Goal: Task Accomplishment & Management: Manage account settings

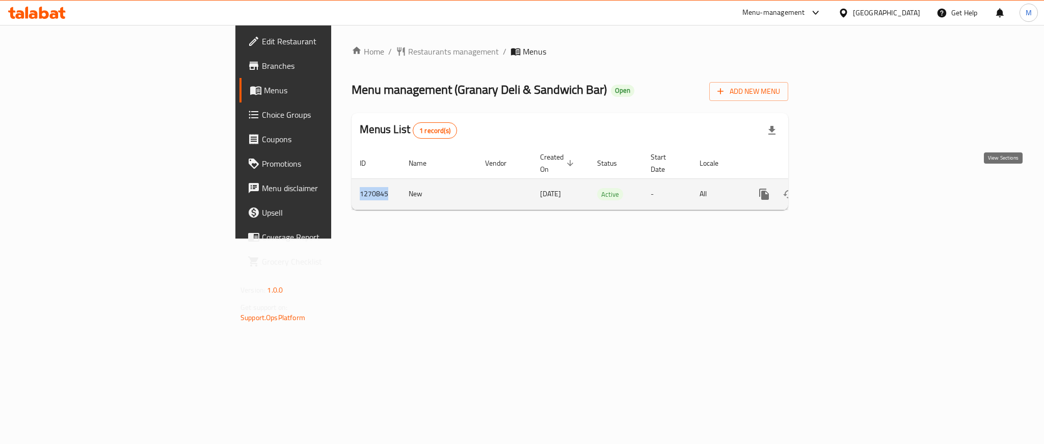
click at [844, 188] on icon "enhanced table" at bounding box center [838, 194] width 12 height 12
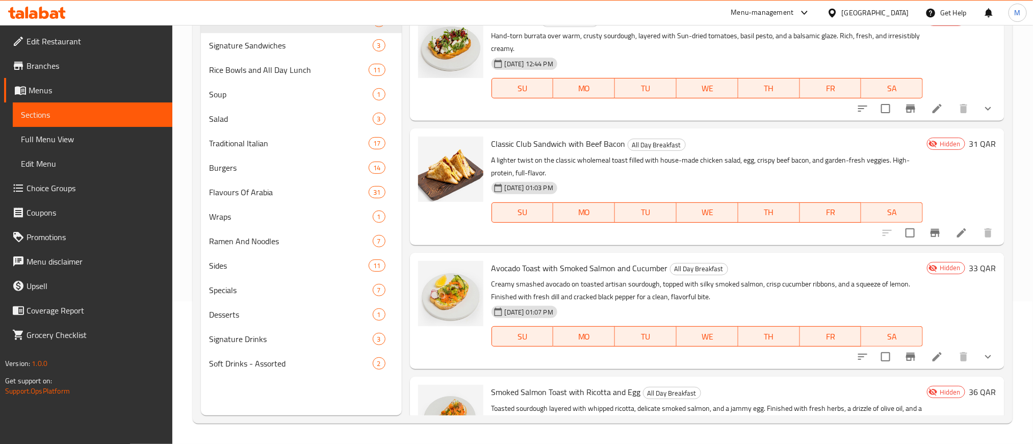
drag, startPoint x: 49, startPoint y: 133, endPoint x: 109, endPoint y: 142, distance: 59.8
click at [49, 133] on span "Full Menu View" at bounding box center [92, 139] width 143 height 12
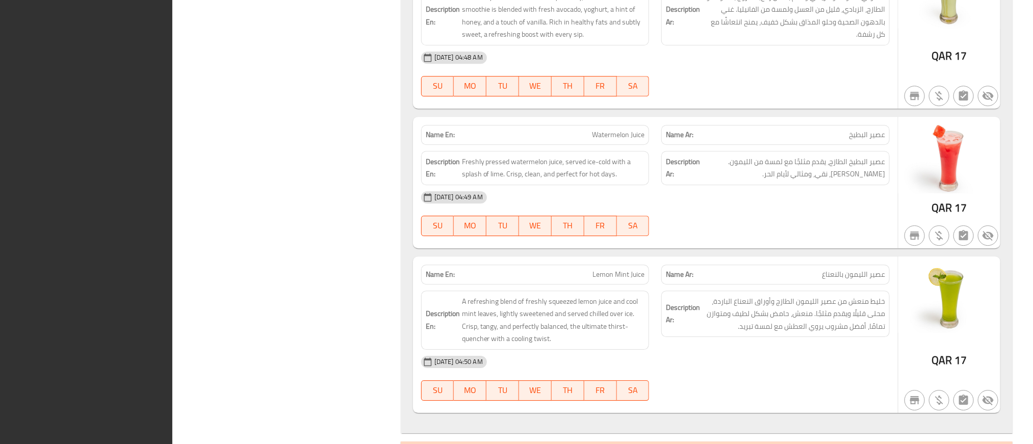
scroll to position [24550, 0]
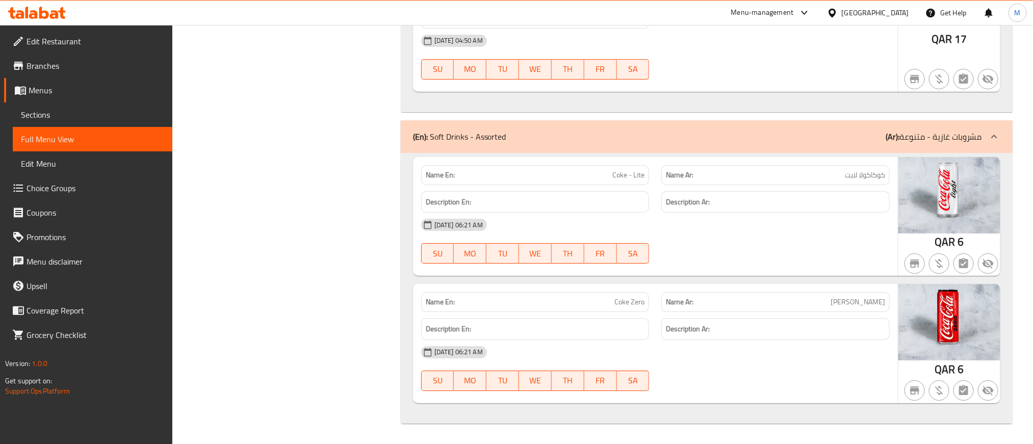
click at [86, 112] on span "Sections" at bounding box center [92, 115] width 143 height 12
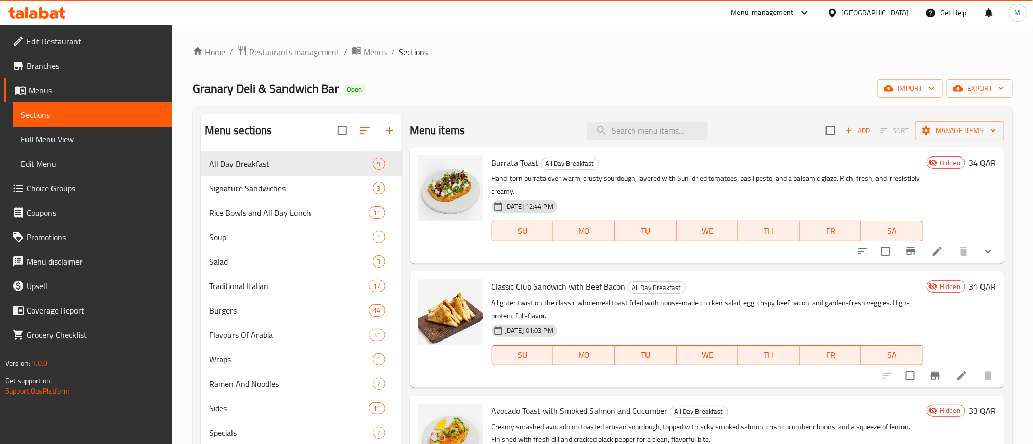
drag, startPoint x: 687, startPoint y: 65, endPoint x: 614, endPoint y: 45, distance: 75.5
drag, startPoint x: 614, startPoint y: 45, endPoint x: 528, endPoint y: 47, distance: 86.2
click at [528, 47] on ol "Home / Restaurants management / Menus / Sections" at bounding box center [603, 51] width 820 height 13
click at [931, 248] on icon at bounding box center [937, 251] width 12 height 12
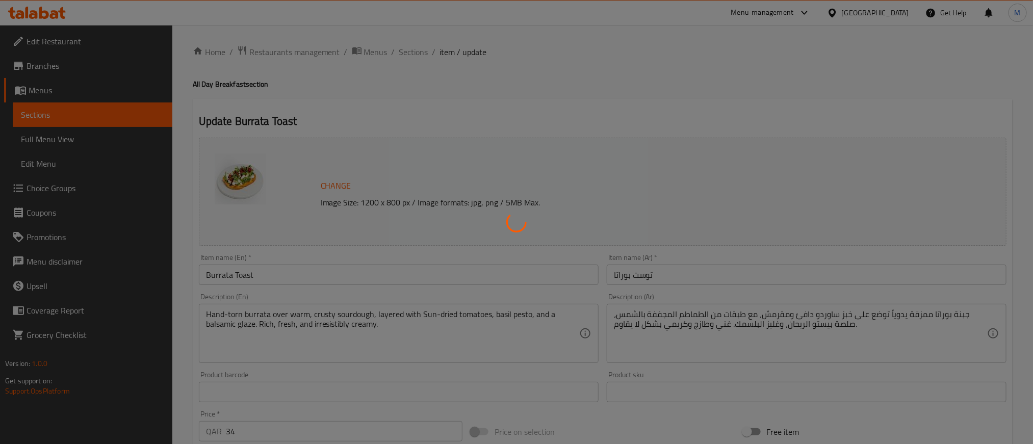
type input "إضافات"
type input "0"
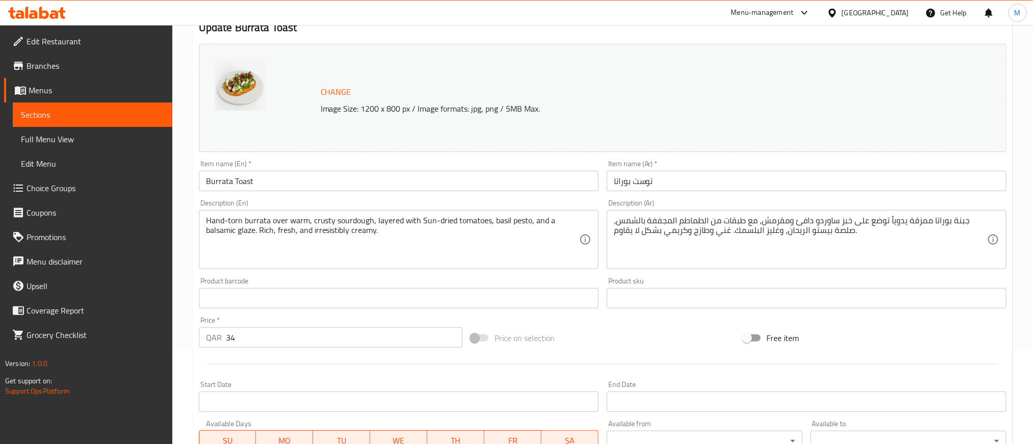
scroll to position [308, 0]
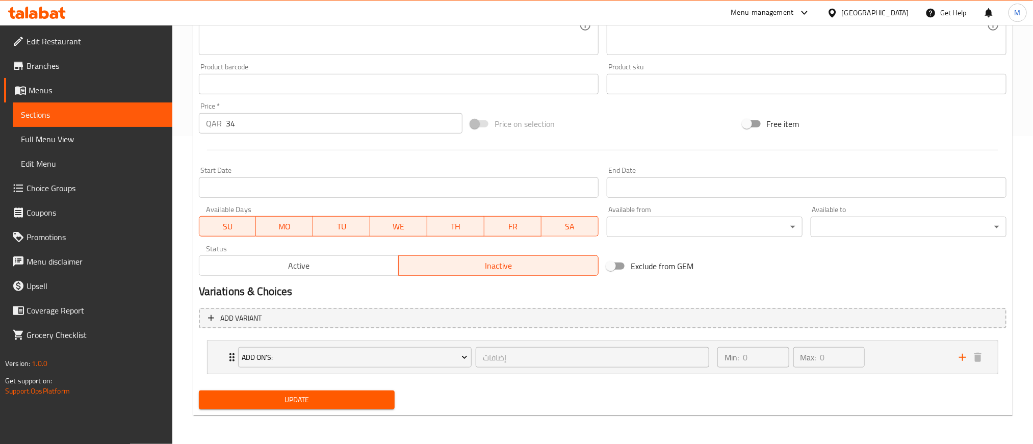
click at [288, 268] on span "Active" at bounding box center [299, 265] width 192 height 15
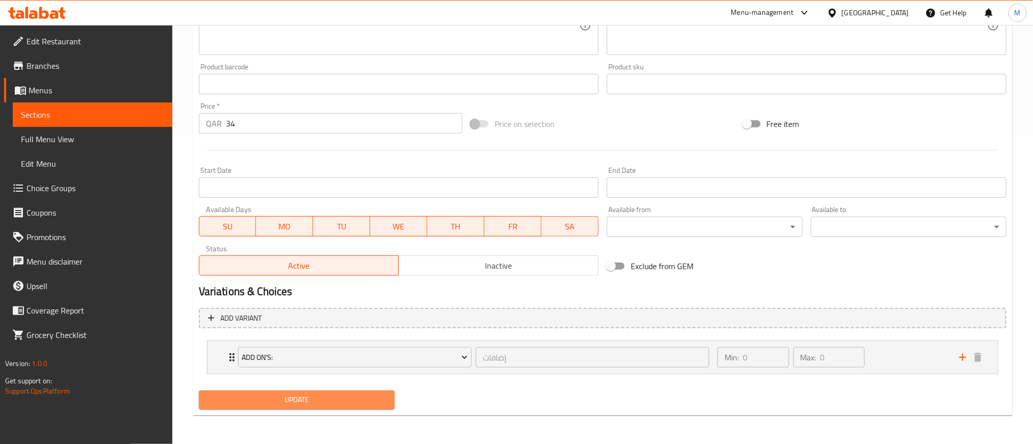
drag, startPoint x: 375, startPoint y: 402, endPoint x: 466, endPoint y: 330, distance: 116.5
click at [375, 403] on span "Update" at bounding box center [296, 399] width 179 height 13
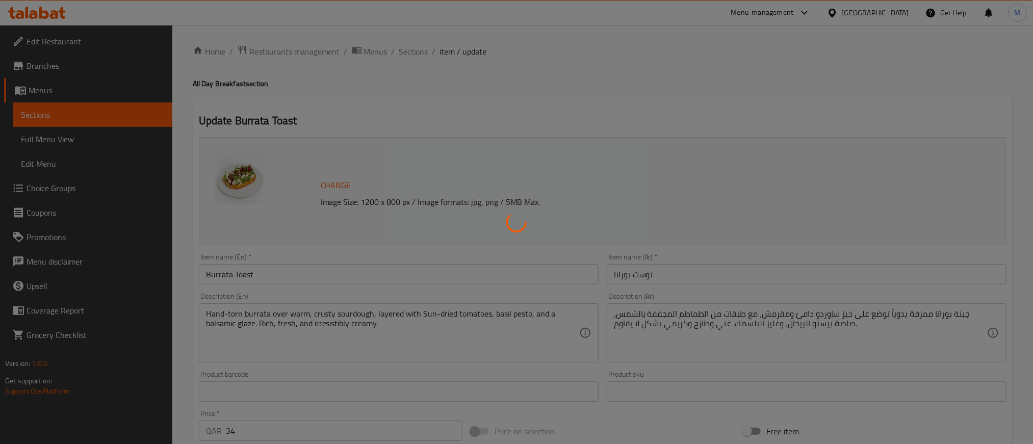
scroll to position [0, 0]
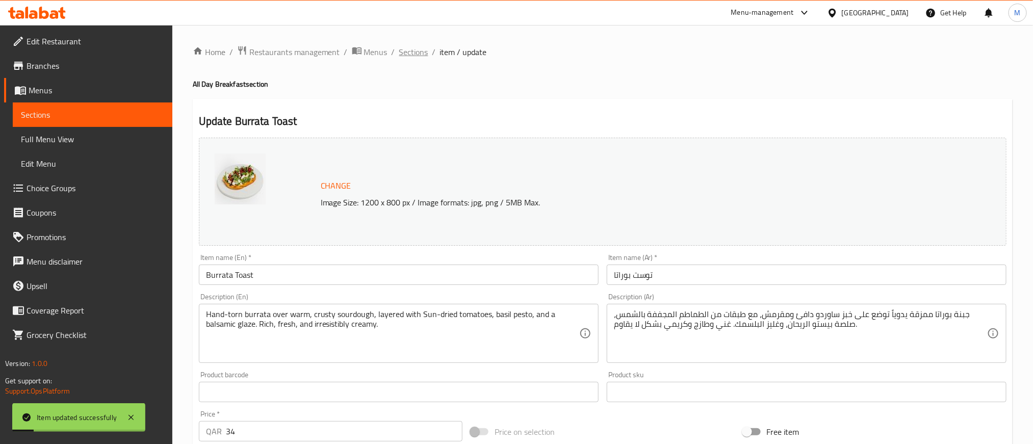
click at [413, 54] on span "Sections" at bounding box center [413, 52] width 29 height 12
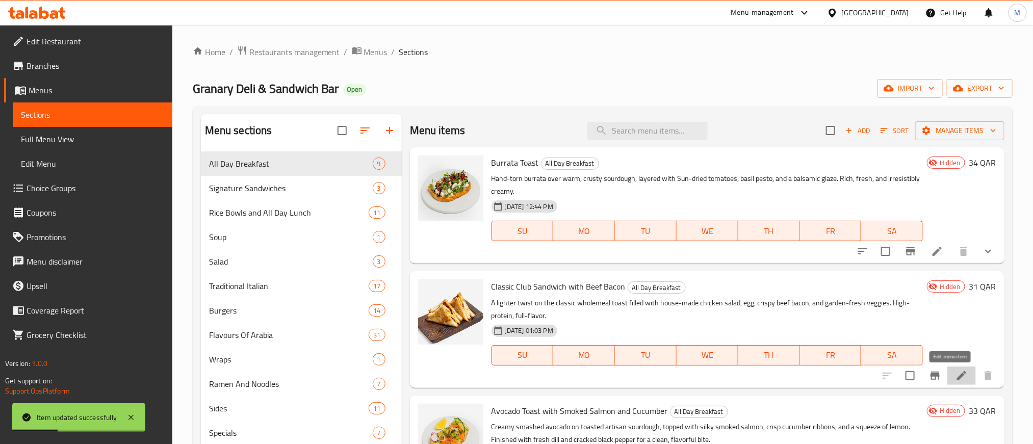
click at [955, 379] on icon at bounding box center [961, 376] width 12 height 12
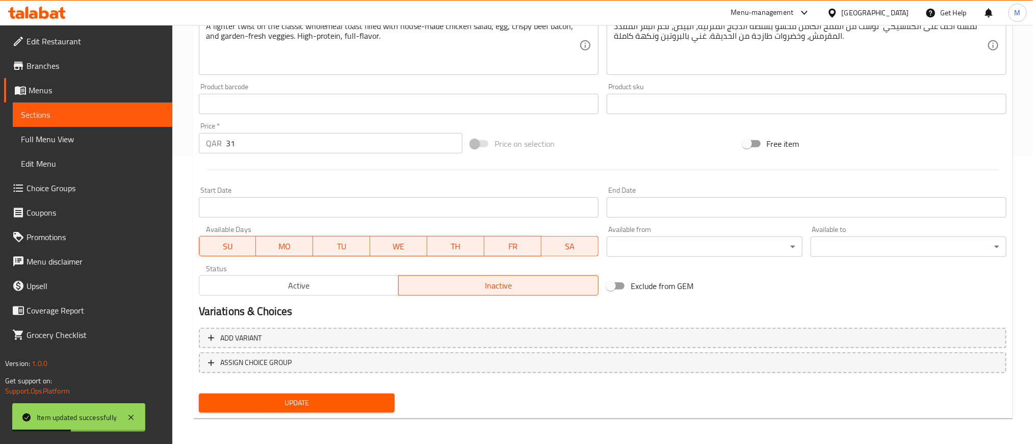
scroll to position [289, 0]
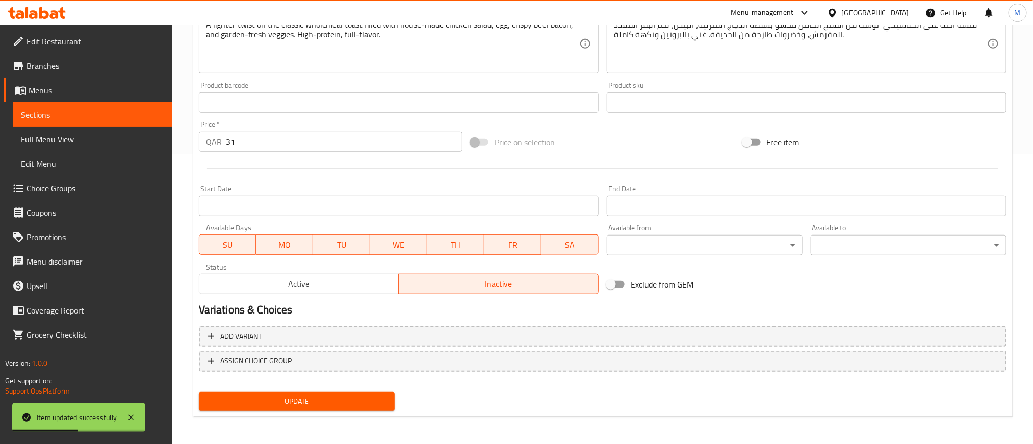
click at [296, 277] on span "Active" at bounding box center [299, 284] width 192 height 15
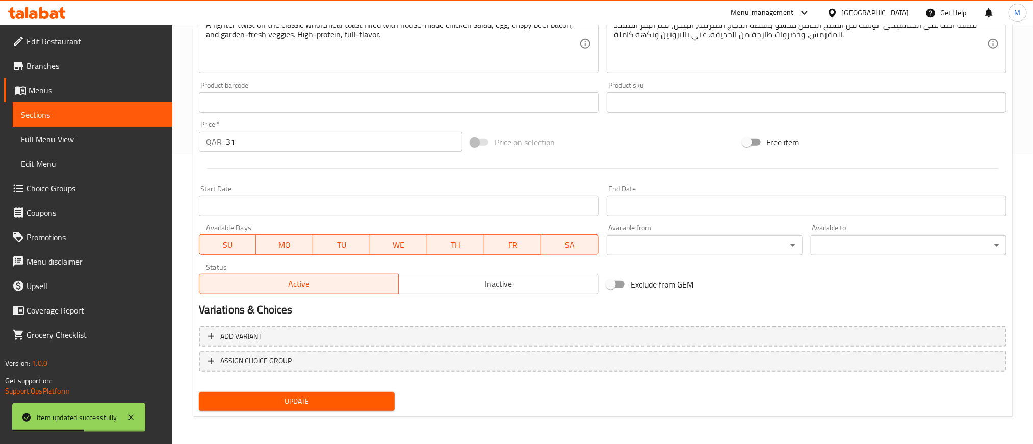
click at [338, 416] on div "Home / Restaurants management / Menus / Sections / item / update All Day Breakf…" at bounding box center [603, 90] width 820 height 669
click at [346, 398] on span "Update" at bounding box center [296, 401] width 179 height 13
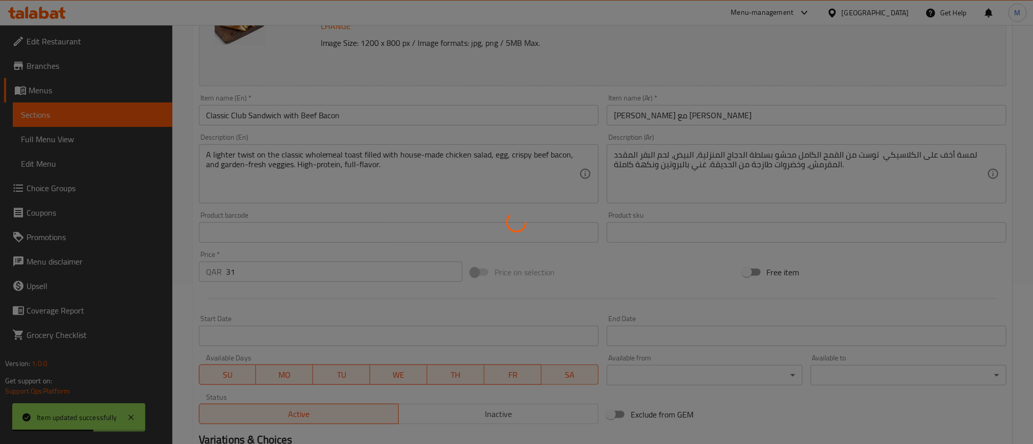
scroll to position [0, 0]
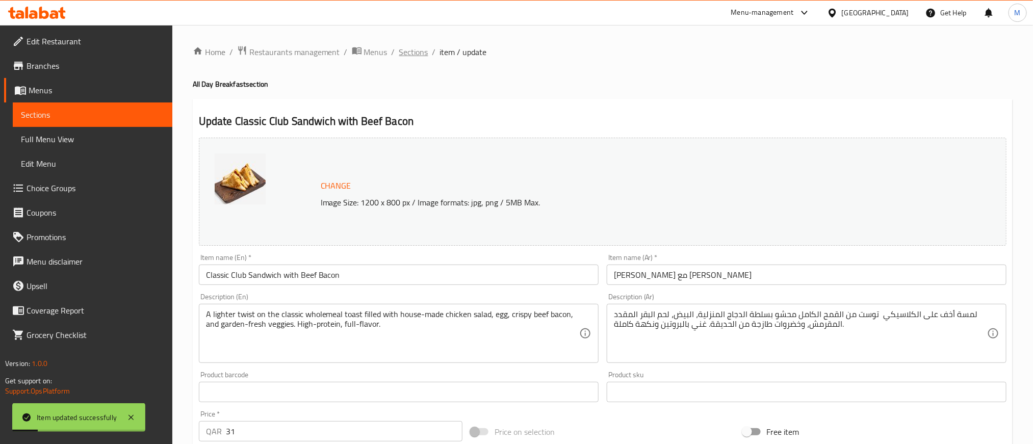
click at [415, 58] on span "Sections" at bounding box center [413, 52] width 29 height 12
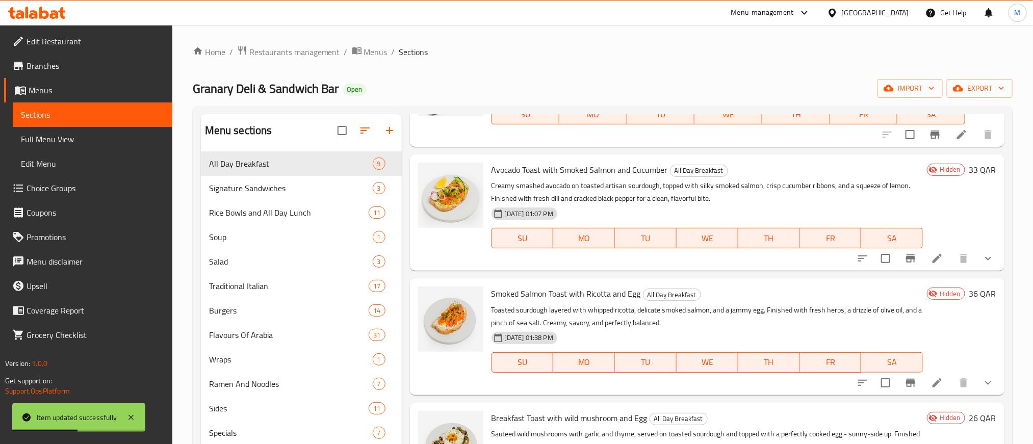
scroll to position [229, 0]
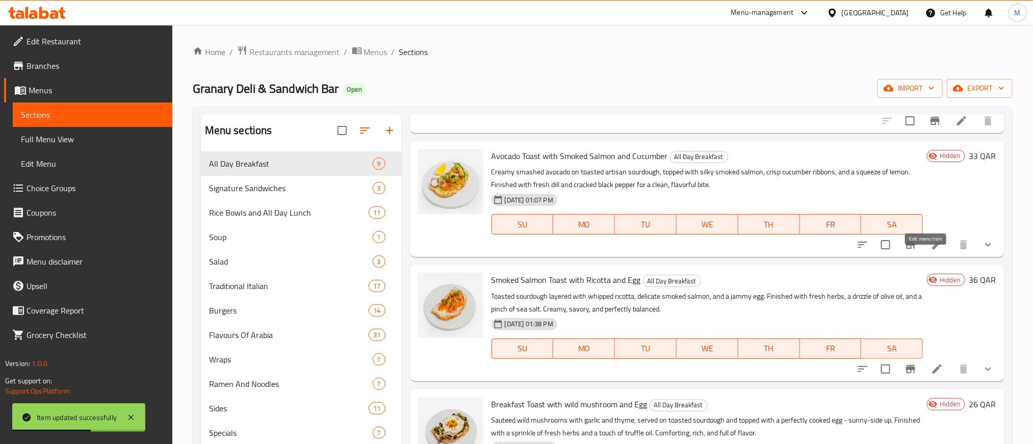
click at [931, 251] on icon at bounding box center [937, 245] width 12 height 12
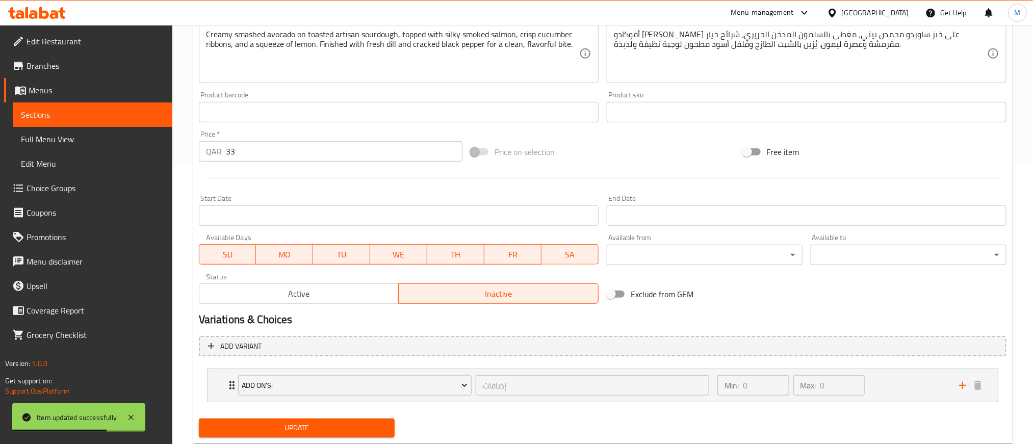
scroll to position [308, 0]
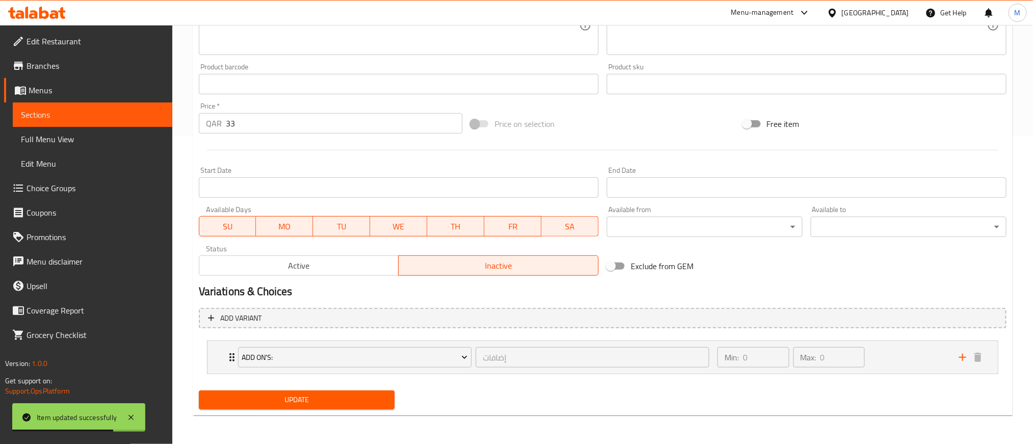
click at [309, 270] on span "Active" at bounding box center [299, 265] width 192 height 15
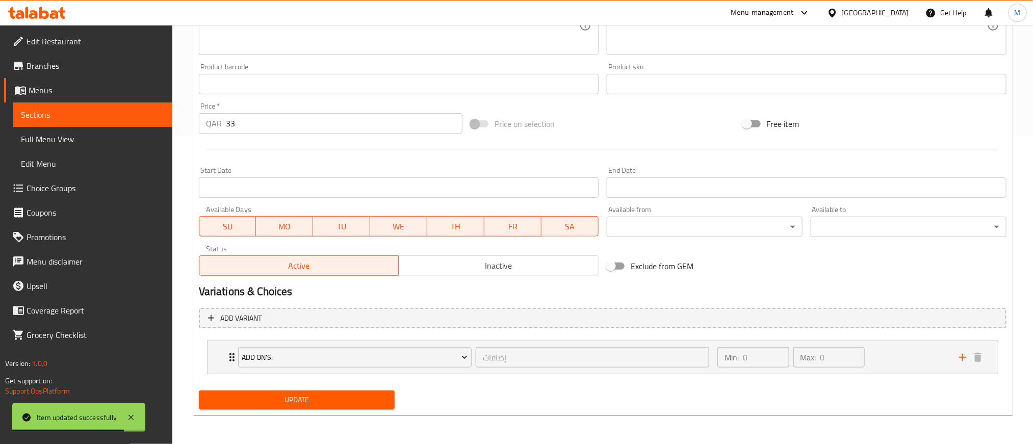
click at [373, 394] on span "Update" at bounding box center [296, 399] width 179 height 13
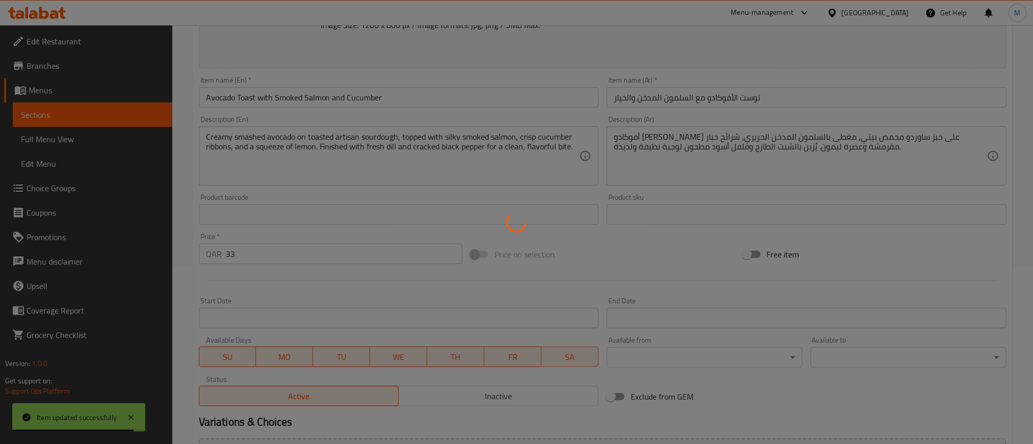
scroll to position [0, 0]
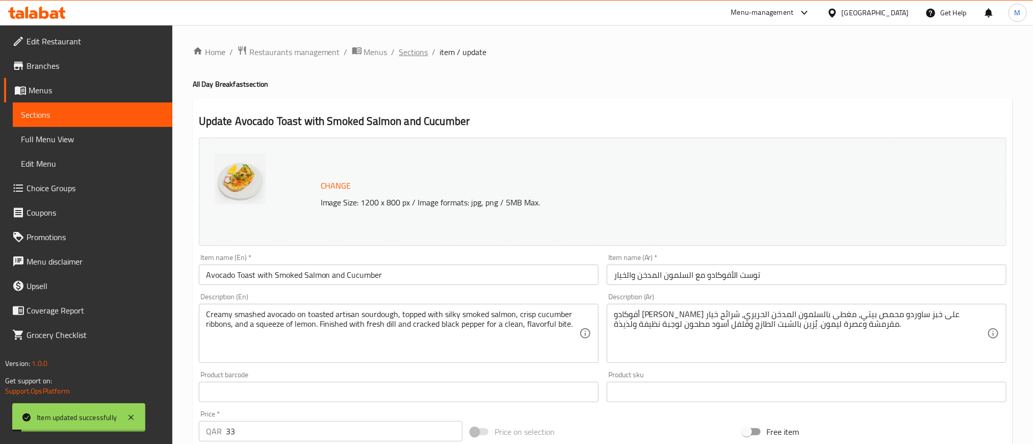
click at [417, 55] on span "Sections" at bounding box center [413, 52] width 29 height 12
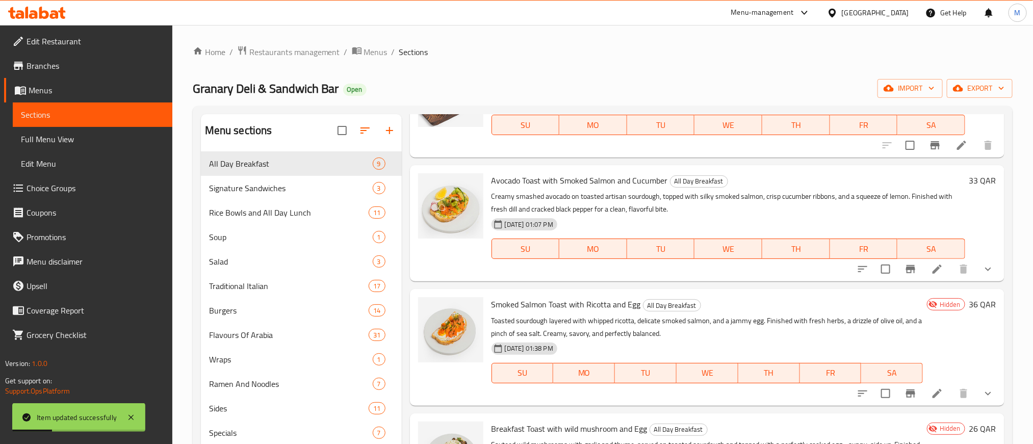
scroll to position [306, 0]
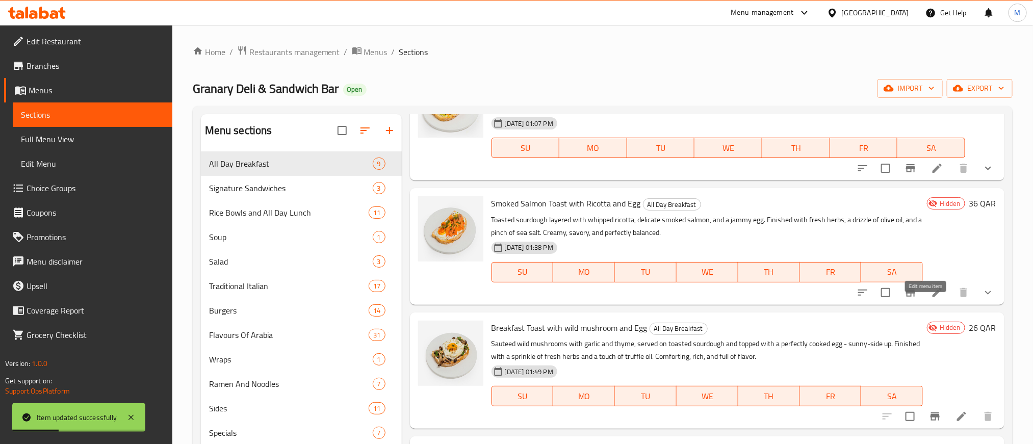
click at [931, 299] on icon at bounding box center [937, 292] width 12 height 12
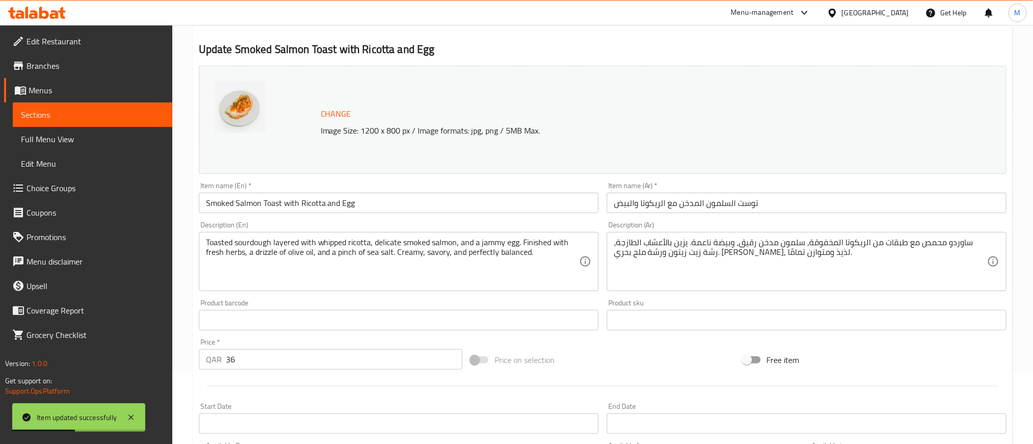
scroll to position [229, 0]
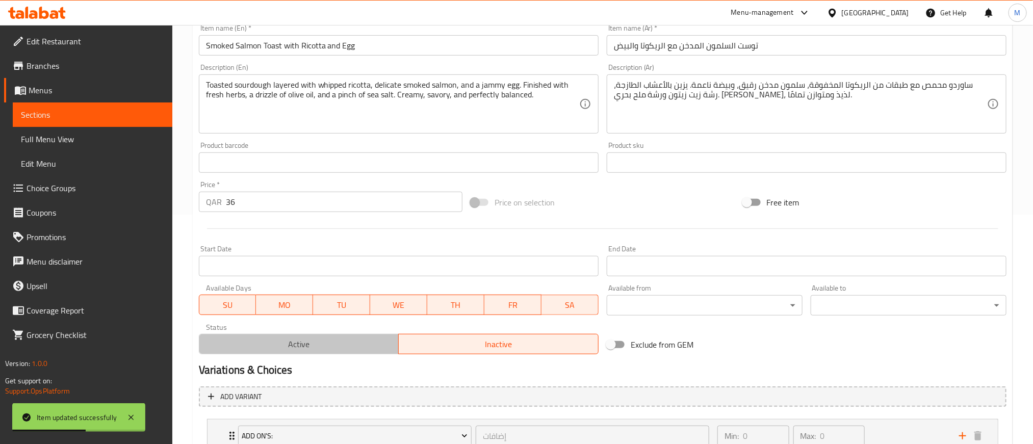
click at [341, 343] on span "Active" at bounding box center [299, 344] width 192 height 15
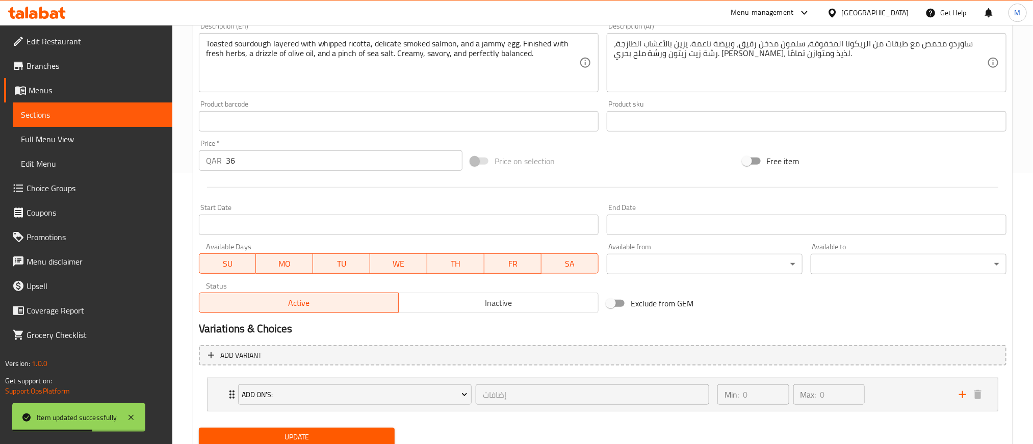
scroll to position [308, 0]
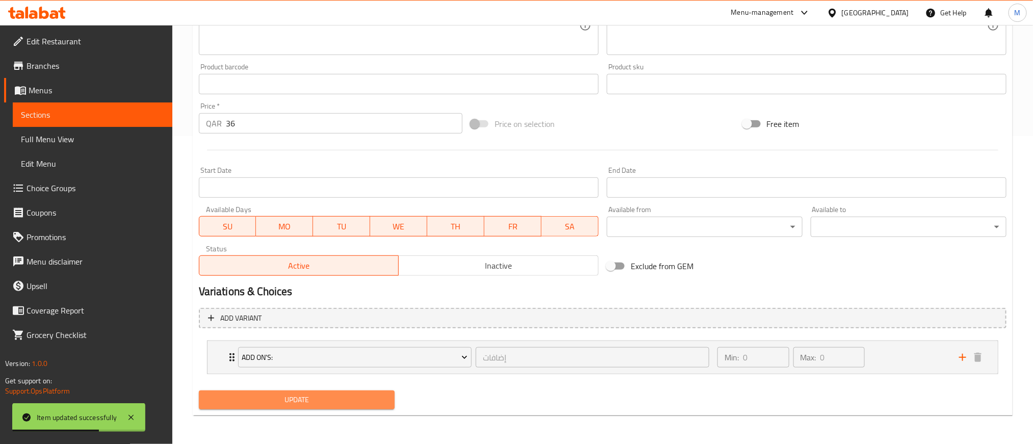
click at [349, 407] on button "Update" at bounding box center [297, 399] width 196 height 19
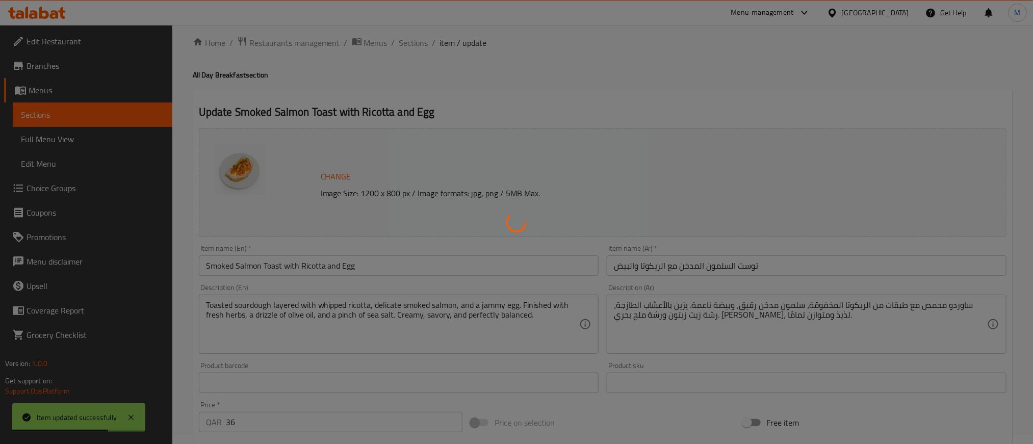
scroll to position [0, 0]
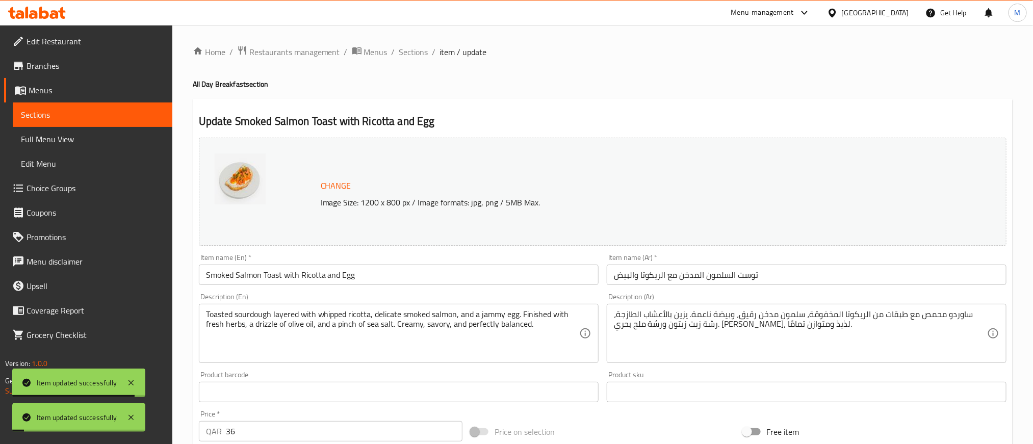
click at [421, 54] on span "Sections" at bounding box center [413, 52] width 29 height 12
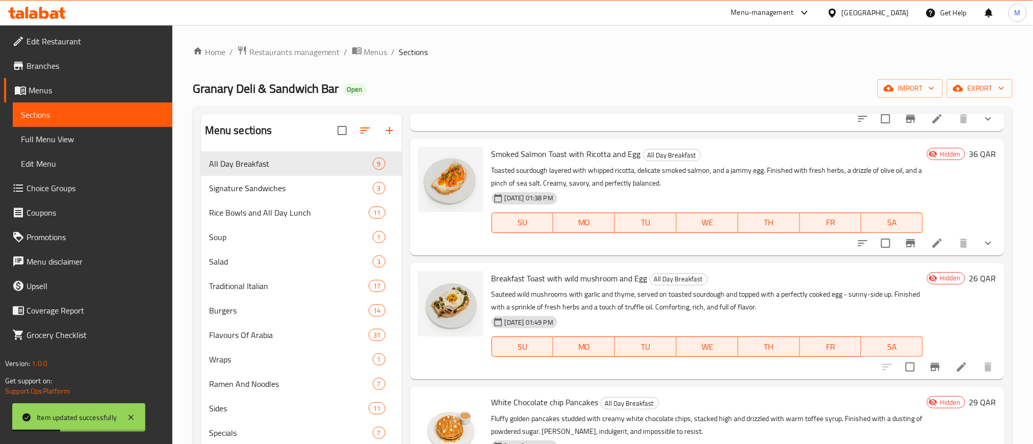
scroll to position [382, 0]
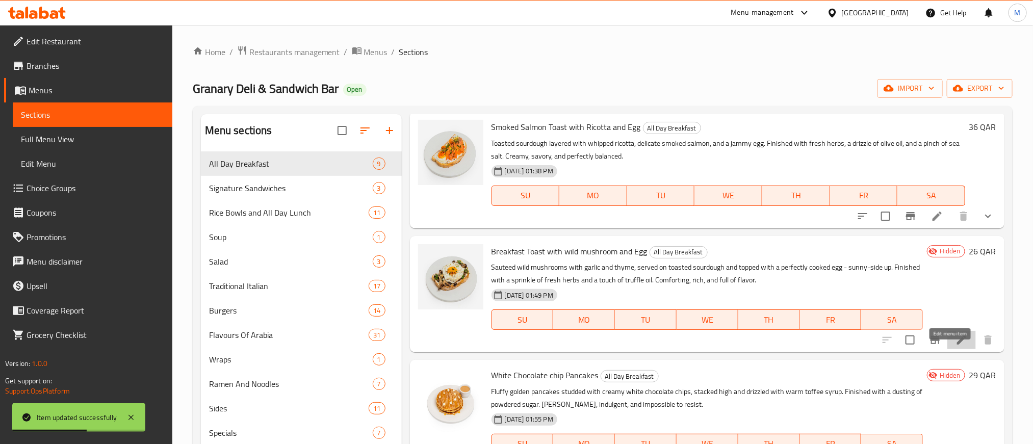
click at [955, 346] on icon at bounding box center [961, 340] width 12 height 12
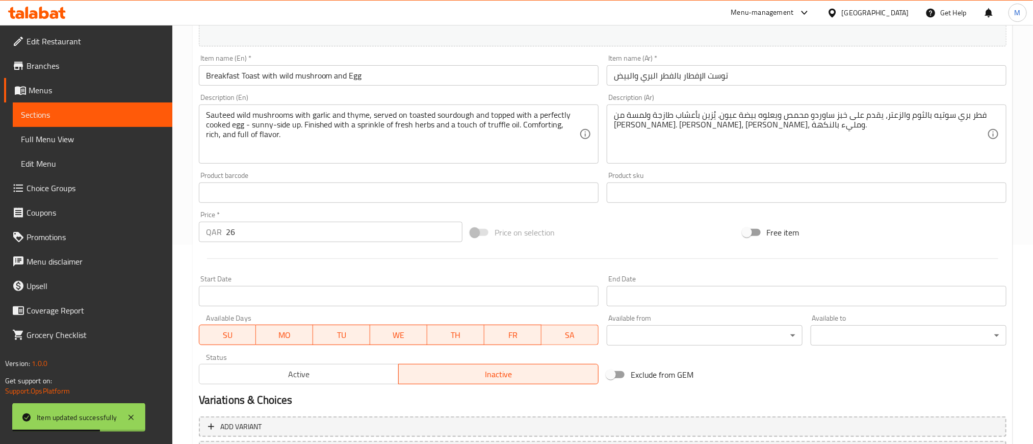
scroll to position [289, 0]
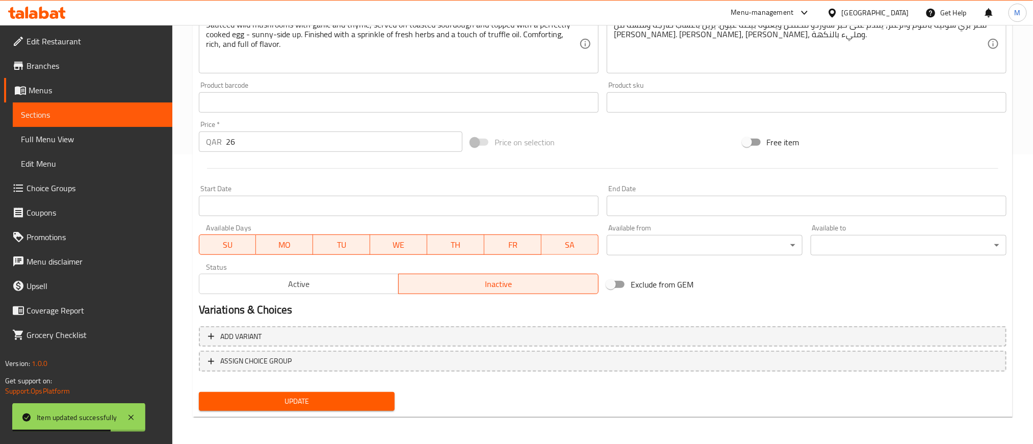
click at [317, 286] on span "Active" at bounding box center [299, 284] width 192 height 15
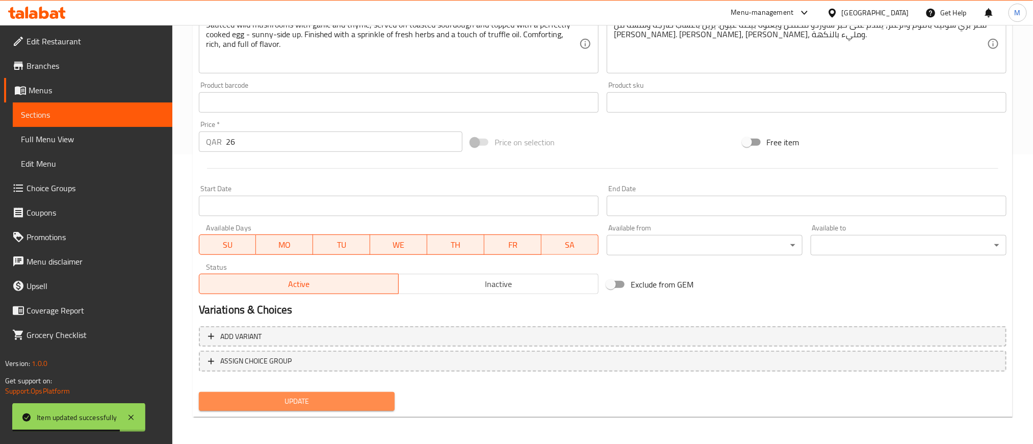
click at [371, 403] on span "Update" at bounding box center [296, 401] width 179 height 13
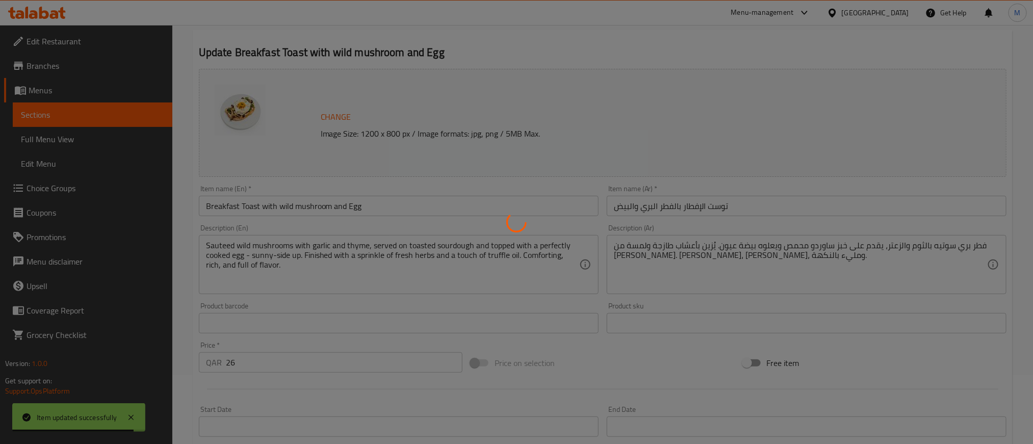
scroll to position [0, 0]
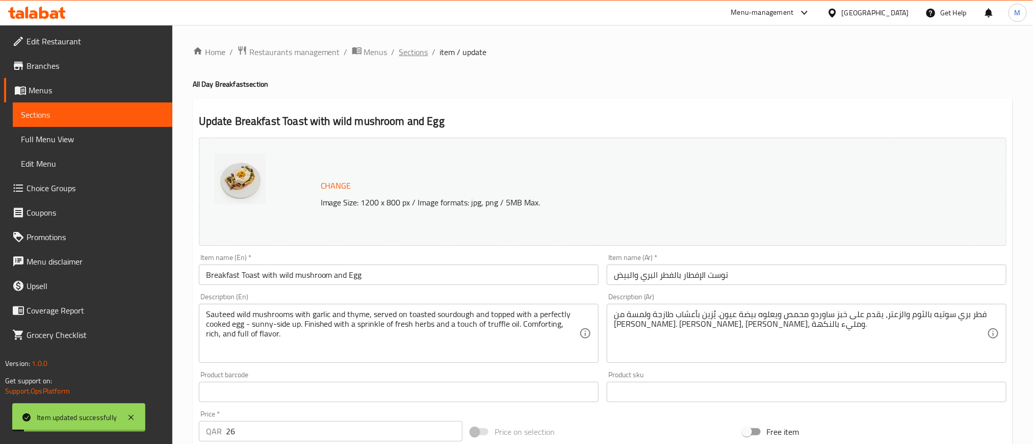
click at [406, 52] on span "Sections" at bounding box center [413, 52] width 29 height 12
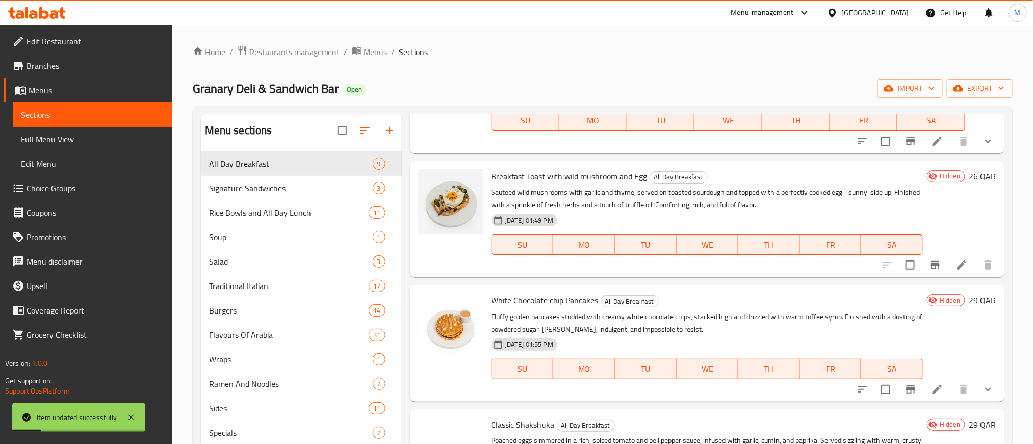
scroll to position [459, 0]
click at [955, 270] on icon at bounding box center [961, 263] width 12 height 12
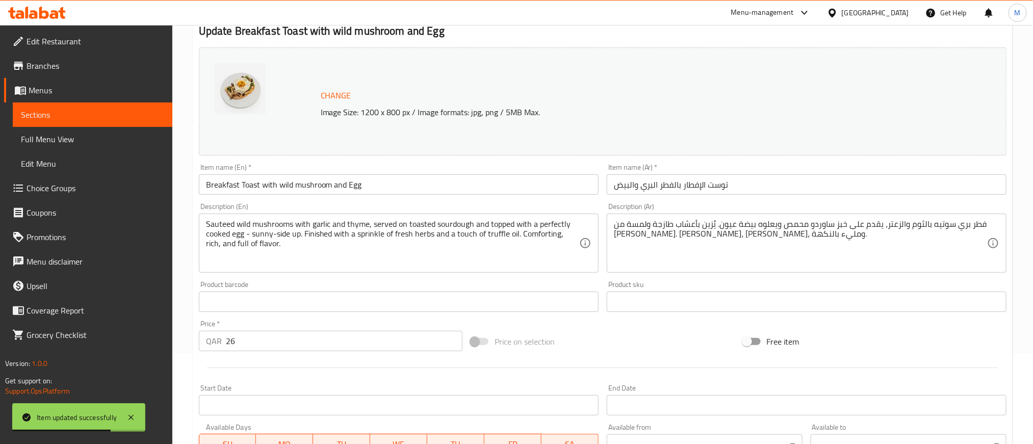
scroll to position [289, 0]
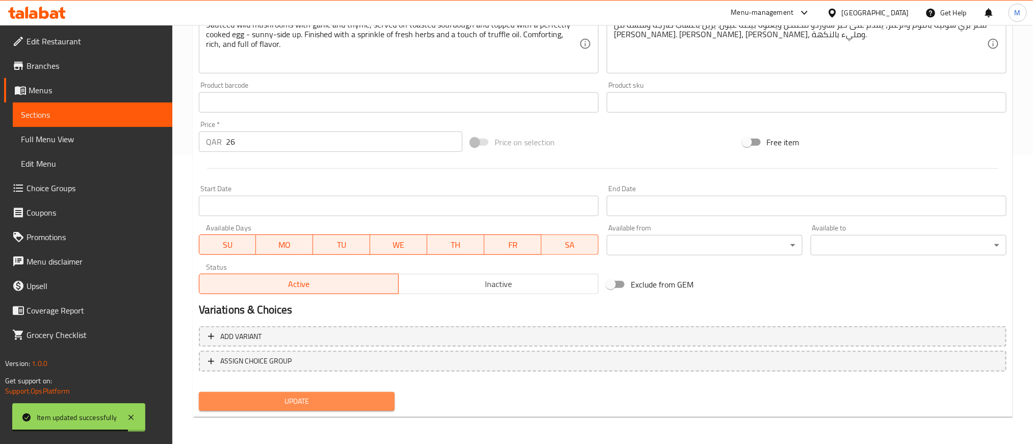
click at [364, 398] on span "Update" at bounding box center [296, 401] width 179 height 13
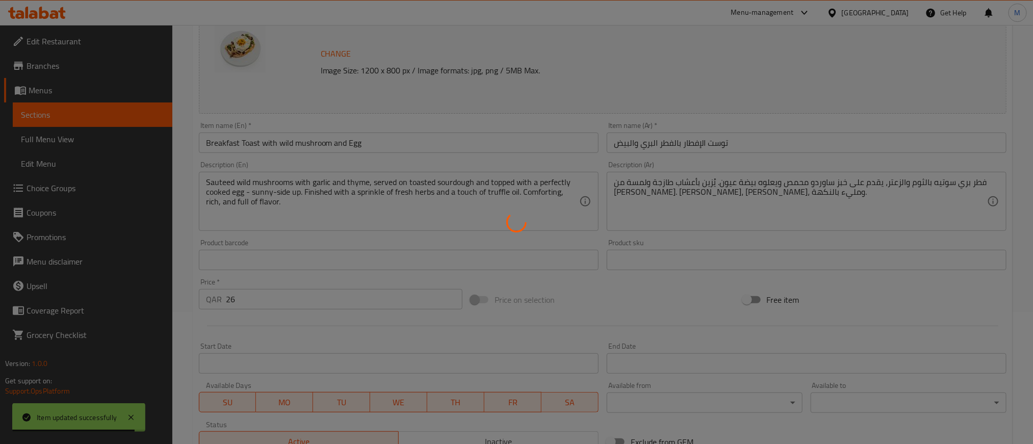
scroll to position [0, 0]
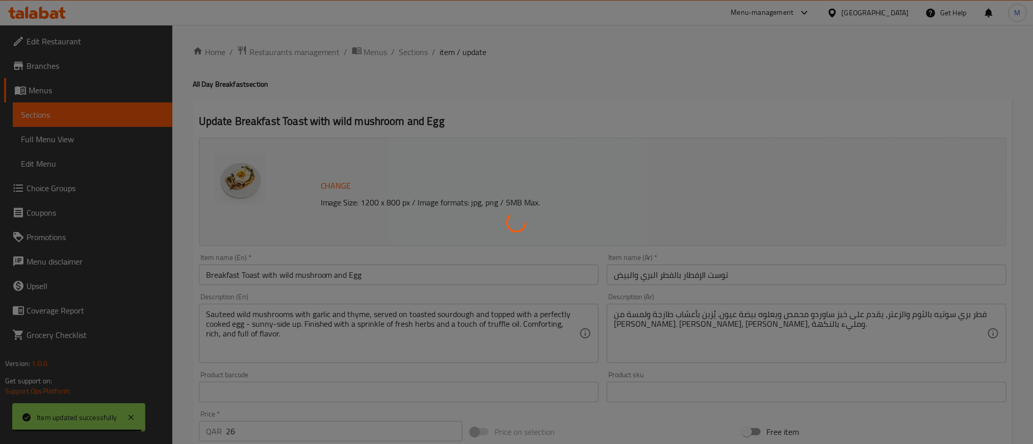
click at [414, 50] on div at bounding box center [516, 222] width 1033 height 444
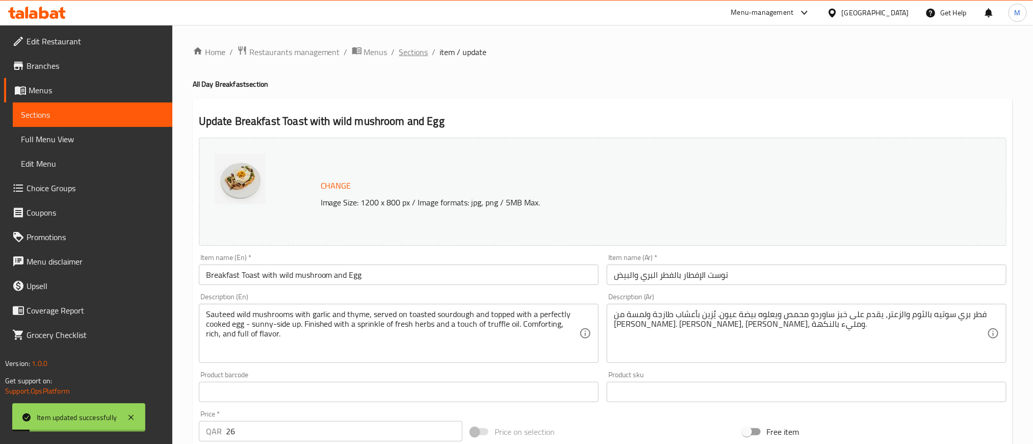
click at [402, 49] on span "Sections" at bounding box center [413, 52] width 29 height 12
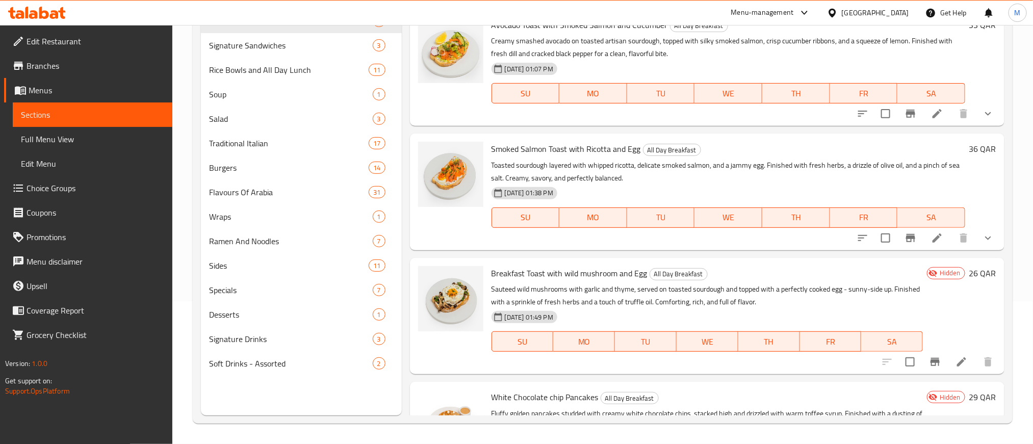
scroll to position [213, 0]
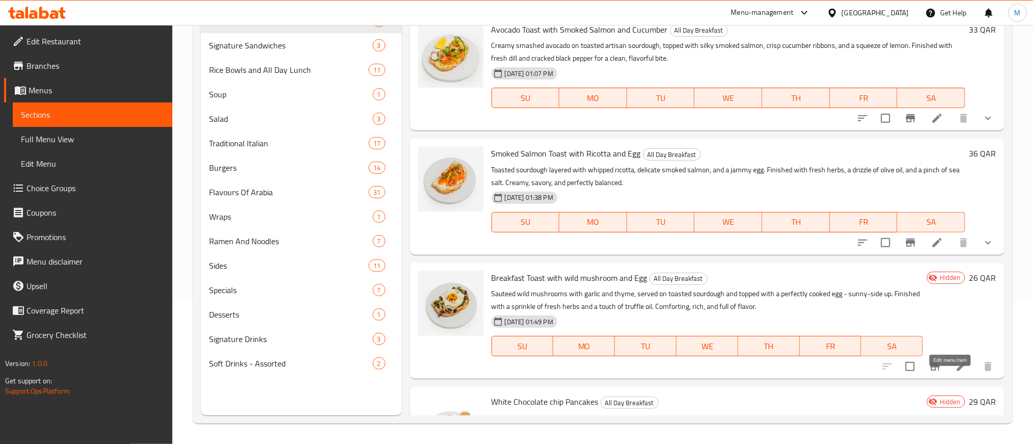
click at [955, 373] on icon at bounding box center [961, 366] width 12 height 12
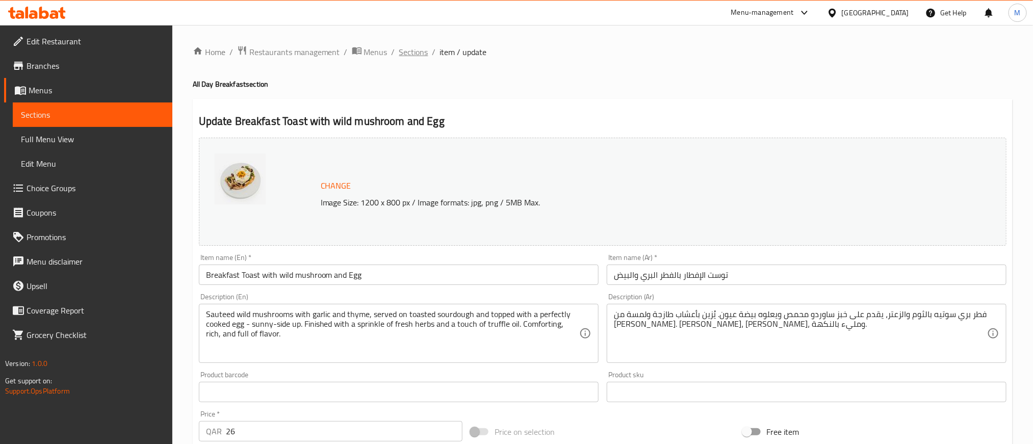
click at [419, 54] on span "Sections" at bounding box center [413, 52] width 29 height 12
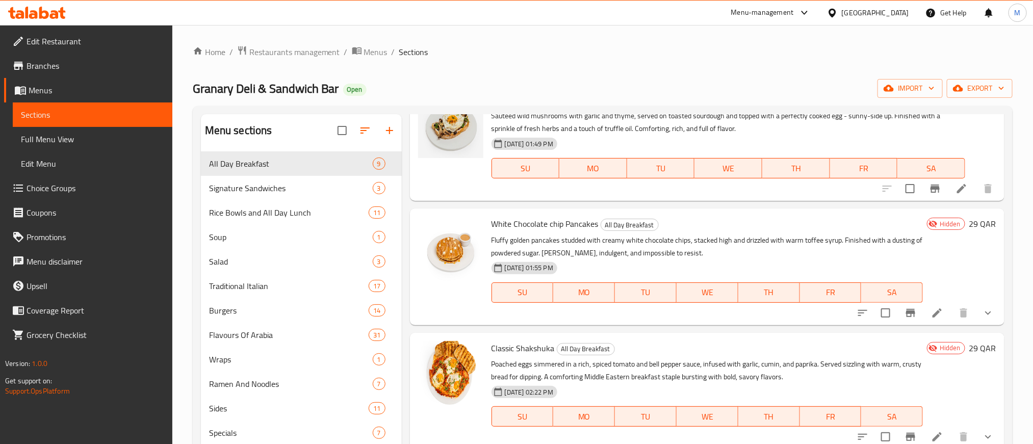
scroll to position [535, 0]
click at [931, 318] on icon at bounding box center [937, 311] width 12 height 12
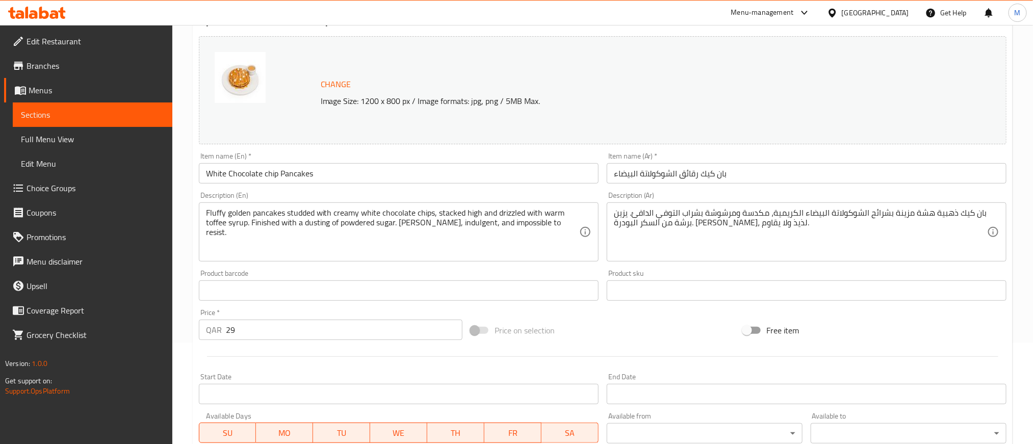
scroll to position [308, 0]
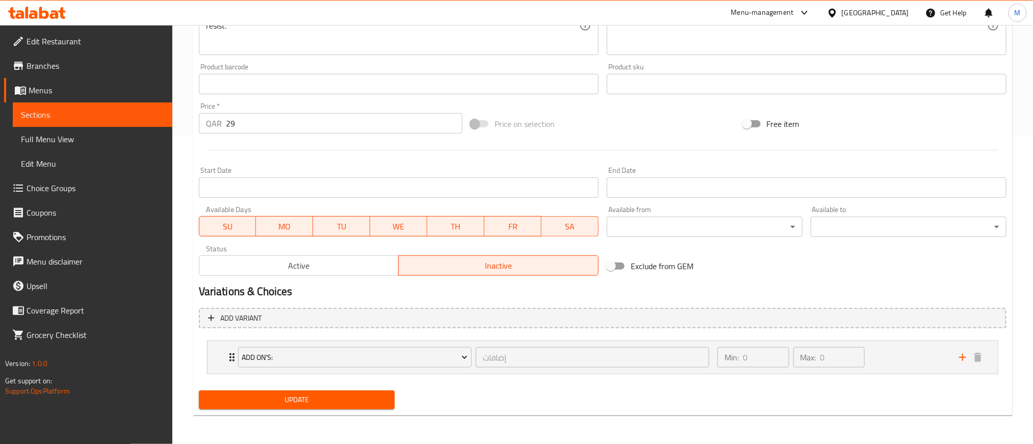
click at [344, 270] on span "Active" at bounding box center [299, 265] width 192 height 15
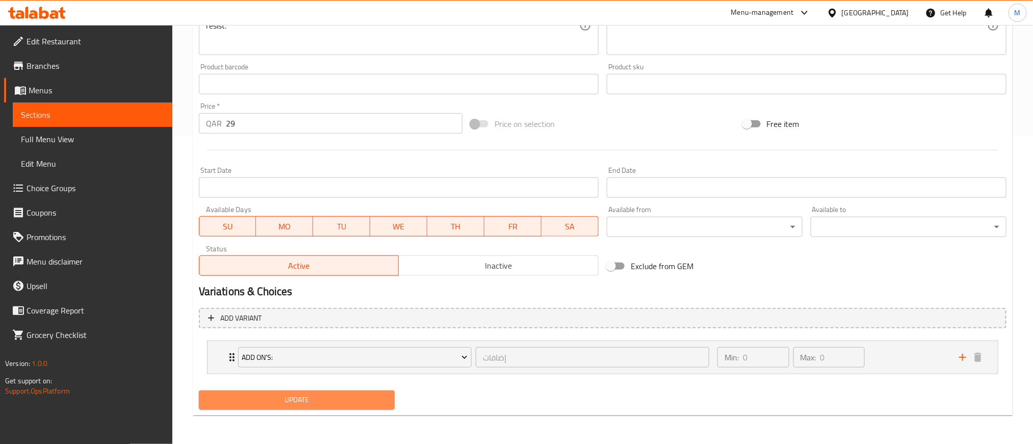
click at [331, 397] on span "Update" at bounding box center [296, 399] width 179 height 13
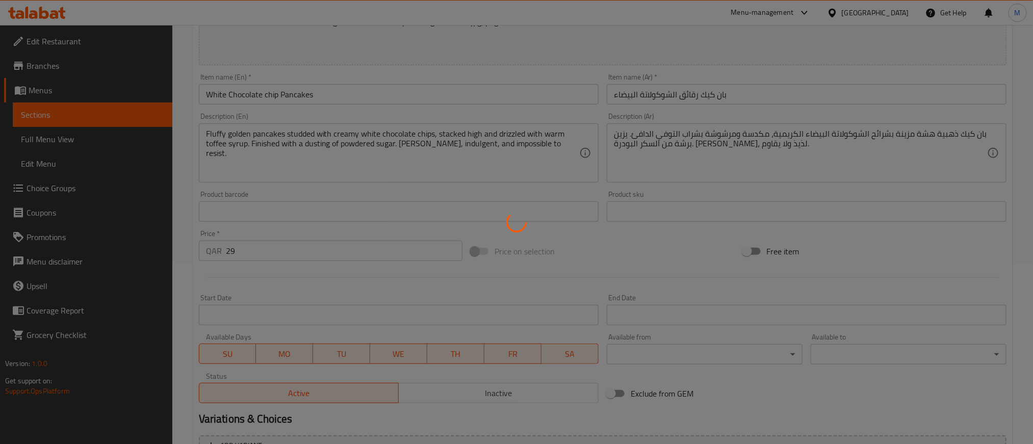
scroll to position [0, 0]
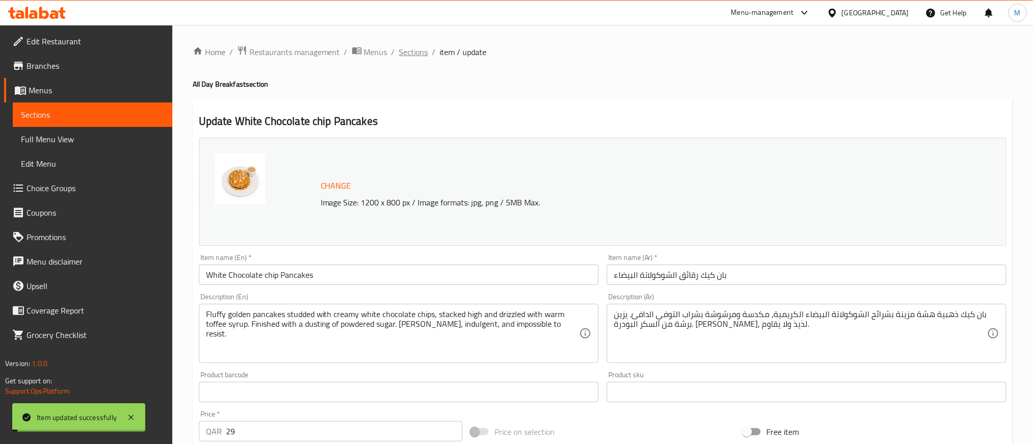
click at [406, 58] on span "Sections" at bounding box center [413, 52] width 29 height 12
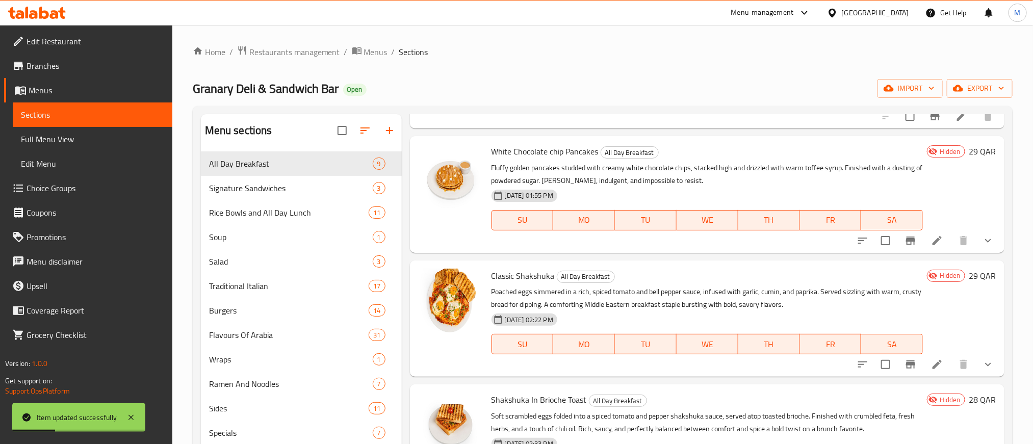
scroll to position [612, 0]
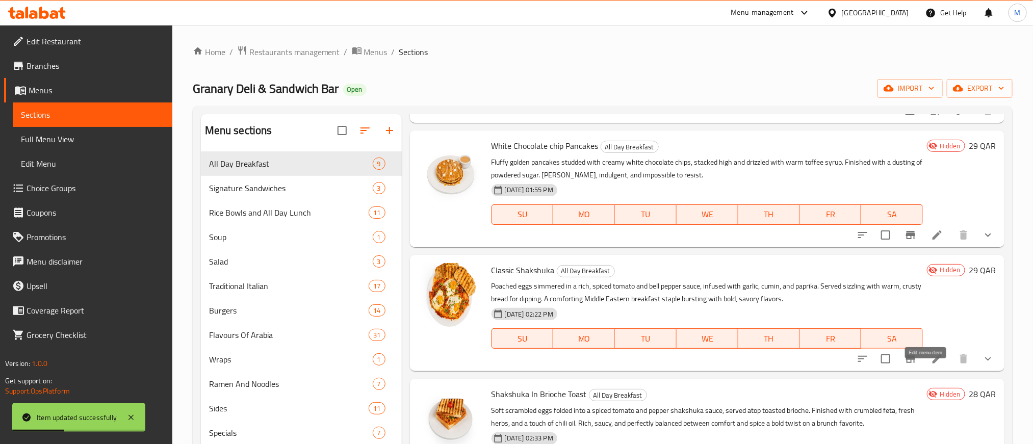
click at [931, 365] on icon at bounding box center [937, 359] width 12 height 12
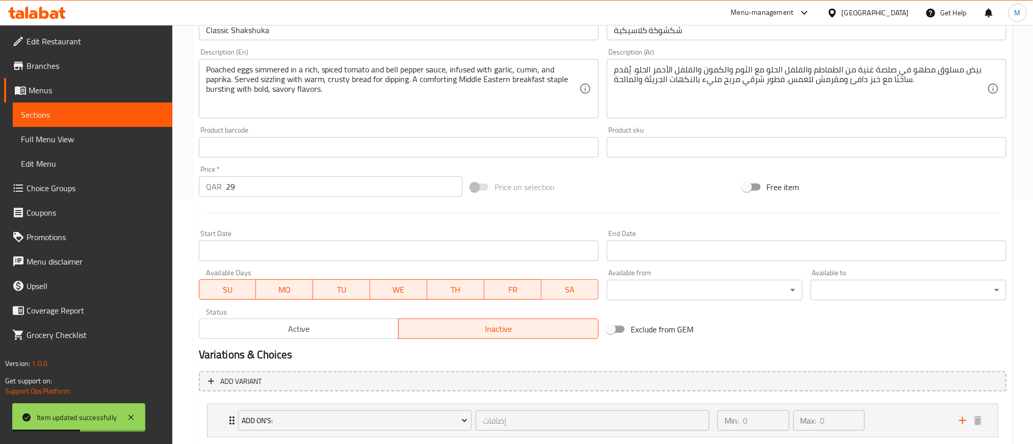
scroll to position [308, 0]
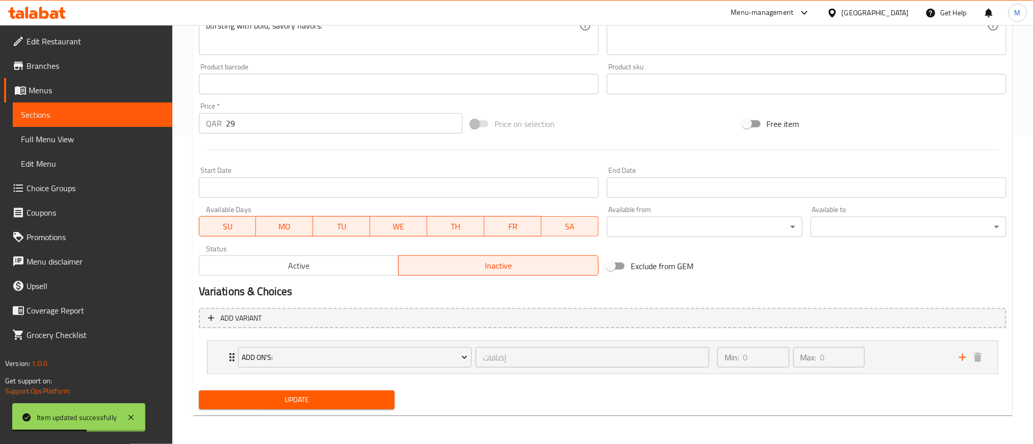
click at [356, 260] on span "Active" at bounding box center [299, 265] width 192 height 15
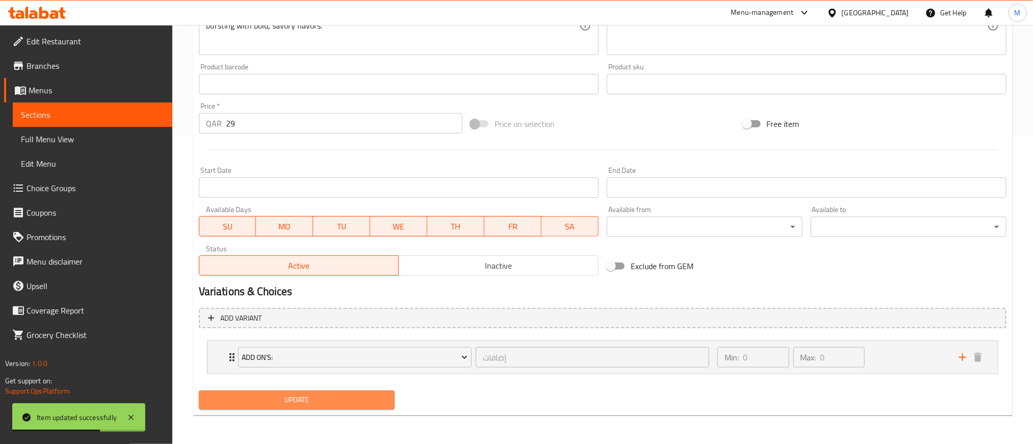
click at [357, 398] on span "Update" at bounding box center [296, 399] width 179 height 13
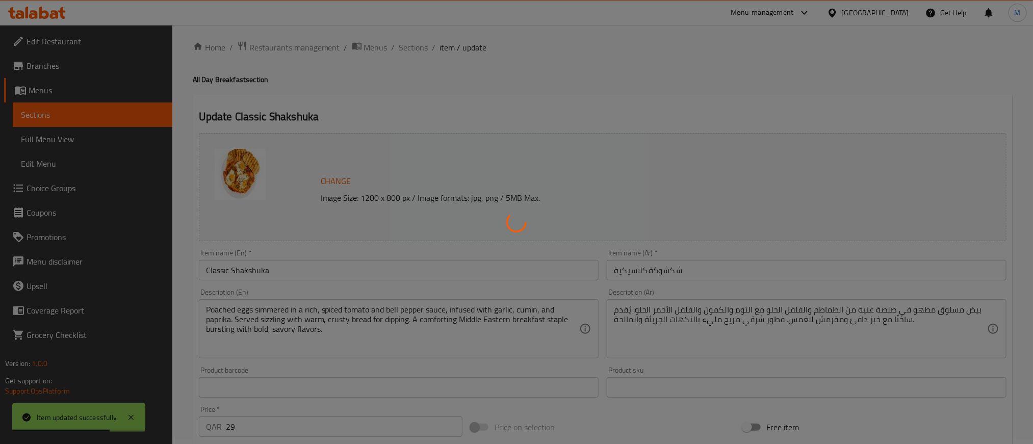
scroll to position [0, 0]
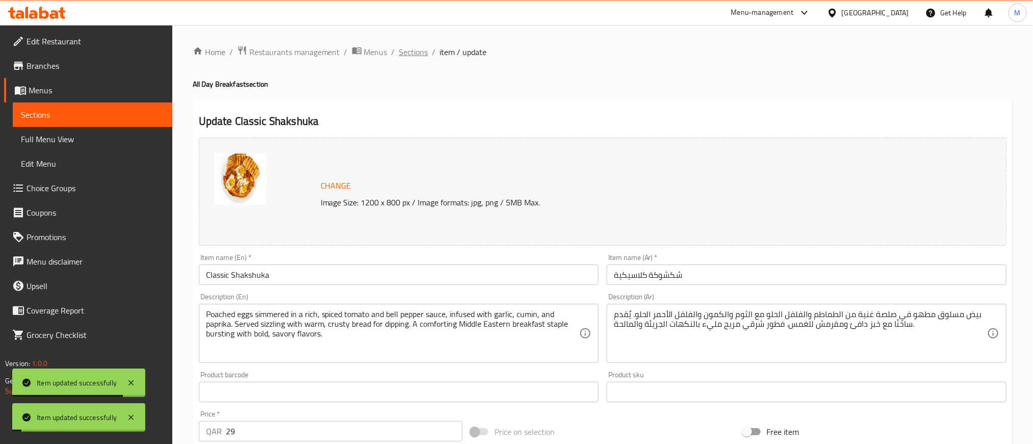
click at [411, 47] on span "Sections" at bounding box center [413, 52] width 29 height 12
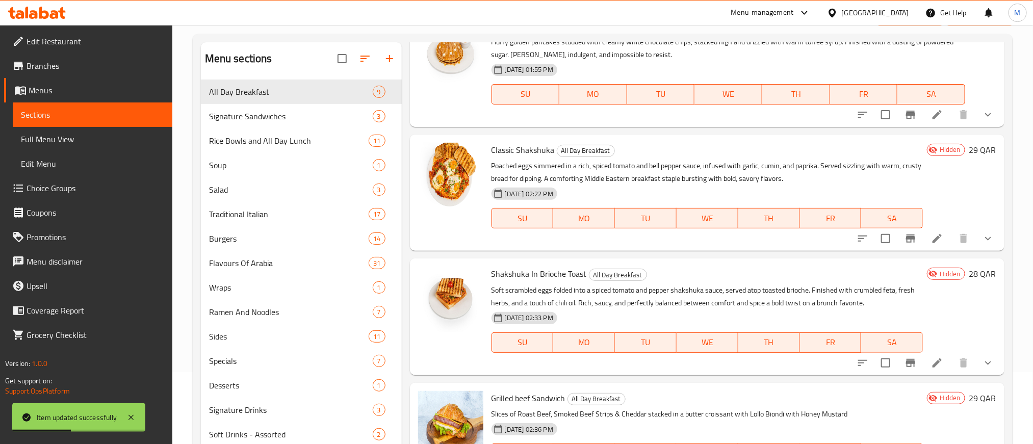
scroll to position [143, 0]
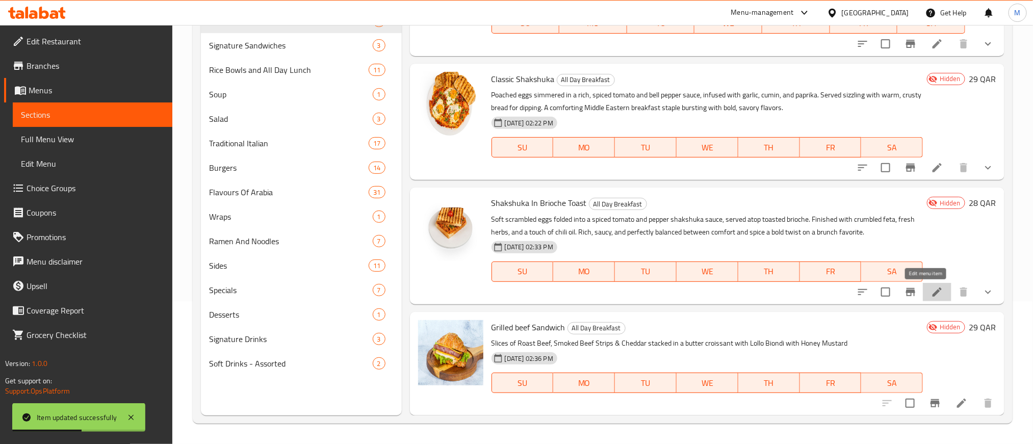
click at [931, 291] on icon at bounding box center [937, 292] width 12 height 12
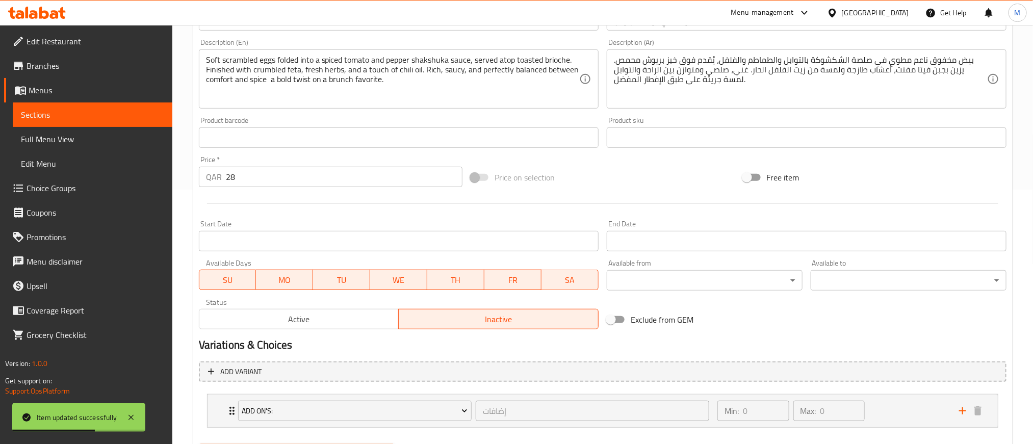
scroll to position [308, 0]
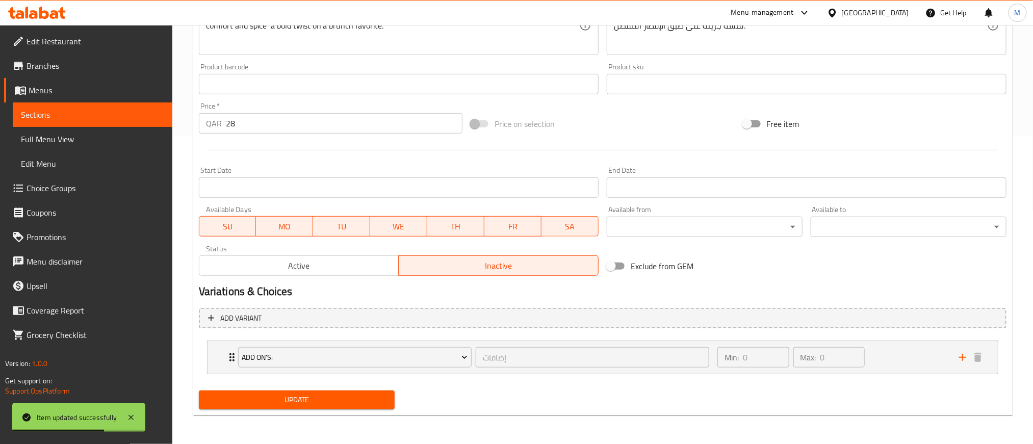
click at [312, 271] on span "Active" at bounding box center [299, 265] width 192 height 15
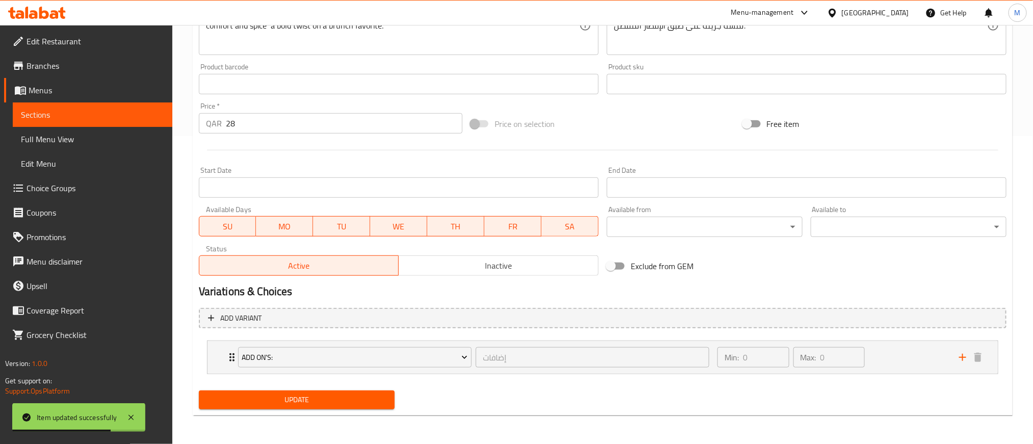
click at [360, 402] on span "Update" at bounding box center [296, 399] width 179 height 13
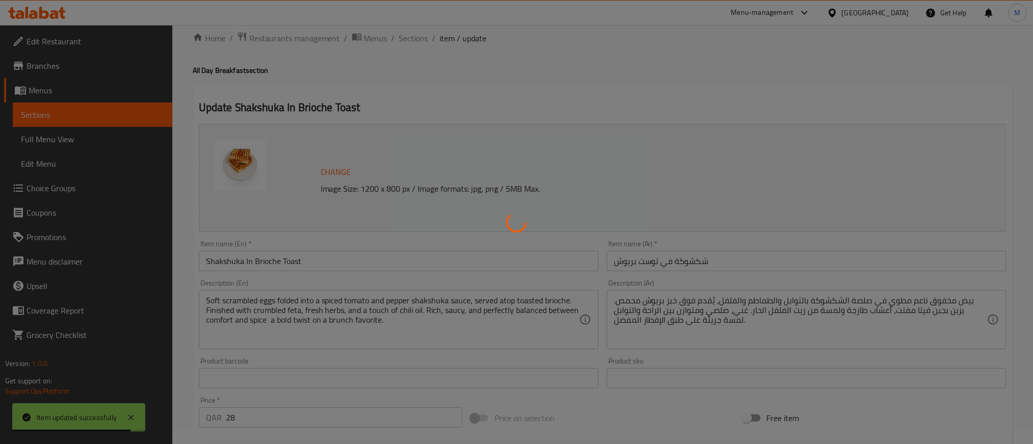
scroll to position [0, 0]
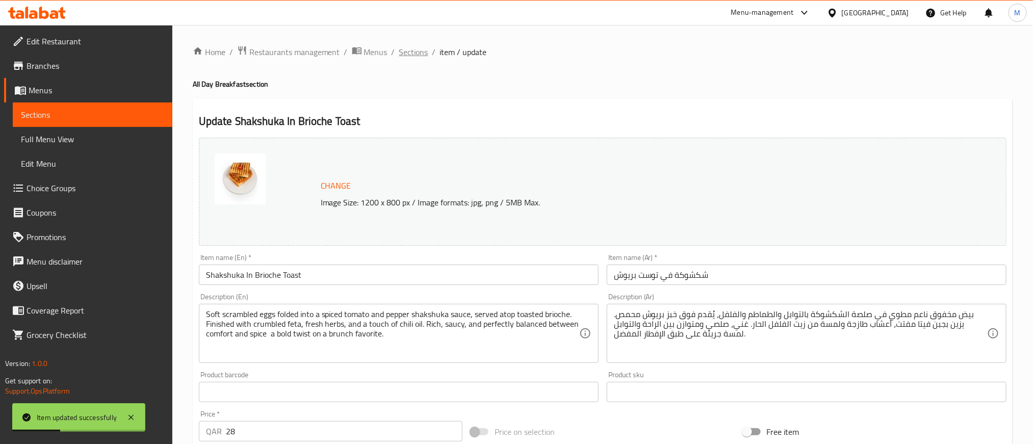
click at [411, 57] on span "Sections" at bounding box center [413, 52] width 29 height 12
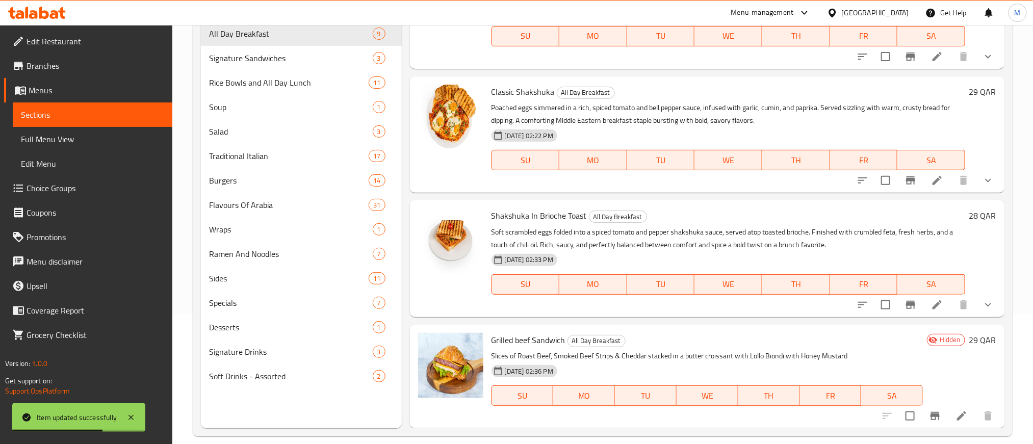
scroll to position [143, 0]
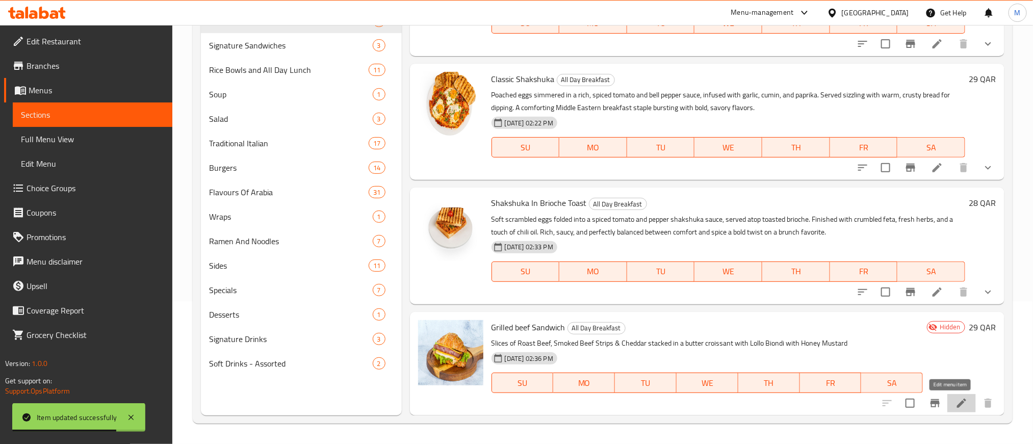
click at [955, 401] on icon at bounding box center [961, 403] width 12 height 12
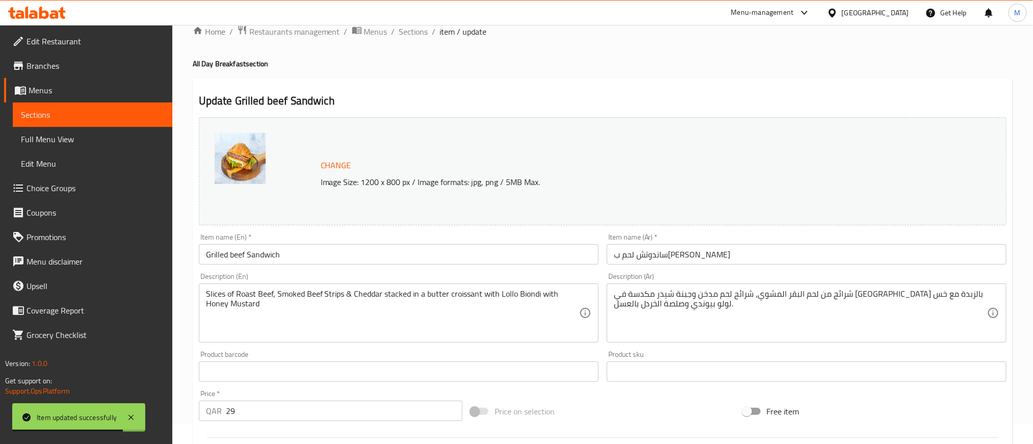
scroll to position [289, 0]
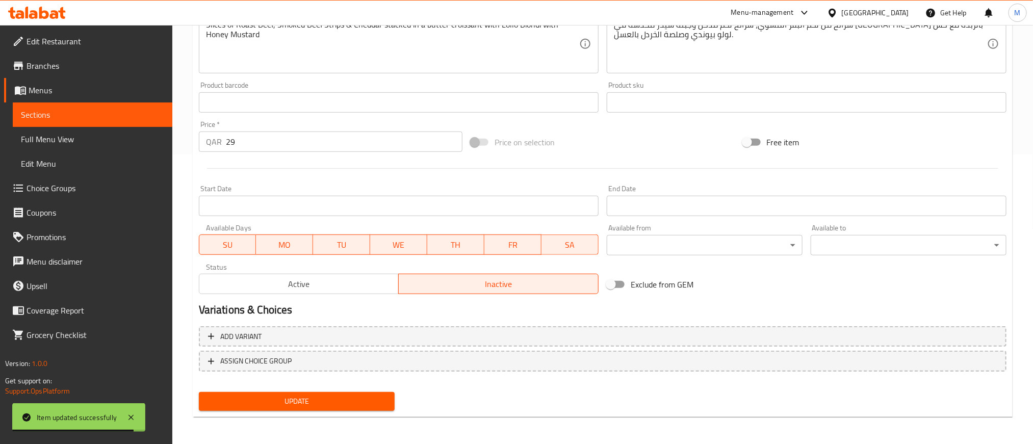
click at [355, 283] on span "Active" at bounding box center [299, 284] width 192 height 15
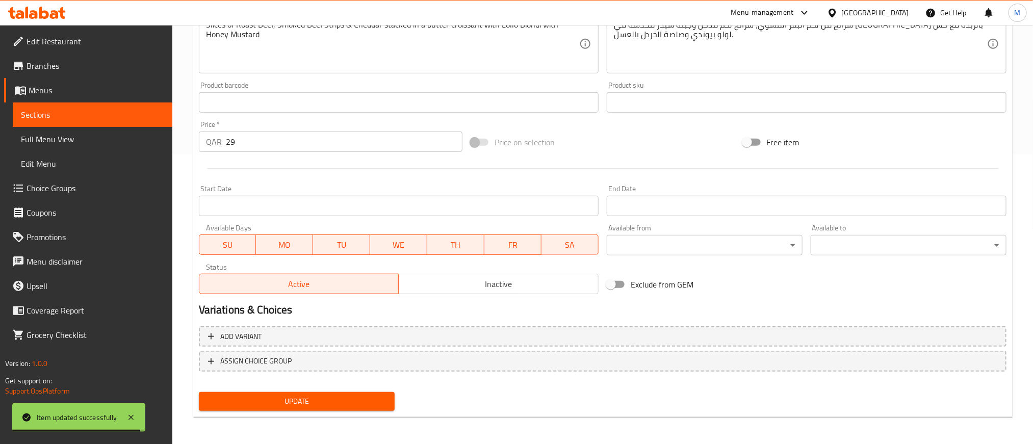
click at [361, 392] on button "Update" at bounding box center [297, 401] width 196 height 19
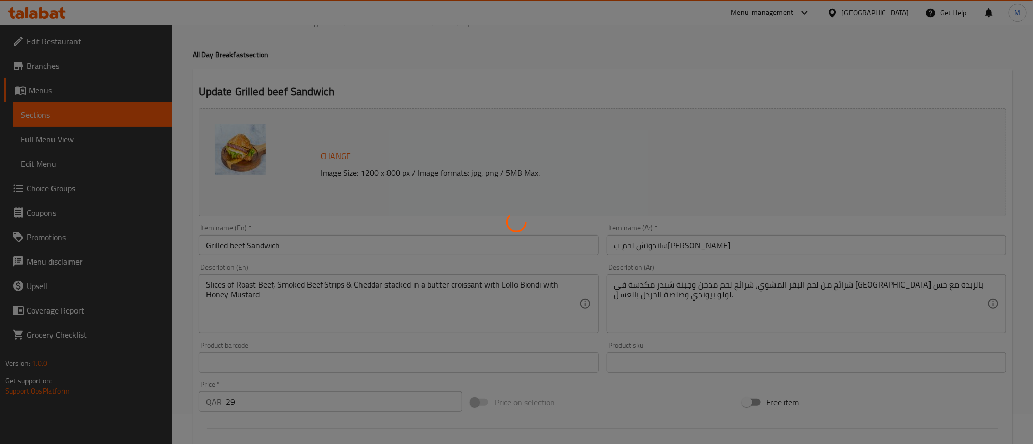
scroll to position [0, 0]
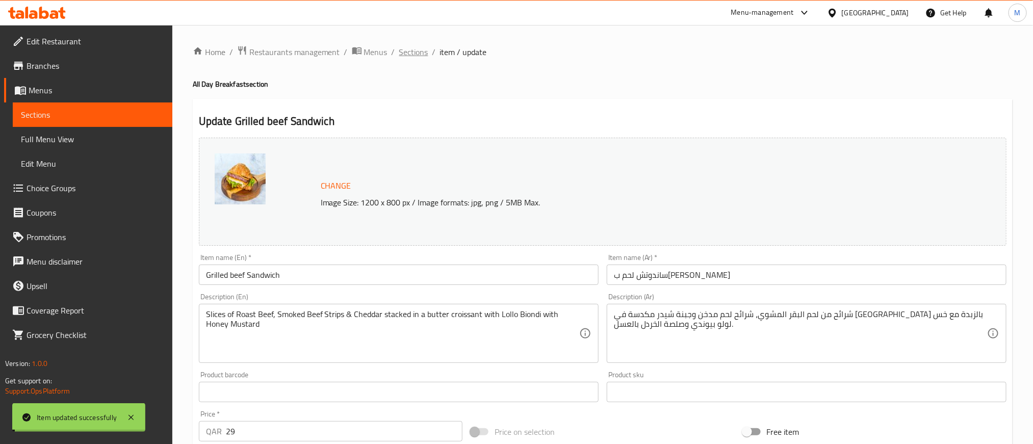
click at [416, 54] on span "Sections" at bounding box center [413, 52] width 29 height 12
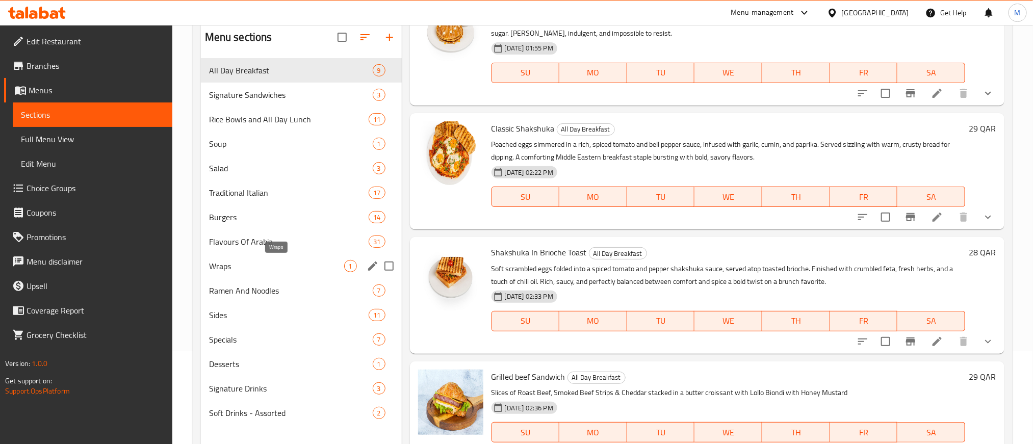
scroll to position [66, 0]
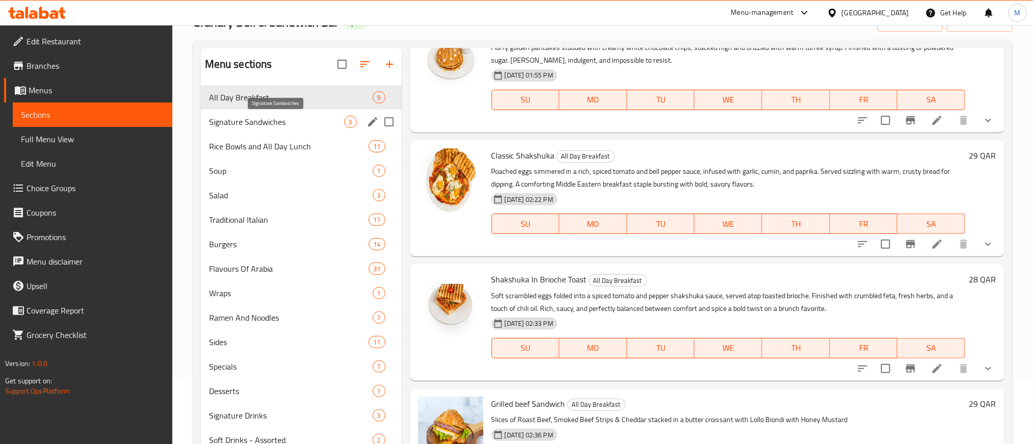
click at [288, 117] on span "Signature Sandwiches" at bounding box center [276, 122] width 135 height 12
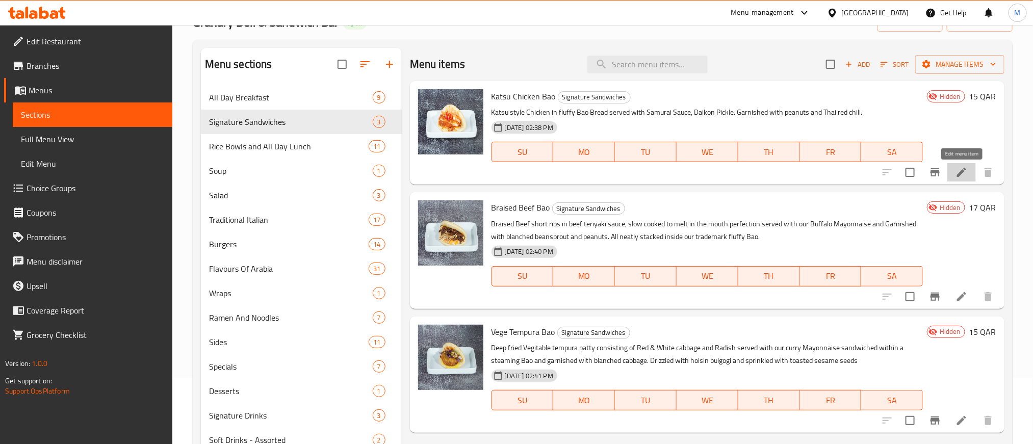
click at [956, 172] on icon at bounding box center [961, 172] width 12 height 12
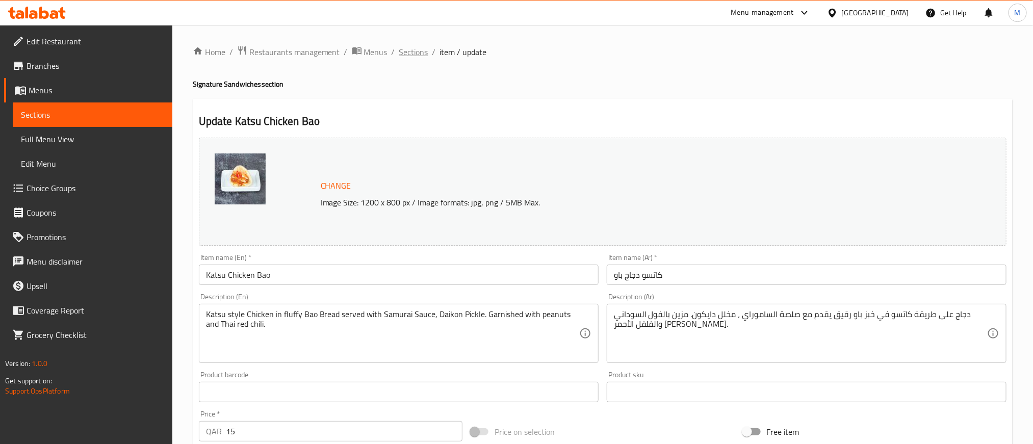
click at [416, 58] on span "Sections" at bounding box center [413, 52] width 29 height 12
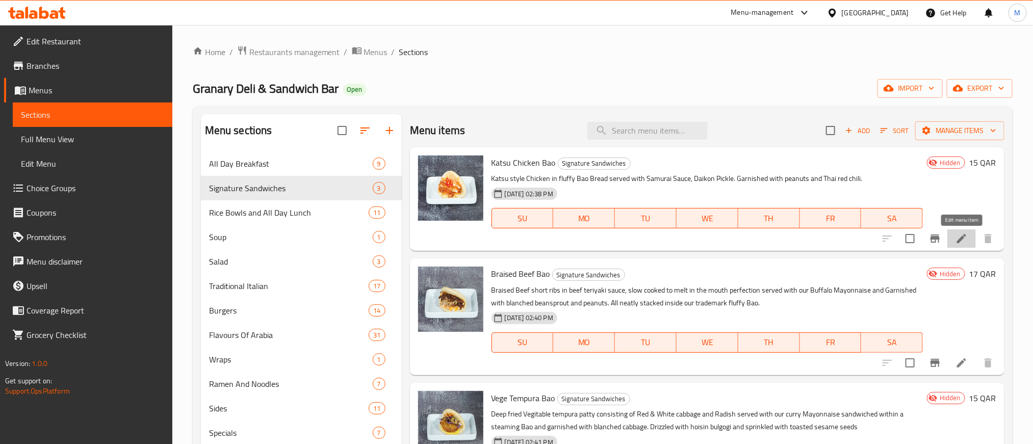
click at [966, 239] on icon at bounding box center [961, 238] width 12 height 12
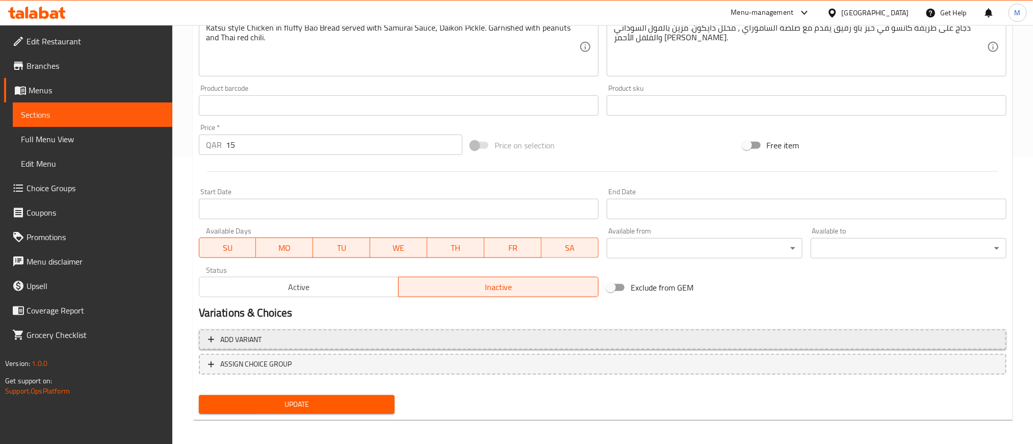
scroll to position [289, 0]
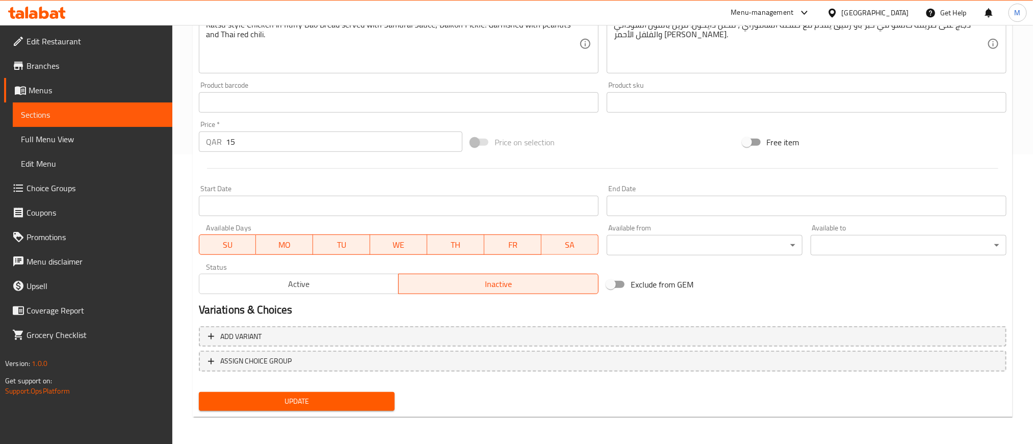
drag, startPoint x: 350, startPoint y: 289, endPoint x: 355, endPoint y: 294, distance: 6.9
click at [351, 289] on span "Active" at bounding box center [299, 284] width 192 height 15
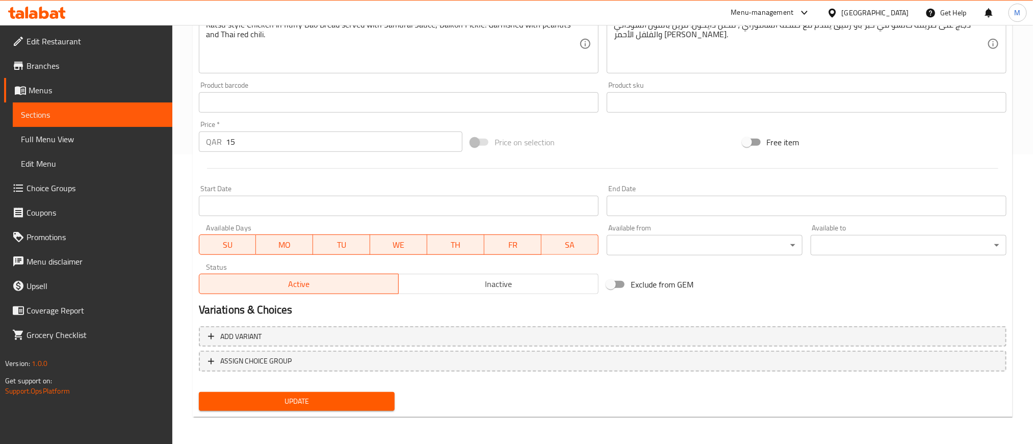
click at [369, 405] on span "Update" at bounding box center [296, 401] width 179 height 13
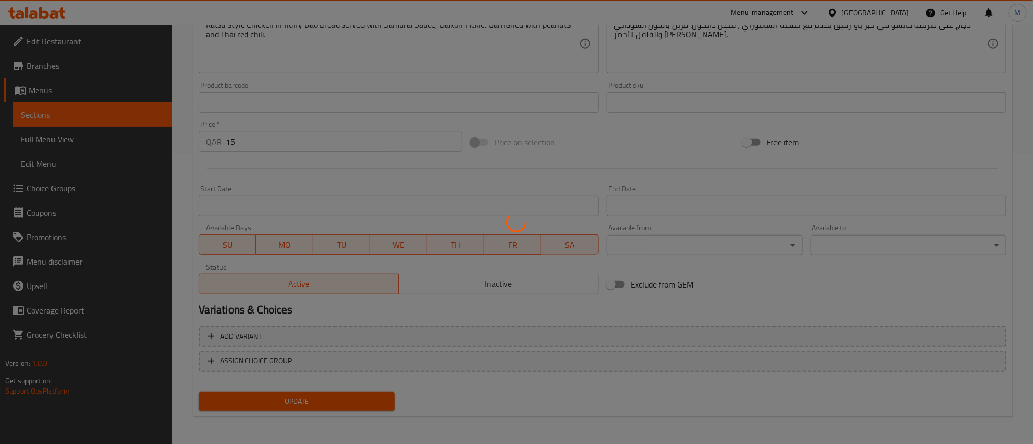
scroll to position [0, 0]
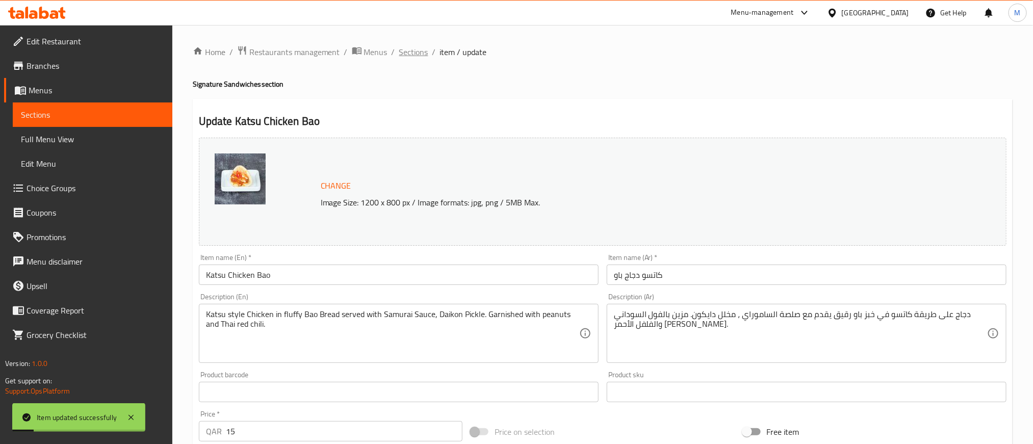
click at [410, 49] on span "Sections" at bounding box center [413, 52] width 29 height 12
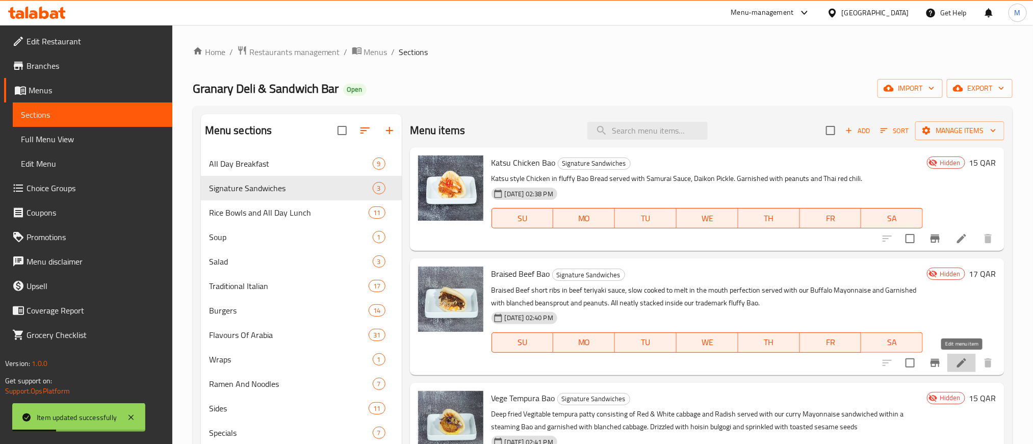
click at [959, 362] on icon at bounding box center [961, 363] width 12 height 12
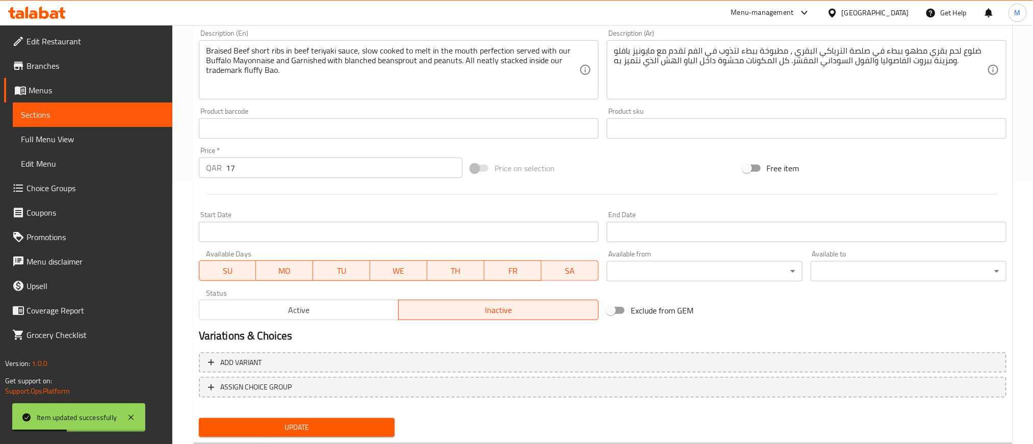
scroll to position [289, 0]
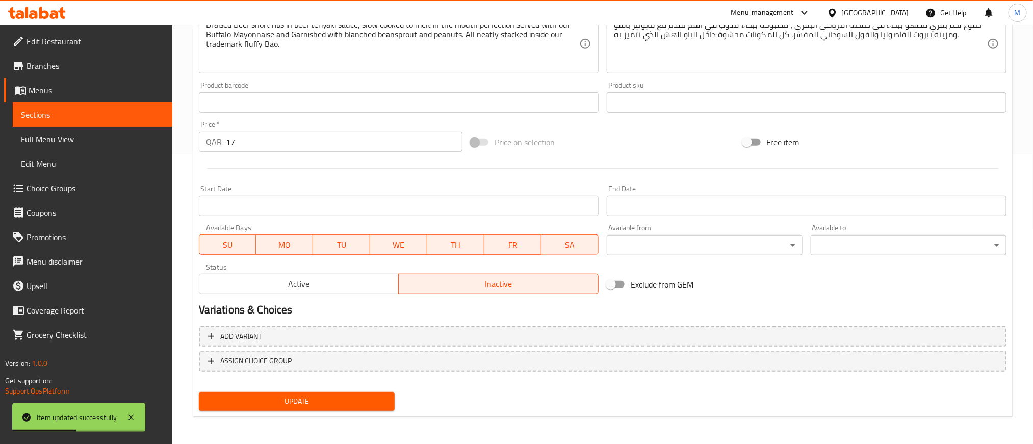
click at [312, 287] on span "Active" at bounding box center [299, 284] width 192 height 15
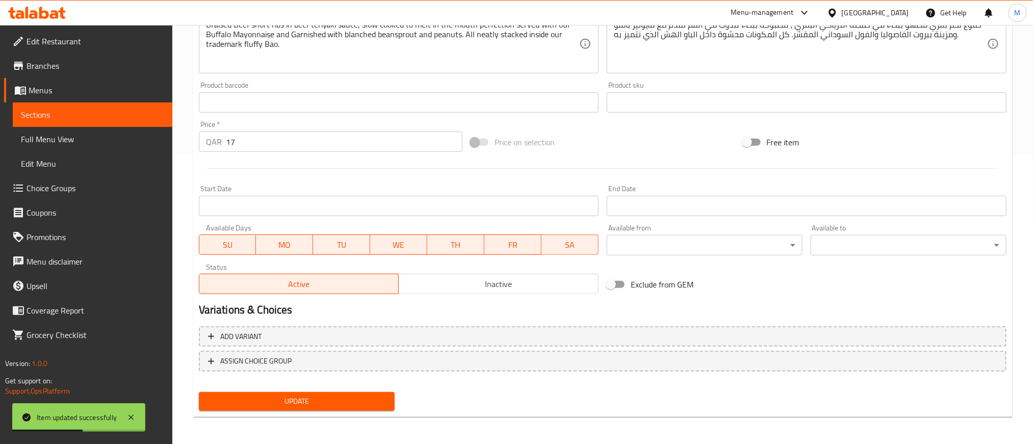
click at [329, 388] on div "Update" at bounding box center [297, 401] width 204 height 27
click at [329, 395] on span "Update" at bounding box center [296, 401] width 179 height 13
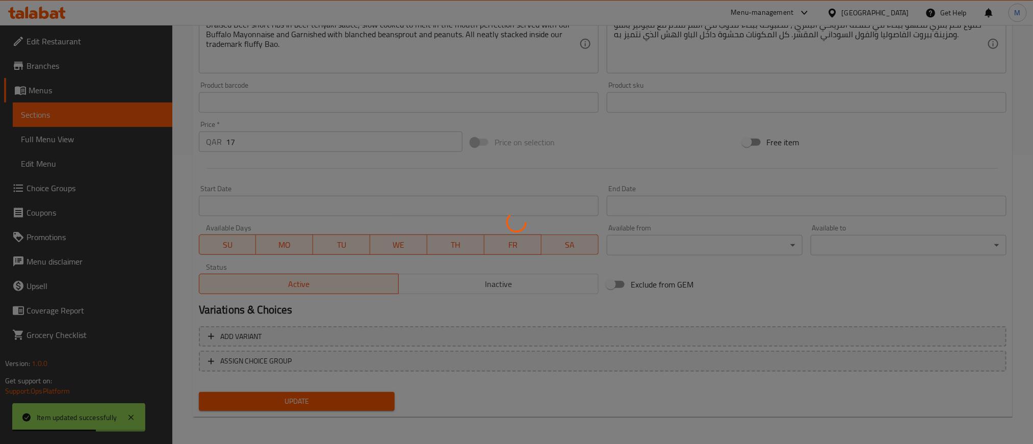
scroll to position [0, 0]
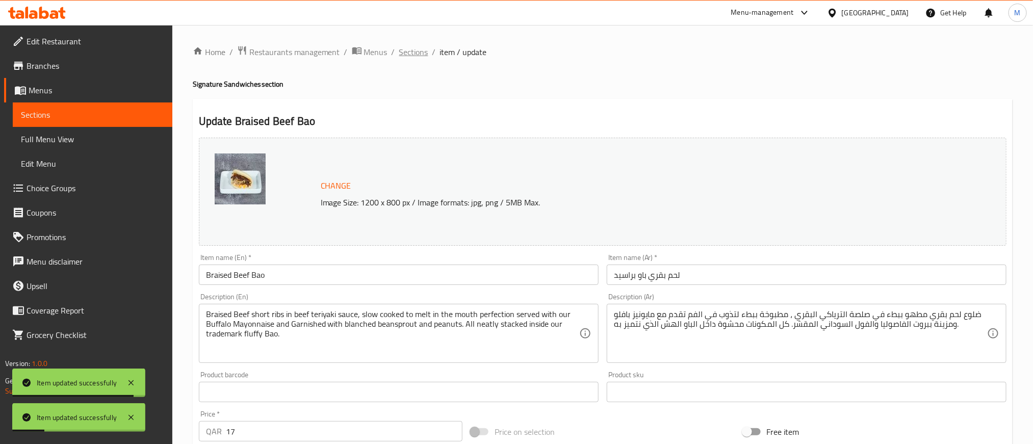
click at [417, 49] on span "Sections" at bounding box center [413, 52] width 29 height 12
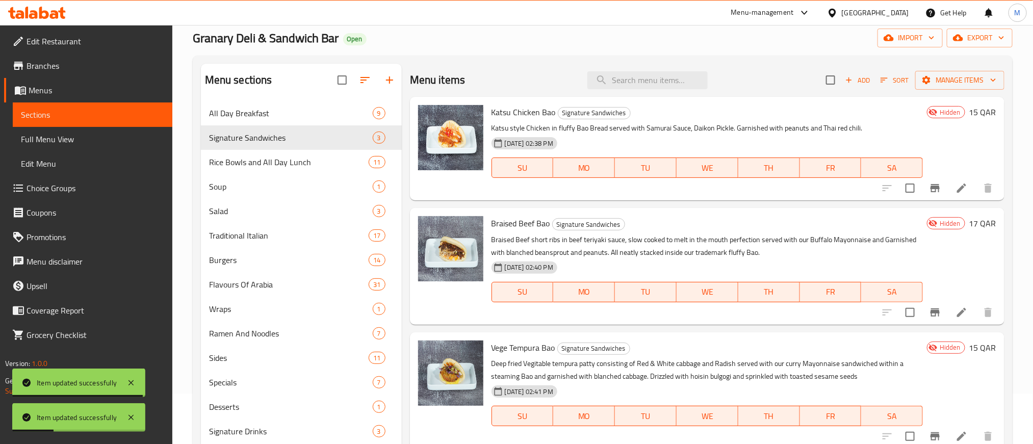
scroll to position [143, 0]
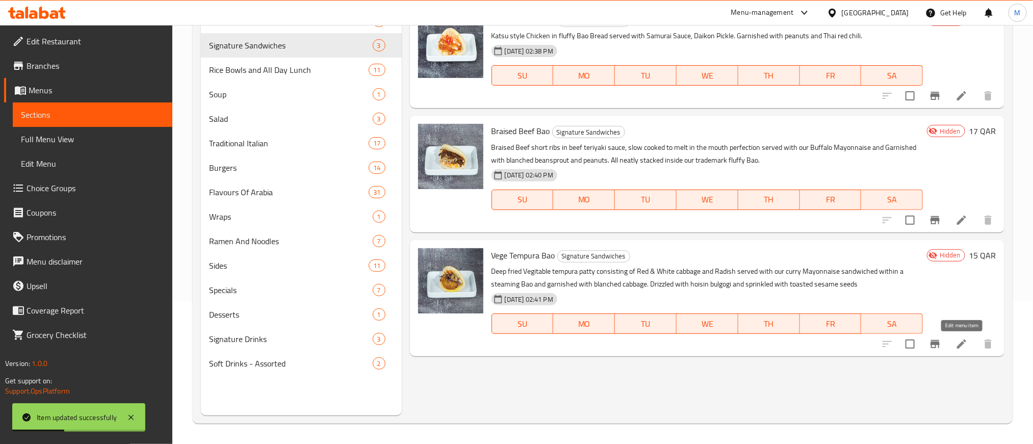
click at [957, 343] on icon at bounding box center [961, 344] width 12 height 12
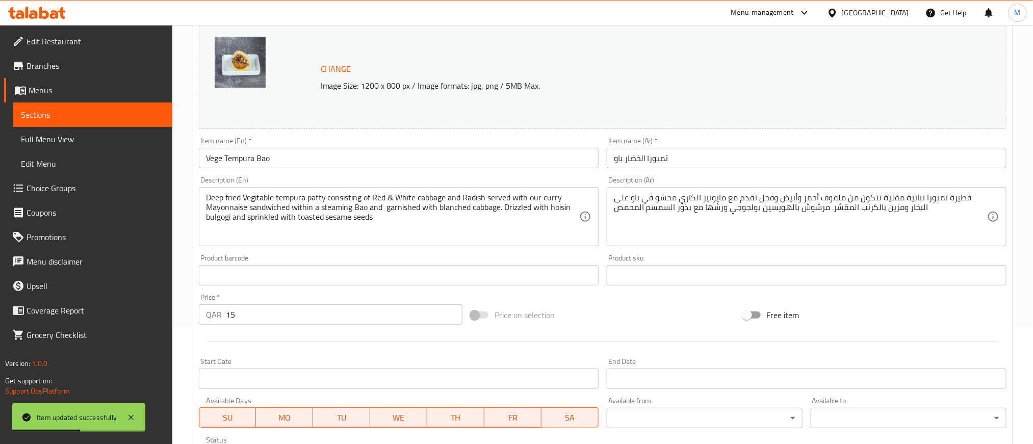
scroll to position [289, 0]
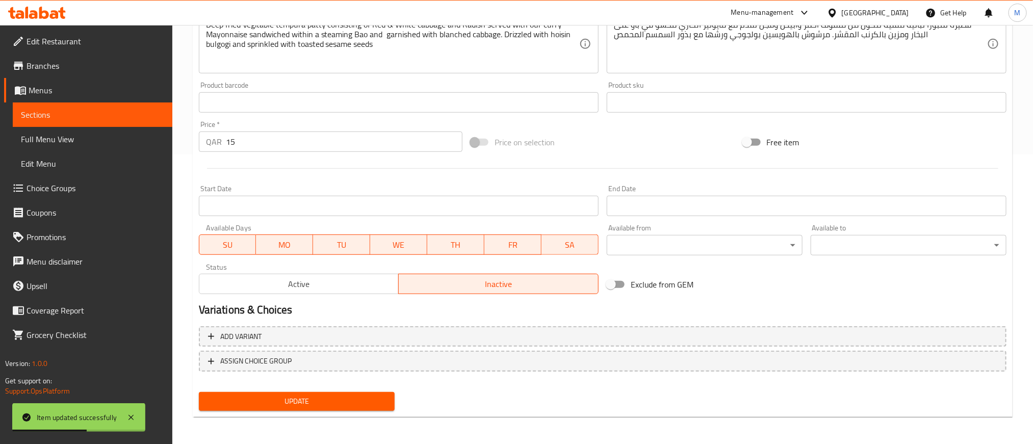
click at [349, 280] on span "Active" at bounding box center [299, 284] width 192 height 15
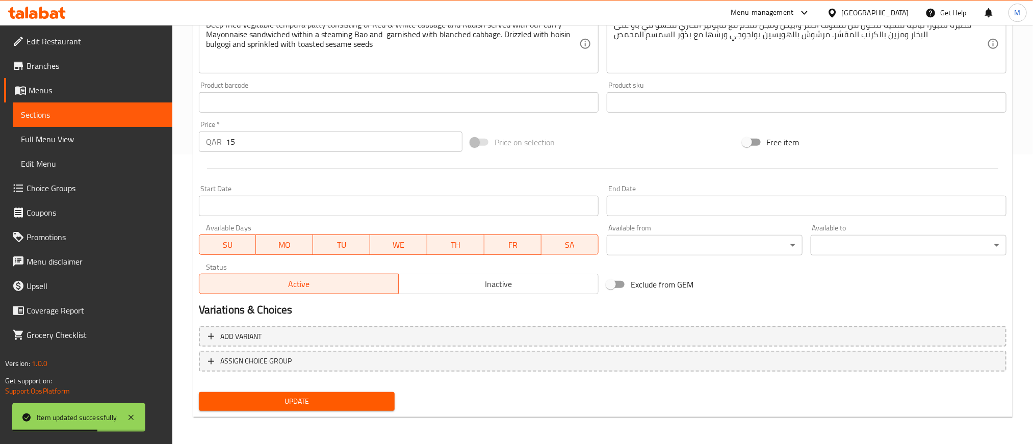
click at [349, 395] on span "Update" at bounding box center [296, 401] width 179 height 13
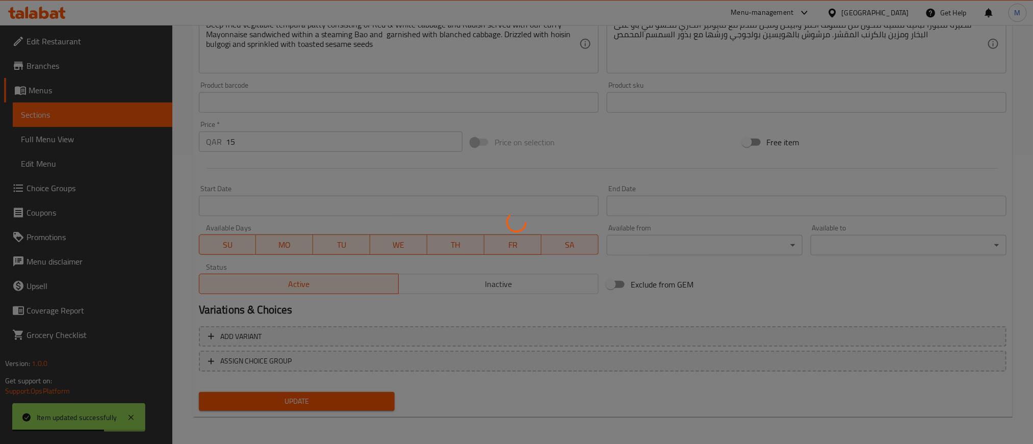
scroll to position [0, 0]
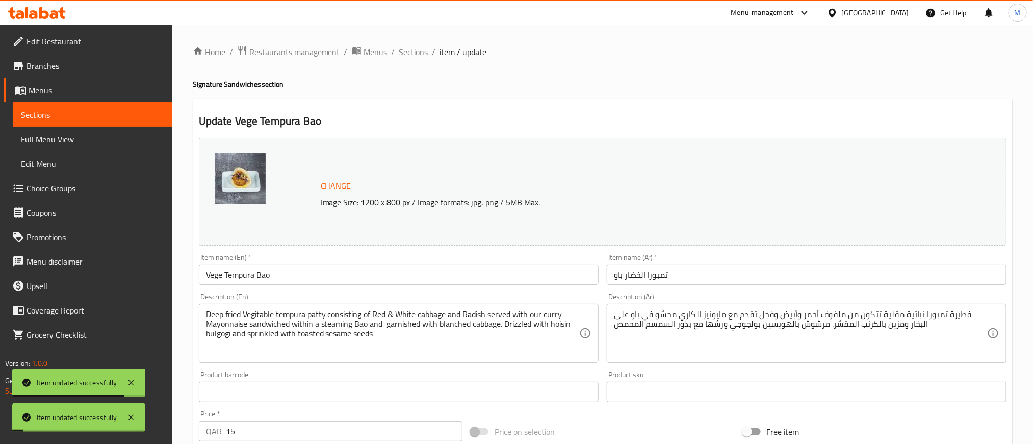
click at [414, 52] on span "Sections" at bounding box center [413, 52] width 29 height 12
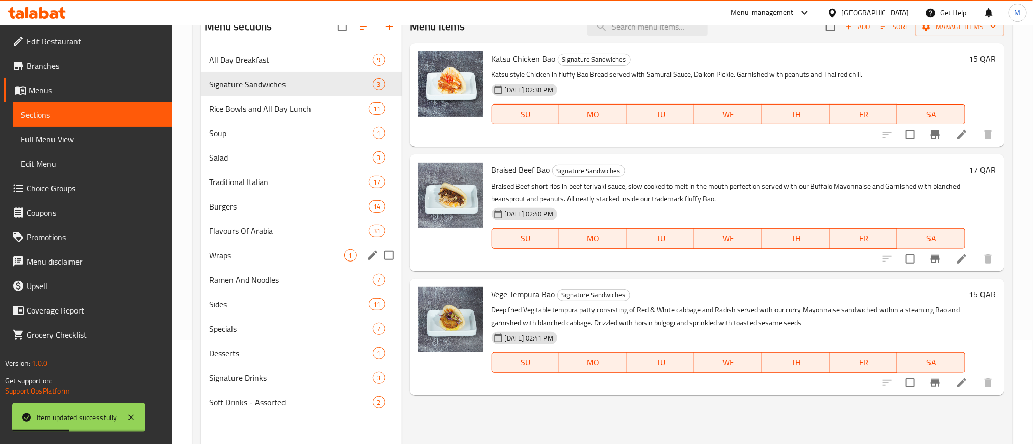
scroll to position [66, 0]
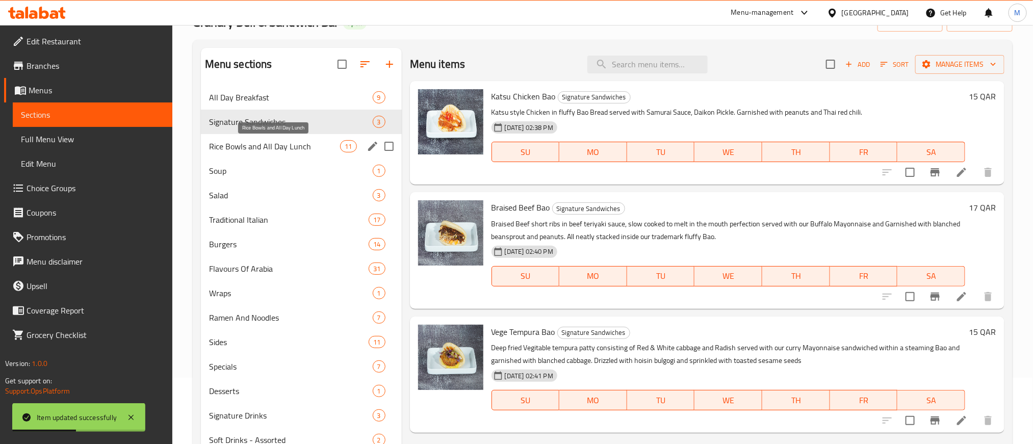
click at [276, 148] on span "Rice Bowls and All Day Lunch" at bounding box center [274, 146] width 131 height 12
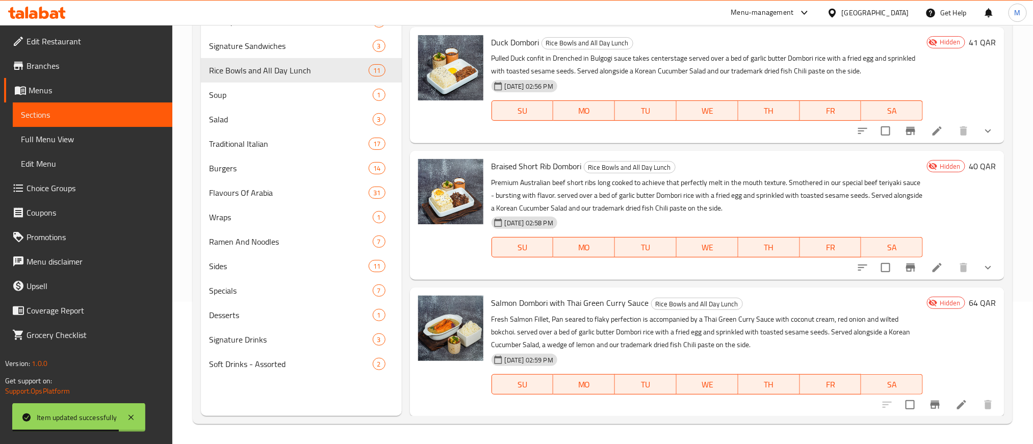
scroll to position [143, 0]
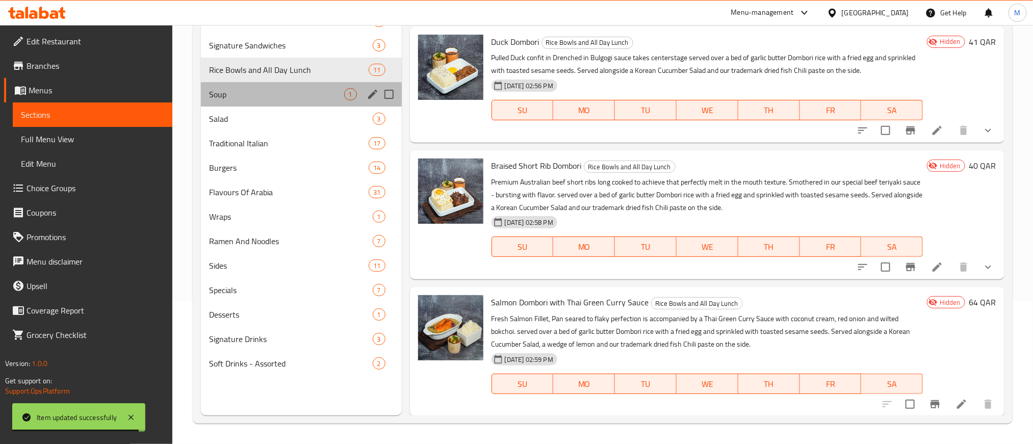
click at [308, 87] on div "Soup 1" at bounding box center [301, 94] width 201 height 24
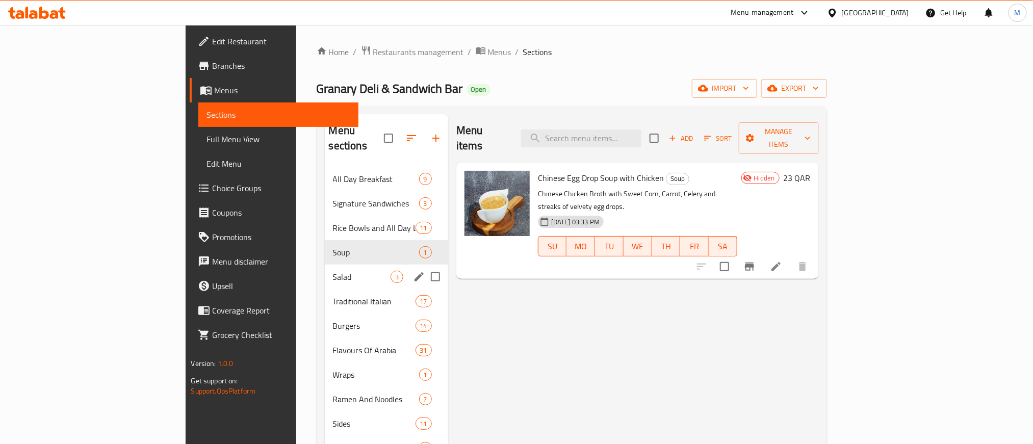
click at [333, 271] on span "Salad" at bounding box center [362, 277] width 58 height 12
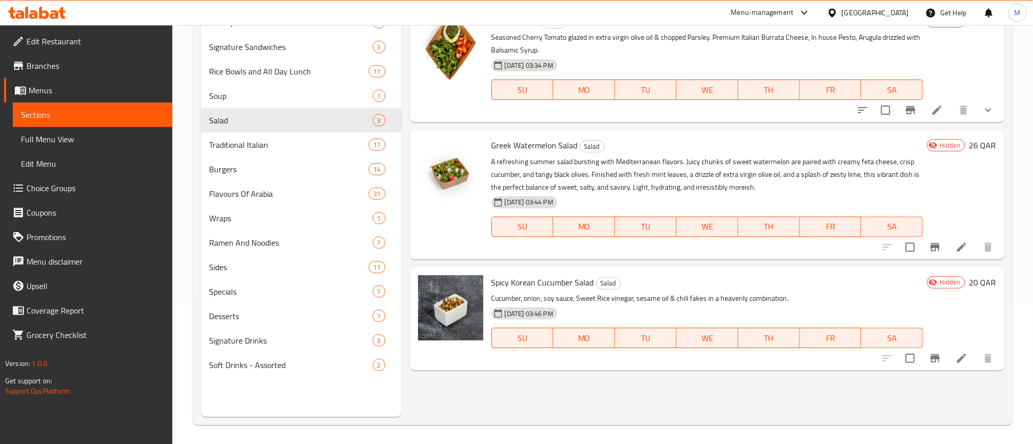
scroll to position [143, 0]
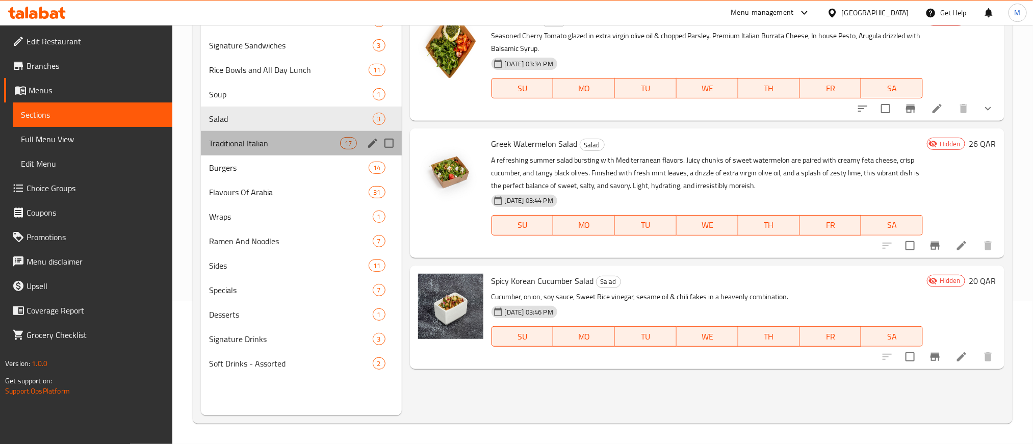
click at [286, 151] on div "Traditional Italian 17" at bounding box center [301, 143] width 201 height 24
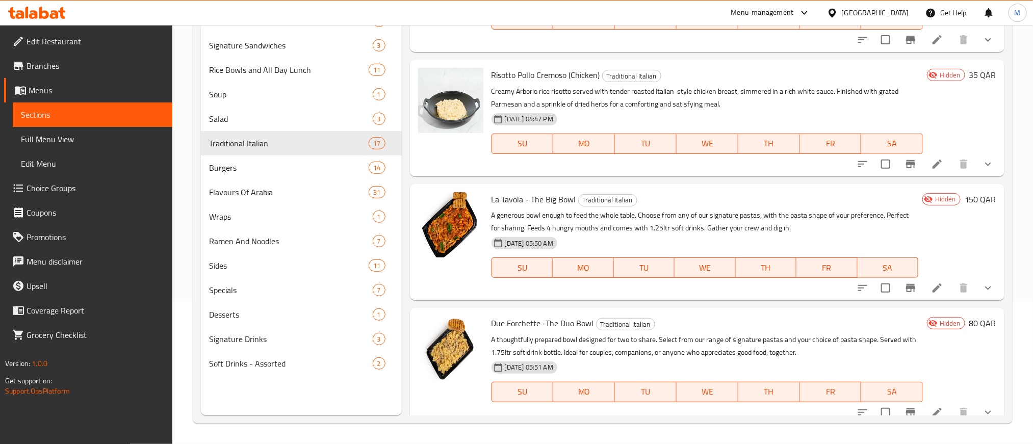
scroll to position [1690, 0]
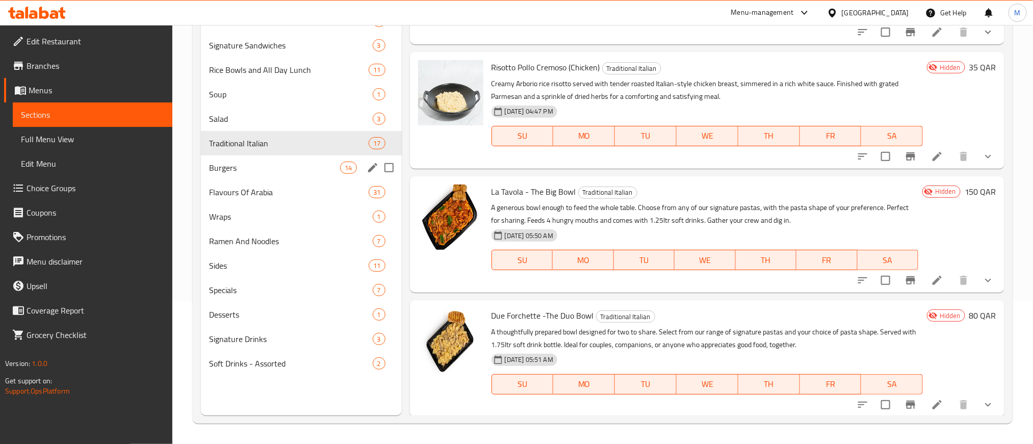
click at [272, 175] on div "Burgers 14" at bounding box center [301, 167] width 201 height 24
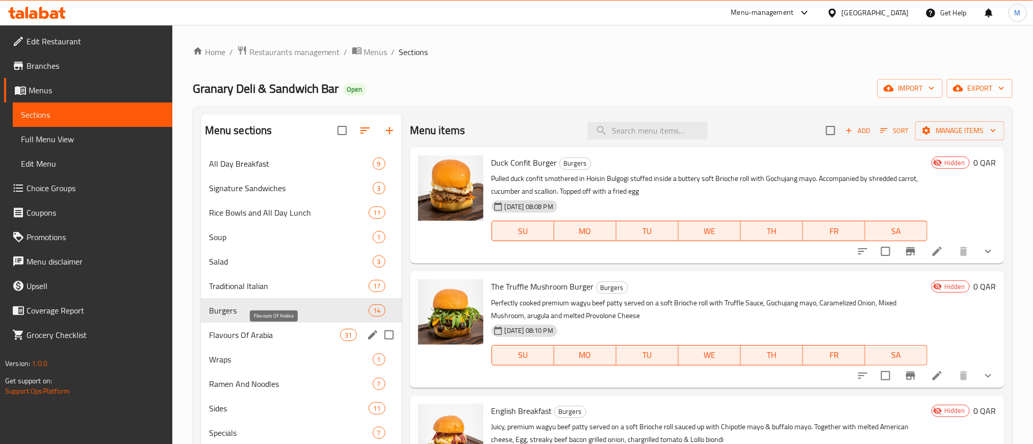
click at [257, 339] on span "Flavours Of Arabia" at bounding box center [274, 335] width 131 height 12
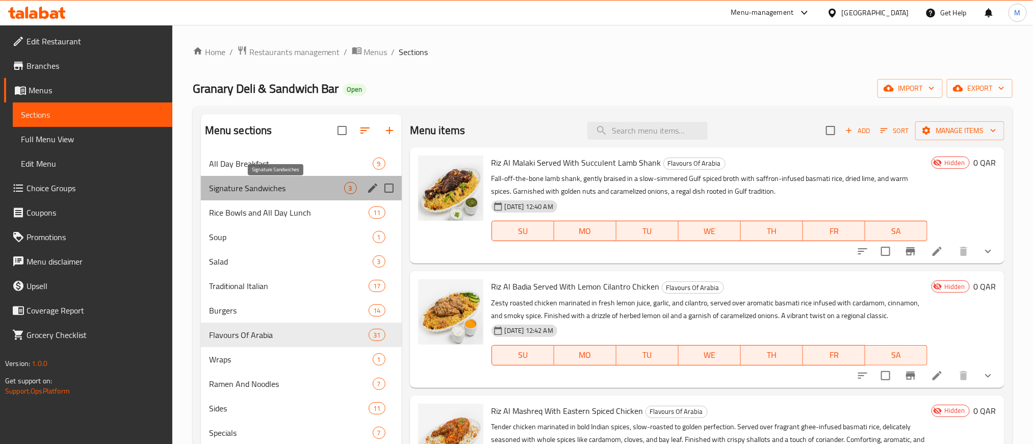
click at [287, 188] on span "Signature Sandwiches" at bounding box center [276, 188] width 135 height 12
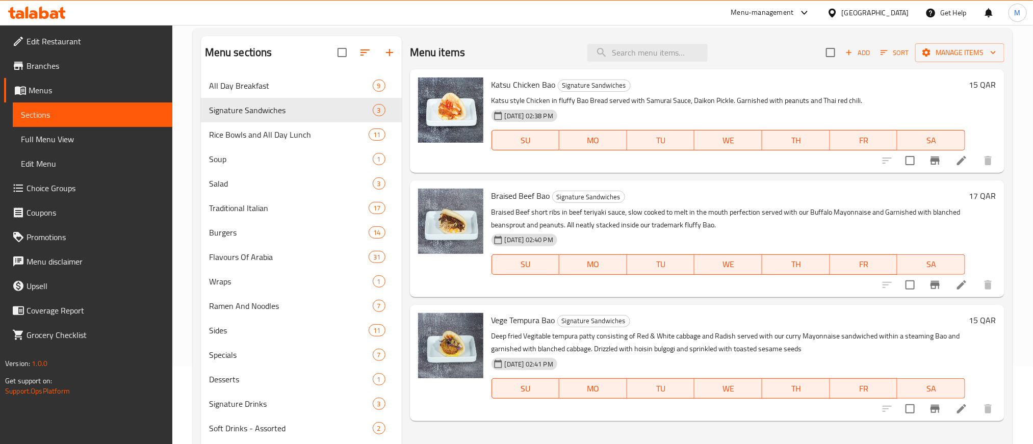
scroll to position [143, 0]
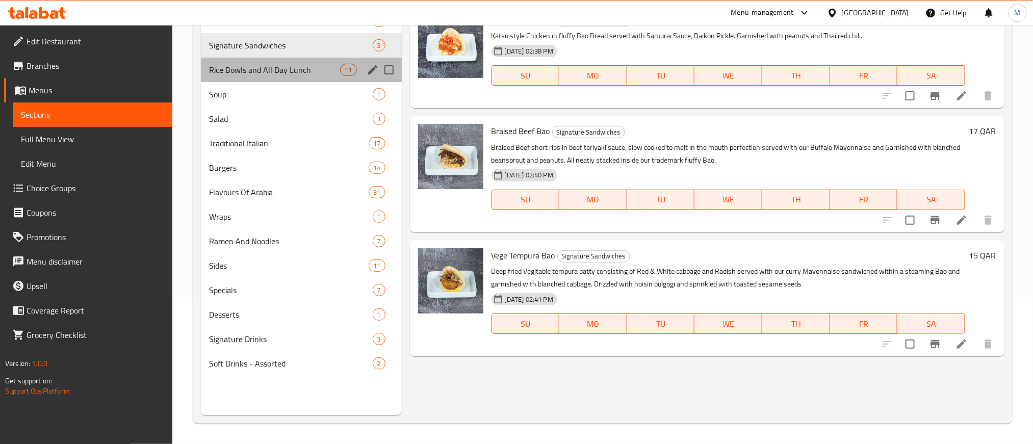
click at [286, 78] on div "Rice Bowls and All Day Lunch 11" at bounding box center [301, 70] width 201 height 24
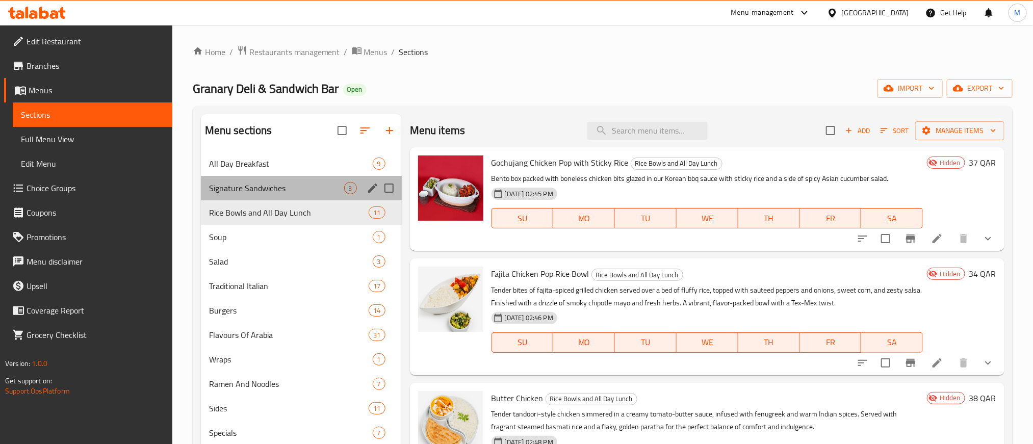
click at [283, 180] on div "Signature Sandwiches 3" at bounding box center [301, 188] width 201 height 24
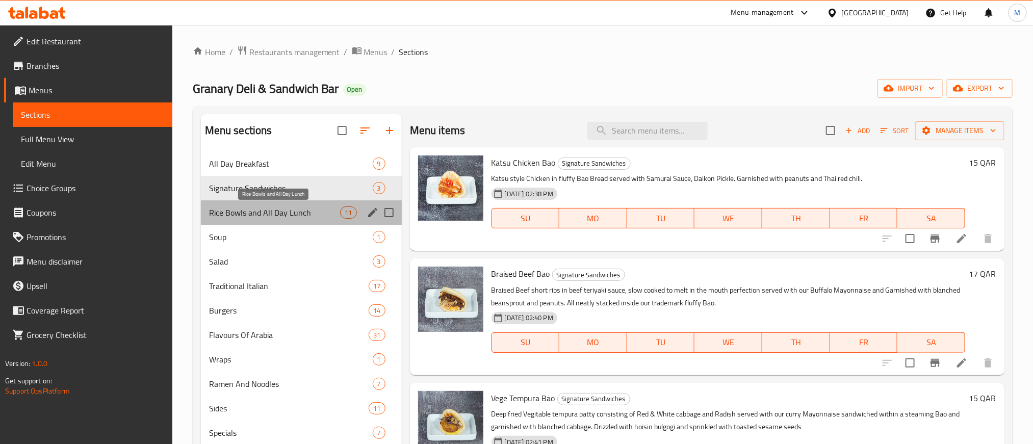
click at [281, 217] on span "Rice Bowls and All Day Lunch" at bounding box center [274, 212] width 131 height 12
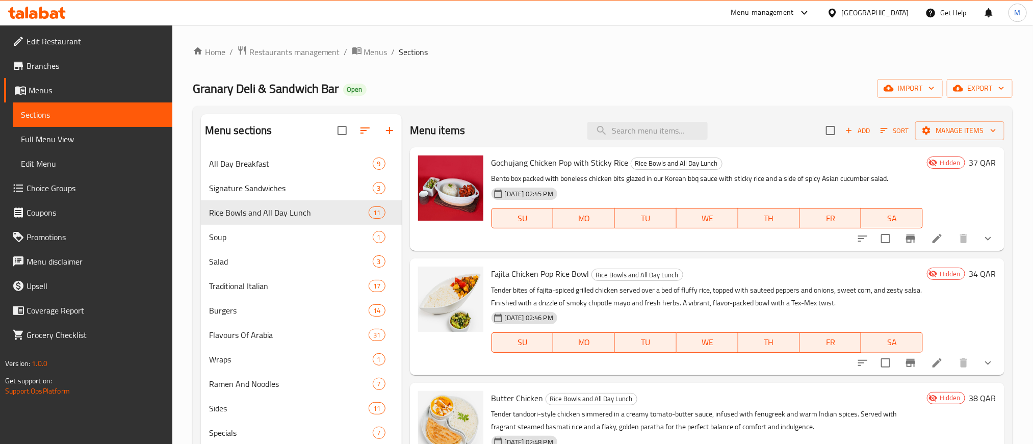
click at [932, 242] on li at bounding box center [937, 238] width 29 height 18
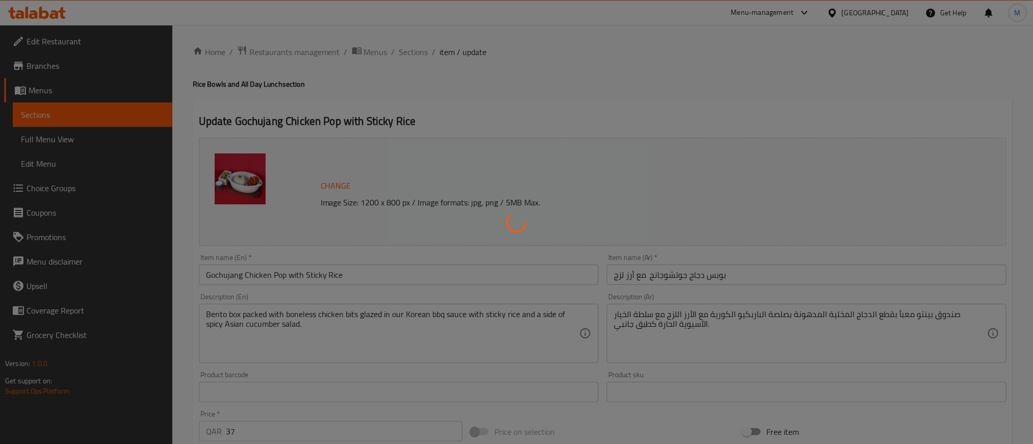
type input "إضافات"
type input "0"
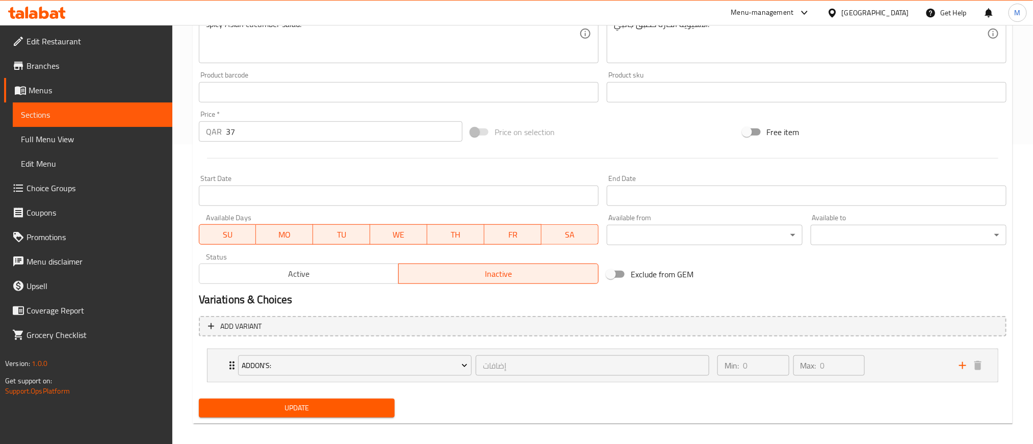
scroll to position [306, 0]
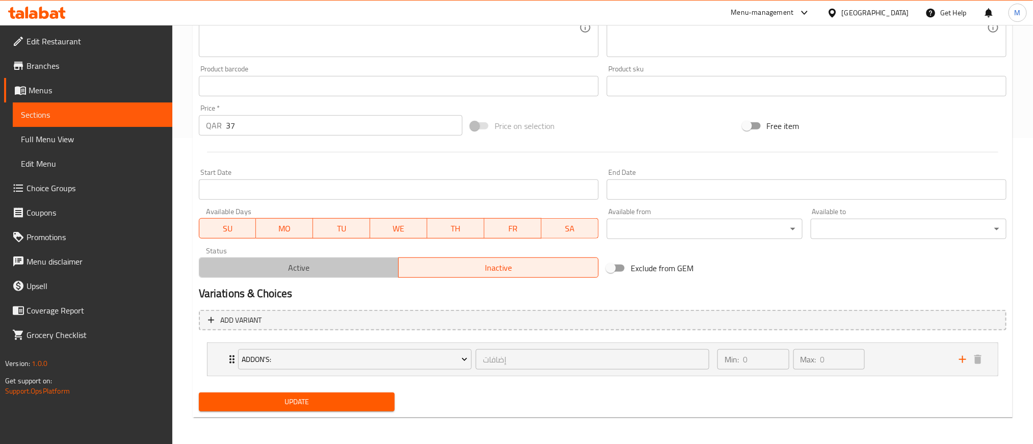
click at [301, 264] on span "Active" at bounding box center [299, 267] width 192 height 15
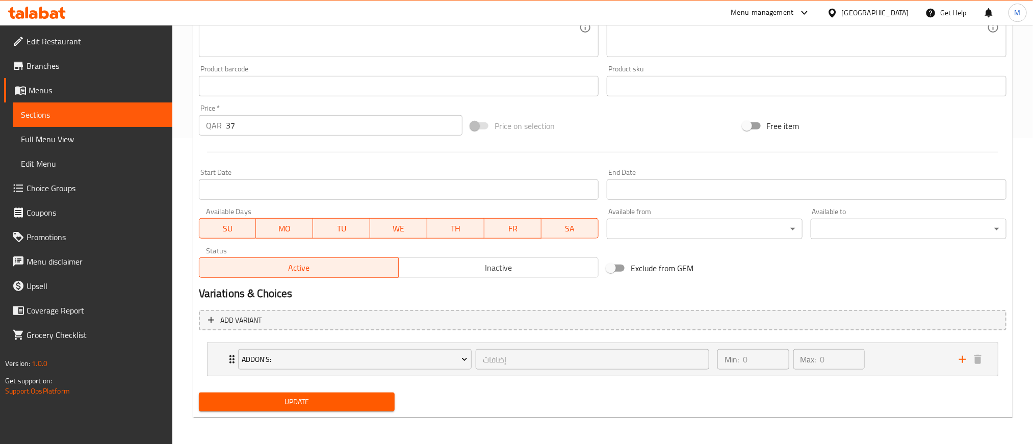
click at [303, 401] on span "Update" at bounding box center [296, 402] width 179 height 13
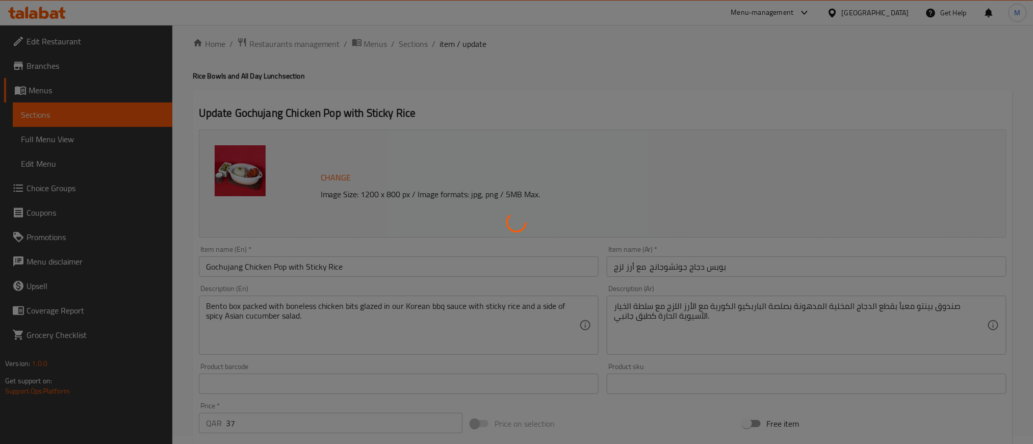
scroll to position [0, 0]
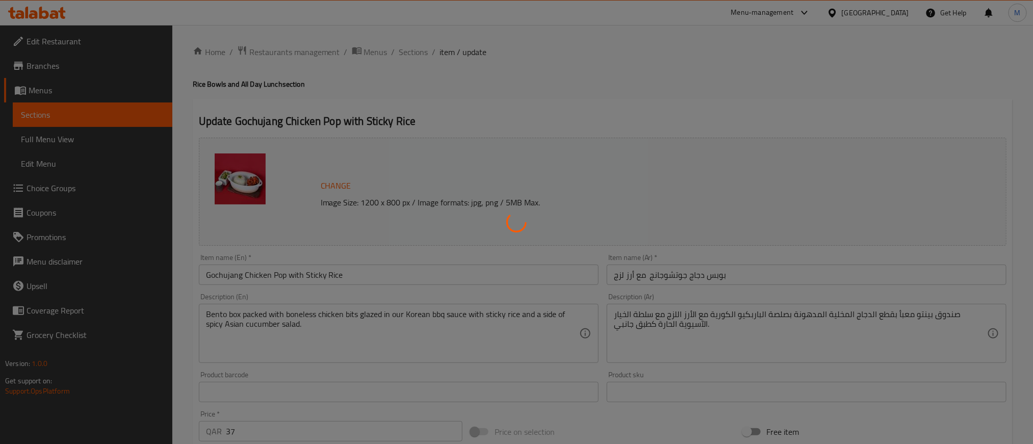
click at [643, 83] on div at bounding box center [516, 222] width 1033 height 444
click at [521, 101] on div at bounding box center [516, 222] width 1033 height 444
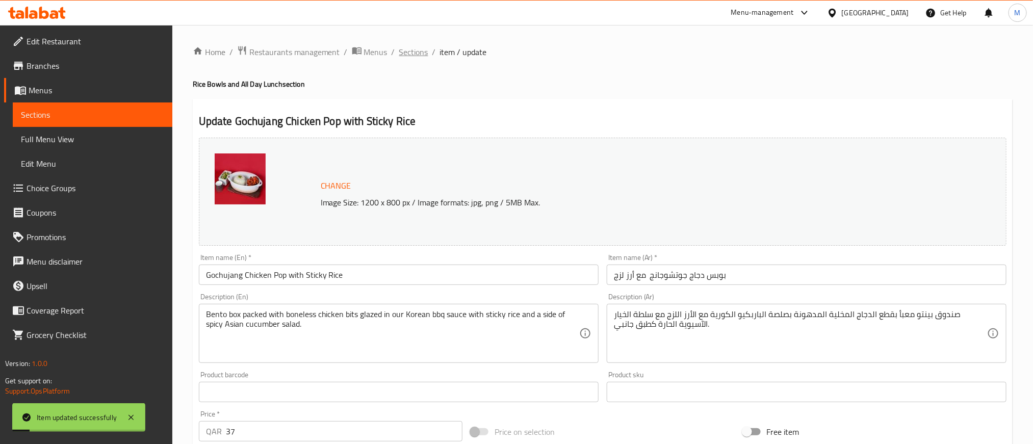
click at [412, 58] on span "Sections" at bounding box center [413, 52] width 29 height 12
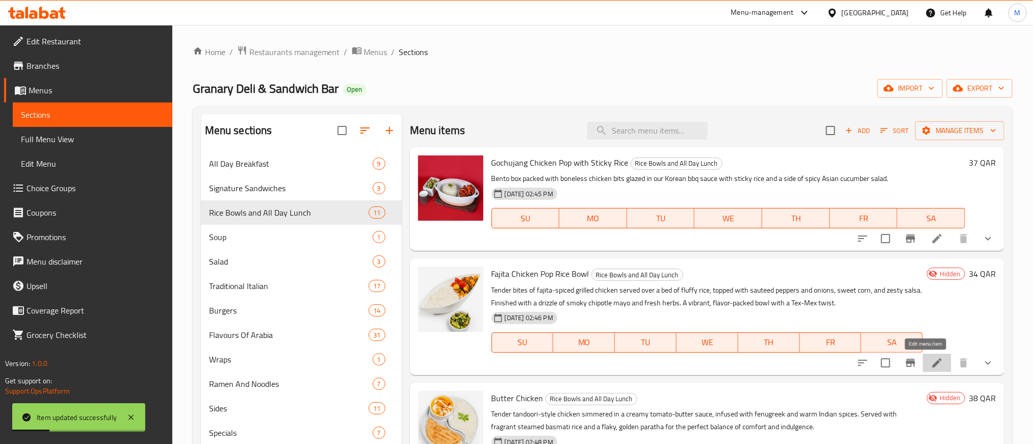
click at [931, 361] on icon at bounding box center [937, 363] width 12 height 12
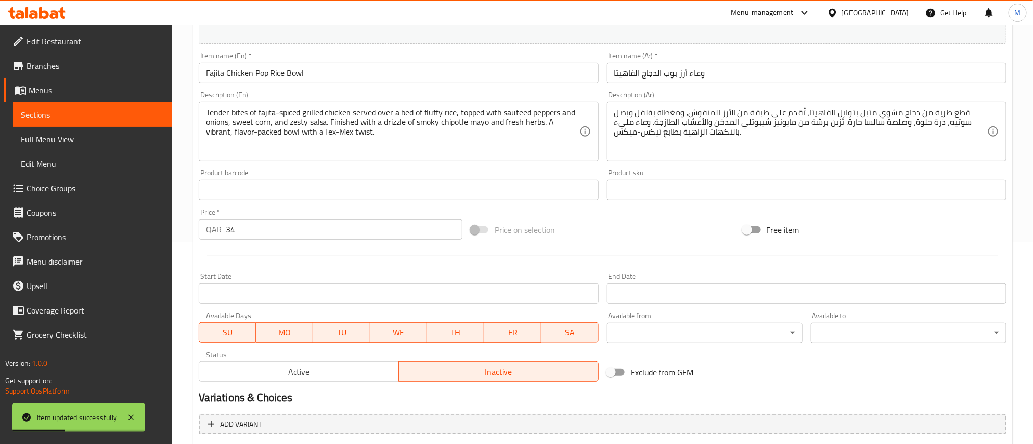
scroll to position [229, 0]
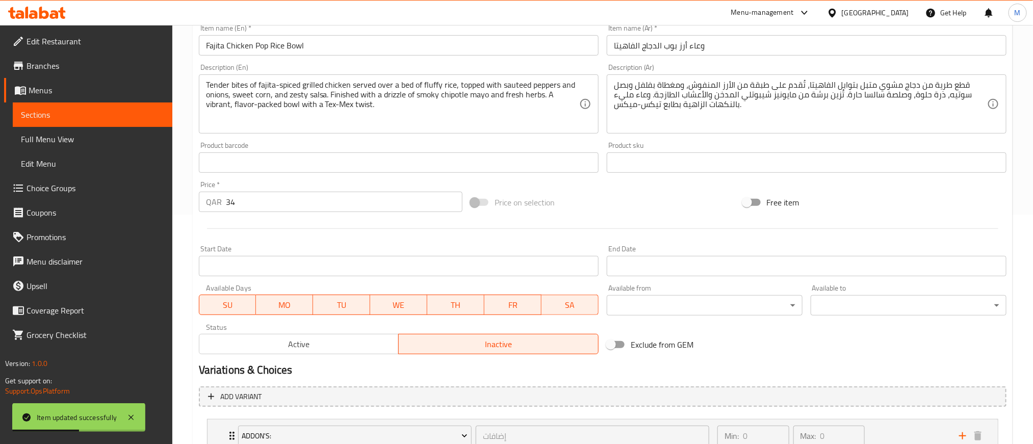
click at [333, 352] on span "Active" at bounding box center [299, 344] width 192 height 15
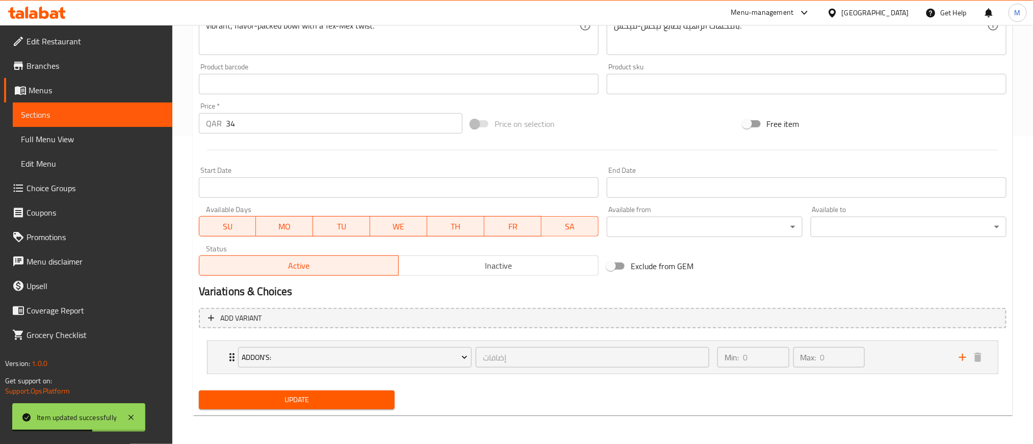
click at [348, 404] on span "Update" at bounding box center [296, 399] width 179 height 13
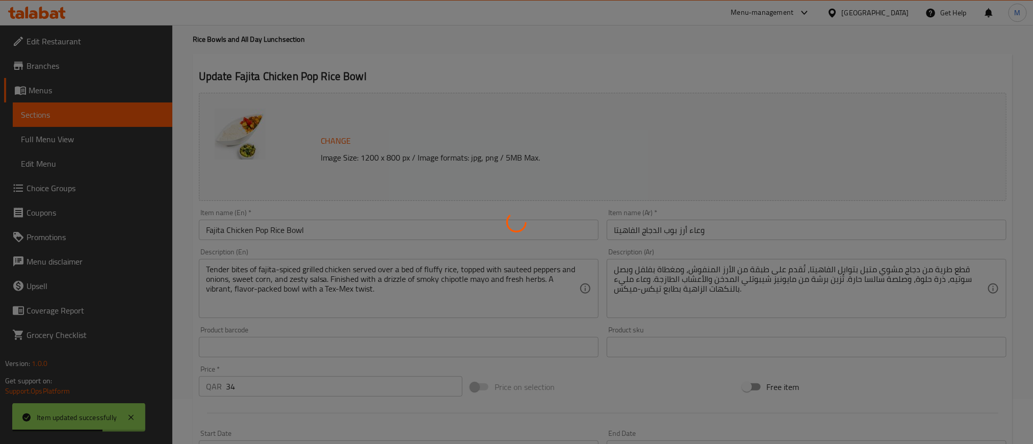
scroll to position [0, 0]
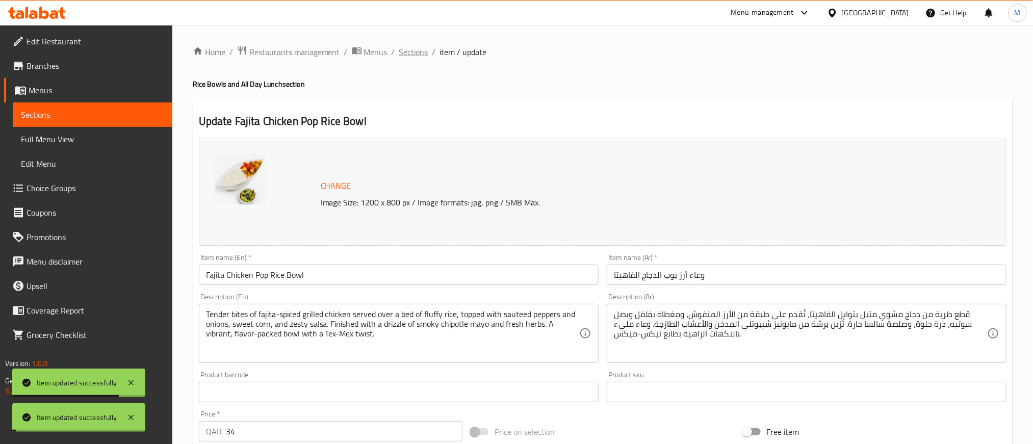
click at [416, 54] on span "Sections" at bounding box center [413, 52] width 29 height 12
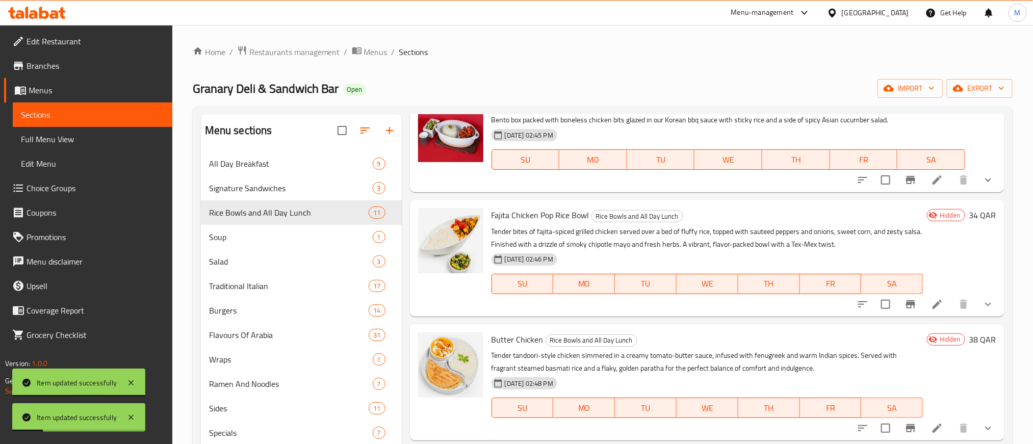
scroll to position [76, 0]
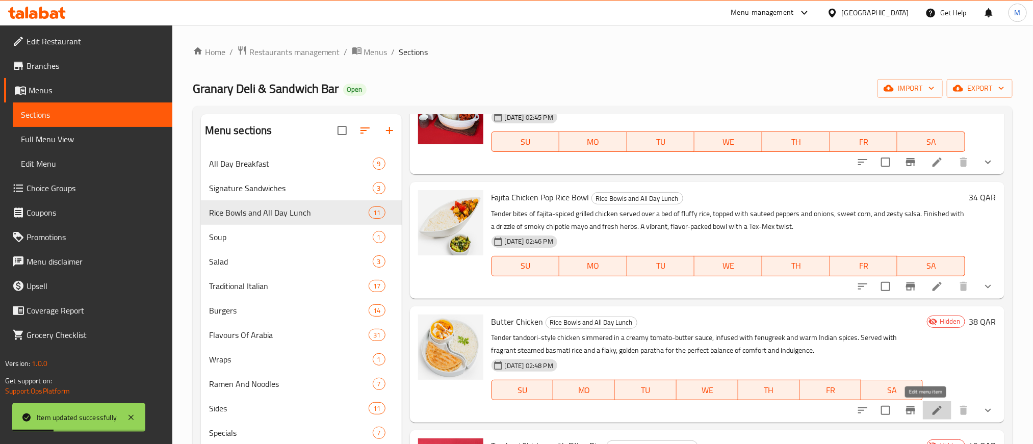
click at [931, 404] on icon at bounding box center [937, 410] width 12 height 12
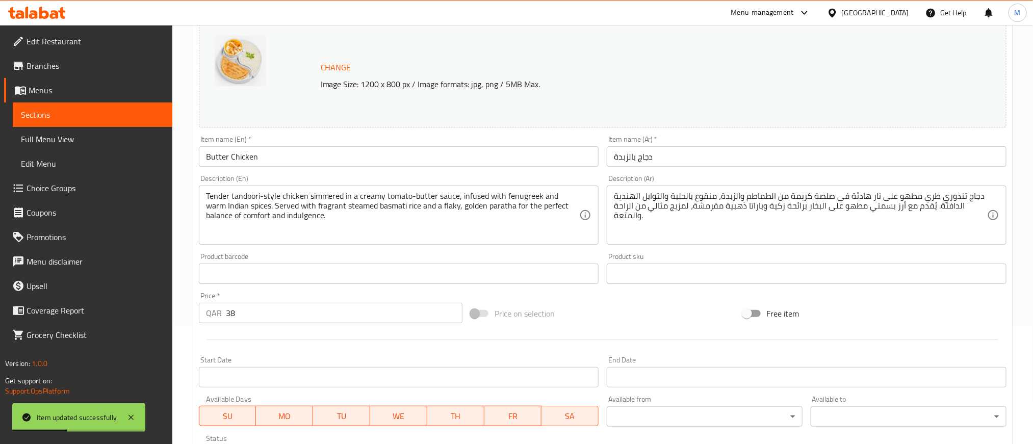
scroll to position [229, 0]
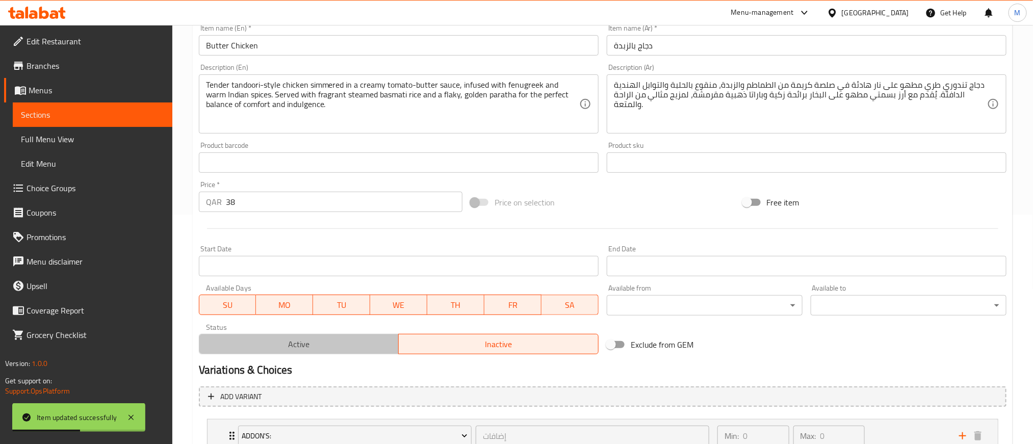
click at [330, 352] on button "Active" at bounding box center [299, 344] width 200 height 20
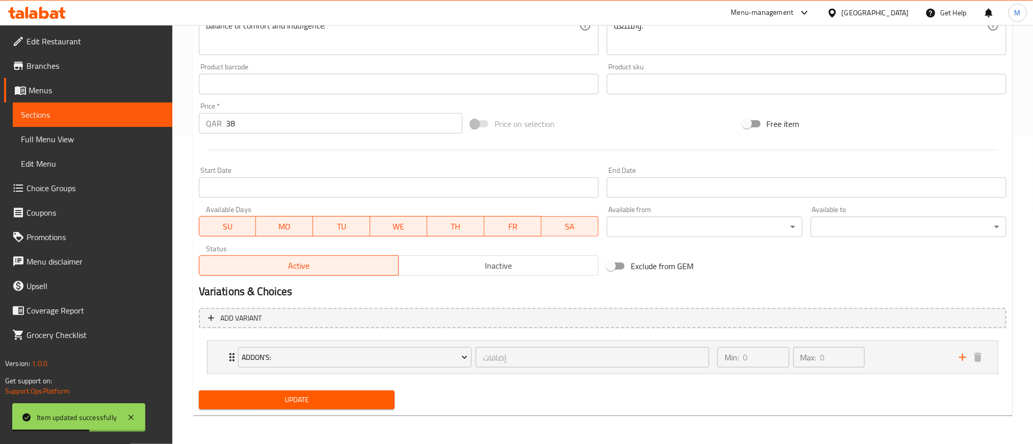
click at [339, 398] on span "Update" at bounding box center [296, 399] width 179 height 13
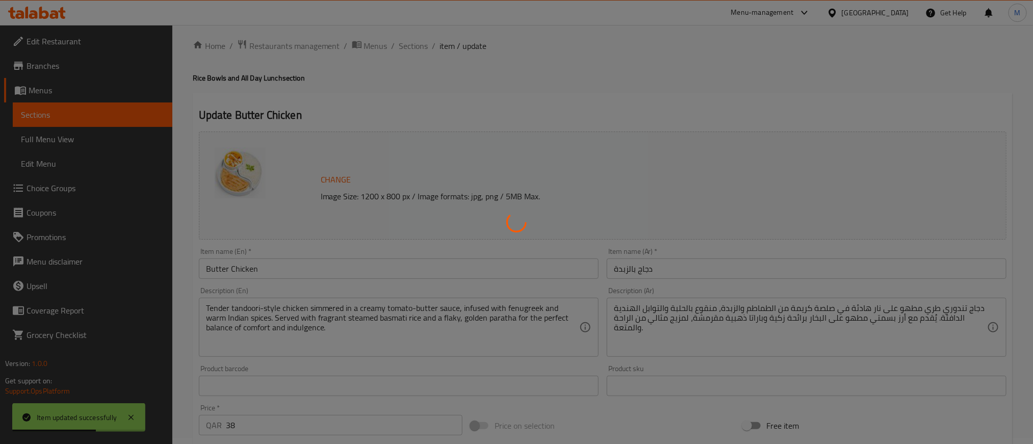
scroll to position [0, 0]
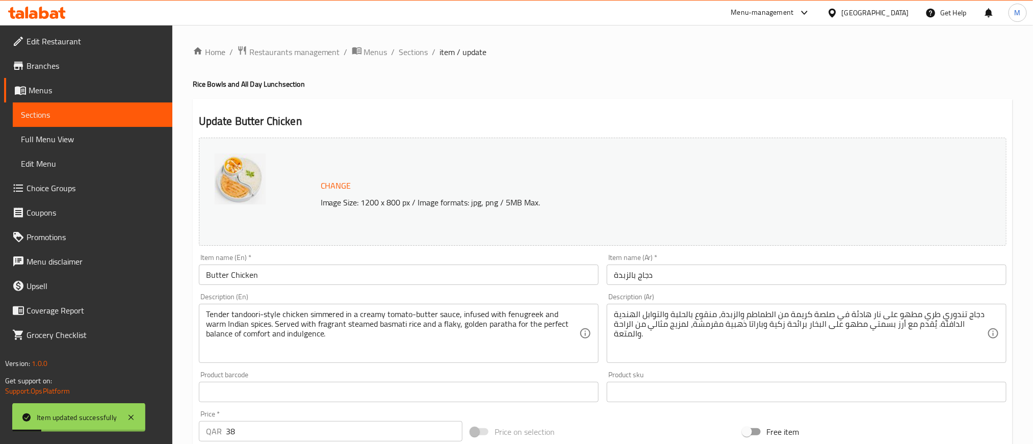
click at [416, 51] on span "Sections" at bounding box center [413, 52] width 29 height 12
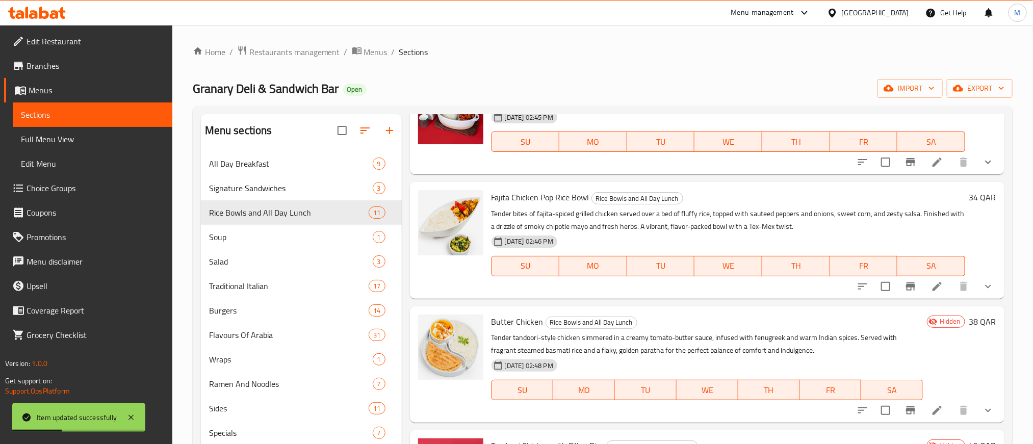
scroll to position [229, 0]
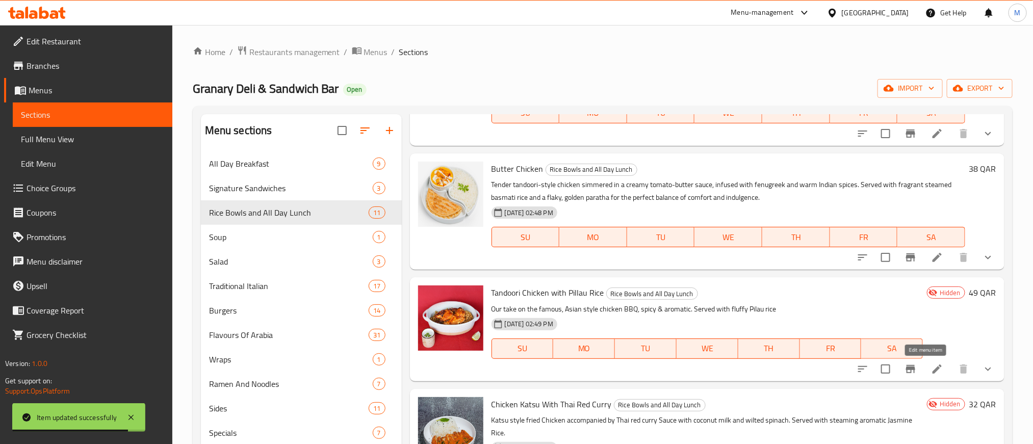
click at [931, 375] on icon at bounding box center [937, 369] width 12 height 12
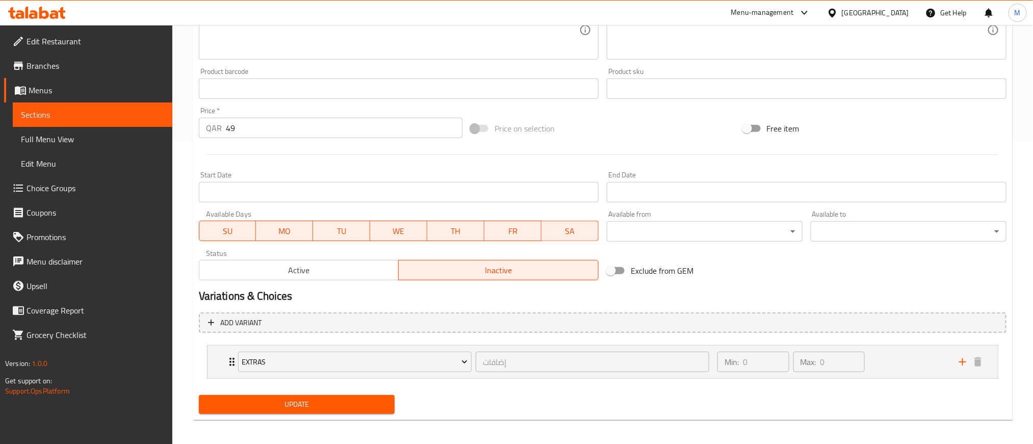
scroll to position [308, 0]
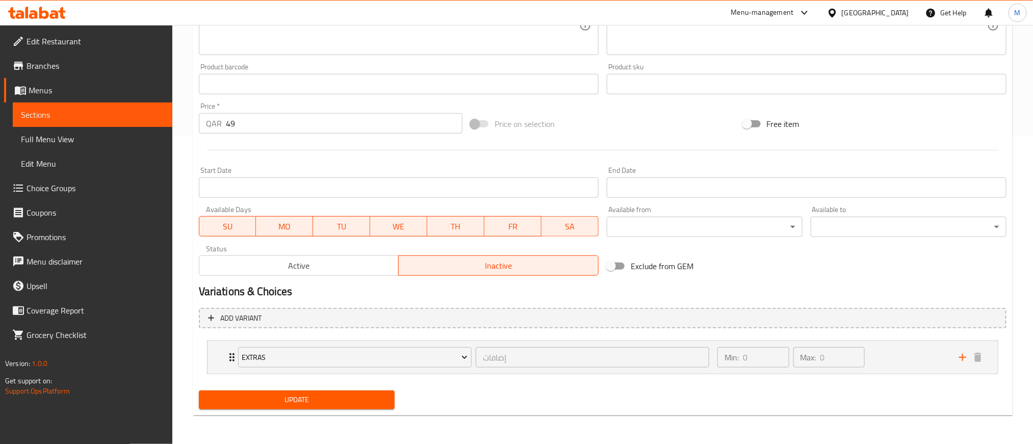
click at [344, 281] on div "Variations & Choices" at bounding box center [602, 291] width 815 height 23
click at [348, 274] on button "Active" at bounding box center [299, 265] width 200 height 20
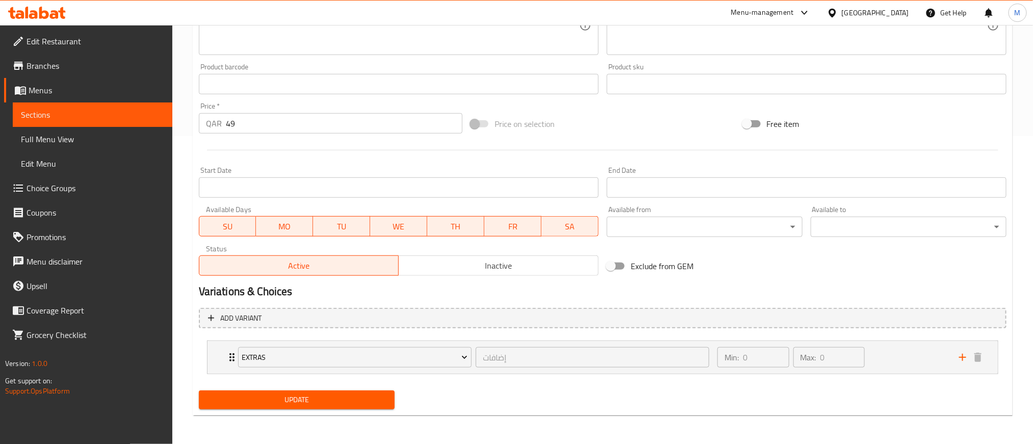
click at [348, 406] on span "Update" at bounding box center [296, 399] width 179 height 13
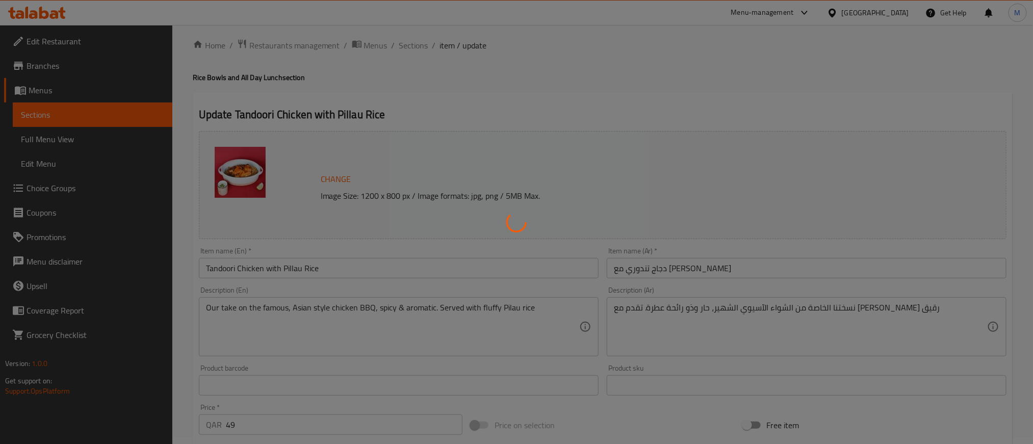
scroll to position [0, 0]
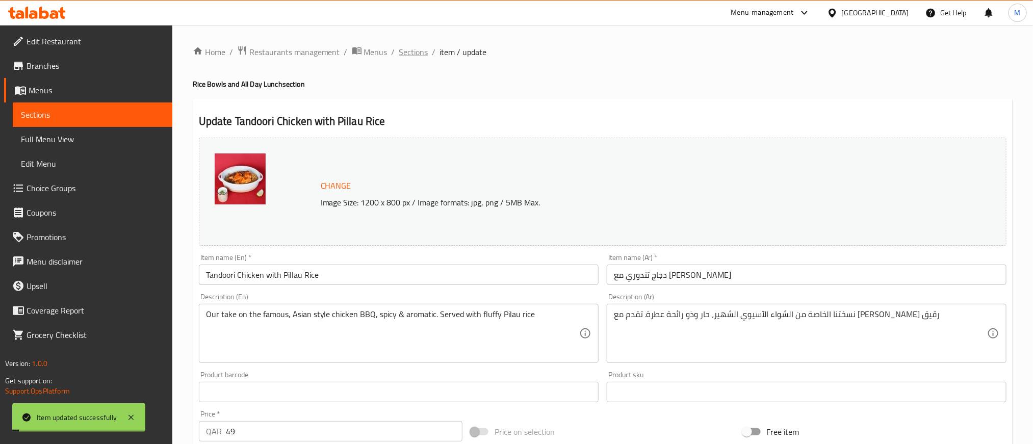
click at [407, 52] on span "Sections" at bounding box center [413, 52] width 29 height 12
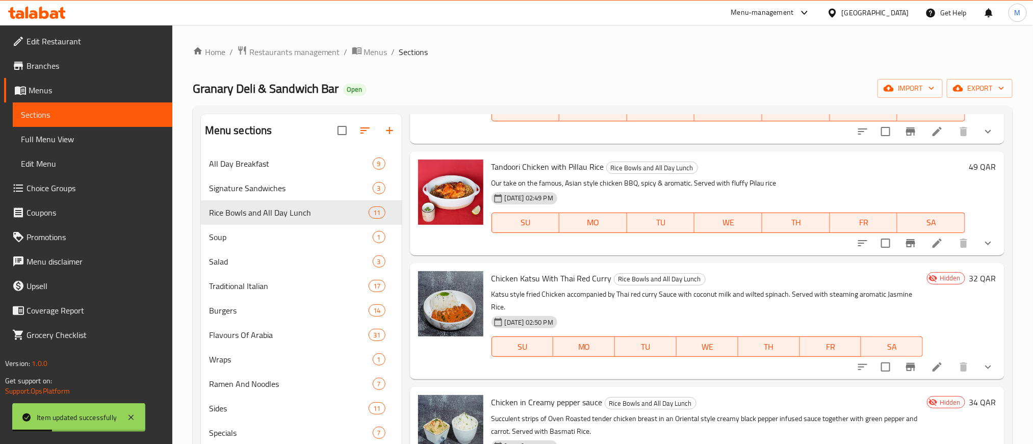
scroll to position [382, 0]
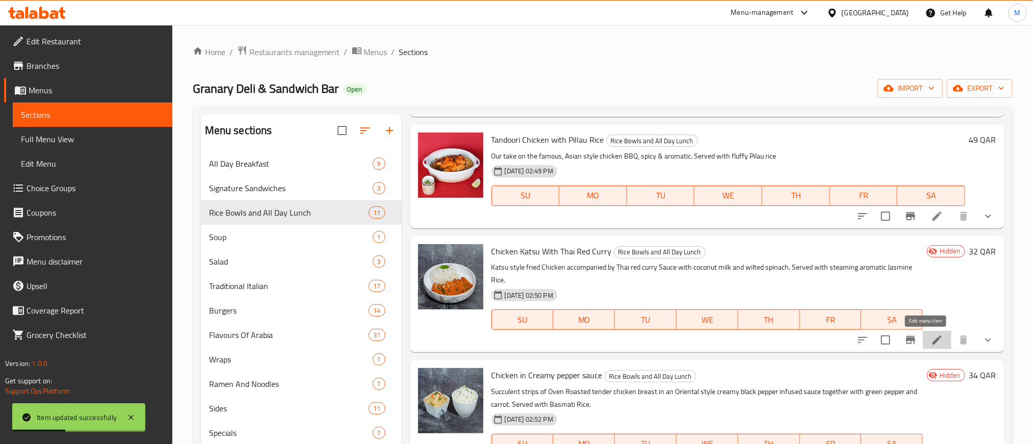
click at [931, 335] on icon at bounding box center [937, 340] width 12 height 12
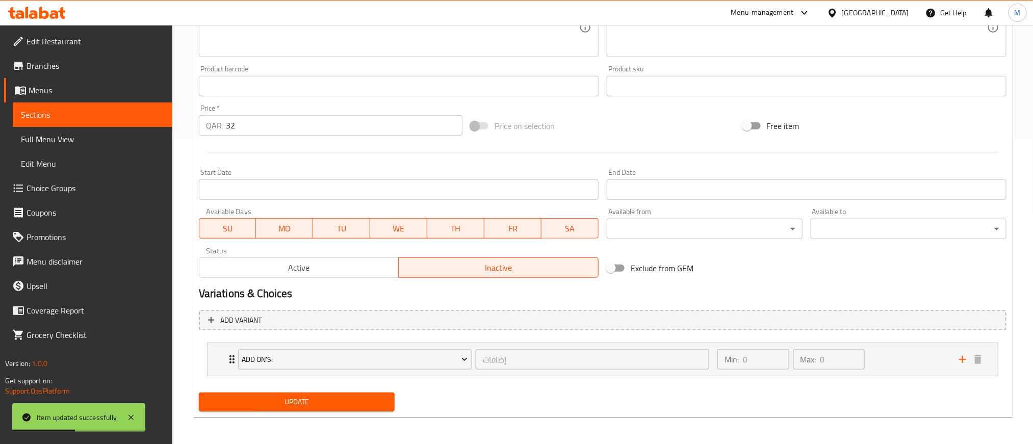
scroll to position [308, 0]
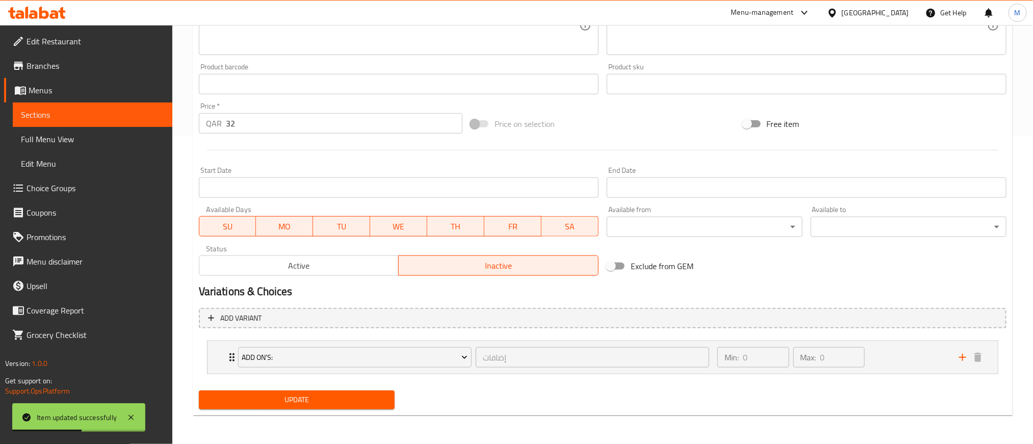
click at [321, 275] on button "Active" at bounding box center [299, 265] width 200 height 20
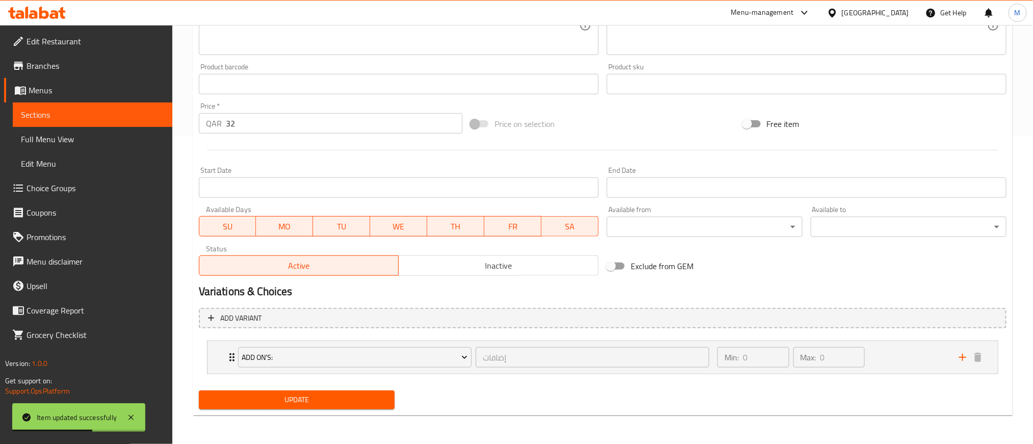
click at [341, 393] on span "Update" at bounding box center [296, 399] width 179 height 13
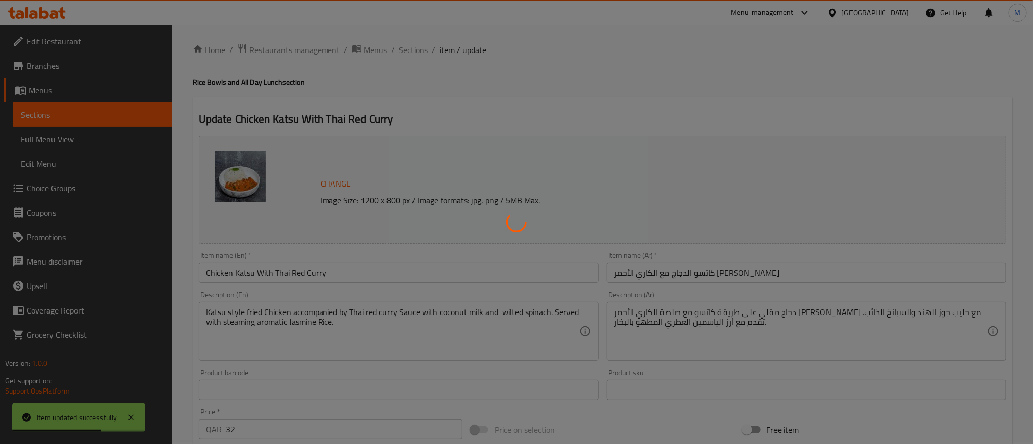
scroll to position [0, 0]
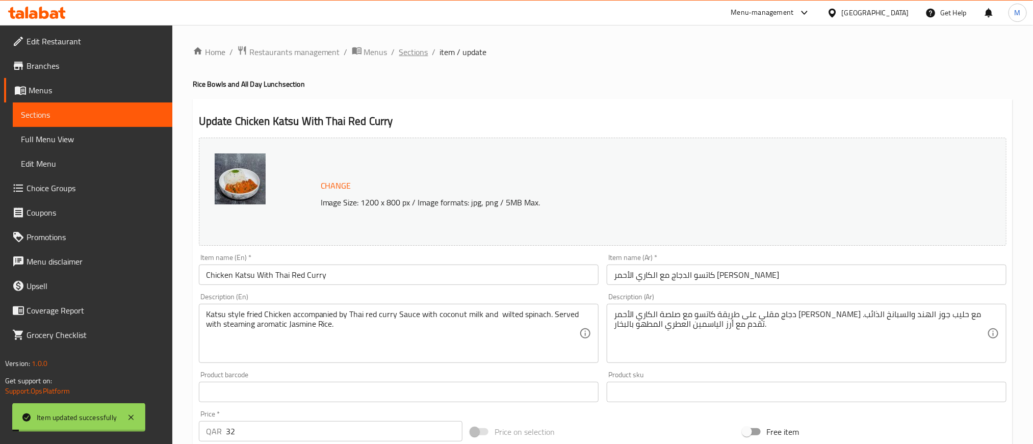
click at [408, 50] on span "Sections" at bounding box center [413, 52] width 29 height 12
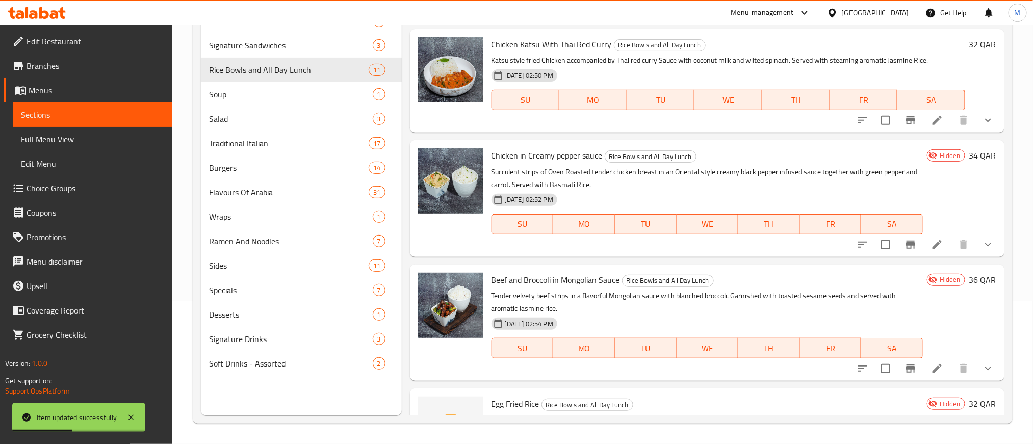
scroll to position [459, 0]
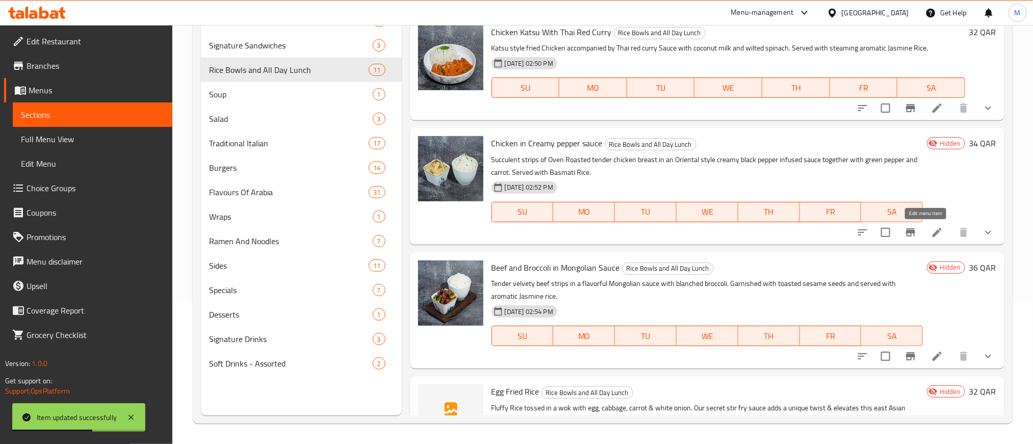
click at [932, 236] on icon at bounding box center [936, 232] width 9 height 9
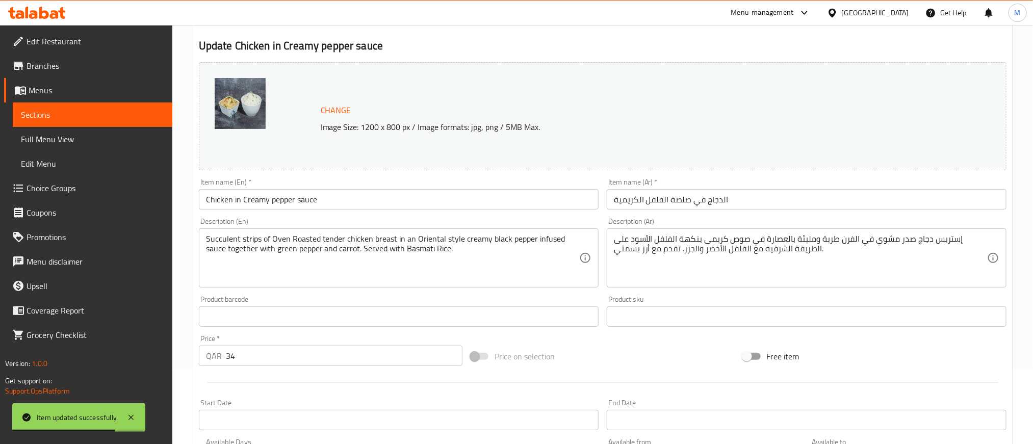
scroll to position [229, 0]
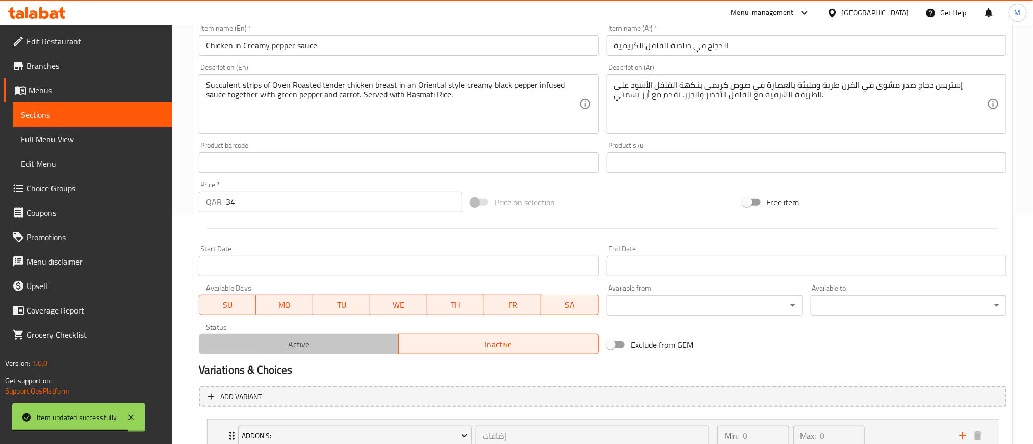
click at [330, 338] on span "Active" at bounding box center [299, 344] width 192 height 15
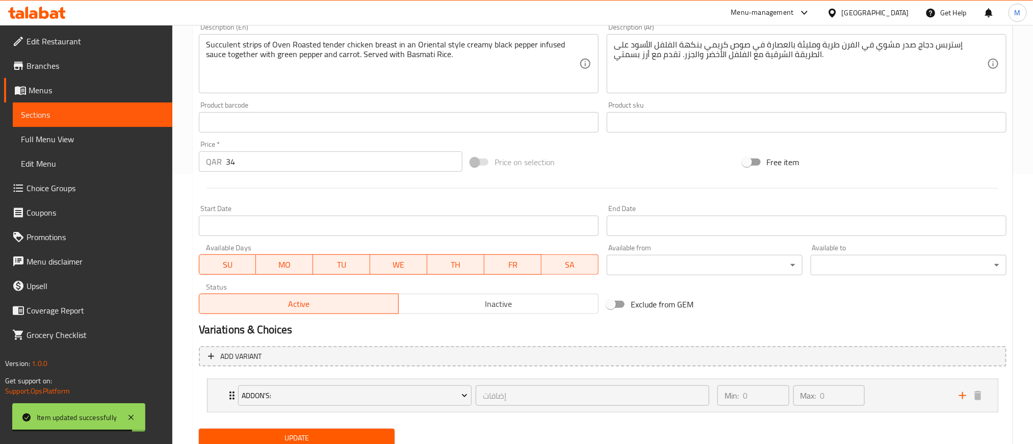
scroll to position [308, 0]
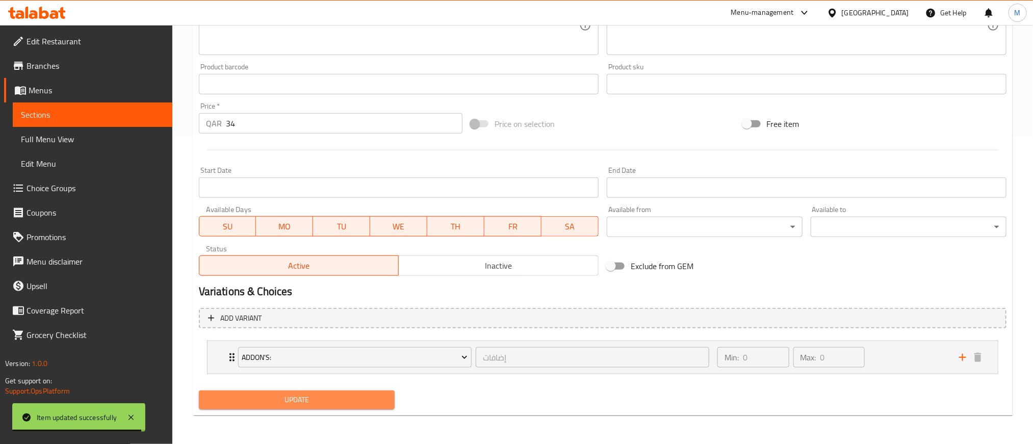
click at [352, 395] on span "Update" at bounding box center [296, 399] width 179 height 13
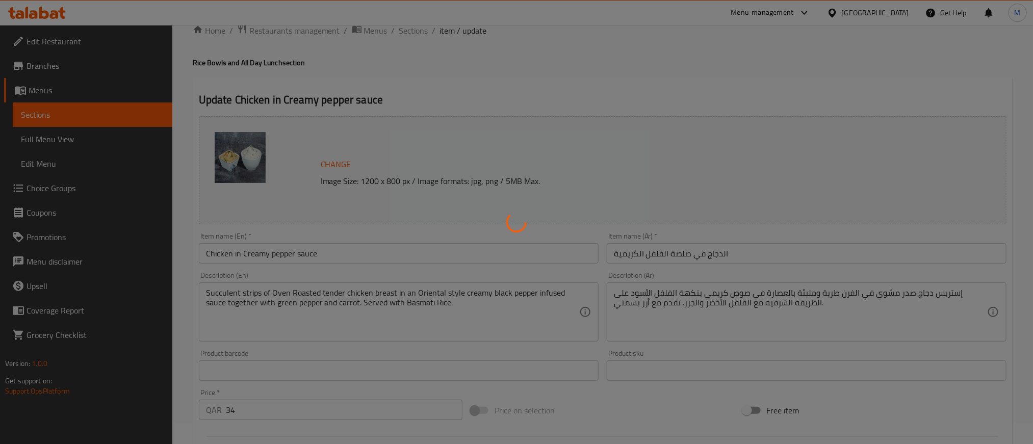
scroll to position [0, 0]
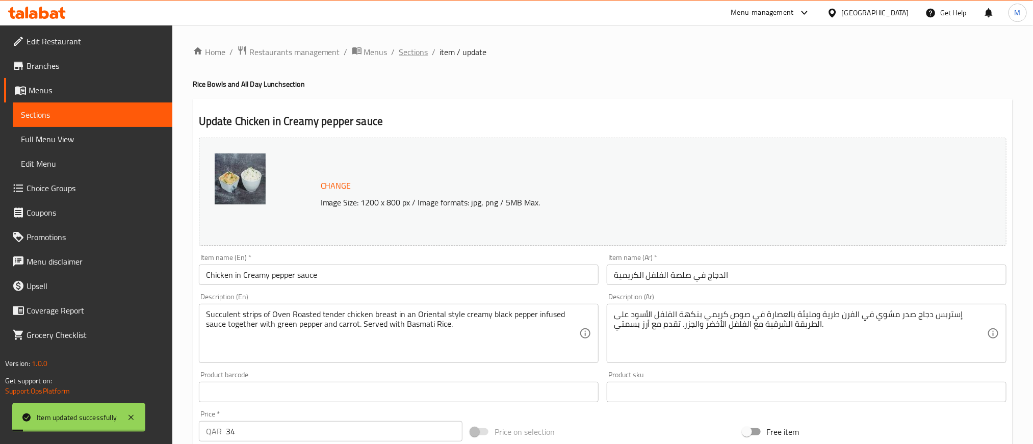
click at [422, 54] on span "Sections" at bounding box center [413, 52] width 29 height 12
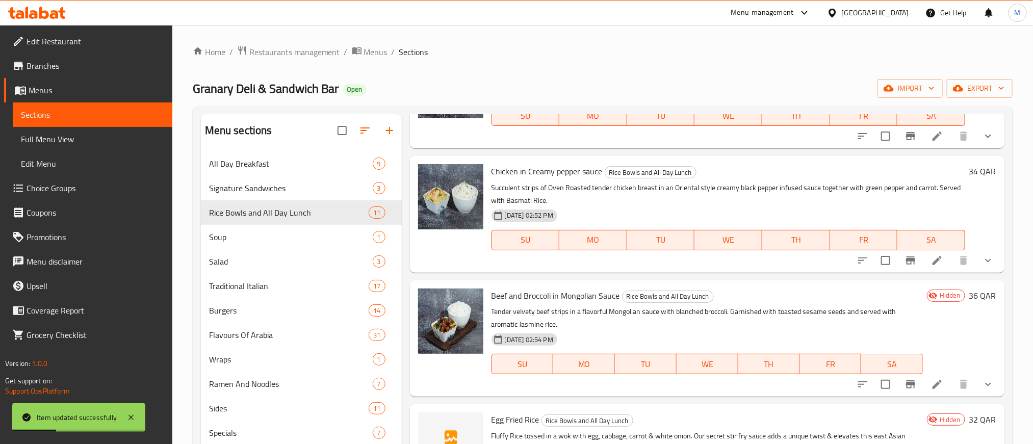
scroll to position [612, 0]
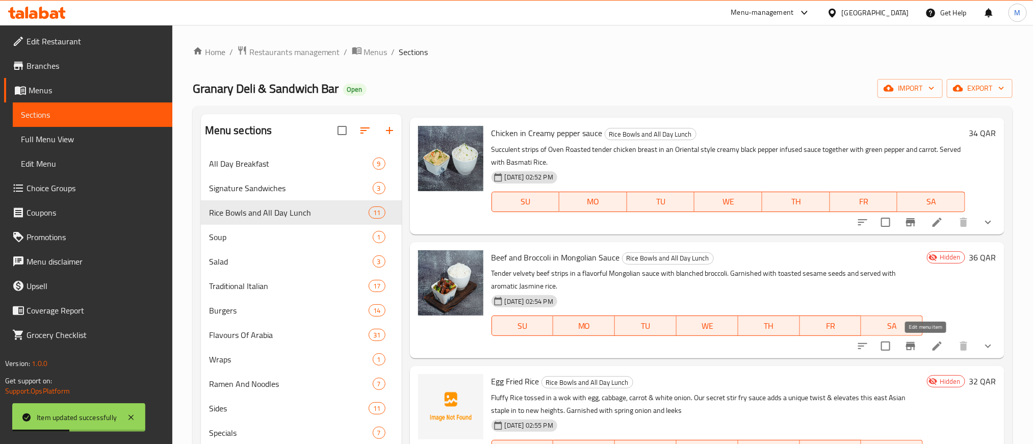
click at [931, 352] on icon at bounding box center [937, 346] width 12 height 12
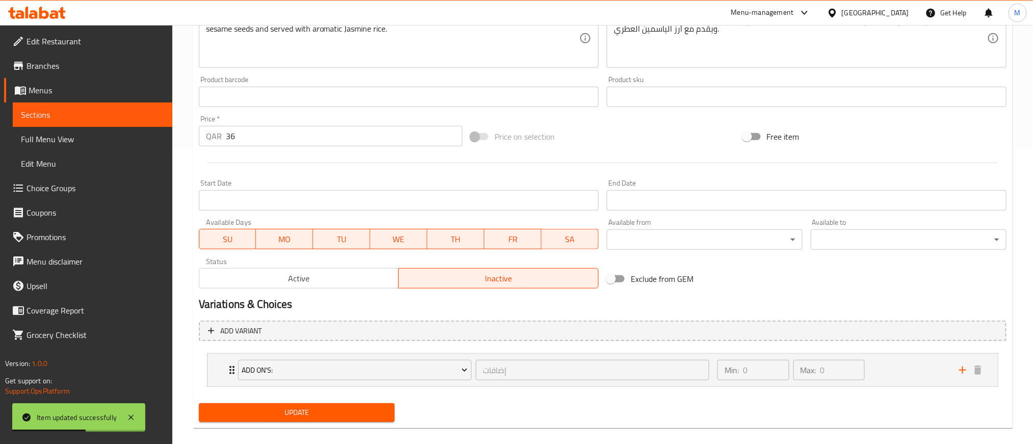
scroll to position [308, 0]
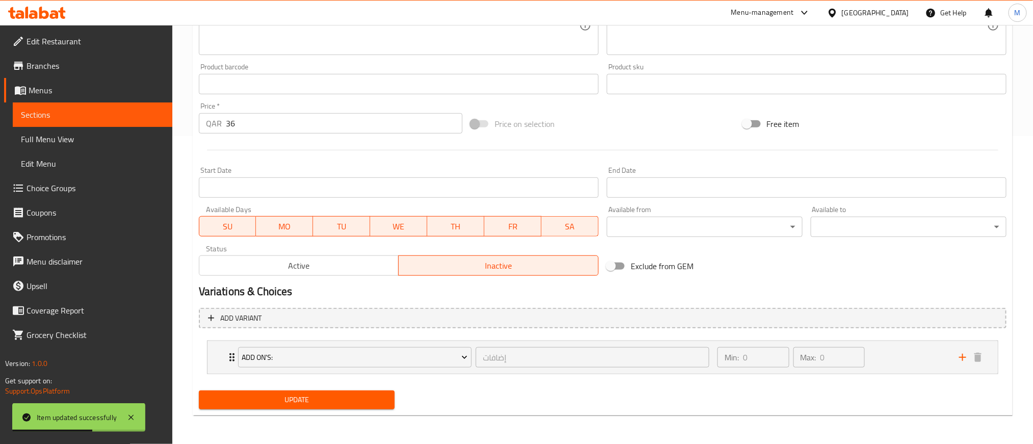
click at [350, 274] on button "Active" at bounding box center [299, 265] width 200 height 20
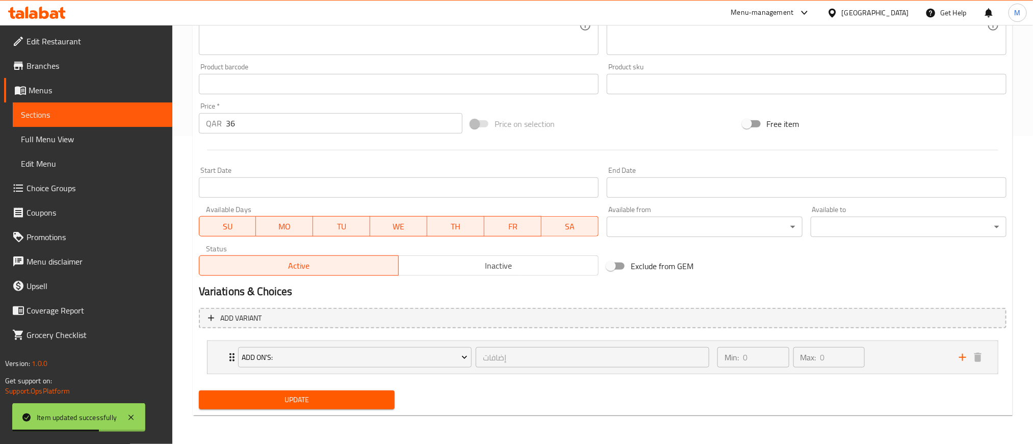
click at [375, 404] on span "Update" at bounding box center [296, 399] width 179 height 13
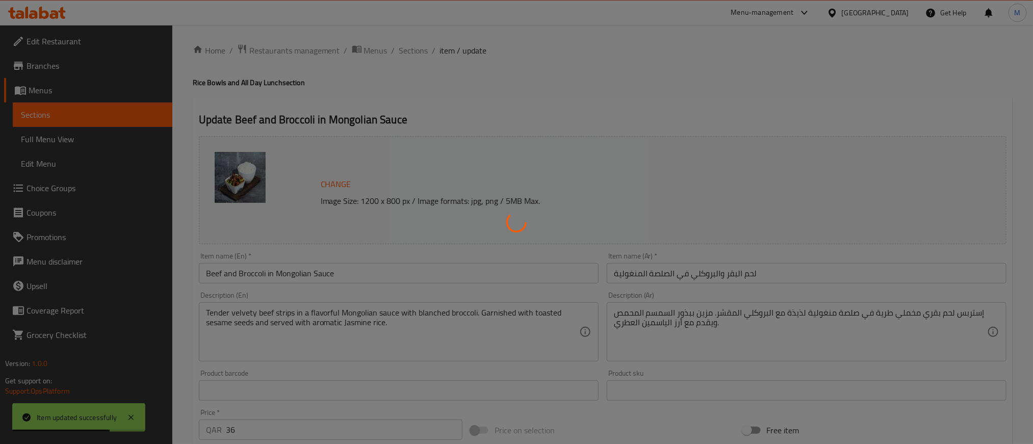
scroll to position [0, 0]
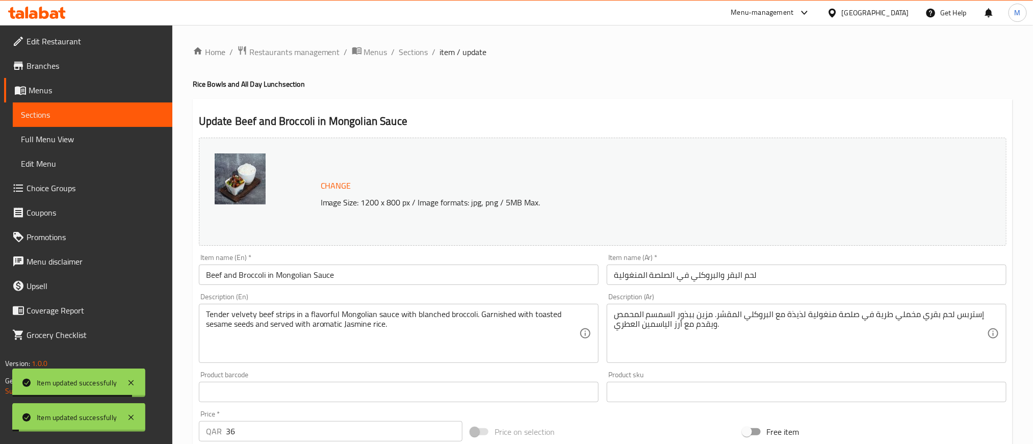
click at [413, 52] on span "Sections" at bounding box center [413, 52] width 29 height 12
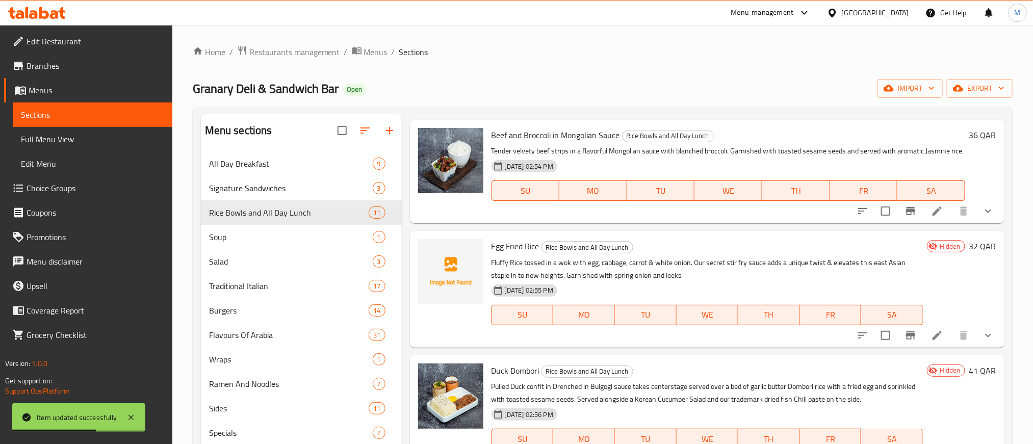
scroll to position [765, 0]
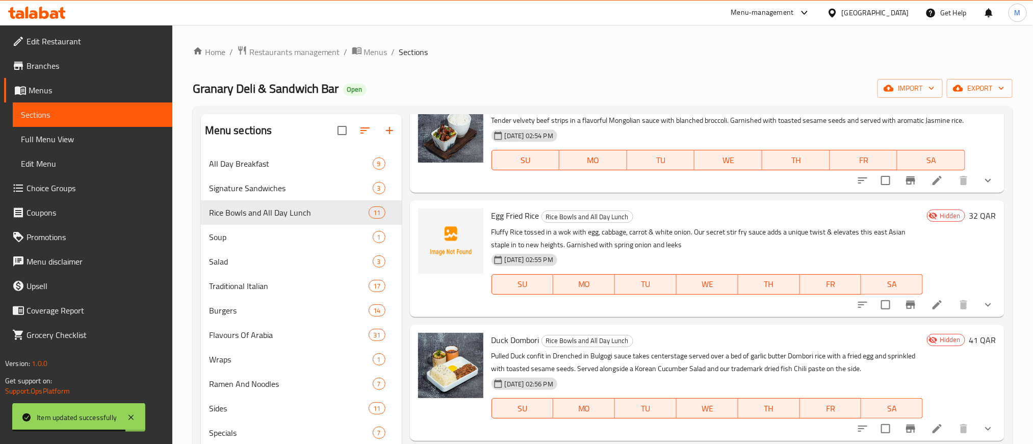
click at [499, 223] on span "Egg Fried Rice" at bounding box center [515, 215] width 48 height 15
copy h6 "Egg Fried Rice"
click at [755, 223] on h6 "Egg Fried Rice Rice Bowls and All Day Lunch" at bounding box center [706, 215] width 431 height 14
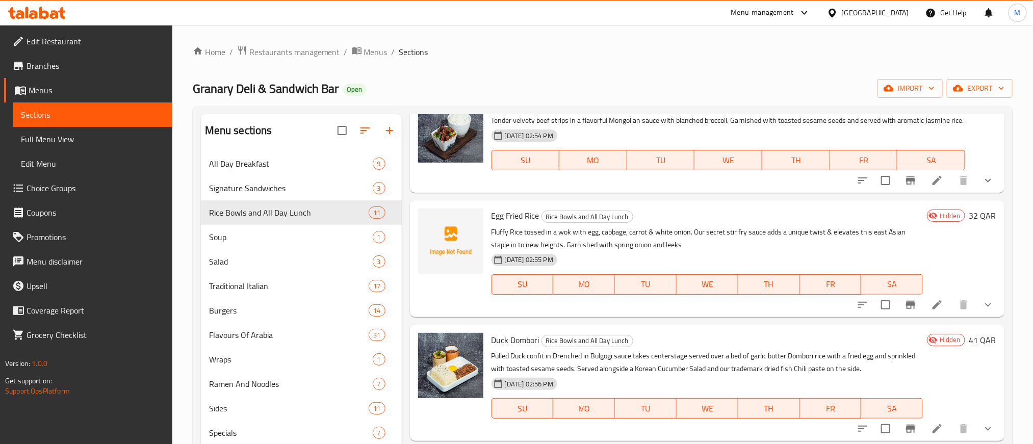
scroll to position [841, 0]
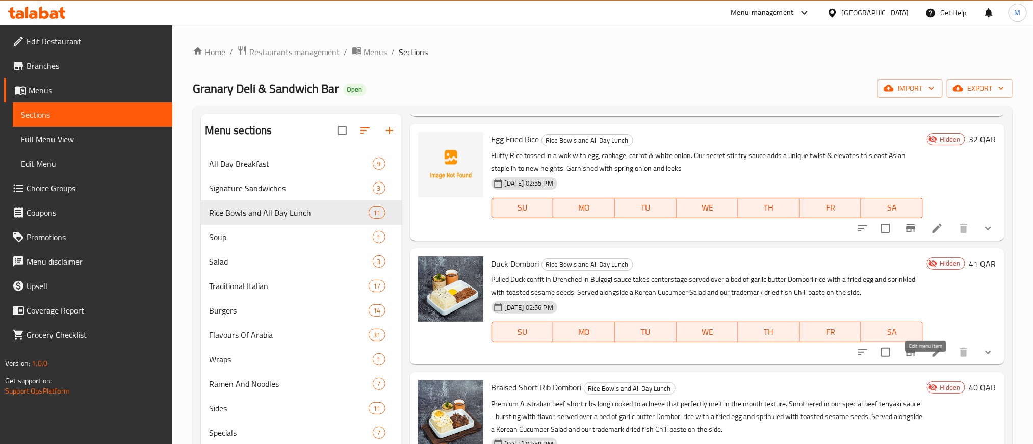
click at [931, 358] on icon at bounding box center [937, 352] width 12 height 12
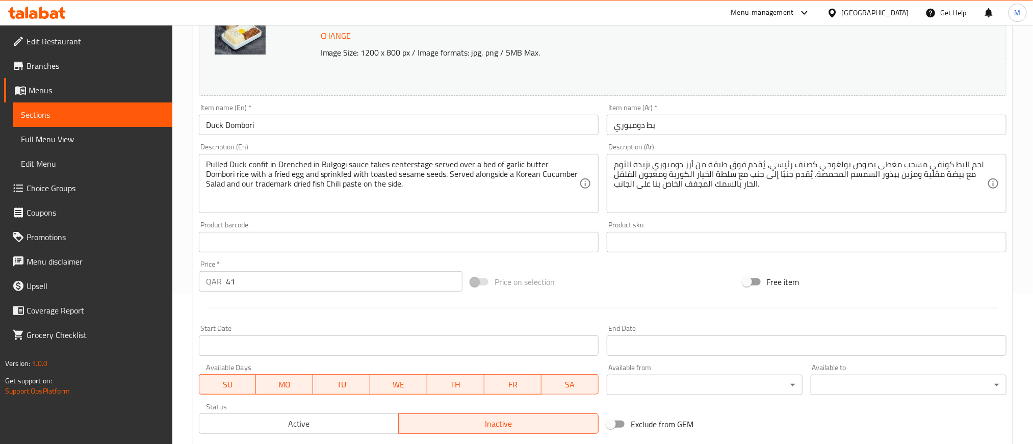
scroll to position [308, 0]
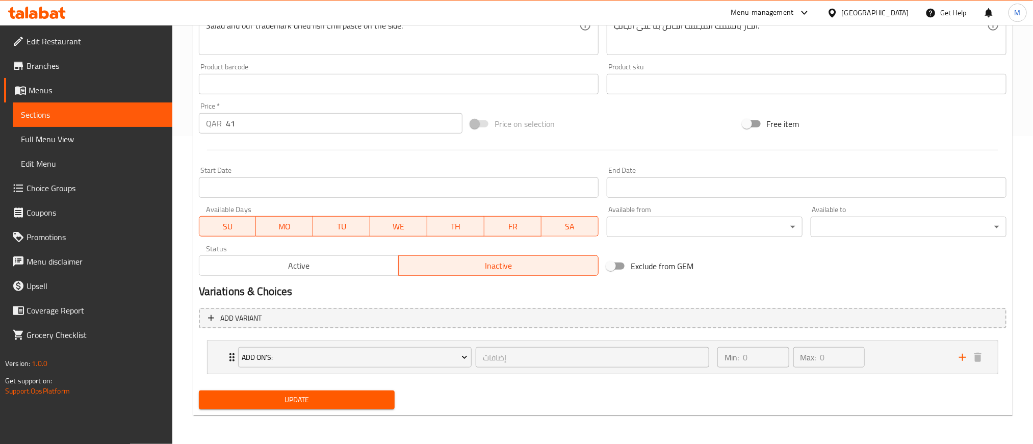
click at [335, 273] on span "Active" at bounding box center [299, 265] width 192 height 15
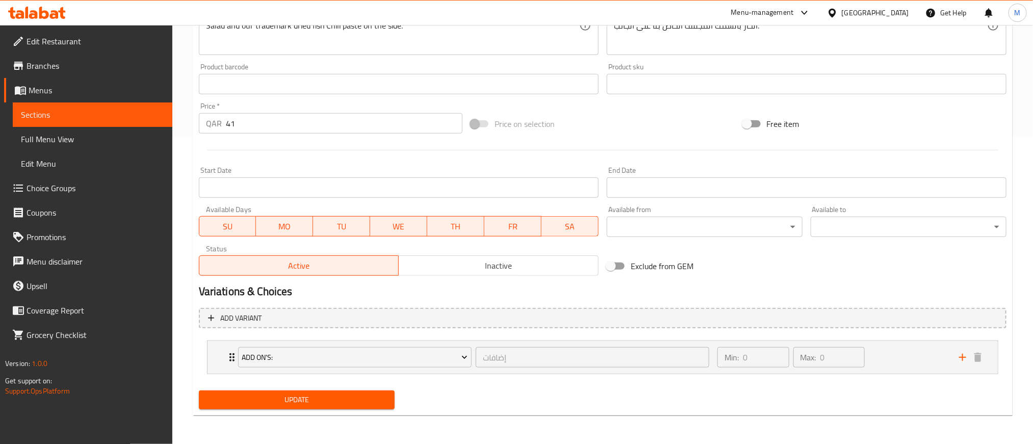
click at [349, 416] on div "Home / Restaurants management / Menus / Sections / item / update Rice Bowls and…" at bounding box center [603, 81] width 820 height 686
click at [355, 404] on span "Update" at bounding box center [296, 399] width 179 height 13
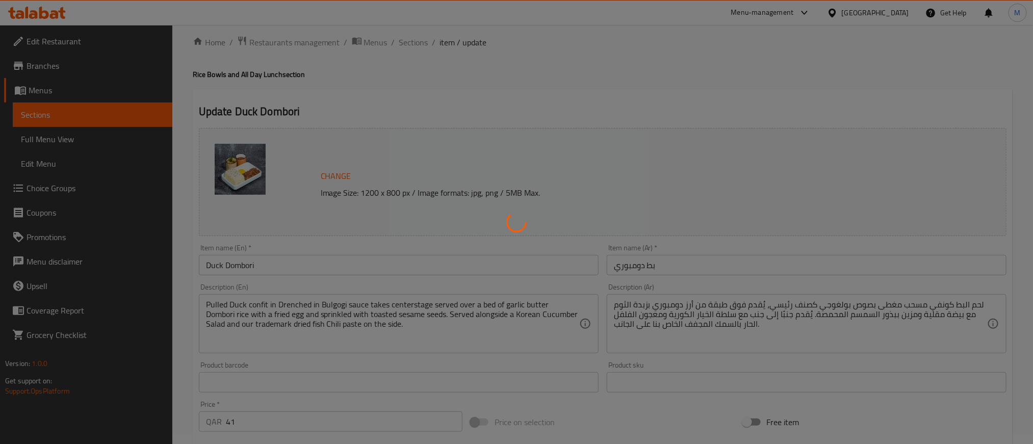
scroll to position [0, 0]
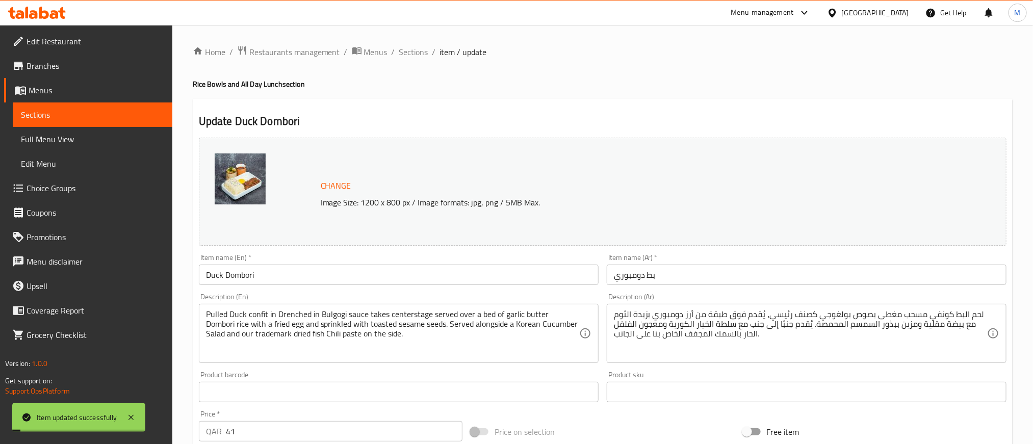
click at [417, 49] on span "Sections" at bounding box center [413, 52] width 29 height 12
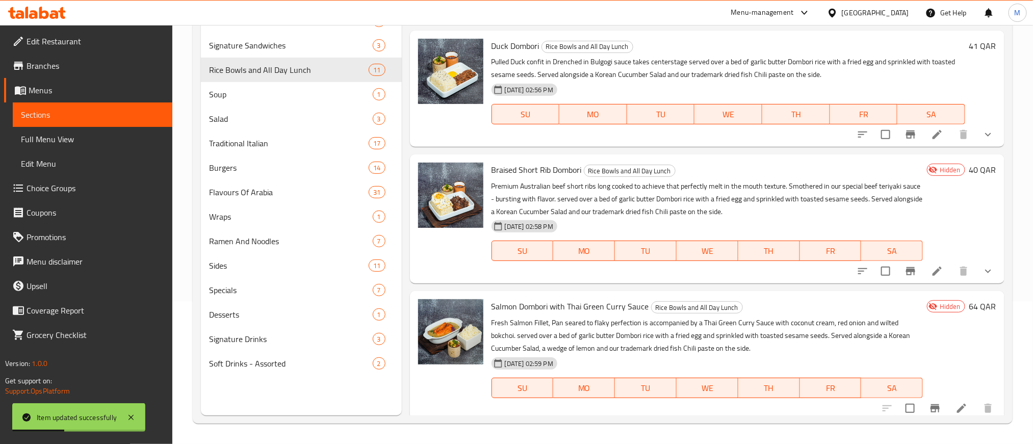
scroll to position [917, 0]
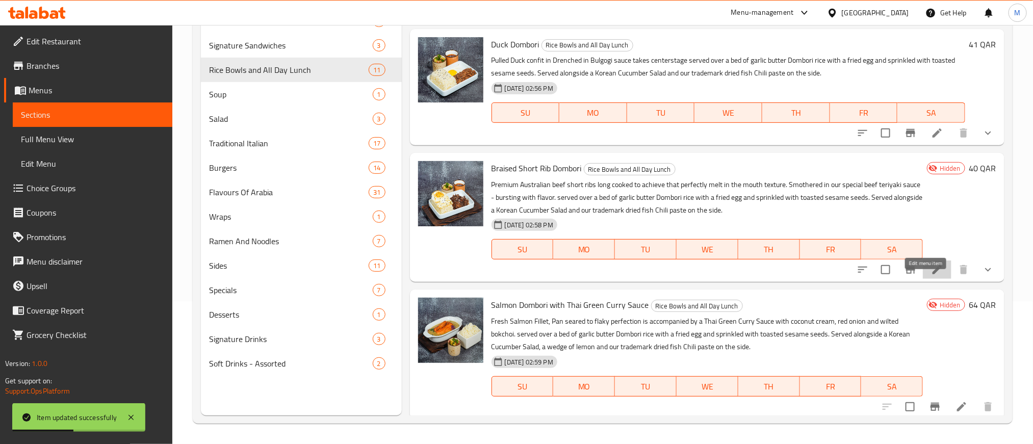
click at [932, 274] on icon at bounding box center [936, 269] width 9 height 9
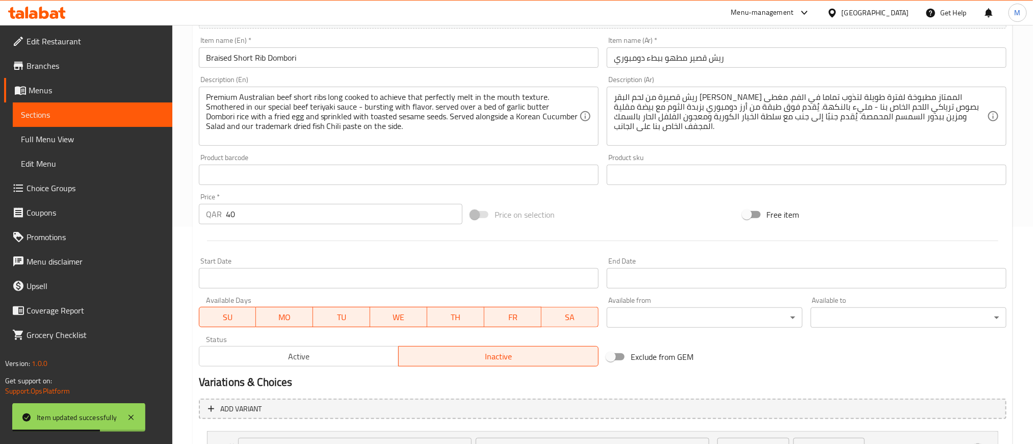
scroll to position [229, 0]
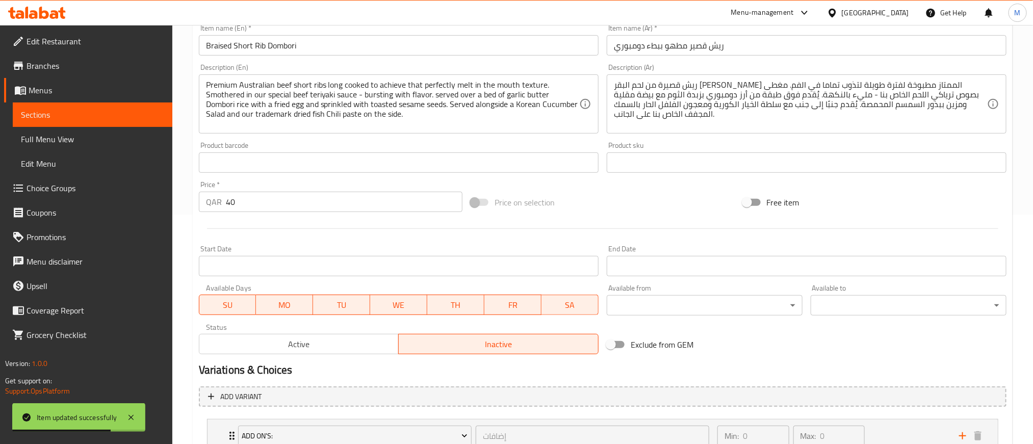
click at [343, 347] on span "Active" at bounding box center [299, 344] width 192 height 15
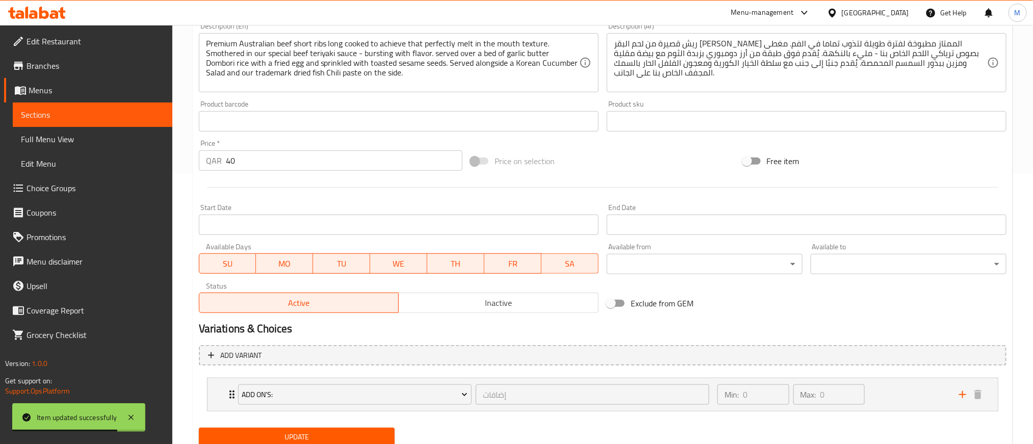
scroll to position [308, 0]
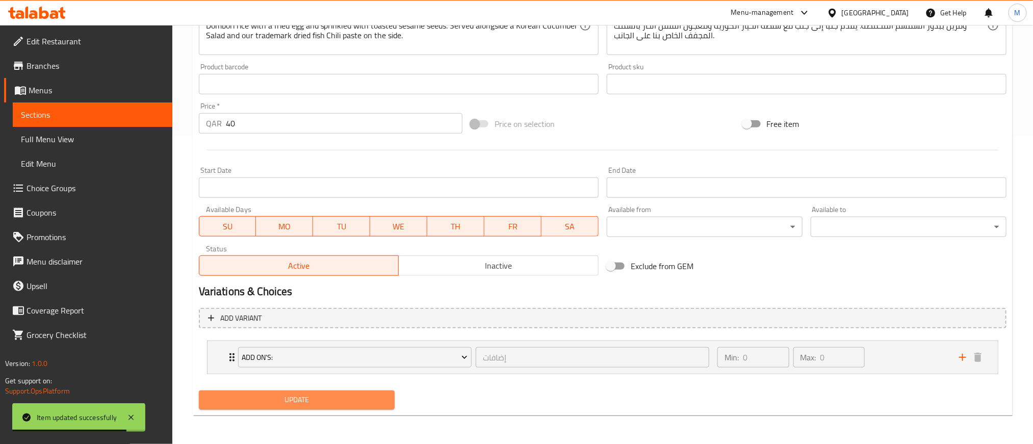
click at [363, 408] on button "Update" at bounding box center [297, 399] width 196 height 19
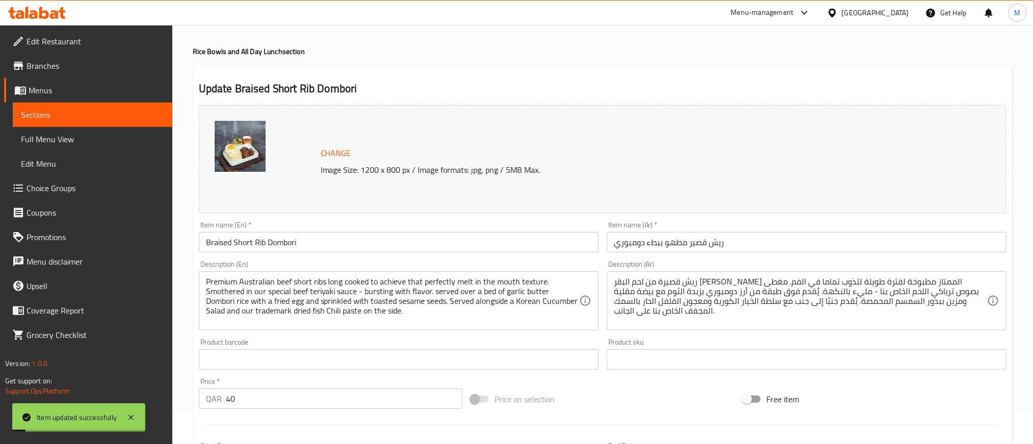
scroll to position [0, 0]
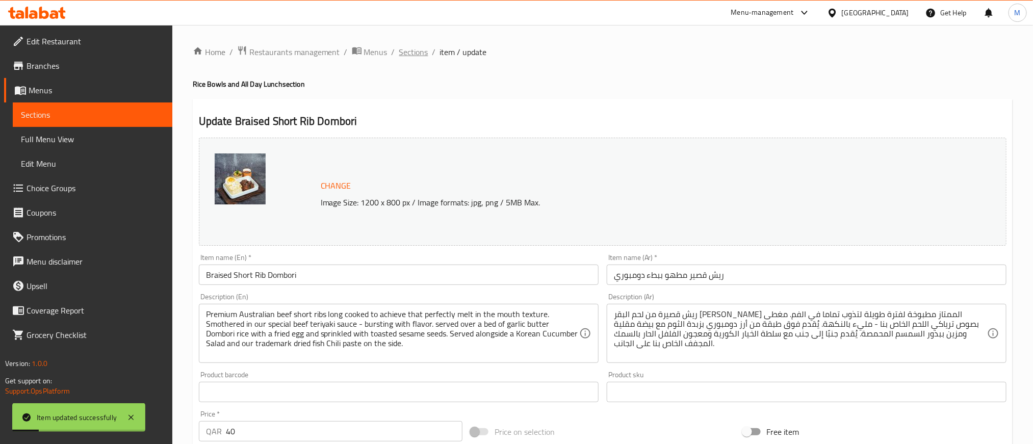
click at [419, 49] on span "Sections" at bounding box center [413, 52] width 29 height 12
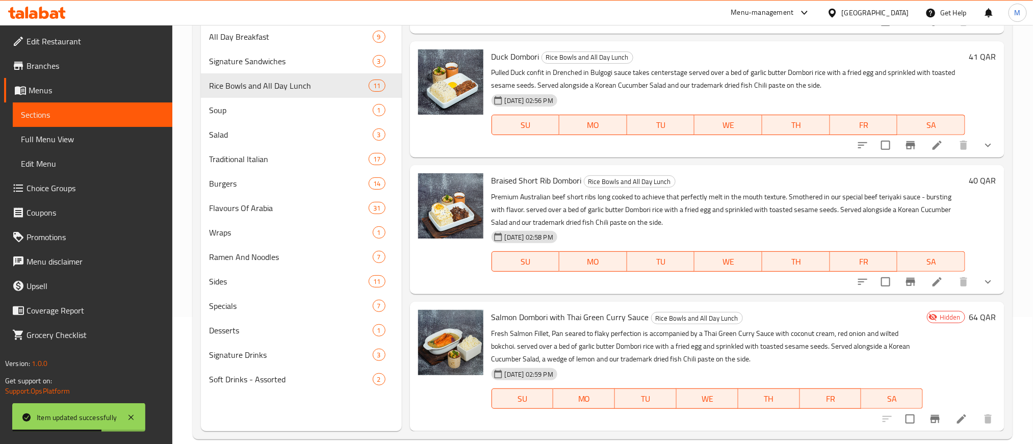
scroll to position [143, 0]
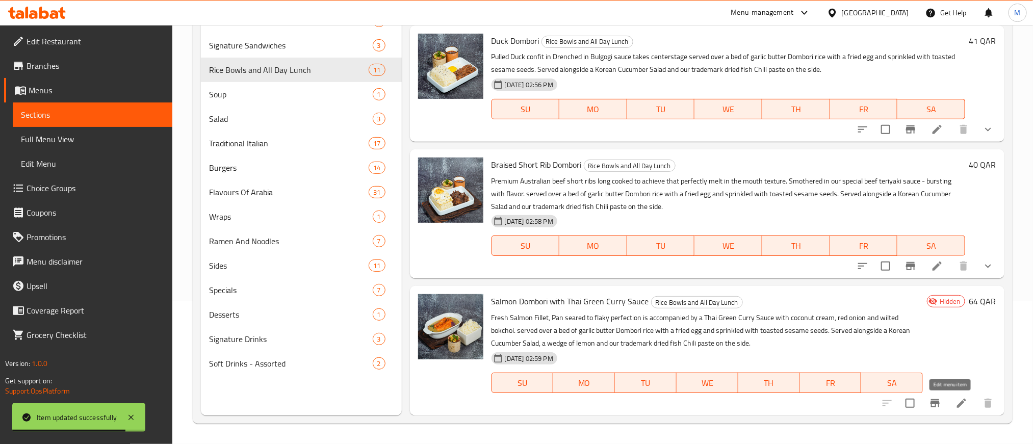
click at [955, 406] on icon at bounding box center [961, 403] width 12 height 12
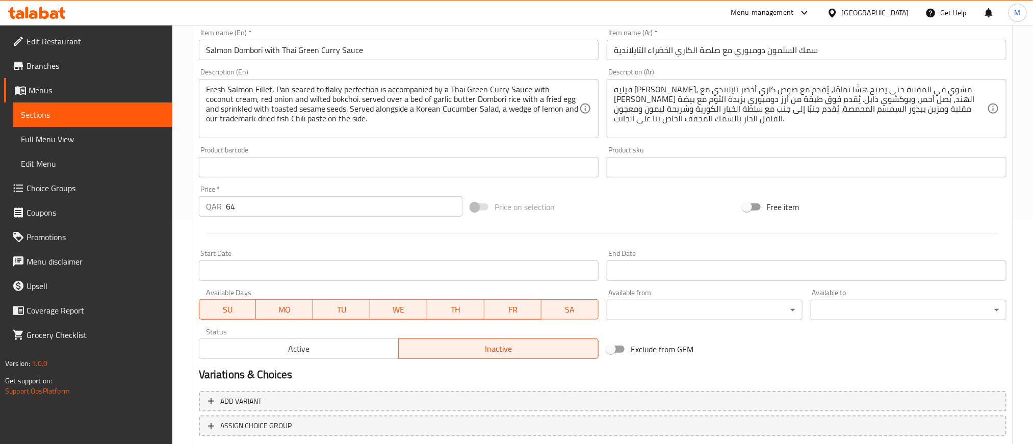
scroll to position [289, 0]
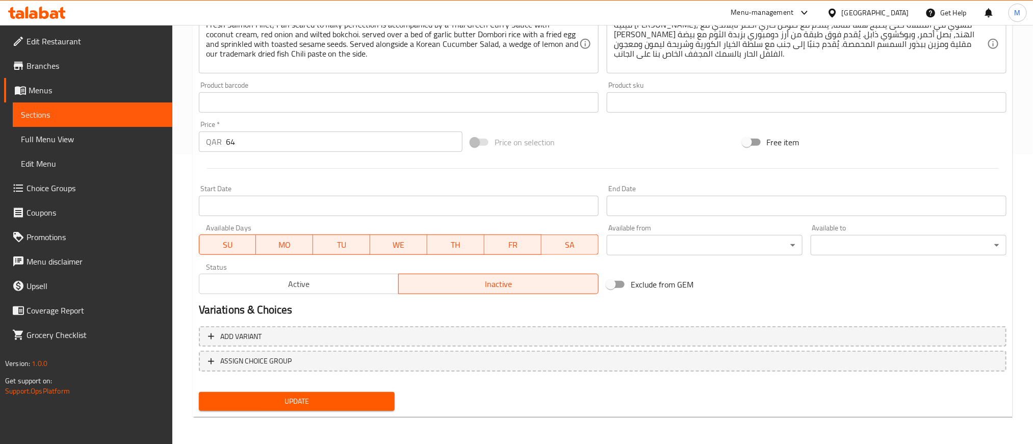
click at [355, 283] on span "Active" at bounding box center [299, 284] width 192 height 15
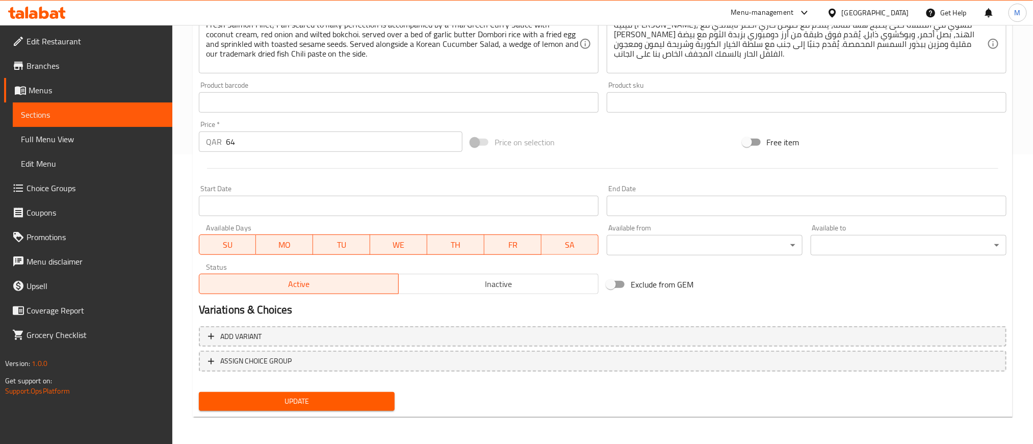
click at [367, 398] on span "Update" at bounding box center [296, 401] width 179 height 13
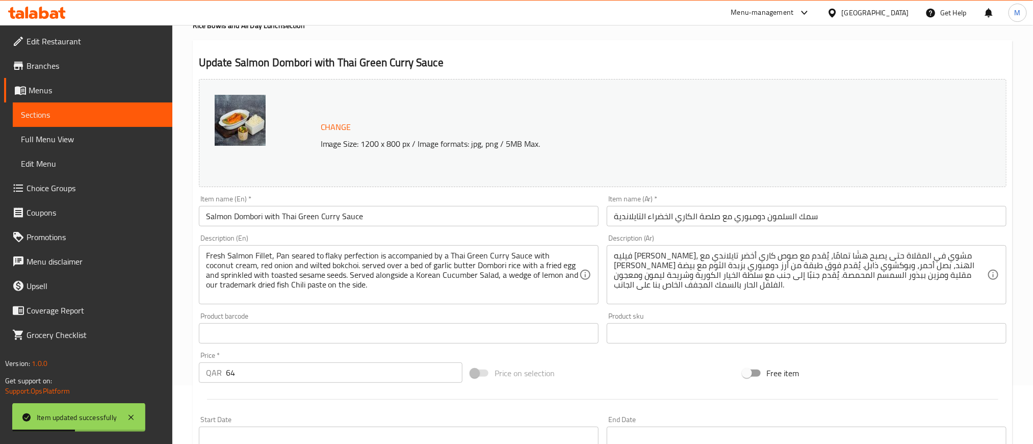
scroll to position [0, 0]
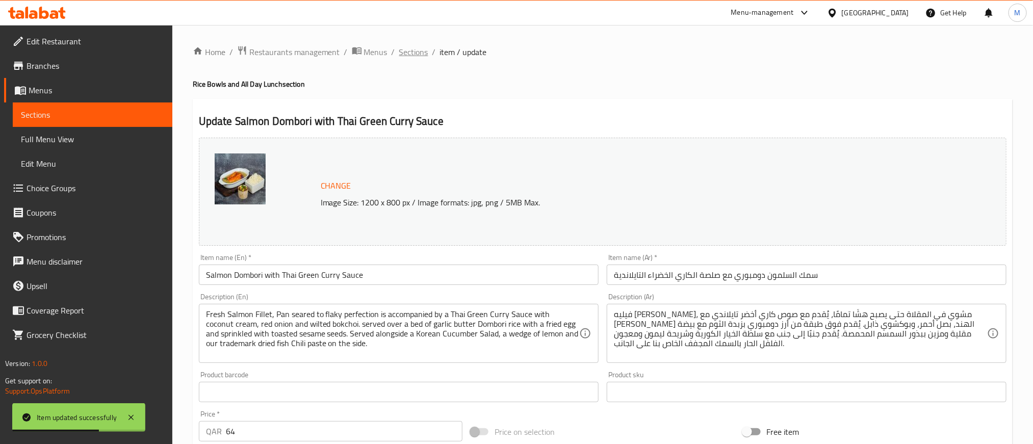
click at [405, 56] on span "Sections" at bounding box center [413, 52] width 29 height 12
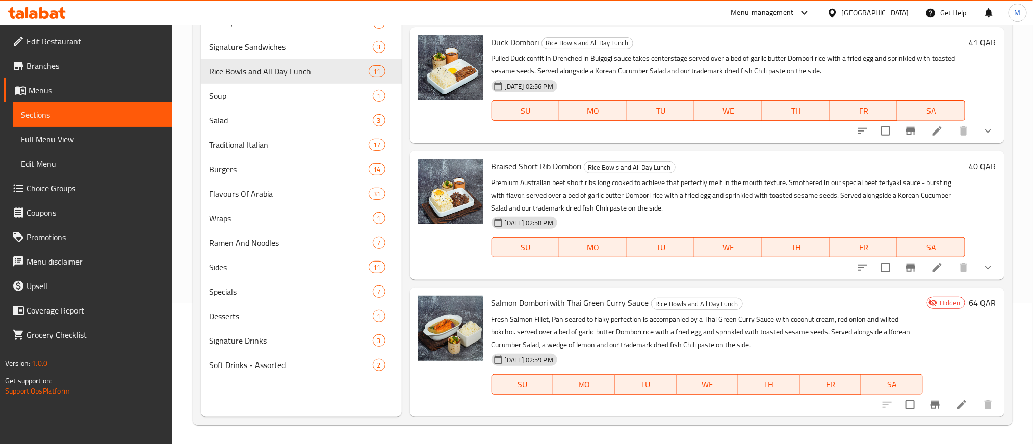
scroll to position [143, 0]
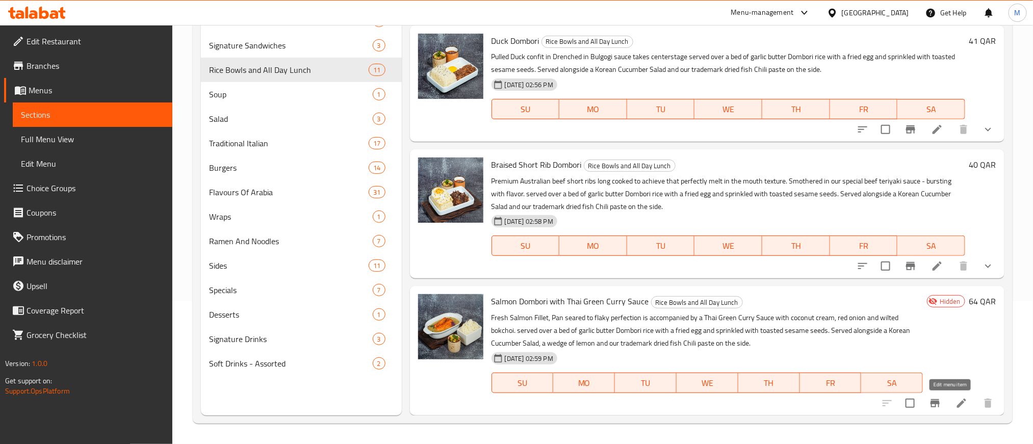
click at [955, 403] on icon at bounding box center [961, 403] width 12 height 12
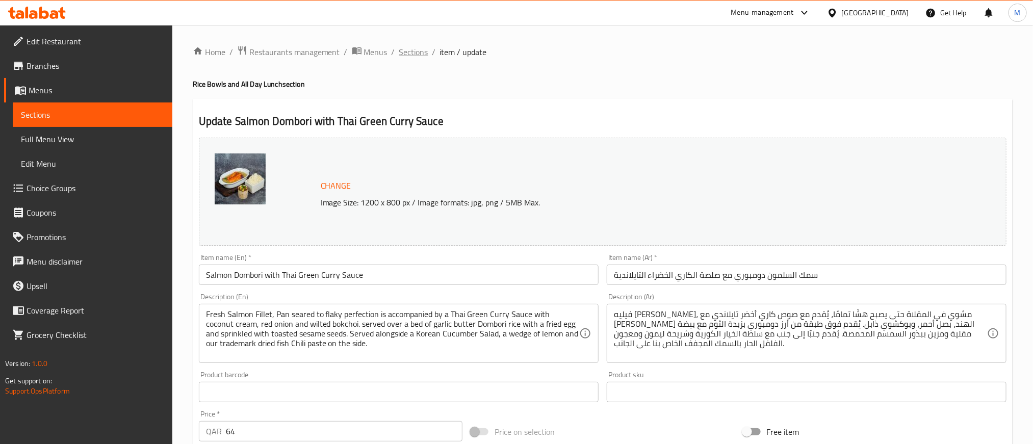
click at [402, 49] on span "Sections" at bounding box center [413, 52] width 29 height 12
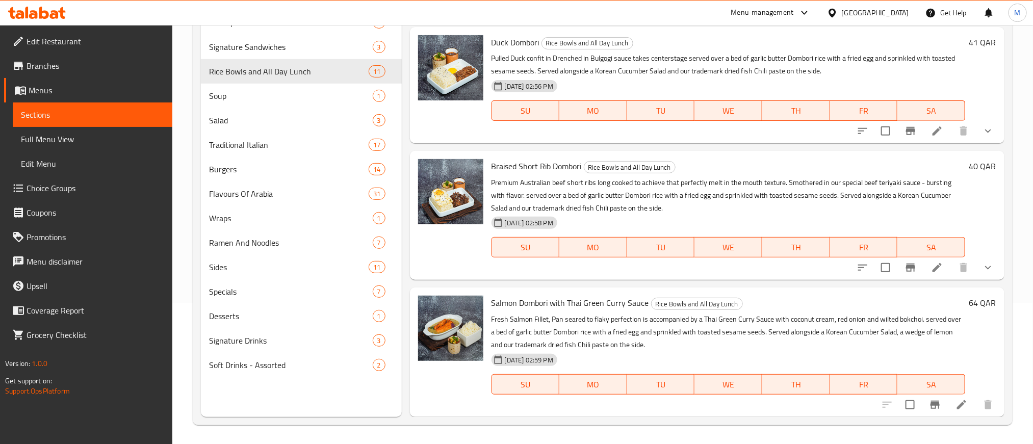
scroll to position [143, 0]
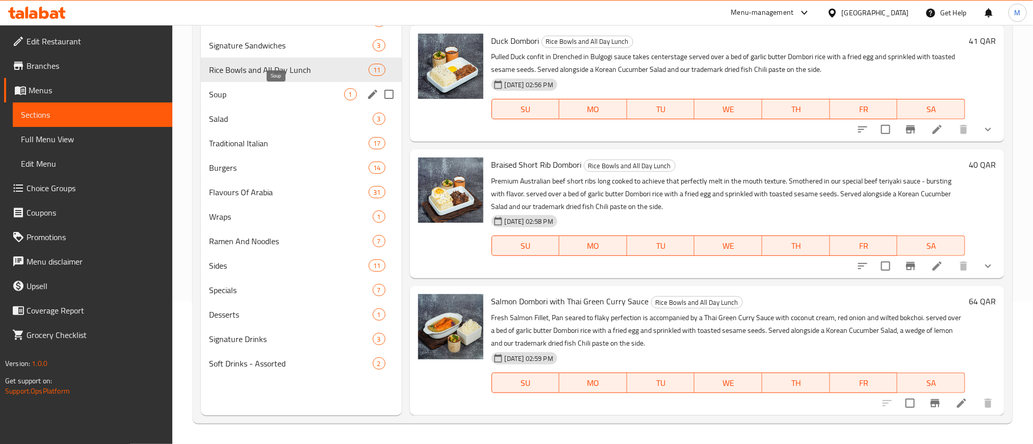
click at [242, 91] on span "Soup" at bounding box center [276, 94] width 135 height 12
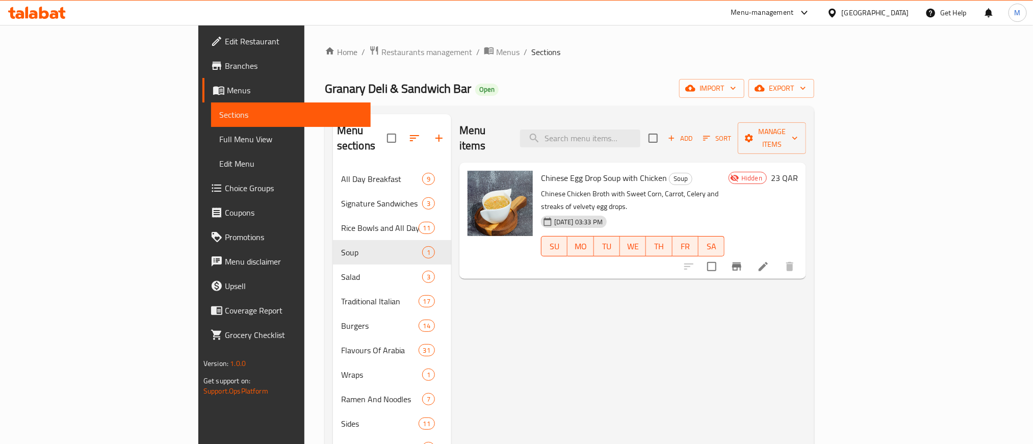
click at [769, 260] on icon at bounding box center [763, 266] width 12 height 12
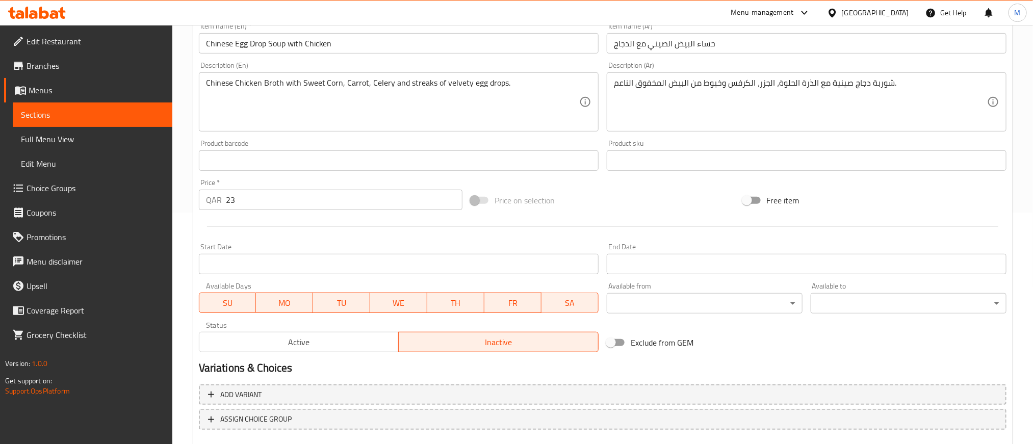
scroll to position [289, 0]
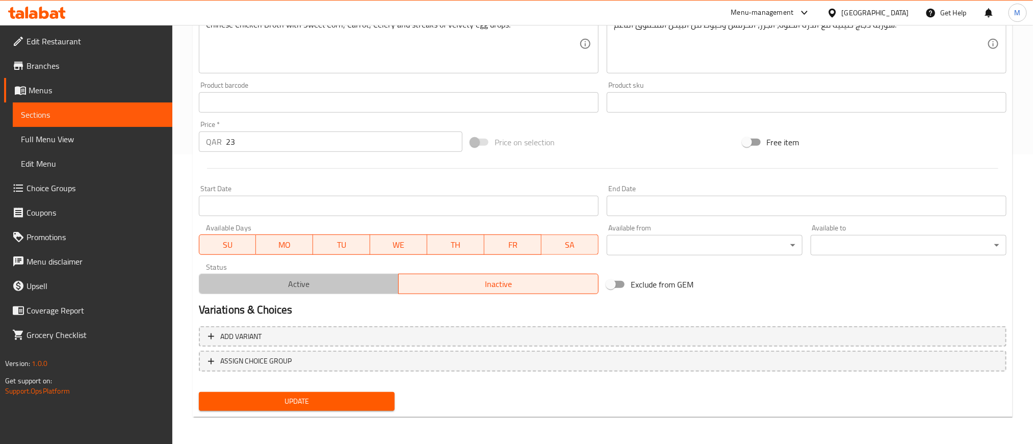
click at [366, 283] on span "Active" at bounding box center [299, 284] width 192 height 15
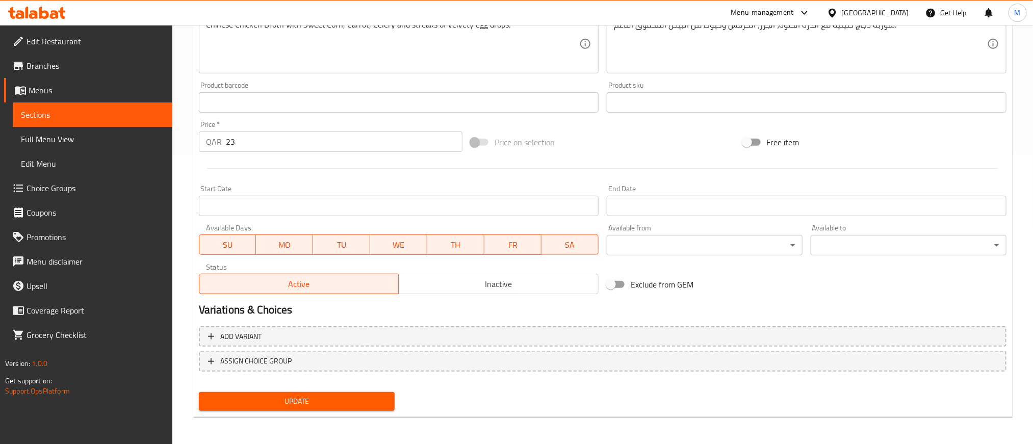
drag, startPoint x: 378, startPoint y: 383, endPoint x: 378, endPoint y: 390, distance: 7.2
click at [378, 384] on div "Add variant ASSIGN CHOICE GROUP" at bounding box center [602, 355] width 815 height 66
click at [378, 392] on button "Update" at bounding box center [297, 401] width 196 height 19
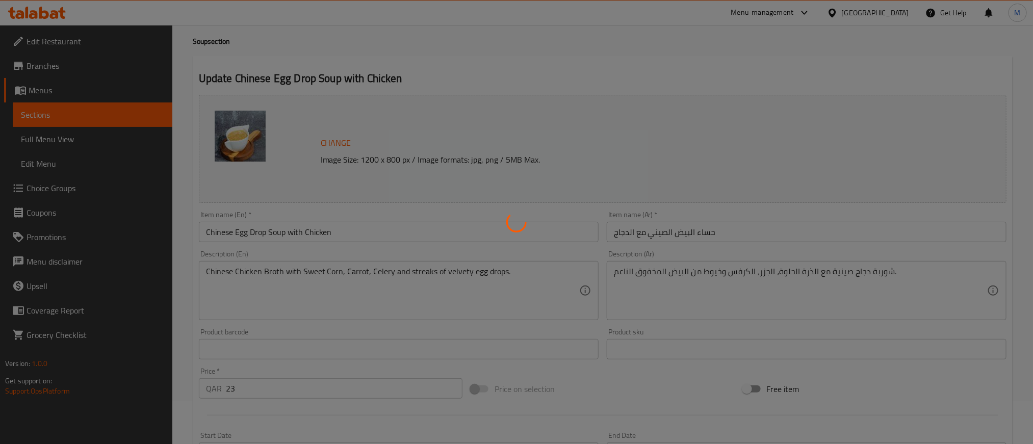
scroll to position [0, 0]
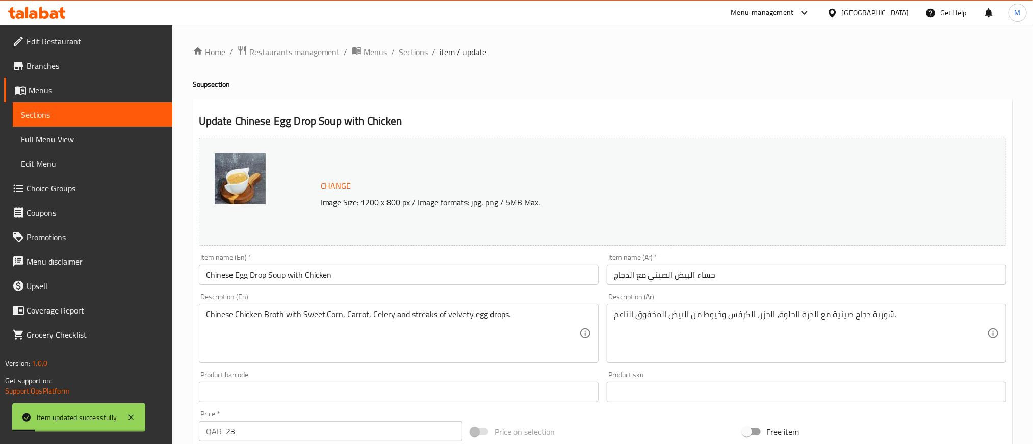
click at [411, 57] on span "Sections" at bounding box center [413, 52] width 29 height 12
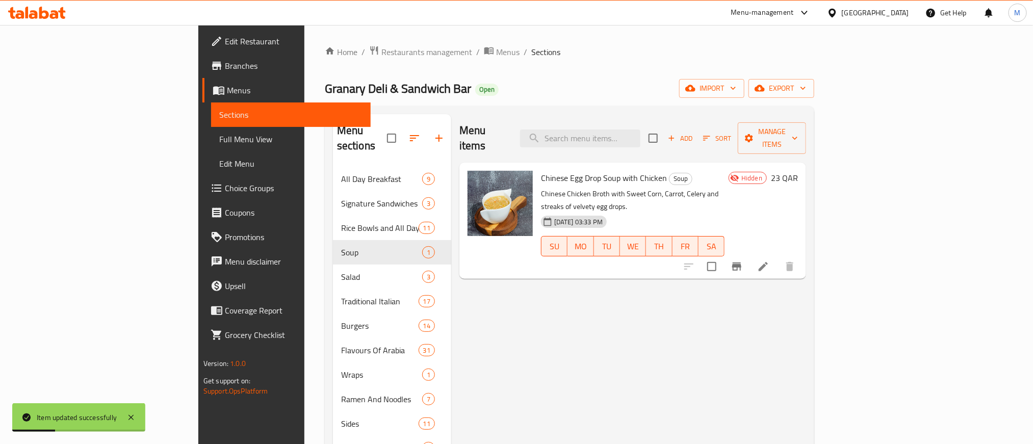
drag, startPoint x: 829, startPoint y: 297, endPoint x: 819, endPoint y: 325, distance: 29.8
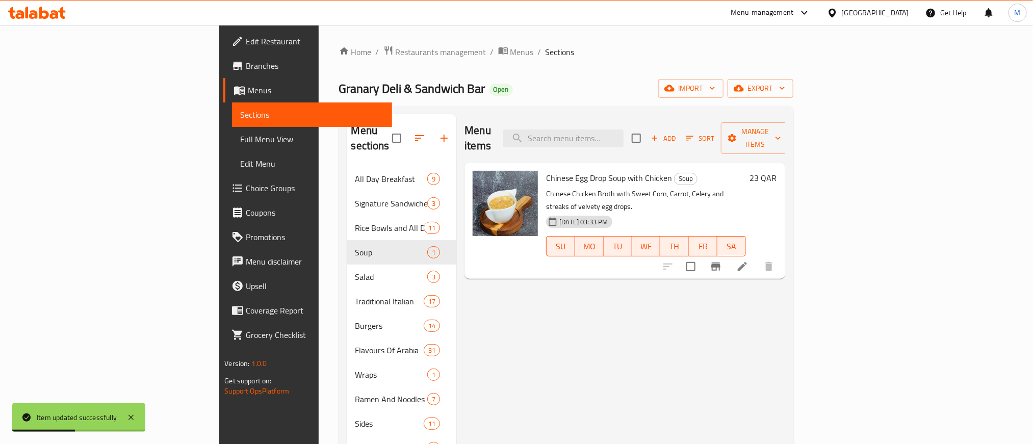
drag, startPoint x: 819, startPoint y: 325, endPoint x: 694, endPoint y: 365, distance: 130.9
click at [694, 365] on div "Menu items Add Sort Manage items Chinese Egg Drop Soup with Chicken Soup Chines…" at bounding box center [620, 336] width 328 height 444
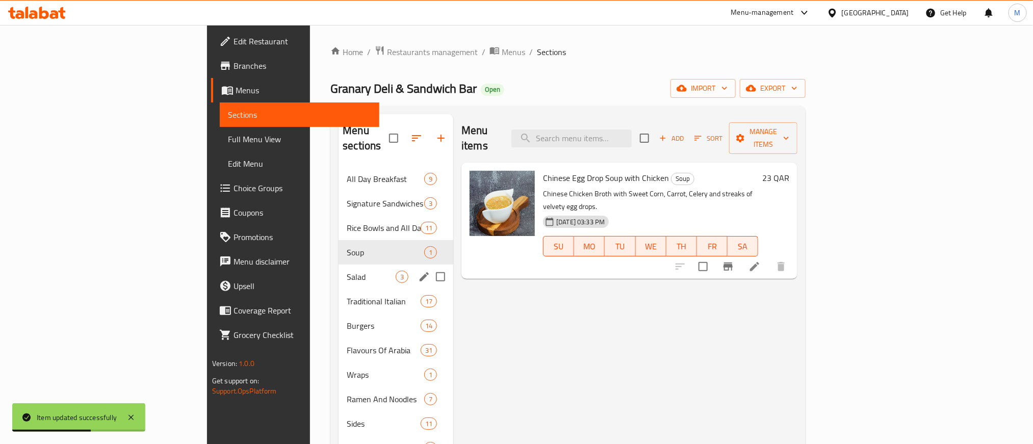
click at [338, 265] on div "Salad 3" at bounding box center [395, 277] width 115 height 24
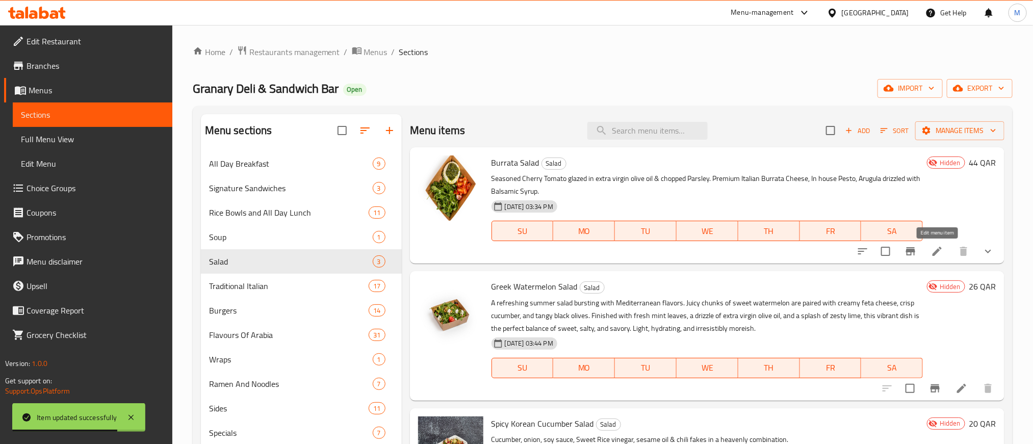
click at [934, 250] on icon at bounding box center [937, 251] width 12 height 12
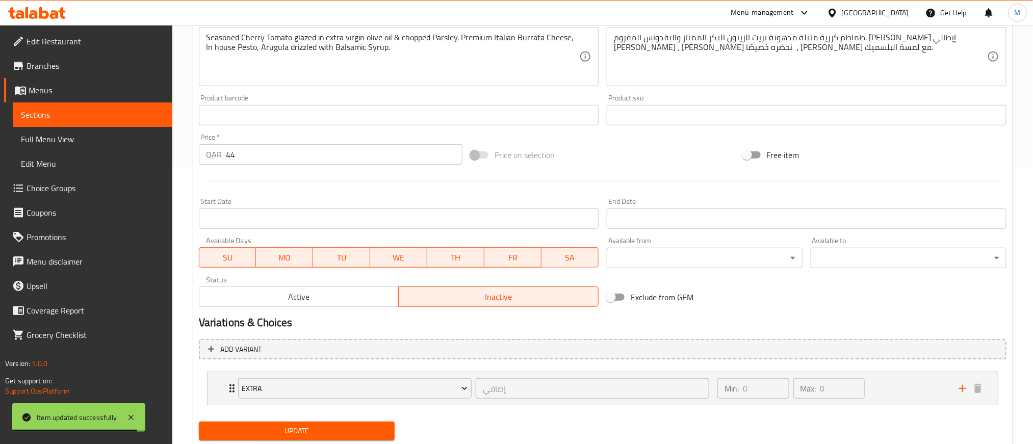
scroll to position [308, 0]
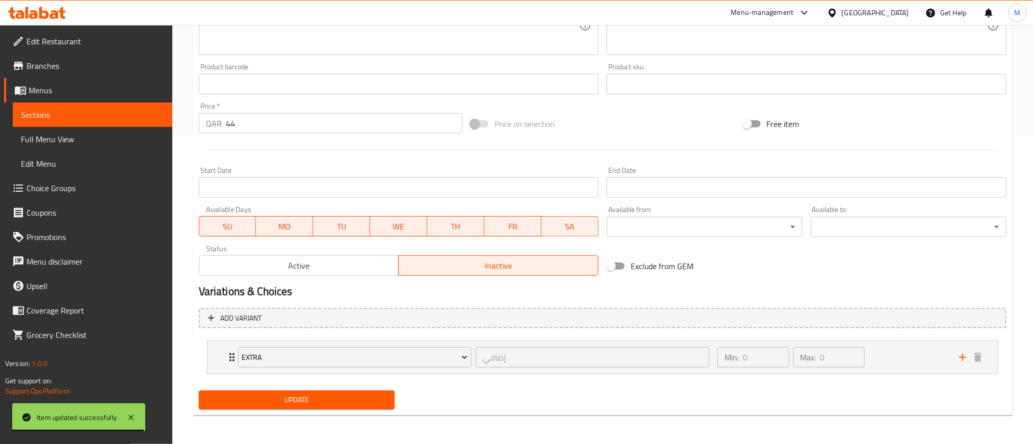
click at [283, 265] on span "Active" at bounding box center [299, 265] width 192 height 15
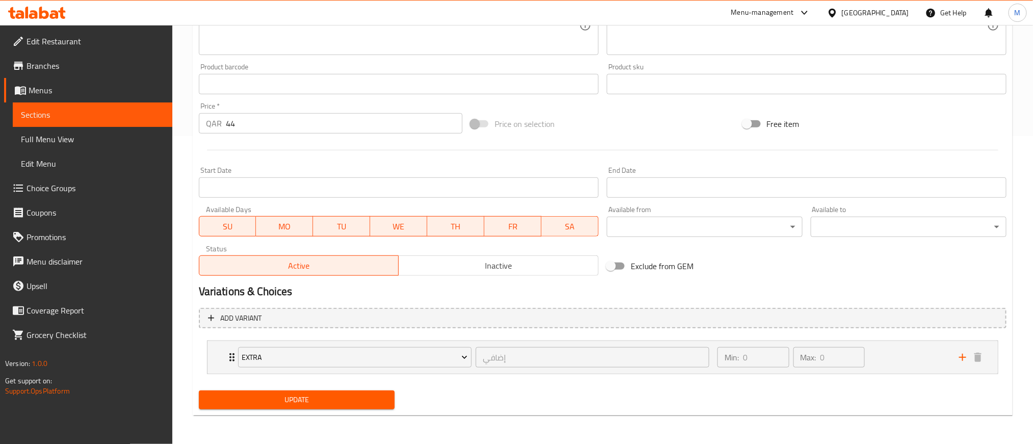
click at [343, 406] on span "Update" at bounding box center [296, 399] width 179 height 13
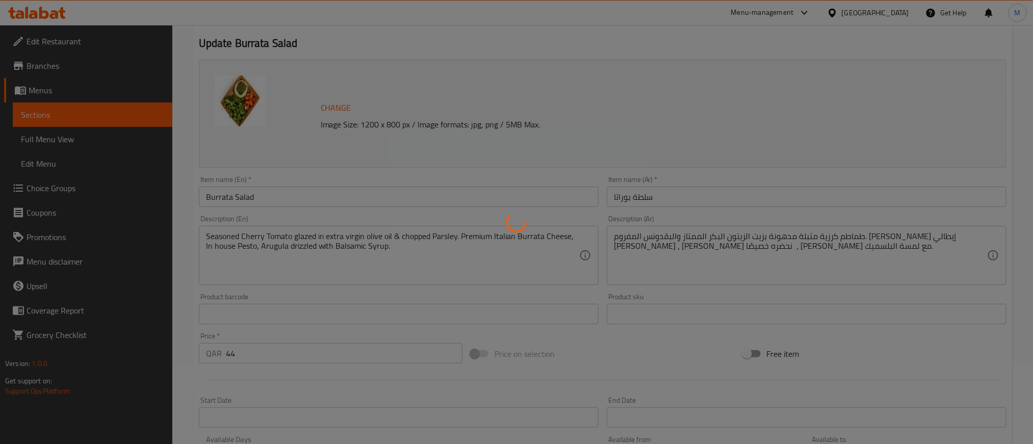
scroll to position [0, 0]
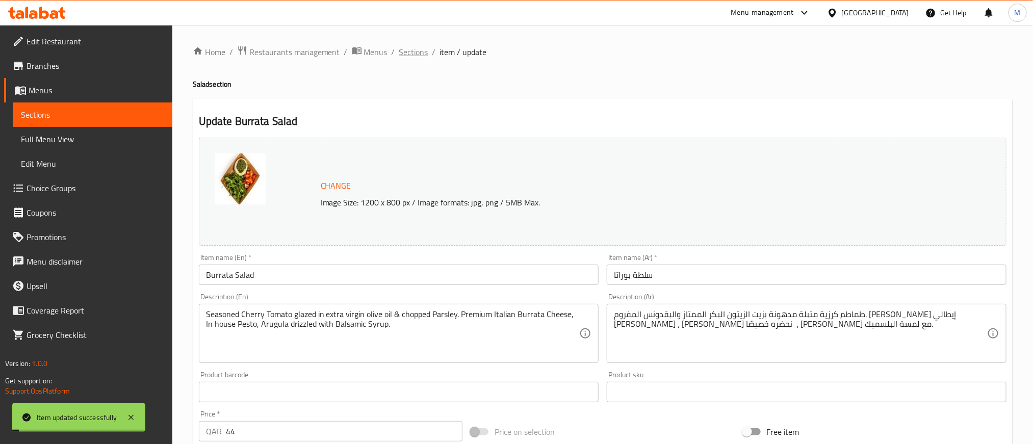
drag, startPoint x: 425, startPoint y: 49, endPoint x: 483, endPoint y: 77, distance: 64.3
click at [425, 48] on span "Sections" at bounding box center [413, 52] width 29 height 12
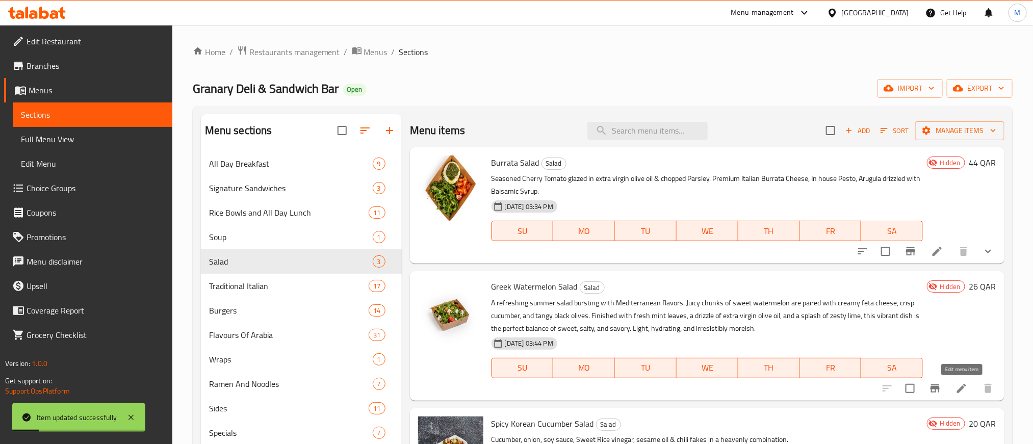
click at [964, 387] on icon at bounding box center [961, 388] width 9 height 9
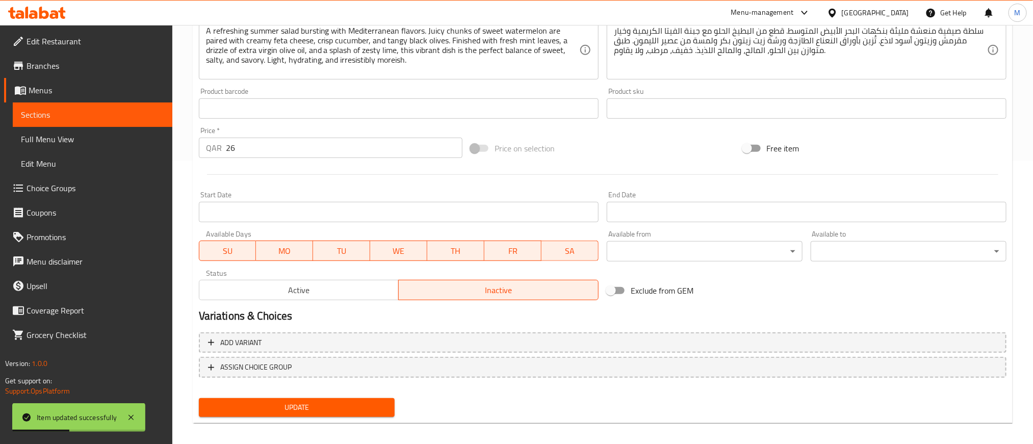
scroll to position [289, 0]
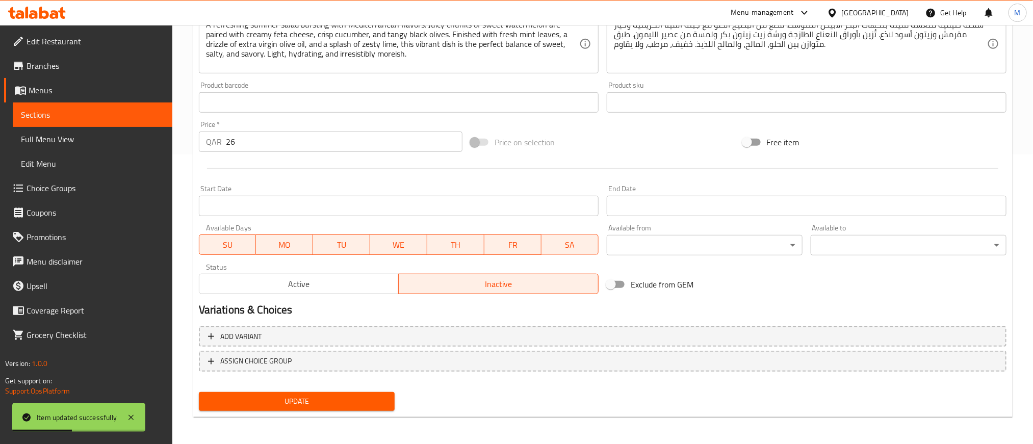
click at [307, 291] on span "Active" at bounding box center [299, 284] width 192 height 15
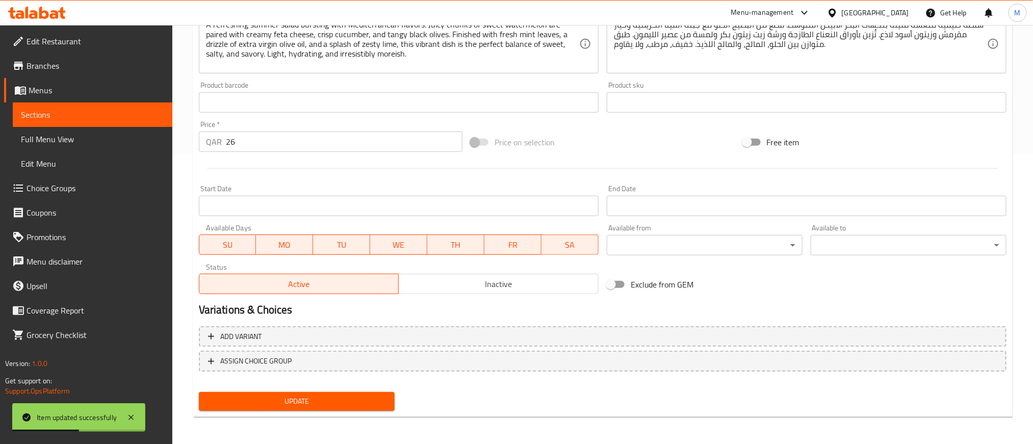
click at [340, 395] on span "Update" at bounding box center [296, 401] width 179 height 13
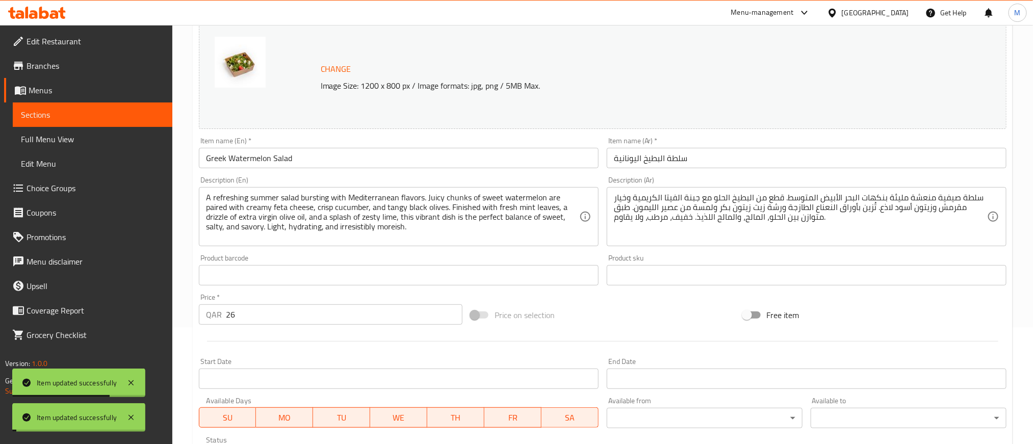
scroll to position [0, 0]
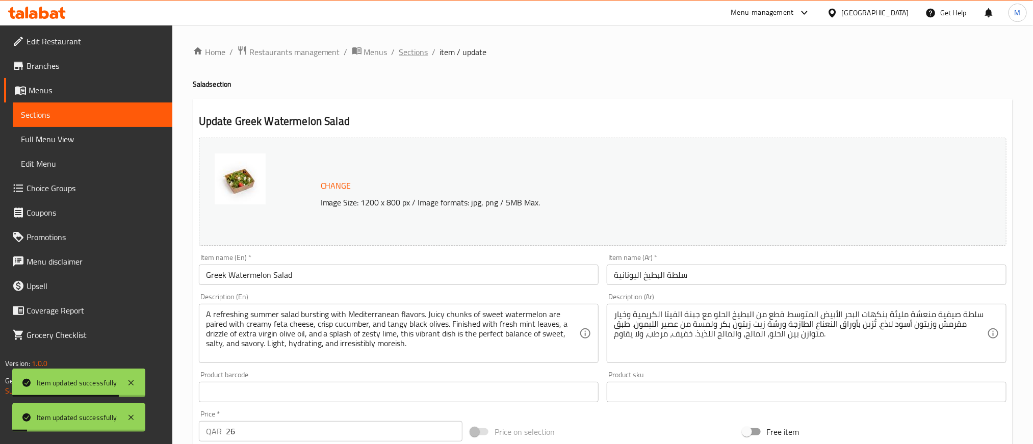
click at [413, 54] on span "Sections" at bounding box center [413, 52] width 29 height 12
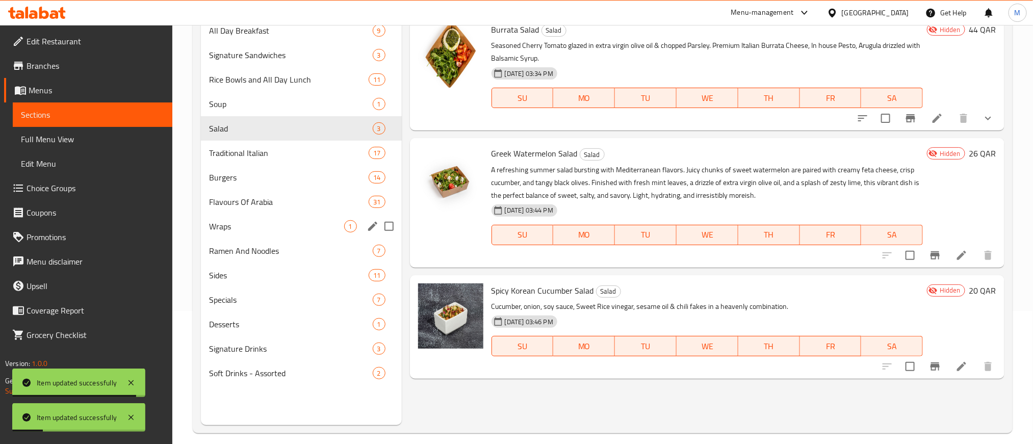
scroll to position [143, 0]
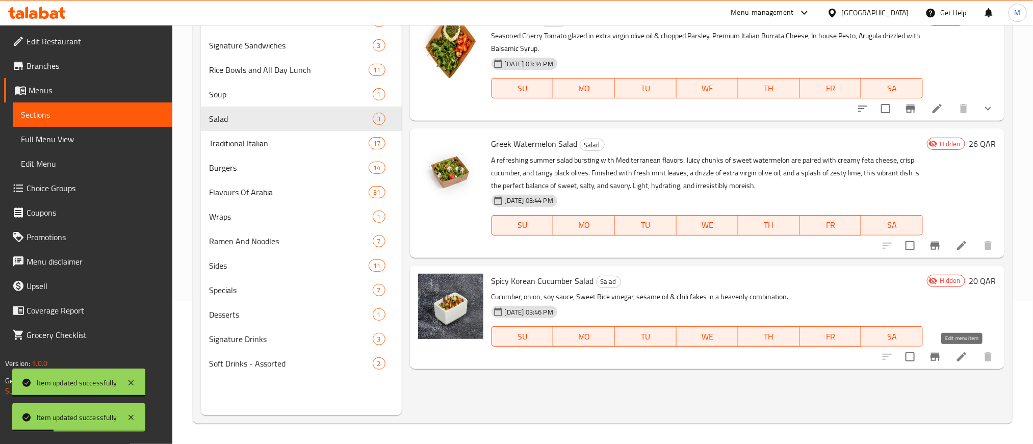
click at [959, 360] on icon at bounding box center [961, 356] width 9 height 9
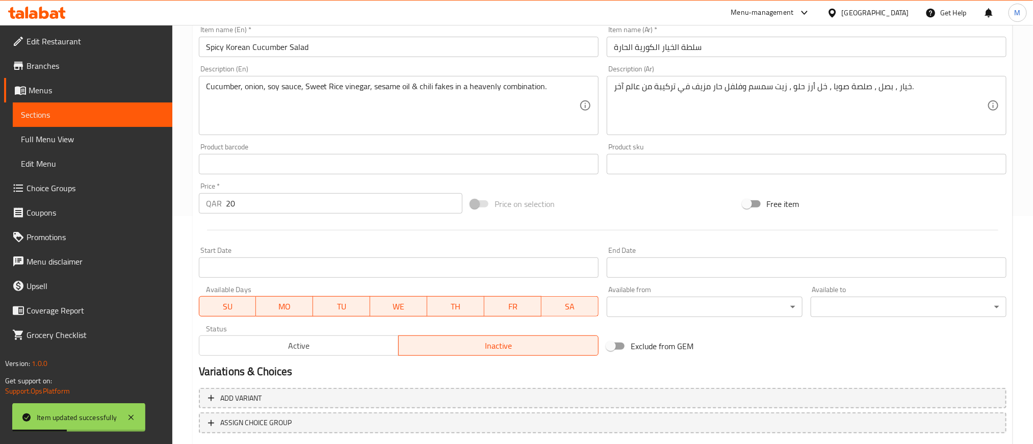
scroll to position [229, 0]
click at [348, 338] on span "Active" at bounding box center [299, 344] width 192 height 15
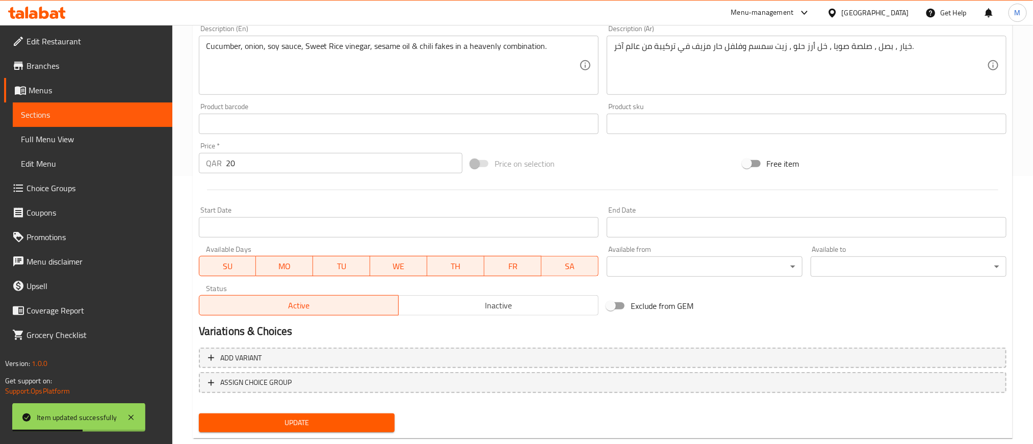
scroll to position [289, 0]
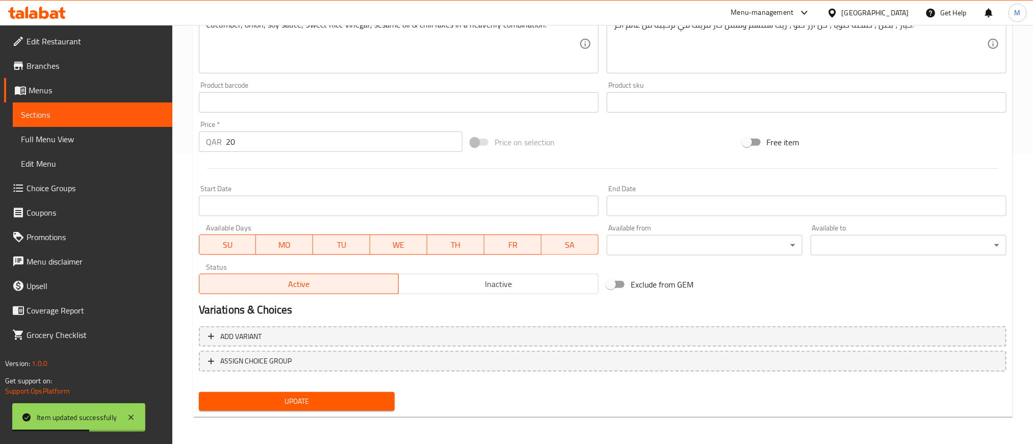
click at [367, 396] on span "Update" at bounding box center [296, 401] width 179 height 13
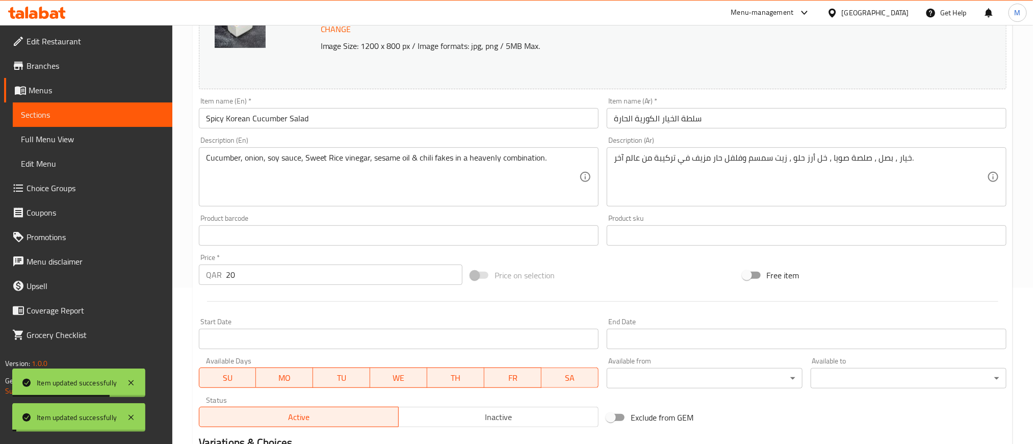
scroll to position [0, 0]
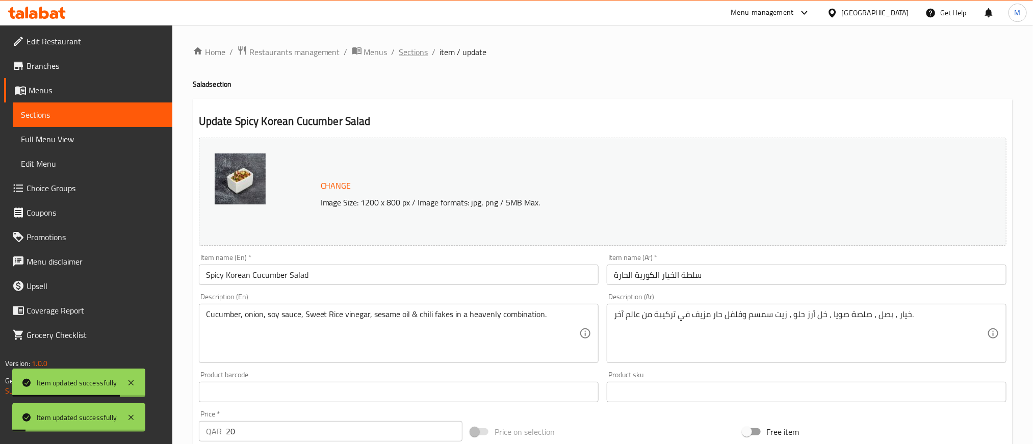
click at [414, 54] on span "Sections" at bounding box center [413, 52] width 29 height 12
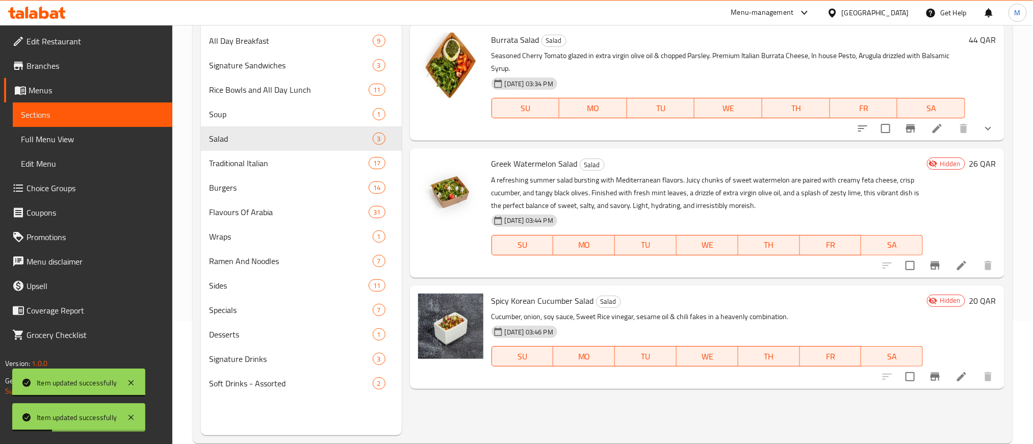
scroll to position [143, 0]
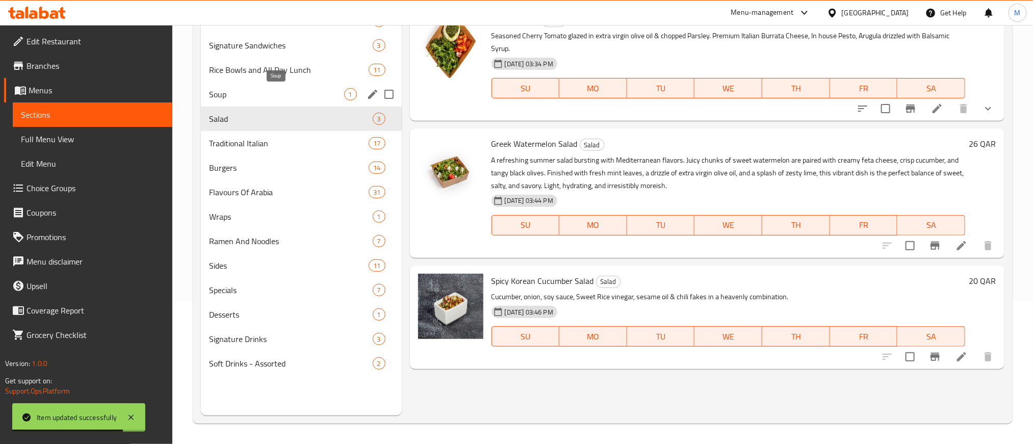
click at [300, 97] on span "Soup" at bounding box center [276, 94] width 135 height 12
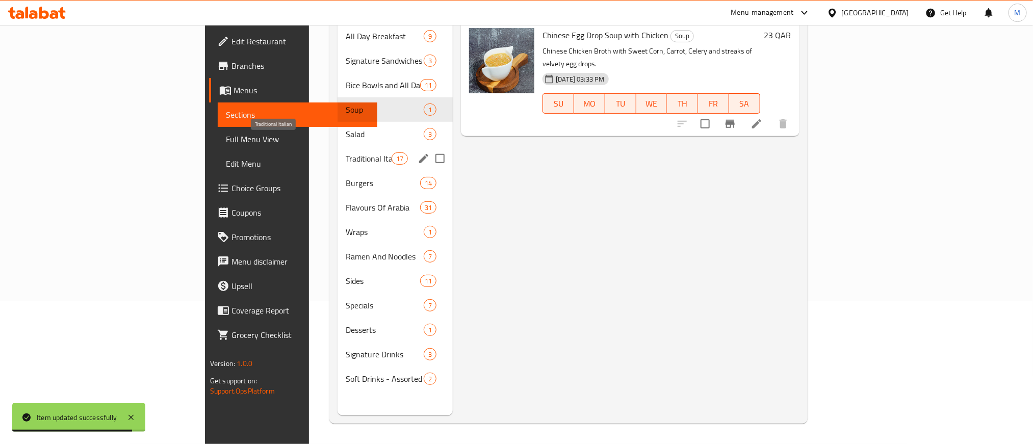
click at [346, 152] on span "Traditional Italian" at bounding box center [369, 158] width 46 height 12
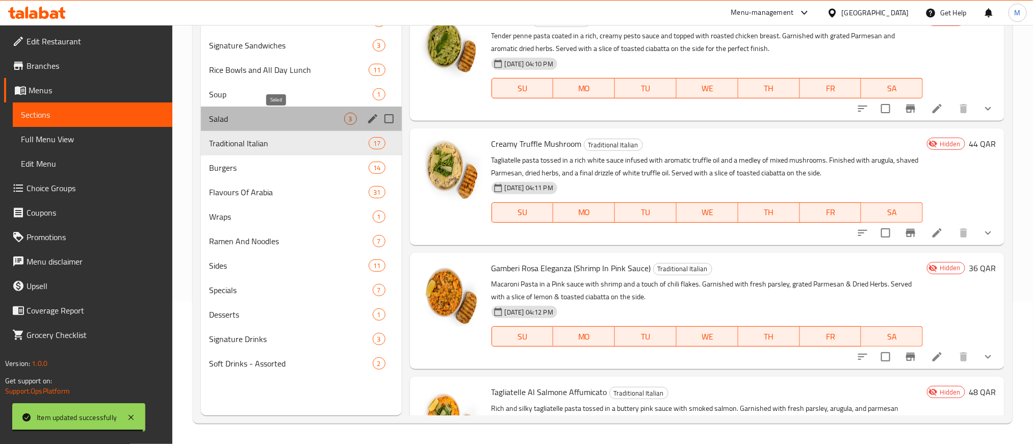
click at [305, 115] on span "Salad" at bounding box center [276, 119] width 135 height 12
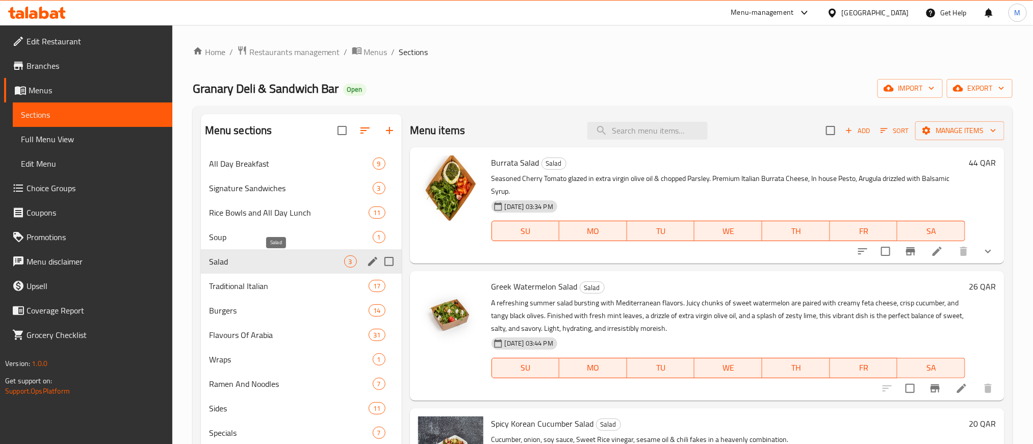
click at [295, 259] on span "Salad" at bounding box center [276, 261] width 135 height 12
click at [301, 283] on span "Traditional Italian" at bounding box center [274, 286] width 131 height 12
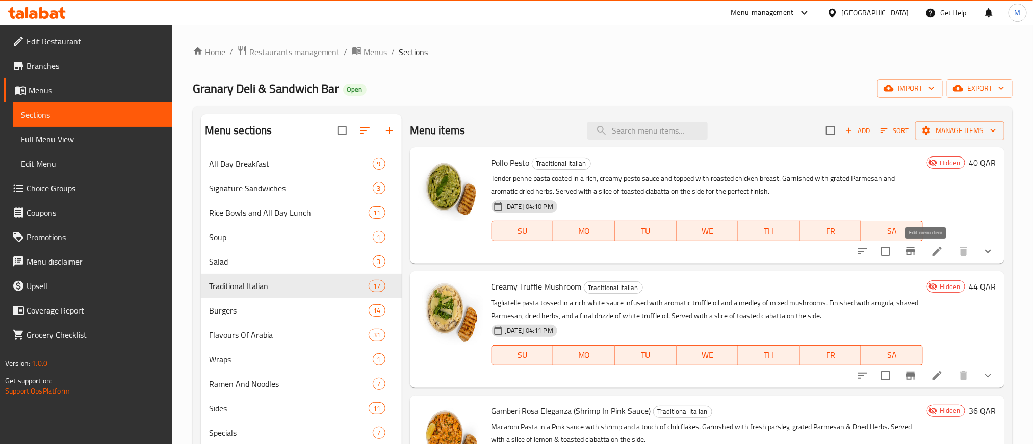
click at [932, 249] on icon at bounding box center [936, 251] width 9 height 9
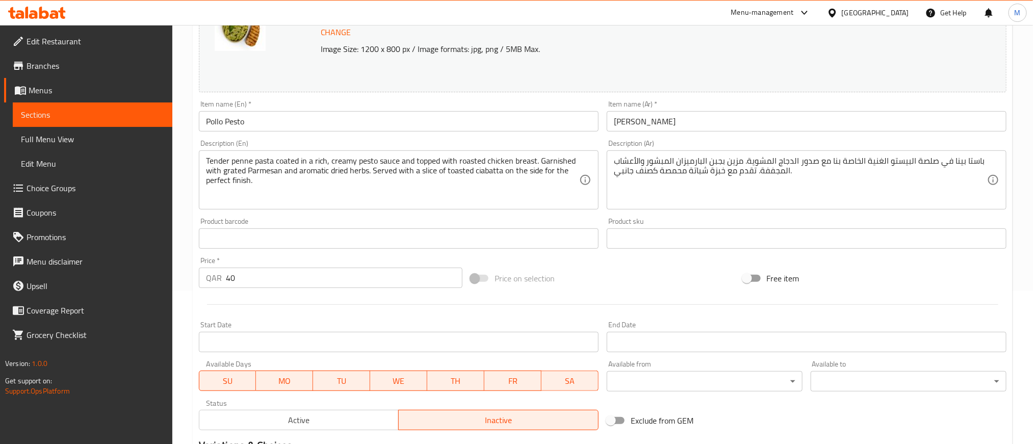
scroll to position [229, 0]
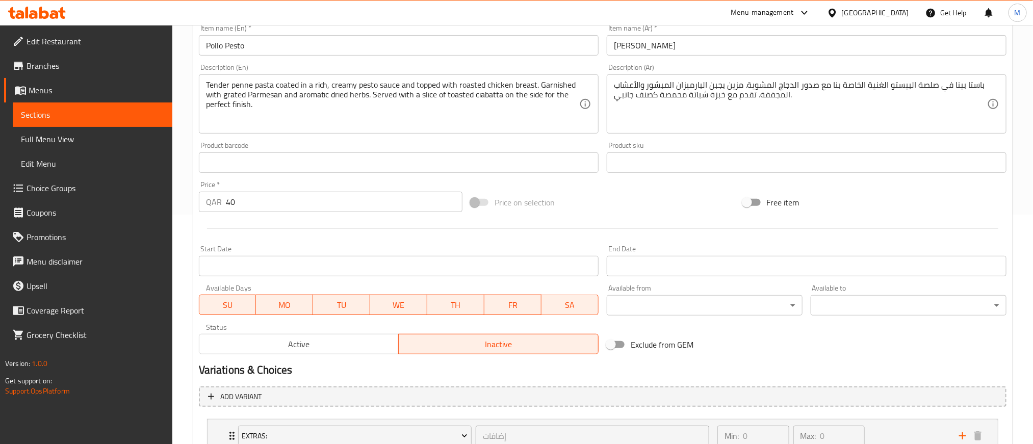
click at [326, 339] on span "Active" at bounding box center [299, 344] width 192 height 15
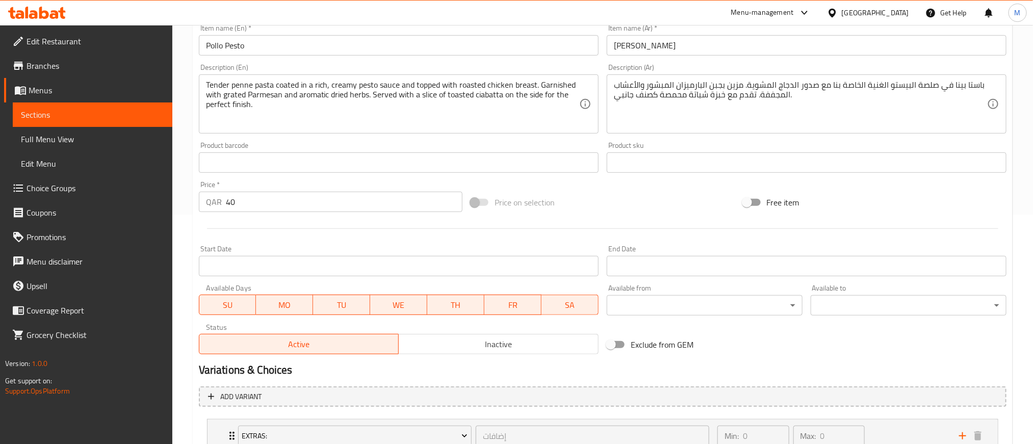
scroll to position [308, 0]
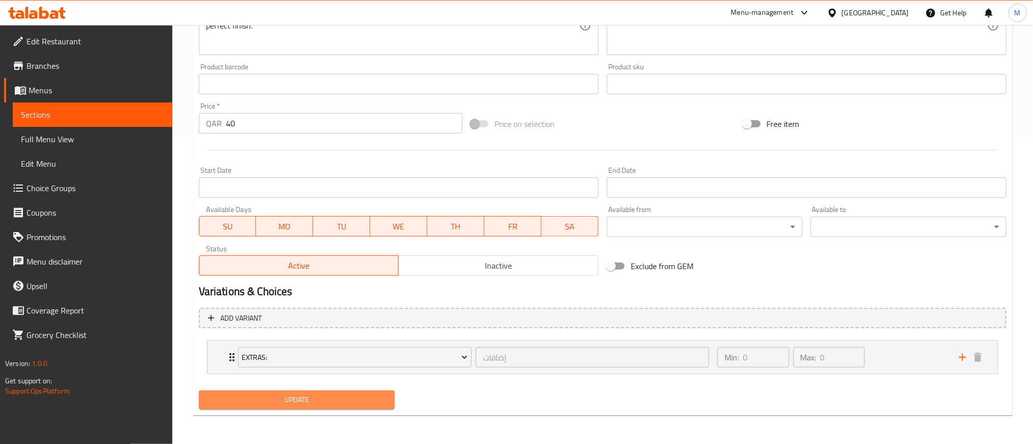
click at [341, 396] on span "Update" at bounding box center [296, 399] width 179 height 13
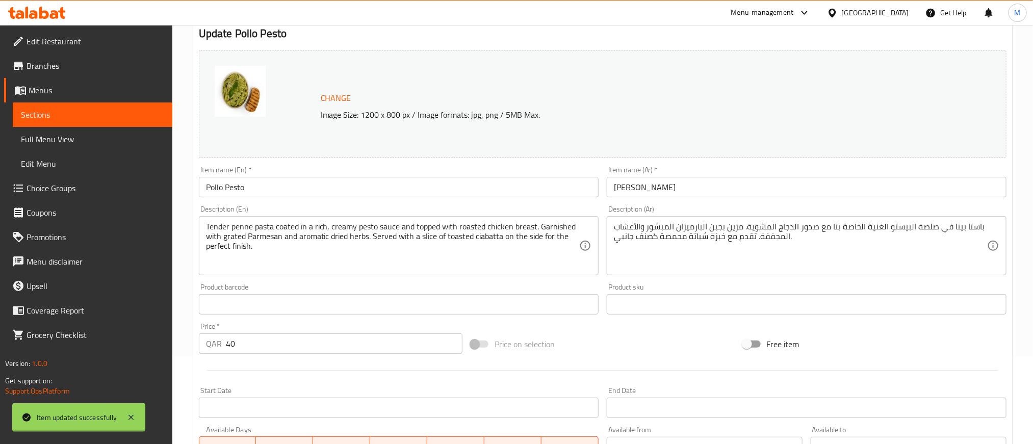
scroll to position [0, 0]
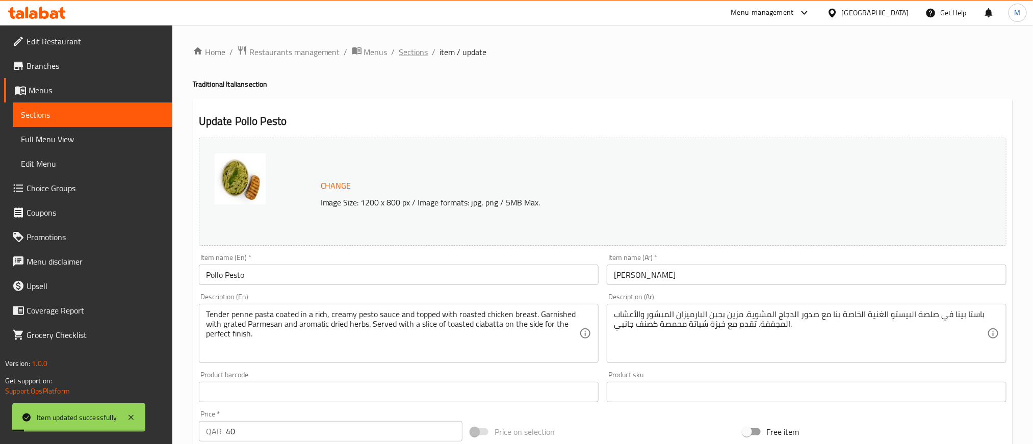
click at [407, 52] on span "Sections" at bounding box center [413, 52] width 29 height 12
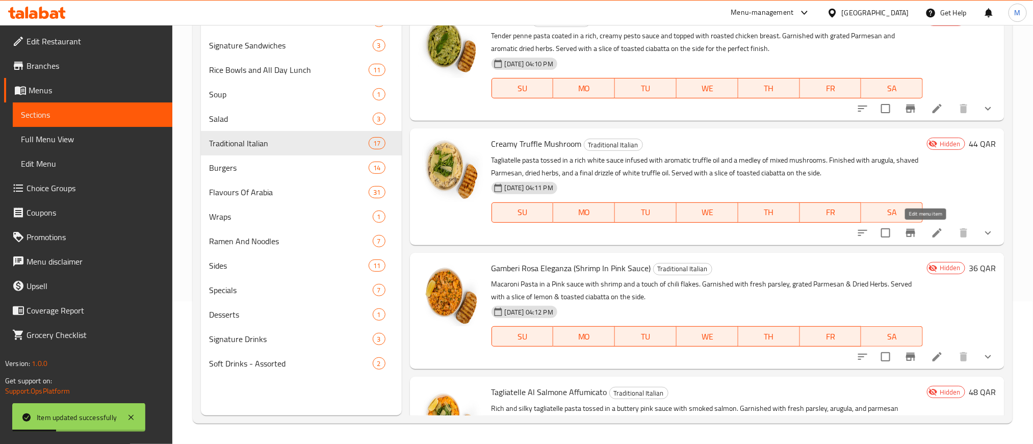
click at [931, 233] on icon at bounding box center [937, 233] width 12 height 12
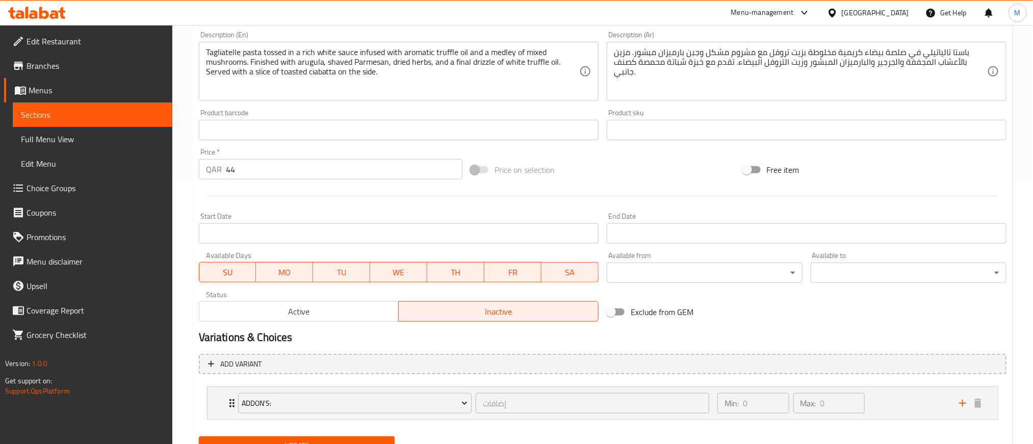
scroll to position [308, 0]
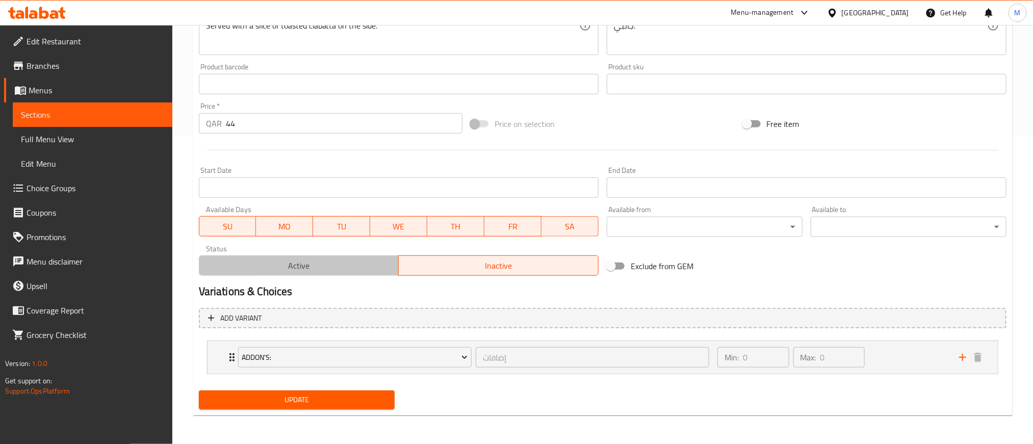
click at [343, 274] on button "Active" at bounding box center [299, 265] width 200 height 20
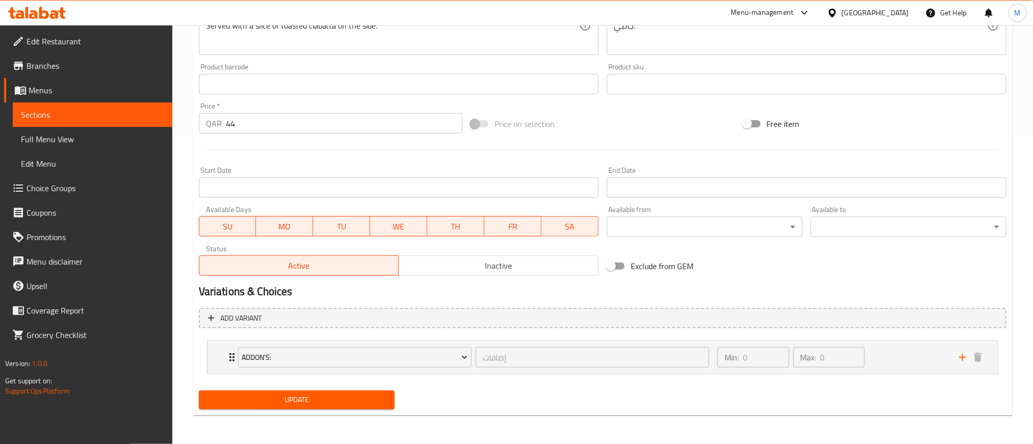
click at [349, 413] on div "Update" at bounding box center [297, 399] width 204 height 27
click at [353, 404] on span "Update" at bounding box center [296, 399] width 179 height 13
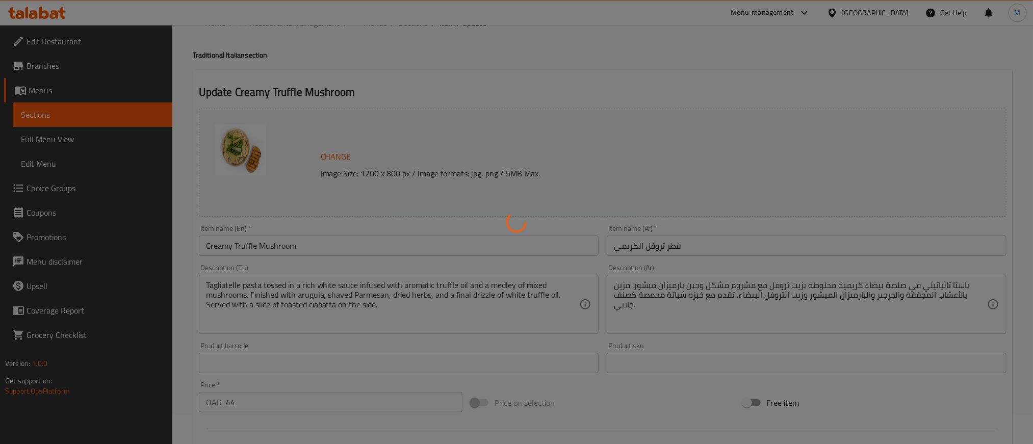
scroll to position [0, 0]
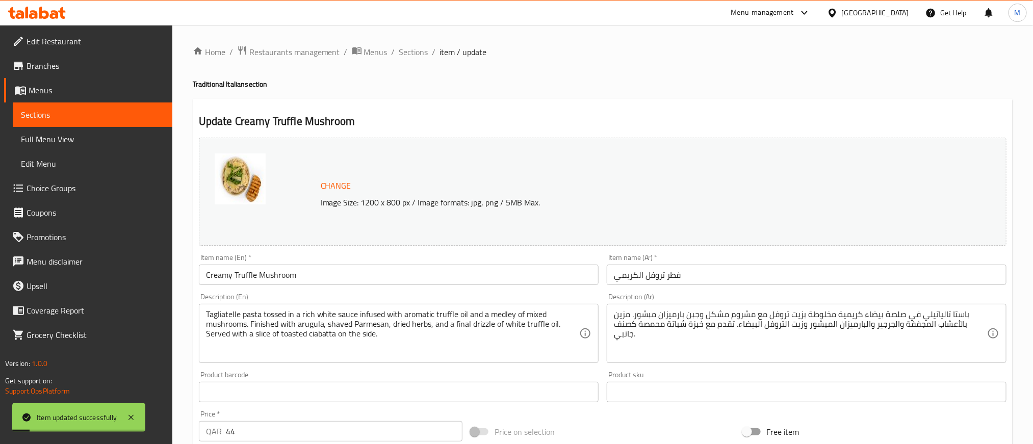
drag, startPoint x: 409, startPoint y: 54, endPoint x: 453, endPoint y: 73, distance: 48.6
click at [409, 54] on span "Sections" at bounding box center [413, 52] width 29 height 12
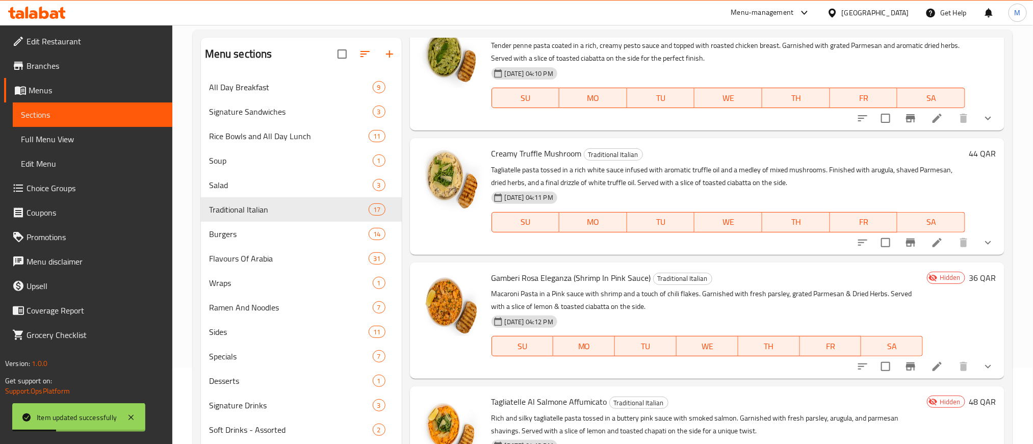
scroll to position [153, 0]
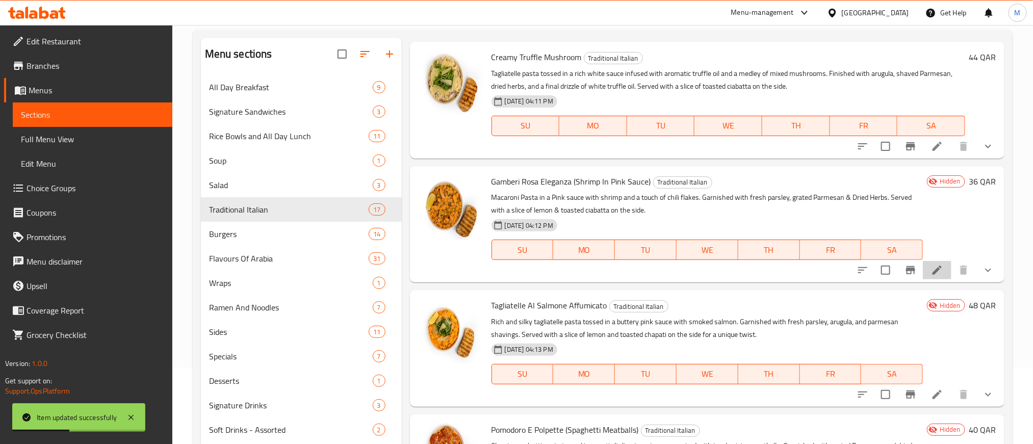
click at [933, 272] on li at bounding box center [937, 270] width 29 height 18
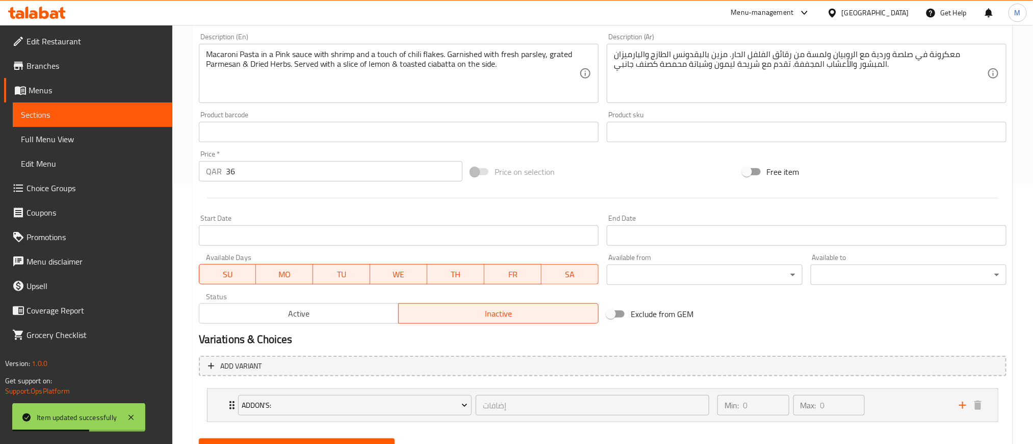
scroll to position [306, 0]
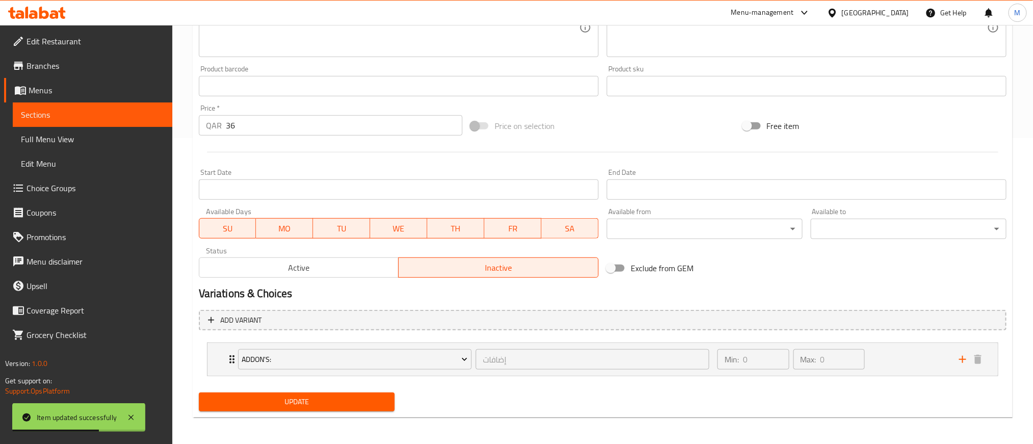
click at [349, 269] on span "Active" at bounding box center [299, 267] width 192 height 15
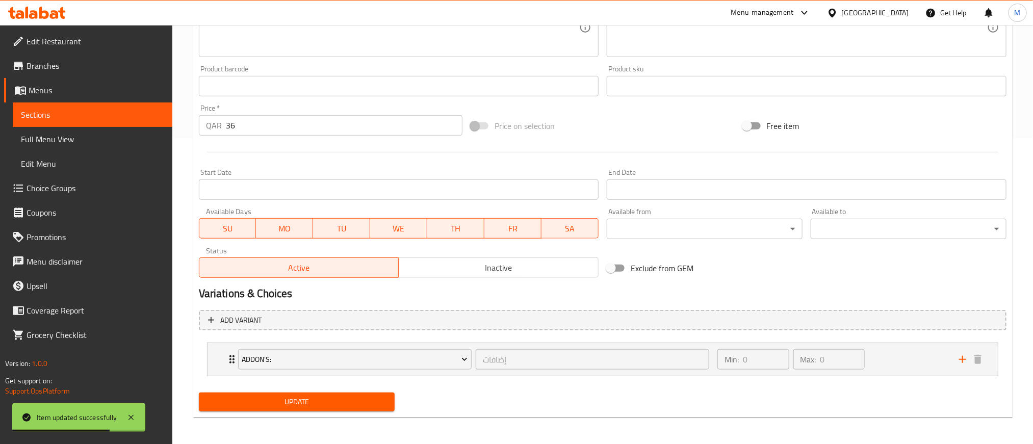
click at [341, 403] on span "Update" at bounding box center [296, 402] width 179 height 13
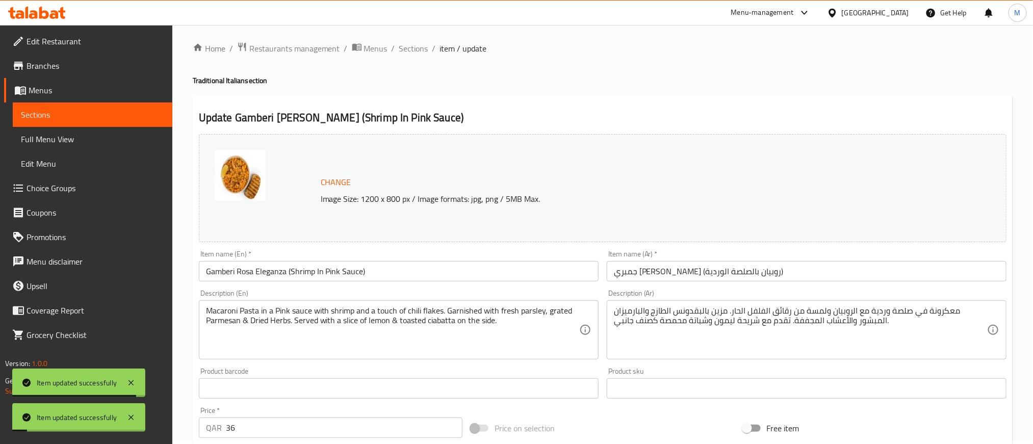
scroll to position [0, 0]
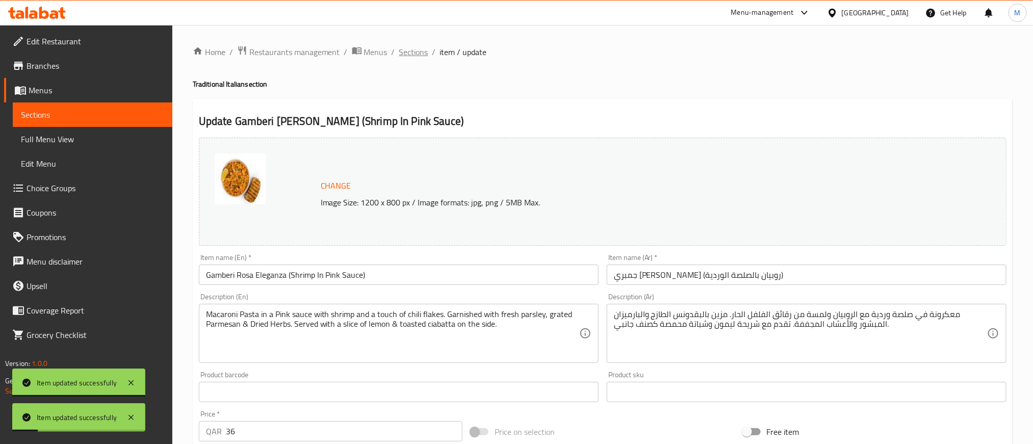
click at [401, 57] on span "Sections" at bounding box center [413, 52] width 29 height 12
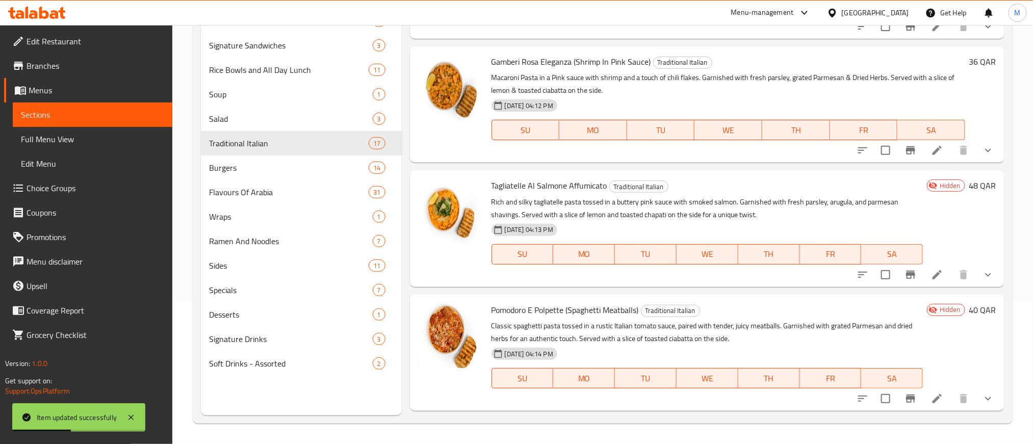
scroll to position [229, 0]
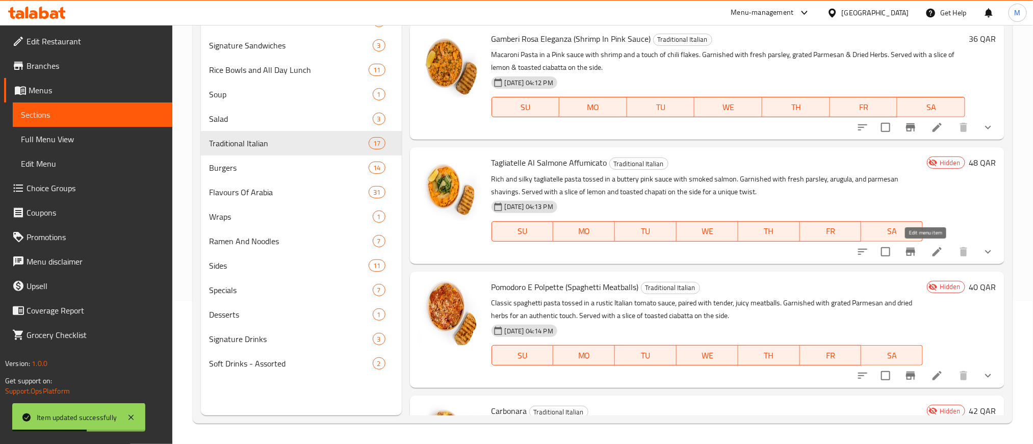
click at [932, 250] on icon at bounding box center [936, 251] width 9 height 9
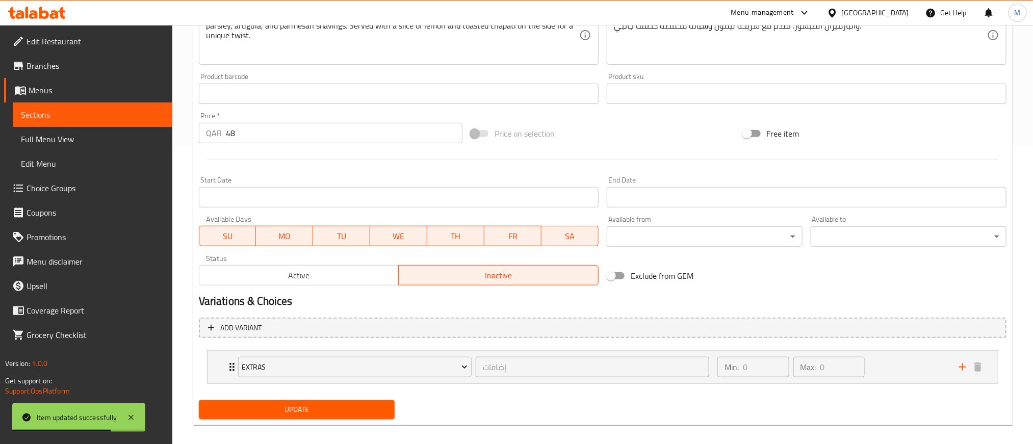
scroll to position [306, 0]
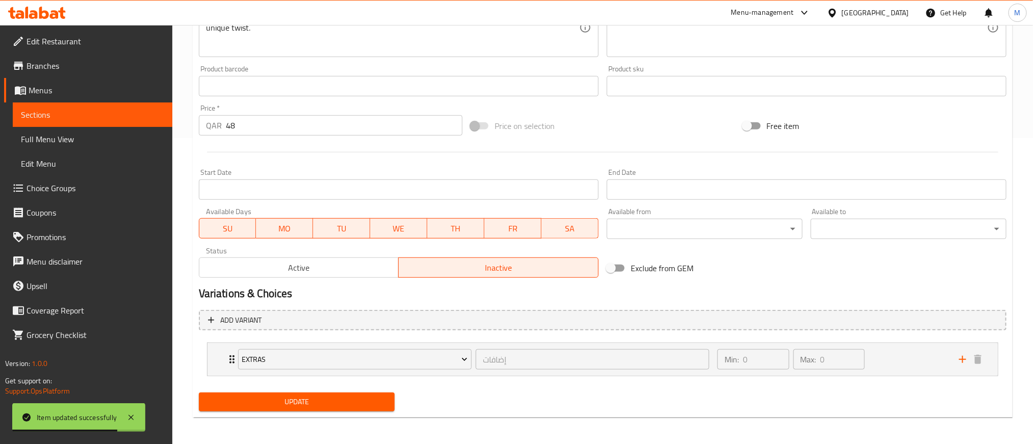
click at [364, 274] on span "Active" at bounding box center [299, 267] width 192 height 15
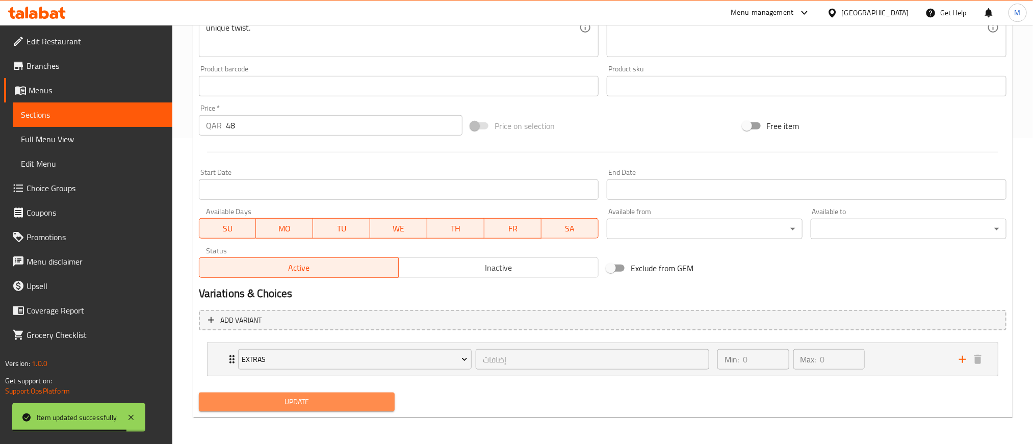
click at [369, 406] on span "Update" at bounding box center [296, 402] width 179 height 13
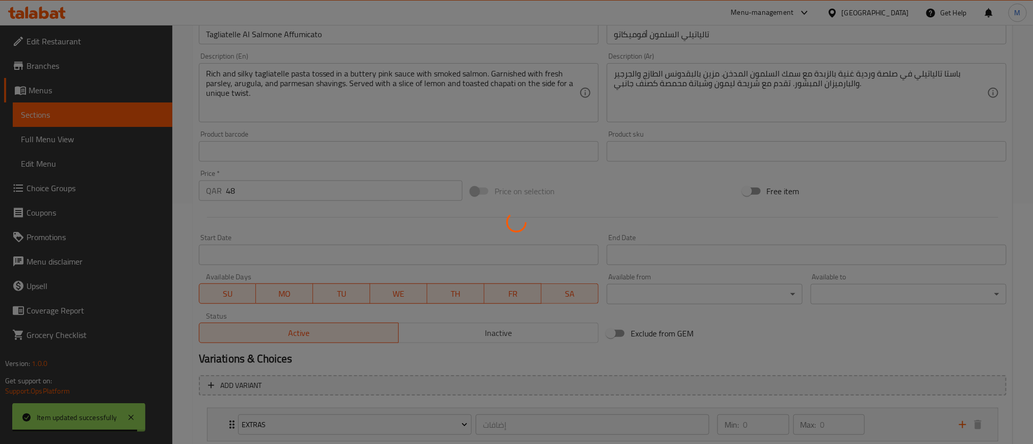
scroll to position [0, 0]
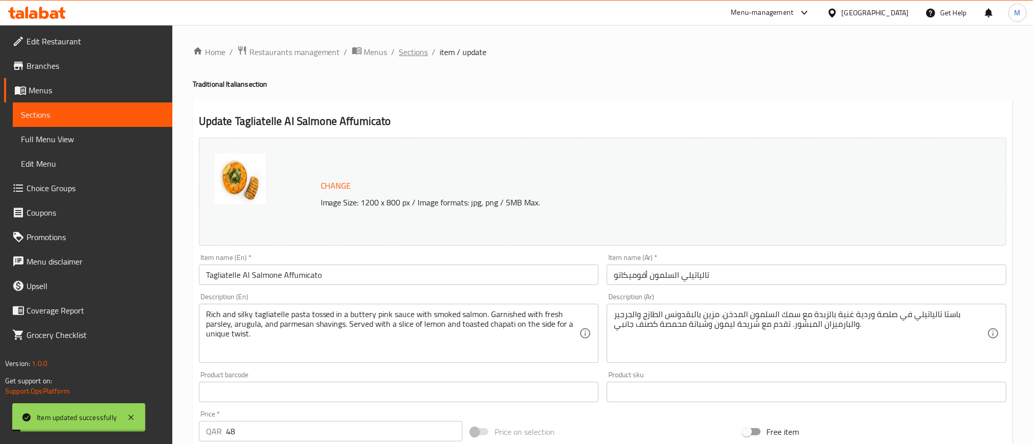
click at [416, 49] on span "Sections" at bounding box center [413, 52] width 29 height 12
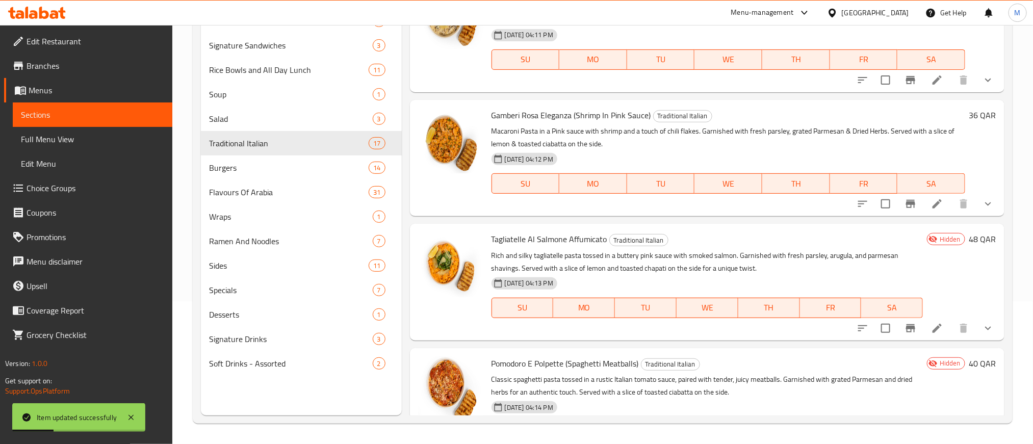
scroll to position [229, 0]
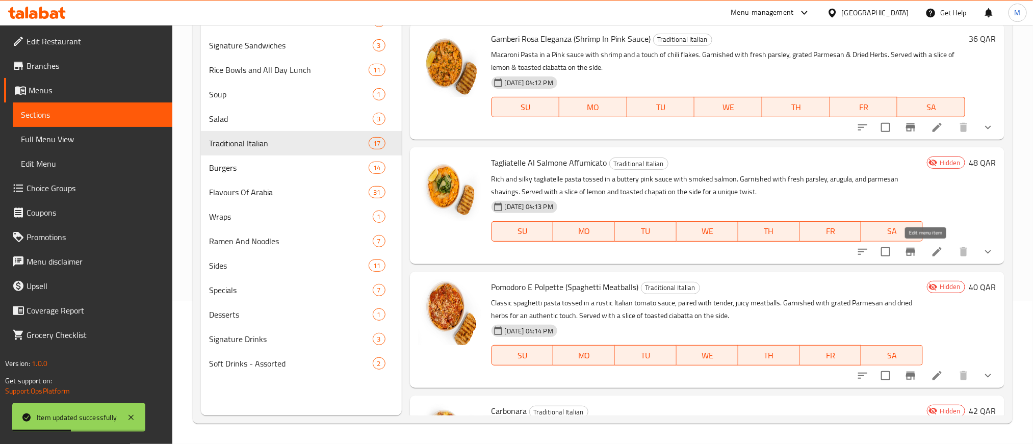
click at [932, 251] on icon at bounding box center [936, 251] width 9 height 9
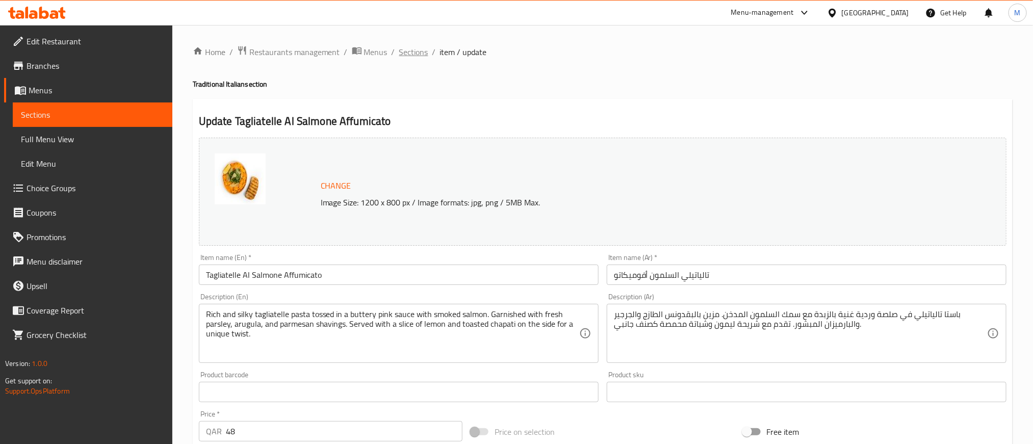
click at [407, 56] on span "Sections" at bounding box center [413, 52] width 29 height 12
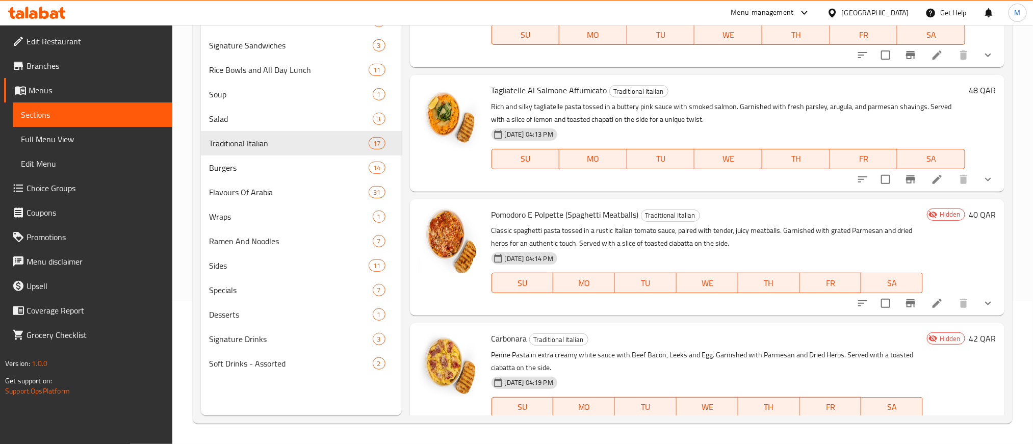
scroll to position [306, 0]
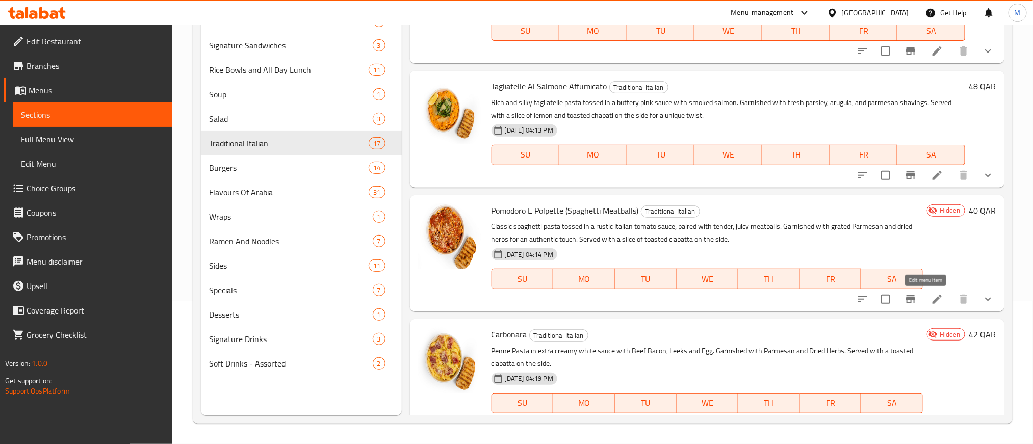
click at [932, 301] on icon at bounding box center [936, 299] width 9 height 9
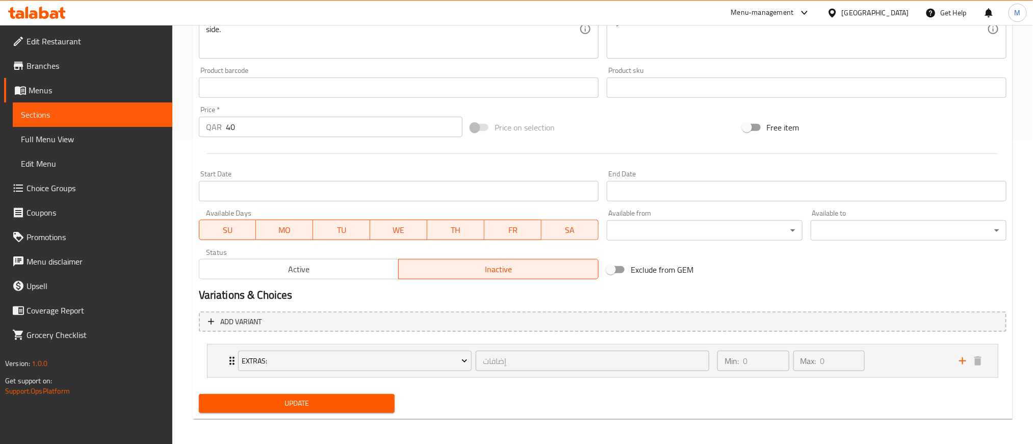
scroll to position [308, 0]
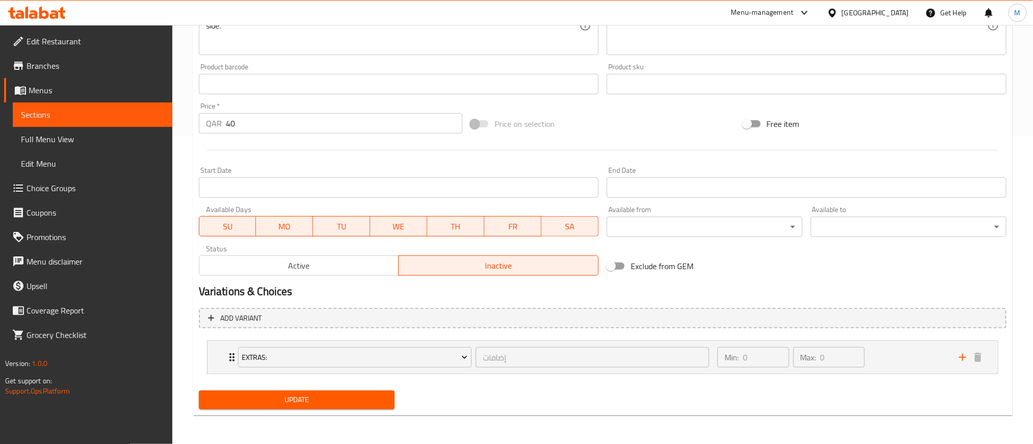
click at [358, 268] on span "Active" at bounding box center [299, 265] width 192 height 15
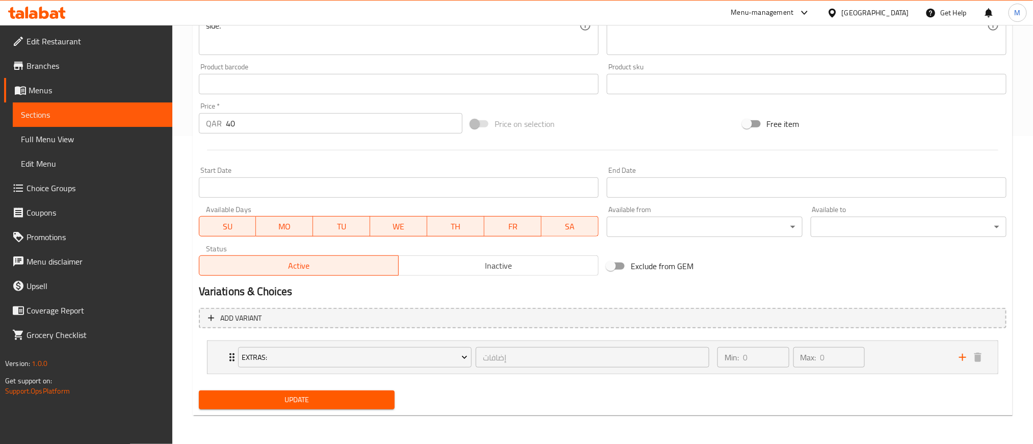
click at [326, 401] on span "Update" at bounding box center [296, 399] width 179 height 13
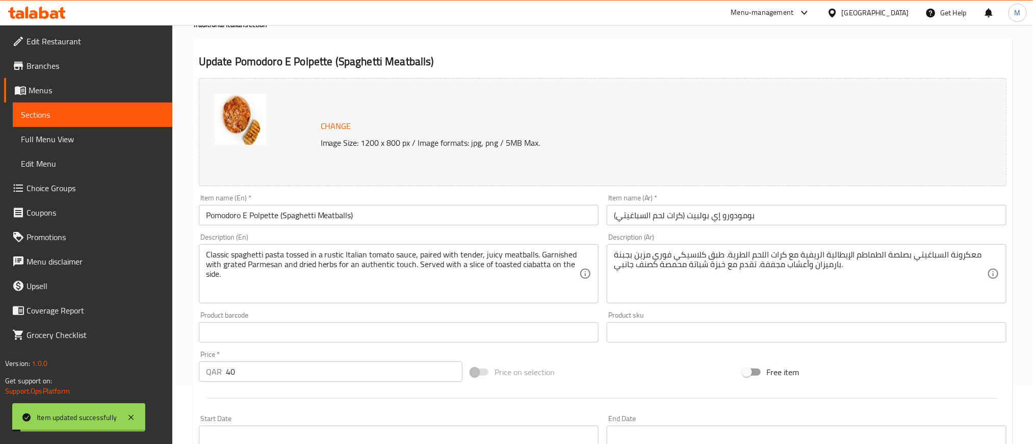
scroll to position [0, 0]
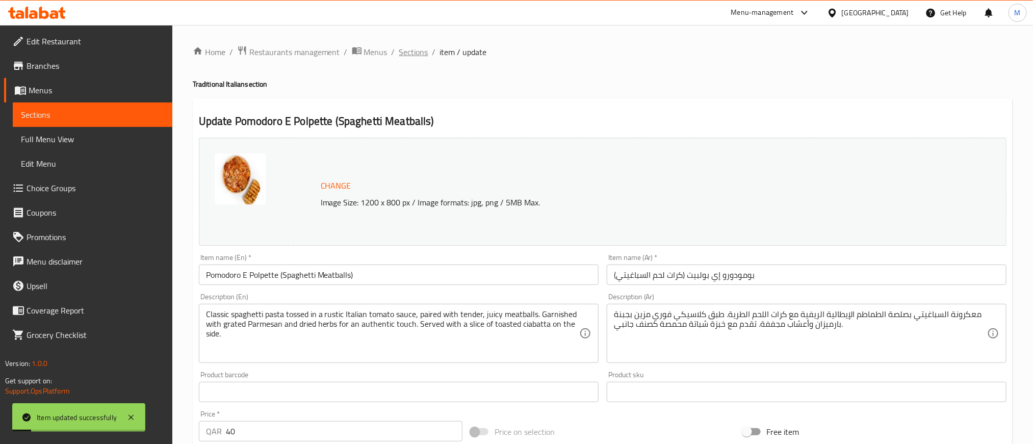
click at [419, 57] on span "Sections" at bounding box center [413, 52] width 29 height 12
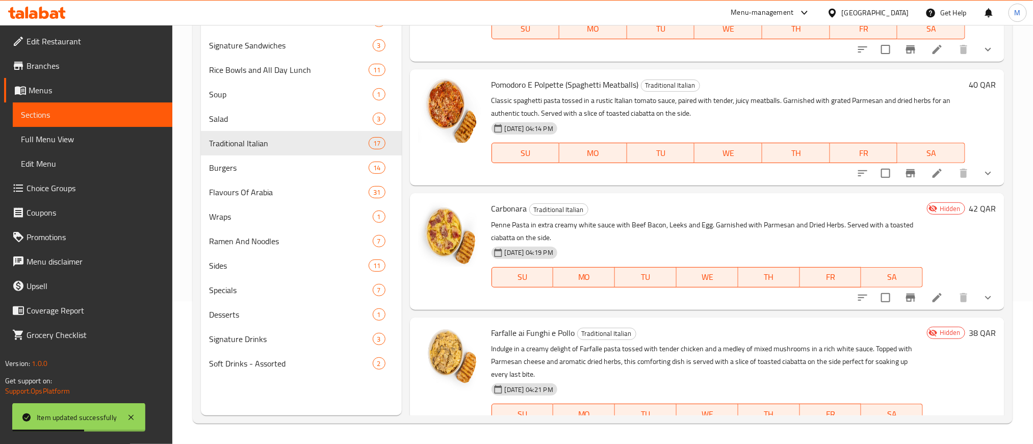
scroll to position [459, 0]
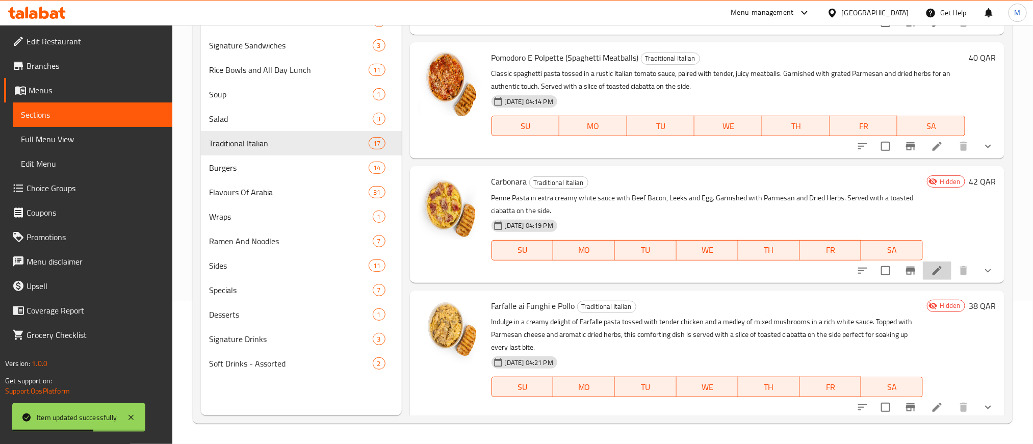
click at [931, 268] on icon at bounding box center [937, 271] width 12 height 12
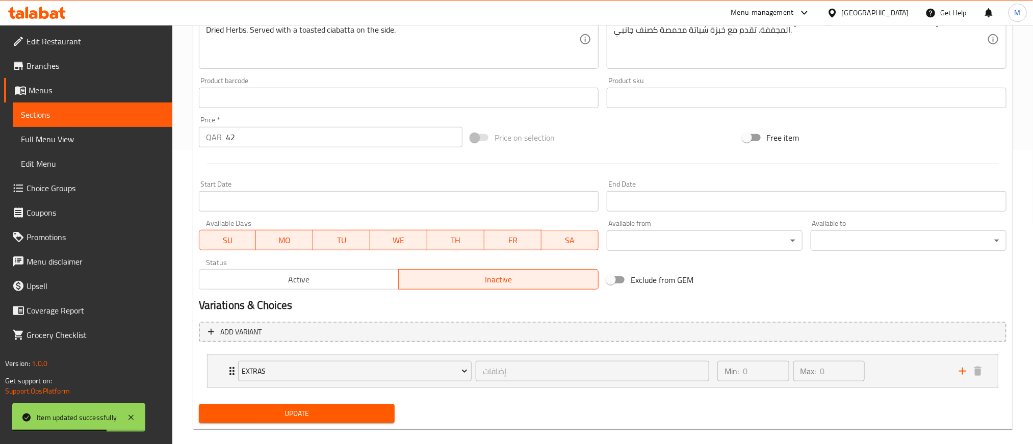
scroll to position [308, 0]
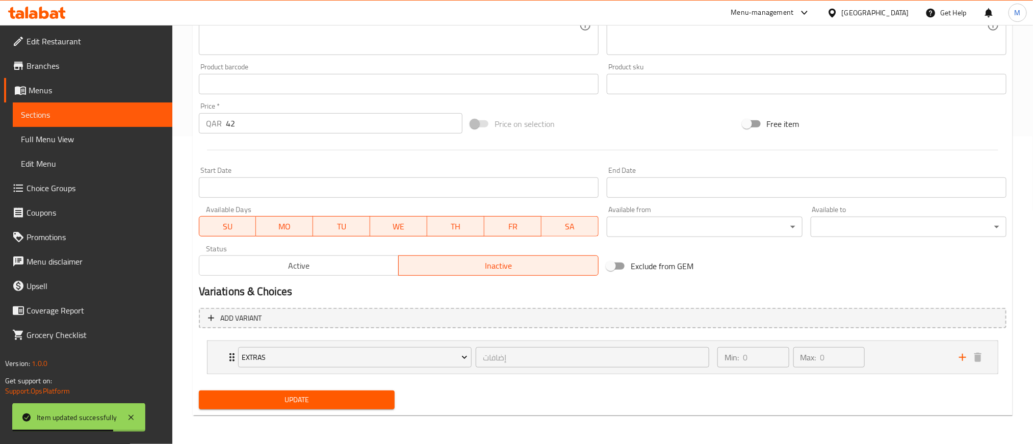
click at [332, 260] on span "Active" at bounding box center [299, 265] width 192 height 15
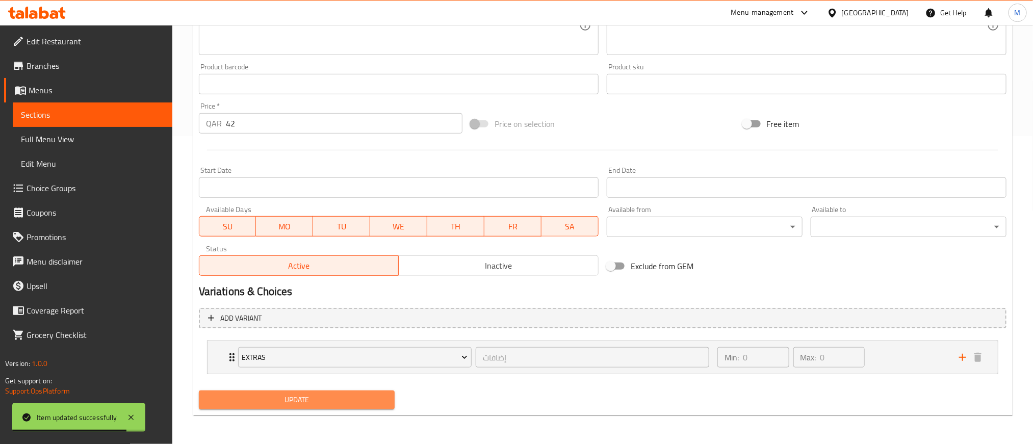
click at [338, 399] on span "Update" at bounding box center [296, 399] width 179 height 13
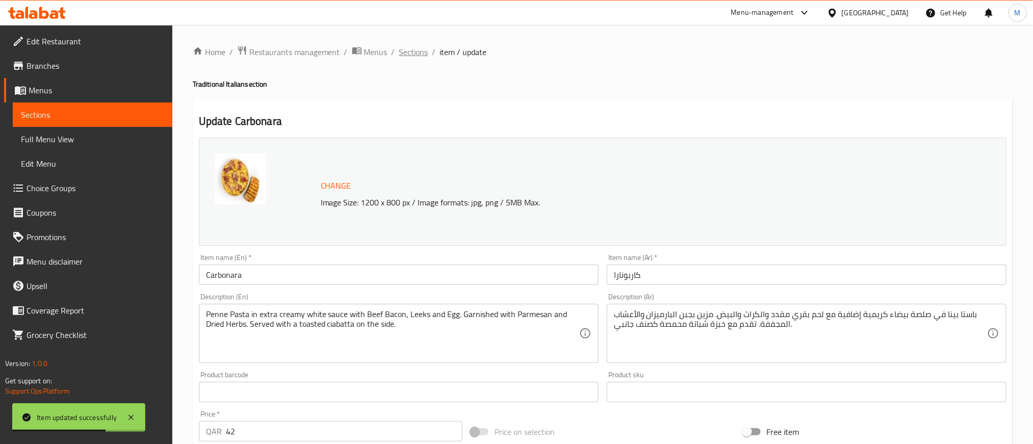
click at [407, 54] on span "Sections" at bounding box center [413, 52] width 29 height 12
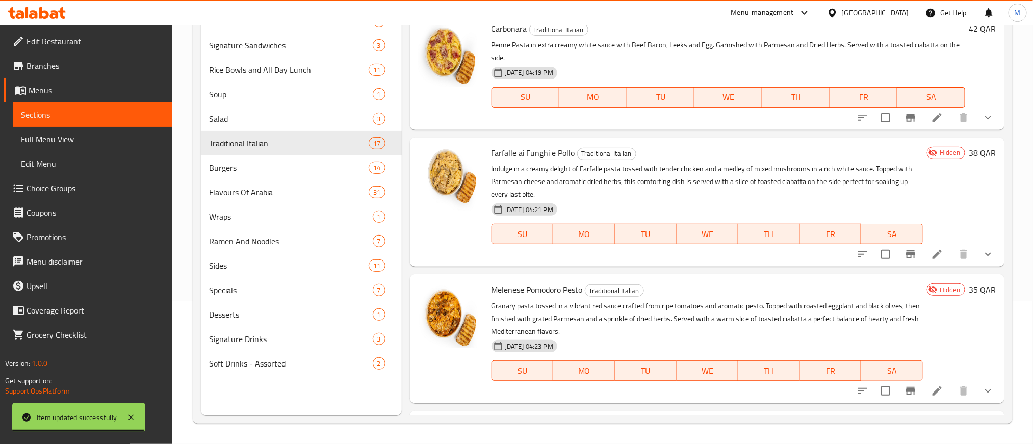
click at [931, 254] on icon at bounding box center [937, 254] width 12 height 12
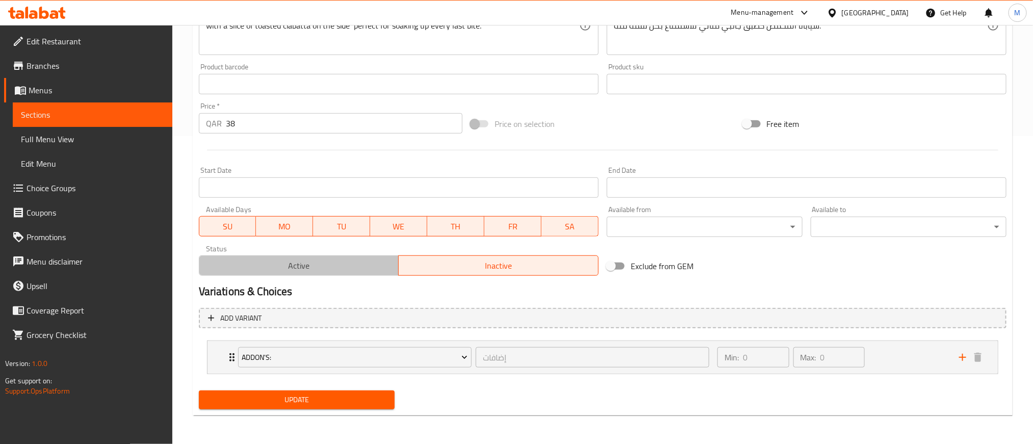
click at [367, 268] on span "Active" at bounding box center [299, 265] width 192 height 15
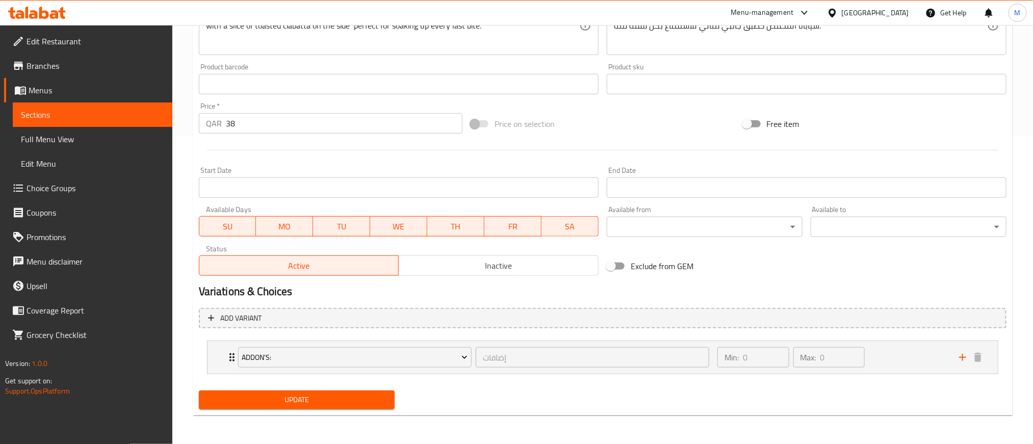
click at [359, 401] on span "Update" at bounding box center [296, 399] width 179 height 13
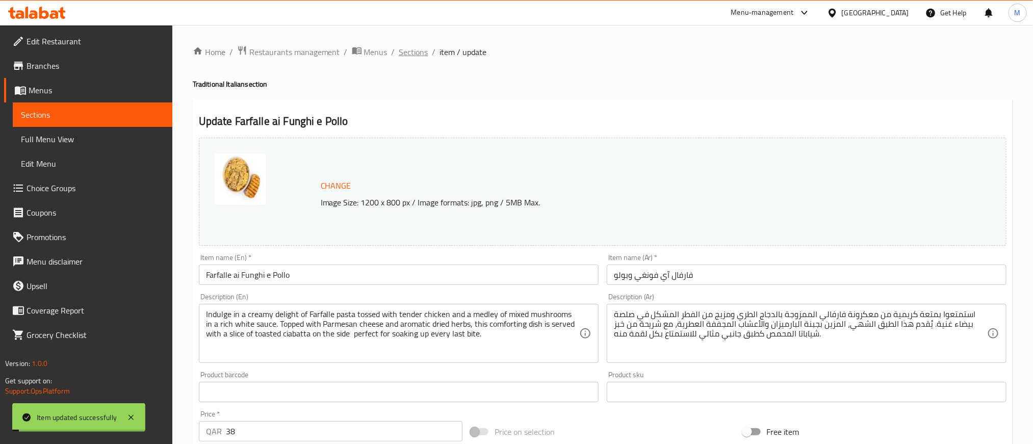
click at [405, 57] on span "Sections" at bounding box center [413, 52] width 29 height 12
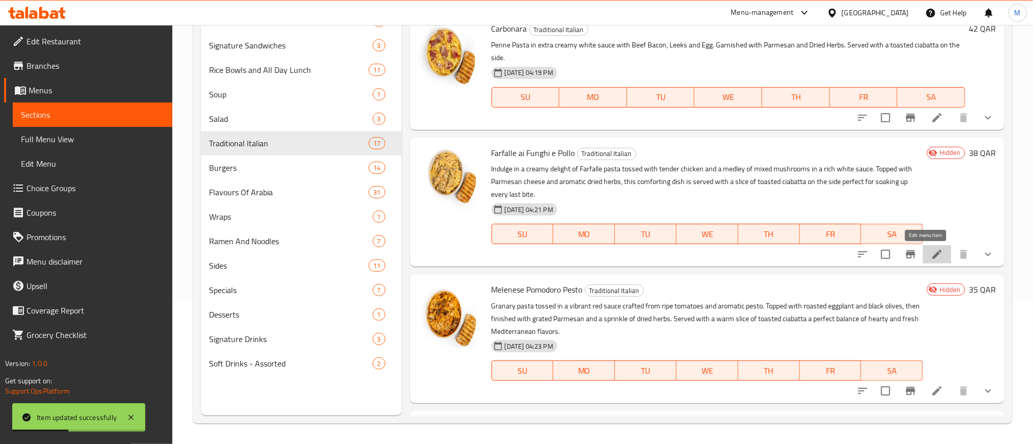
click at [932, 256] on icon at bounding box center [936, 254] width 9 height 9
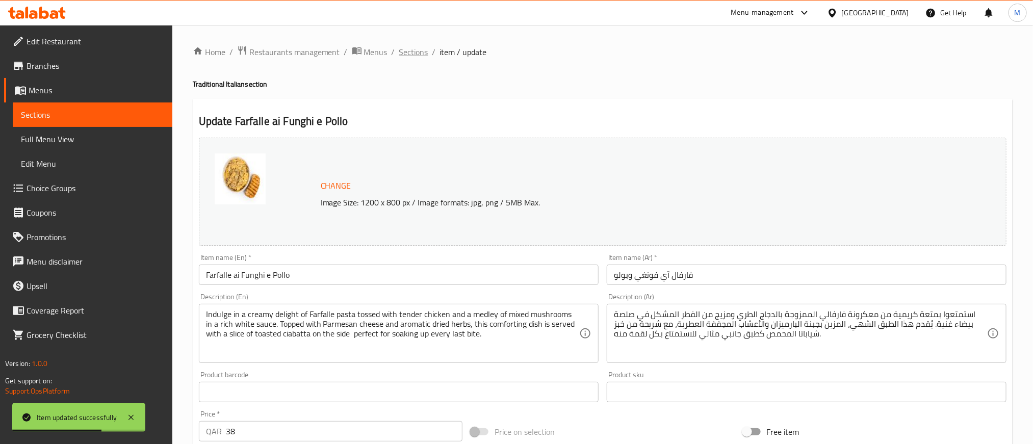
click at [411, 58] on span "Sections" at bounding box center [413, 52] width 29 height 12
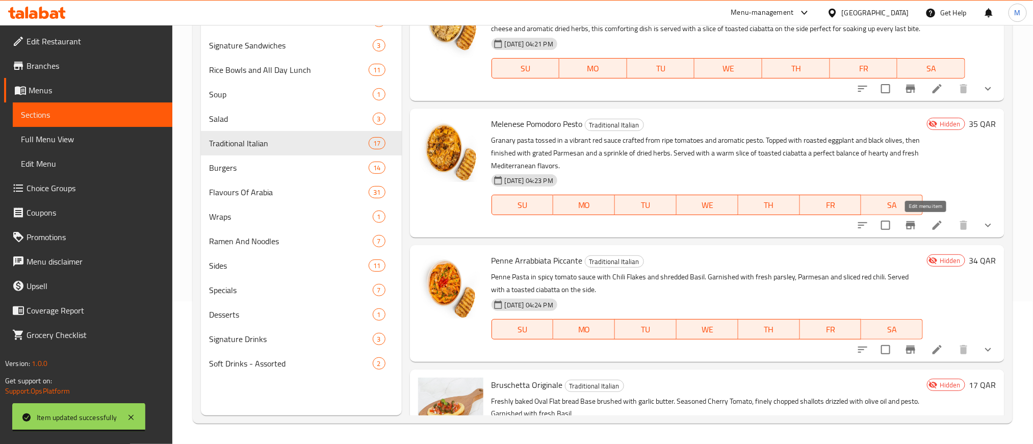
click at [931, 226] on icon at bounding box center [937, 225] width 12 height 12
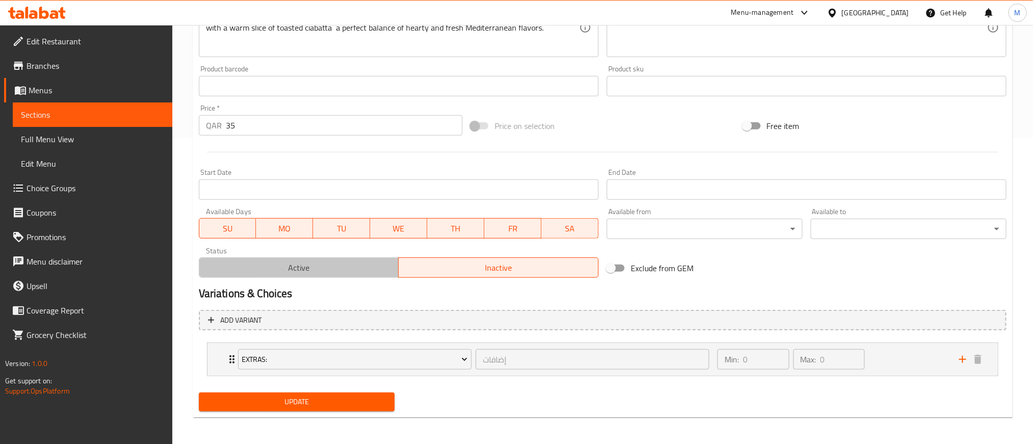
click at [364, 268] on span "Active" at bounding box center [299, 267] width 192 height 15
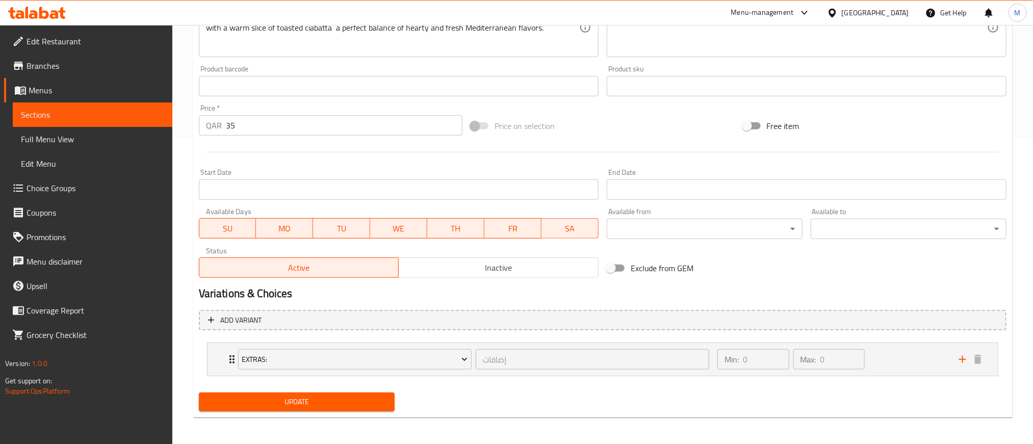
click at [386, 398] on span "Update" at bounding box center [296, 402] width 179 height 13
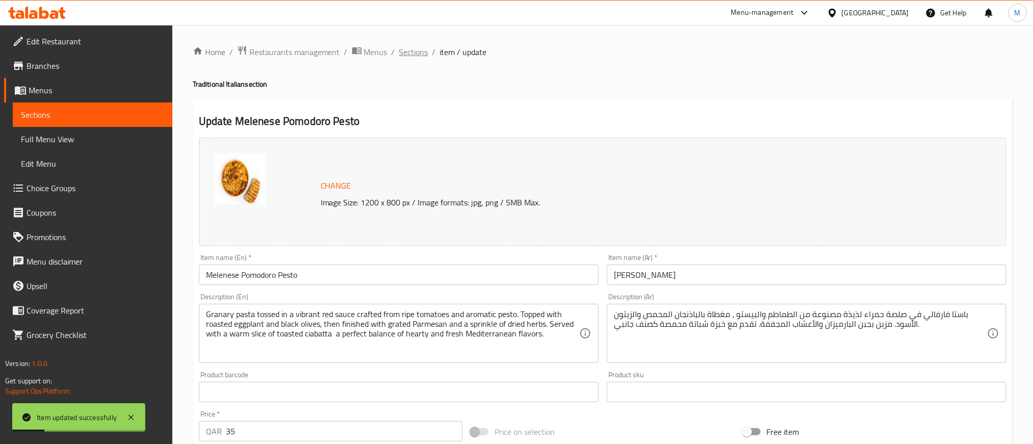
click at [409, 49] on span "Sections" at bounding box center [413, 52] width 29 height 12
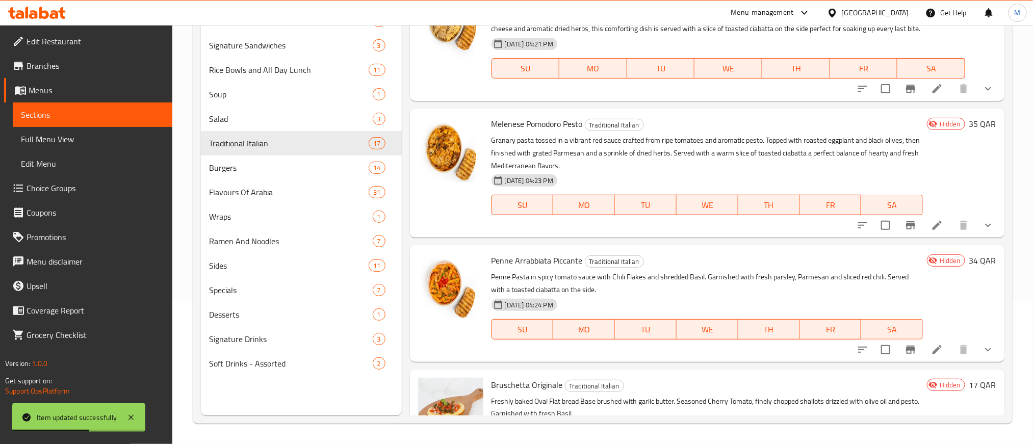
click at [931, 353] on icon at bounding box center [937, 350] width 12 height 12
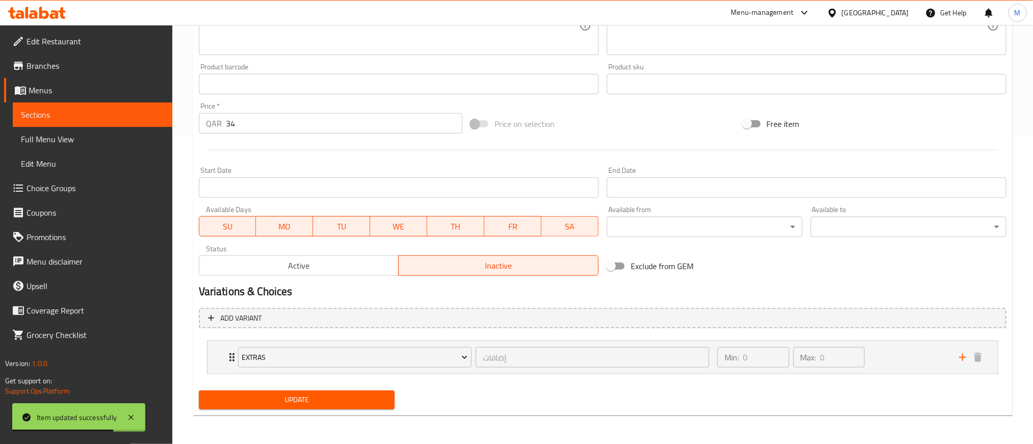
drag, startPoint x: 346, startPoint y: 280, endPoint x: 345, endPoint y: 271, distance: 9.8
click at [346, 281] on div "Variations & Choices" at bounding box center [602, 291] width 815 height 23
click at [346, 268] on span "Active" at bounding box center [299, 265] width 192 height 15
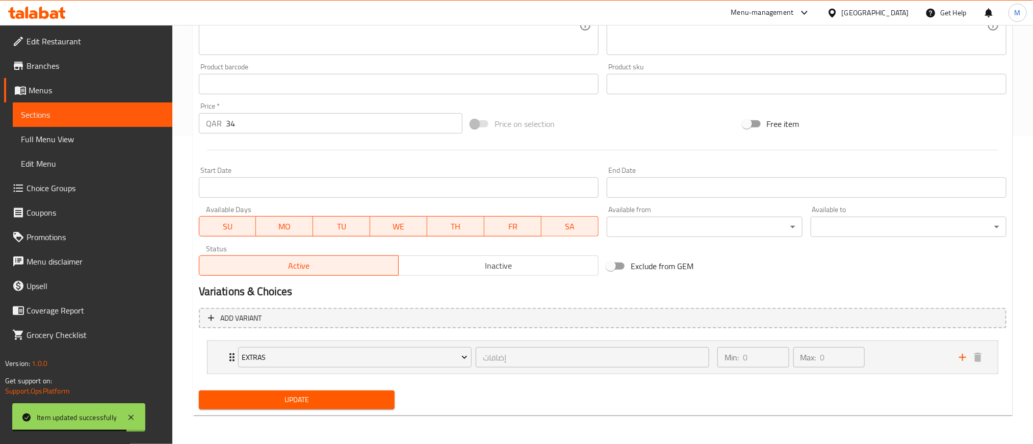
click at [333, 413] on div "Update" at bounding box center [297, 399] width 204 height 27
click at [338, 400] on span "Update" at bounding box center [296, 399] width 179 height 13
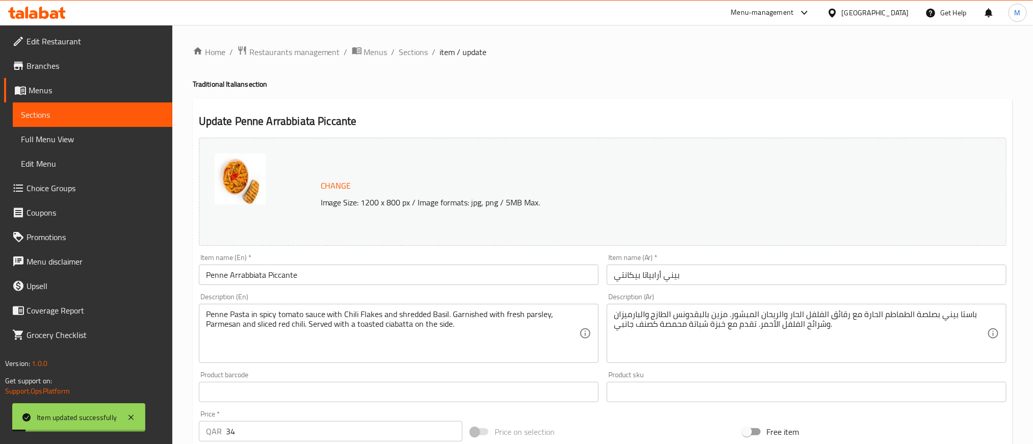
click at [413, 43] on div "Home / Restaurants management / Menus / Sections / item / update Traditional It…" at bounding box center [602, 388] width 860 height 727
click at [413, 49] on span "Sections" at bounding box center [413, 52] width 29 height 12
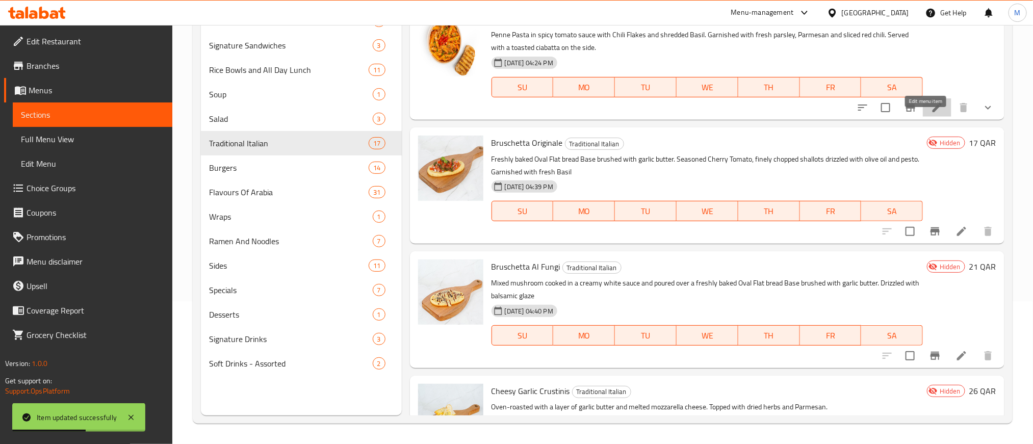
click at [931, 114] on icon at bounding box center [937, 107] width 12 height 12
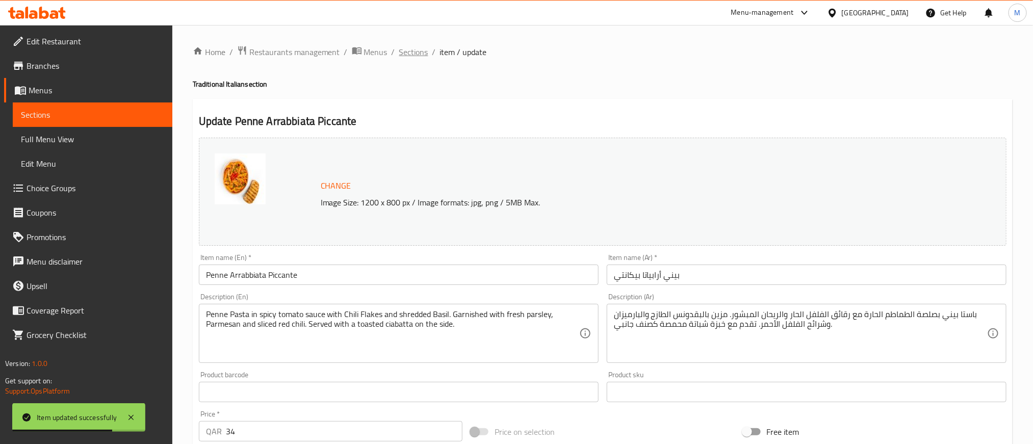
click at [407, 54] on span "Sections" at bounding box center [413, 52] width 29 height 12
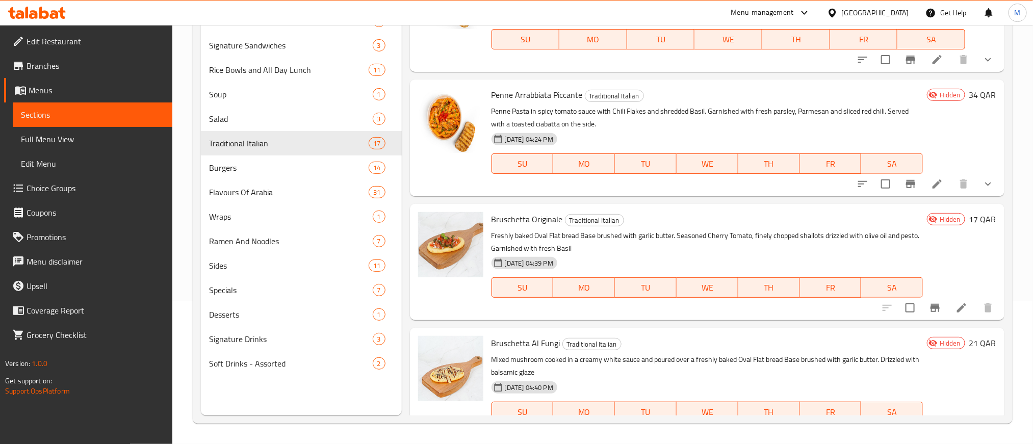
click at [955, 314] on icon at bounding box center [961, 308] width 12 height 12
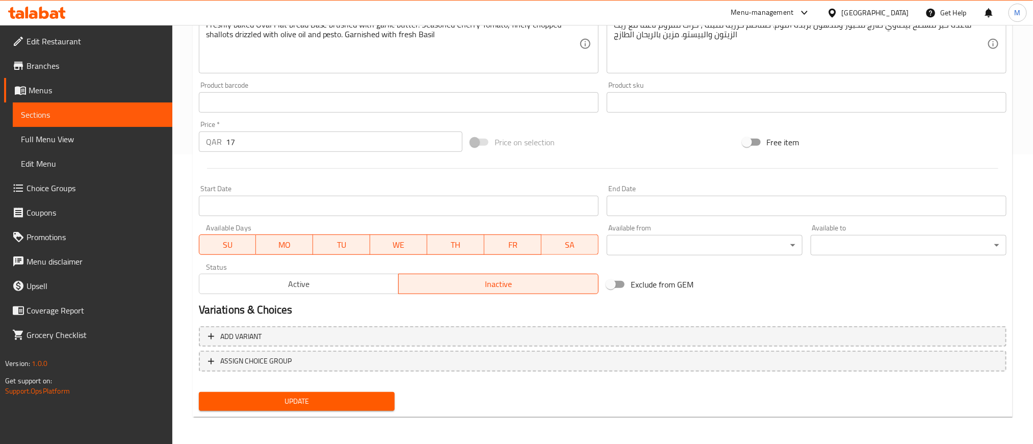
click at [346, 283] on span "Active" at bounding box center [299, 284] width 192 height 15
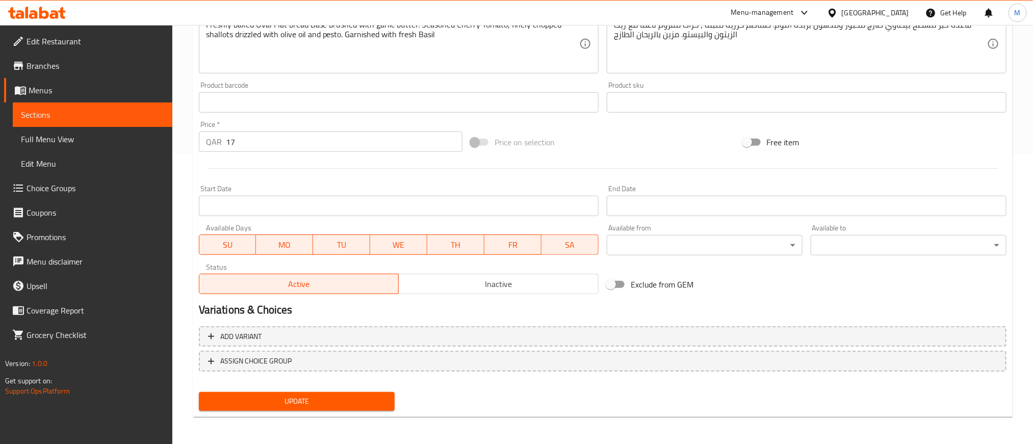
click at [336, 399] on span "Update" at bounding box center [296, 401] width 179 height 13
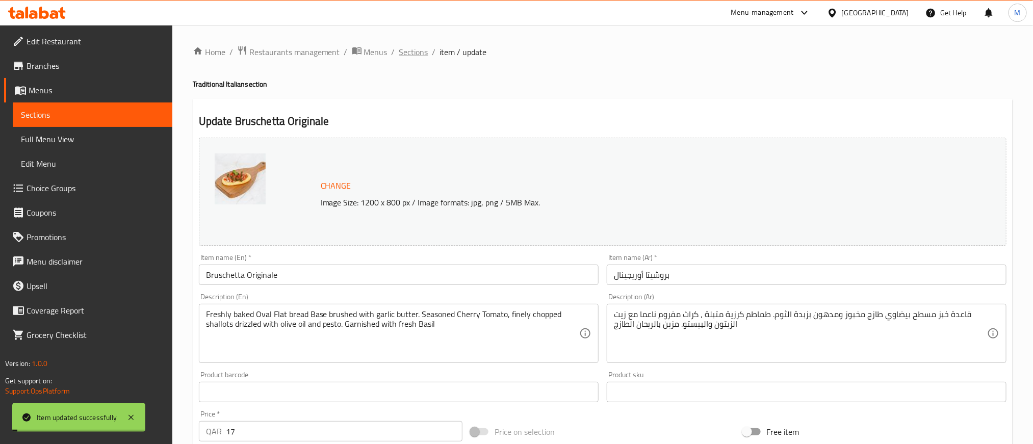
click at [424, 52] on span "Sections" at bounding box center [413, 52] width 29 height 12
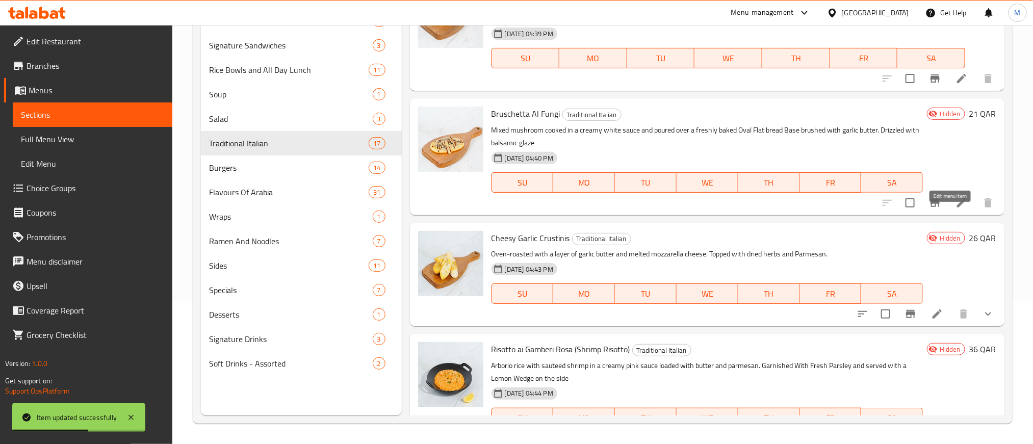
click at [957, 207] on icon at bounding box center [961, 202] width 9 height 9
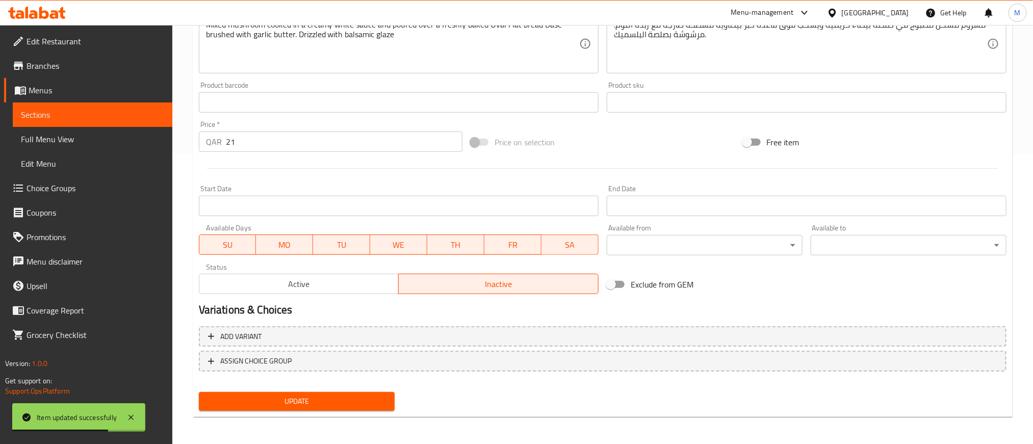
click at [346, 279] on span "Active" at bounding box center [299, 284] width 192 height 15
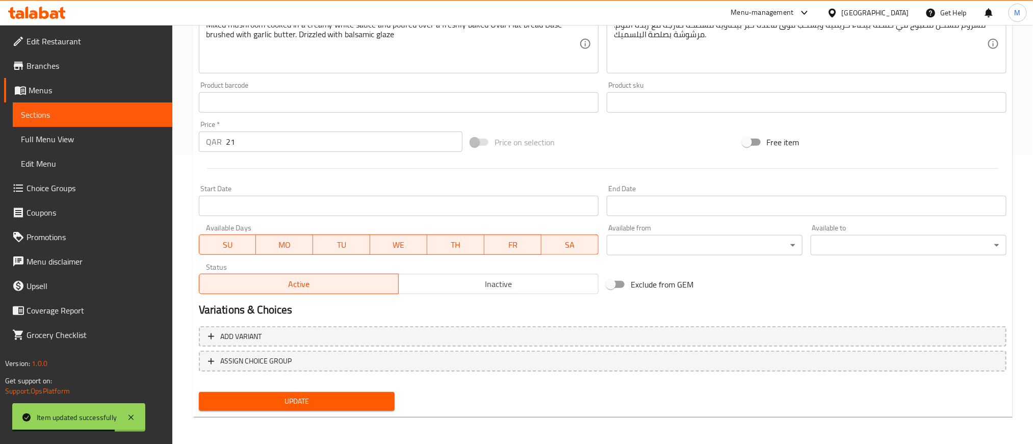
click at [309, 395] on span "Update" at bounding box center [296, 401] width 179 height 13
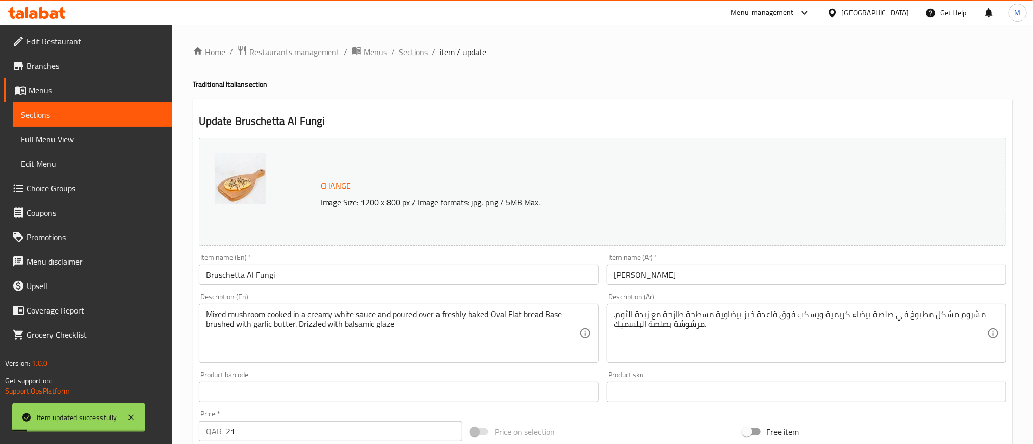
click at [411, 57] on span "Sections" at bounding box center [413, 52] width 29 height 12
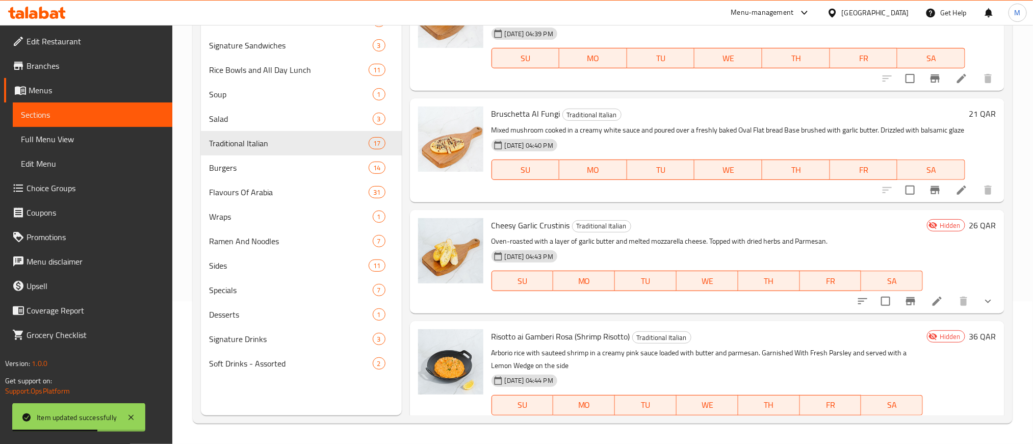
click at [932, 306] on icon at bounding box center [936, 301] width 9 height 9
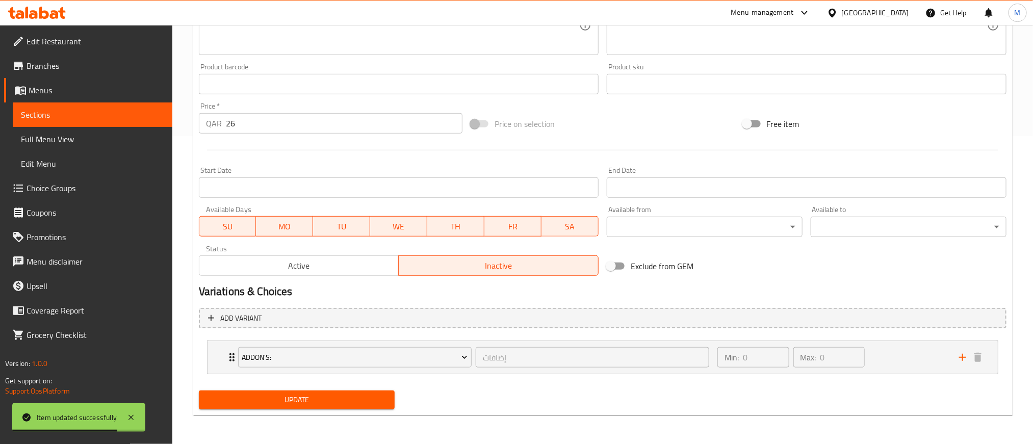
click at [379, 271] on span "Active" at bounding box center [299, 265] width 192 height 15
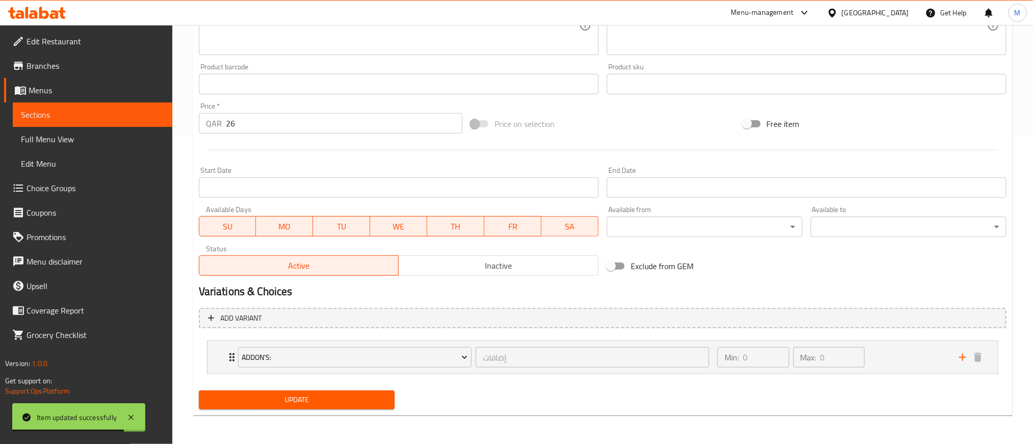
click at [365, 392] on button "Update" at bounding box center [297, 399] width 196 height 19
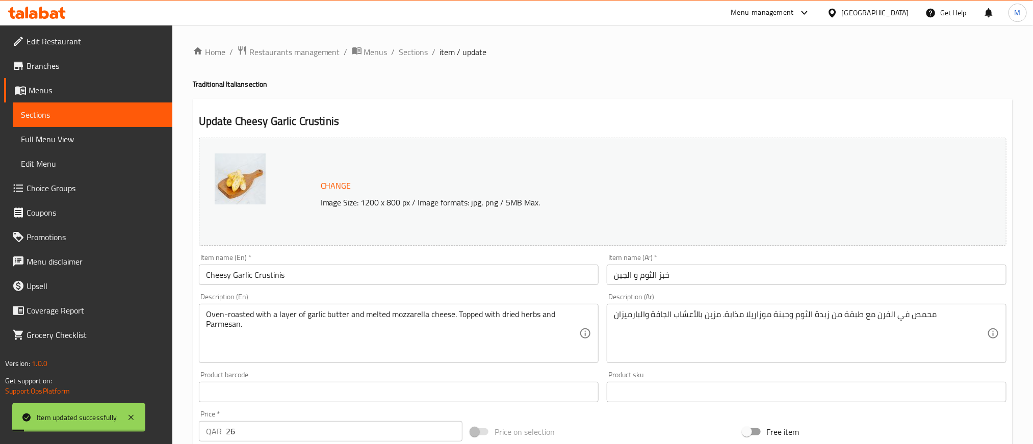
click at [421, 51] on span "Sections" at bounding box center [413, 52] width 29 height 12
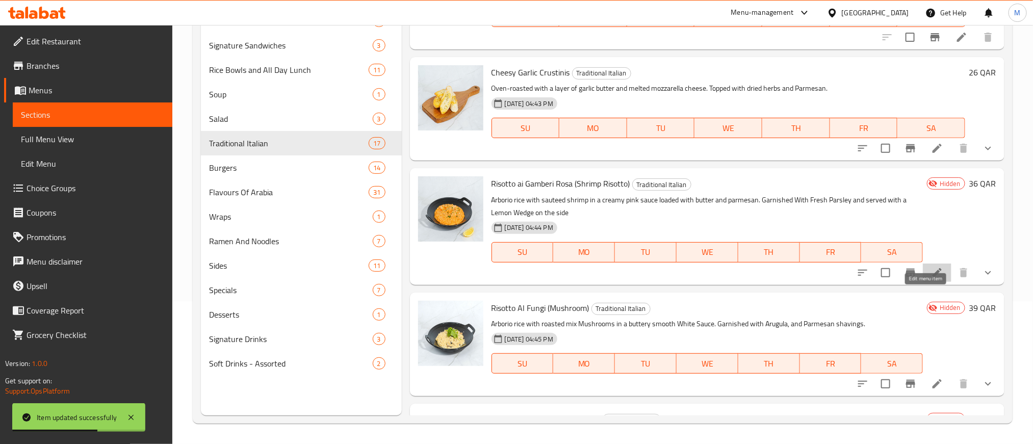
click at [931, 279] on icon at bounding box center [937, 273] width 12 height 12
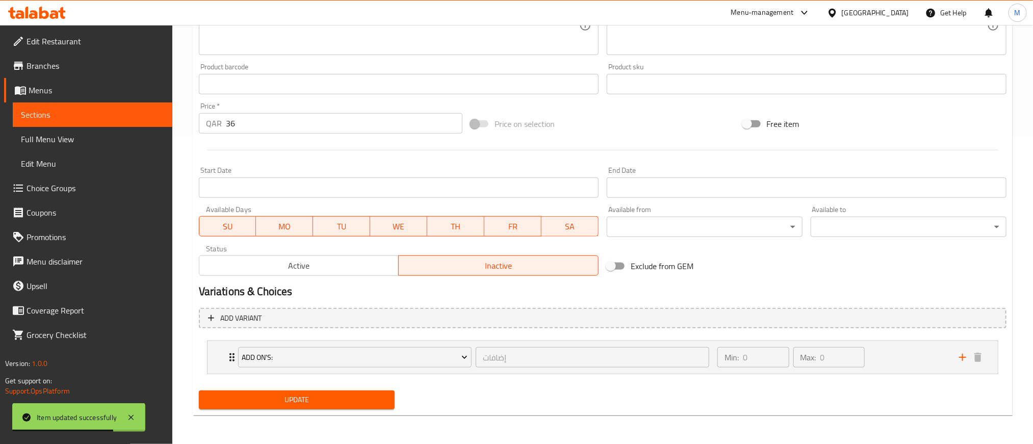
click at [319, 271] on span "Active" at bounding box center [299, 265] width 192 height 15
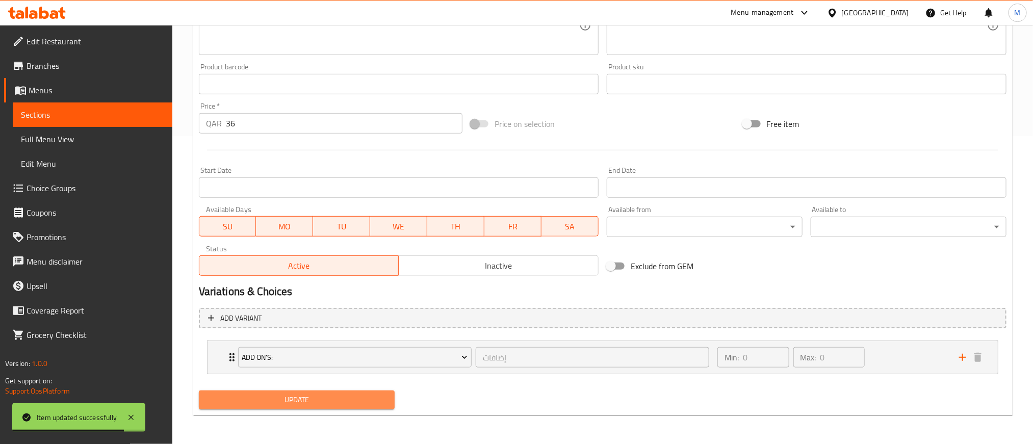
click at [353, 399] on span "Update" at bounding box center [296, 399] width 179 height 13
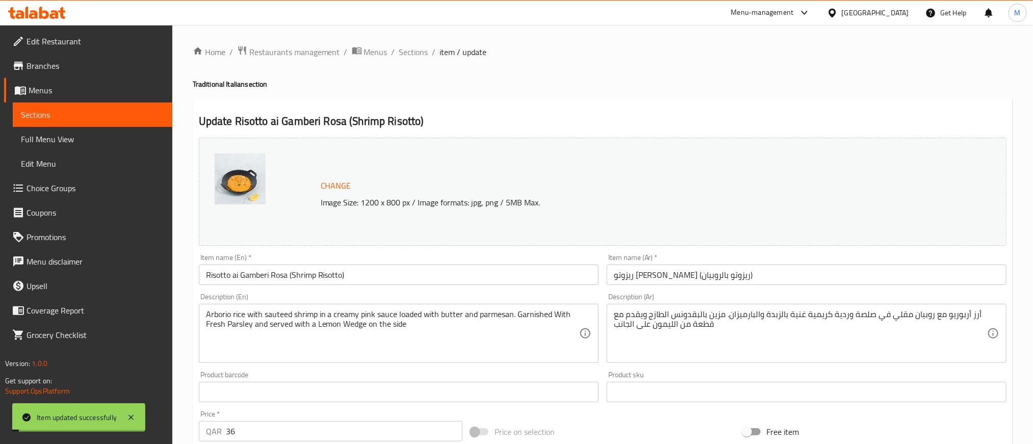
click at [413, 52] on span "Sections" at bounding box center [413, 52] width 29 height 12
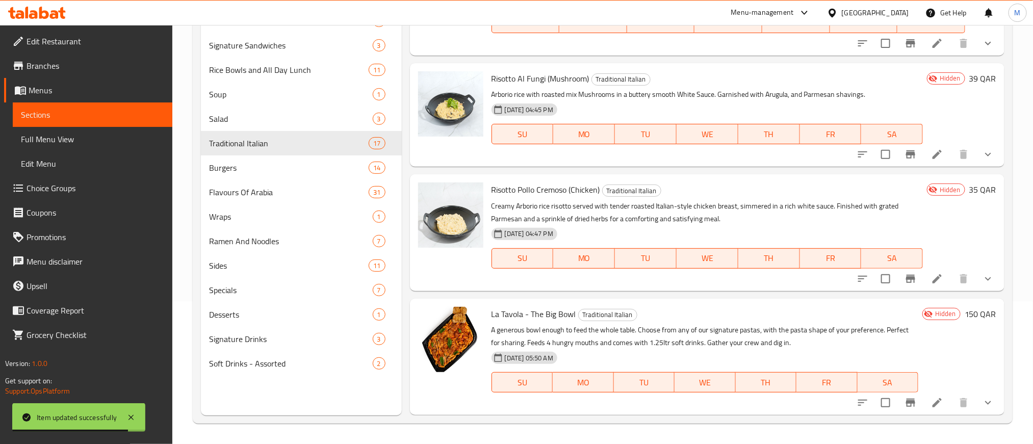
click at [858, 225] on p "Creamy Arborio rice risotto served with tender roasted Italian-style chicken br…" at bounding box center [706, 212] width 431 height 25
click at [931, 161] on icon at bounding box center [937, 154] width 12 height 12
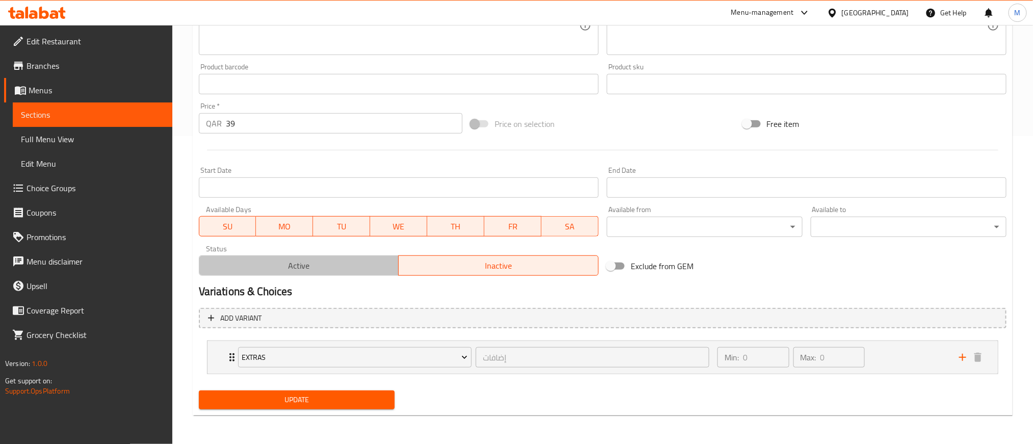
click at [341, 264] on span "Active" at bounding box center [299, 265] width 192 height 15
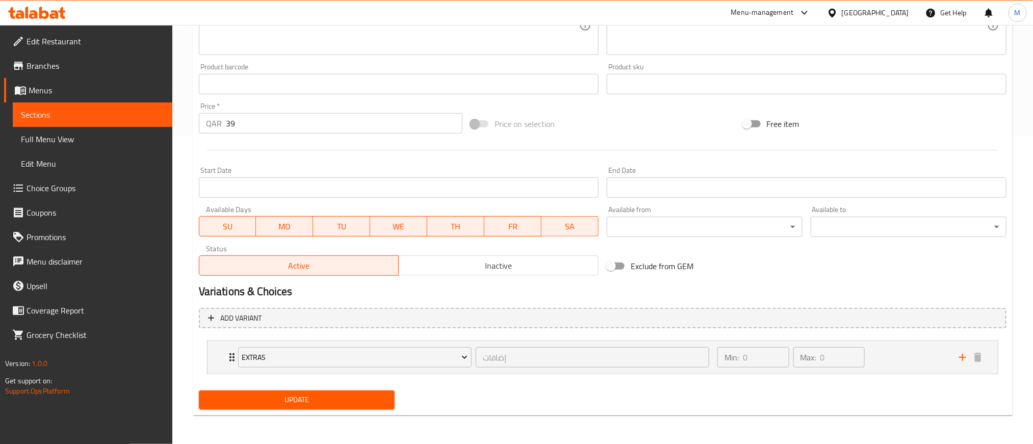
click at [341, 399] on span "Update" at bounding box center [296, 399] width 179 height 13
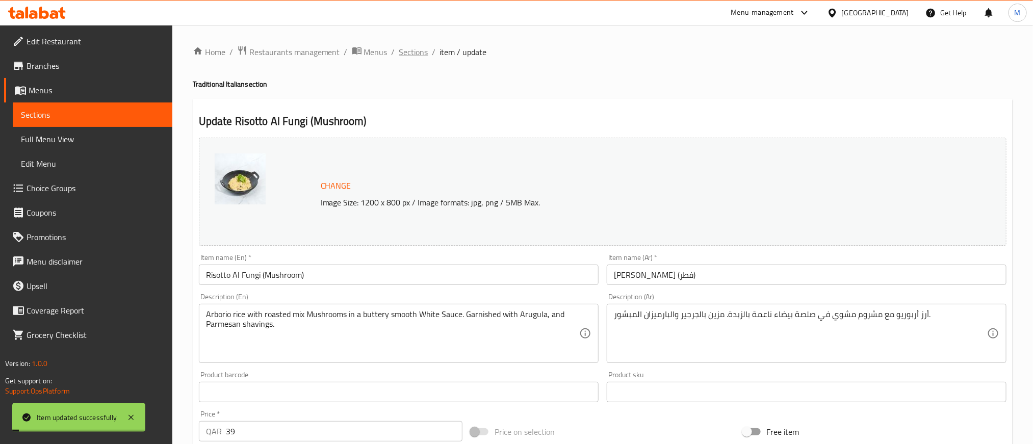
click at [407, 58] on span "Sections" at bounding box center [413, 52] width 29 height 12
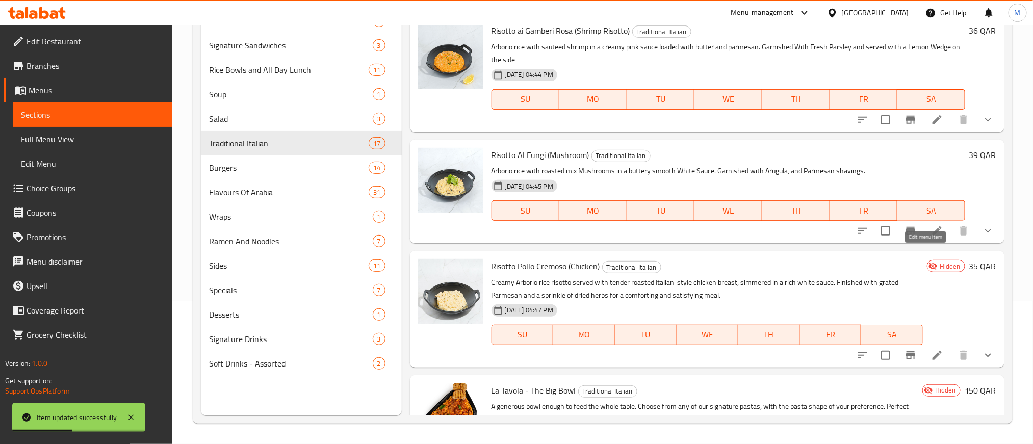
click at [931, 237] on icon at bounding box center [937, 231] width 12 height 12
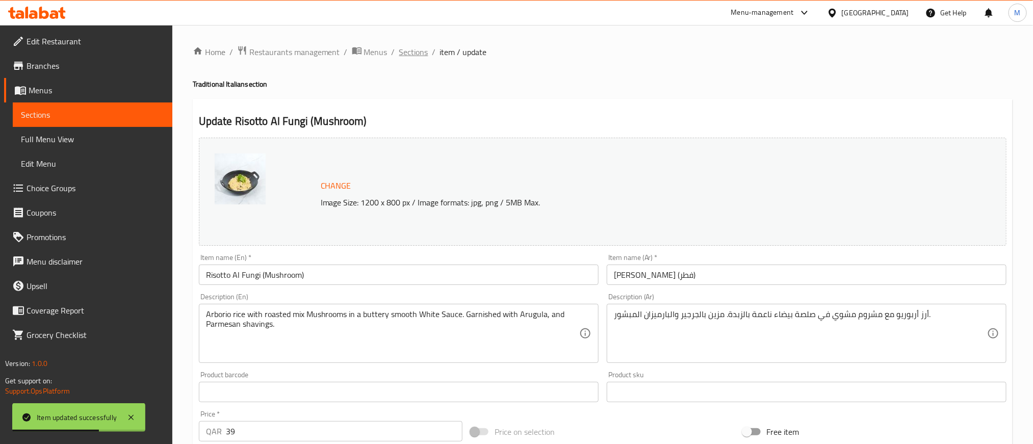
click at [421, 52] on span "Sections" at bounding box center [413, 52] width 29 height 12
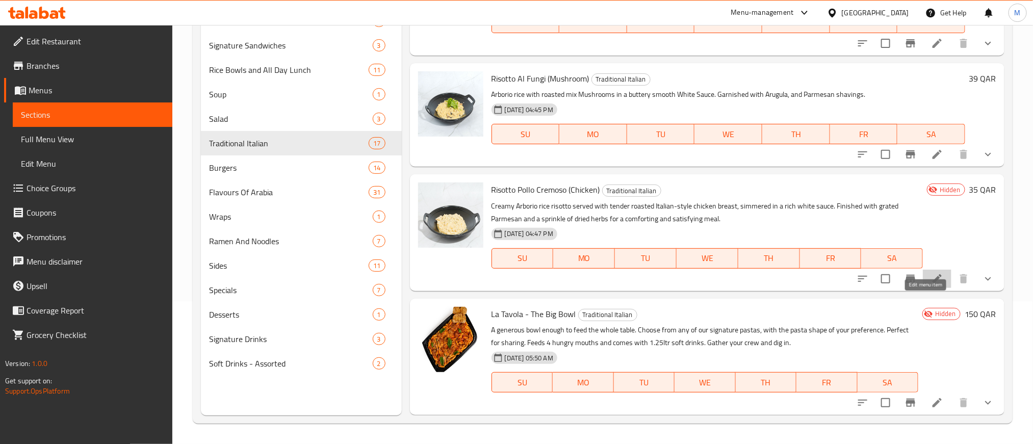
click at [931, 285] on icon at bounding box center [937, 279] width 12 height 12
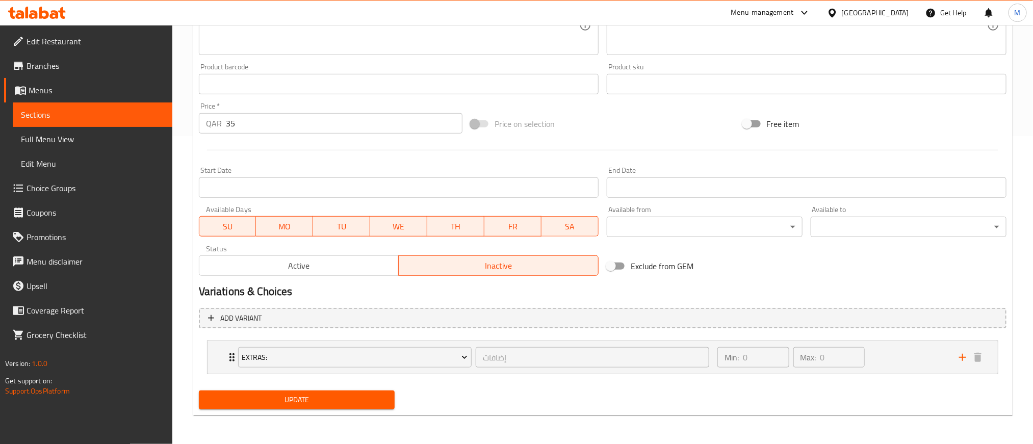
click at [369, 277] on div "Status Active Inactive" at bounding box center [399, 260] width 408 height 39
click at [363, 269] on span "Active" at bounding box center [299, 265] width 192 height 15
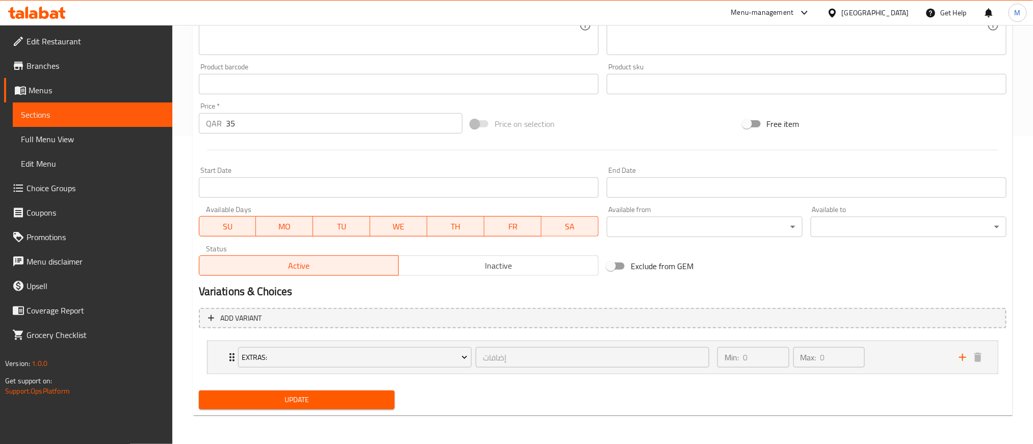
click at [335, 405] on span "Update" at bounding box center [296, 399] width 179 height 13
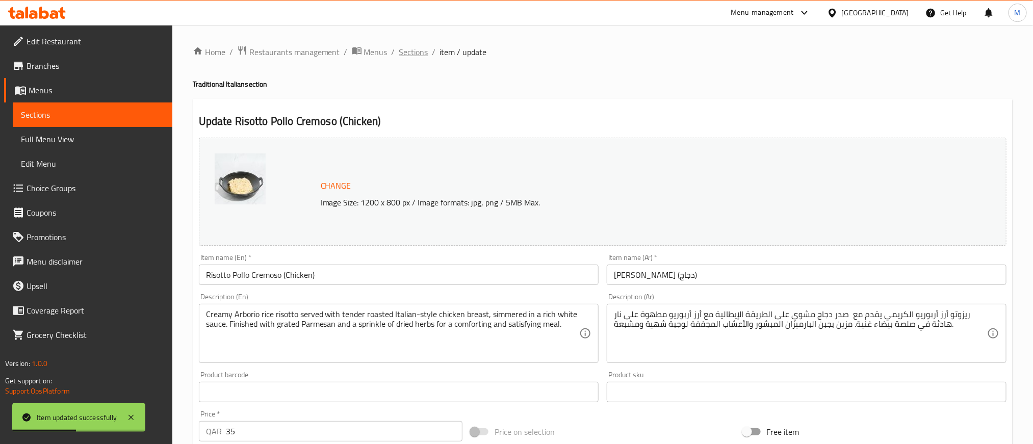
click at [416, 52] on span "Sections" at bounding box center [413, 52] width 29 height 12
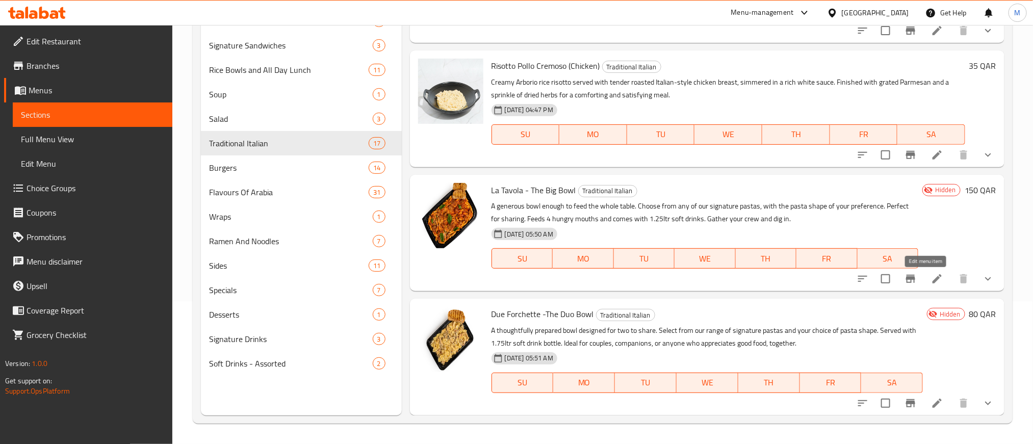
click at [932, 282] on icon at bounding box center [936, 278] width 9 height 9
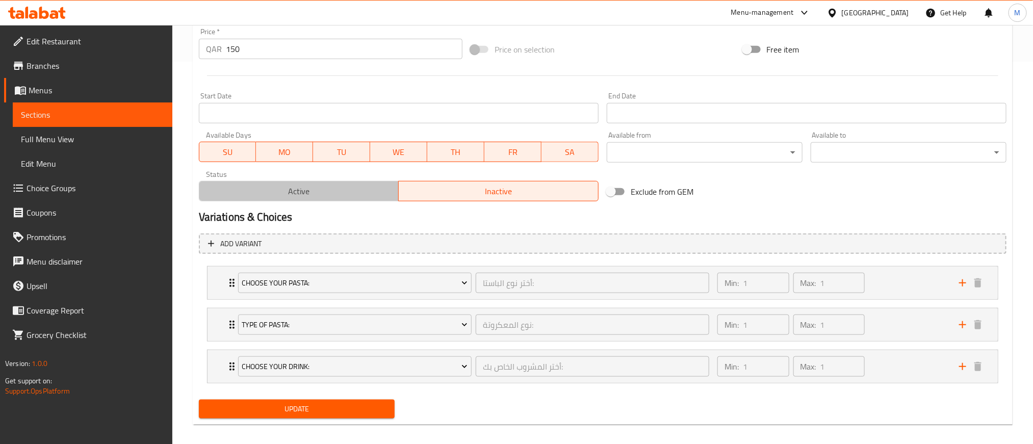
click at [305, 184] on span "Active" at bounding box center [299, 191] width 192 height 15
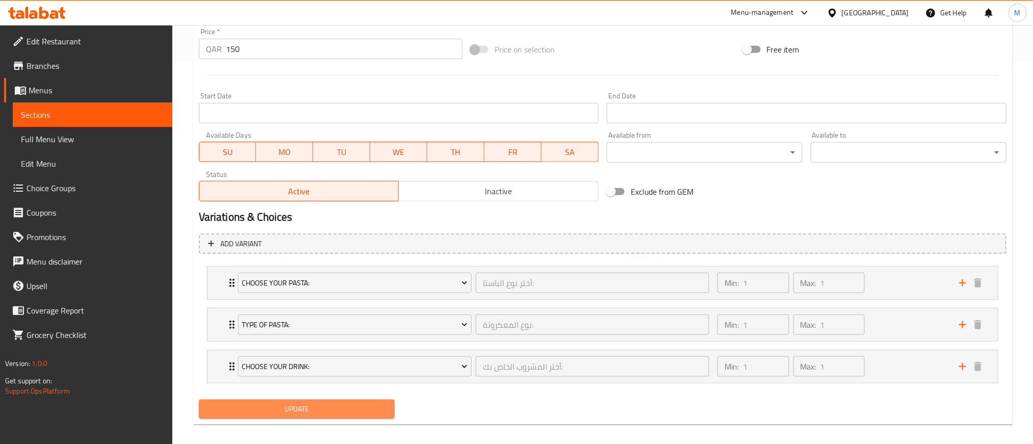
click at [332, 407] on span "Update" at bounding box center [296, 409] width 179 height 13
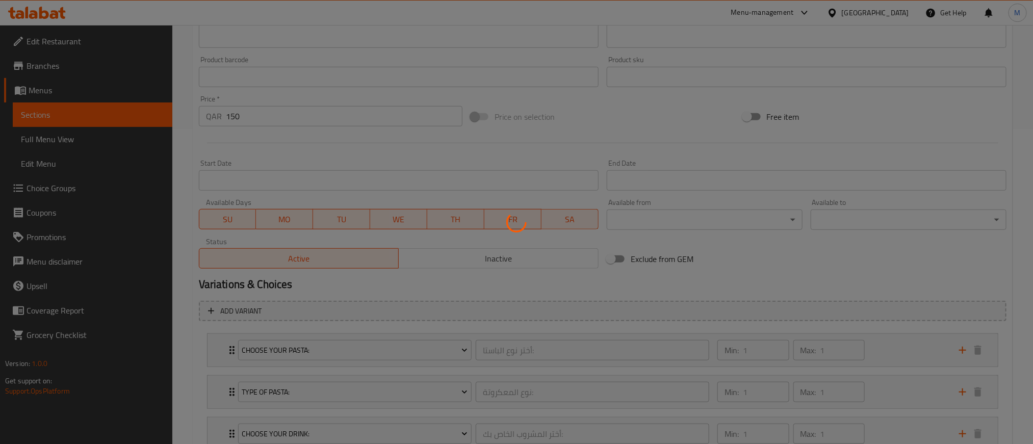
scroll to position [37, 0]
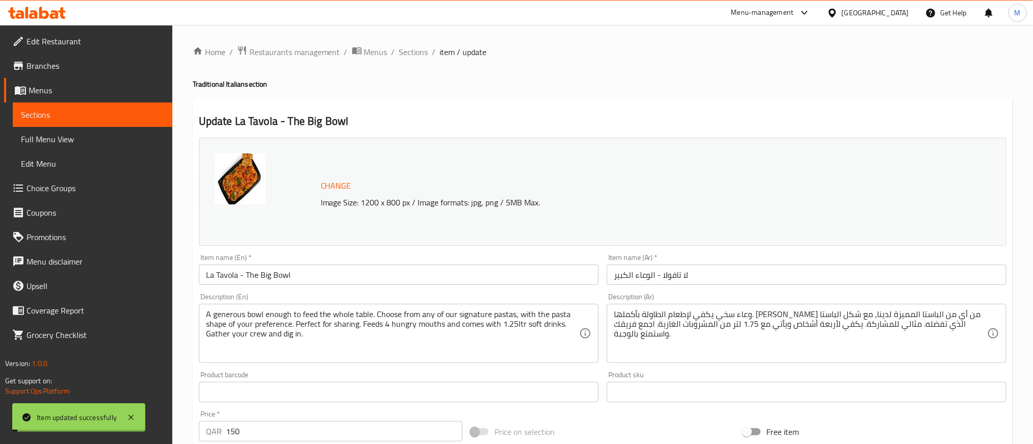
click at [410, 50] on span "Sections" at bounding box center [413, 52] width 29 height 12
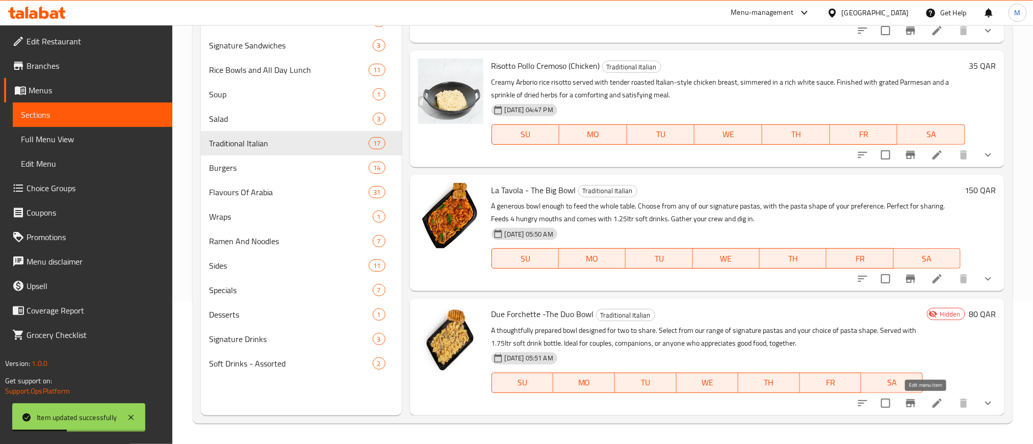
click at [931, 400] on icon at bounding box center [937, 403] width 12 height 12
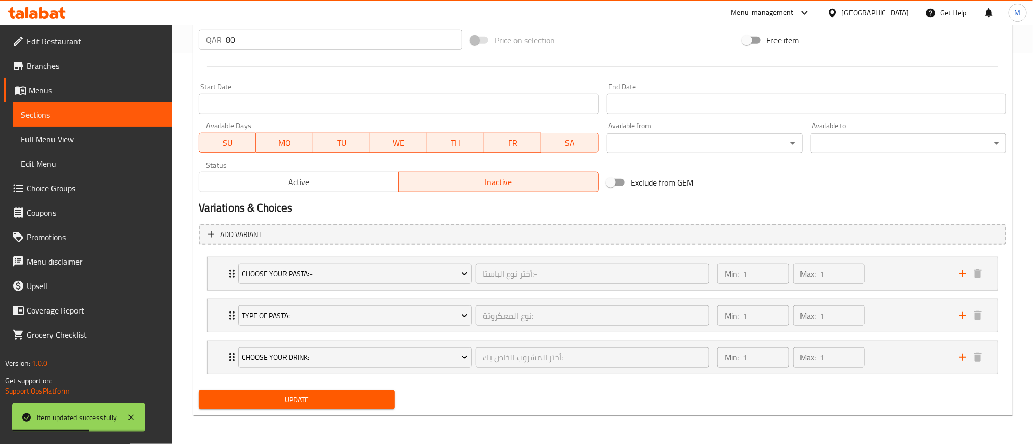
click at [274, 169] on div "Active Inactive" at bounding box center [399, 177] width 400 height 31
click at [274, 175] on span "Active" at bounding box center [299, 182] width 192 height 15
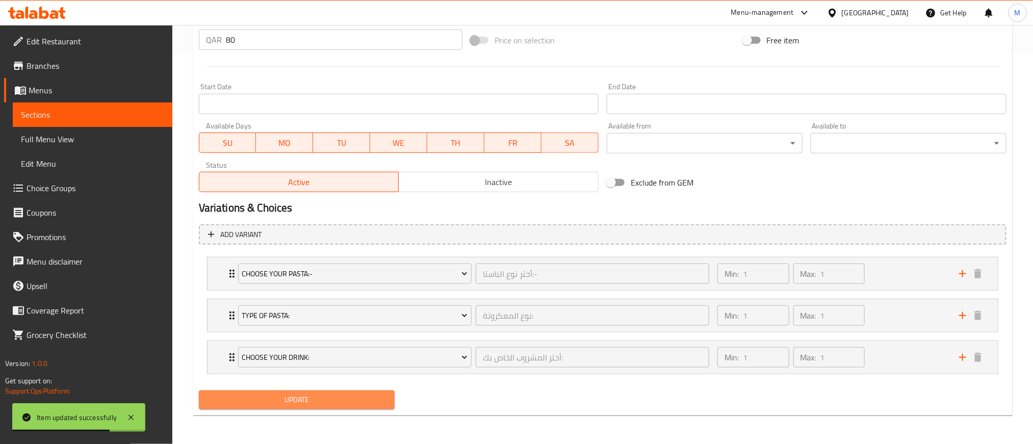
click at [341, 395] on span "Update" at bounding box center [296, 399] width 179 height 13
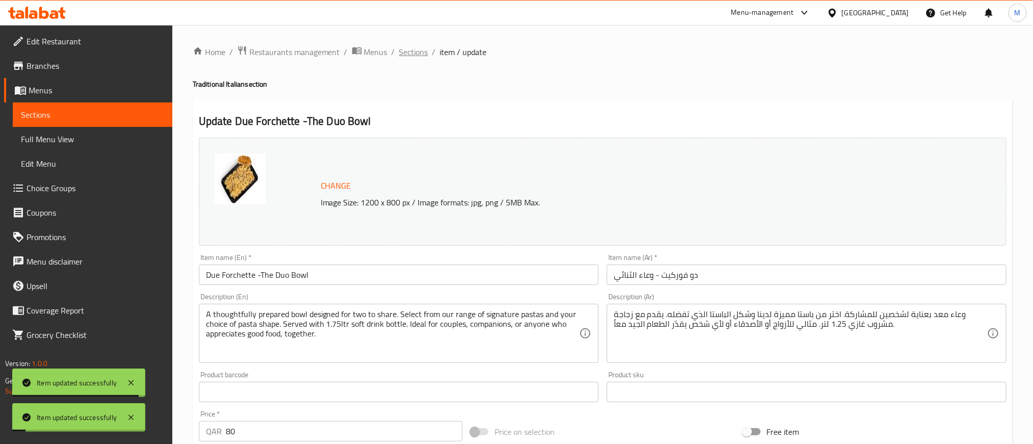
click at [413, 51] on span "Sections" at bounding box center [413, 52] width 29 height 12
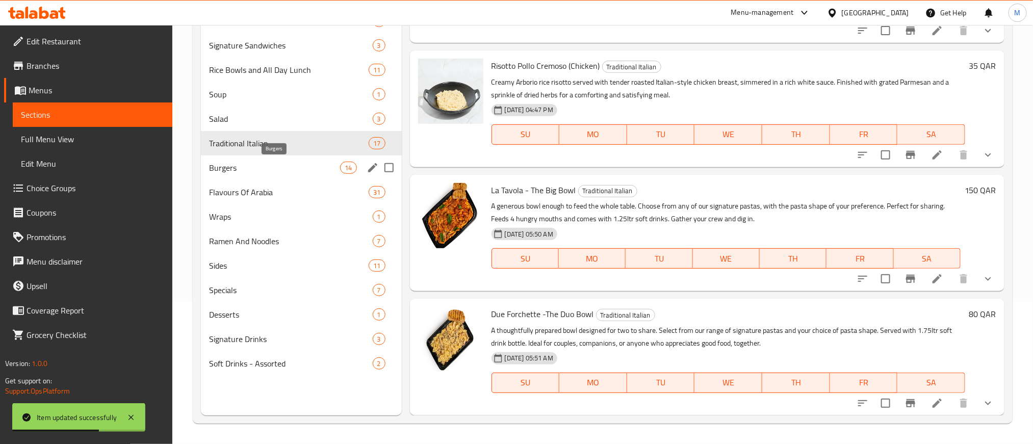
click at [274, 163] on span "Burgers" at bounding box center [274, 168] width 131 height 12
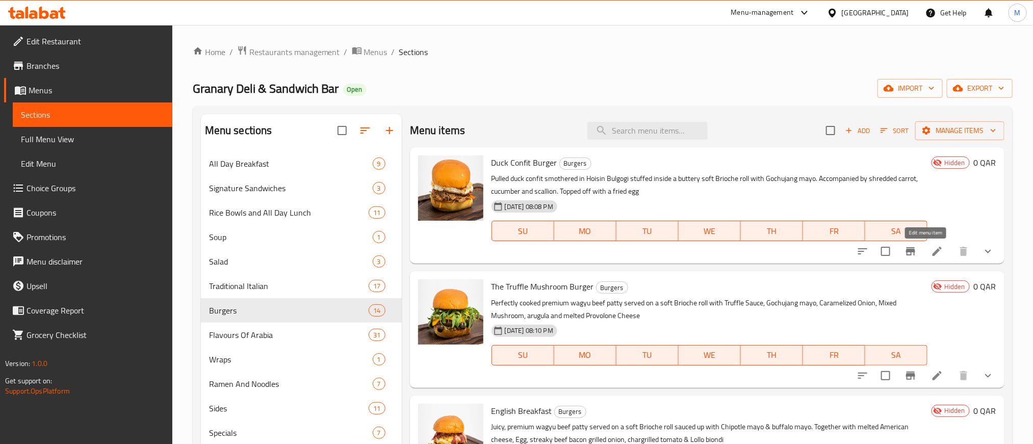
click at [931, 248] on icon at bounding box center [937, 251] width 12 height 12
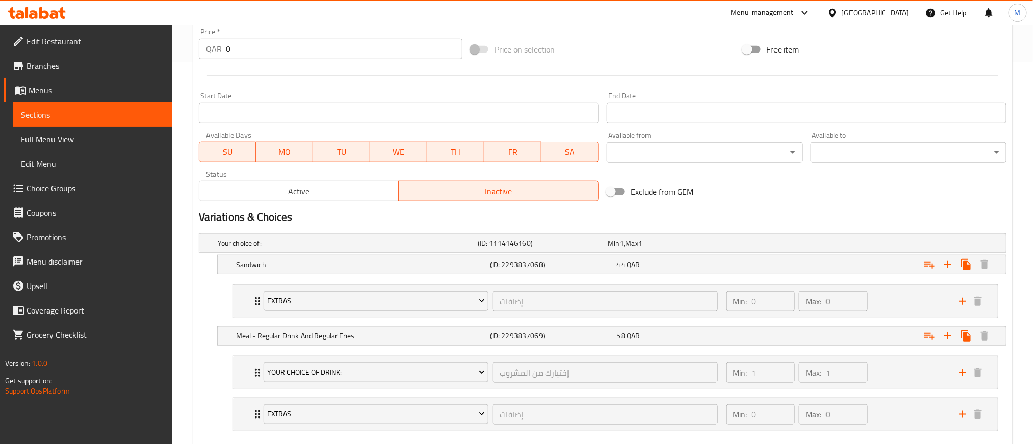
click at [335, 192] on span "Active" at bounding box center [299, 191] width 192 height 15
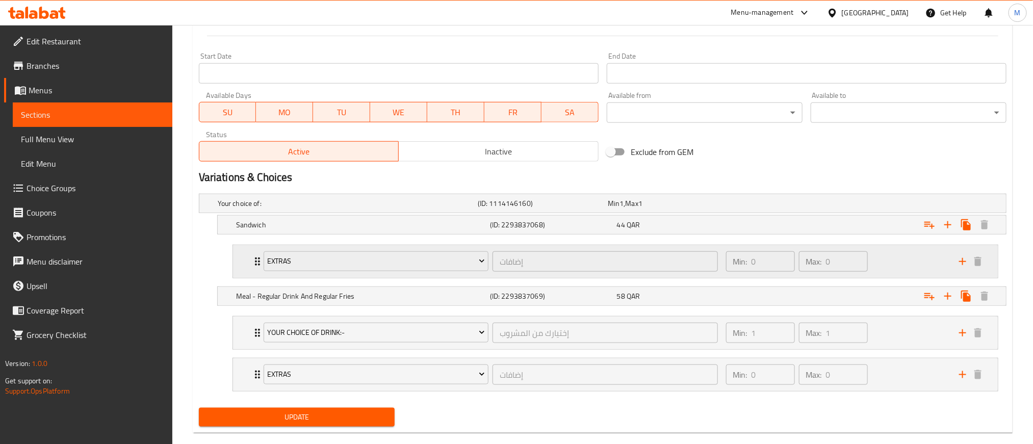
scroll to position [443, 0]
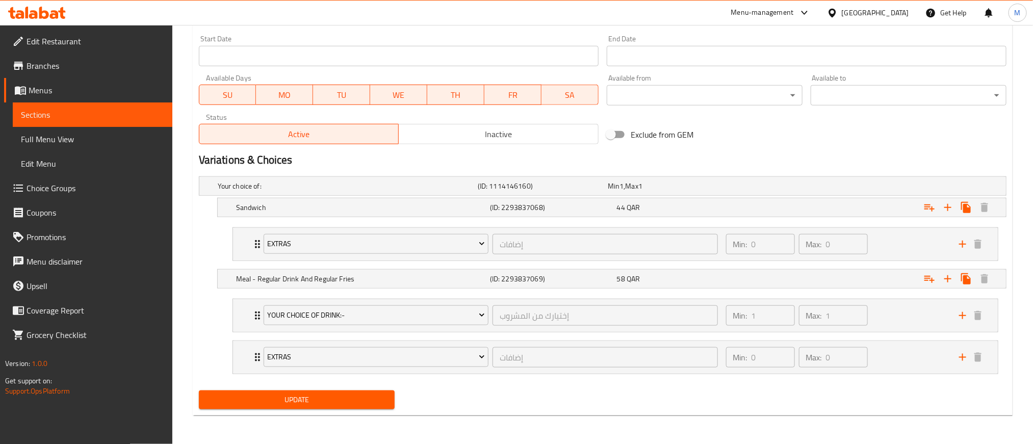
click at [349, 397] on span "Update" at bounding box center [296, 399] width 179 height 13
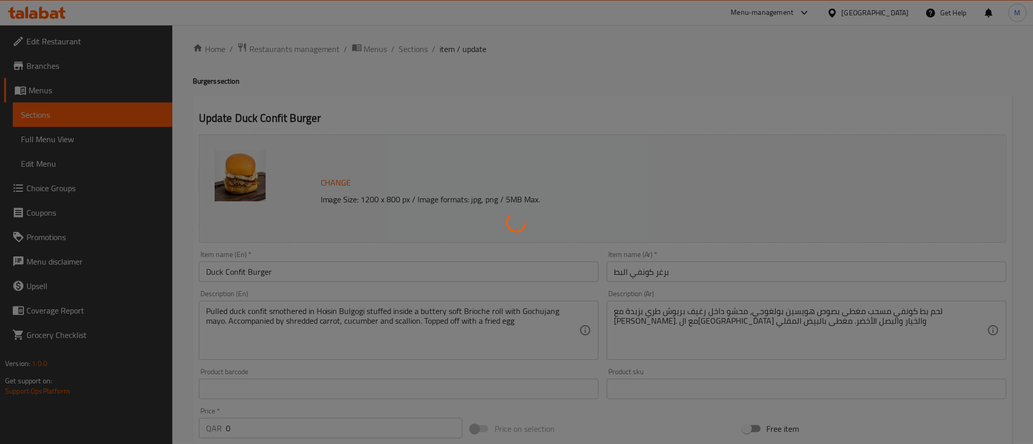
scroll to position [0, 0]
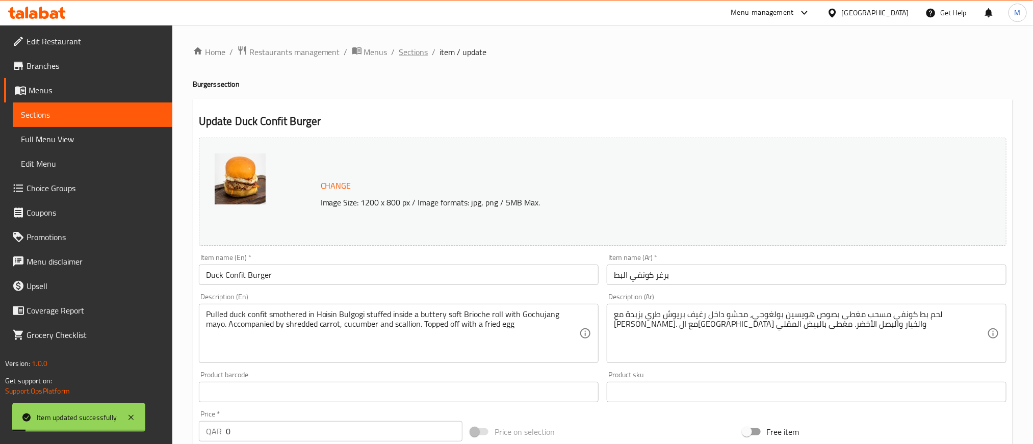
click at [419, 51] on span "Sections" at bounding box center [413, 52] width 29 height 12
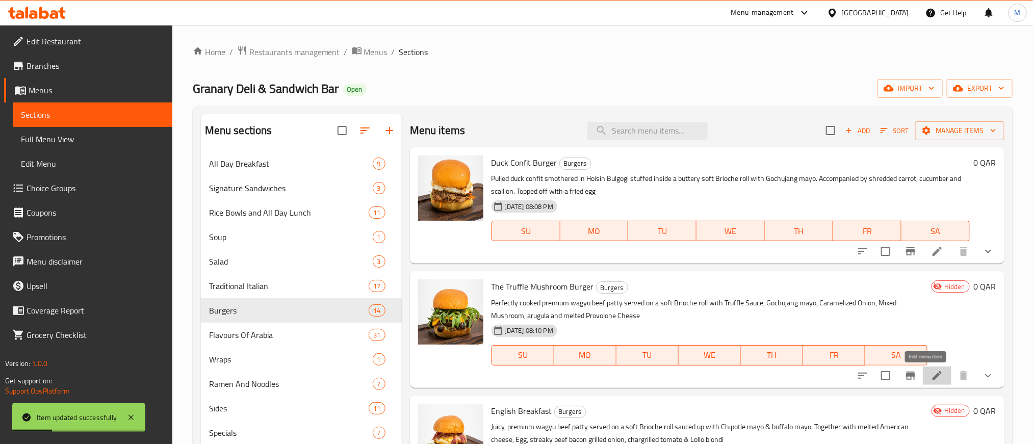
click at [932, 373] on icon at bounding box center [936, 375] width 9 height 9
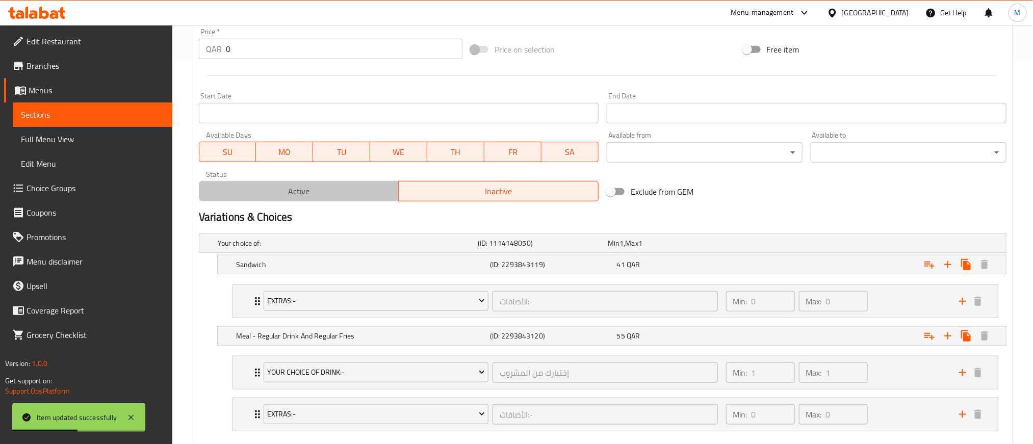
click at [343, 183] on button "Active" at bounding box center [299, 191] width 200 height 20
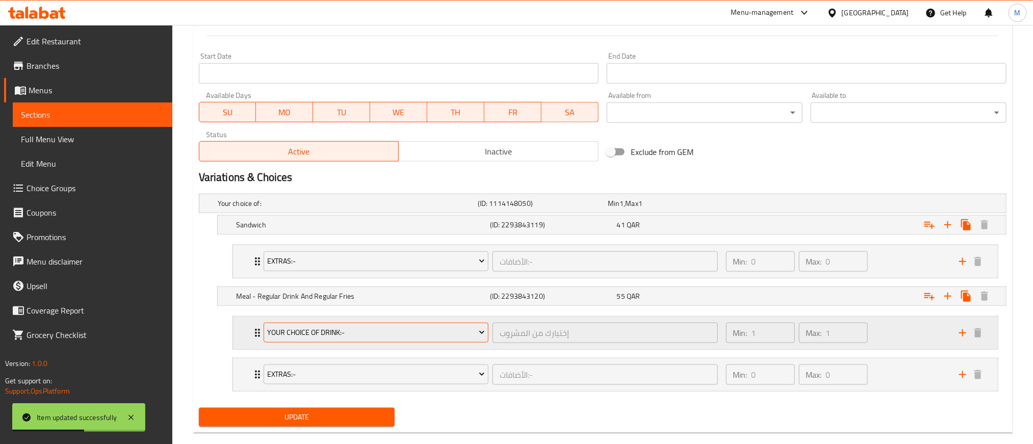
scroll to position [443, 0]
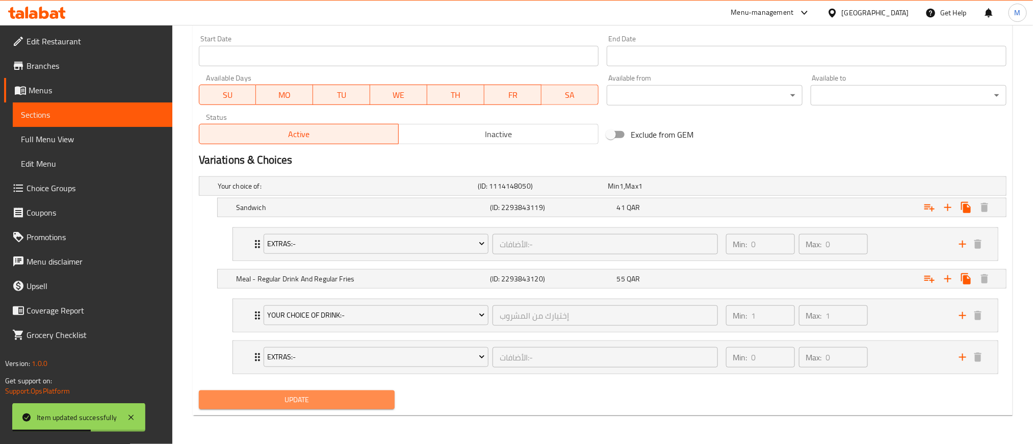
click at [327, 394] on span "Update" at bounding box center [296, 399] width 179 height 13
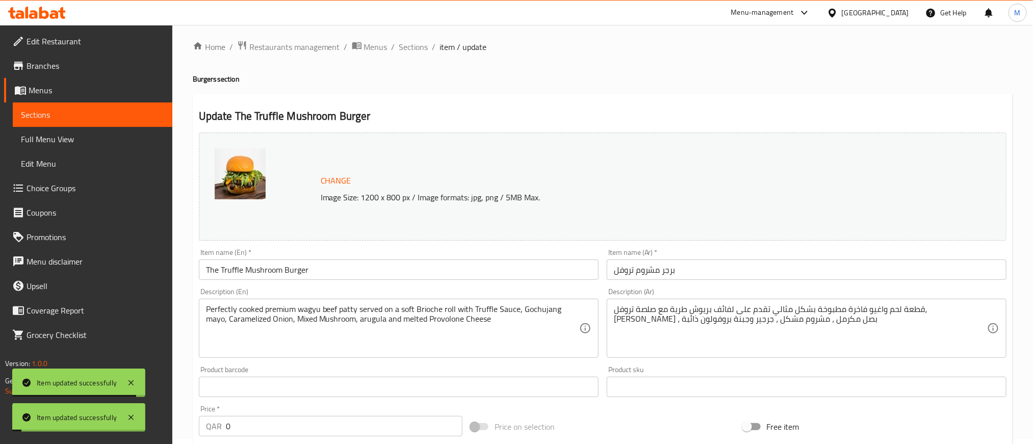
scroll to position [0, 0]
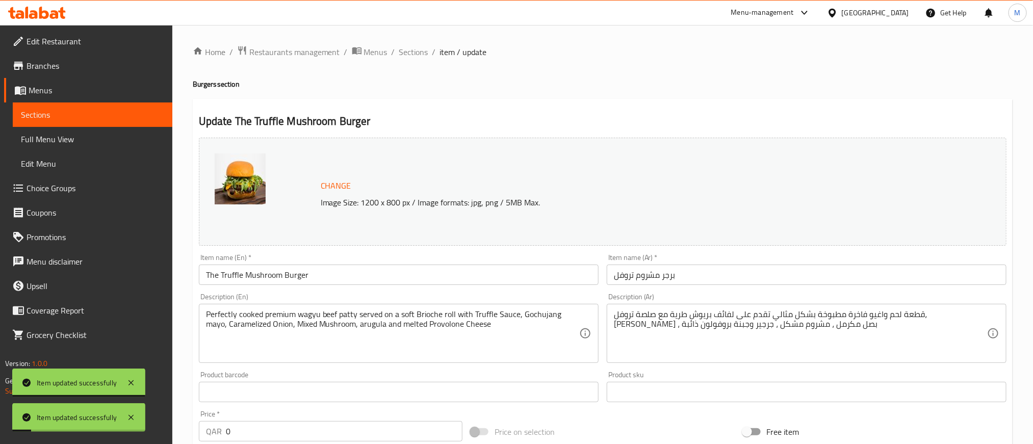
click at [419, 51] on span "Sections" at bounding box center [413, 52] width 29 height 12
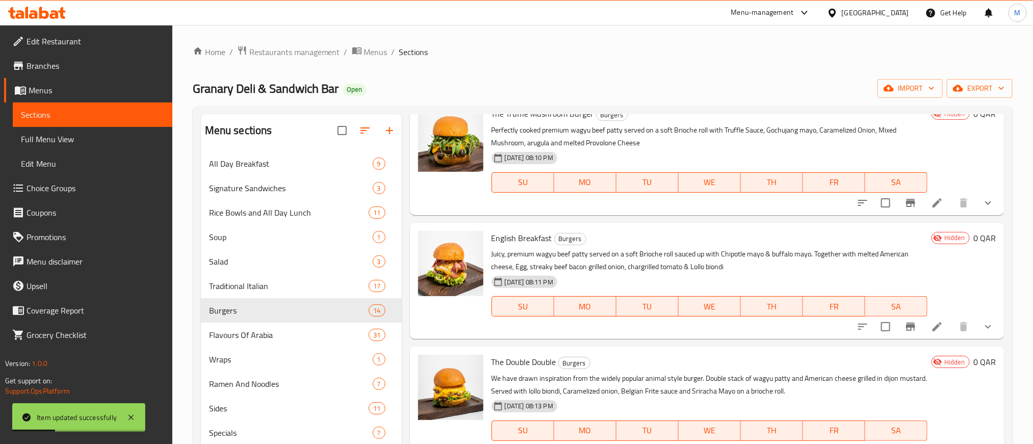
scroll to position [229, 0]
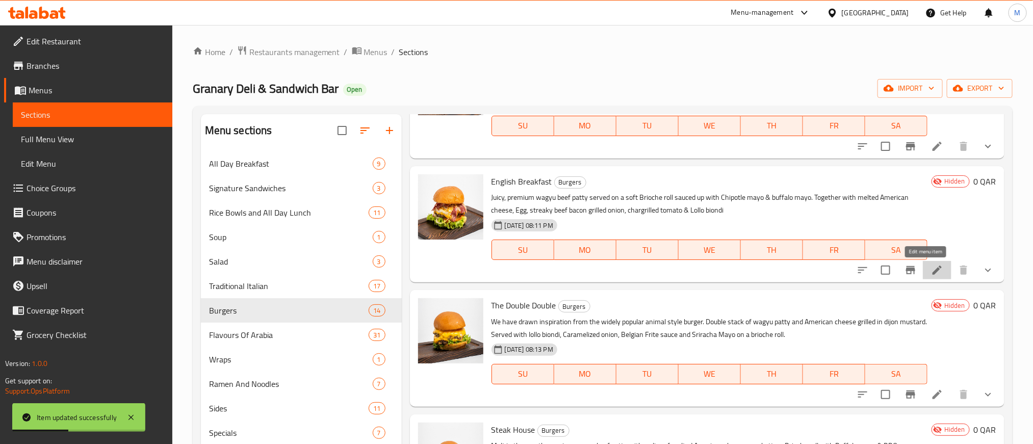
click at [931, 268] on icon at bounding box center [937, 270] width 12 height 12
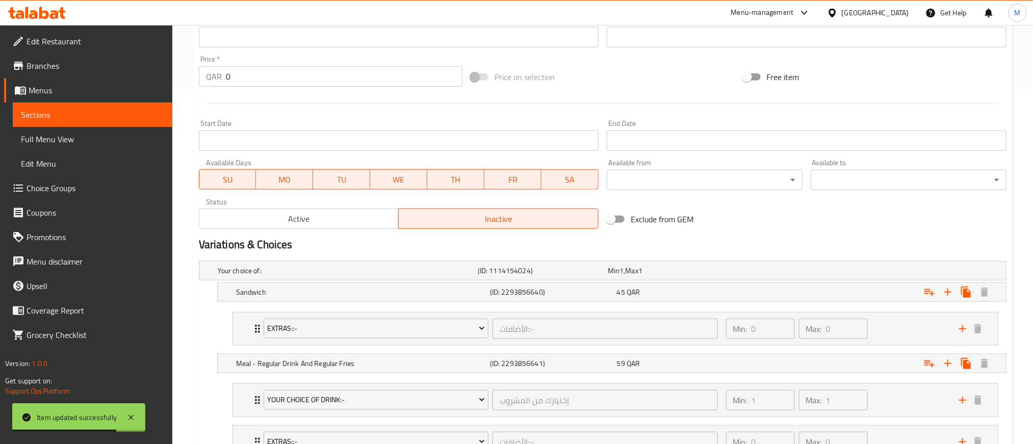
scroll to position [443, 0]
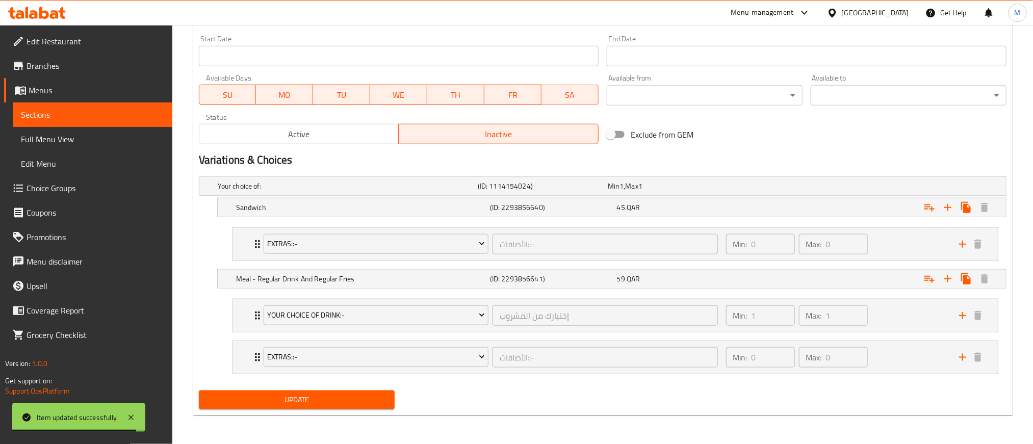
click at [339, 130] on span "Active" at bounding box center [299, 134] width 192 height 15
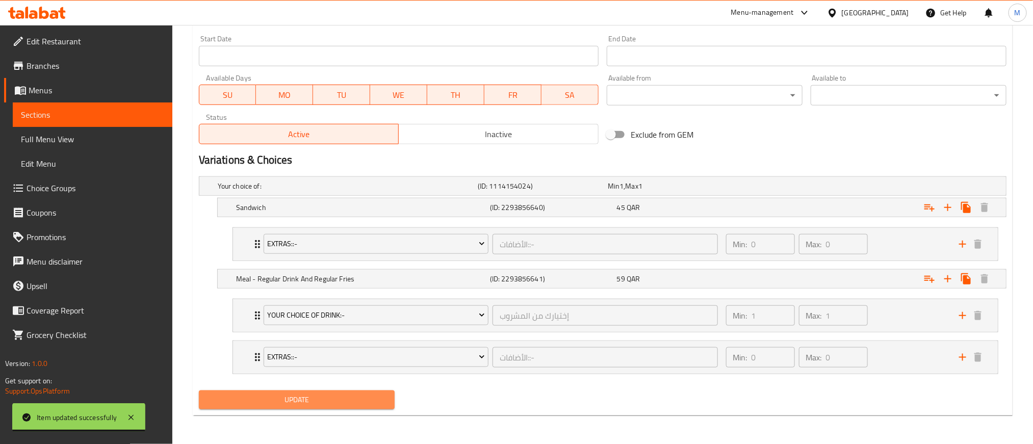
click at [344, 407] on button "Update" at bounding box center [297, 399] width 196 height 19
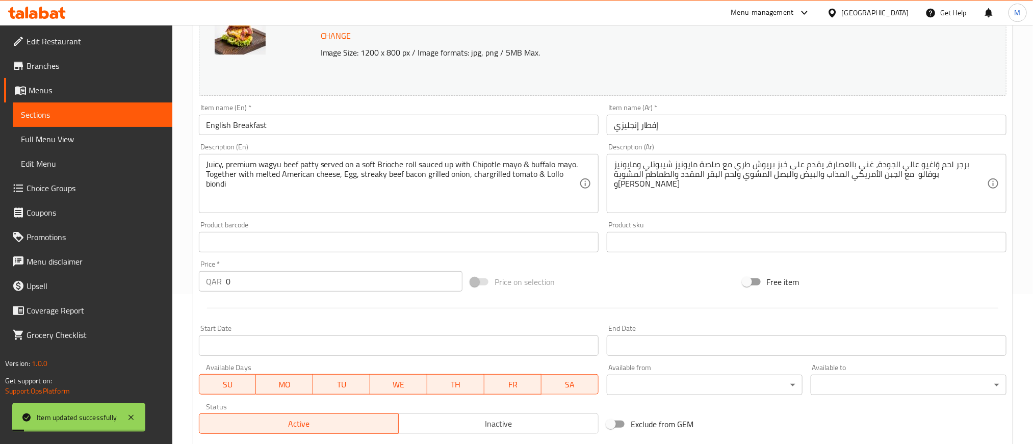
scroll to position [0, 0]
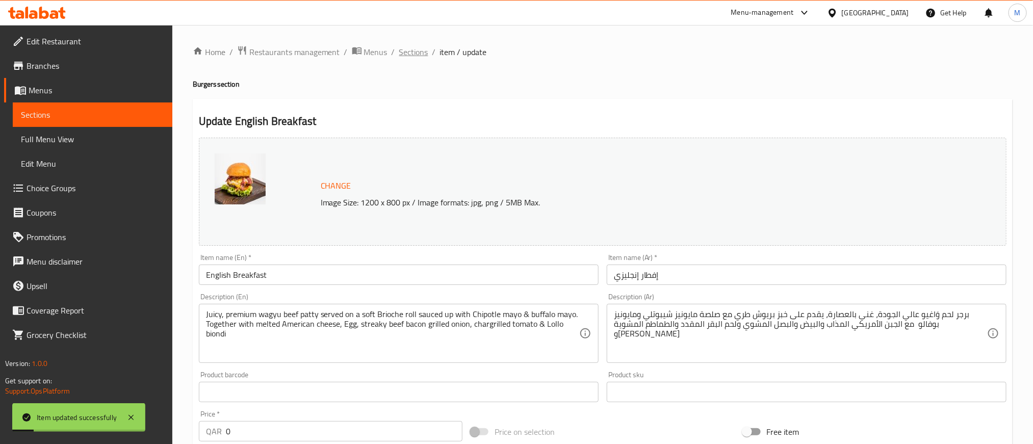
click at [410, 54] on span "Sections" at bounding box center [413, 52] width 29 height 12
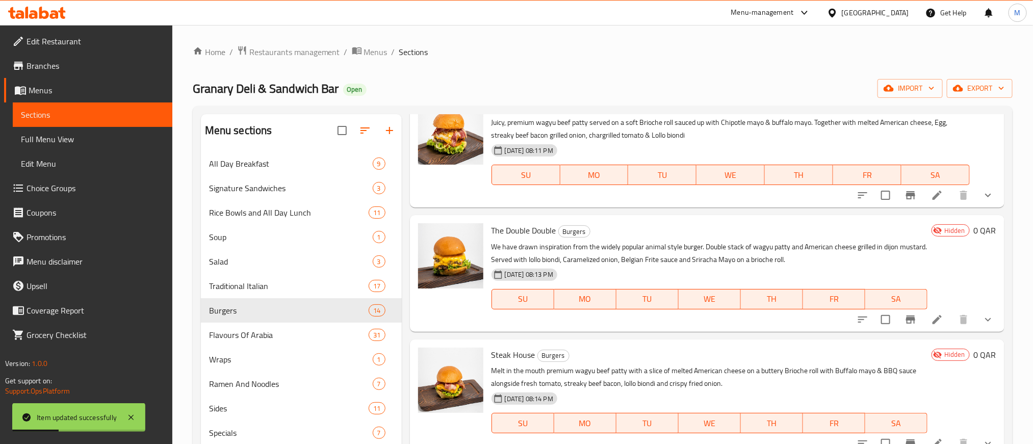
scroll to position [306, 0]
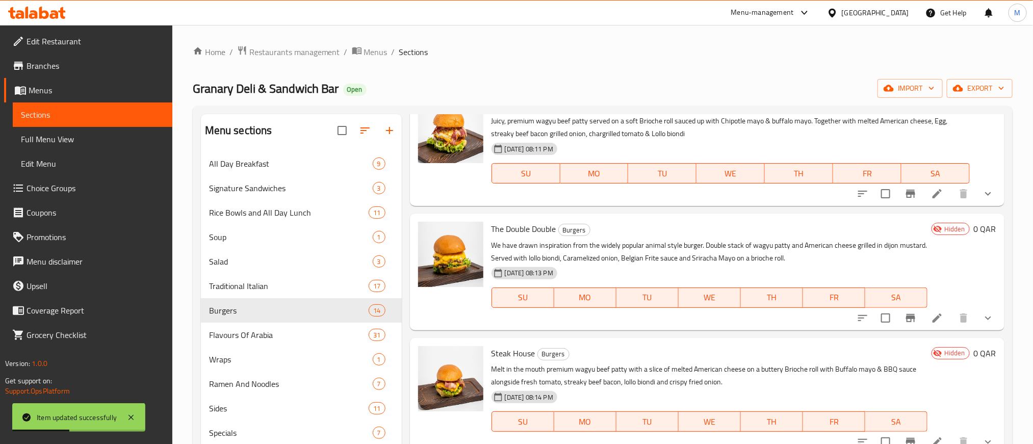
click at [931, 317] on icon at bounding box center [937, 318] width 12 height 12
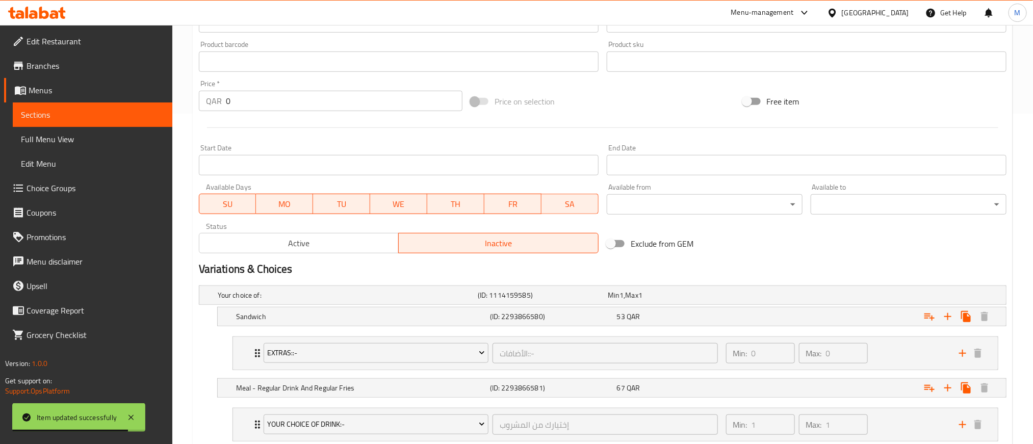
scroll to position [382, 0]
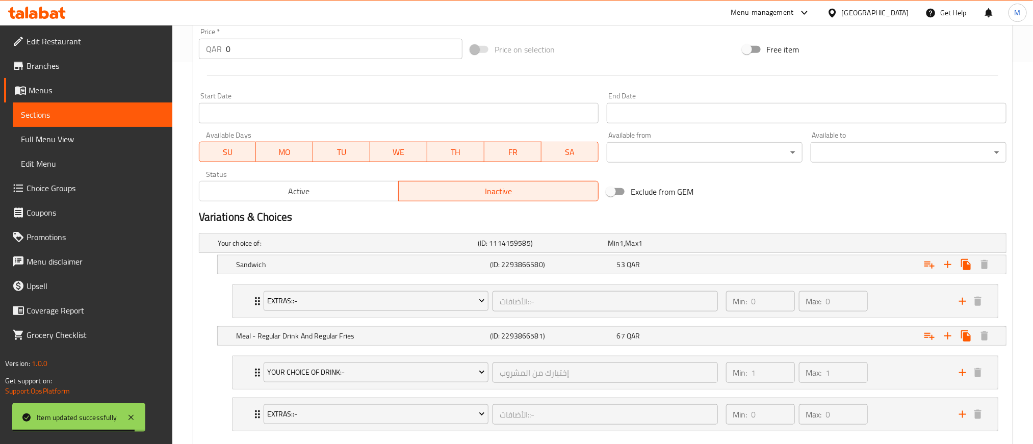
click at [300, 187] on span "Active" at bounding box center [299, 191] width 192 height 15
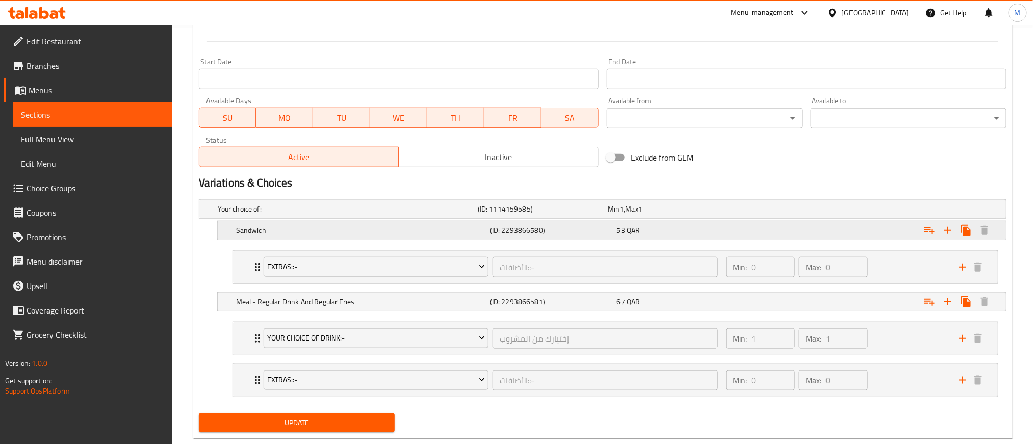
scroll to position [443, 0]
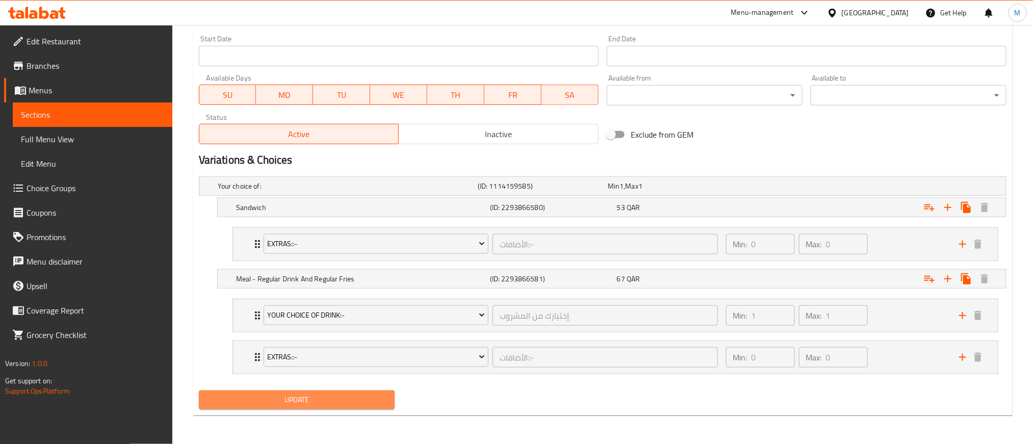
click at [353, 398] on span "Update" at bounding box center [296, 399] width 179 height 13
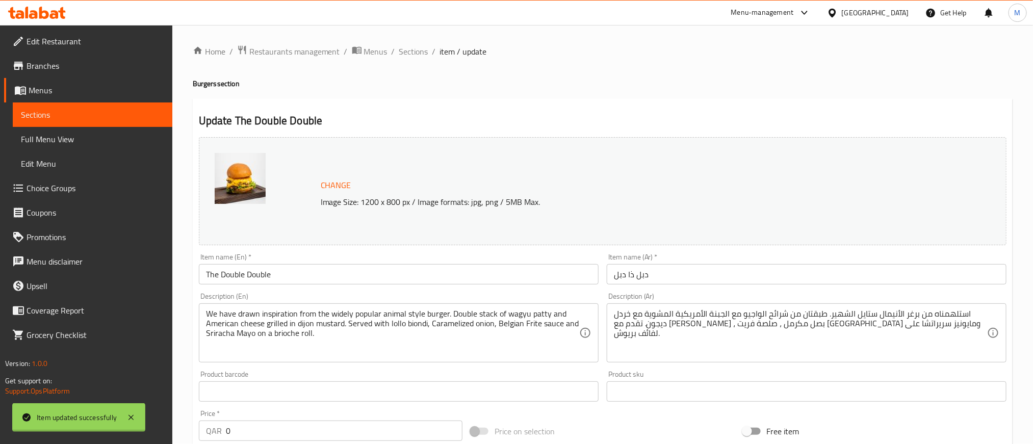
scroll to position [0, 0]
click at [421, 52] on span "Sections" at bounding box center [413, 52] width 29 height 12
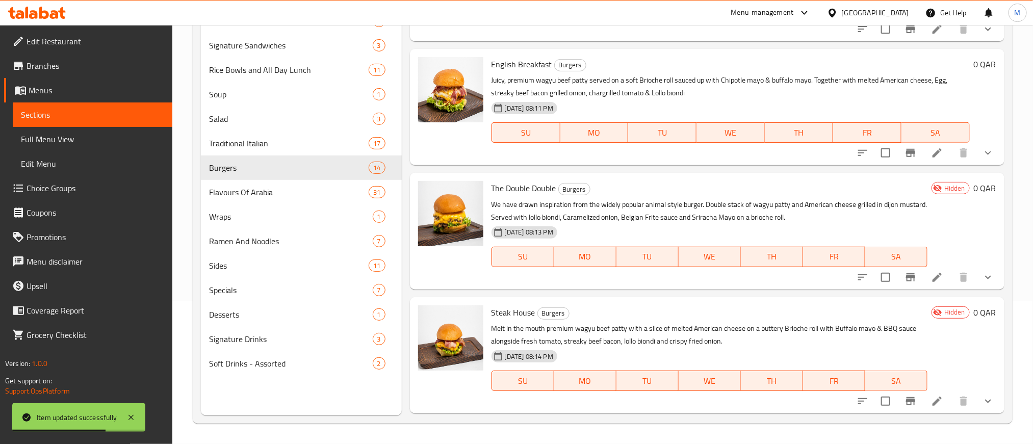
scroll to position [229, 0]
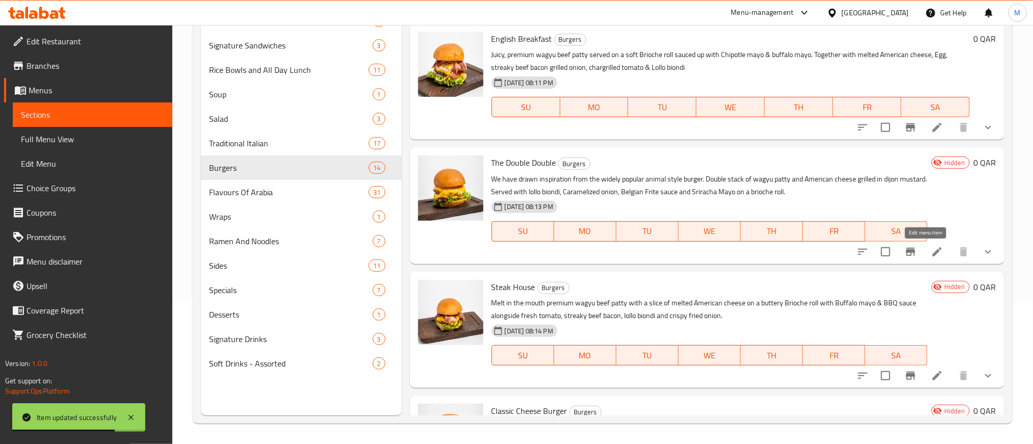
click at [931, 252] on icon at bounding box center [937, 252] width 12 height 12
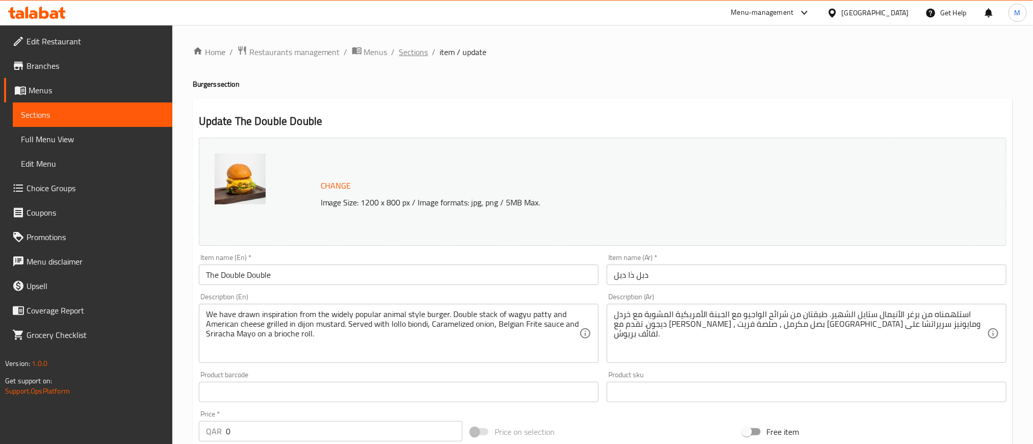
click at [401, 52] on span "Sections" at bounding box center [413, 52] width 29 height 12
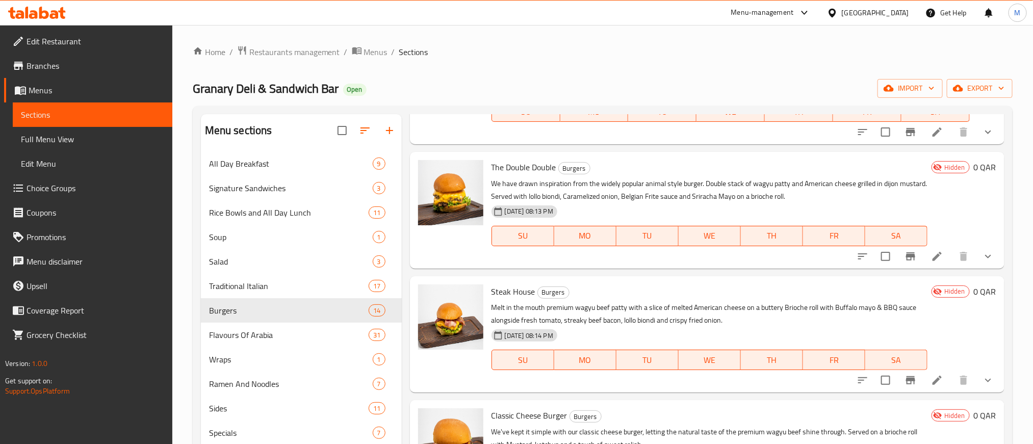
scroll to position [459, 0]
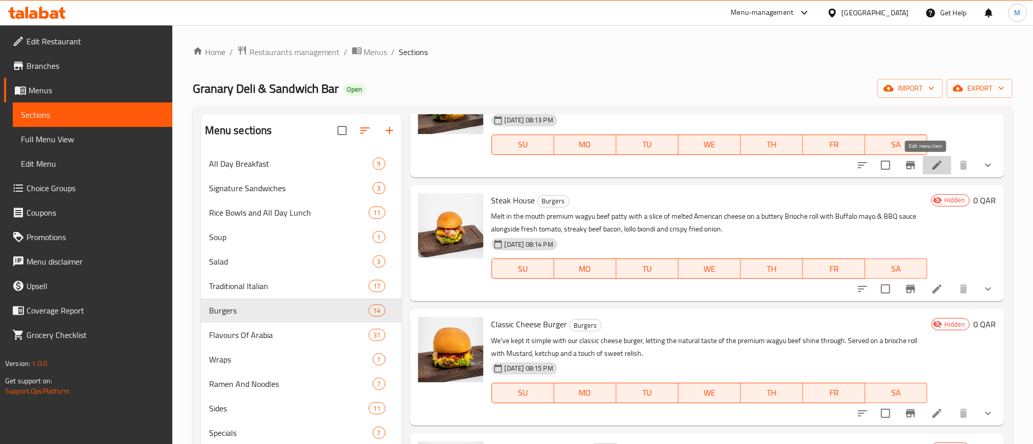
click at [931, 166] on icon at bounding box center [937, 165] width 12 height 12
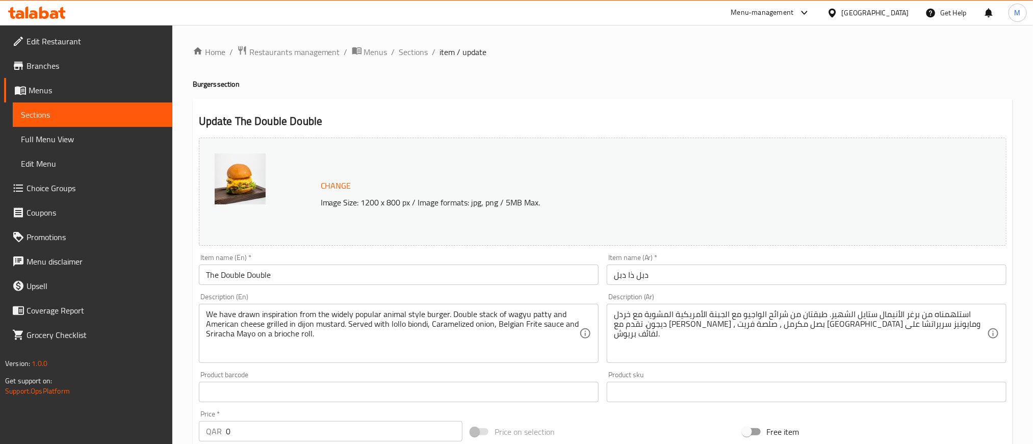
click at [410, 52] on span "Sections" at bounding box center [413, 52] width 29 height 12
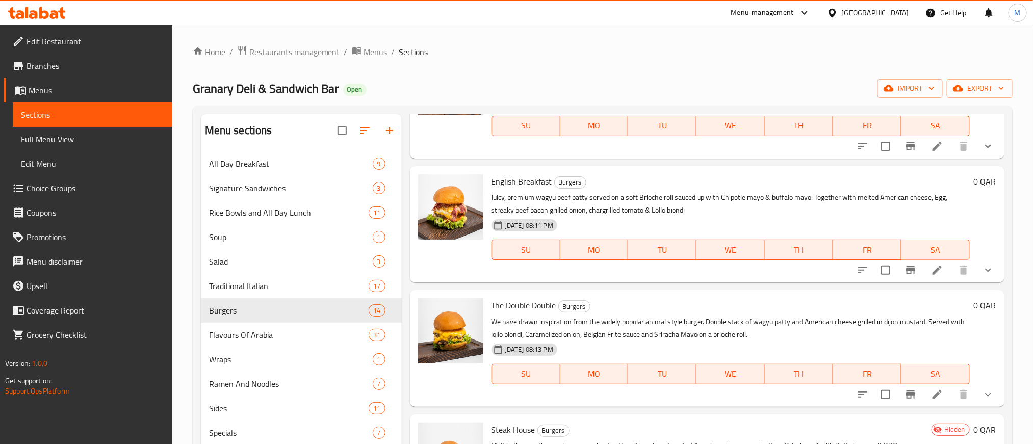
scroll to position [382, 0]
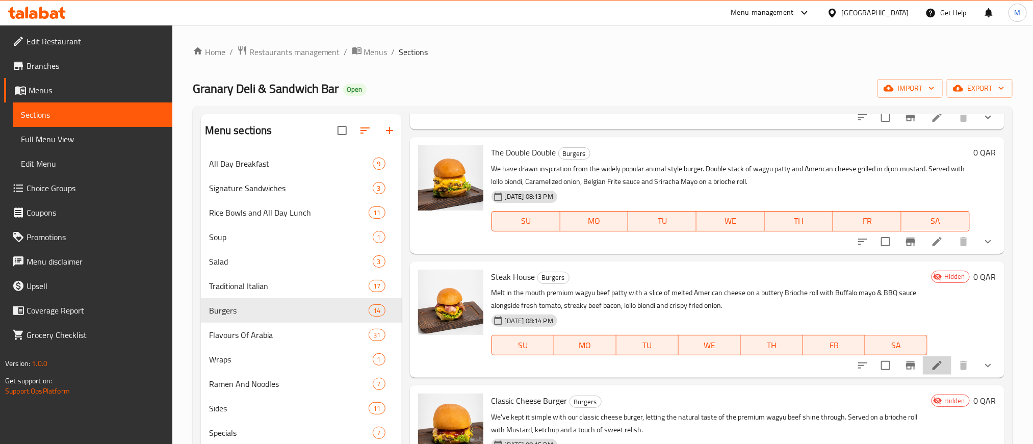
click at [931, 371] on icon at bounding box center [937, 365] width 12 height 12
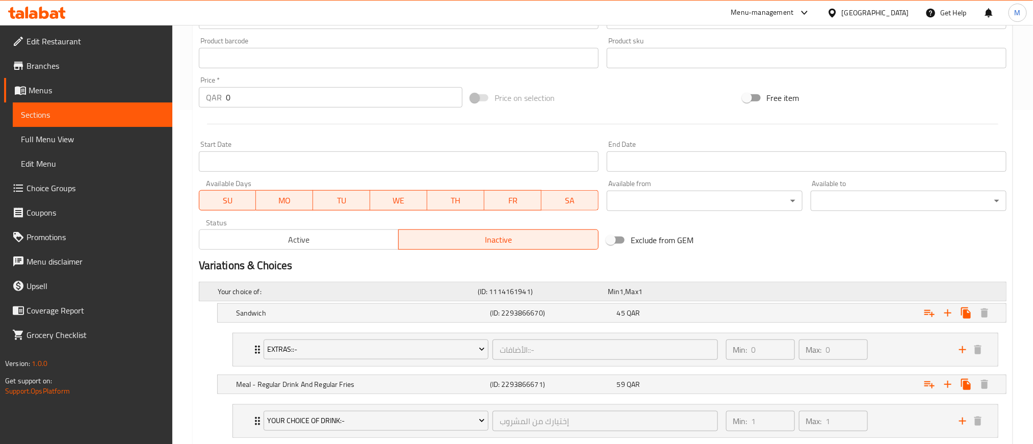
scroll to position [382, 0]
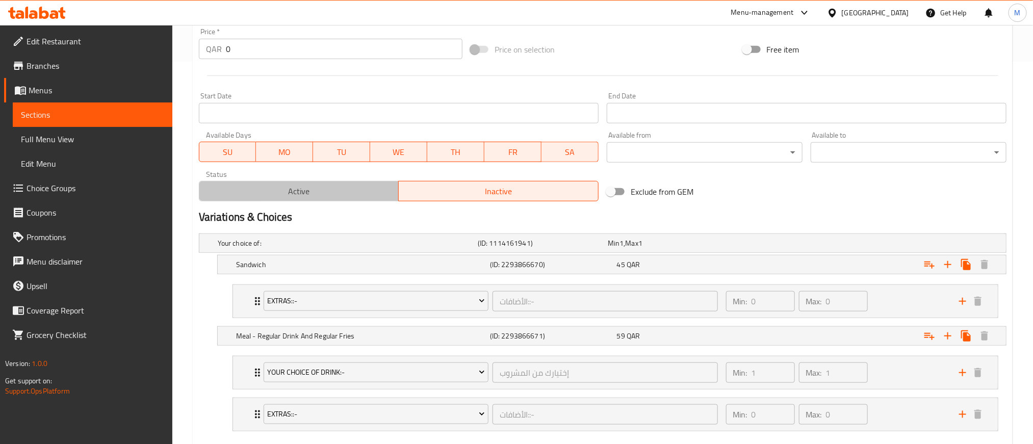
click at [363, 182] on button "Active" at bounding box center [299, 191] width 200 height 20
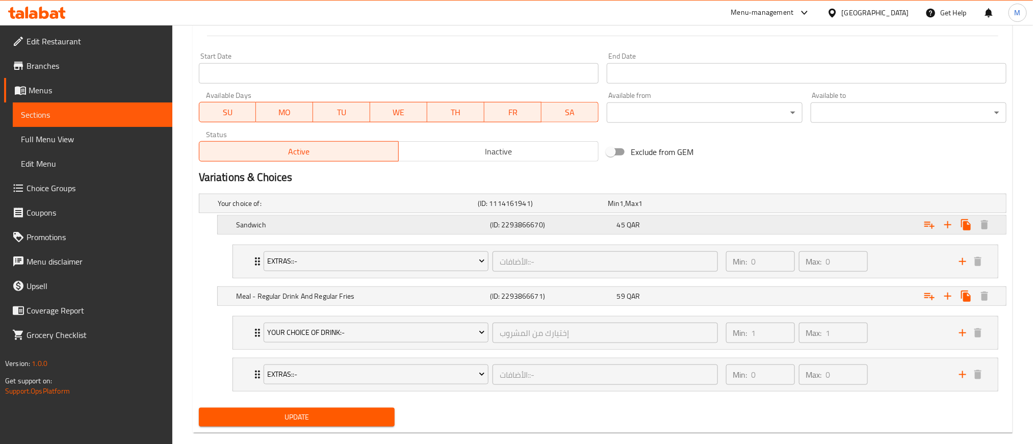
scroll to position [443, 0]
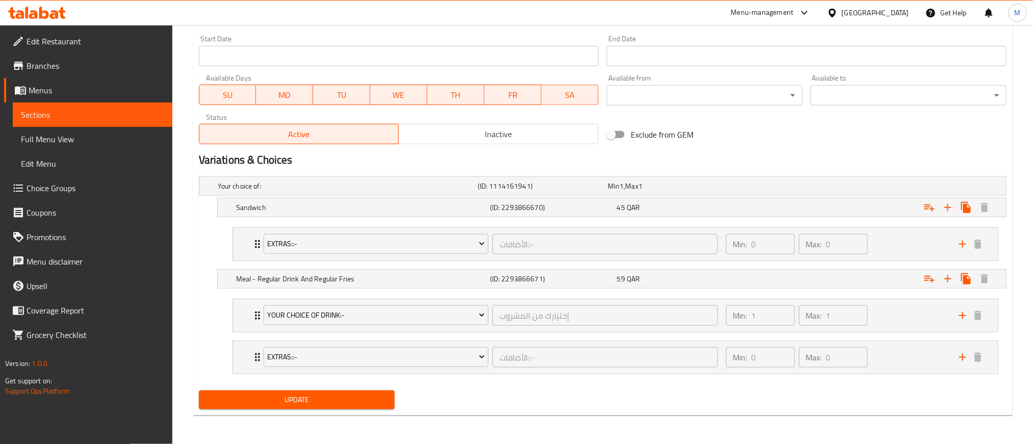
click at [361, 397] on span "Update" at bounding box center [296, 399] width 179 height 13
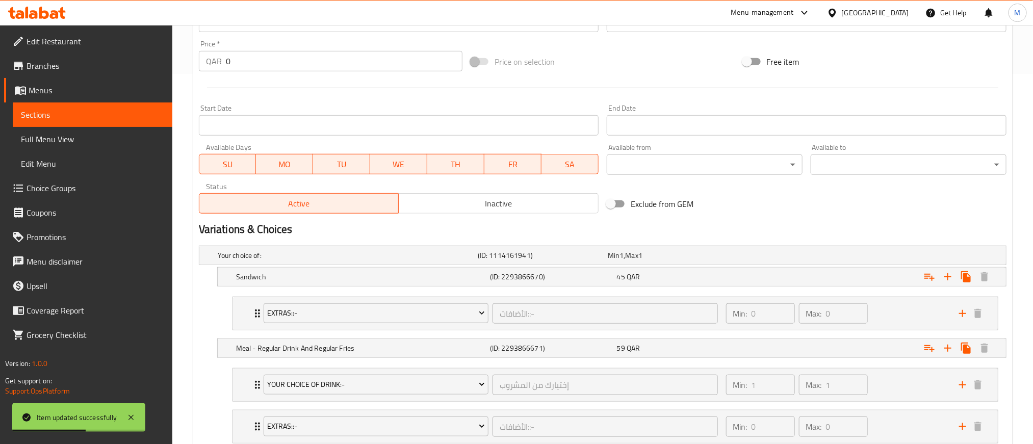
scroll to position [0, 0]
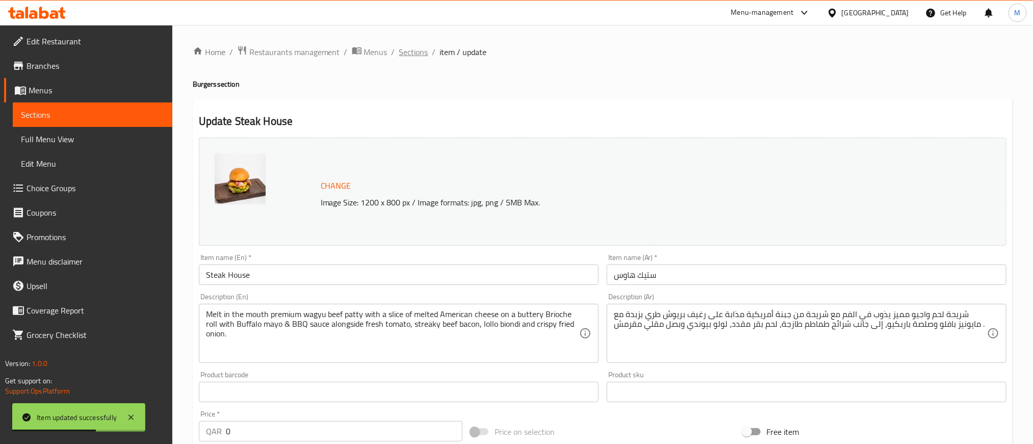
click at [411, 47] on span "Sections" at bounding box center [413, 52] width 29 height 12
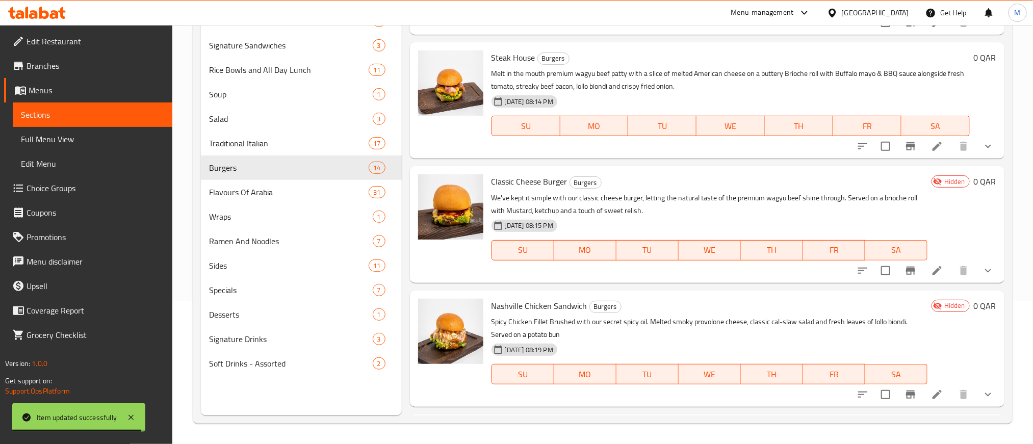
scroll to position [535, 0]
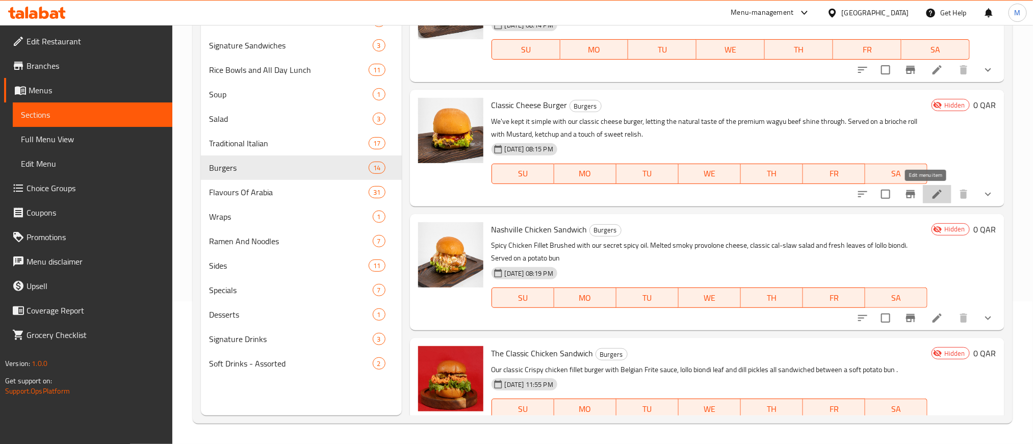
click at [932, 191] on icon at bounding box center [936, 194] width 9 height 9
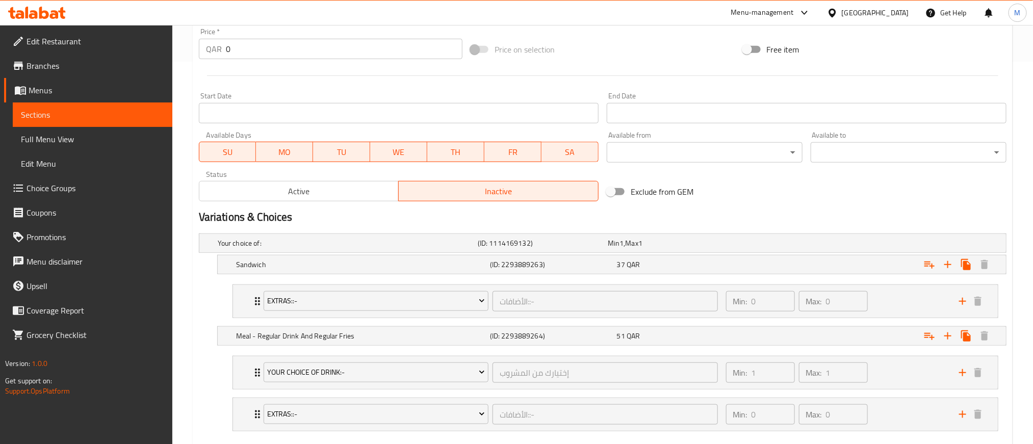
click at [300, 200] on button "Active" at bounding box center [299, 191] width 200 height 20
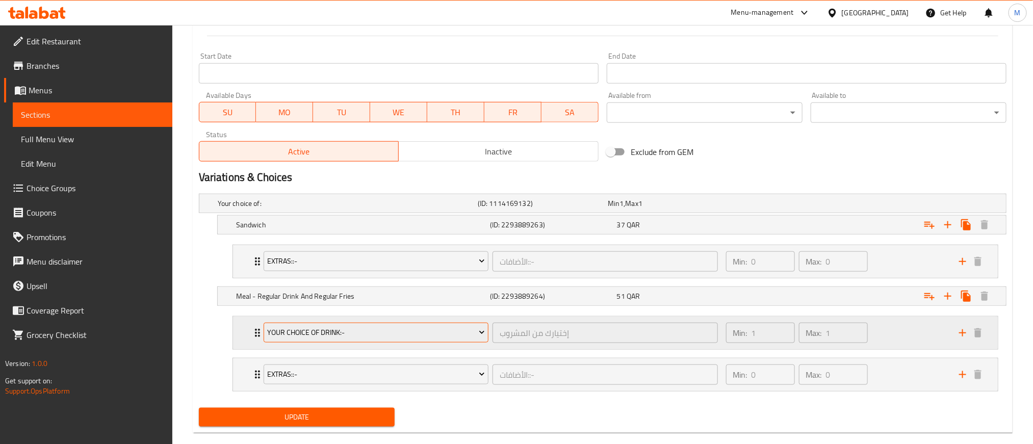
scroll to position [443, 0]
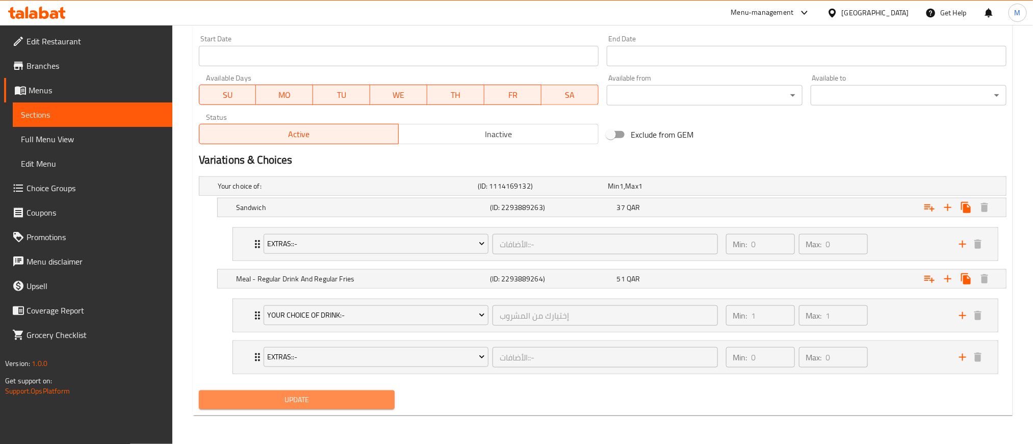
click at [344, 393] on span "Update" at bounding box center [296, 399] width 179 height 13
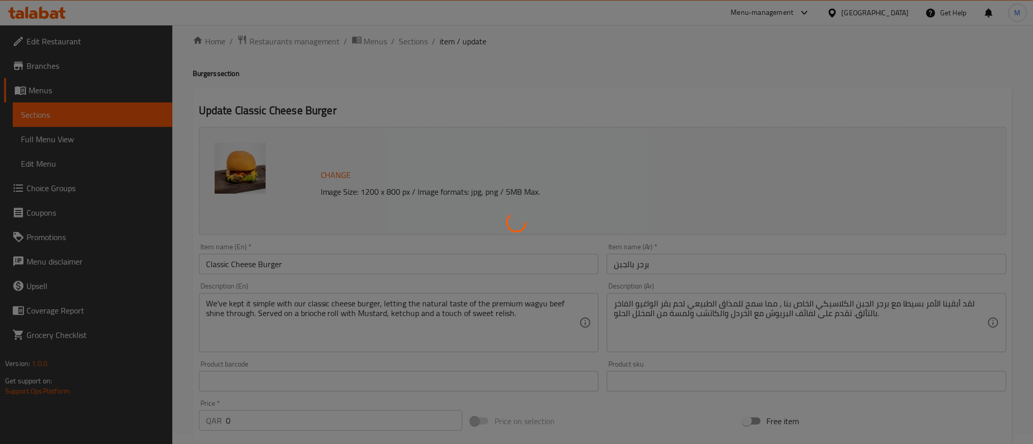
scroll to position [0, 0]
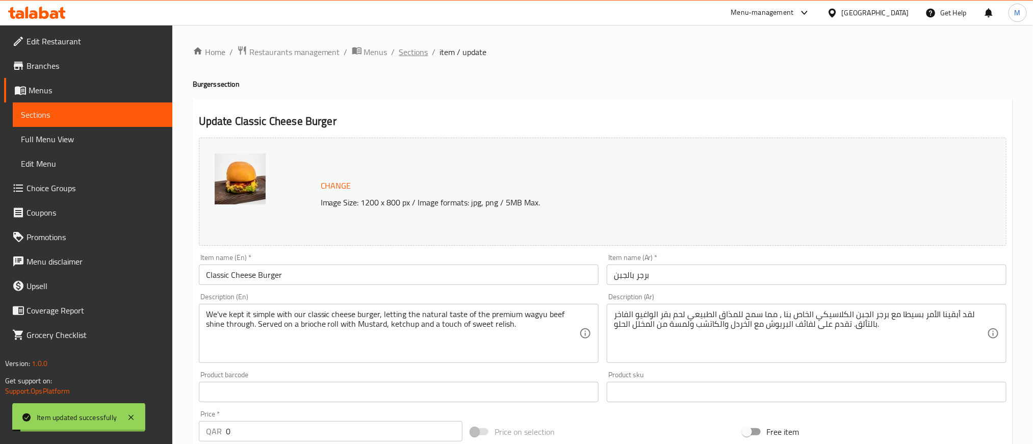
click at [422, 52] on span "Sections" at bounding box center [413, 52] width 29 height 12
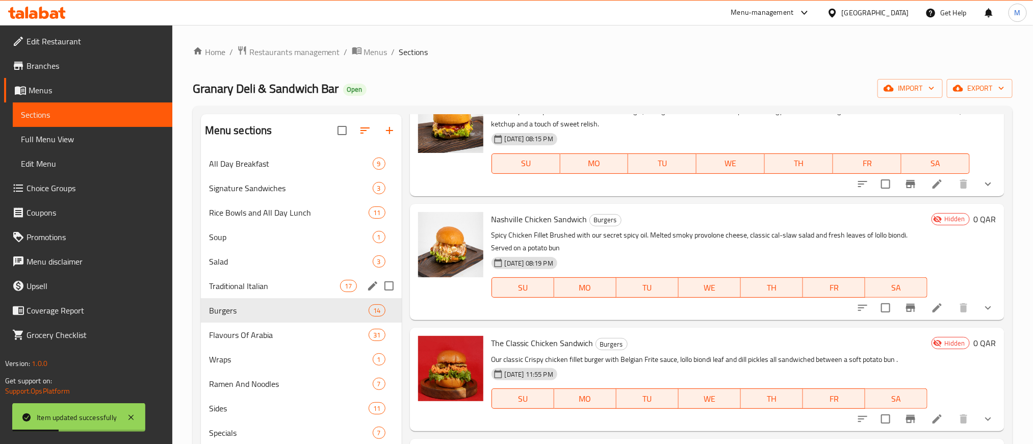
scroll to position [143, 0]
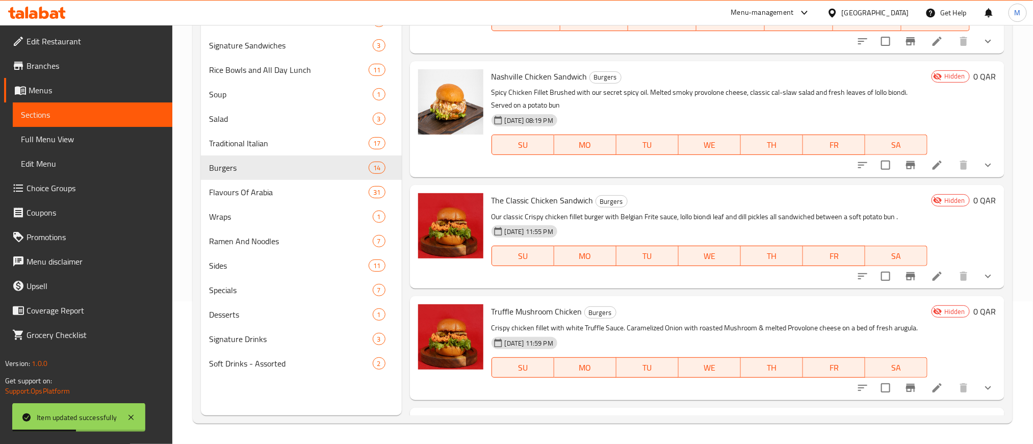
click at [931, 271] on icon at bounding box center [937, 276] width 12 height 12
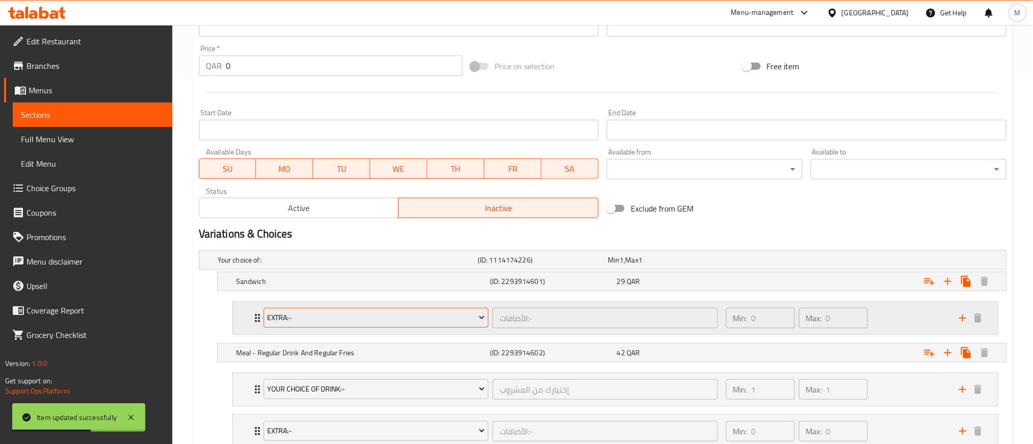
scroll to position [443, 0]
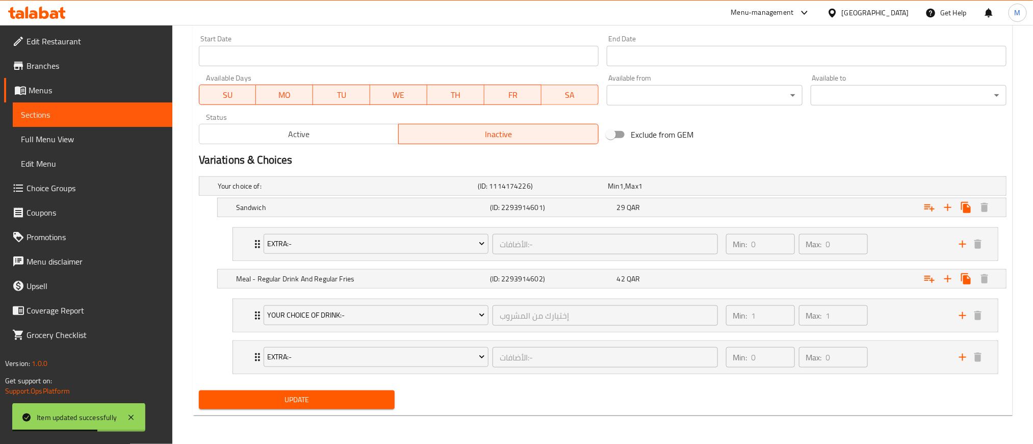
click at [348, 130] on span "Active" at bounding box center [299, 134] width 192 height 15
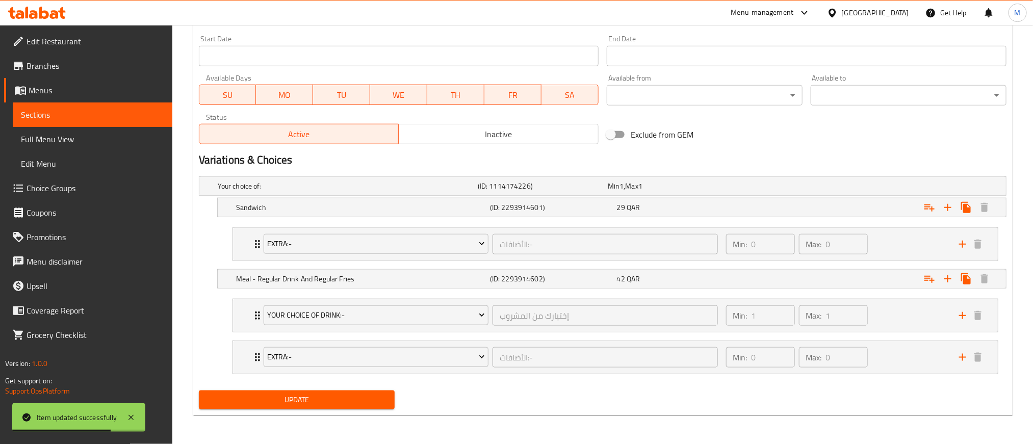
click at [292, 390] on button "Update" at bounding box center [297, 399] width 196 height 19
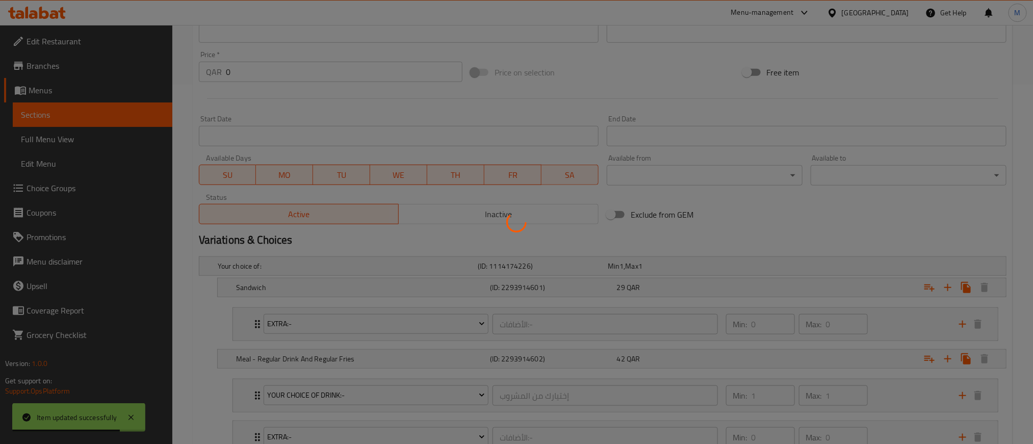
scroll to position [0, 0]
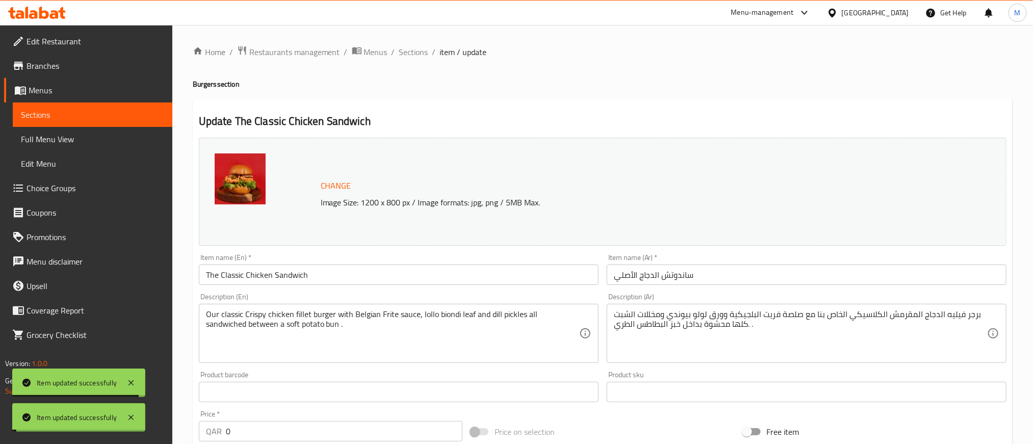
click at [413, 54] on span "Sections" at bounding box center [413, 52] width 29 height 12
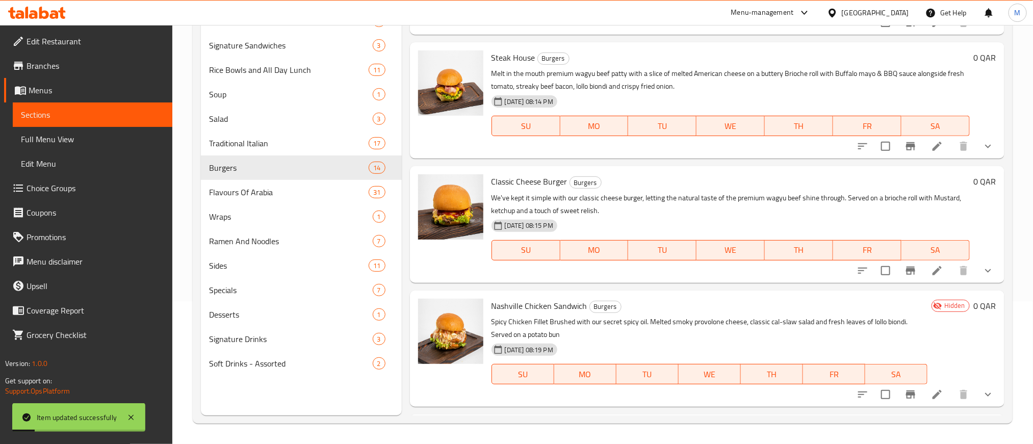
scroll to position [612, 0]
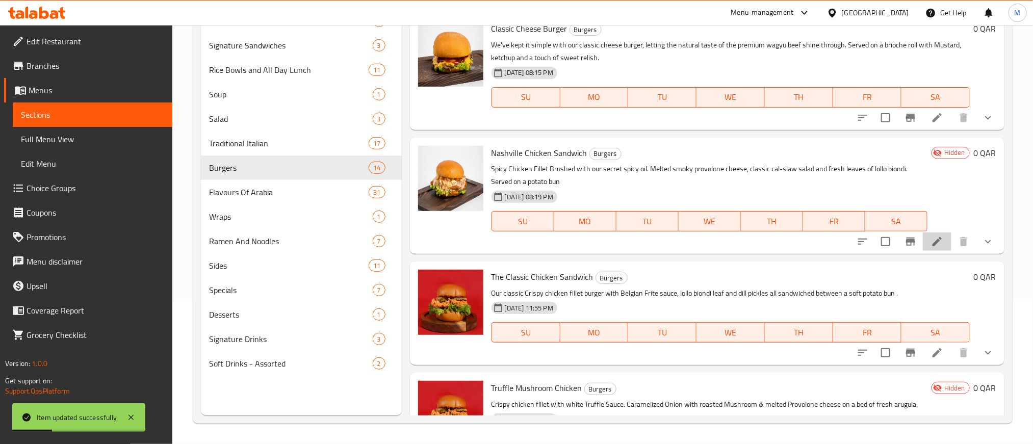
click at [931, 243] on icon at bounding box center [937, 241] width 12 height 12
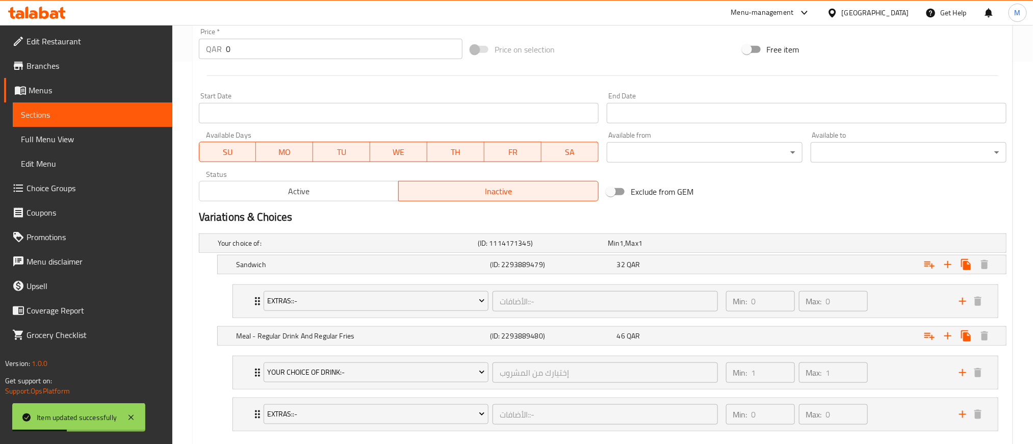
click at [333, 192] on span "Active" at bounding box center [299, 191] width 192 height 15
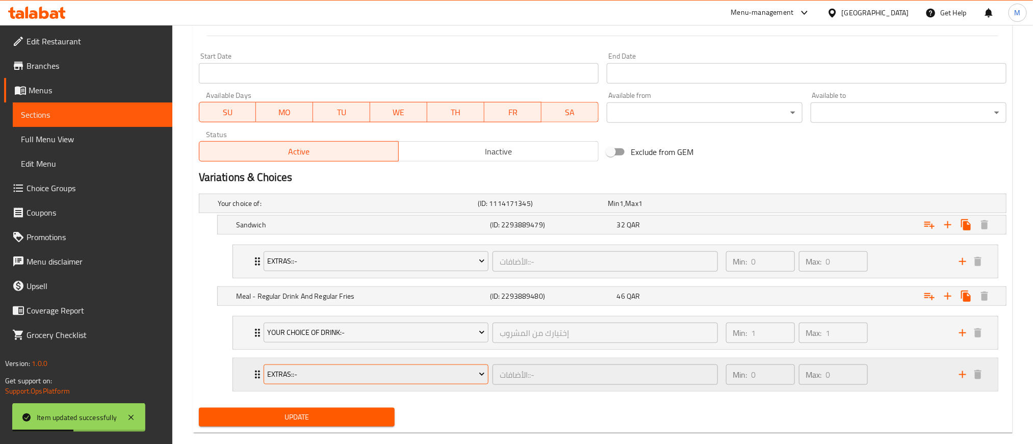
scroll to position [443, 0]
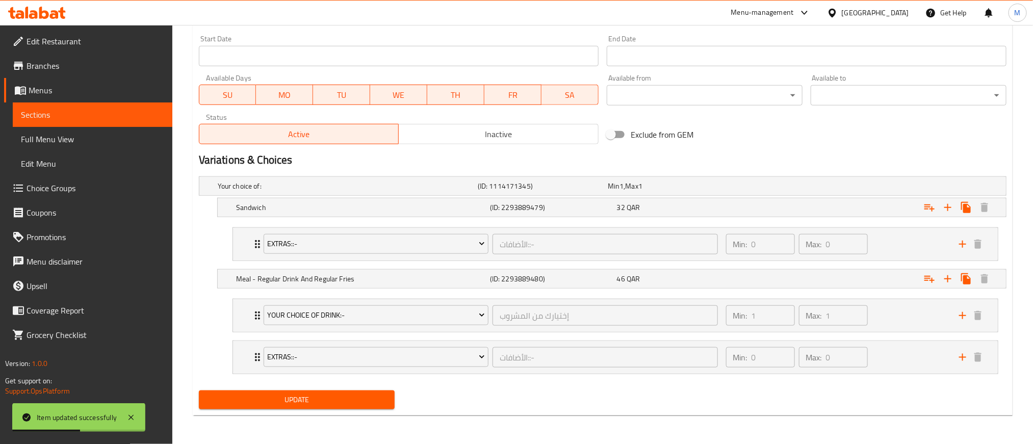
click at [359, 383] on div "Your choice of: (ID: 1114171345) Min 1 , Max 1 Name (En) Your choice of: Name (…" at bounding box center [602, 279] width 815 height 214
click at [359, 393] on span "Update" at bounding box center [296, 399] width 179 height 13
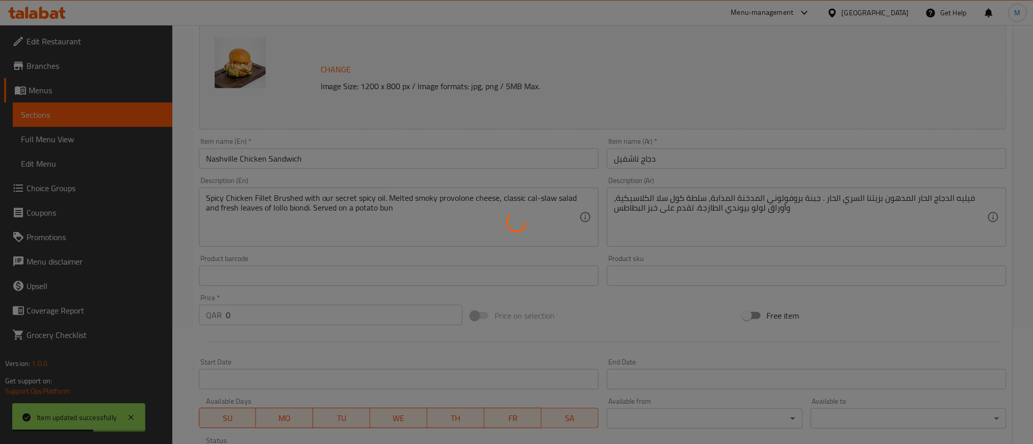
scroll to position [0, 0]
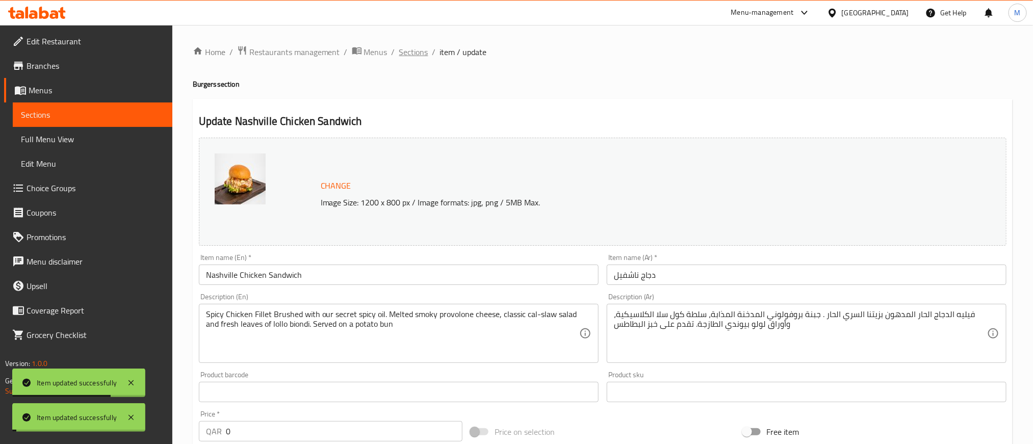
click at [416, 54] on span "Sections" at bounding box center [413, 52] width 29 height 12
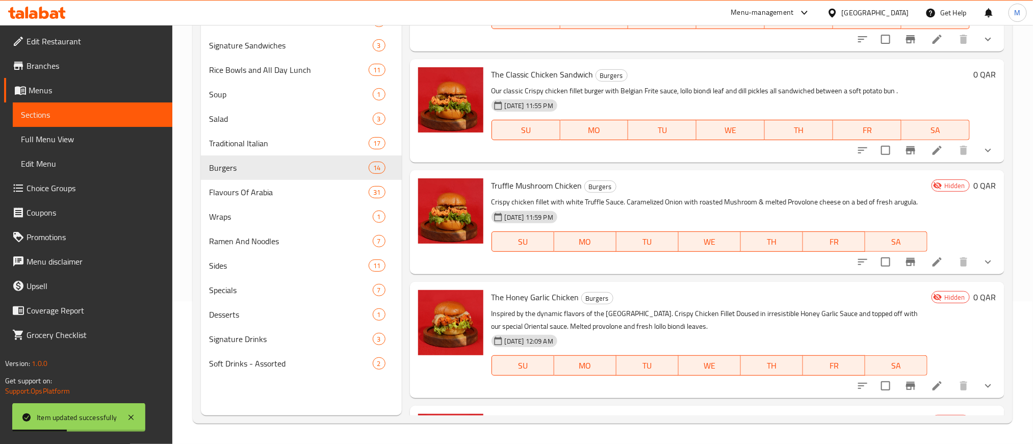
scroll to position [841, 0]
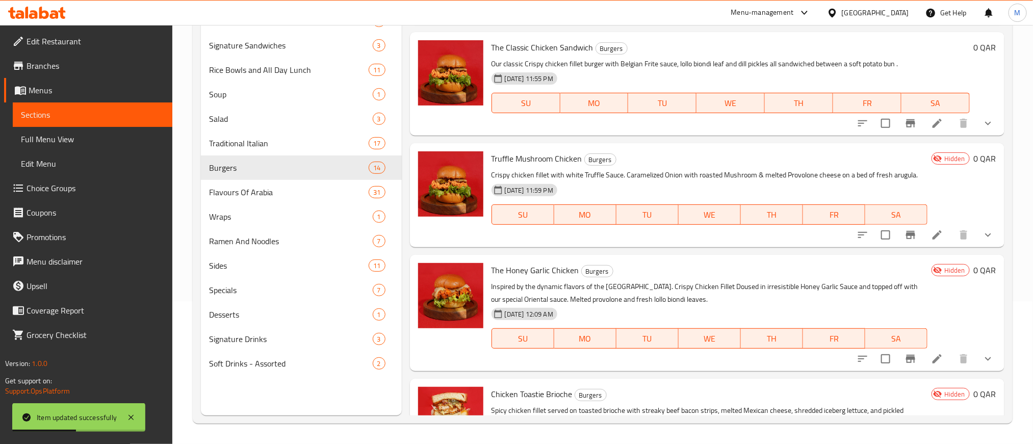
click at [931, 237] on icon at bounding box center [937, 235] width 12 height 12
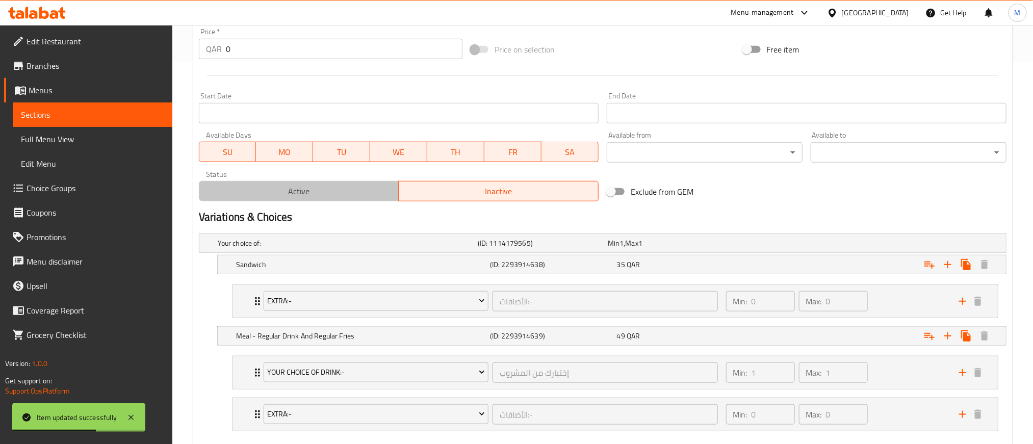
click at [352, 198] on span "Active" at bounding box center [299, 191] width 192 height 15
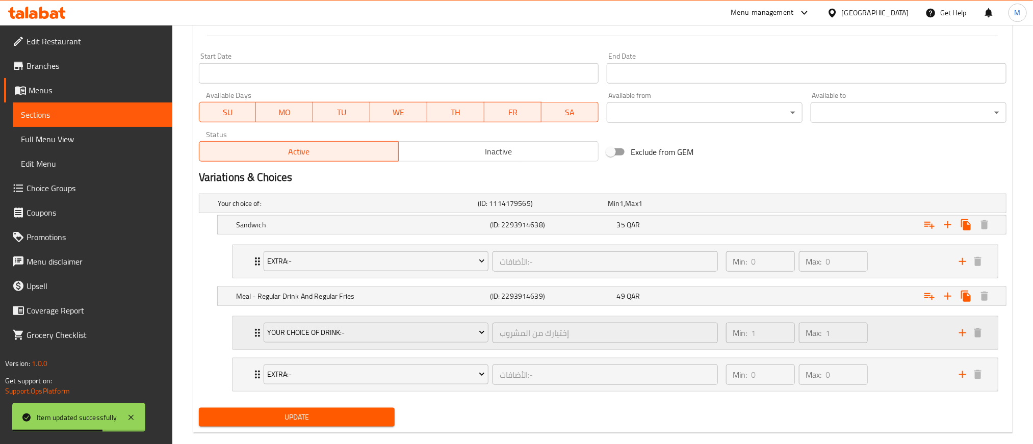
scroll to position [443, 0]
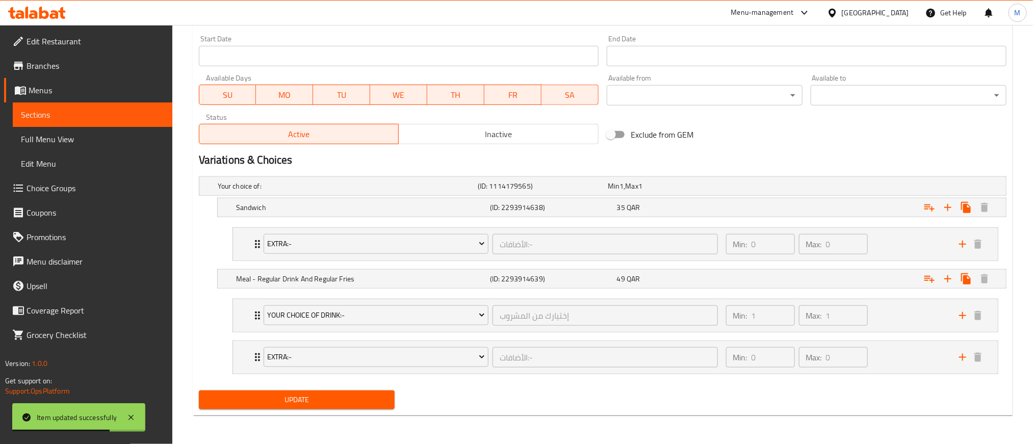
click at [344, 387] on div "Update" at bounding box center [297, 399] width 204 height 27
click at [346, 397] on span "Update" at bounding box center [296, 399] width 179 height 13
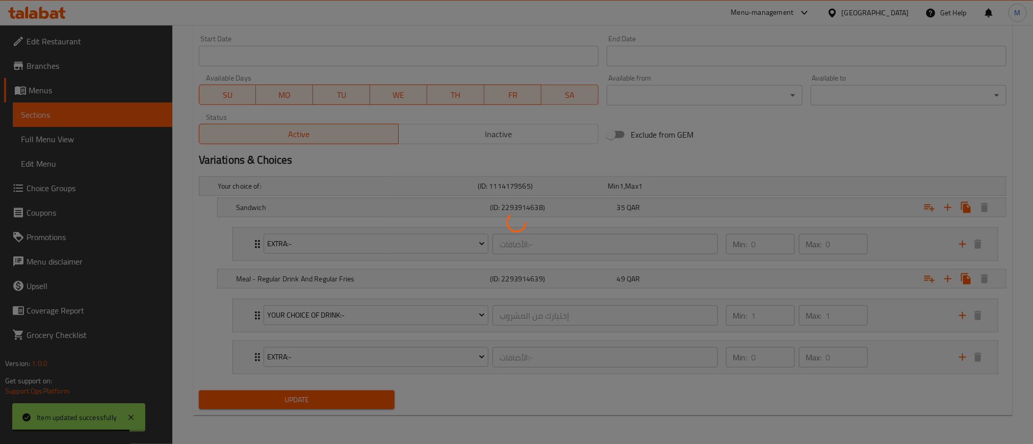
scroll to position [0, 0]
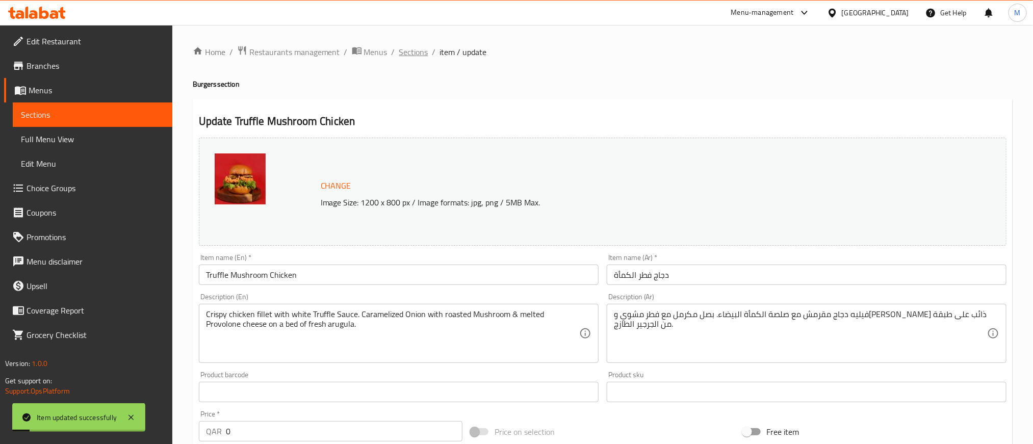
click at [422, 52] on span "Sections" at bounding box center [413, 52] width 29 height 12
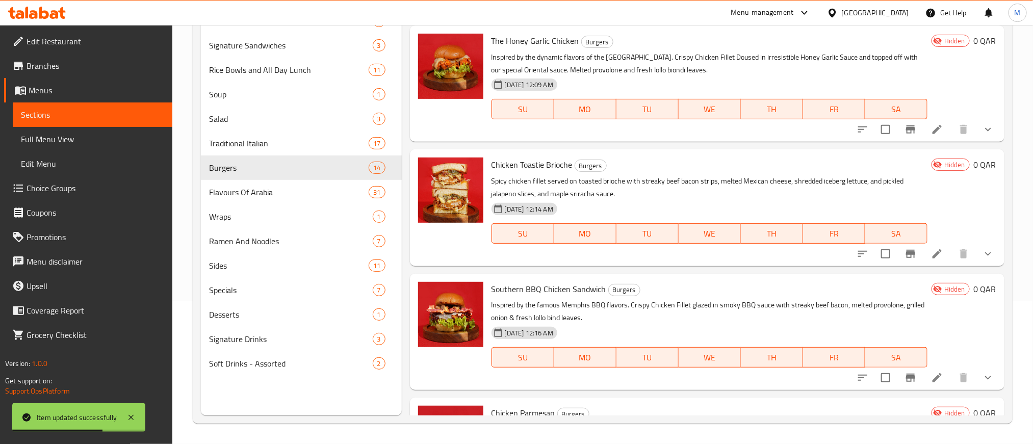
click at [865, 181] on p "Spicy chicken fillet served on toasted brioche with streaky beef bacon strips, …" at bounding box center [709, 187] width 436 height 25
click at [931, 124] on icon at bounding box center [937, 129] width 12 height 12
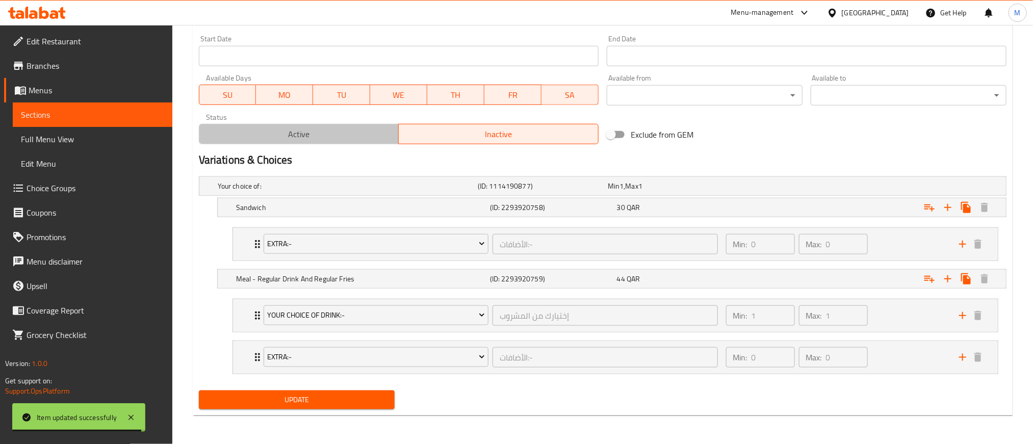
click at [326, 124] on button "Active" at bounding box center [299, 134] width 200 height 20
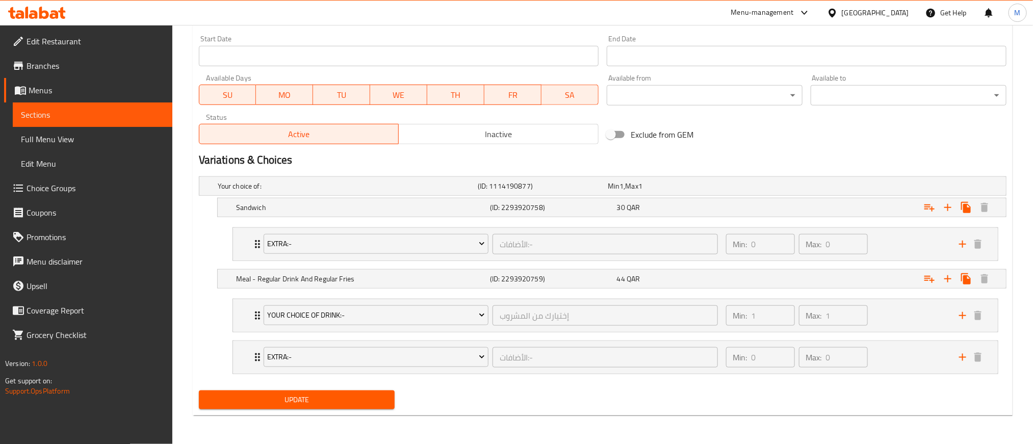
click at [370, 398] on span "Update" at bounding box center [296, 399] width 179 height 13
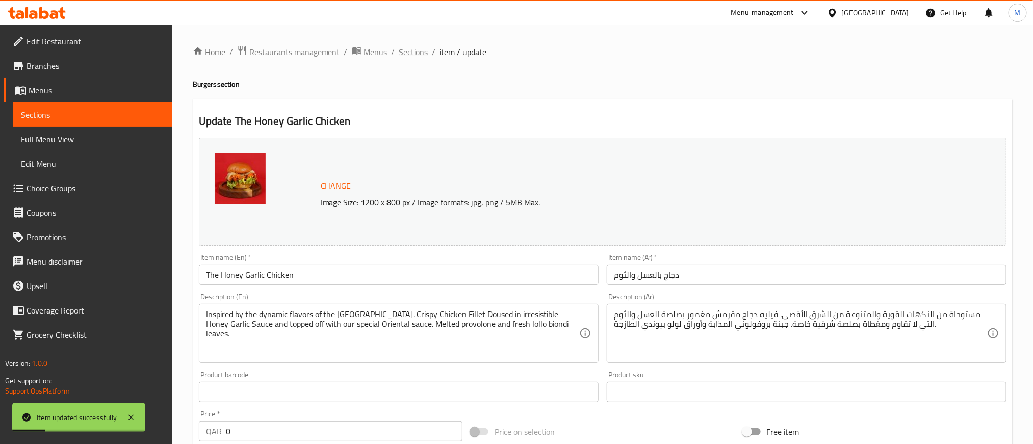
click at [410, 52] on span "Sections" at bounding box center [413, 52] width 29 height 12
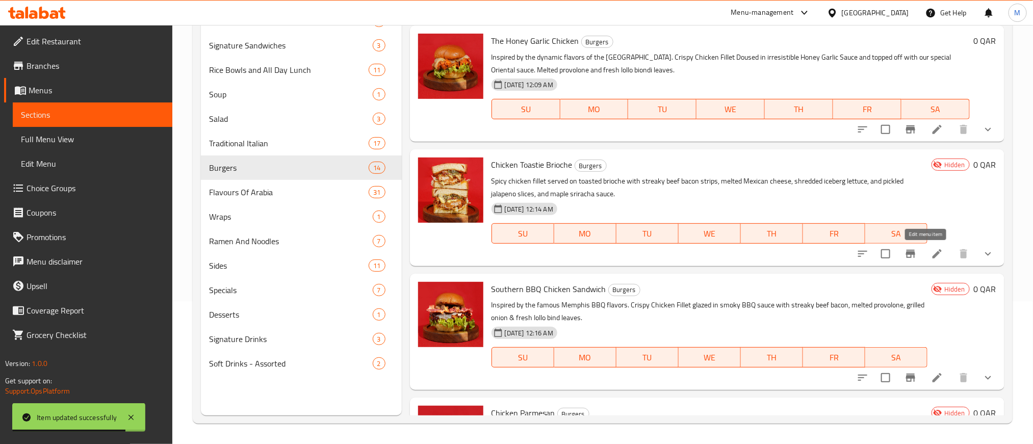
click at [932, 250] on icon at bounding box center [936, 253] width 9 height 9
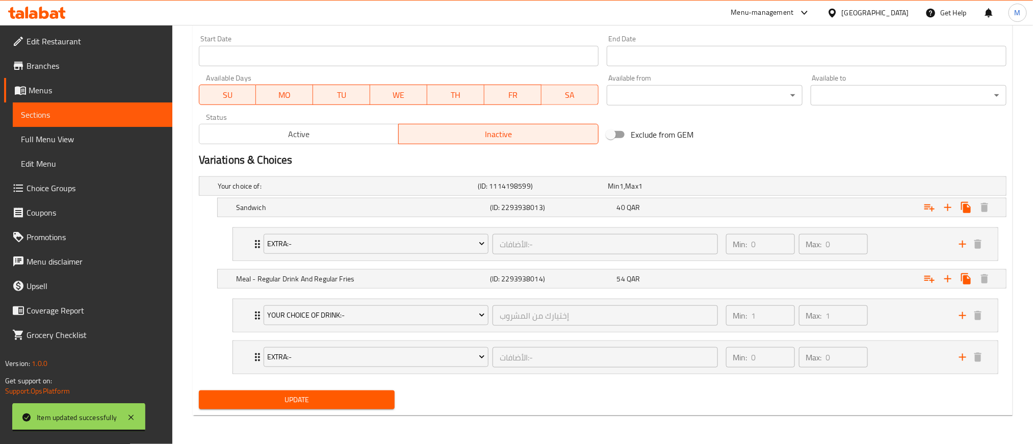
click at [310, 130] on span "Active" at bounding box center [299, 134] width 192 height 15
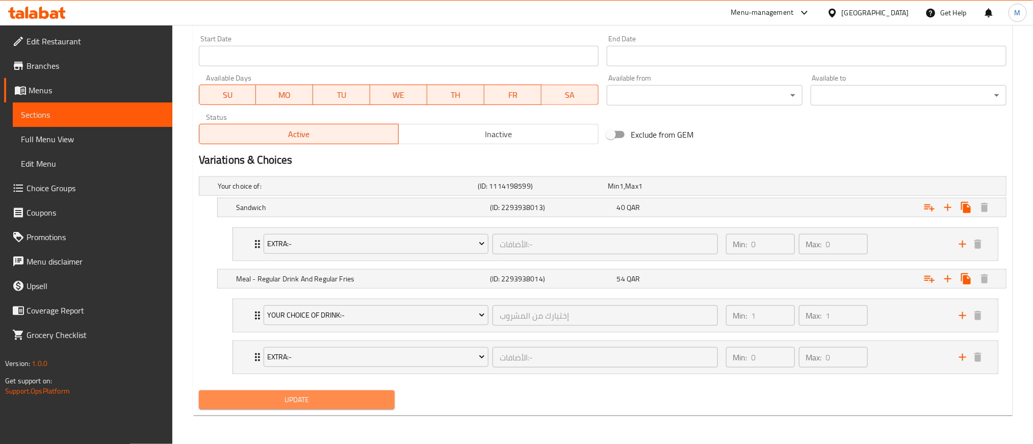
click at [351, 401] on span "Update" at bounding box center [296, 399] width 179 height 13
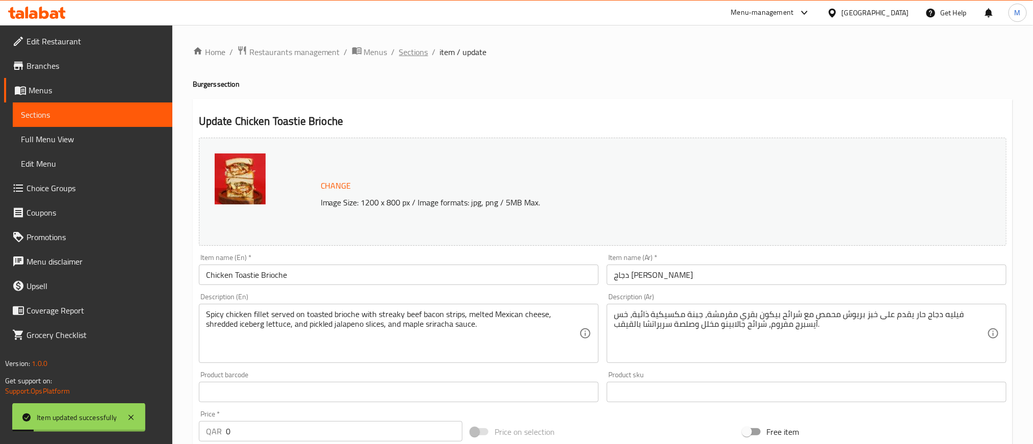
click at [416, 50] on span "Sections" at bounding box center [413, 52] width 29 height 12
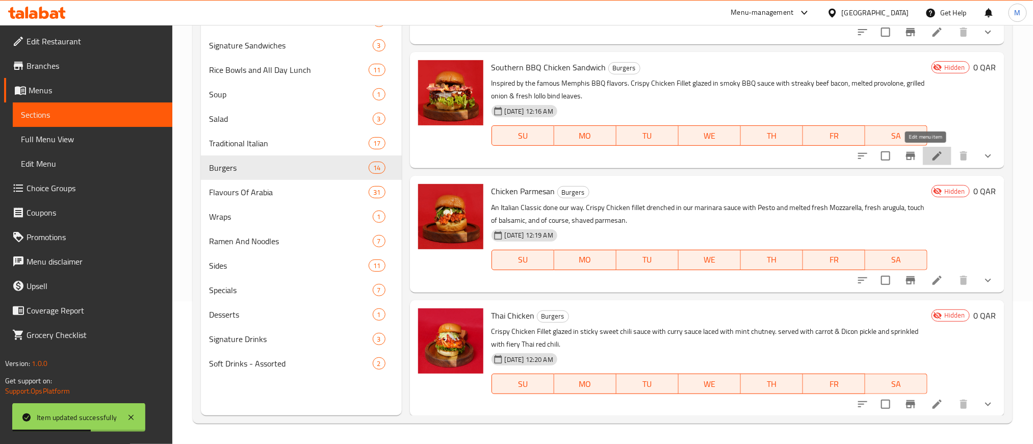
click at [931, 156] on icon at bounding box center [937, 156] width 12 height 12
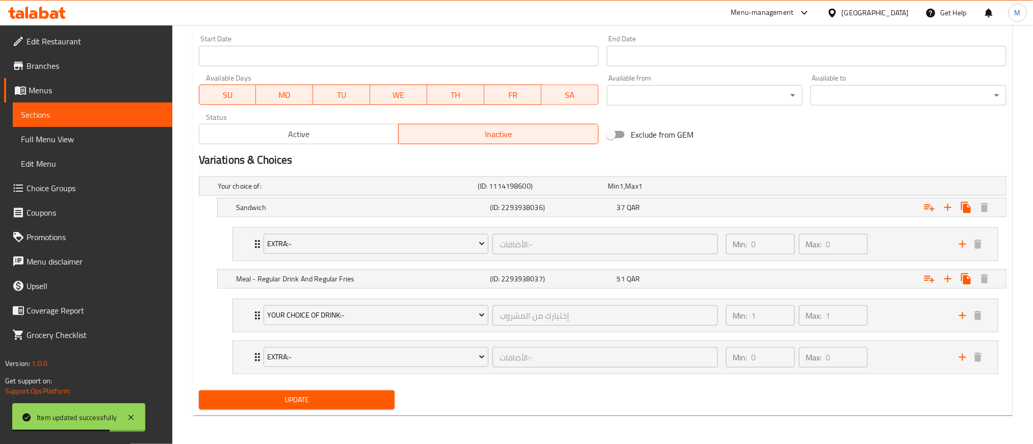
click at [317, 130] on span "Active" at bounding box center [299, 134] width 192 height 15
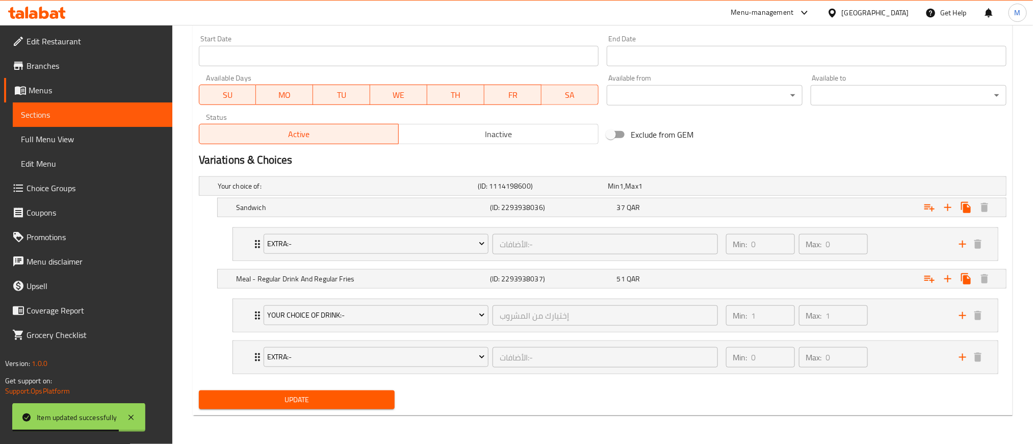
click at [352, 390] on button "Update" at bounding box center [297, 399] width 196 height 19
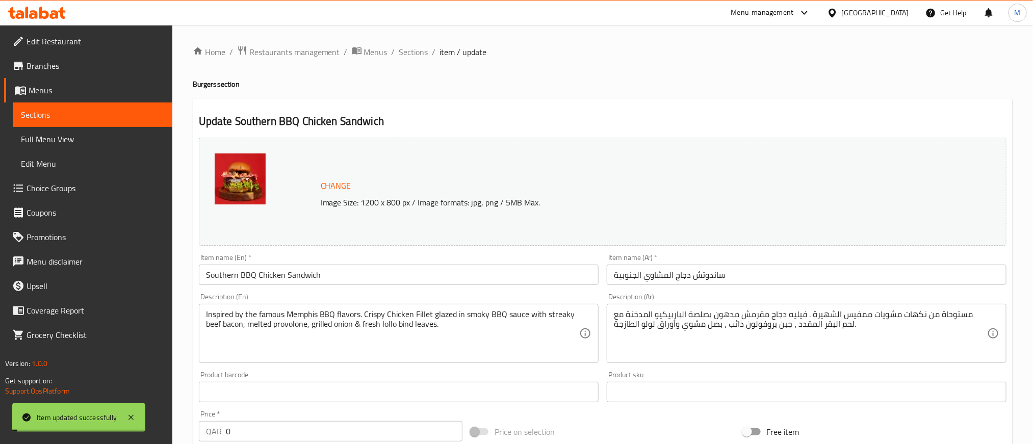
click at [415, 49] on span "Sections" at bounding box center [413, 52] width 29 height 12
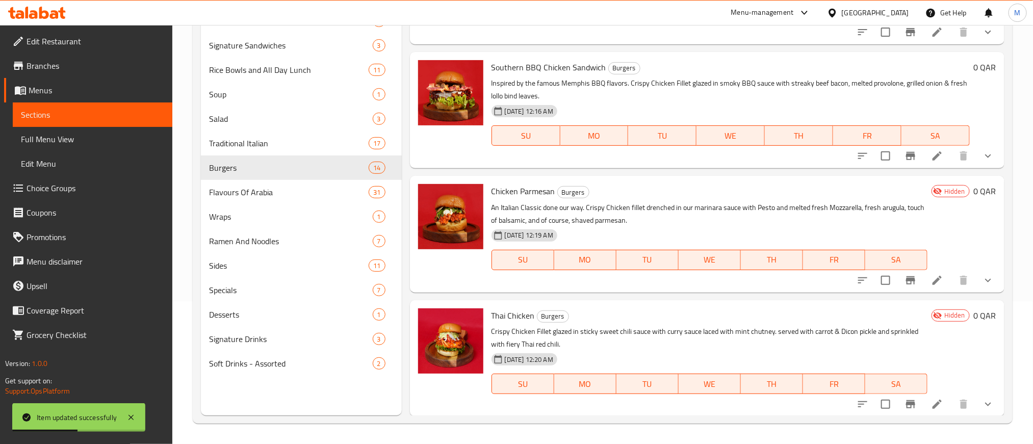
click at [923, 287] on li at bounding box center [937, 280] width 29 height 18
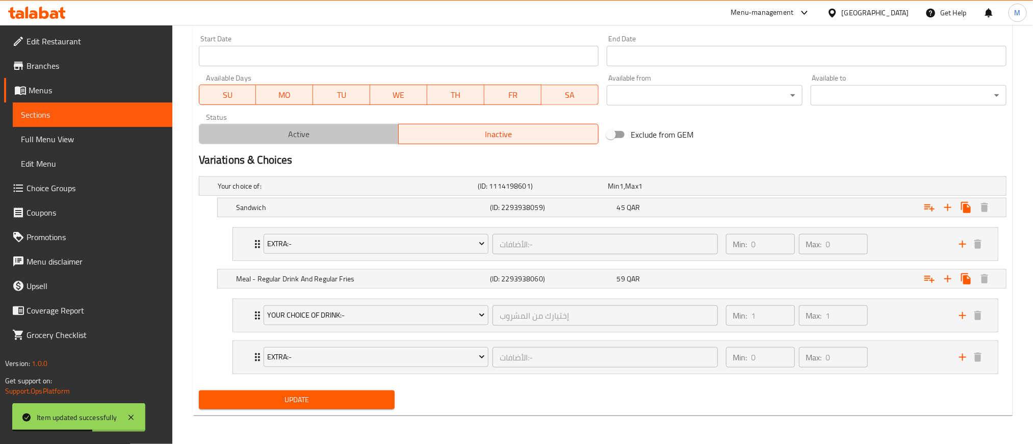
click at [361, 130] on span "Active" at bounding box center [299, 134] width 192 height 15
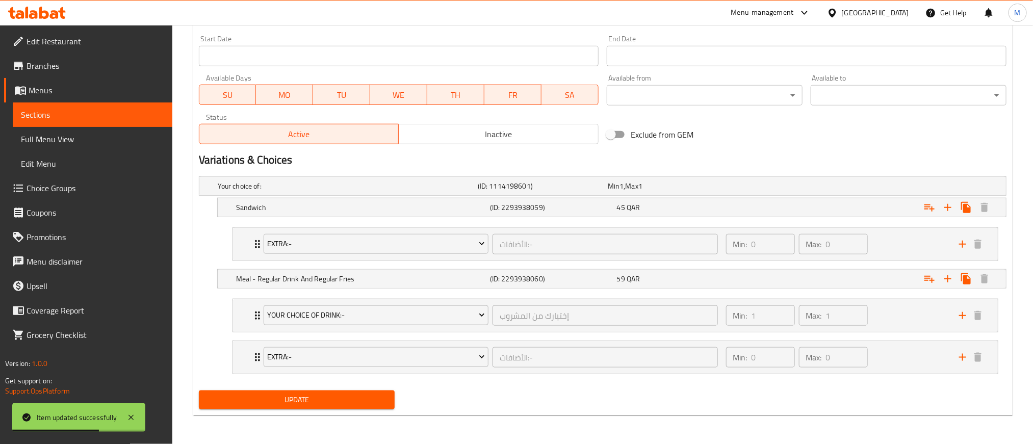
click at [351, 406] on span "Update" at bounding box center [296, 399] width 179 height 13
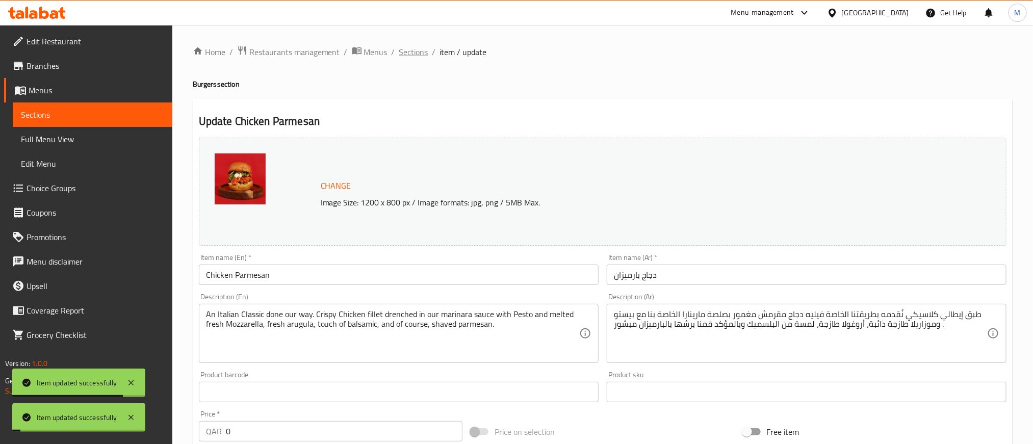
click at [412, 49] on span "Sections" at bounding box center [413, 52] width 29 height 12
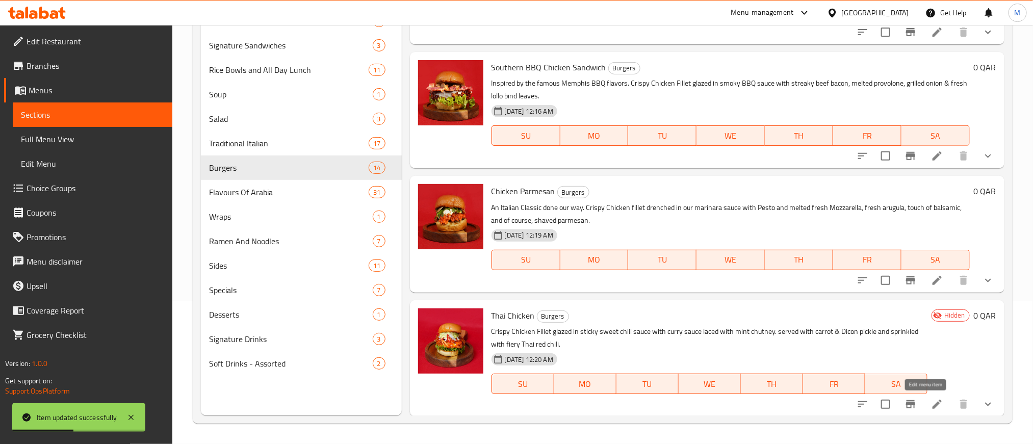
click at [931, 401] on icon at bounding box center [937, 404] width 12 height 12
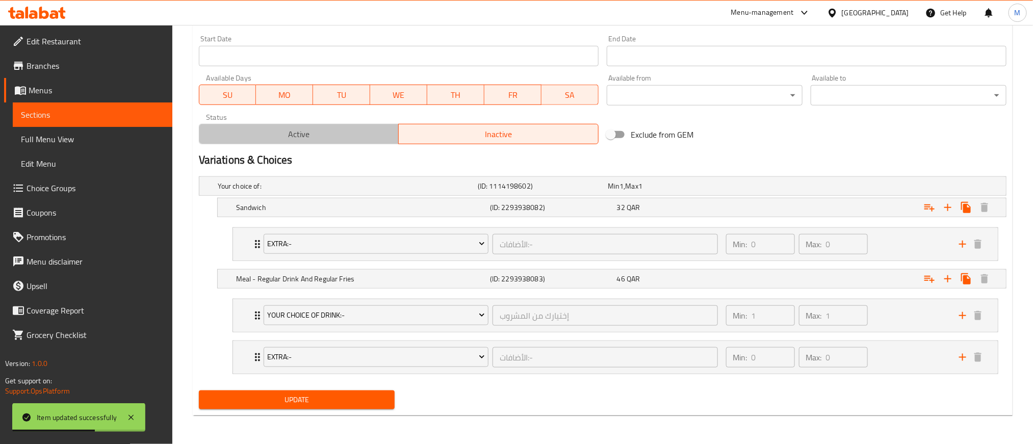
click at [329, 127] on span "Active" at bounding box center [299, 134] width 192 height 15
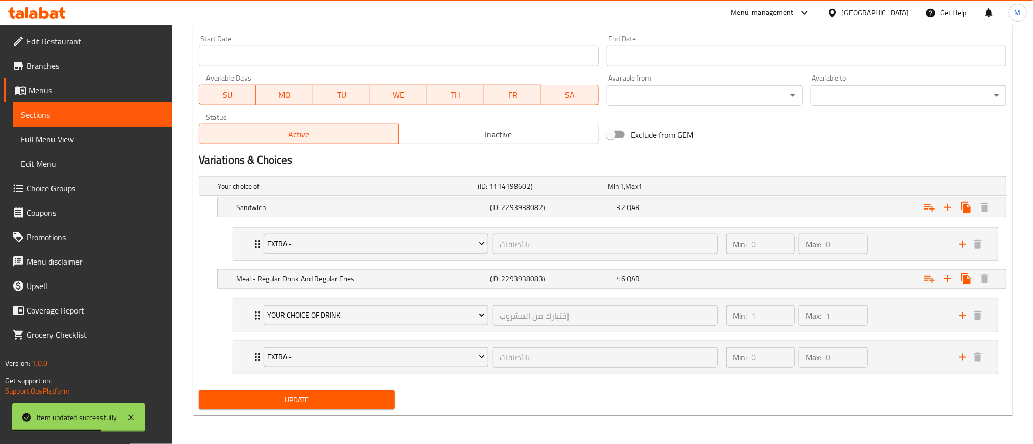
click at [352, 396] on span "Update" at bounding box center [296, 399] width 179 height 13
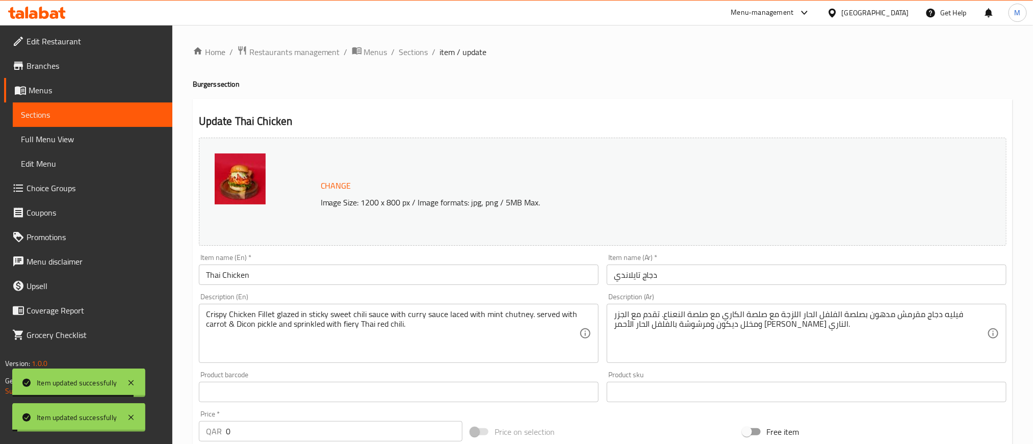
click at [416, 52] on span "Sections" at bounding box center [413, 52] width 29 height 12
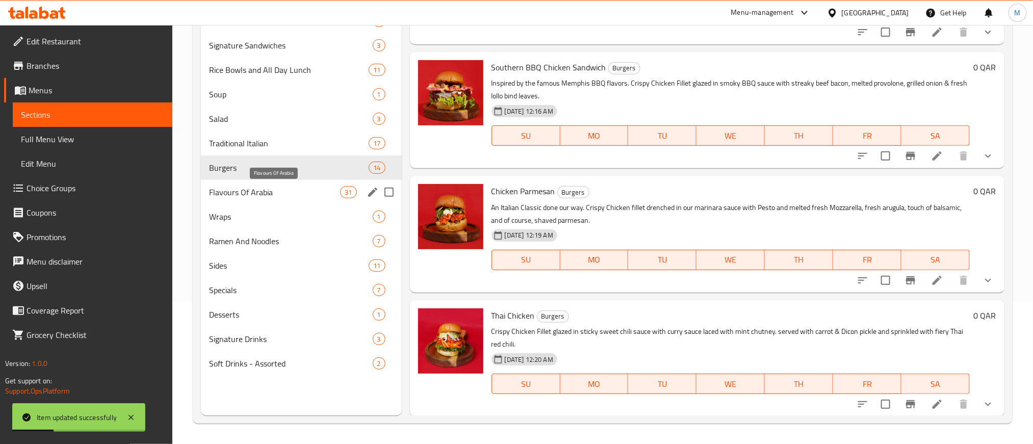
click at [268, 190] on span "Flavours Of Arabia" at bounding box center [274, 192] width 131 height 12
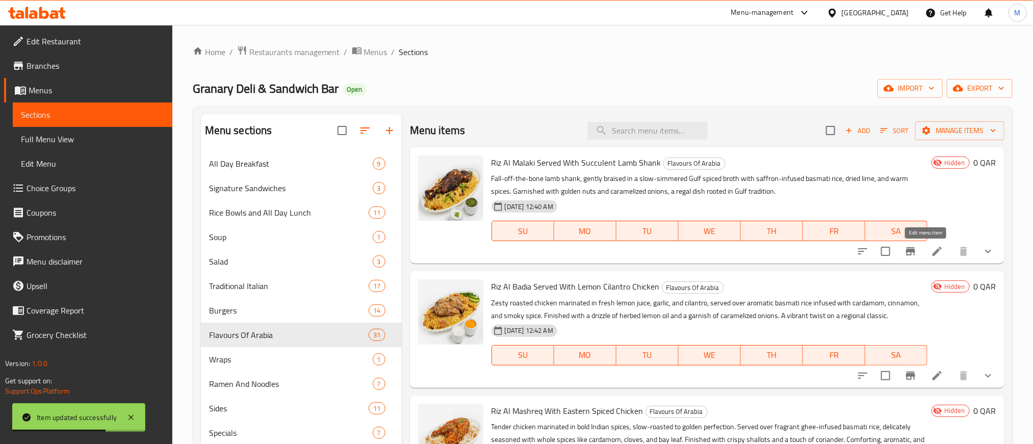
click at [931, 251] on icon at bounding box center [937, 251] width 12 height 12
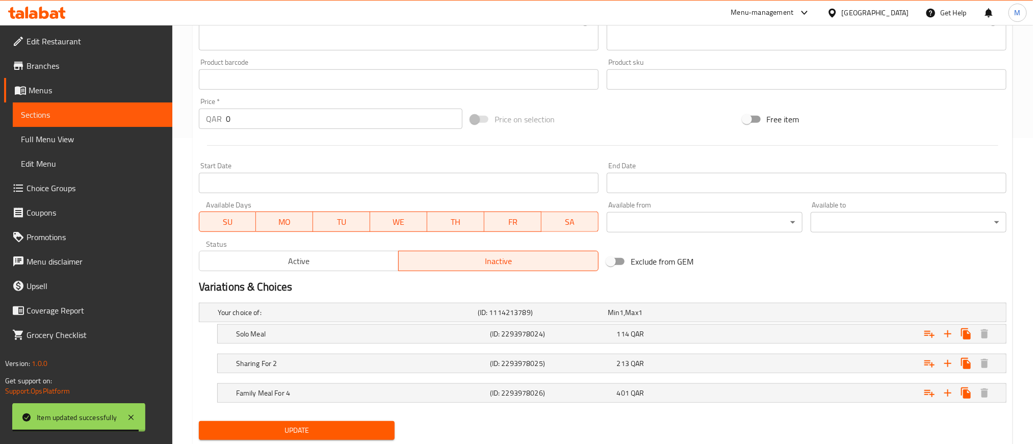
click at [305, 255] on span "Active" at bounding box center [299, 261] width 192 height 15
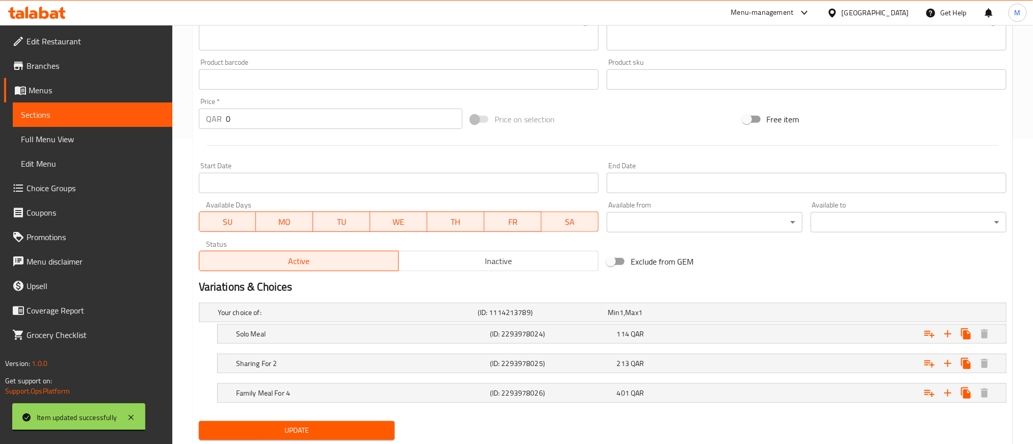
click at [322, 434] on span "Update" at bounding box center [296, 430] width 179 height 13
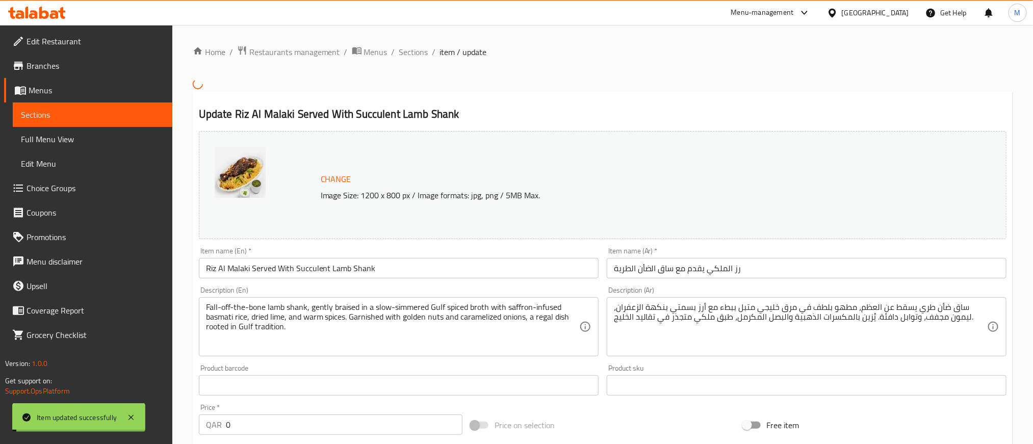
click at [415, 50] on span "Sections" at bounding box center [413, 52] width 29 height 12
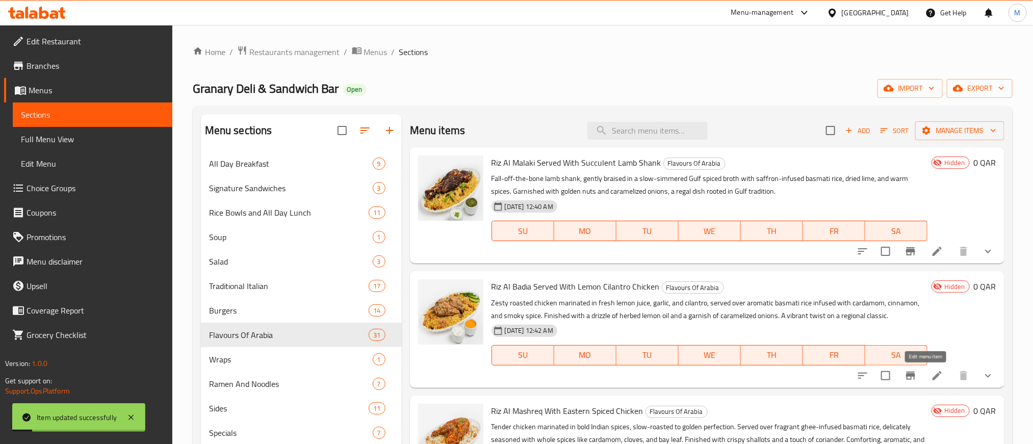
click at [932, 377] on icon at bounding box center [936, 375] width 9 height 9
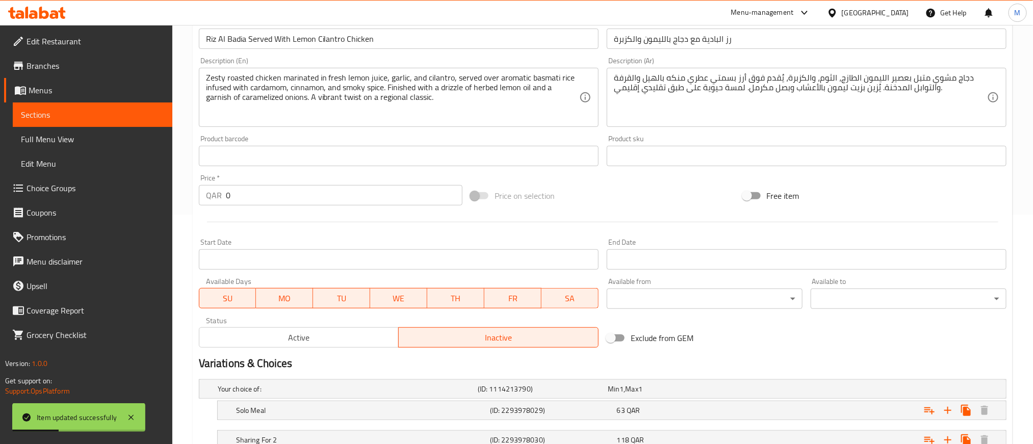
click at [300, 337] on span "Active" at bounding box center [299, 337] width 192 height 15
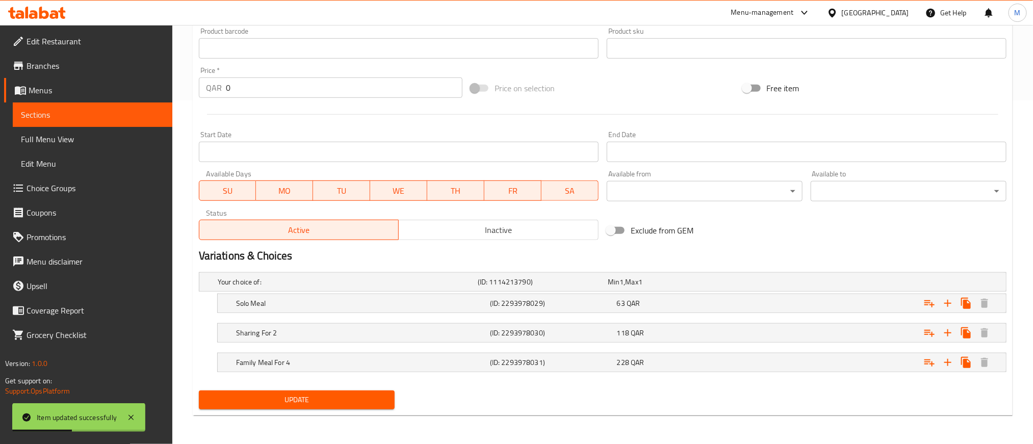
click at [300, 388] on div "Update" at bounding box center [297, 399] width 204 height 27
click at [304, 402] on span "Update" at bounding box center [296, 399] width 179 height 13
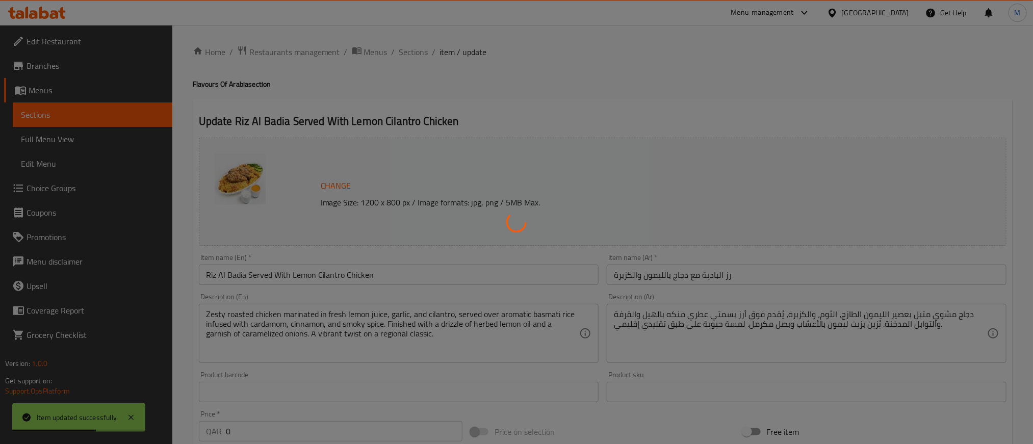
click at [407, 52] on div at bounding box center [516, 222] width 1033 height 444
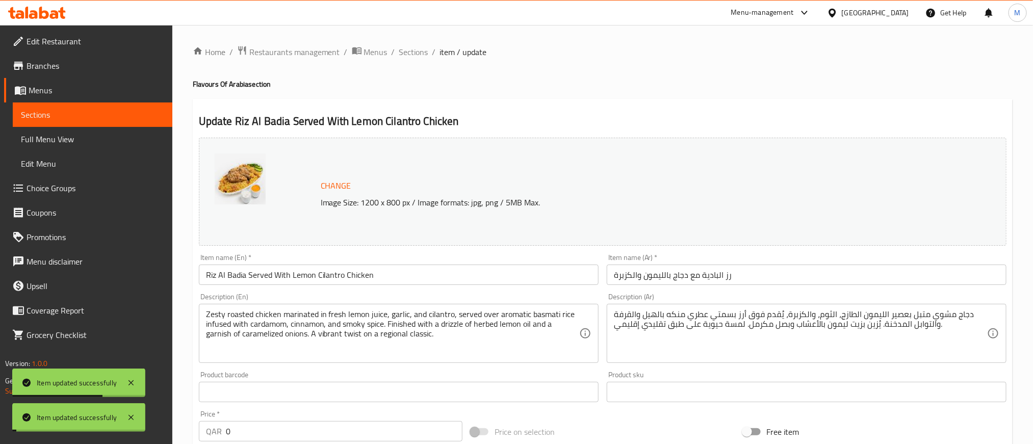
click at [407, 52] on span "Sections" at bounding box center [413, 52] width 29 height 12
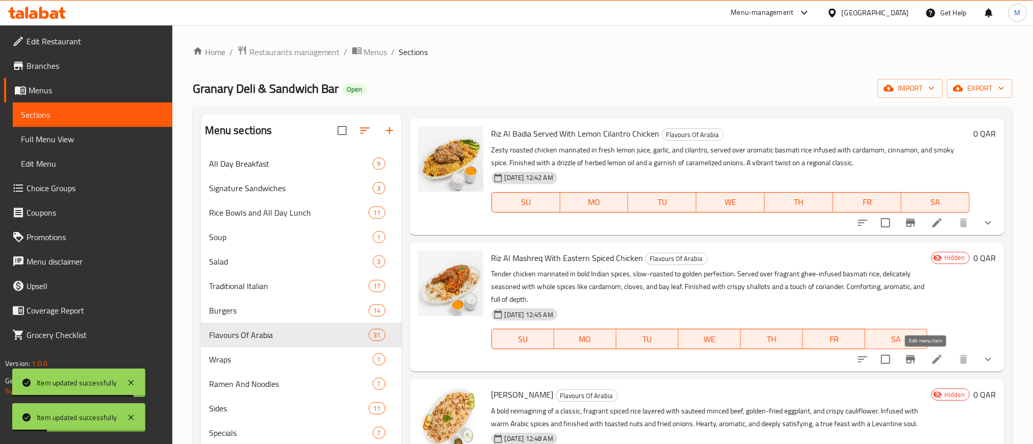
click at [932, 361] on icon at bounding box center [936, 359] width 9 height 9
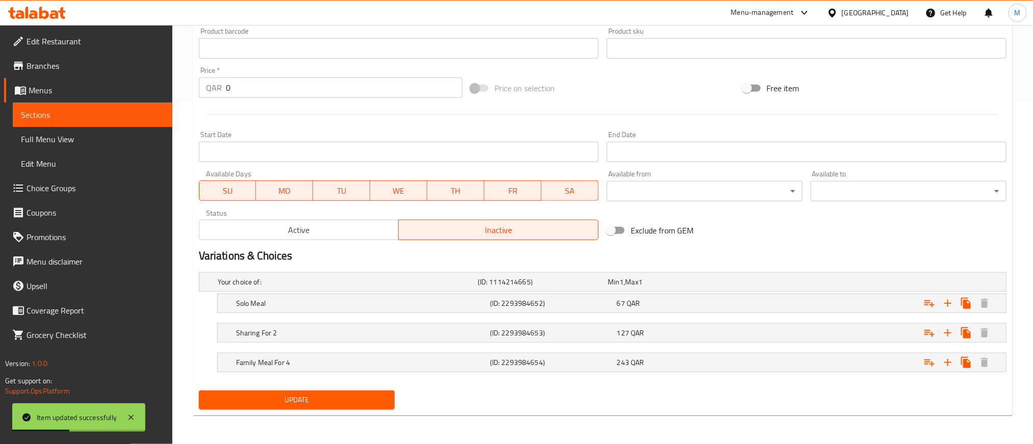
drag, startPoint x: 326, startPoint y: 224, endPoint x: 320, endPoint y: 255, distance: 32.1
click at [324, 224] on span "Active" at bounding box center [299, 230] width 192 height 15
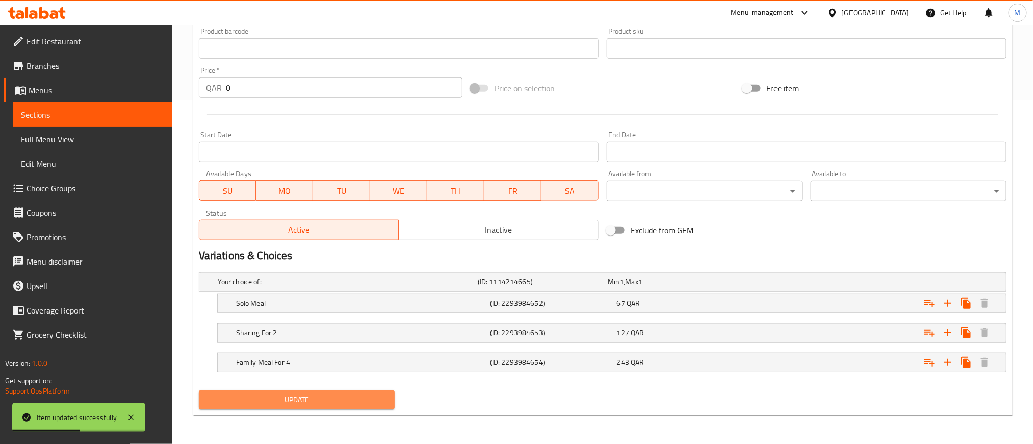
click at [335, 396] on span "Update" at bounding box center [296, 399] width 179 height 13
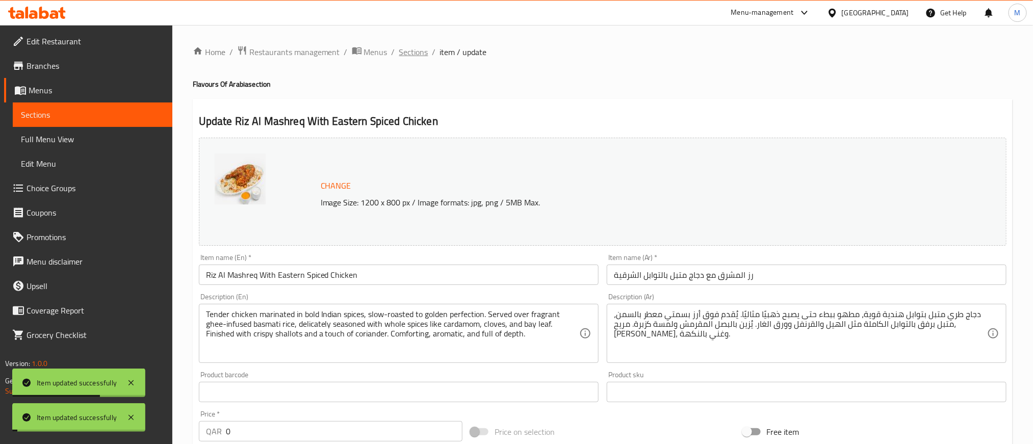
click at [416, 57] on span "Sections" at bounding box center [413, 52] width 29 height 12
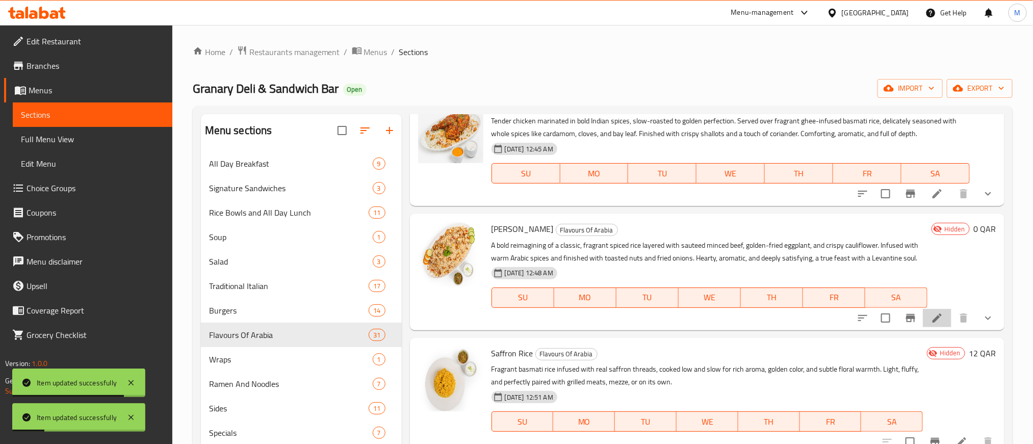
click at [924, 327] on li at bounding box center [937, 318] width 29 height 18
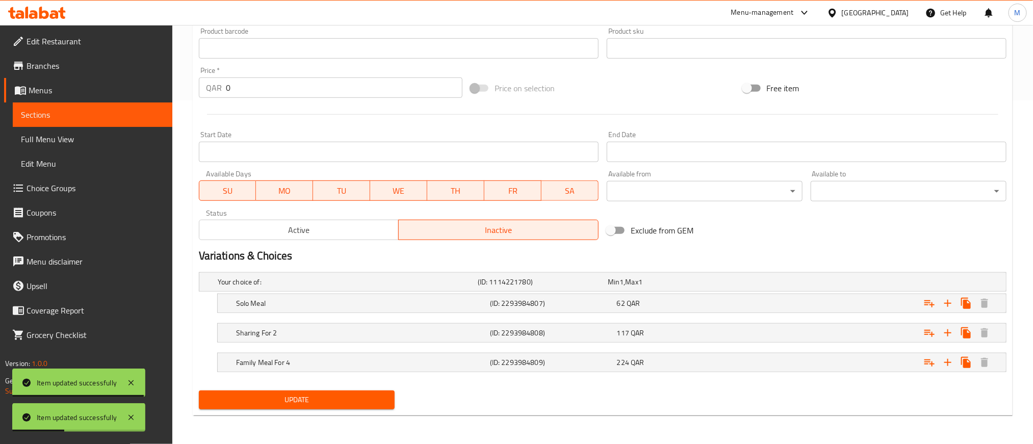
click at [338, 236] on span "Active" at bounding box center [299, 230] width 192 height 15
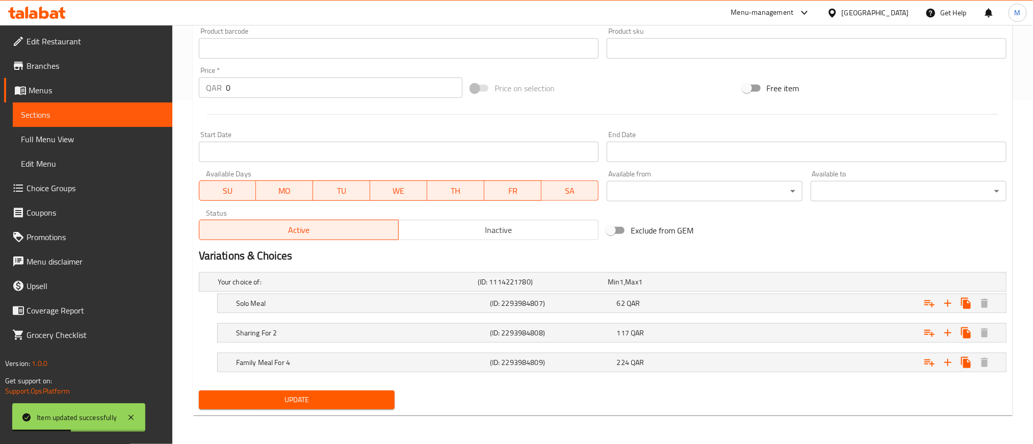
click at [369, 393] on span "Update" at bounding box center [296, 399] width 179 height 13
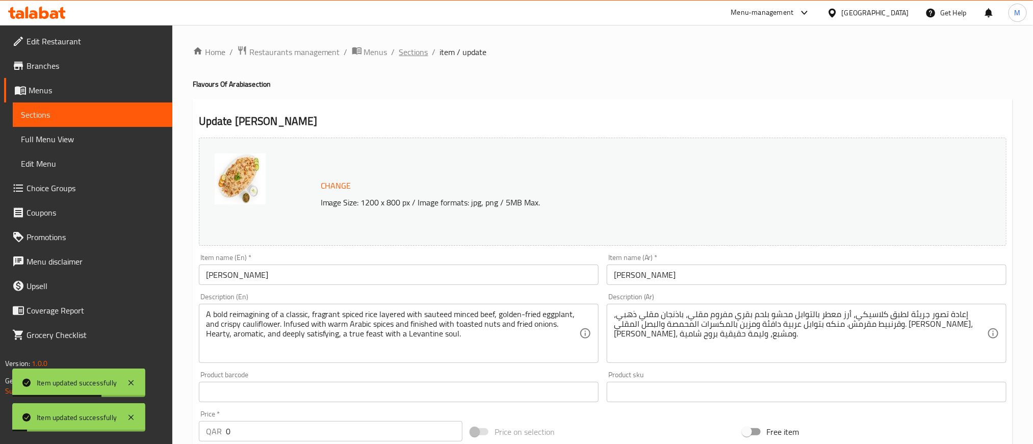
click at [399, 54] on span "Sections" at bounding box center [413, 52] width 29 height 12
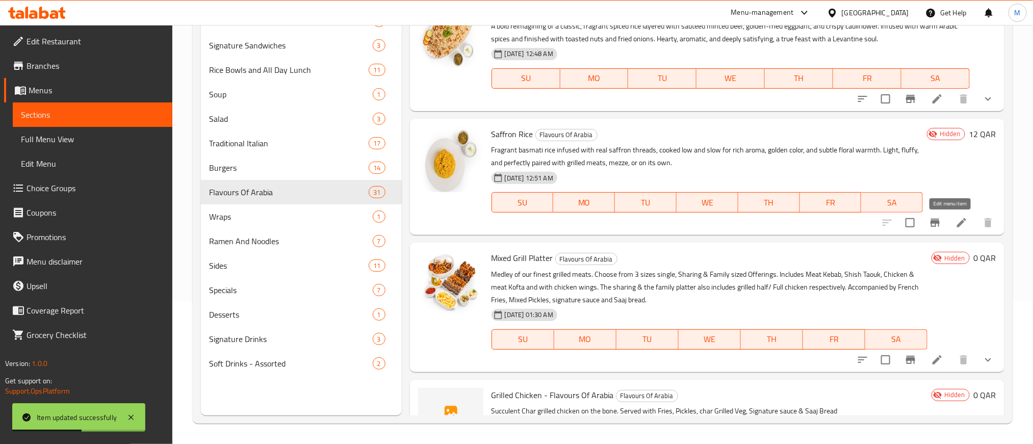
click at [955, 217] on icon at bounding box center [961, 223] width 12 height 12
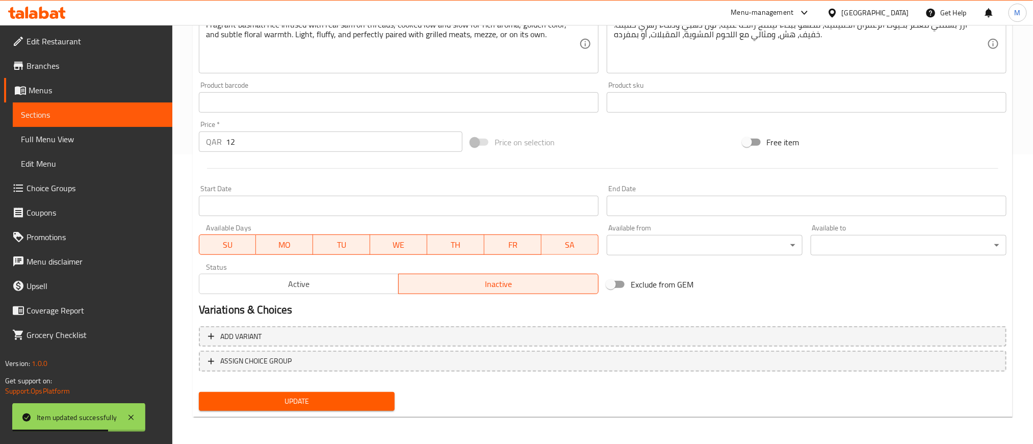
click at [286, 285] on span "Active" at bounding box center [299, 284] width 192 height 15
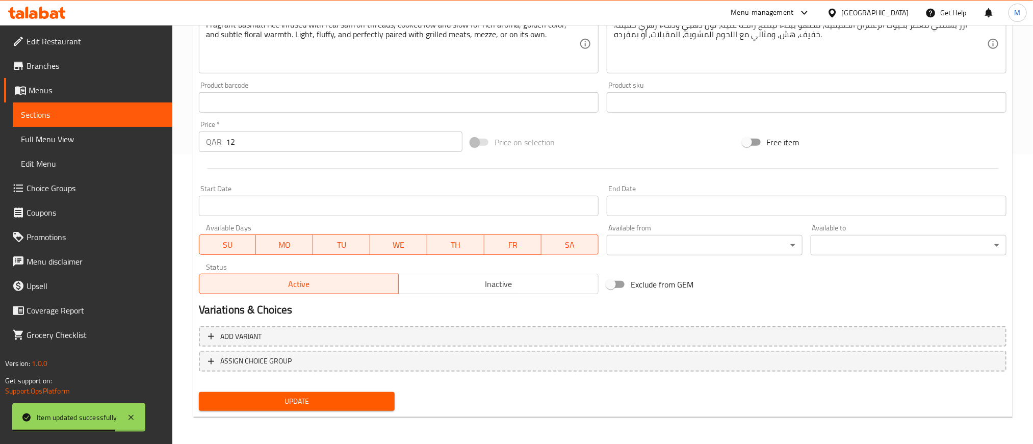
click at [326, 400] on span "Update" at bounding box center [296, 401] width 179 height 13
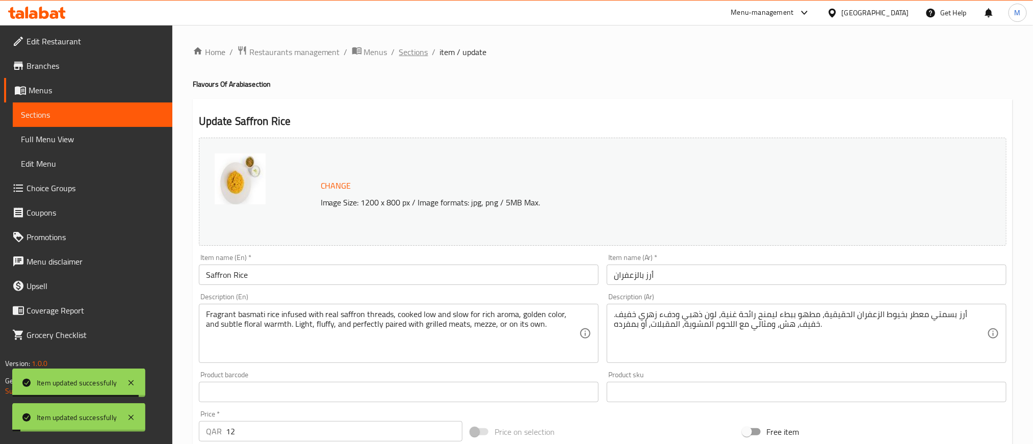
click at [410, 54] on span "Sections" at bounding box center [413, 52] width 29 height 12
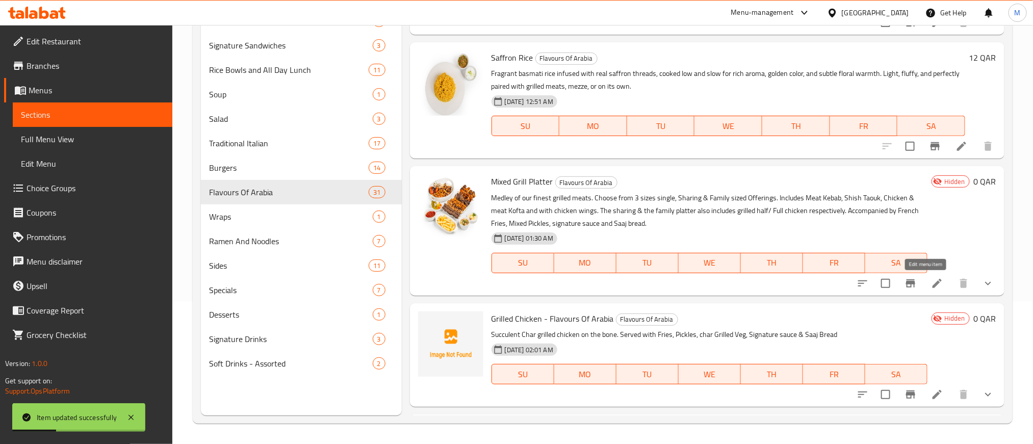
click at [932, 285] on icon at bounding box center [936, 283] width 9 height 9
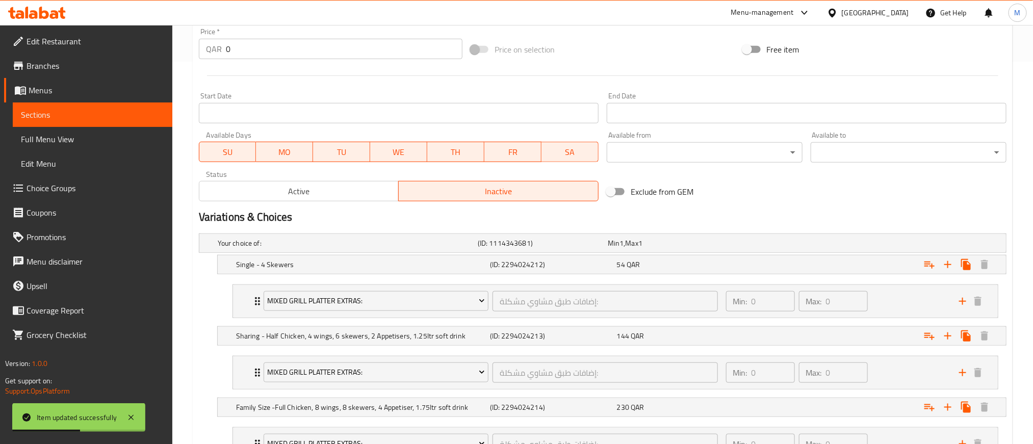
click at [338, 190] on span "Active" at bounding box center [299, 191] width 192 height 15
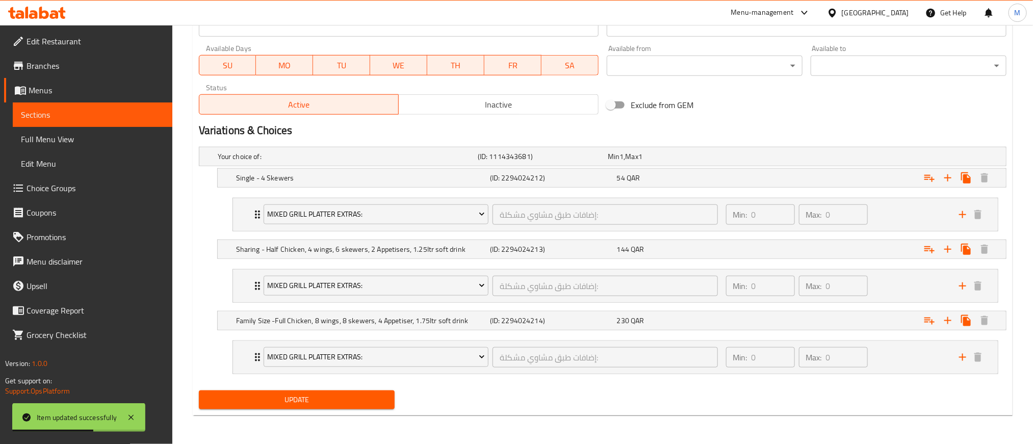
click at [326, 413] on div "Update" at bounding box center [297, 399] width 204 height 27
click at [326, 405] on span "Update" at bounding box center [296, 399] width 179 height 13
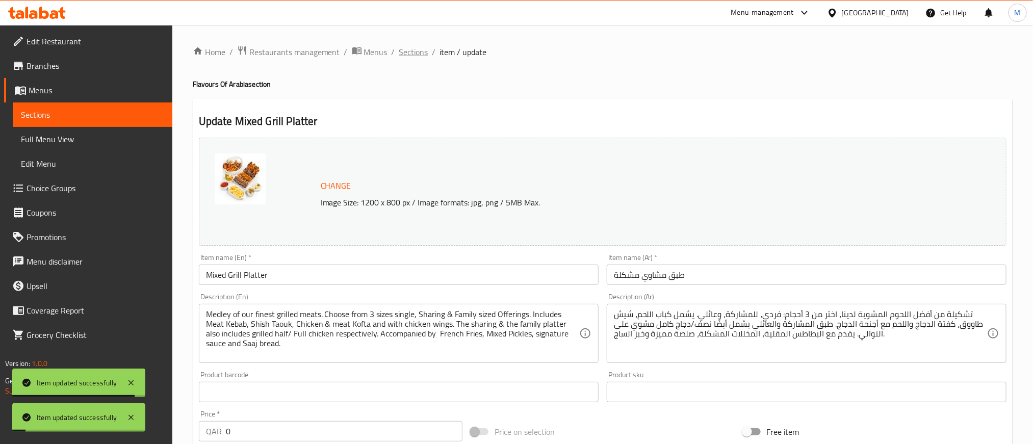
click at [411, 54] on span "Sections" at bounding box center [413, 52] width 29 height 12
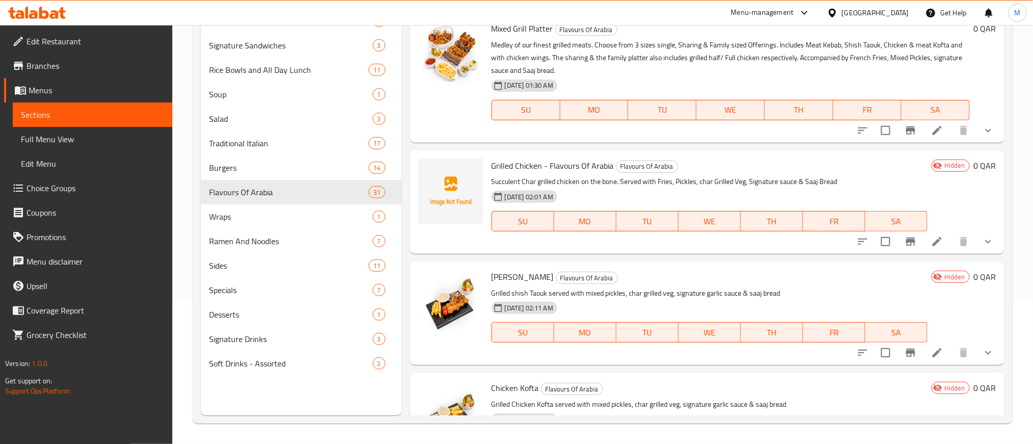
click at [503, 161] on span "Grilled Chicken - Flavours Of Arabia" at bounding box center [552, 165] width 122 height 15
copy h6 "Grilled Chicken - Flavours Of Arabia"
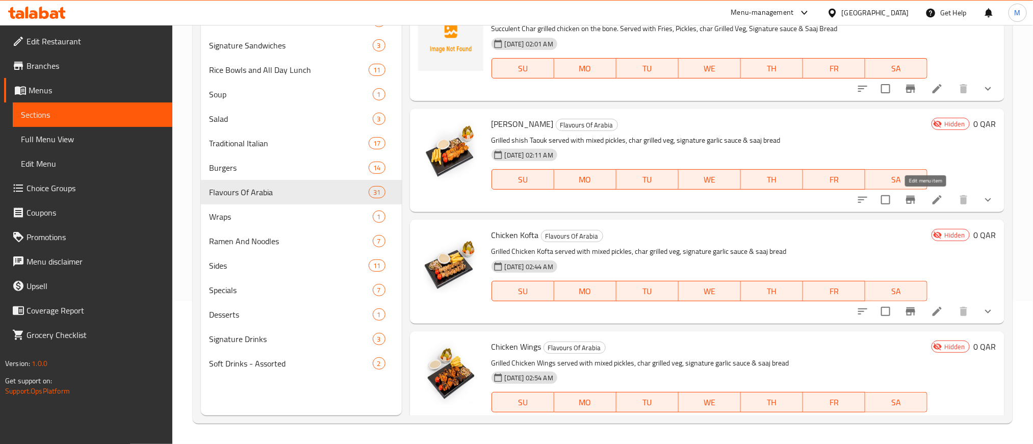
click at [931, 203] on icon at bounding box center [937, 200] width 12 height 12
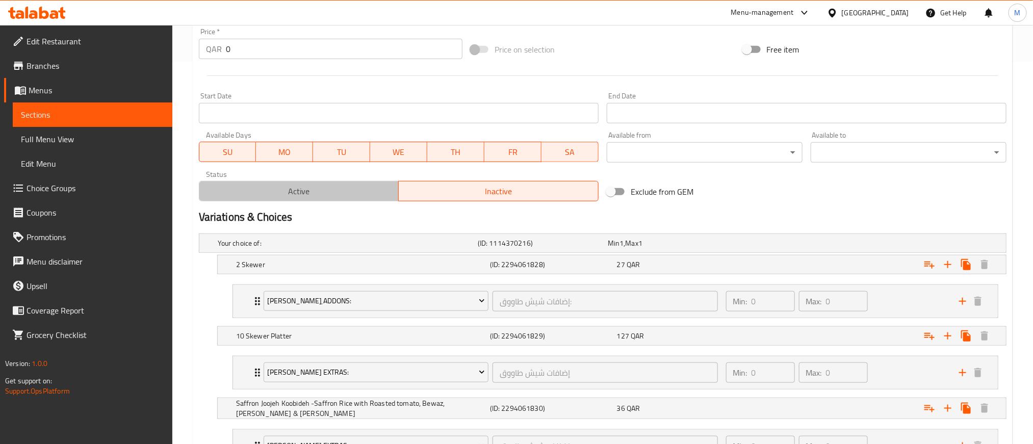
click at [320, 198] on span "Active" at bounding box center [299, 191] width 192 height 15
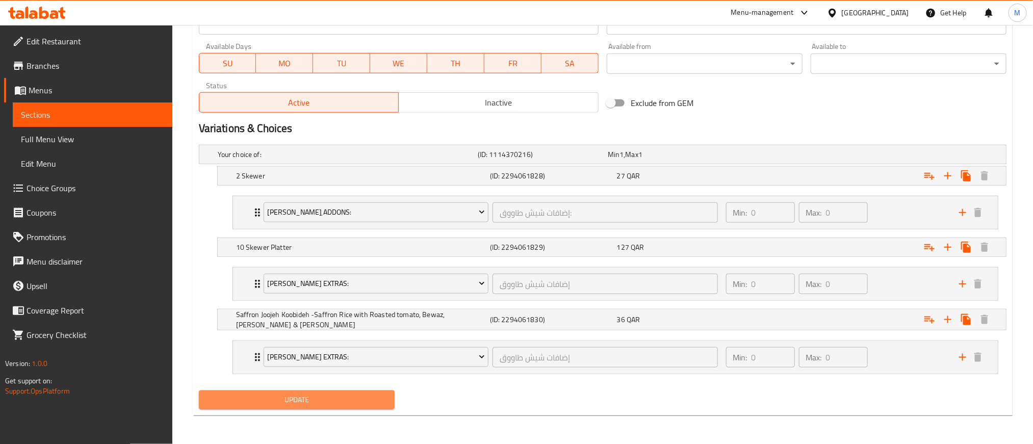
click at [355, 395] on span "Update" at bounding box center [296, 399] width 179 height 13
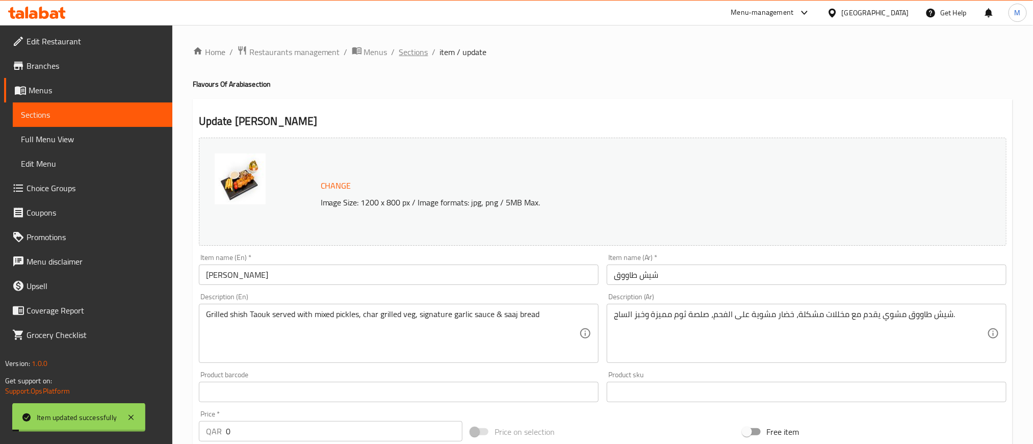
click at [414, 46] on span "Sections" at bounding box center [413, 52] width 29 height 12
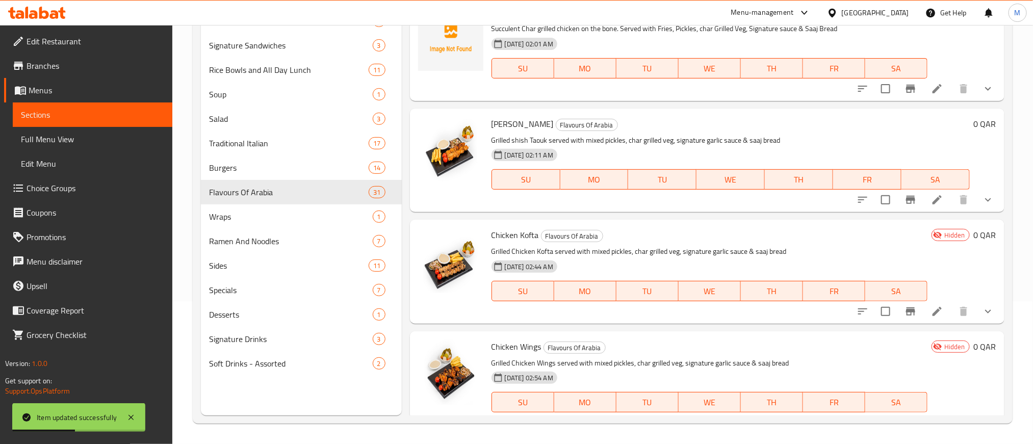
click at [931, 312] on icon at bounding box center [937, 311] width 12 height 12
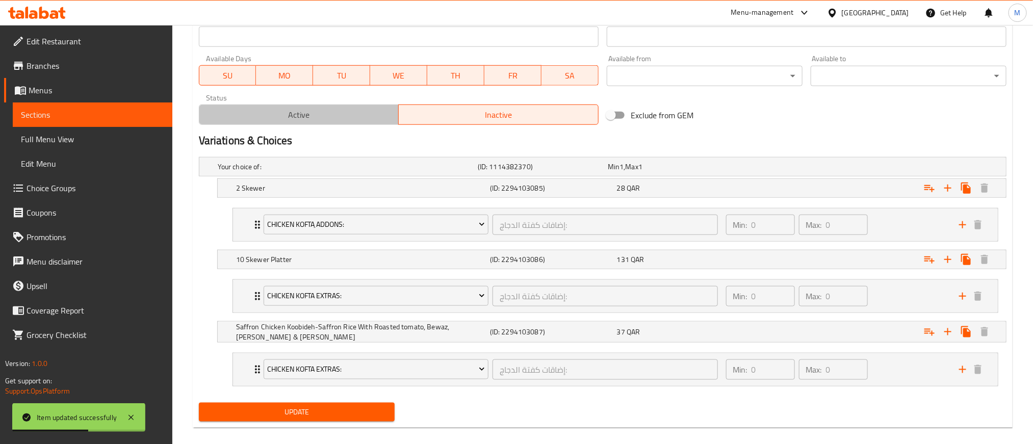
click at [317, 107] on button "Active" at bounding box center [299, 114] width 200 height 20
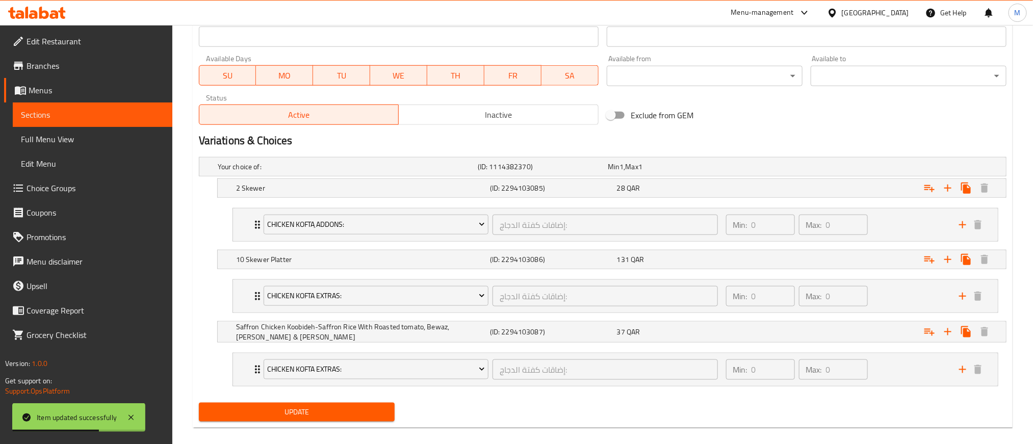
click at [362, 422] on button "Update" at bounding box center [297, 412] width 196 height 19
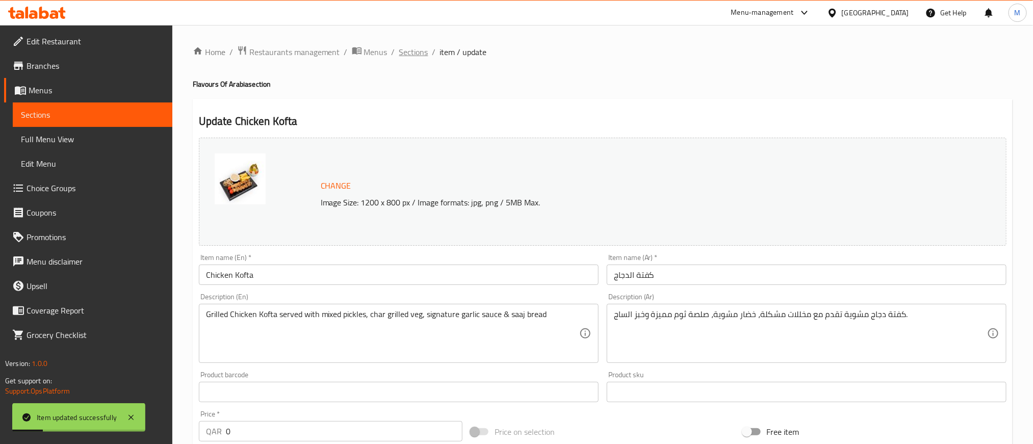
click at [408, 52] on span "Sections" at bounding box center [413, 52] width 29 height 12
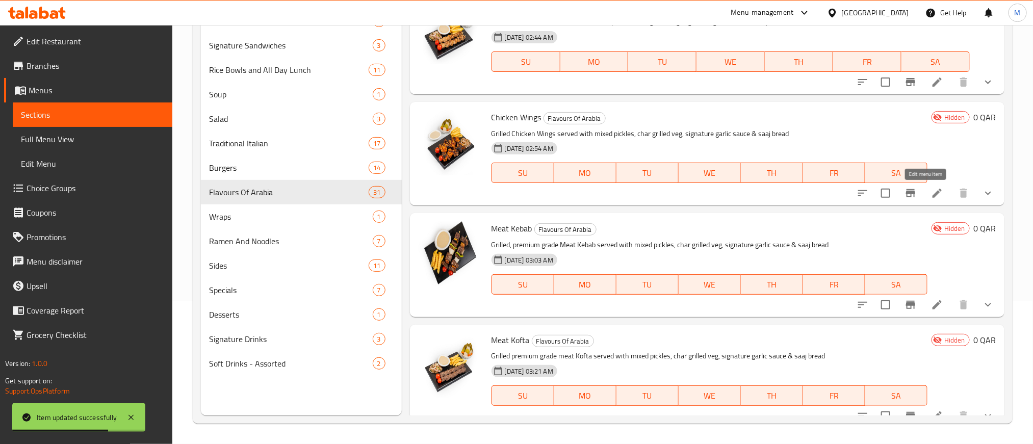
click at [931, 190] on icon at bounding box center [937, 193] width 12 height 12
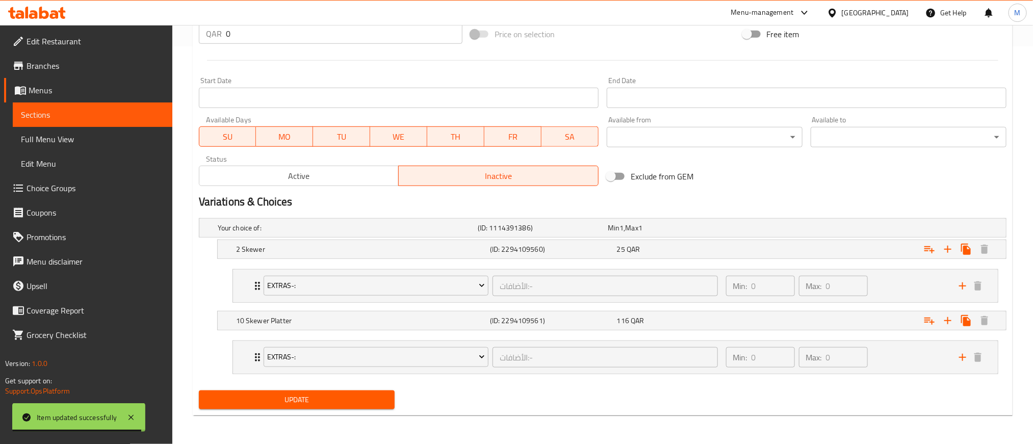
click at [328, 190] on div "Variations & Choices" at bounding box center [602, 201] width 815 height 23
click at [329, 173] on span "Active" at bounding box center [299, 176] width 192 height 15
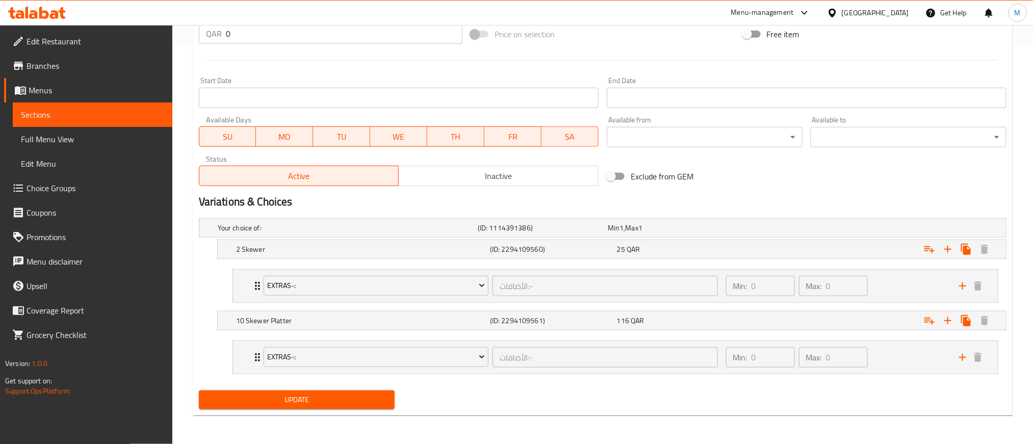
click at [348, 403] on span "Update" at bounding box center [296, 399] width 179 height 13
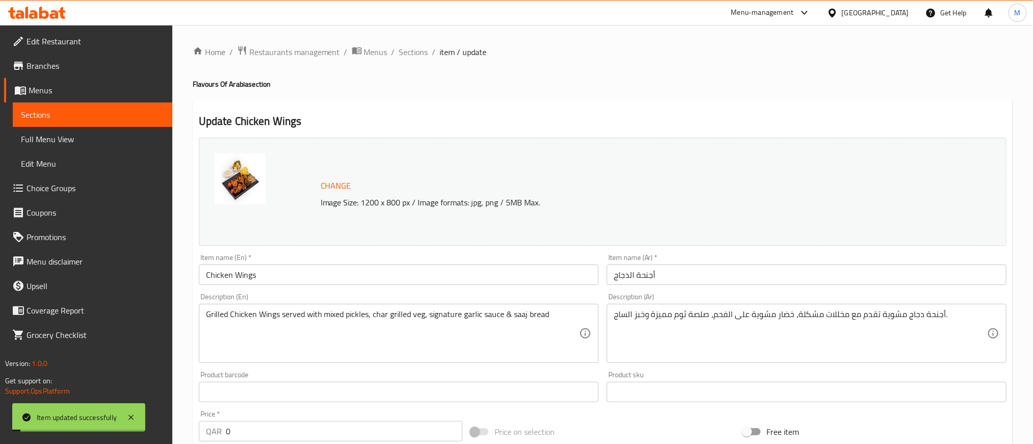
click at [412, 55] on span "Sections" at bounding box center [413, 52] width 29 height 12
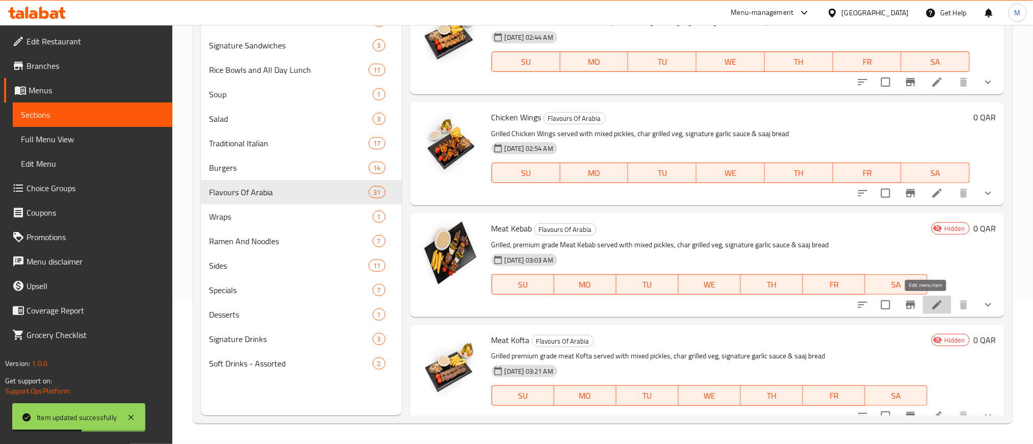
click at [931, 305] on icon at bounding box center [937, 305] width 12 height 12
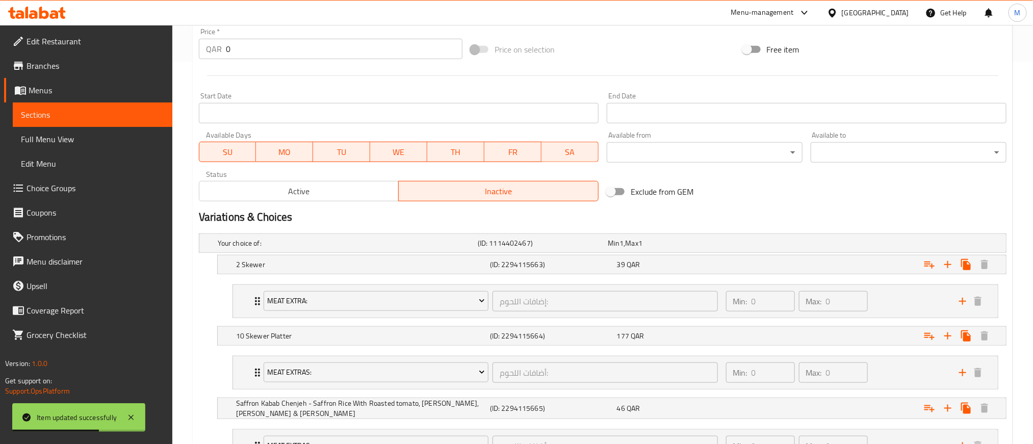
click at [279, 196] on span "Active" at bounding box center [299, 191] width 192 height 15
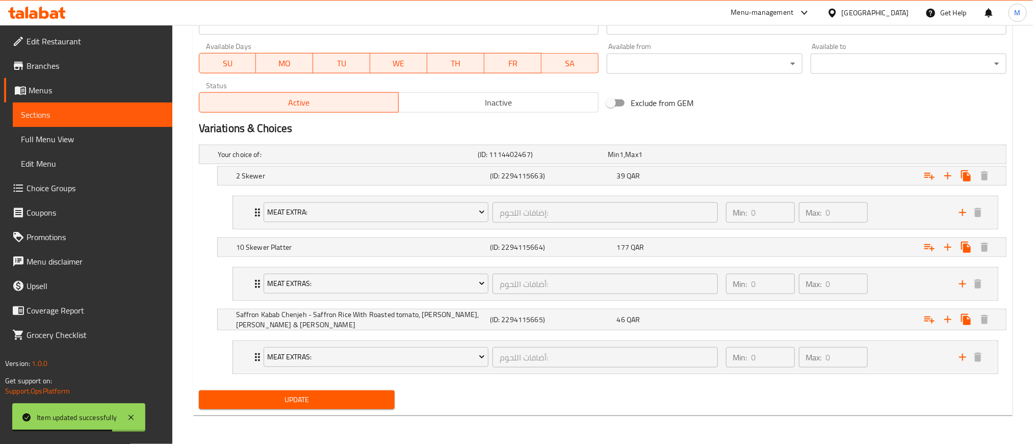
click at [314, 395] on span "Update" at bounding box center [296, 399] width 179 height 13
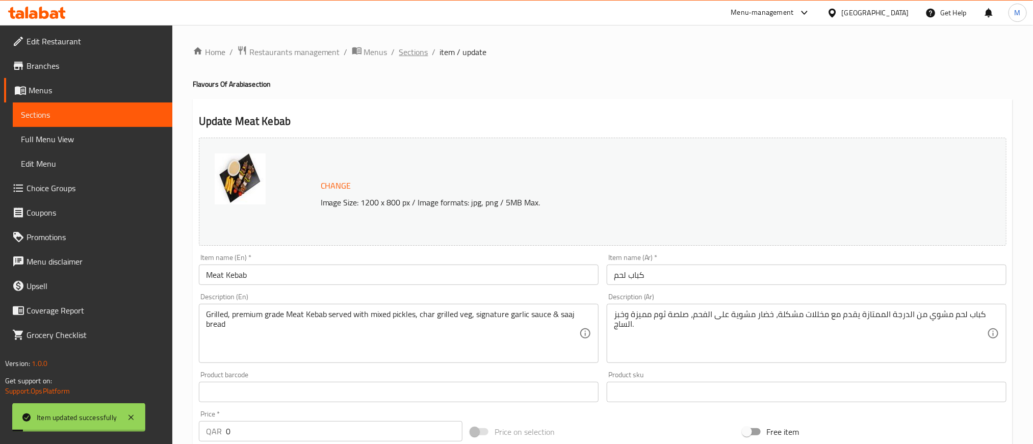
click at [416, 50] on span "Sections" at bounding box center [413, 52] width 29 height 12
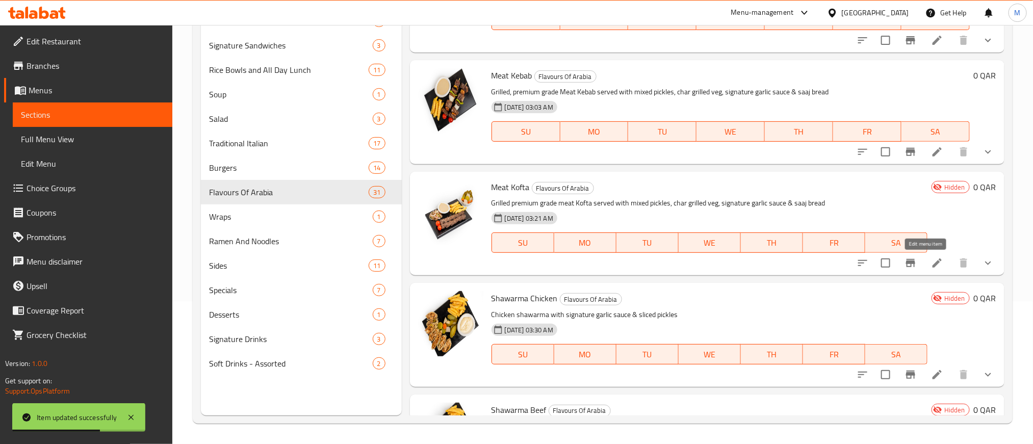
click at [931, 265] on icon at bounding box center [937, 263] width 12 height 12
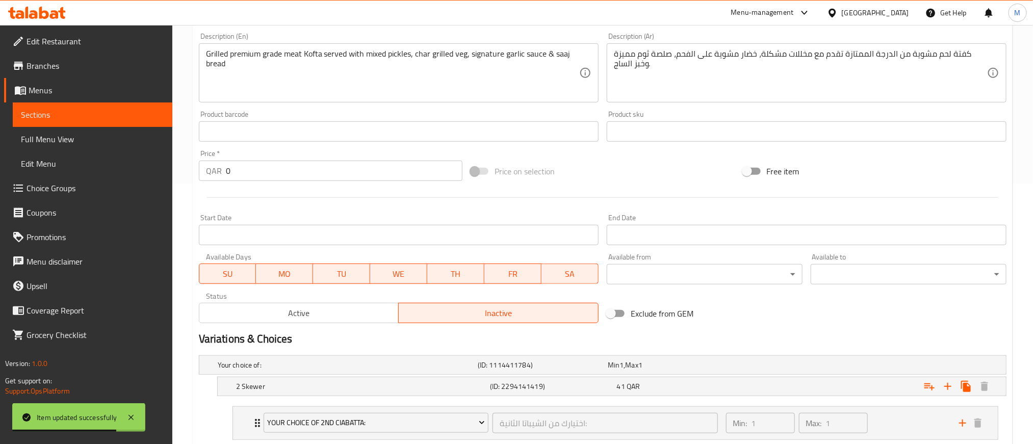
scroll to position [516, 0]
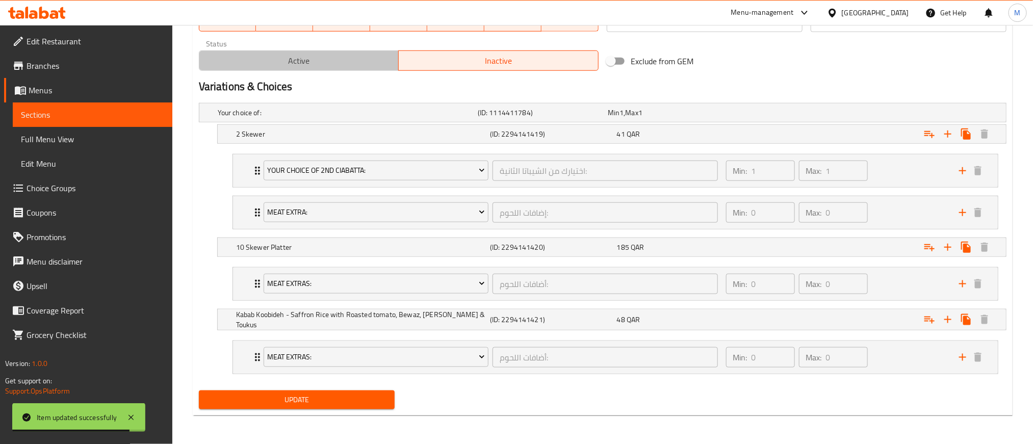
click at [347, 56] on span "Active" at bounding box center [299, 61] width 192 height 15
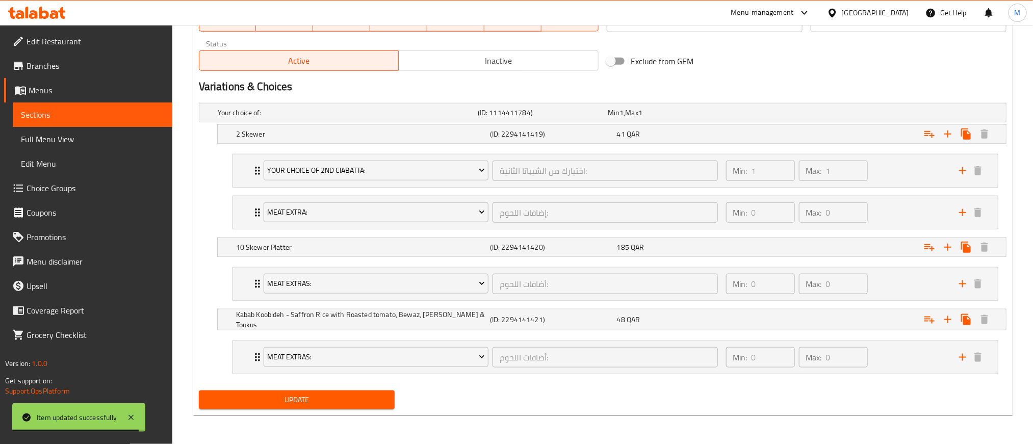
click at [358, 395] on span "Update" at bounding box center [296, 399] width 179 height 13
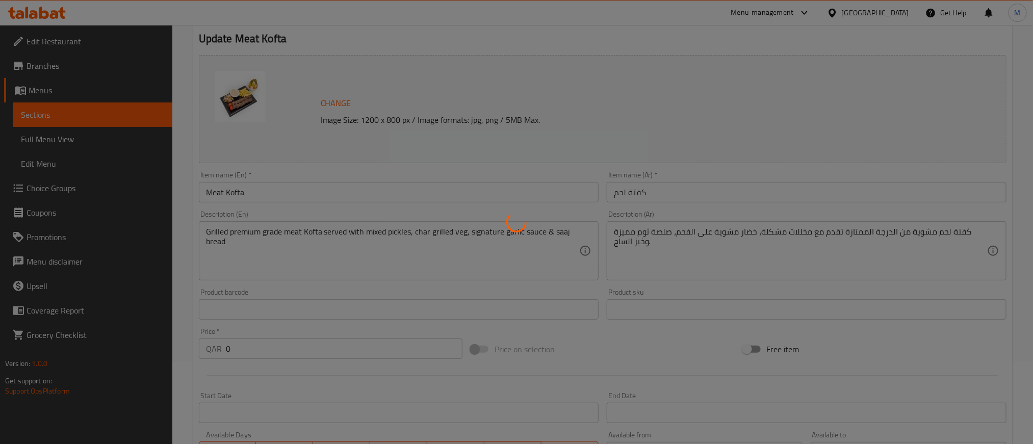
scroll to position [0, 0]
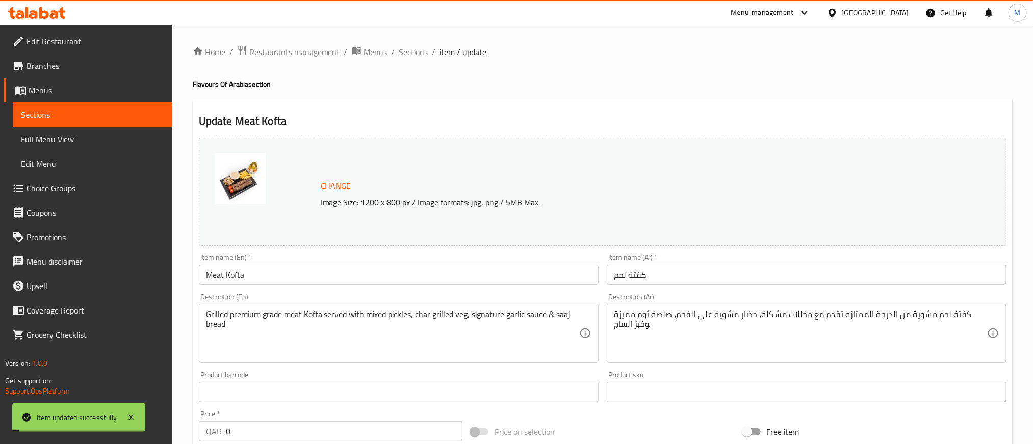
click at [404, 49] on span "Sections" at bounding box center [413, 52] width 29 height 12
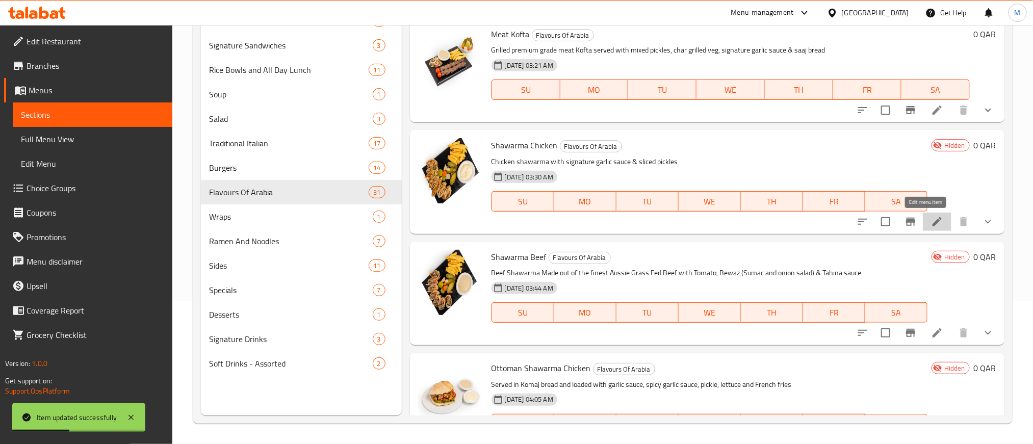
click at [932, 217] on icon at bounding box center [936, 221] width 9 height 9
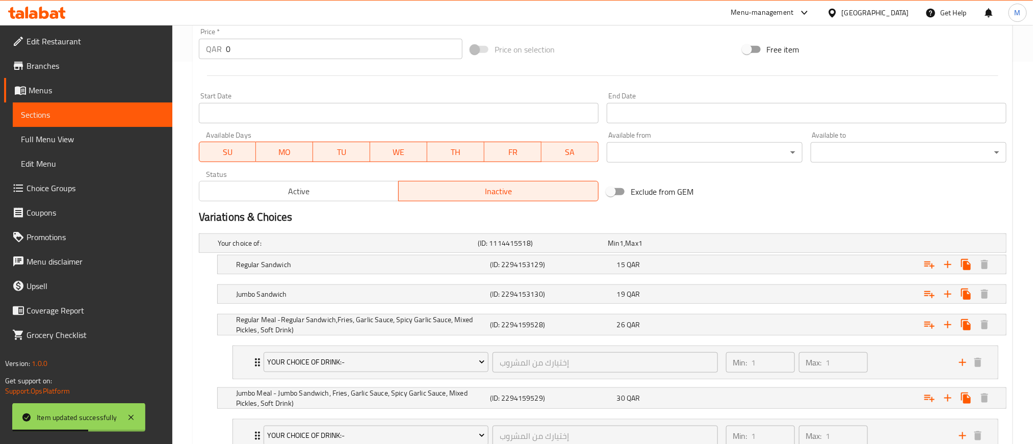
click at [369, 185] on span "Active" at bounding box center [299, 191] width 192 height 15
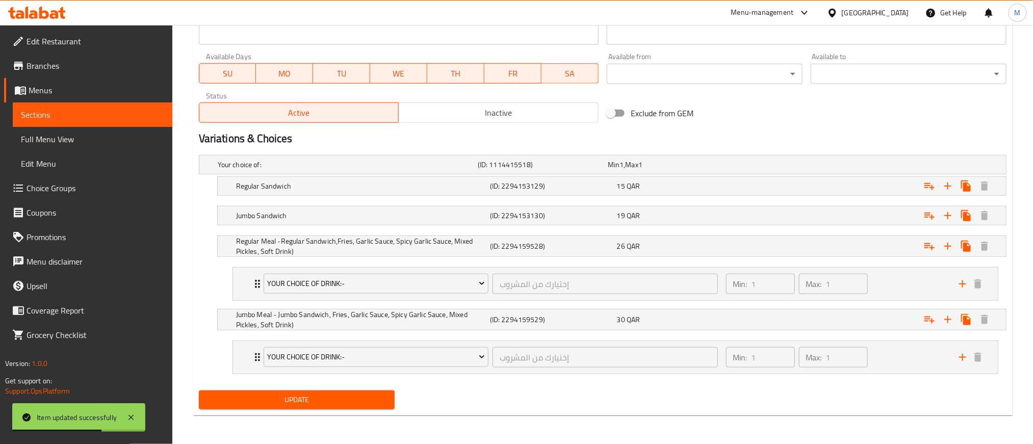
click at [369, 400] on span "Update" at bounding box center [296, 399] width 179 height 13
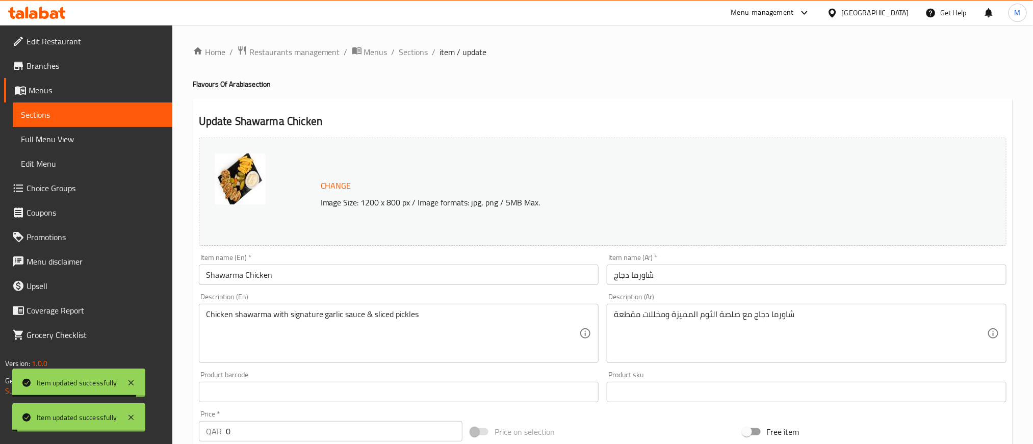
click at [415, 49] on span "Sections" at bounding box center [413, 52] width 29 height 12
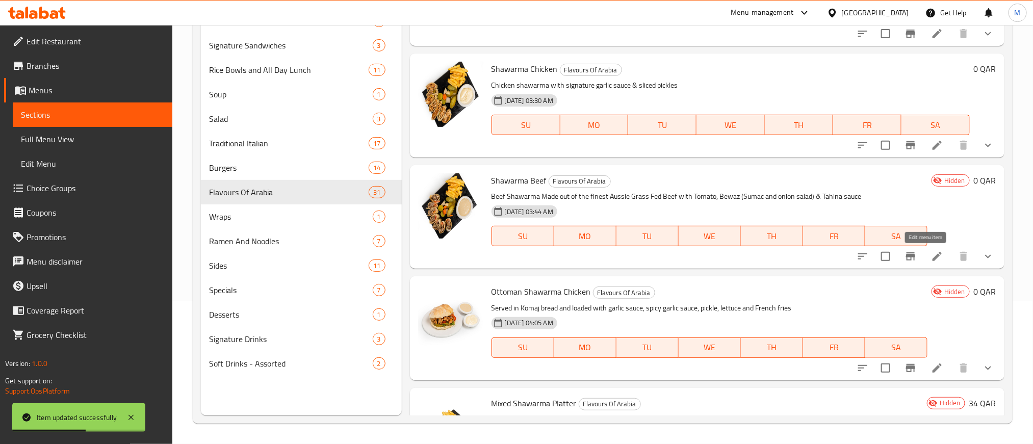
click at [932, 260] on icon at bounding box center [936, 256] width 9 height 9
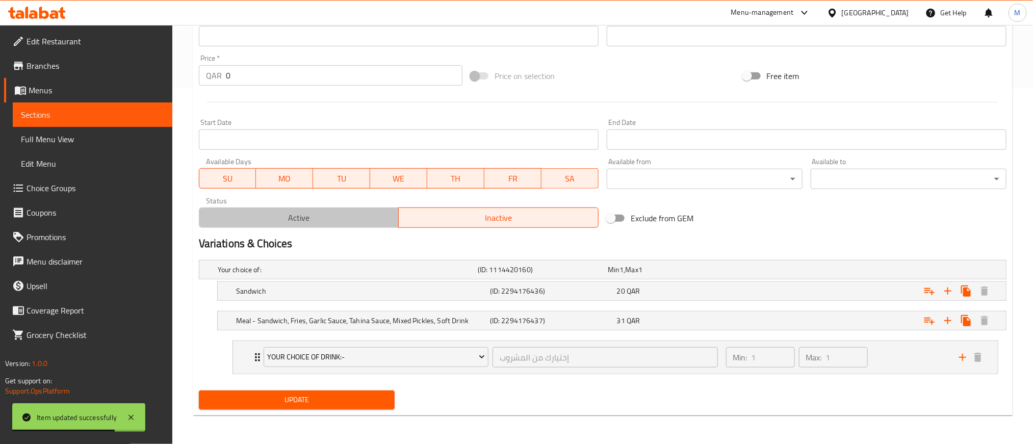
click at [363, 222] on span "Active" at bounding box center [299, 217] width 192 height 15
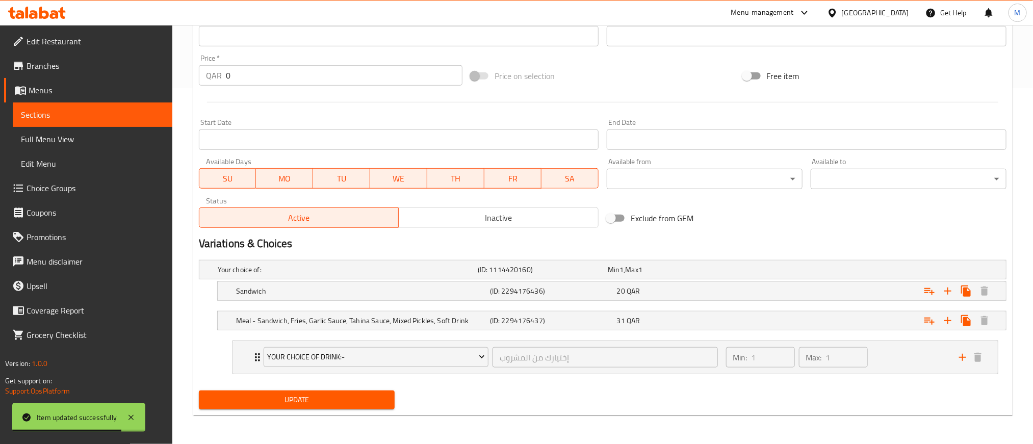
click at [372, 399] on span "Update" at bounding box center [296, 399] width 179 height 13
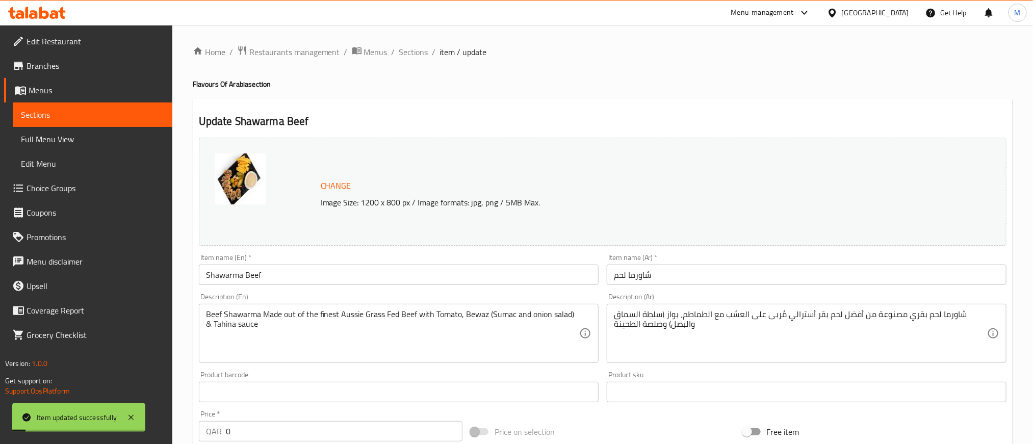
click at [394, 56] on ol "Home / Restaurants management / Menus / Sections / item / update" at bounding box center [603, 51] width 820 height 13
click at [412, 54] on span "Sections" at bounding box center [413, 52] width 29 height 12
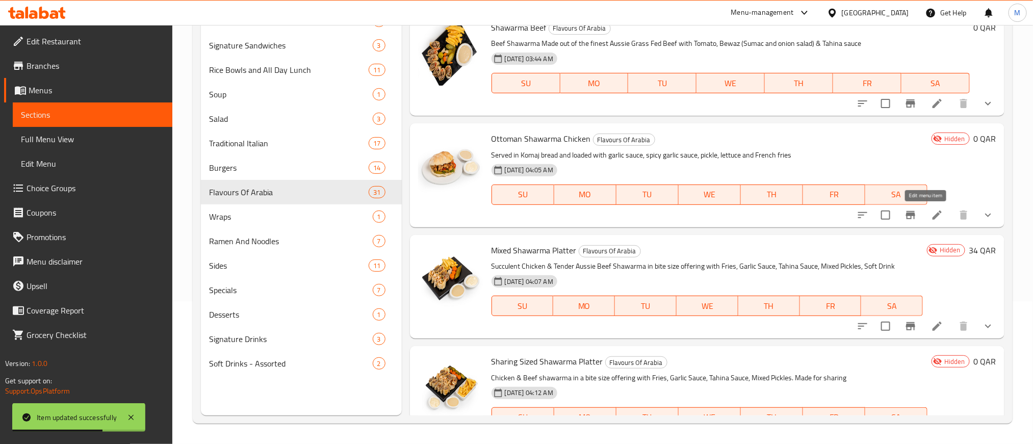
click at [931, 211] on icon at bounding box center [937, 215] width 12 height 12
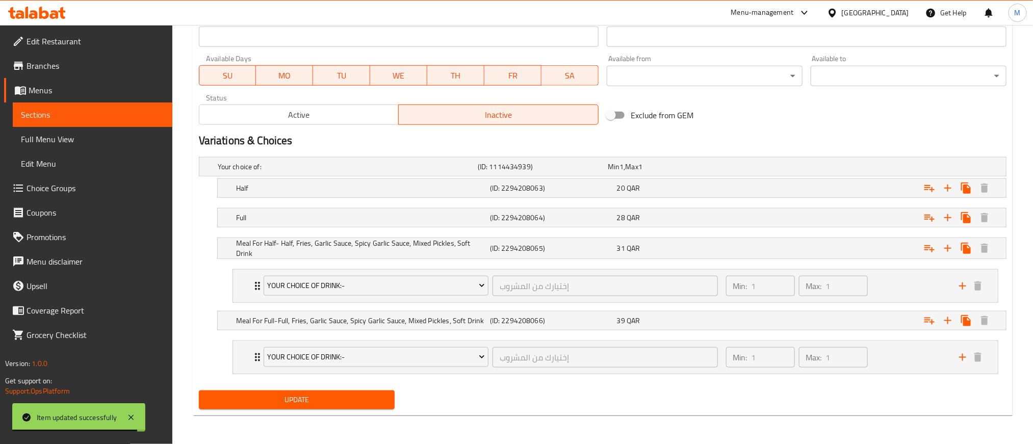
click at [367, 112] on span "Active" at bounding box center [299, 115] width 192 height 15
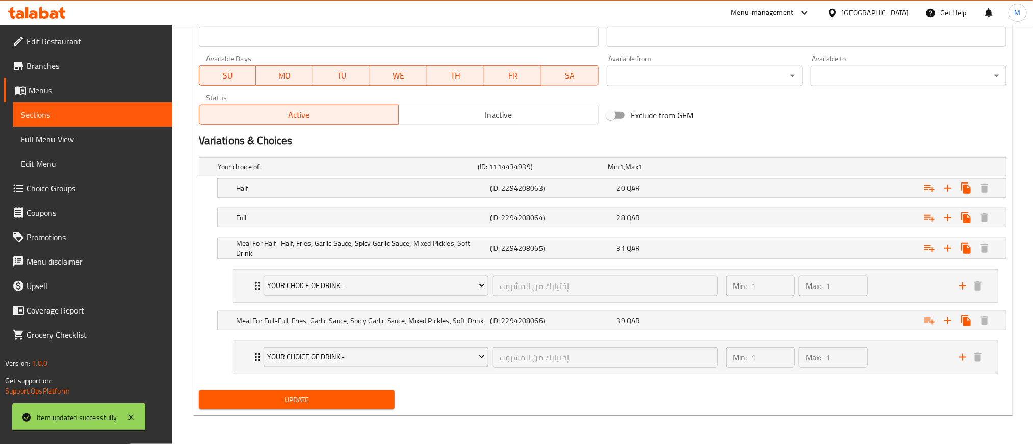
click at [367, 392] on button "Update" at bounding box center [297, 399] width 196 height 19
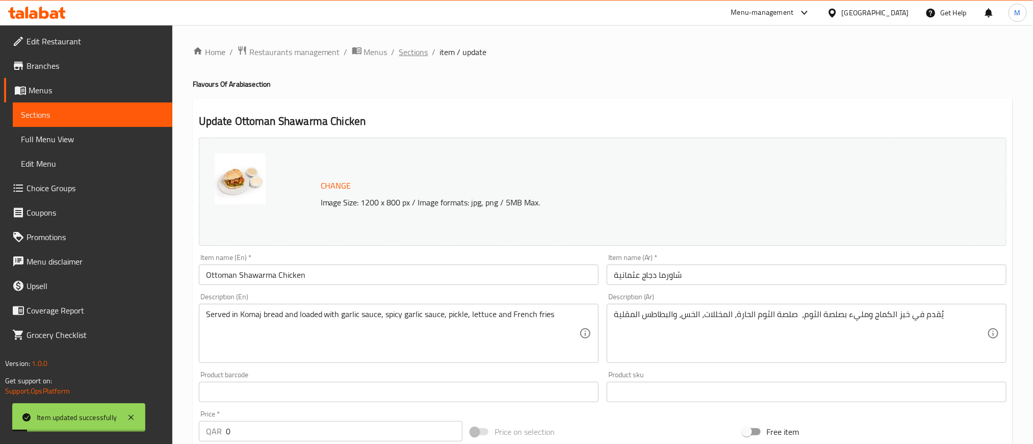
click at [415, 52] on span "Sections" at bounding box center [413, 52] width 29 height 12
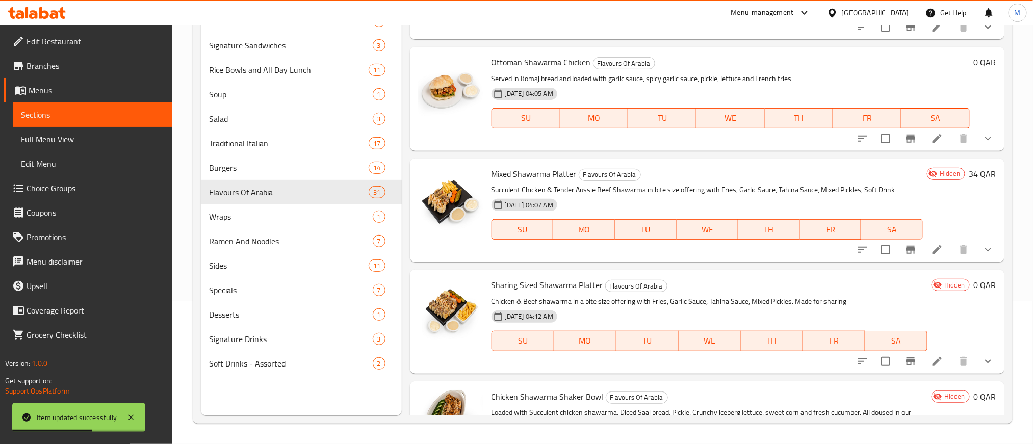
click at [931, 246] on icon at bounding box center [937, 250] width 12 height 12
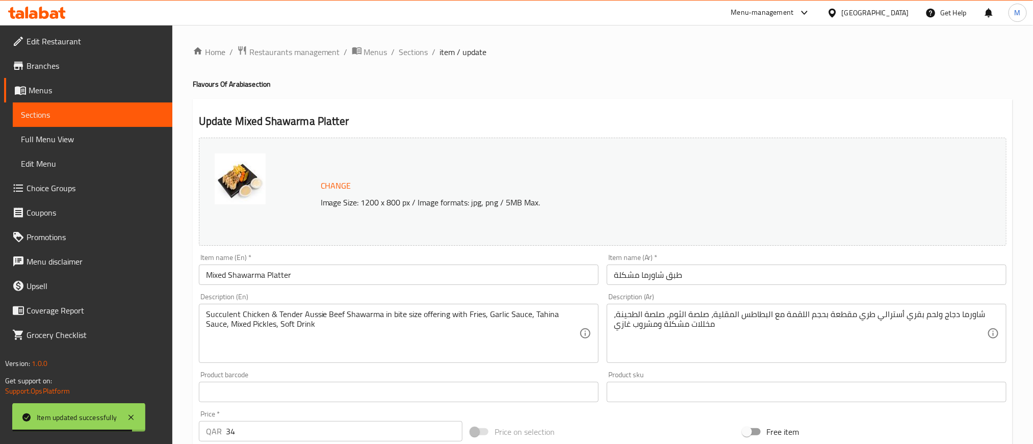
scroll to position [308, 0]
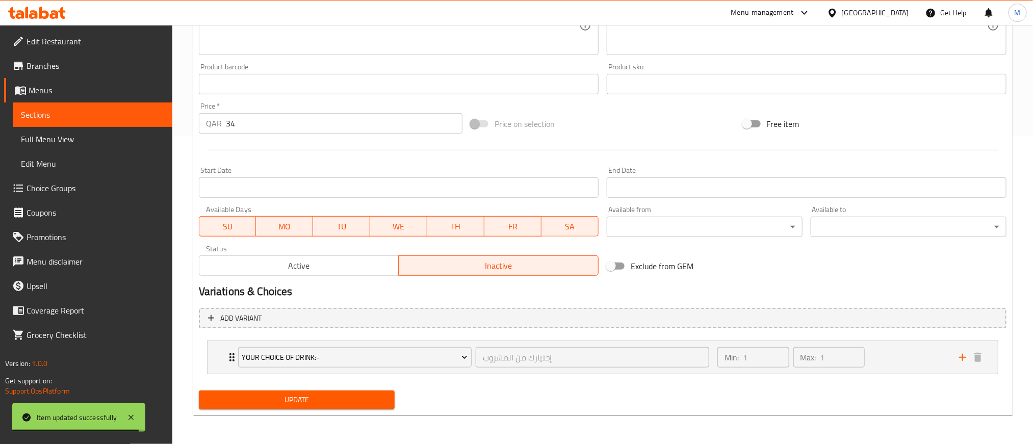
click at [355, 251] on div "Active Inactive" at bounding box center [399, 260] width 400 height 31
click at [353, 263] on span "Active" at bounding box center [299, 265] width 192 height 15
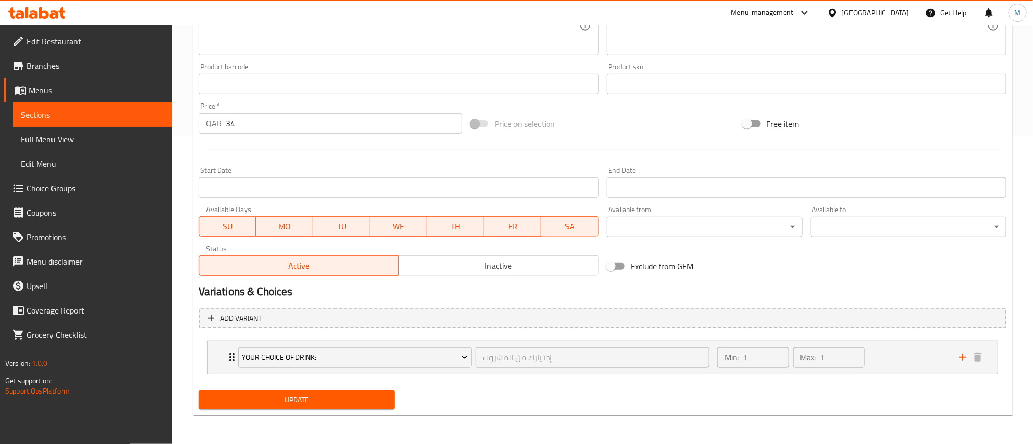
click at [355, 401] on span "Update" at bounding box center [296, 399] width 179 height 13
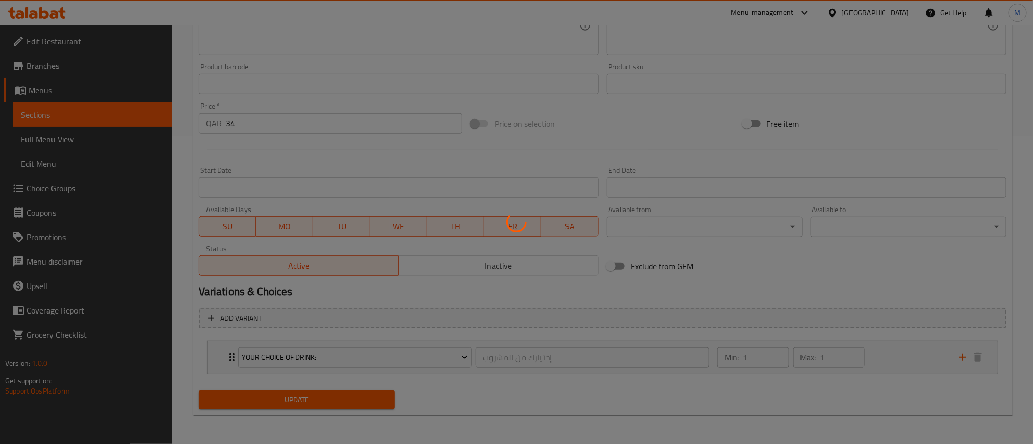
scroll to position [170, 0]
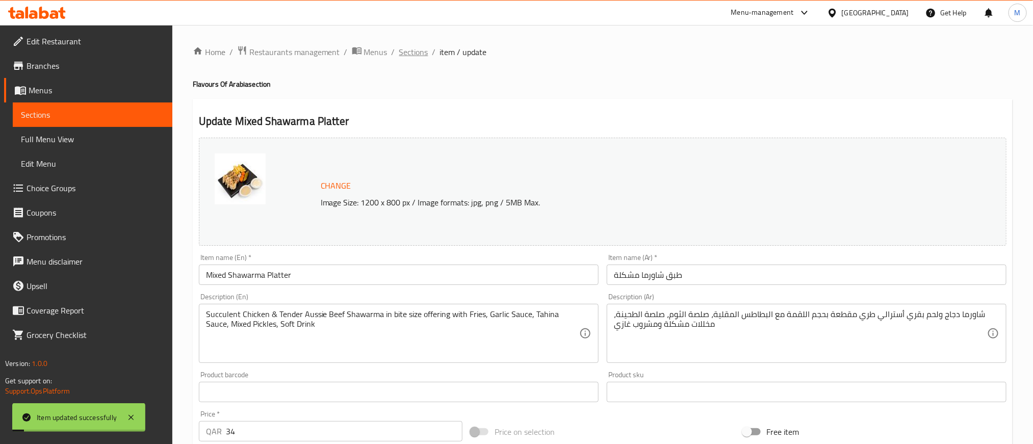
click at [416, 46] on span "Sections" at bounding box center [413, 52] width 29 height 12
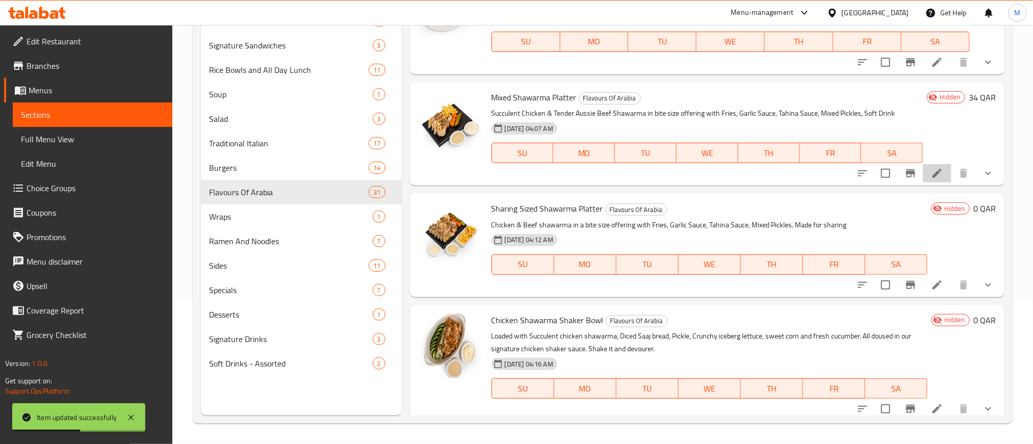
click at [931, 171] on icon at bounding box center [937, 173] width 12 height 12
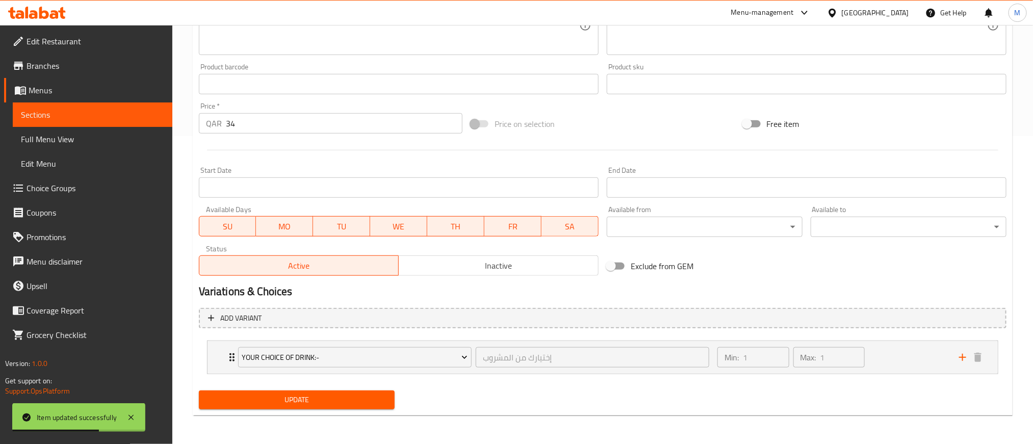
click at [352, 411] on div "Update" at bounding box center [297, 399] width 204 height 27
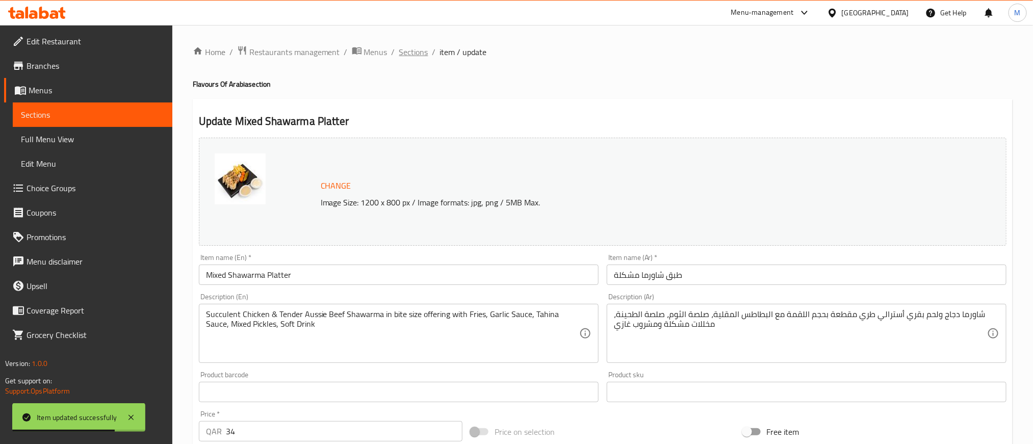
click at [400, 52] on span "Sections" at bounding box center [413, 52] width 29 height 12
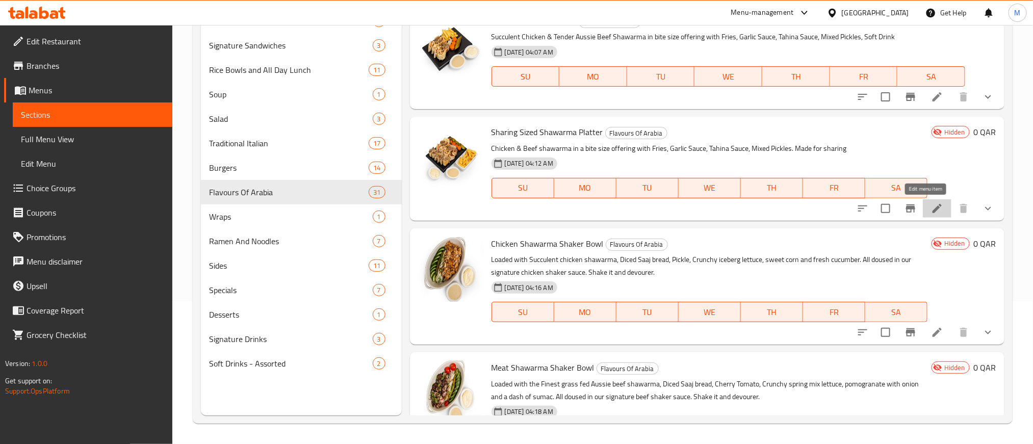
click at [931, 205] on icon at bounding box center [937, 208] width 12 height 12
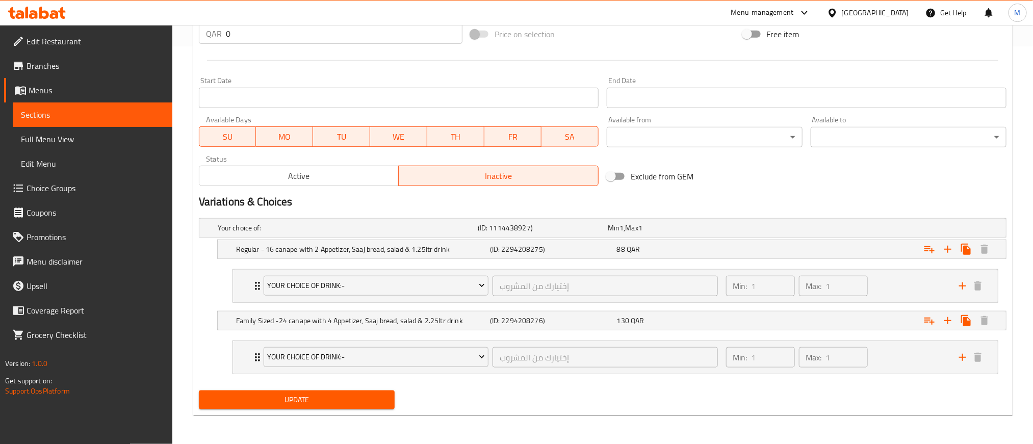
click at [352, 178] on span "Active" at bounding box center [299, 176] width 192 height 15
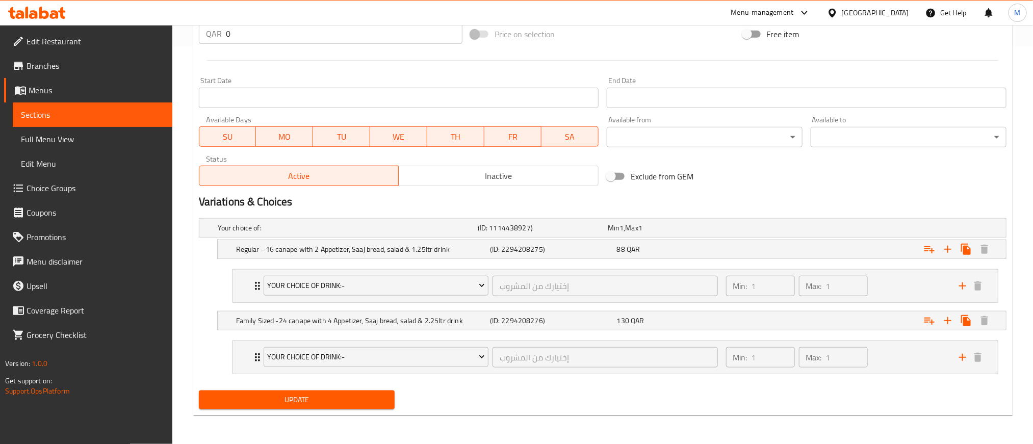
click at [372, 398] on span "Update" at bounding box center [296, 399] width 179 height 13
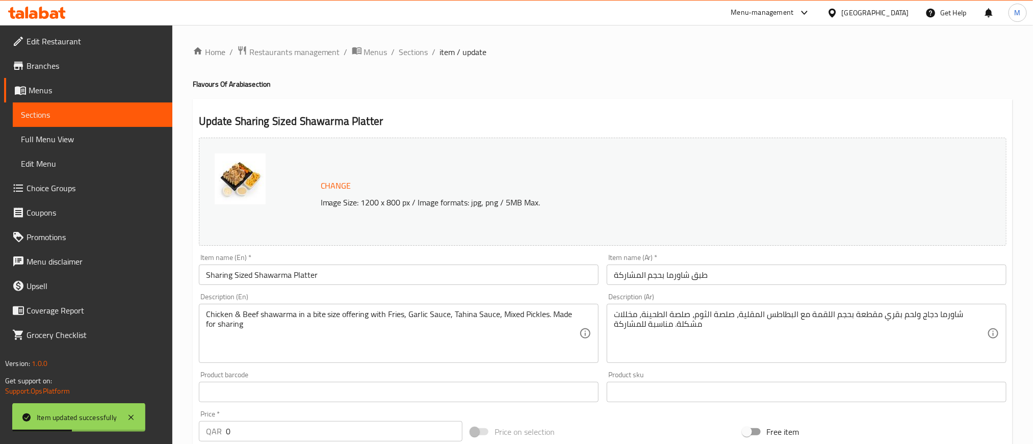
drag, startPoint x: 414, startPoint y: 52, endPoint x: 479, endPoint y: 101, distance: 80.8
click at [414, 52] on span "Sections" at bounding box center [413, 52] width 29 height 12
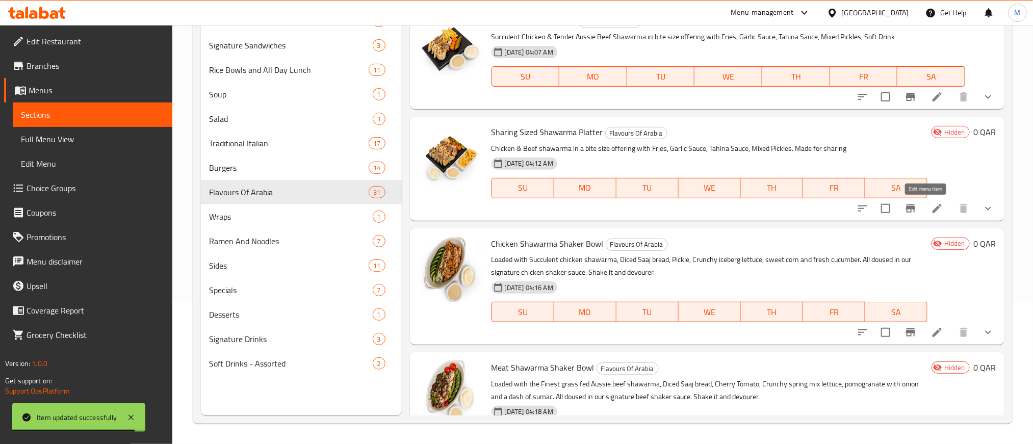
click at [932, 204] on icon at bounding box center [936, 208] width 9 height 9
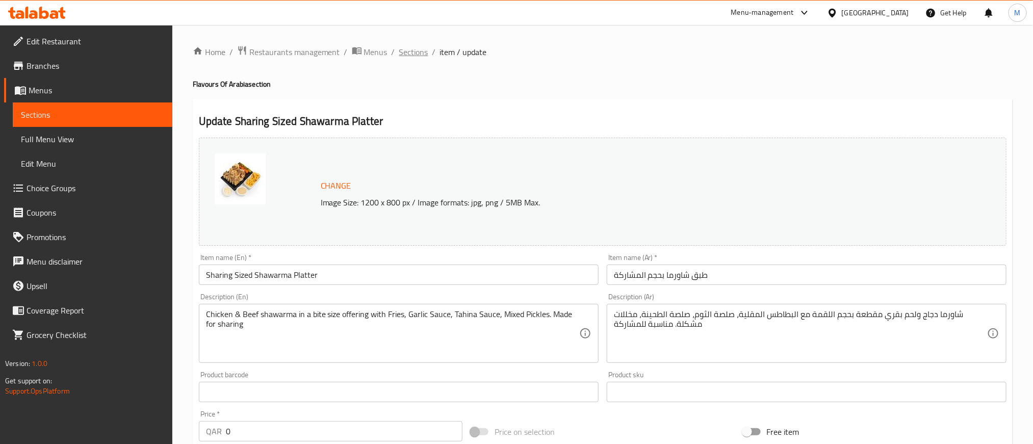
click at [403, 49] on span "Sections" at bounding box center [413, 52] width 29 height 12
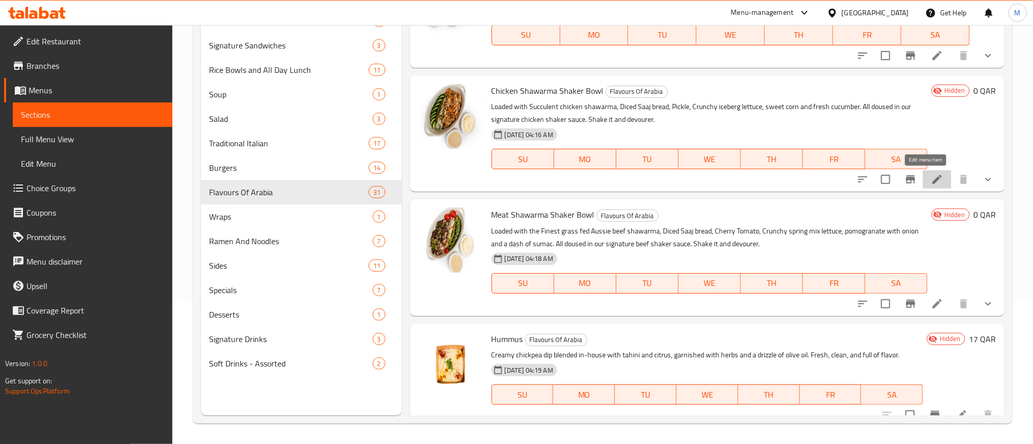
click at [931, 181] on icon at bounding box center [937, 179] width 12 height 12
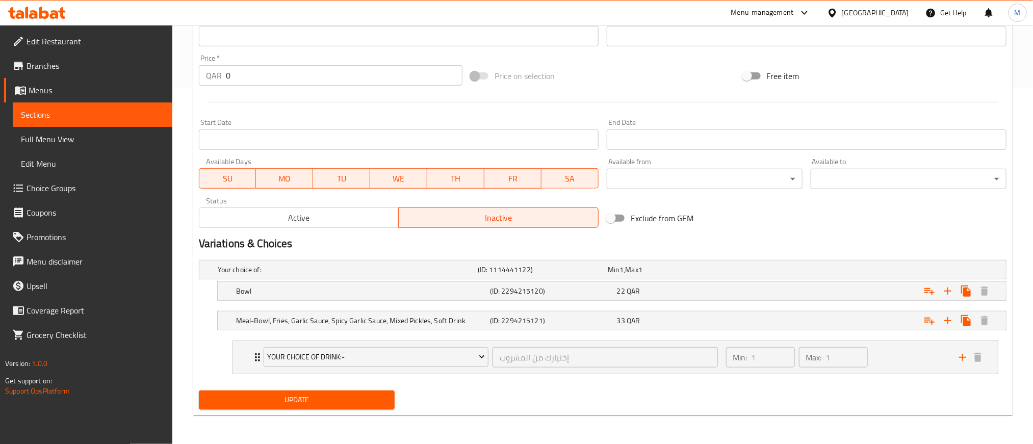
click at [347, 228] on div "Status Active Inactive" at bounding box center [399, 212] width 408 height 39
click at [352, 217] on span "Active" at bounding box center [299, 217] width 192 height 15
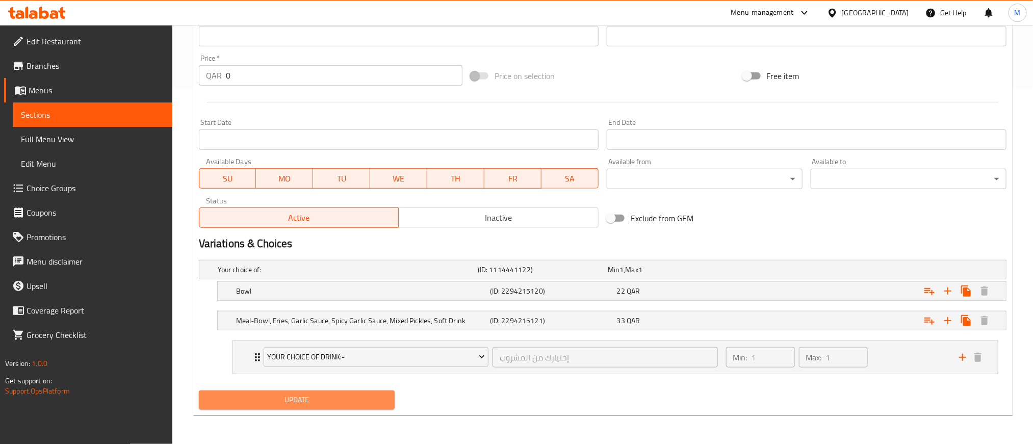
click at [372, 407] on button "Update" at bounding box center [297, 399] width 196 height 19
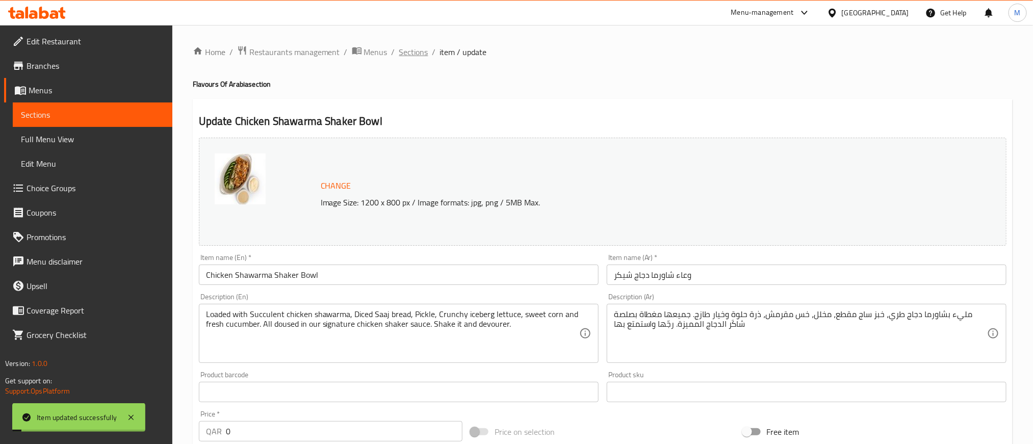
click at [419, 51] on span "Sections" at bounding box center [413, 52] width 29 height 12
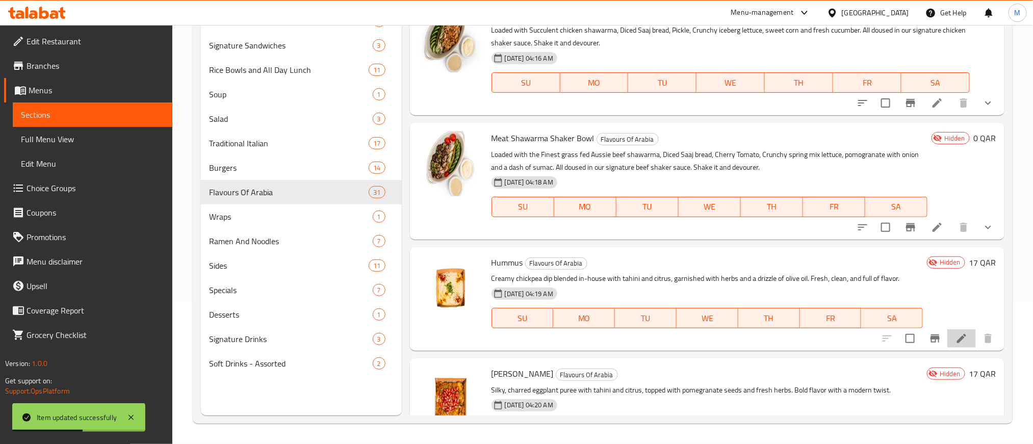
click at [954, 330] on li at bounding box center [961, 338] width 29 height 18
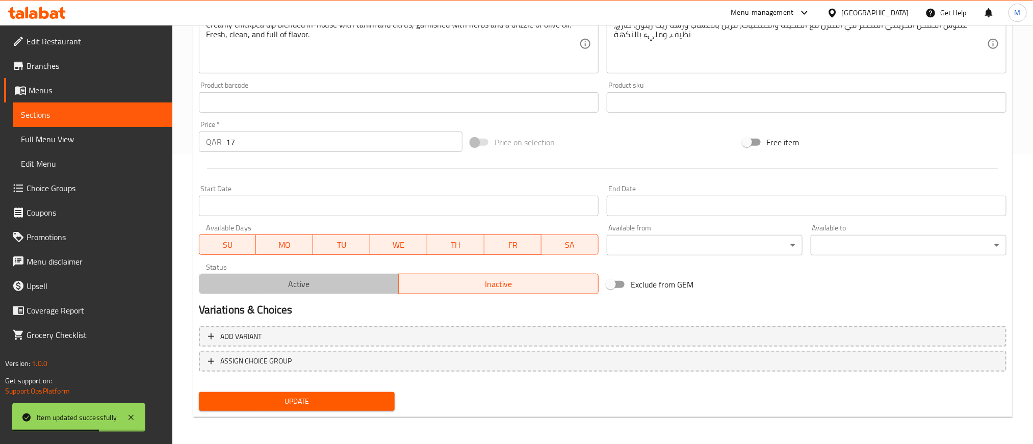
click at [341, 274] on button "Active" at bounding box center [299, 284] width 200 height 20
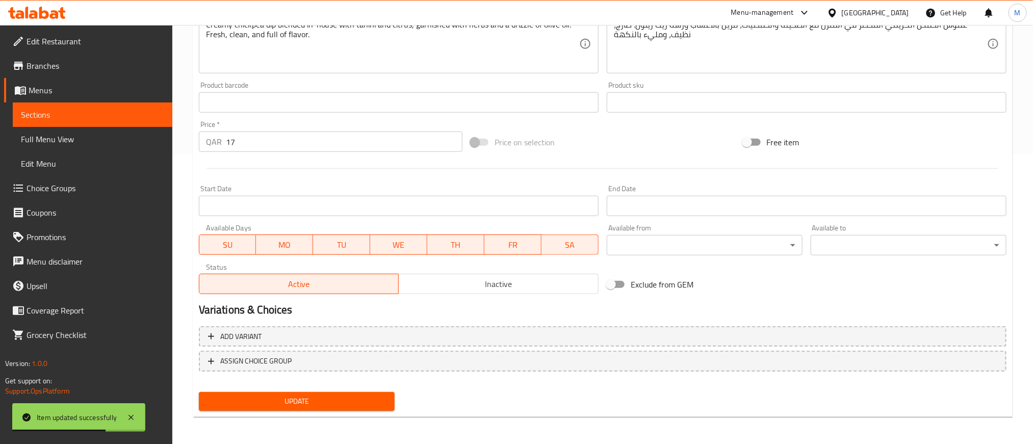
click at [323, 402] on span "Update" at bounding box center [296, 401] width 179 height 13
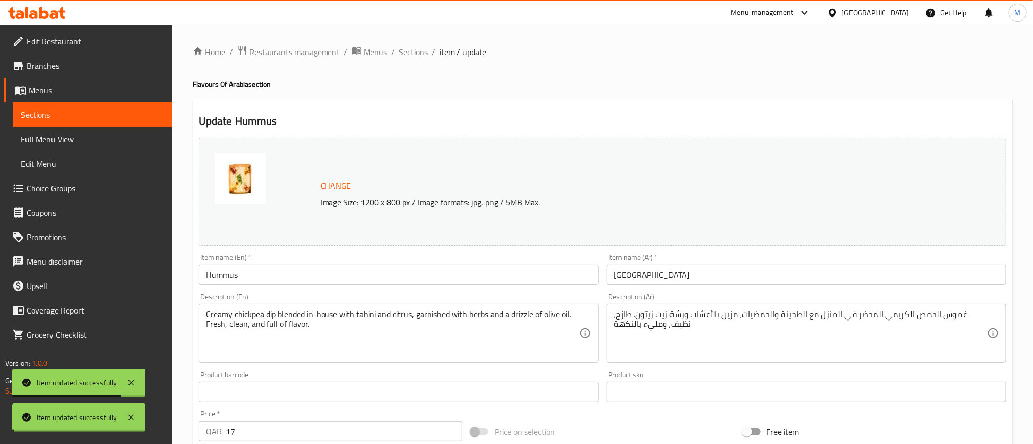
click at [420, 52] on span "Sections" at bounding box center [413, 52] width 29 height 12
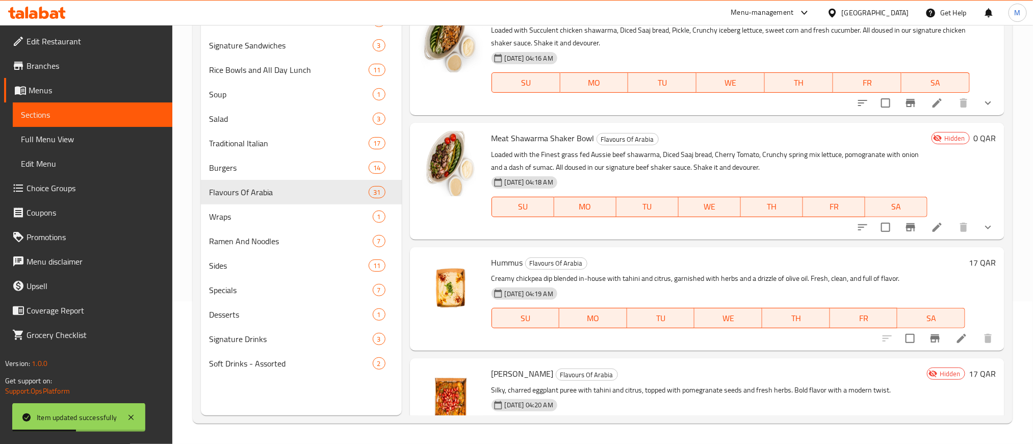
click at [931, 223] on icon at bounding box center [937, 227] width 12 height 12
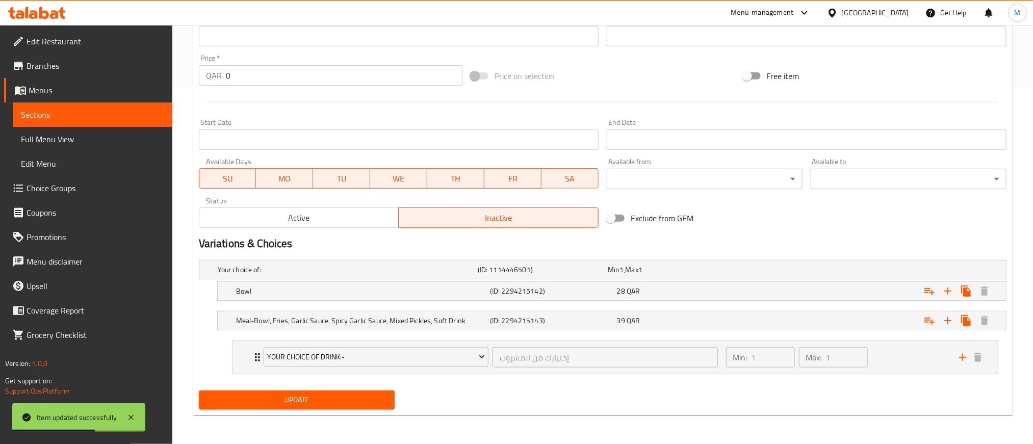
click at [339, 219] on span "Active" at bounding box center [299, 217] width 192 height 15
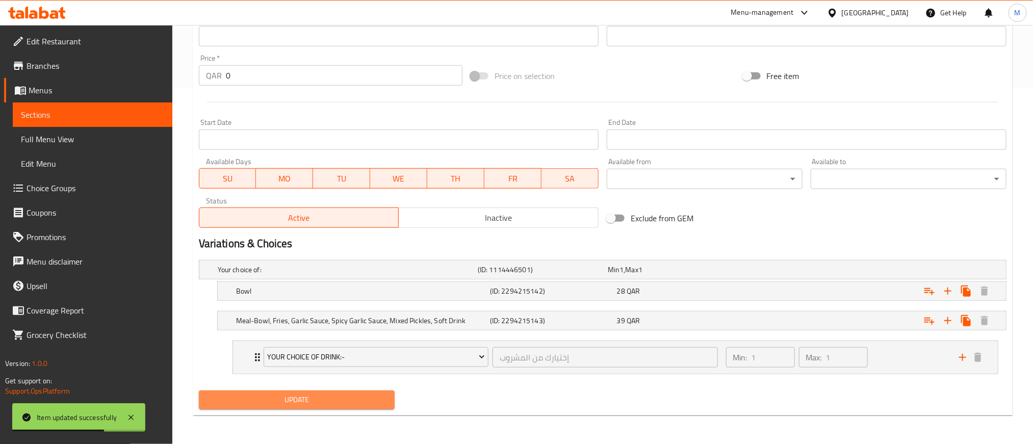
click at [341, 404] on span "Update" at bounding box center [296, 399] width 179 height 13
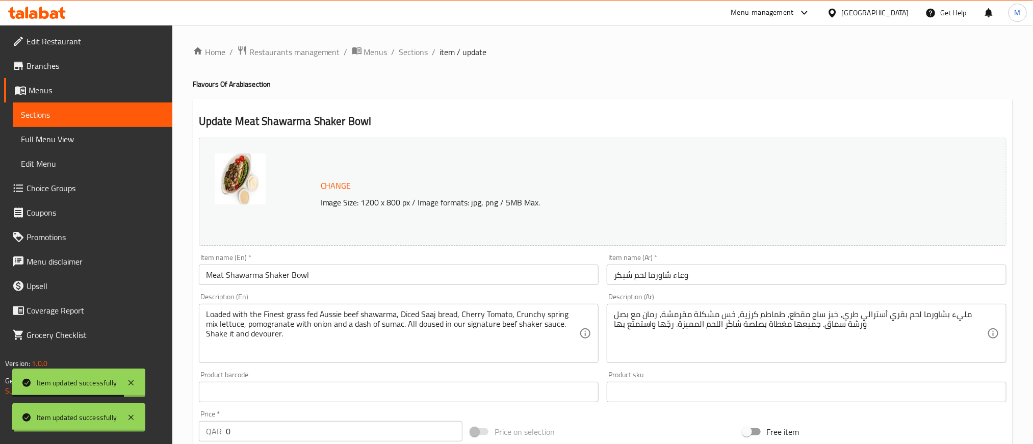
click at [413, 50] on div at bounding box center [516, 222] width 1033 height 444
click at [414, 50] on span "Sections" at bounding box center [413, 52] width 29 height 12
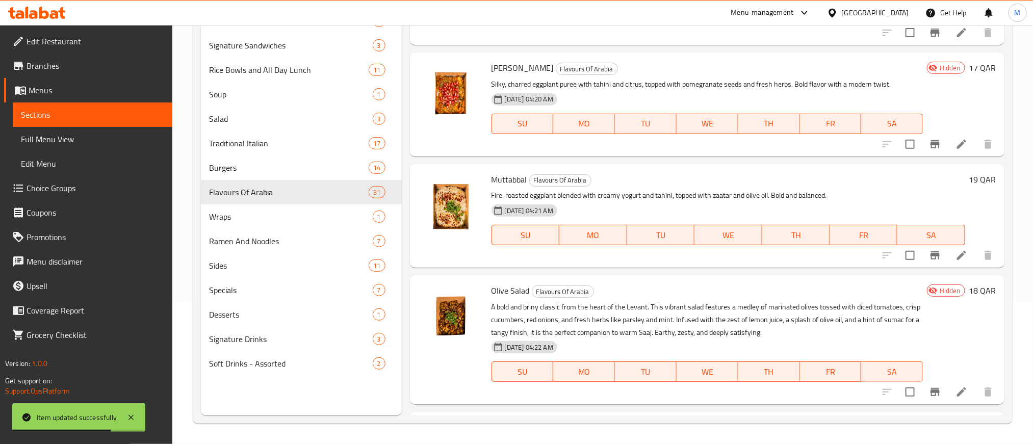
drag, startPoint x: 737, startPoint y: 193, endPoint x: 687, endPoint y: 188, distance: 50.2
click at [687, 189] on p "Fire-roasted eggplant blended with creamy yogurt and tahini, topped with zaatar…" at bounding box center [727, 195] width 473 height 13
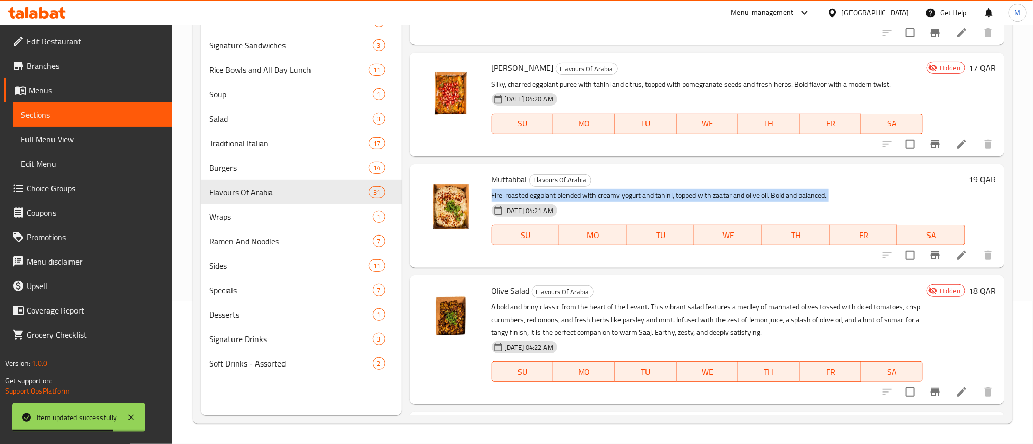
click at [687, 189] on p "Fire-roasted eggplant blended with creamy yogurt and tahini, topped with zaatar…" at bounding box center [727, 195] width 473 height 13
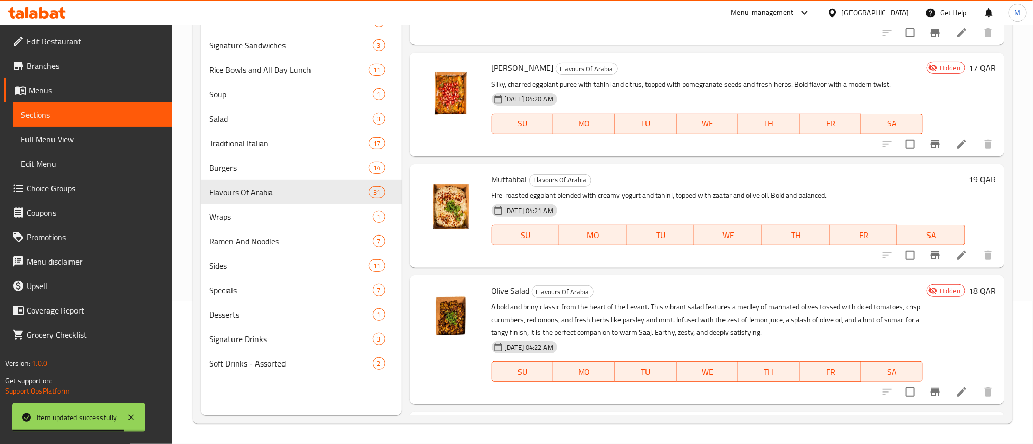
click at [687, 168] on div "Muttabbal Flavours Of Arabia Fire-roasted eggplant blended with creamy yogurt a…" at bounding box center [728, 215] width 482 height 95
click at [741, 198] on p "Fire-roasted eggplant blended with creamy yogurt and tahini, topped with zaatar…" at bounding box center [727, 195] width 473 height 13
click at [955, 148] on icon at bounding box center [961, 144] width 12 height 12
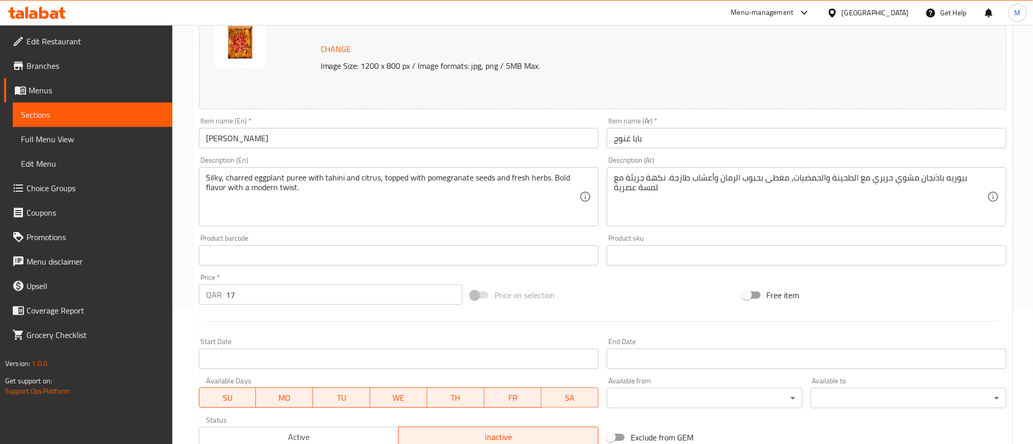
scroll to position [289, 0]
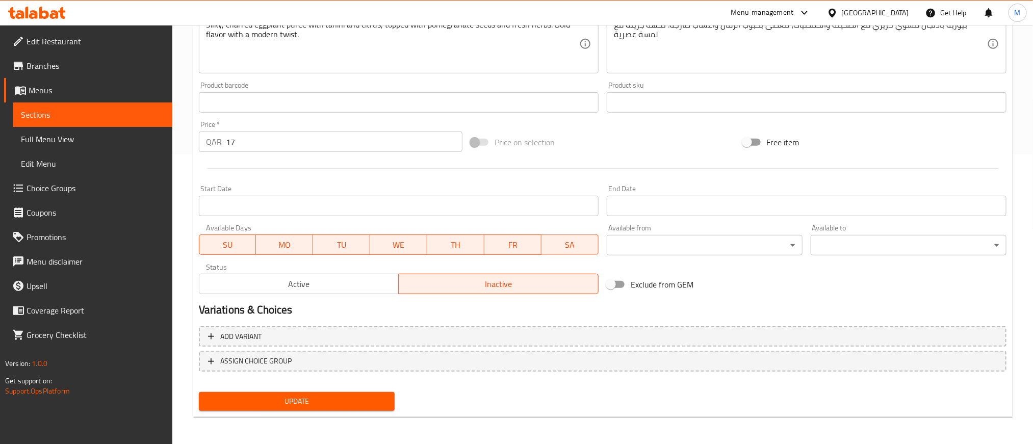
click at [335, 284] on span "Active" at bounding box center [299, 284] width 192 height 15
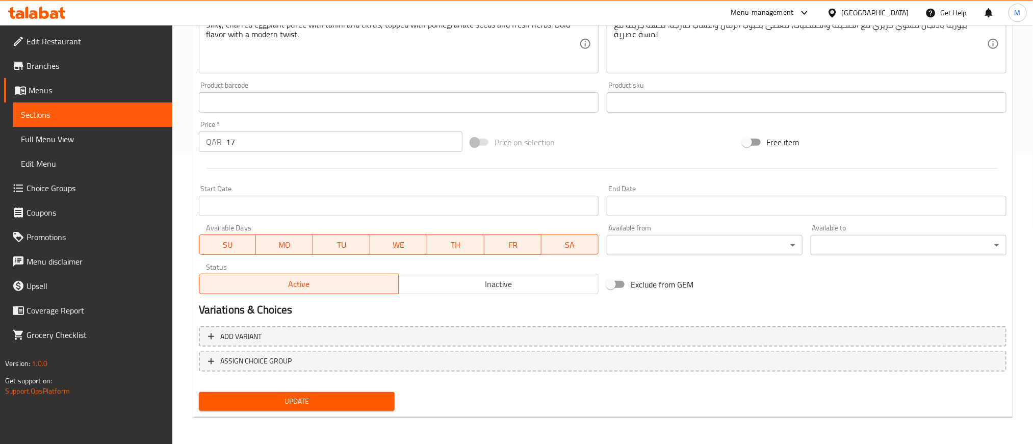
click at [348, 392] on button "Update" at bounding box center [297, 401] width 196 height 19
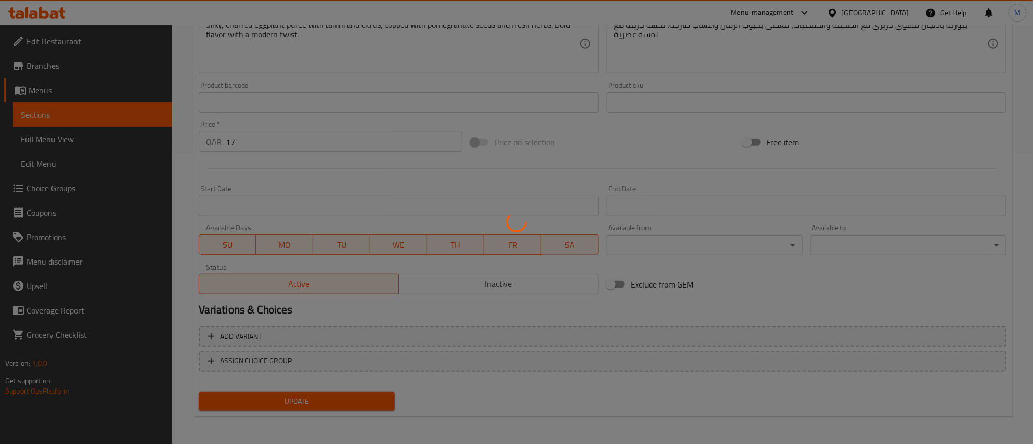
scroll to position [0, 0]
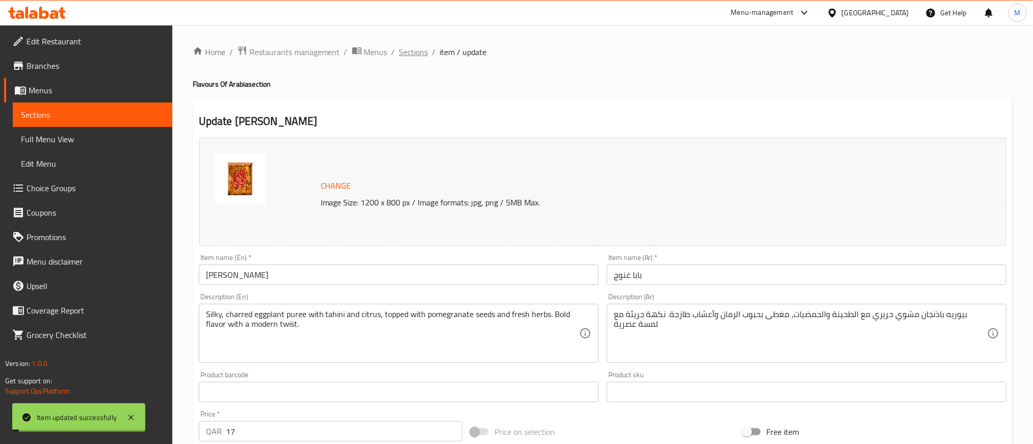
click at [405, 54] on span "Sections" at bounding box center [413, 52] width 29 height 12
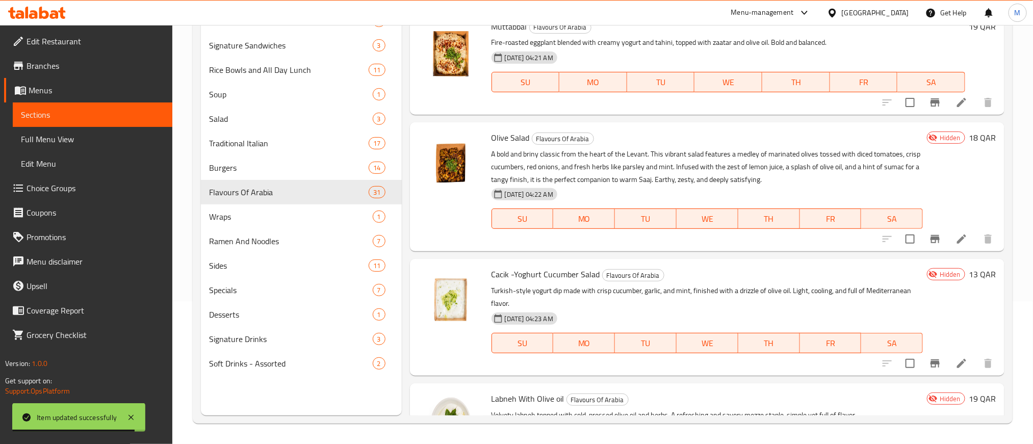
scroll to position [2523, 0]
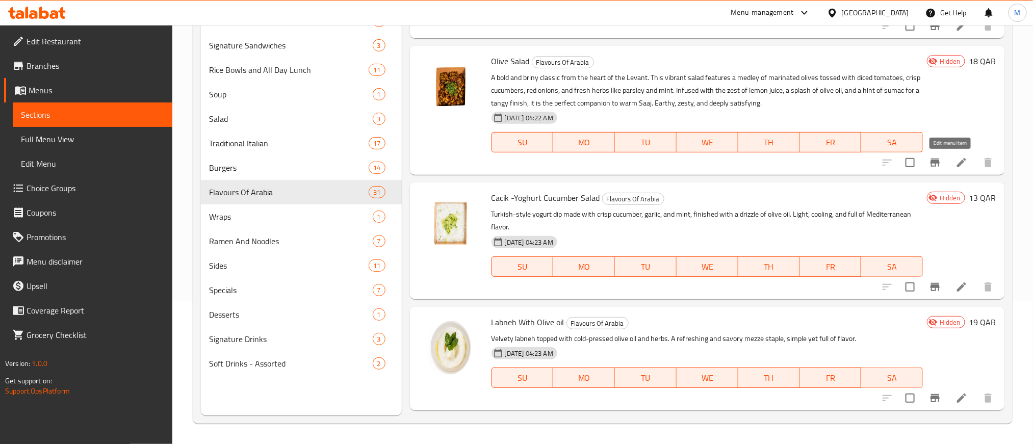
click at [955, 164] on icon at bounding box center [961, 162] width 12 height 12
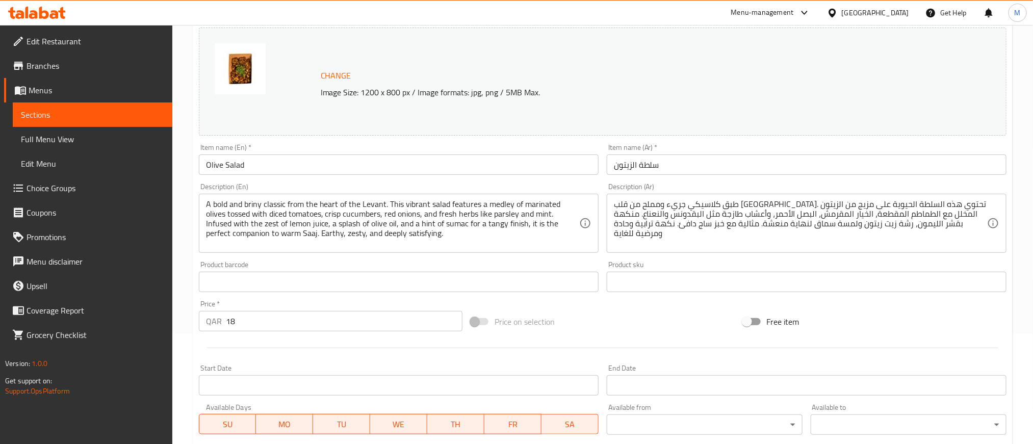
scroll to position [289, 0]
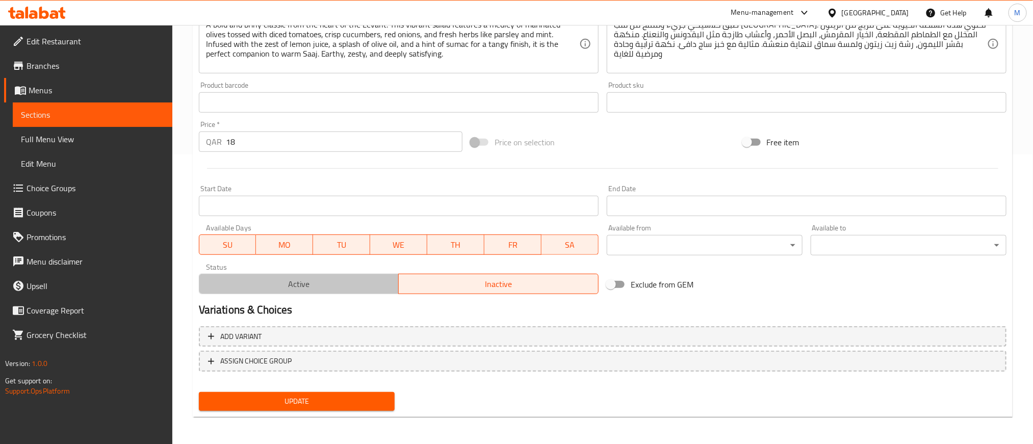
click at [336, 284] on span "Active" at bounding box center [299, 284] width 192 height 15
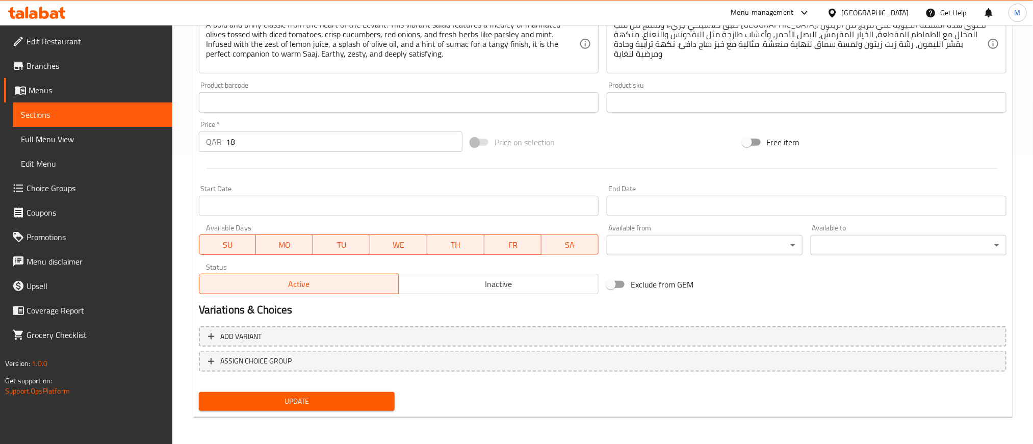
click at [336, 393] on button "Update" at bounding box center [297, 401] width 196 height 19
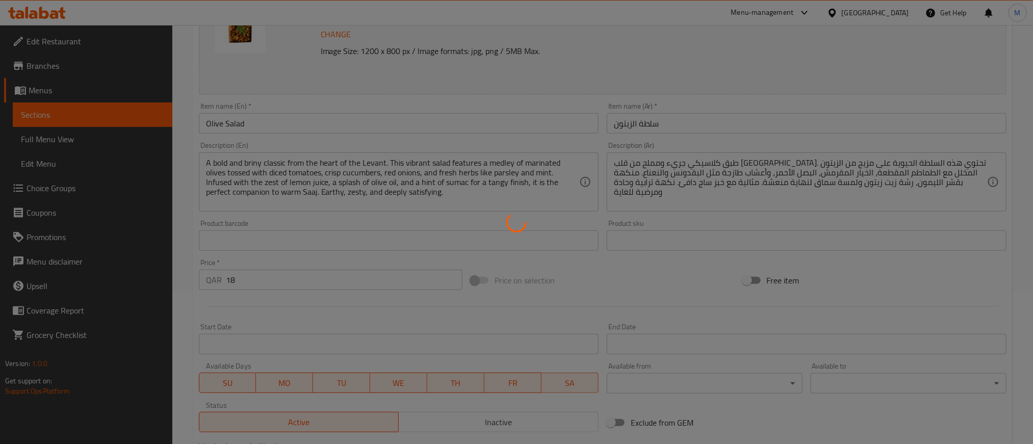
scroll to position [0, 0]
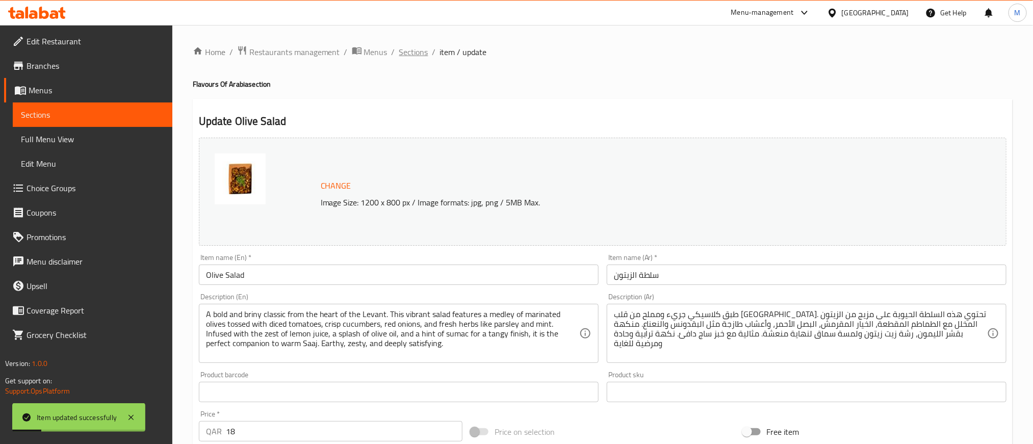
click at [406, 54] on span "Sections" at bounding box center [413, 52] width 29 height 12
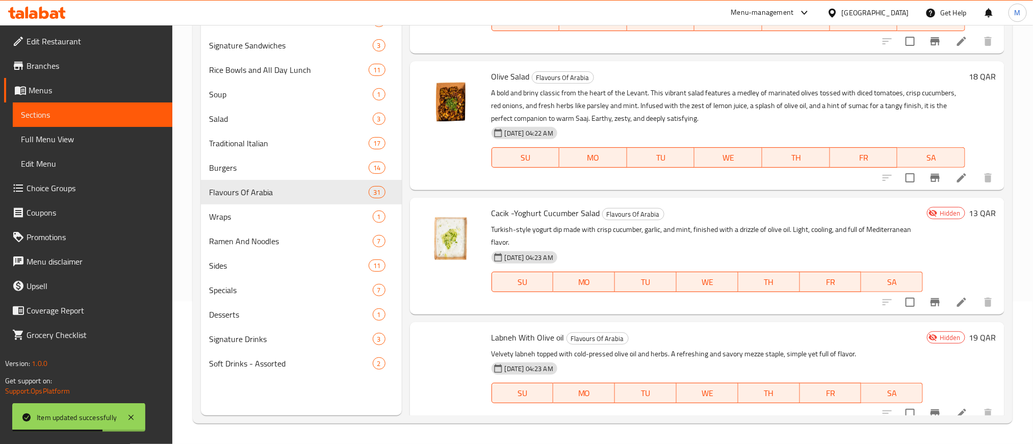
scroll to position [2599, 0]
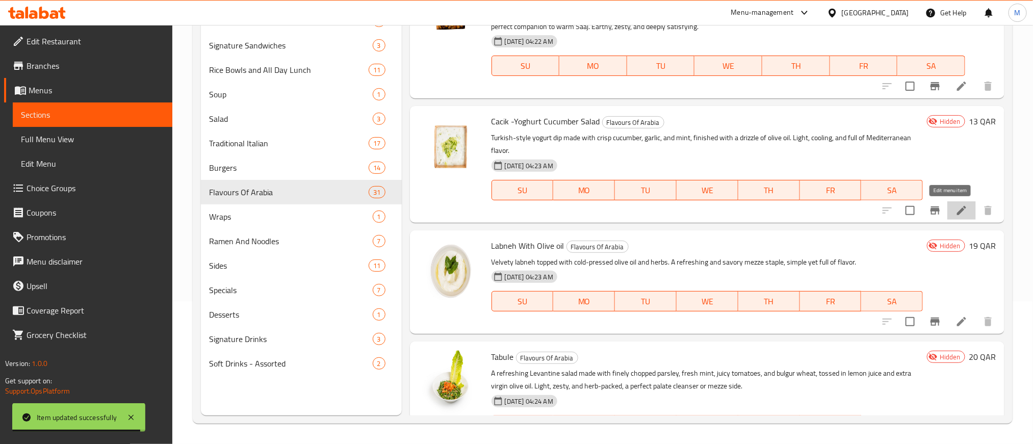
click at [957, 208] on icon at bounding box center [961, 210] width 9 height 9
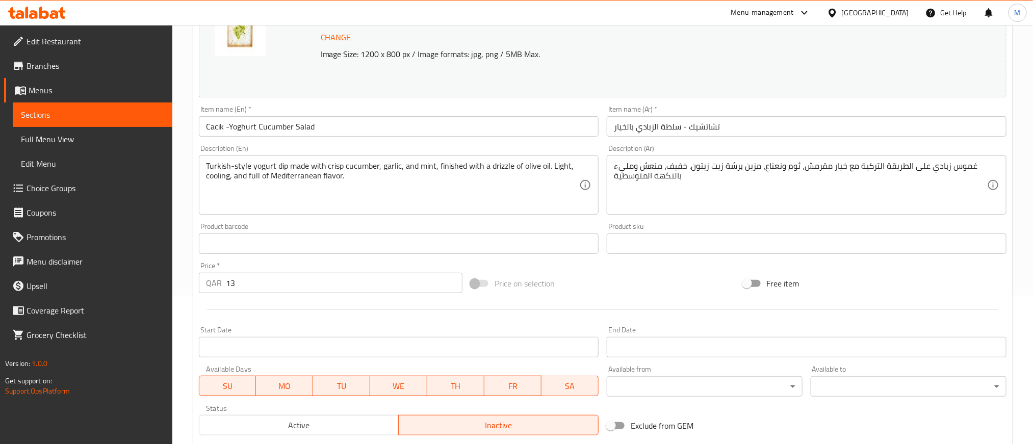
scroll to position [289, 0]
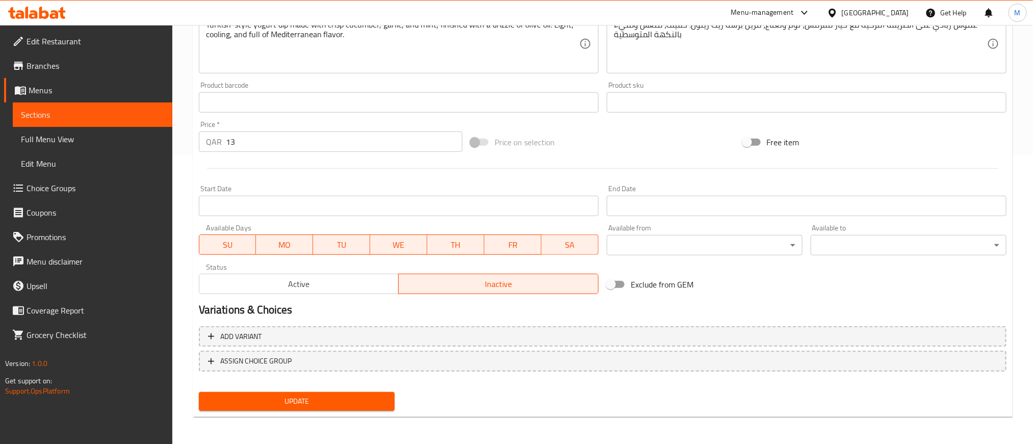
click at [369, 277] on span "Active" at bounding box center [299, 284] width 192 height 15
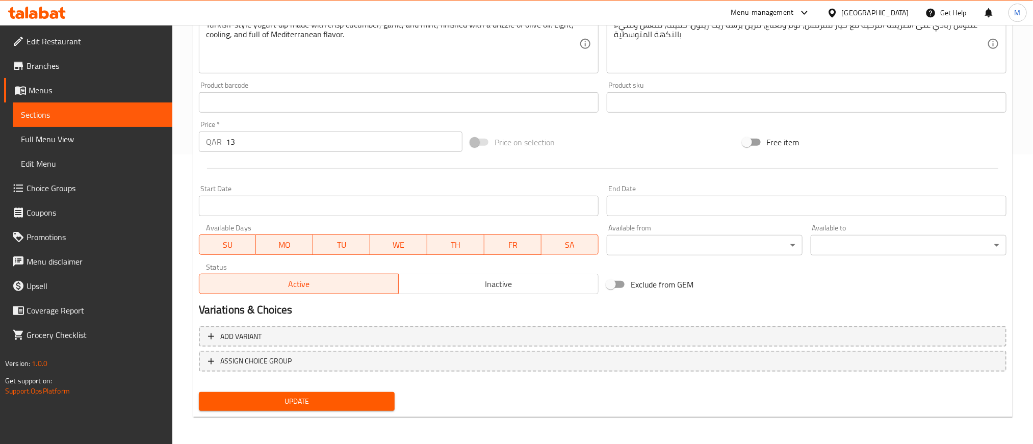
click at [349, 392] on button "Update" at bounding box center [297, 401] width 196 height 19
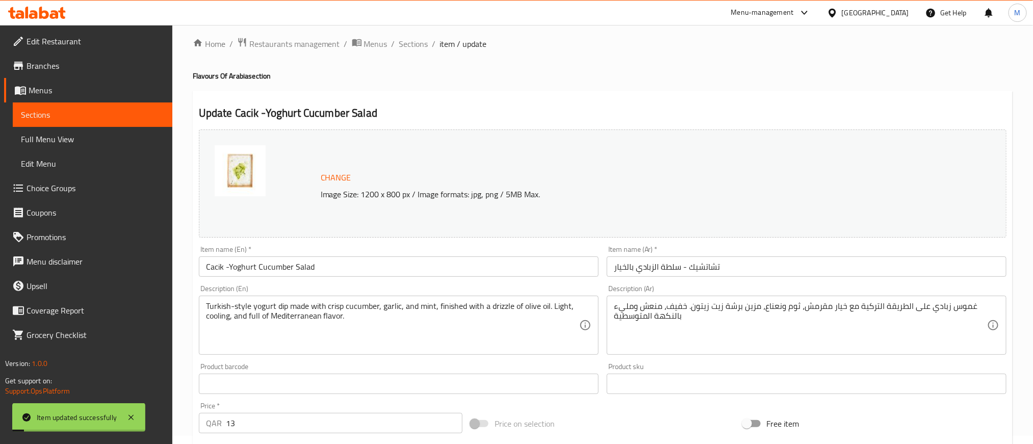
scroll to position [0, 0]
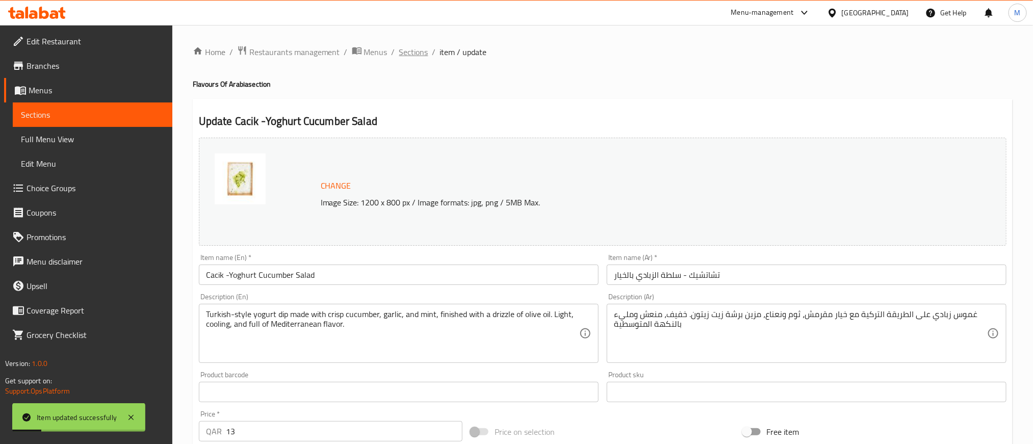
click at [416, 48] on span "Sections" at bounding box center [413, 52] width 29 height 12
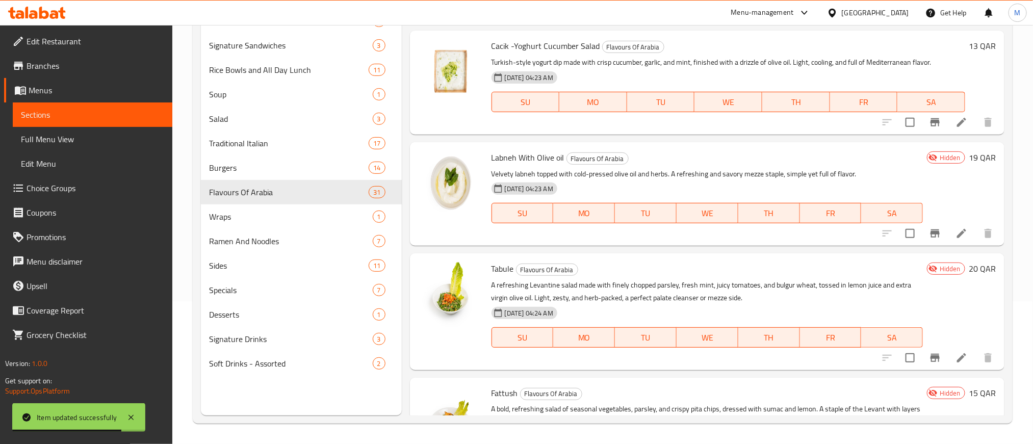
scroll to position [2676, 0]
click at [955, 228] on icon at bounding box center [961, 232] width 12 height 12
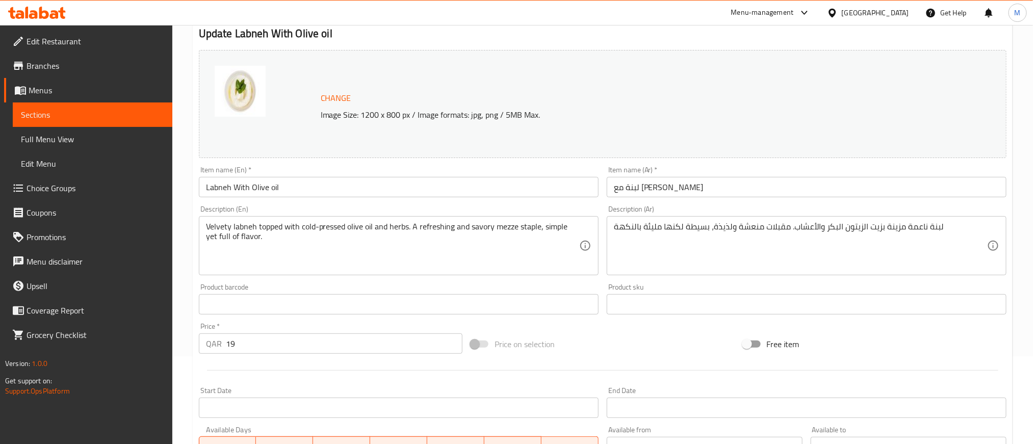
scroll to position [289, 0]
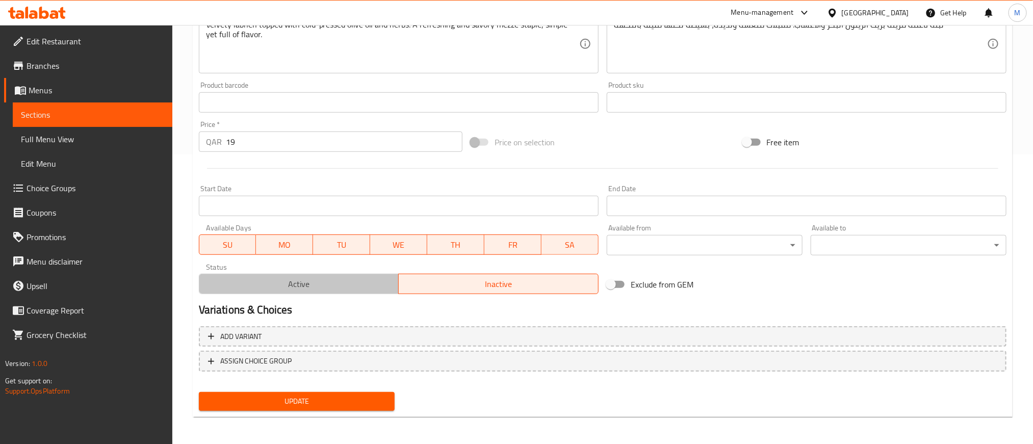
click at [346, 283] on span "Active" at bounding box center [299, 284] width 192 height 15
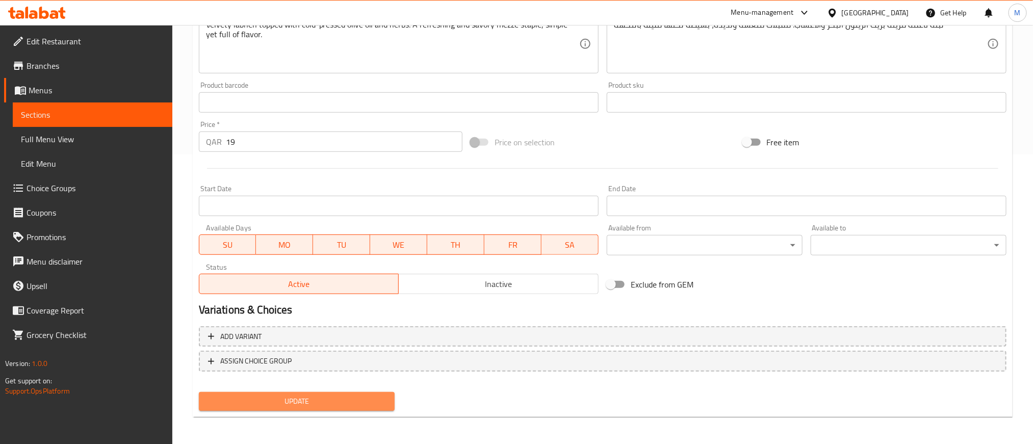
click at [343, 398] on span "Update" at bounding box center [296, 401] width 179 height 13
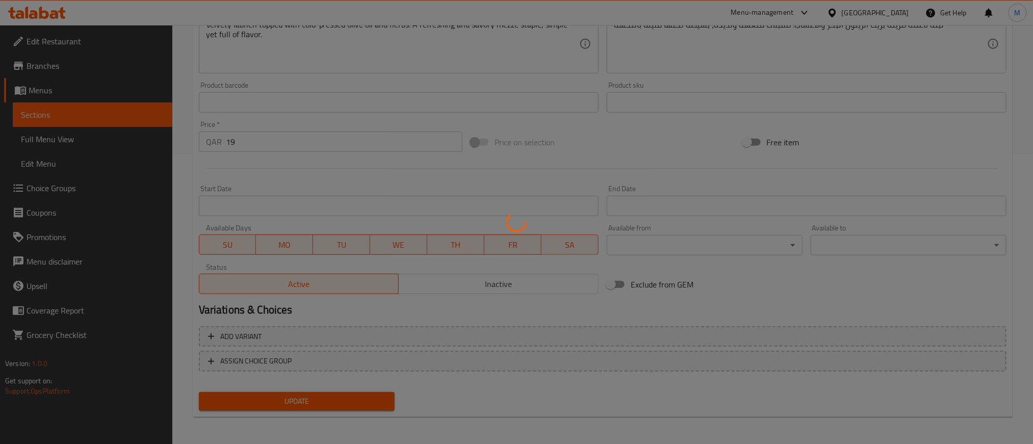
scroll to position [0, 0]
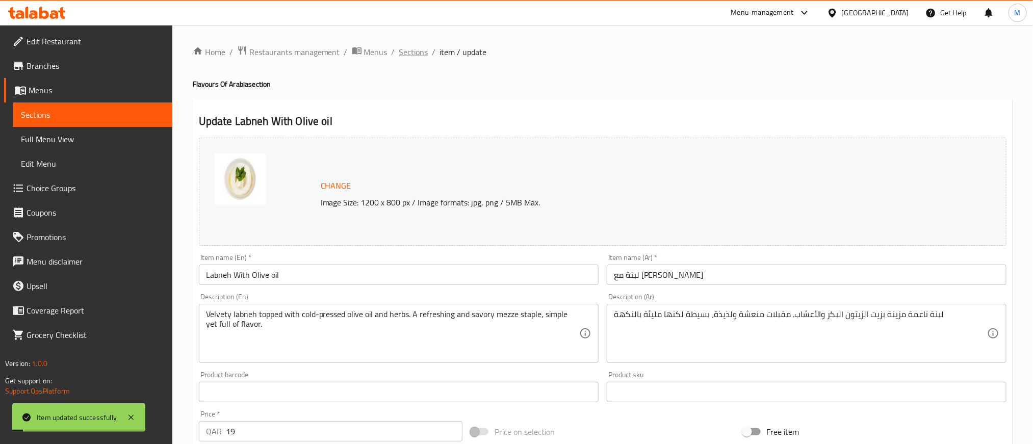
click at [419, 49] on span "Sections" at bounding box center [413, 52] width 29 height 12
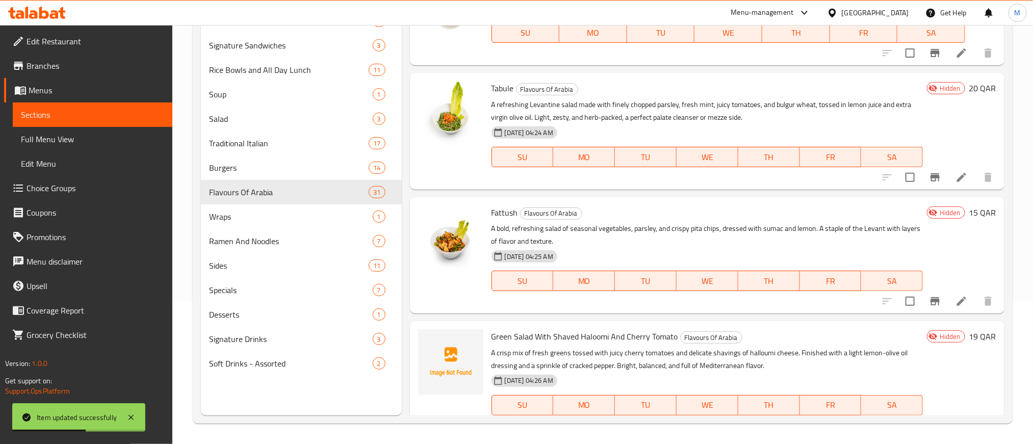
scroll to position [2829, 0]
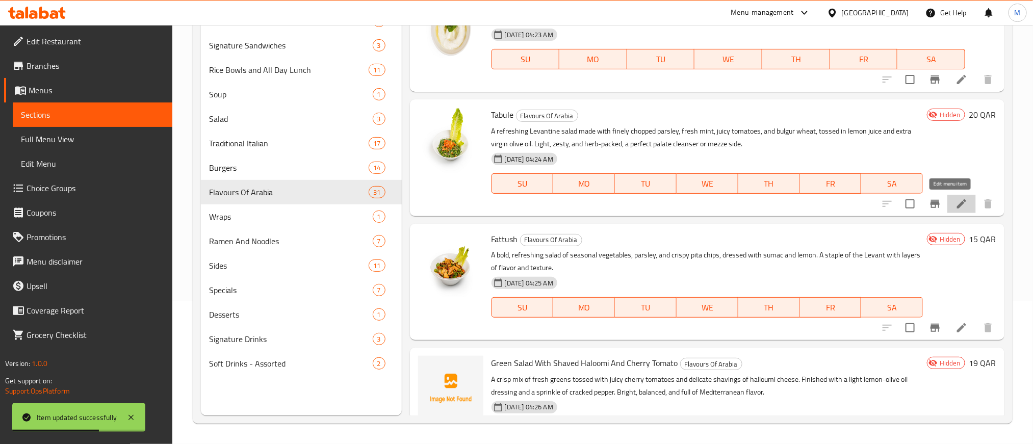
click at [955, 207] on icon at bounding box center [961, 204] width 12 height 12
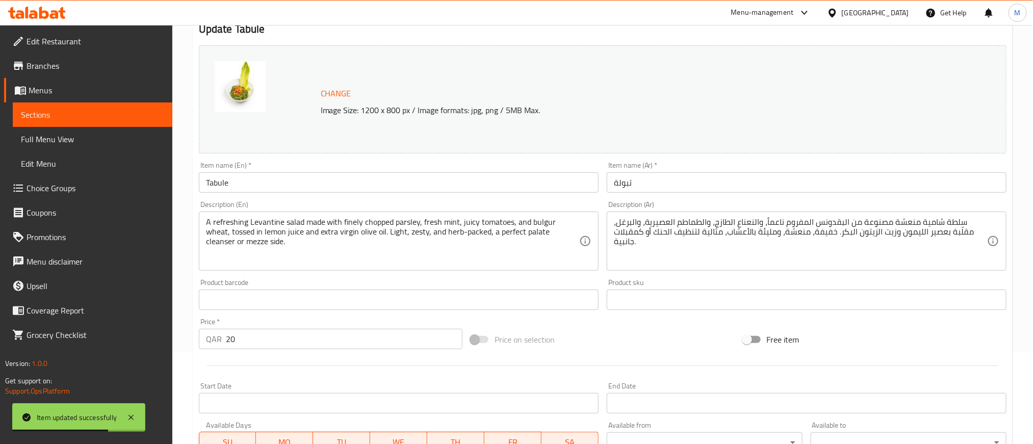
scroll to position [289, 0]
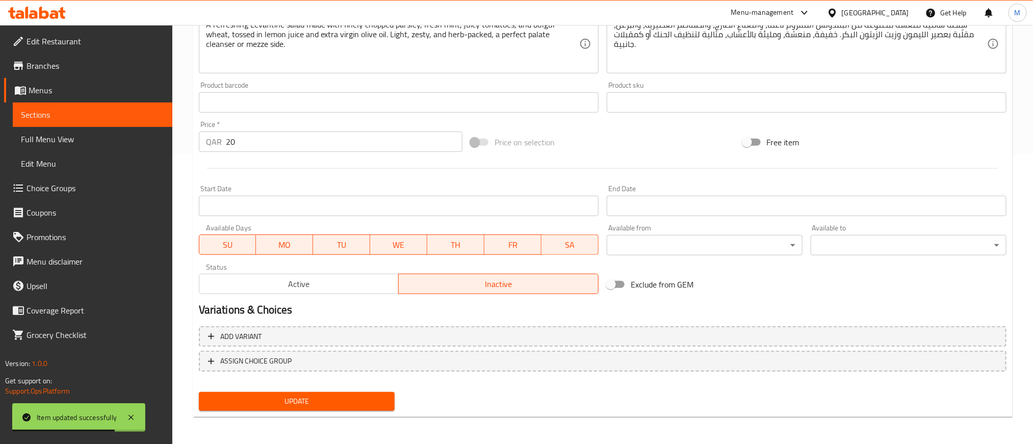
click at [352, 284] on span "Active" at bounding box center [299, 284] width 192 height 15
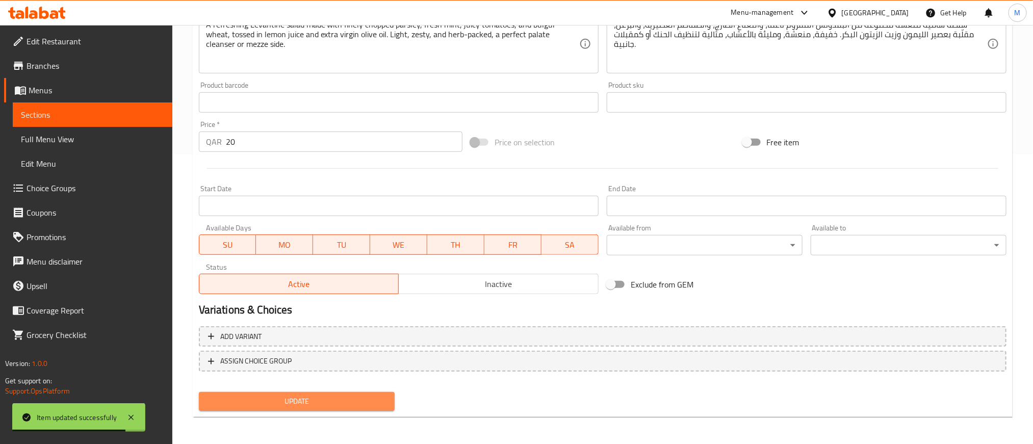
click at [335, 395] on span "Update" at bounding box center [296, 401] width 179 height 13
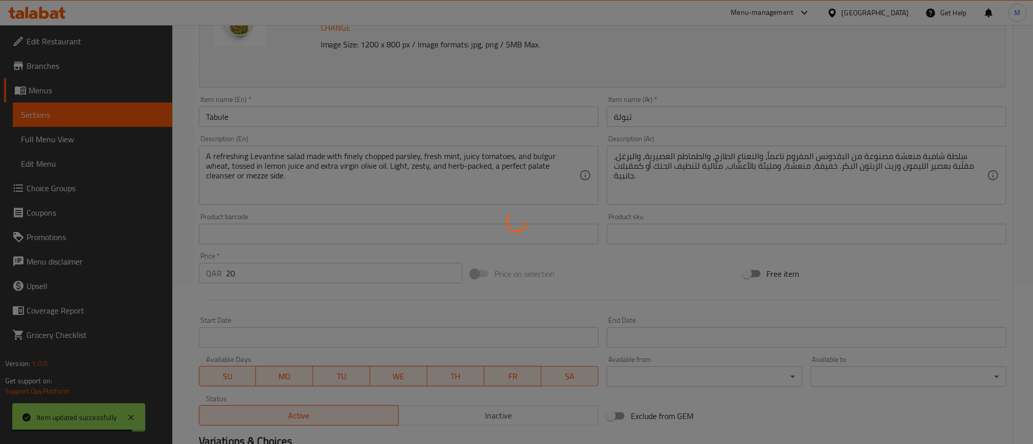
scroll to position [0, 0]
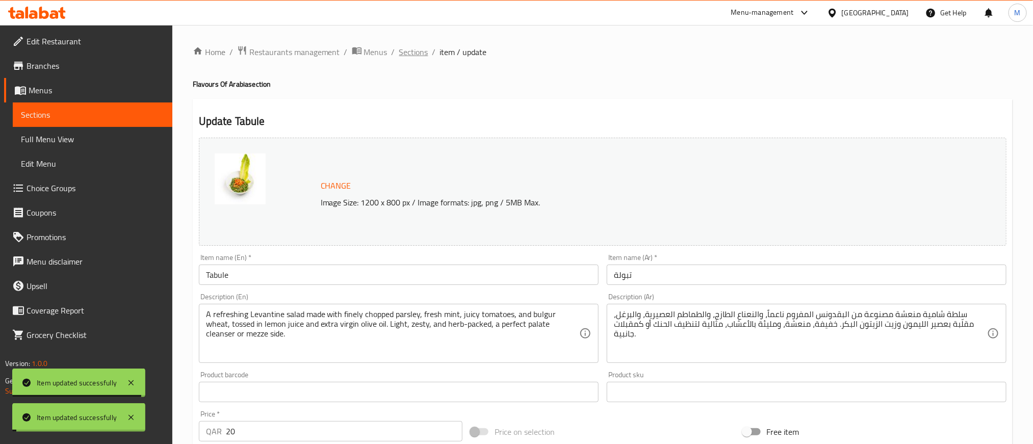
click at [417, 55] on span "Sections" at bounding box center [413, 52] width 29 height 12
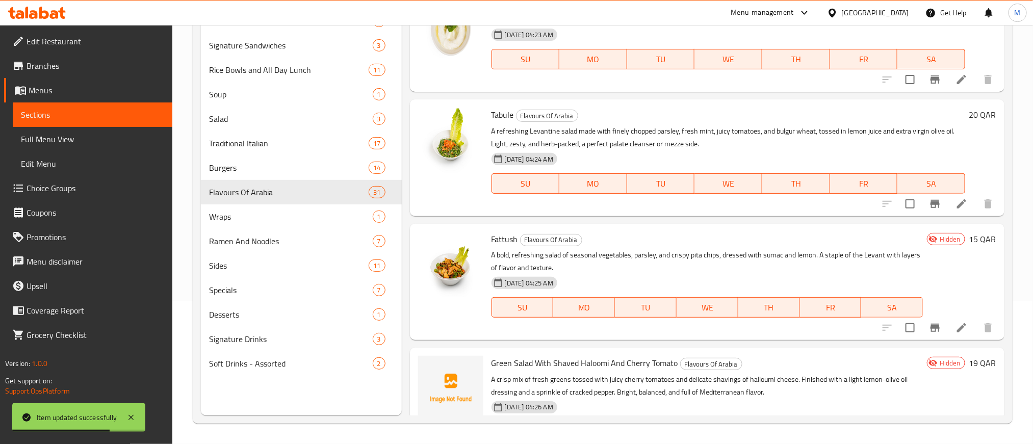
scroll to position [2905, 0]
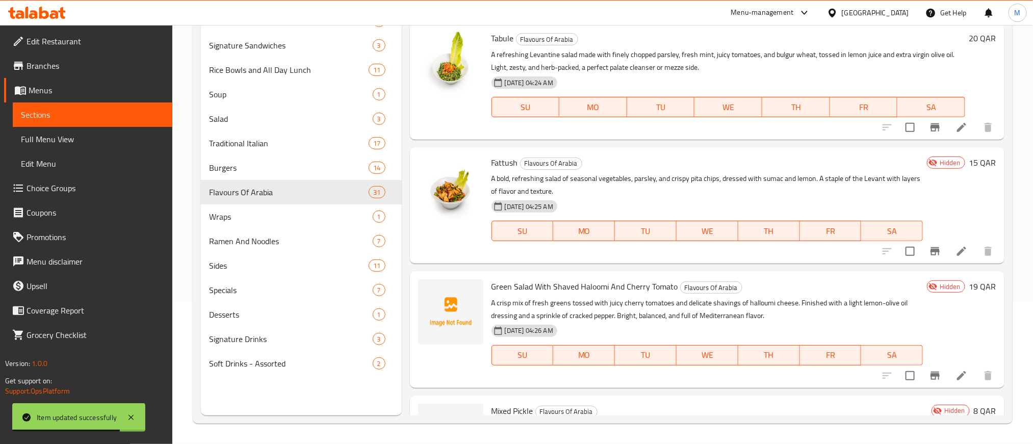
click at [955, 249] on icon at bounding box center [961, 251] width 12 height 12
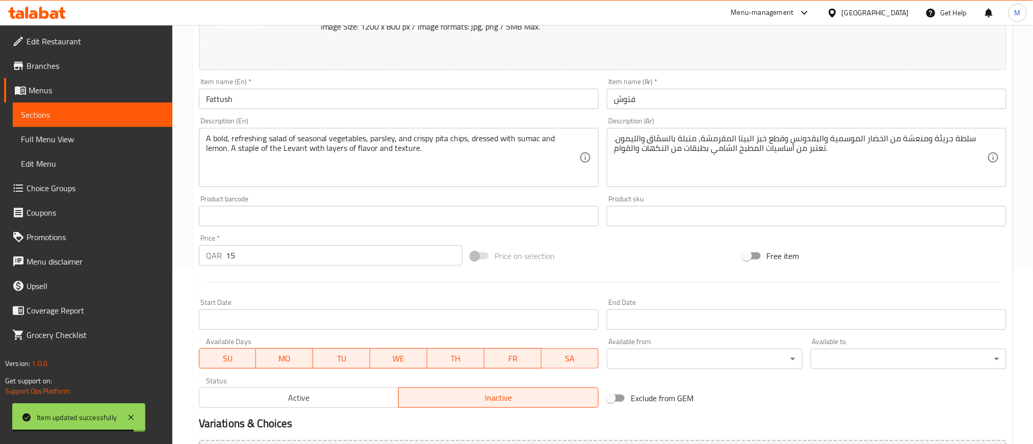
scroll to position [289, 0]
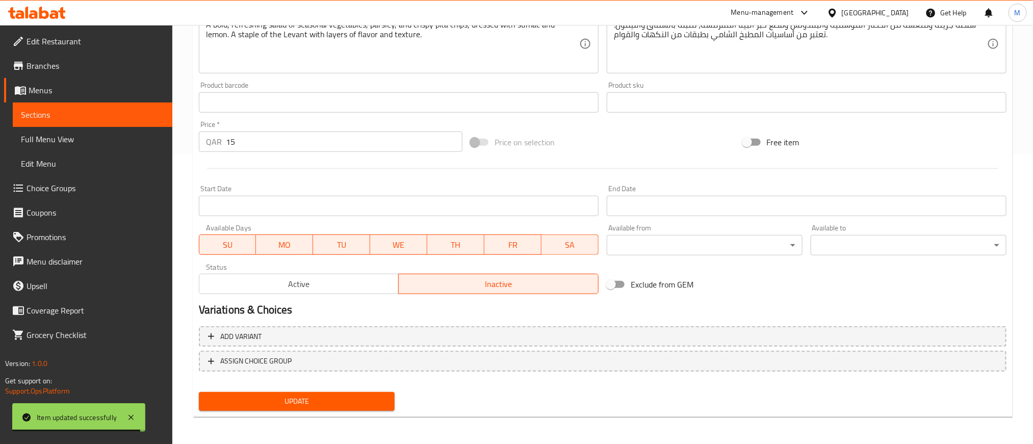
click at [354, 280] on span "Active" at bounding box center [299, 284] width 192 height 15
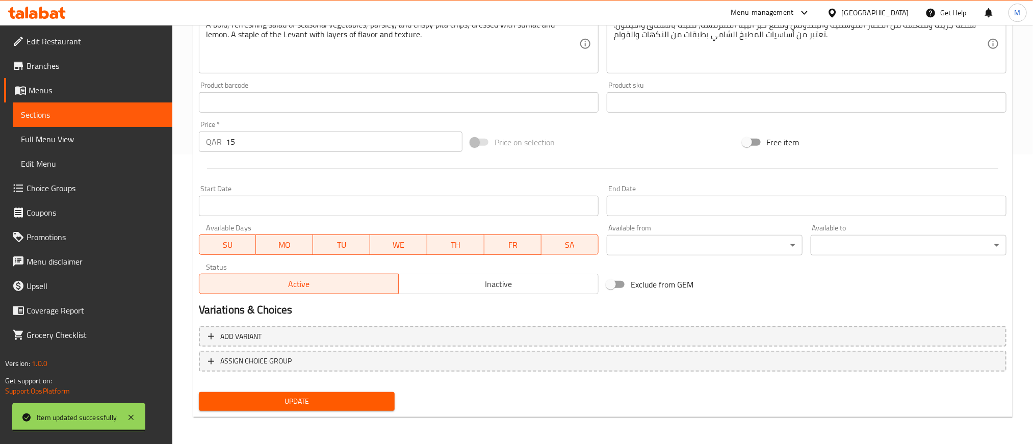
click at [333, 398] on span "Update" at bounding box center [296, 401] width 179 height 13
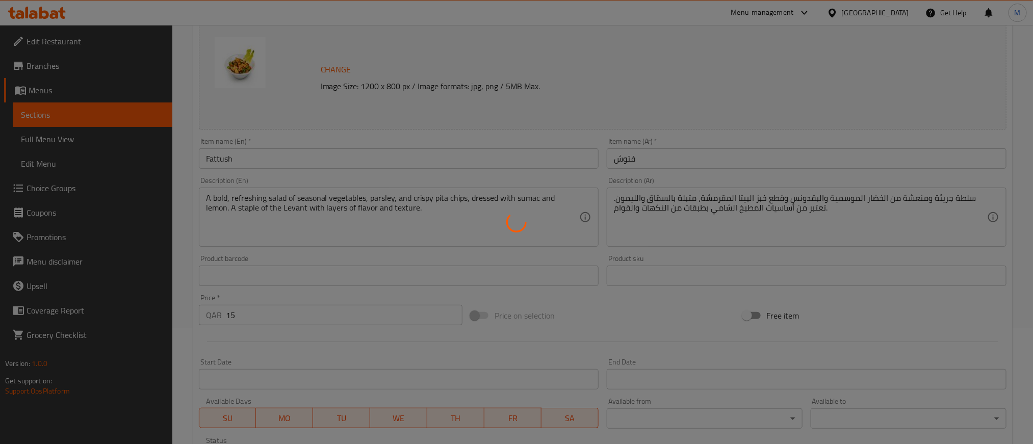
scroll to position [0, 0]
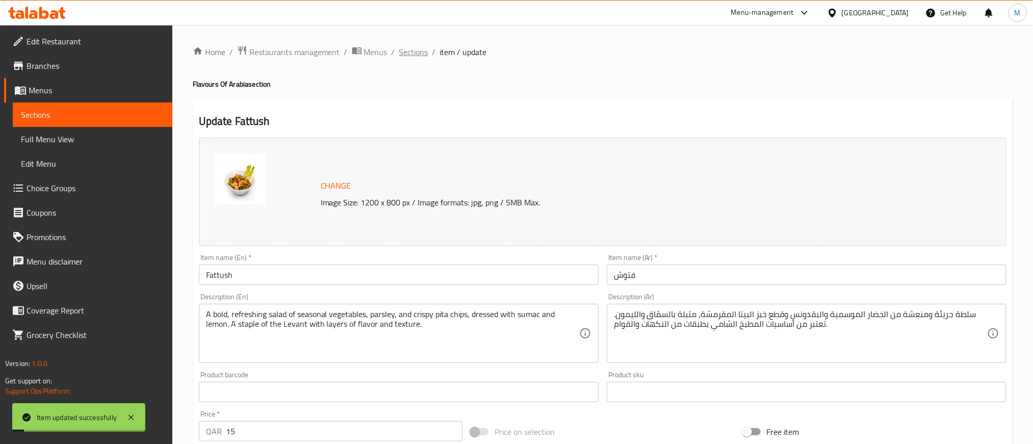
click at [424, 50] on span "Sections" at bounding box center [413, 52] width 29 height 12
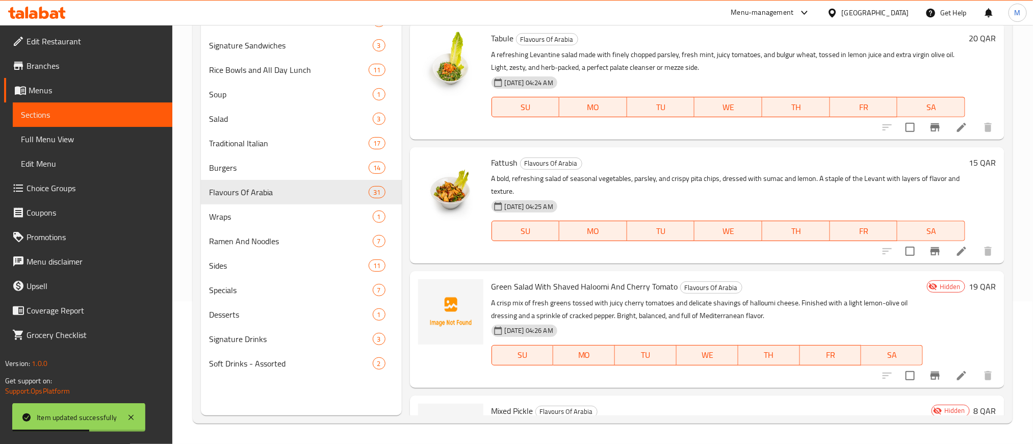
scroll to position [2982, 0]
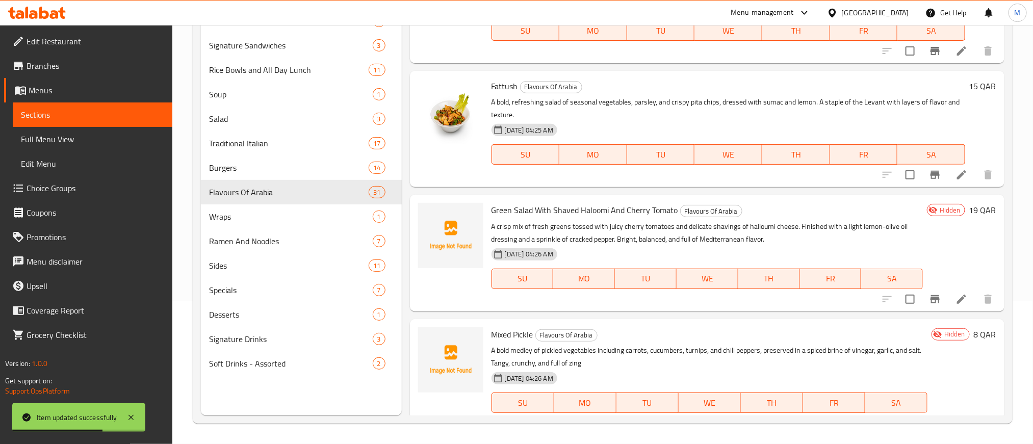
click at [578, 205] on span "Green Salad With Shaved Haloomi And Cherry Tomato" at bounding box center [584, 209] width 187 height 15
copy h6 "Green Salad With Shaved Haloomi And Cherry Tomato"
click at [501, 332] on span "Mixed Pickle" at bounding box center [512, 334] width 42 height 15
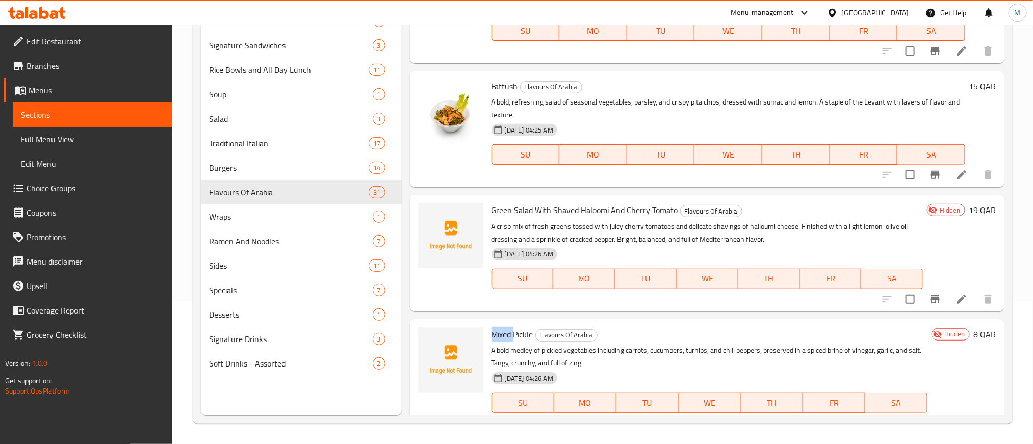
click at [501, 332] on span "Mixed Pickle" at bounding box center [512, 334] width 42 height 15
copy h6 "Mixed Pickle"
click at [687, 323] on div "Mixed Pickle Flavours Of Arabia A bold medley of pickled vegetables including c…" at bounding box center [709, 377] width 444 height 108
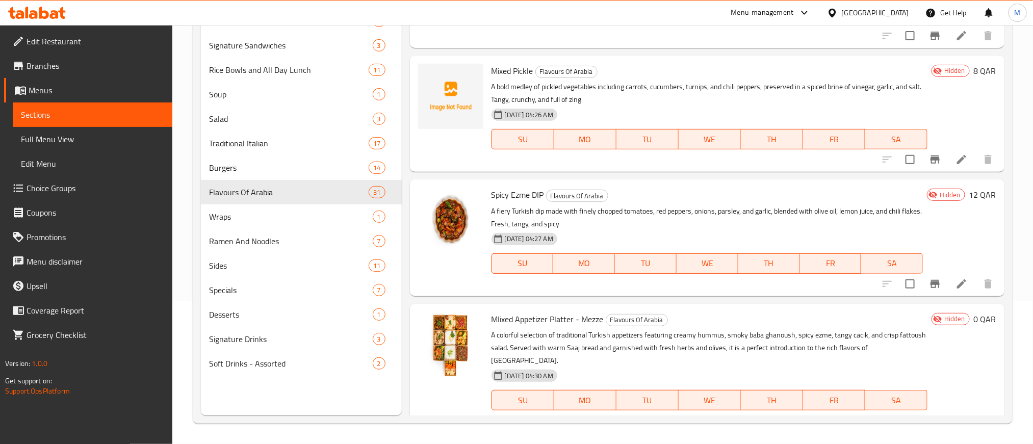
scroll to position [3248, 0]
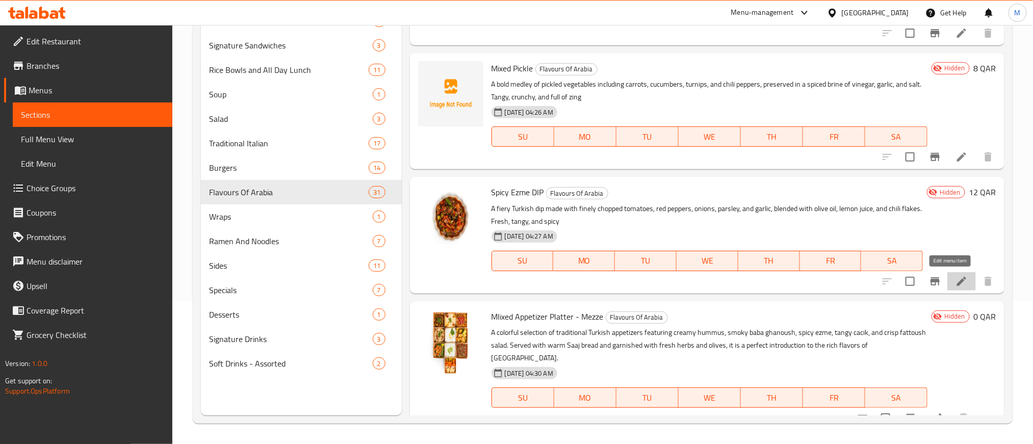
click at [955, 278] on icon at bounding box center [961, 281] width 12 height 12
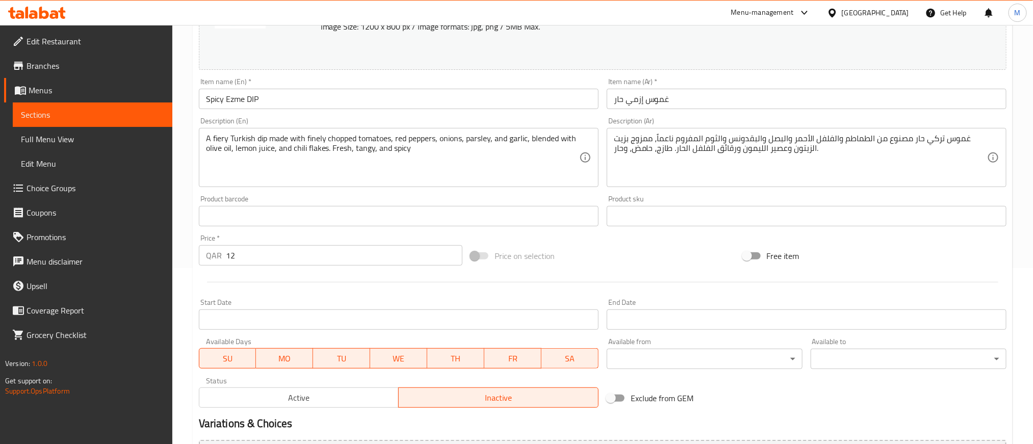
scroll to position [289, 0]
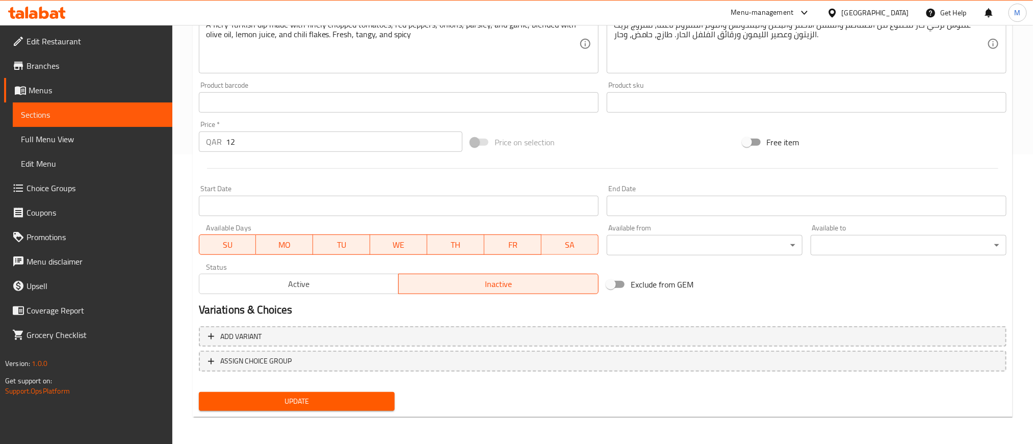
click at [320, 279] on span "Active" at bounding box center [299, 284] width 192 height 15
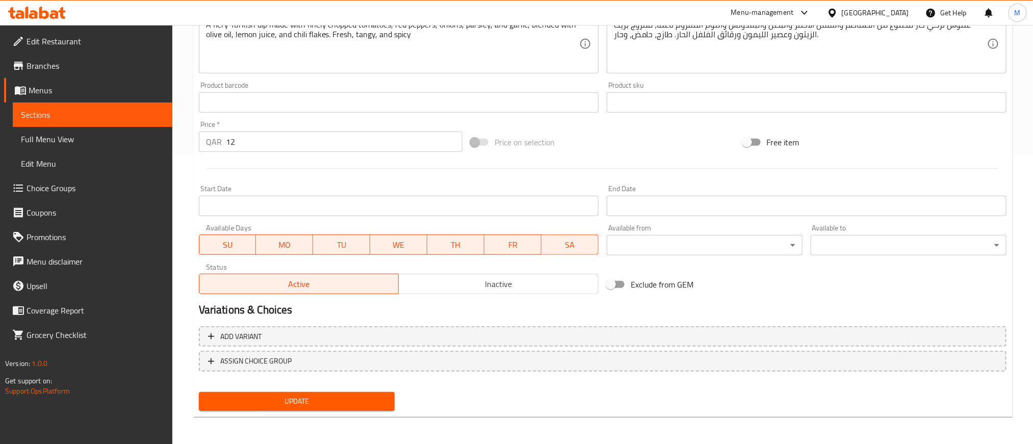
click at [338, 403] on span "Update" at bounding box center [296, 401] width 179 height 13
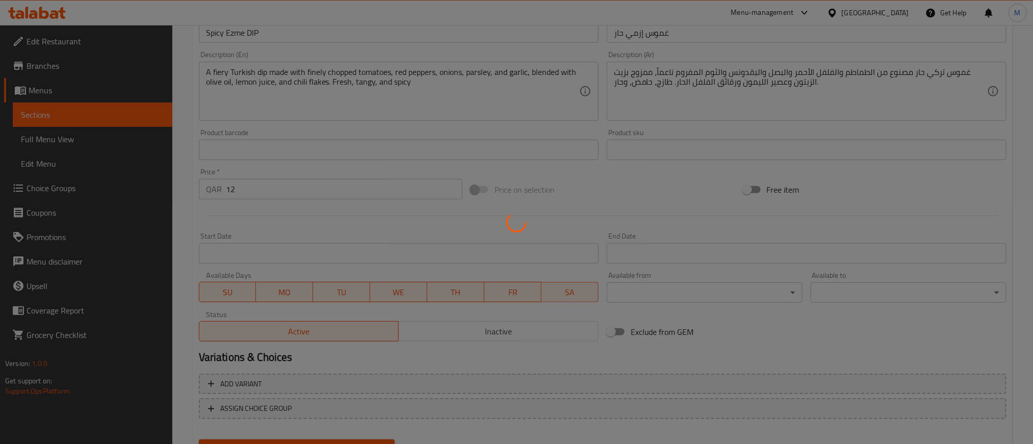
scroll to position [0, 0]
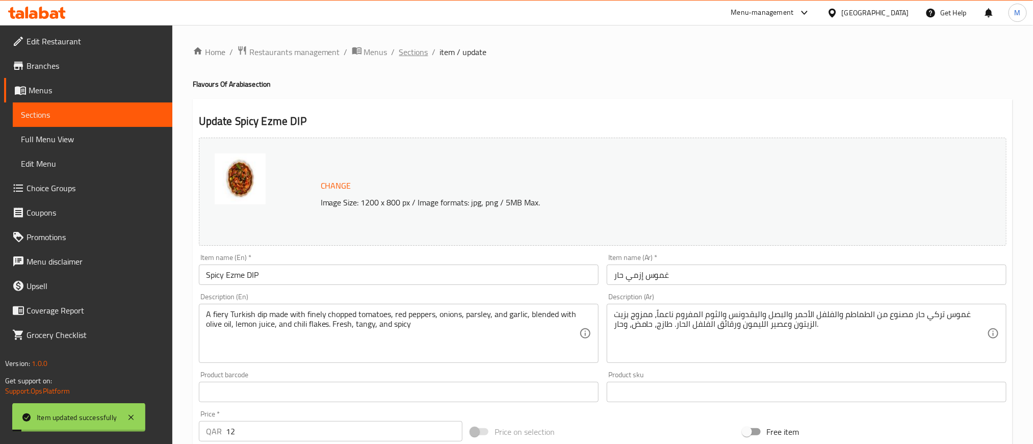
click at [413, 46] on span "Sections" at bounding box center [413, 52] width 29 height 12
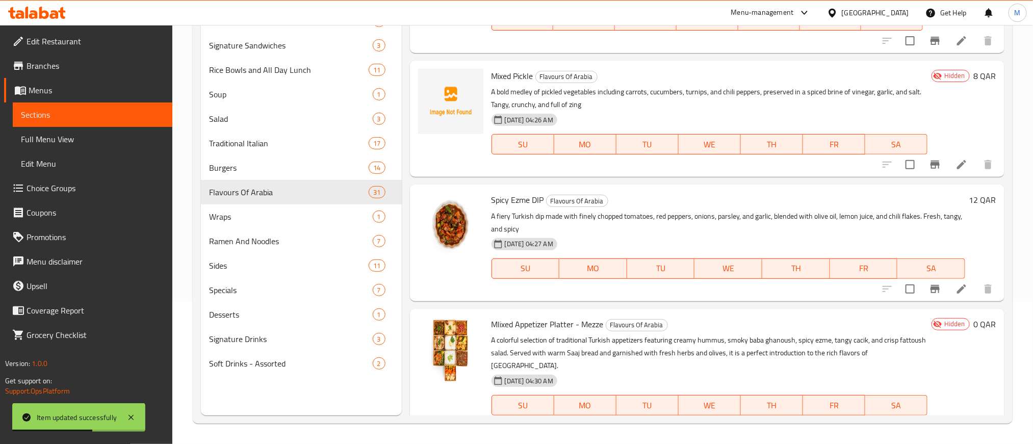
scroll to position [3248, 0]
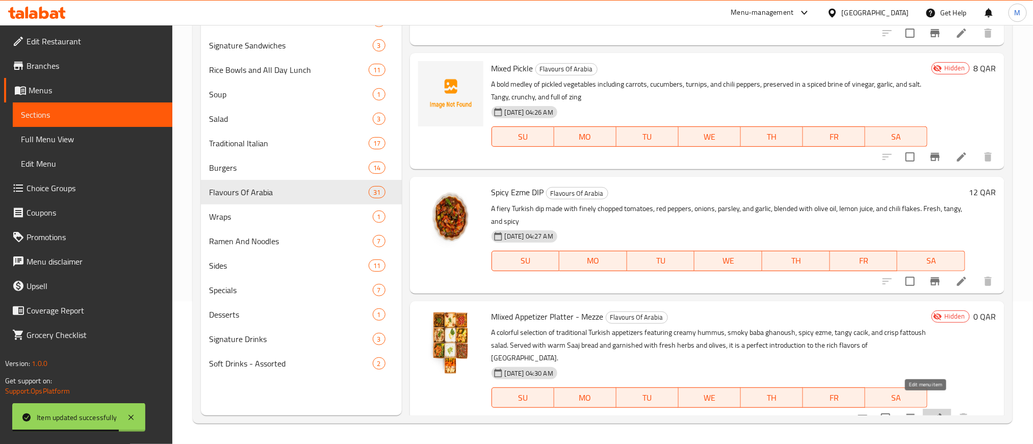
click at [932, 413] on icon at bounding box center [936, 417] width 9 height 9
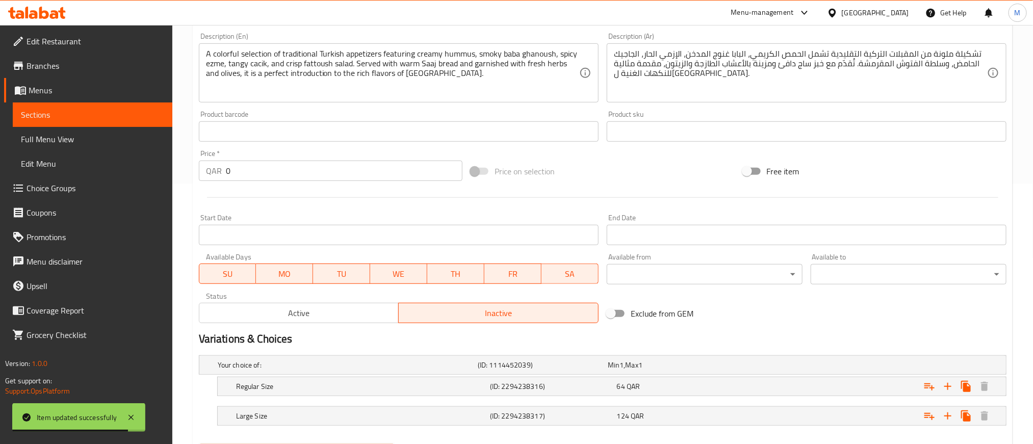
scroll to position [315, 0]
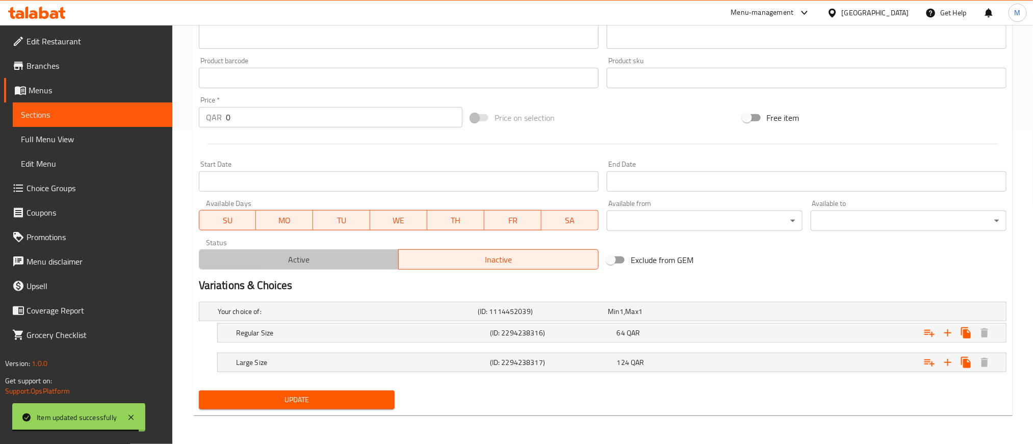
click at [374, 254] on span "Active" at bounding box center [299, 259] width 192 height 15
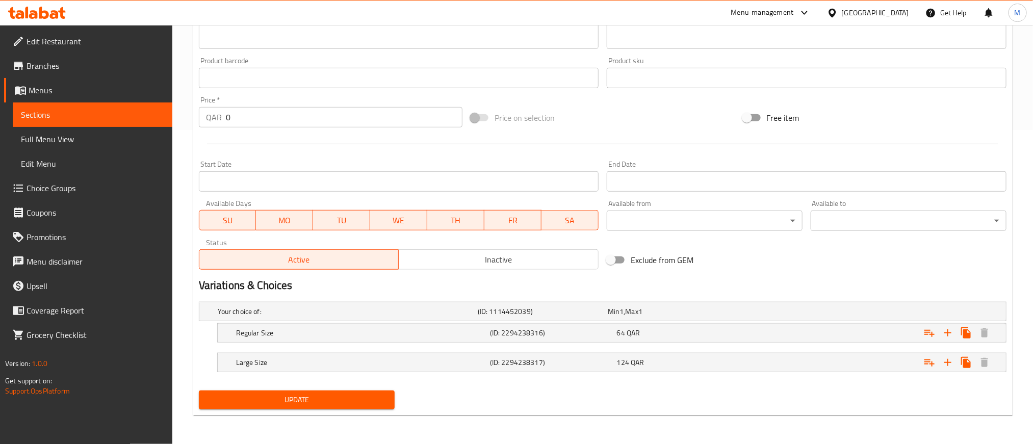
click at [343, 403] on span "Update" at bounding box center [296, 399] width 179 height 13
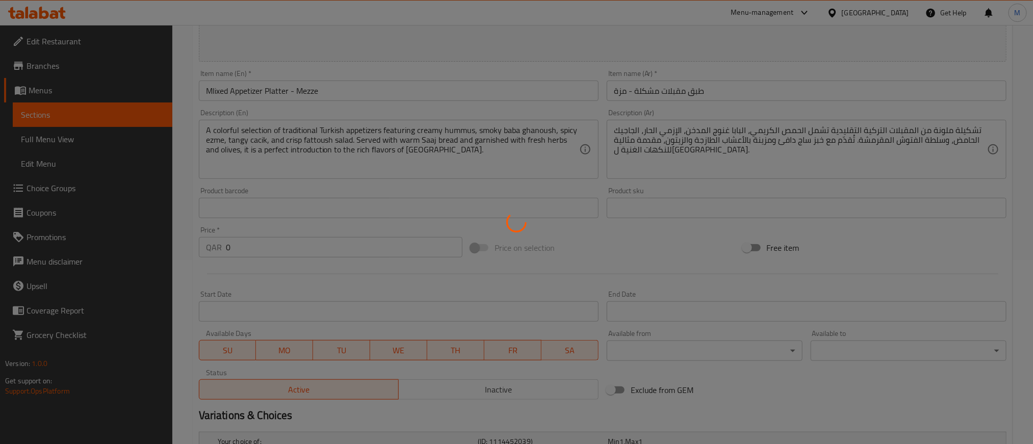
scroll to position [0, 0]
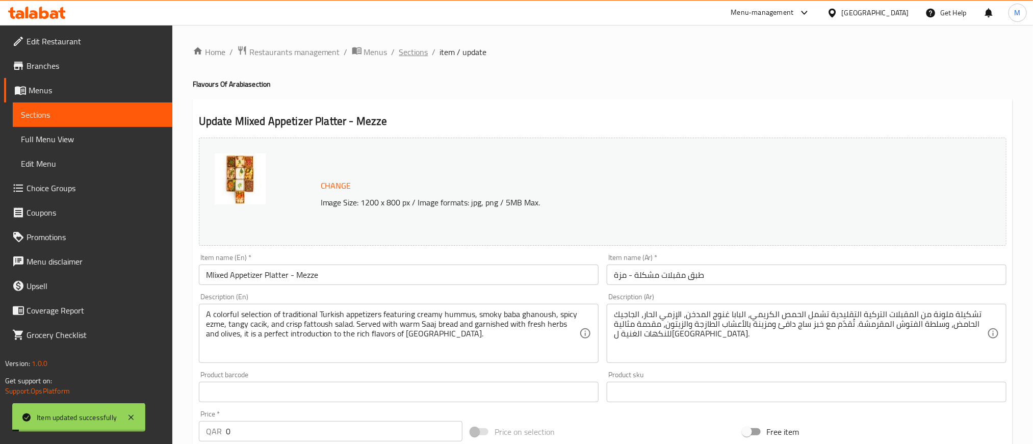
click at [409, 48] on span "Sections" at bounding box center [413, 52] width 29 height 12
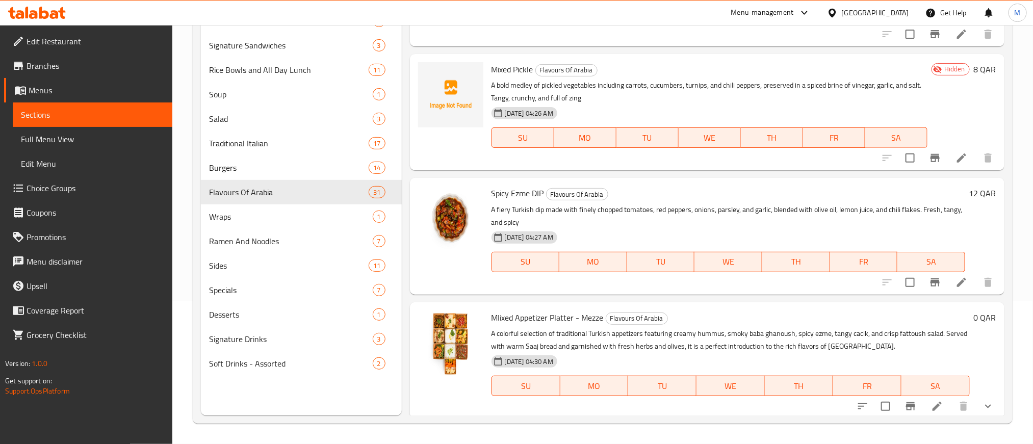
scroll to position [3248, 0]
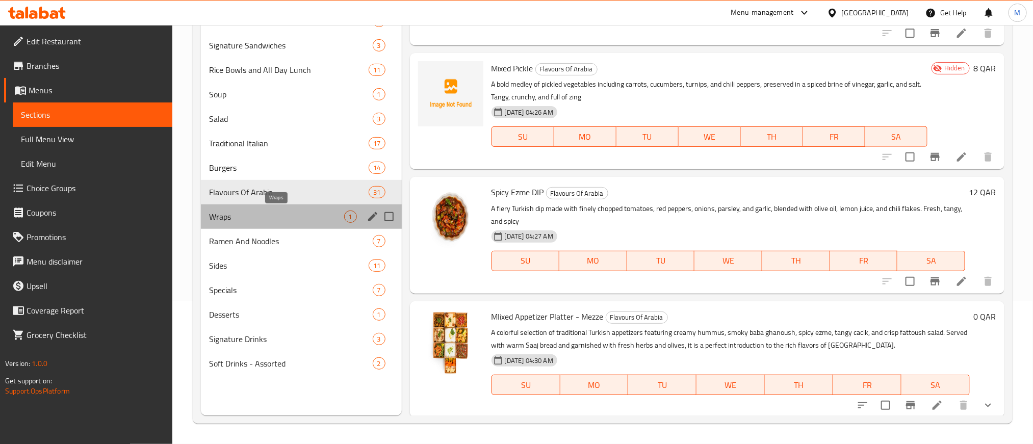
click at [258, 216] on span "Wraps" at bounding box center [276, 216] width 135 height 12
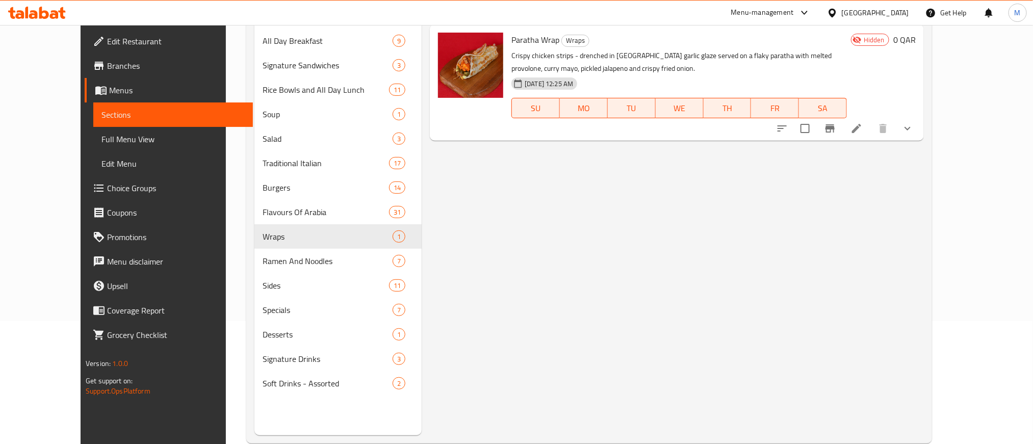
scroll to position [66, 0]
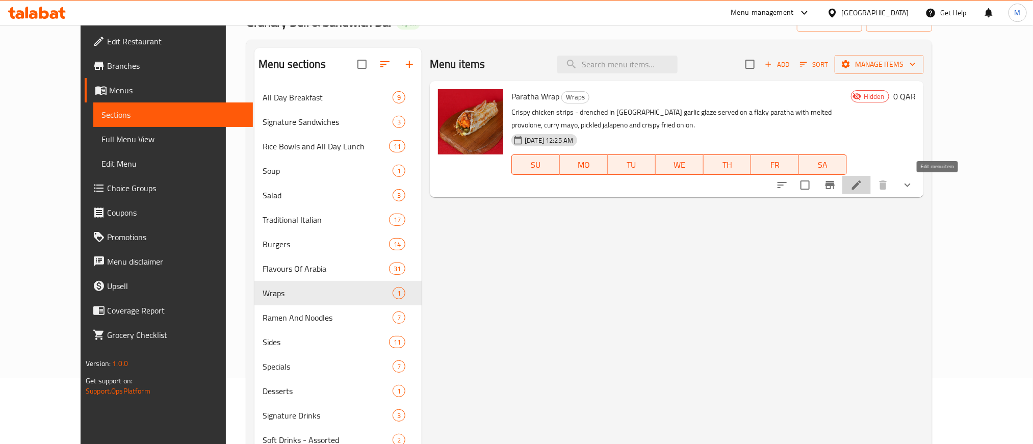
click at [862, 186] on icon at bounding box center [856, 185] width 12 height 12
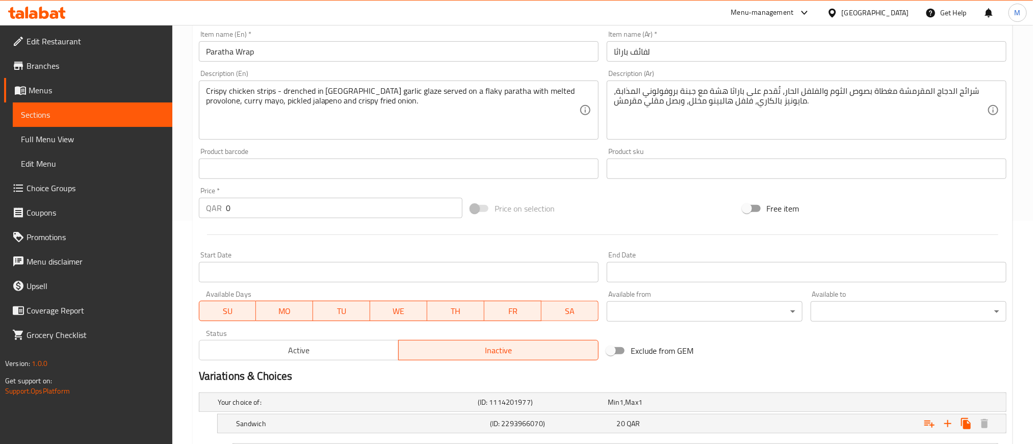
scroll to position [229, 0]
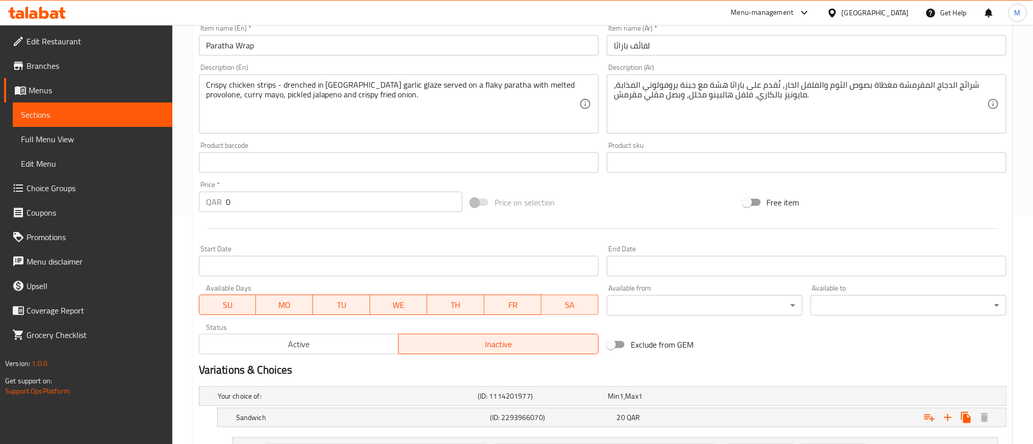
click at [343, 346] on span "Active" at bounding box center [299, 344] width 192 height 15
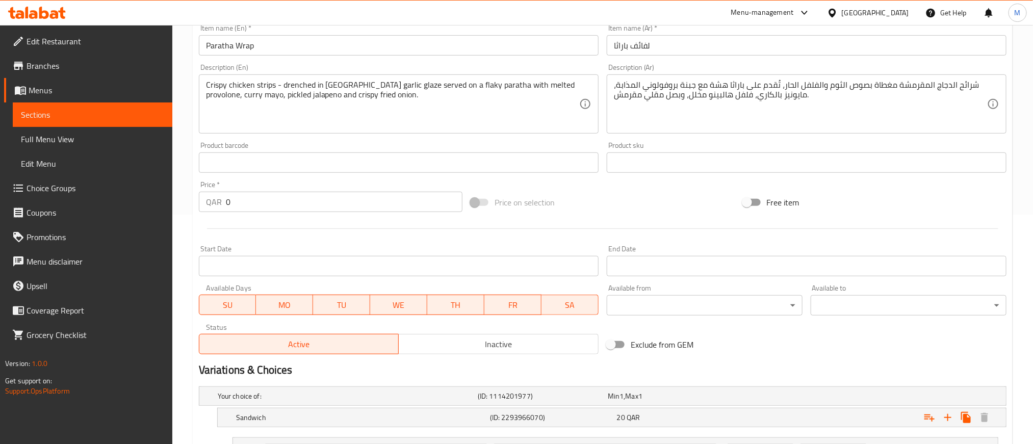
scroll to position [401, 0]
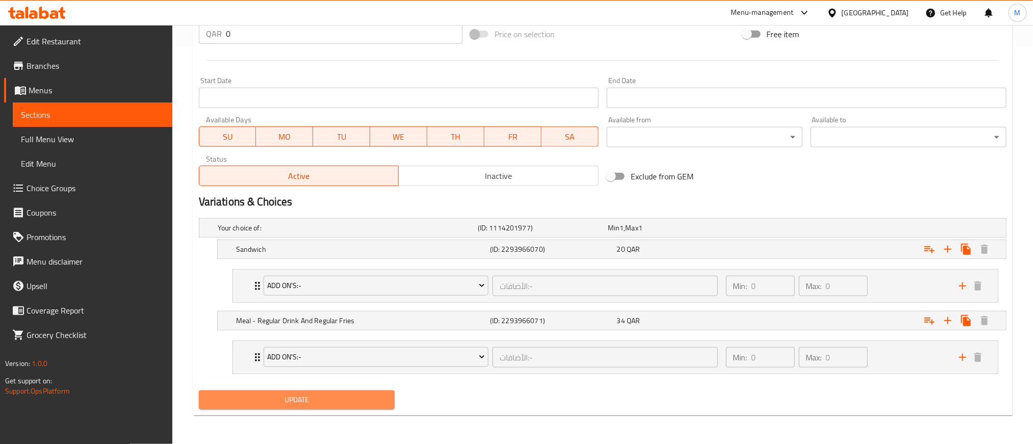
click at [334, 407] on button "Update" at bounding box center [297, 399] width 196 height 19
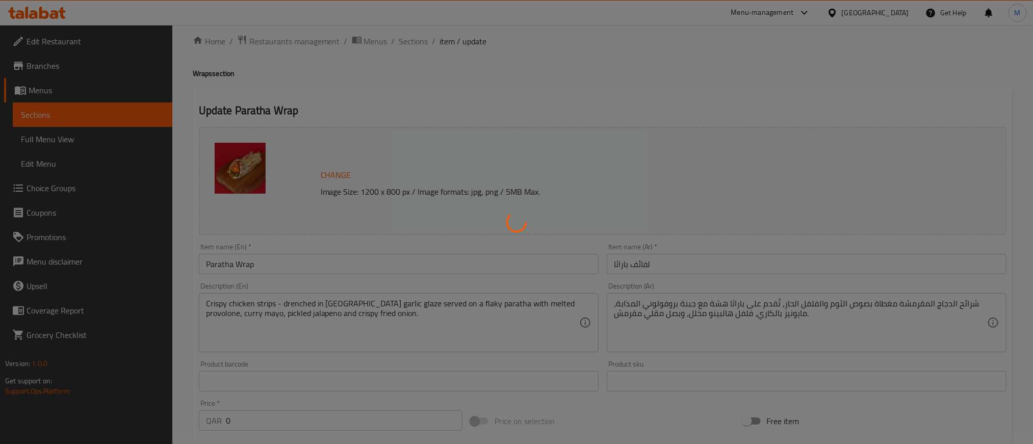
scroll to position [0, 0]
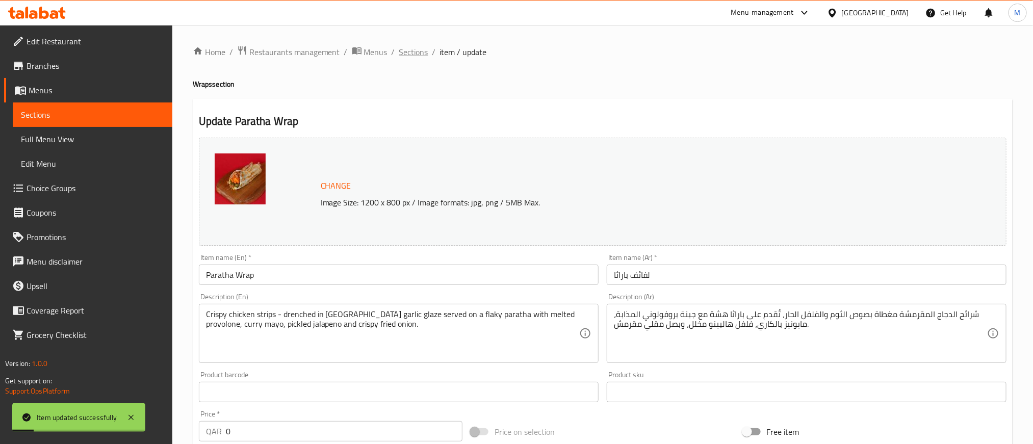
click at [419, 49] on span "Sections" at bounding box center [413, 52] width 29 height 12
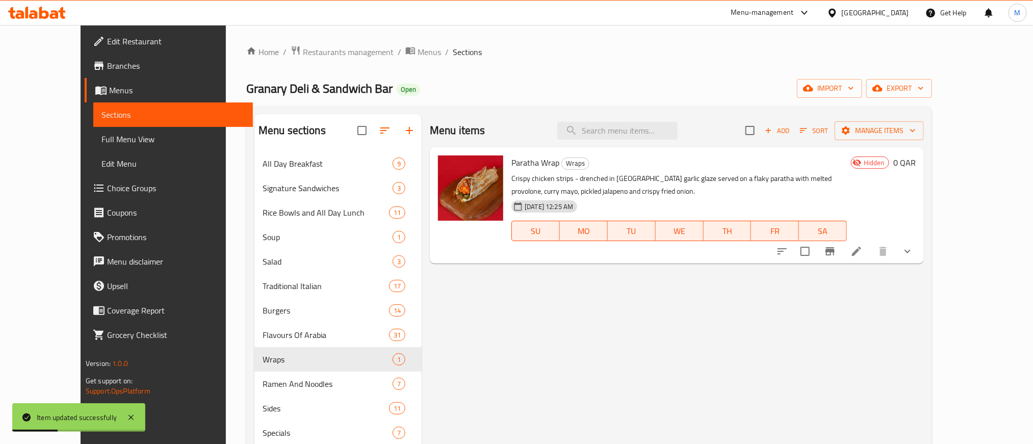
drag, startPoint x: 728, startPoint y: 338, endPoint x: 677, endPoint y: 366, distance: 58.2
click at [677, 366] on div "Menu items Add Sort Manage items Paratha Wrap Wraps Crispy chicken strips - dre…" at bounding box center [673, 336] width 502 height 444
click at [923, 341] on div "Menu items Add Sort Manage items Paratha Wrap Wraps Crispy chicken strips - dre…" at bounding box center [673, 336] width 502 height 444
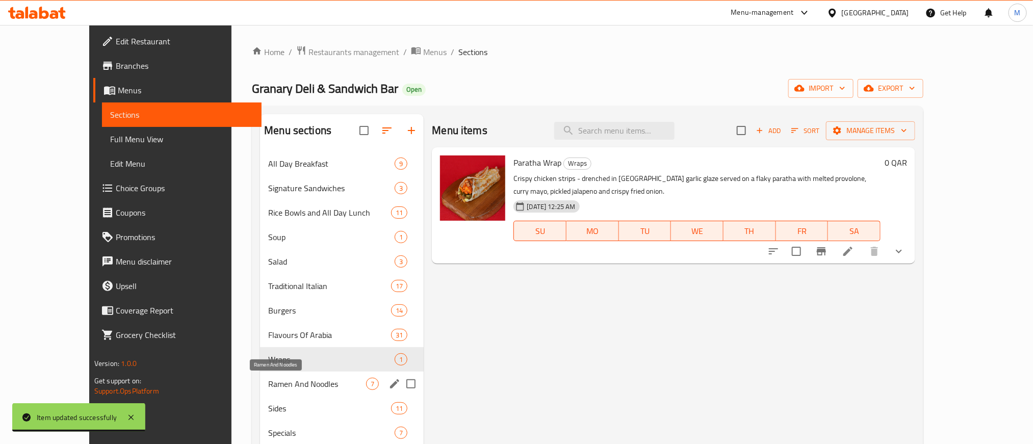
click at [268, 381] on span "Ramen And Noodles" at bounding box center [317, 384] width 98 height 12
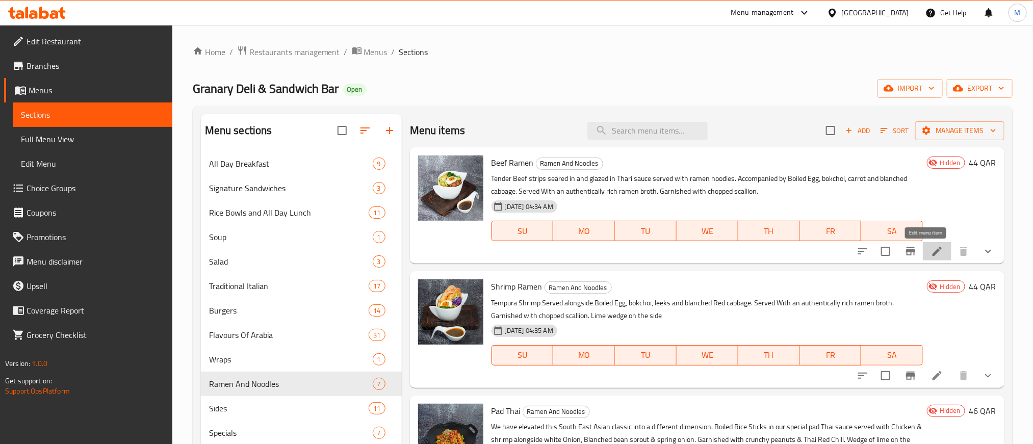
click at [931, 256] on icon at bounding box center [937, 251] width 12 height 12
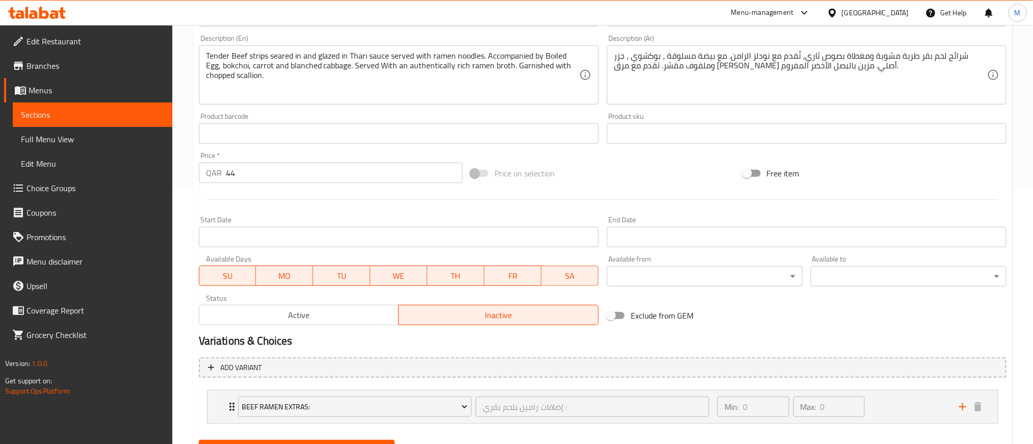
scroll to position [308, 0]
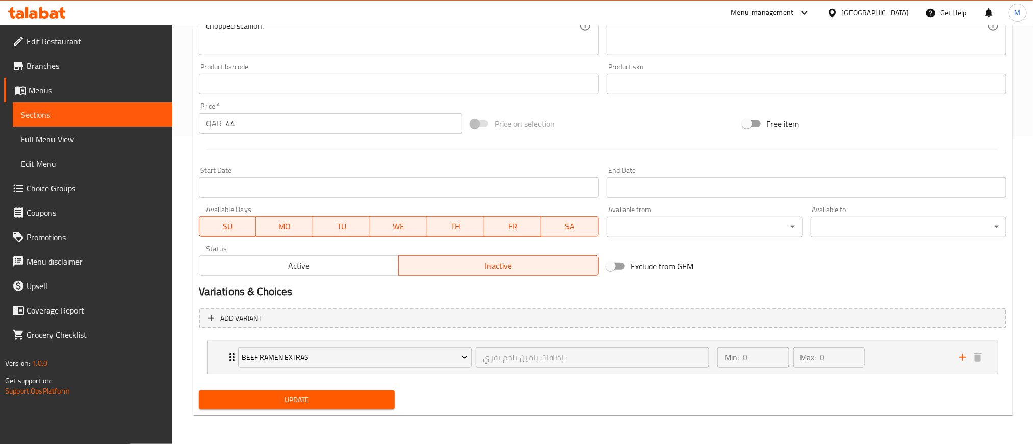
click at [343, 260] on span "Active" at bounding box center [299, 265] width 192 height 15
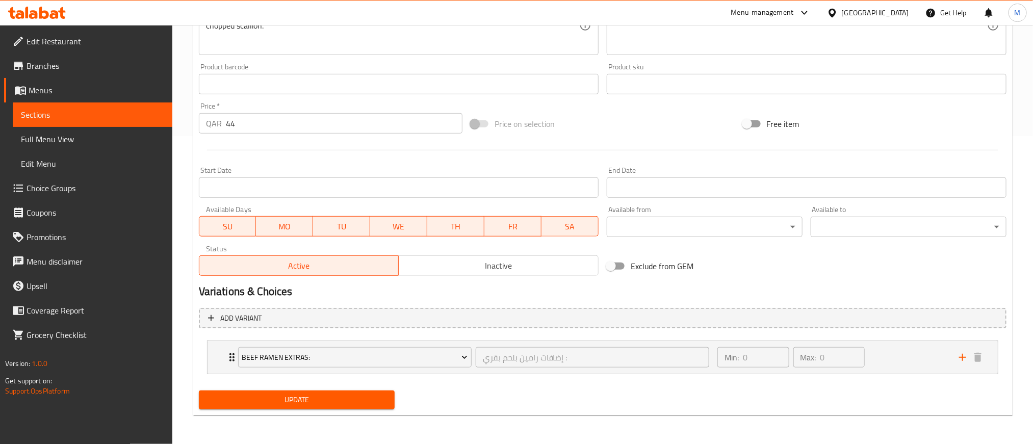
click at [333, 399] on span "Update" at bounding box center [296, 399] width 179 height 13
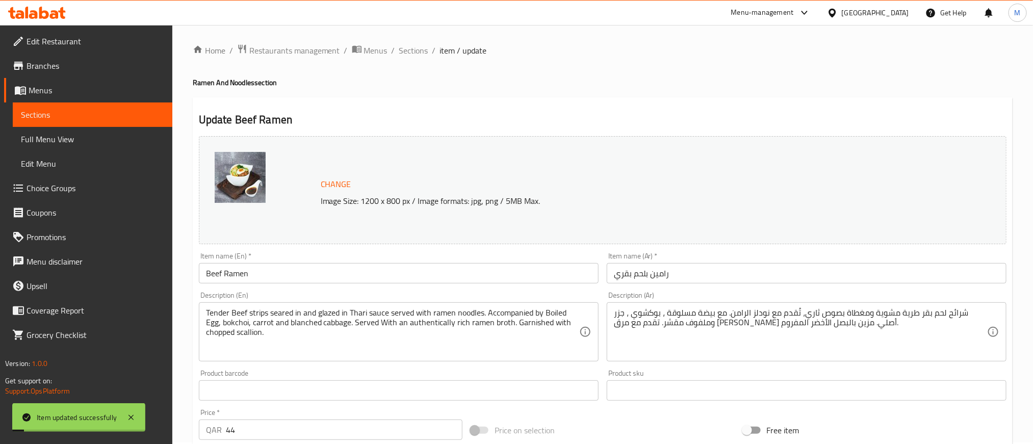
scroll to position [0, 0]
click at [411, 48] on span "Sections" at bounding box center [413, 52] width 29 height 12
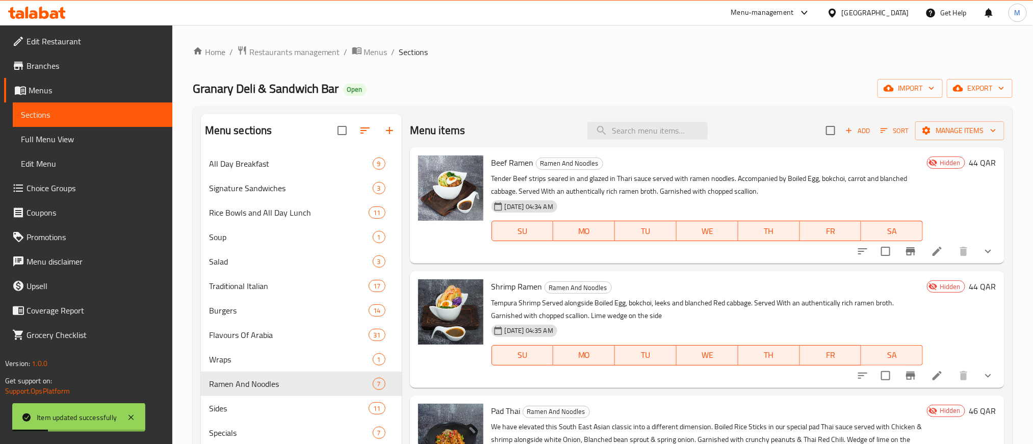
click at [927, 365] on div at bounding box center [925, 375] width 150 height 24
click at [931, 370] on icon at bounding box center [937, 376] width 12 height 12
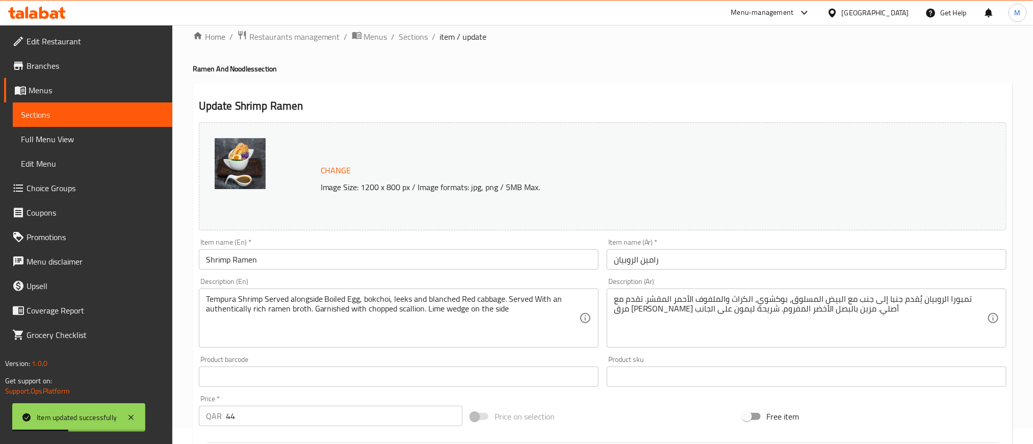
scroll to position [308, 0]
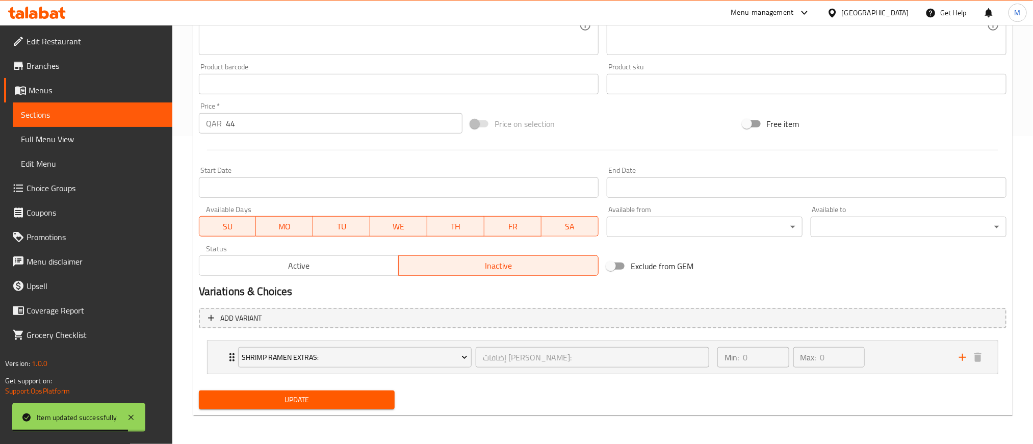
drag, startPoint x: 346, startPoint y: 268, endPoint x: 346, endPoint y: 277, distance: 8.7
click at [346, 268] on span "Active" at bounding box center [299, 265] width 192 height 15
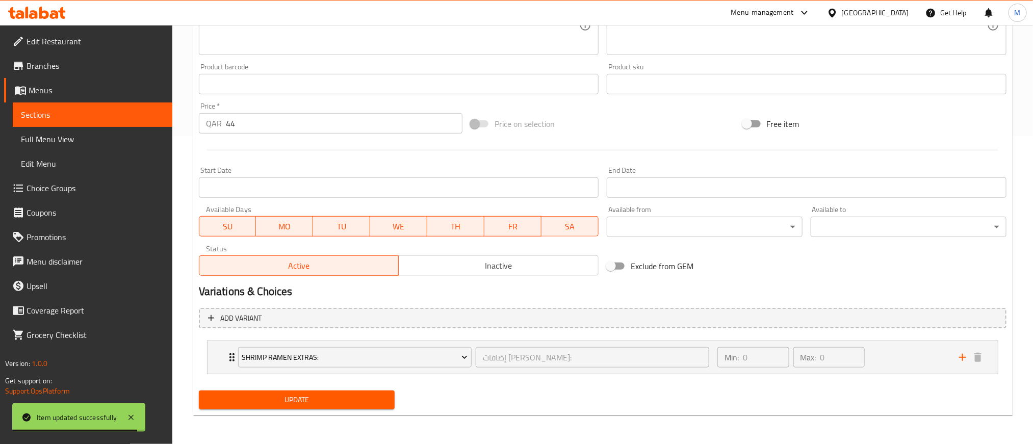
click at [319, 411] on div "Update" at bounding box center [297, 399] width 204 height 27
click at [329, 393] on span "Update" at bounding box center [296, 399] width 179 height 13
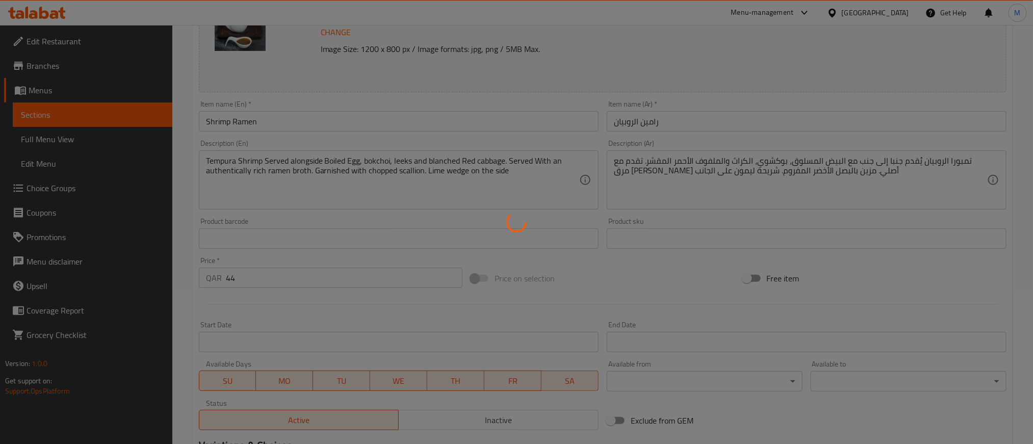
scroll to position [0, 0]
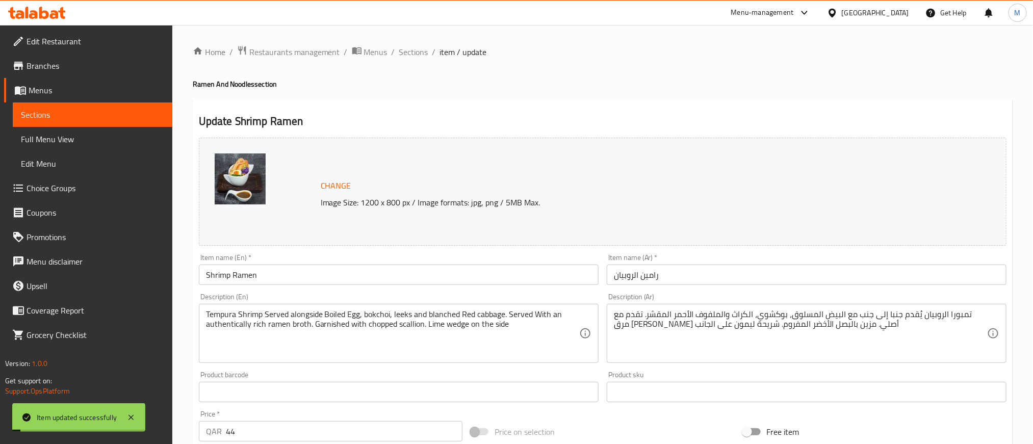
click at [419, 52] on span "Sections" at bounding box center [413, 52] width 29 height 12
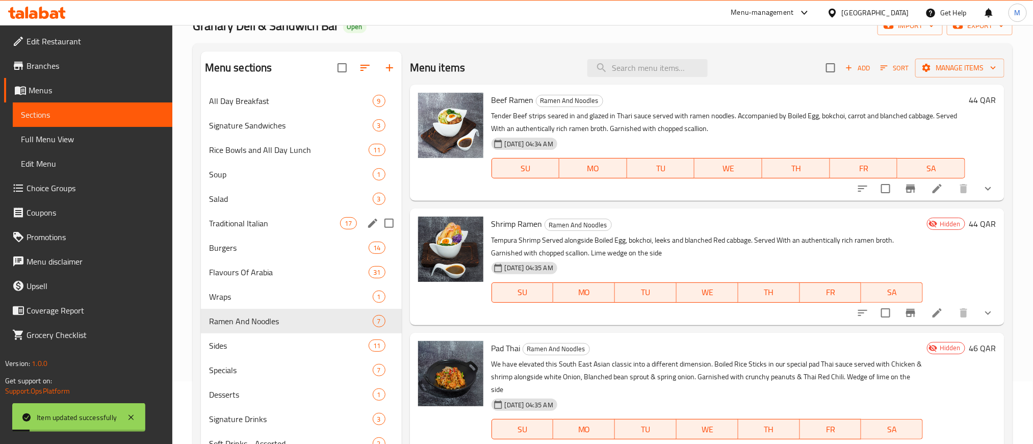
scroll to position [143, 0]
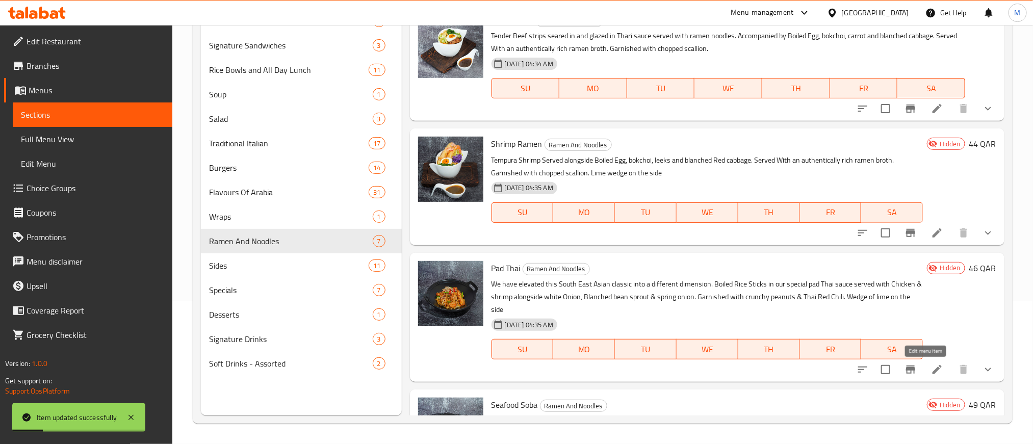
click at [931, 364] on icon at bounding box center [937, 369] width 12 height 12
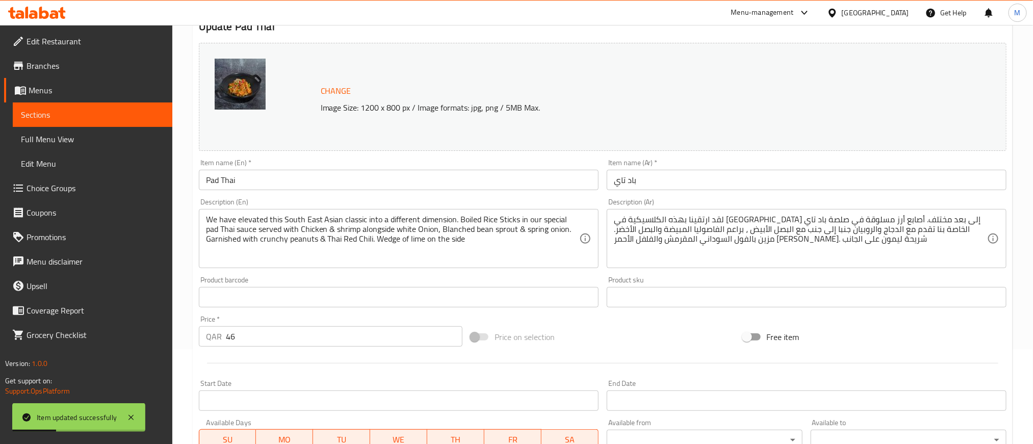
scroll to position [229, 0]
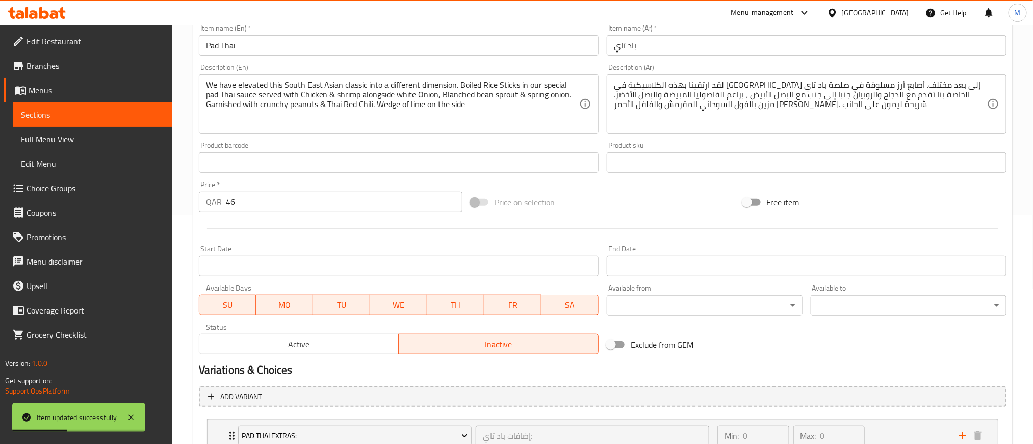
click at [315, 357] on div "Status Active Inactive" at bounding box center [399, 339] width 408 height 39
click at [315, 349] on span "Active" at bounding box center [299, 344] width 192 height 15
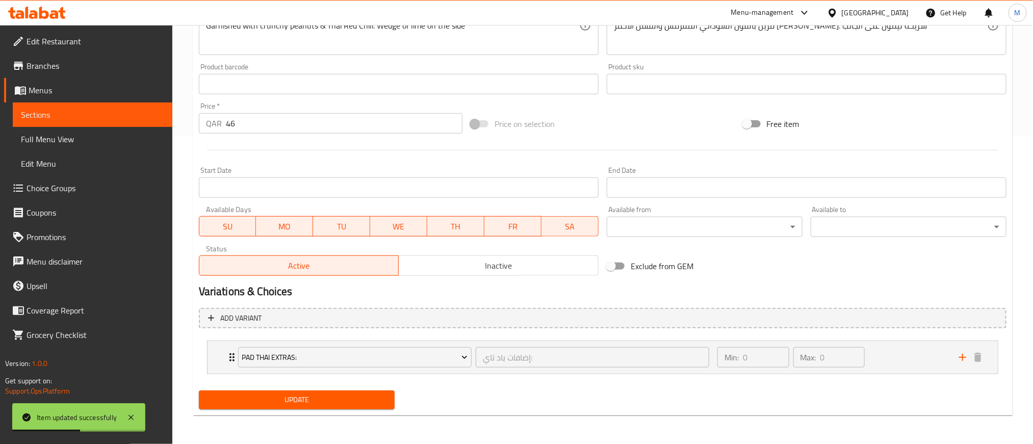
click at [300, 404] on span "Update" at bounding box center [296, 399] width 179 height 13
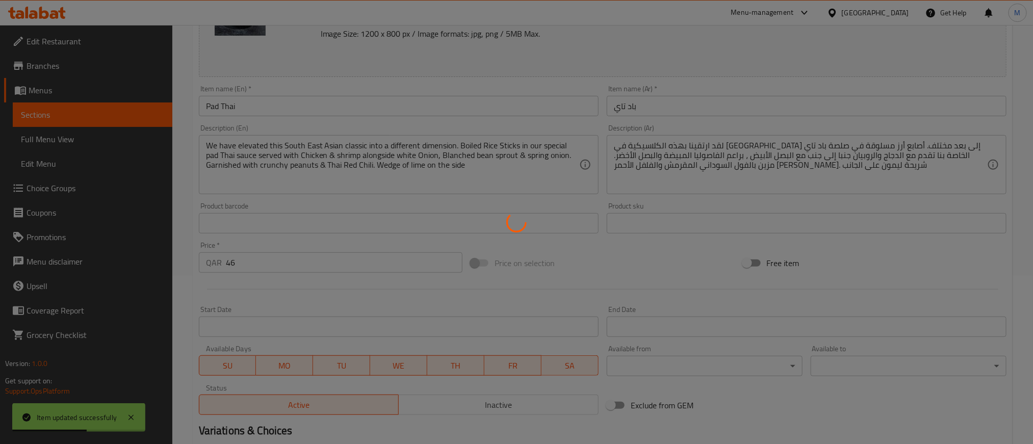
scroll to position [0, 0]
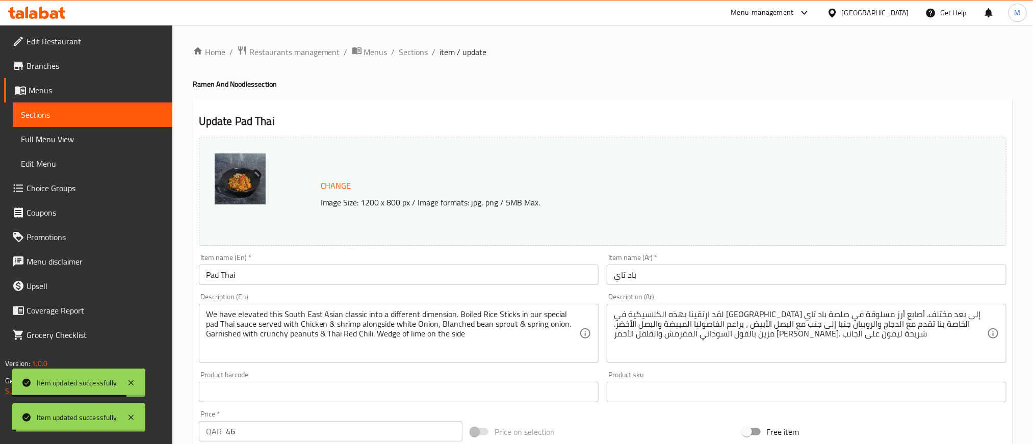
click at [416, 52] on span "Sections" at bounding box center [413, 52] width 29 height 12
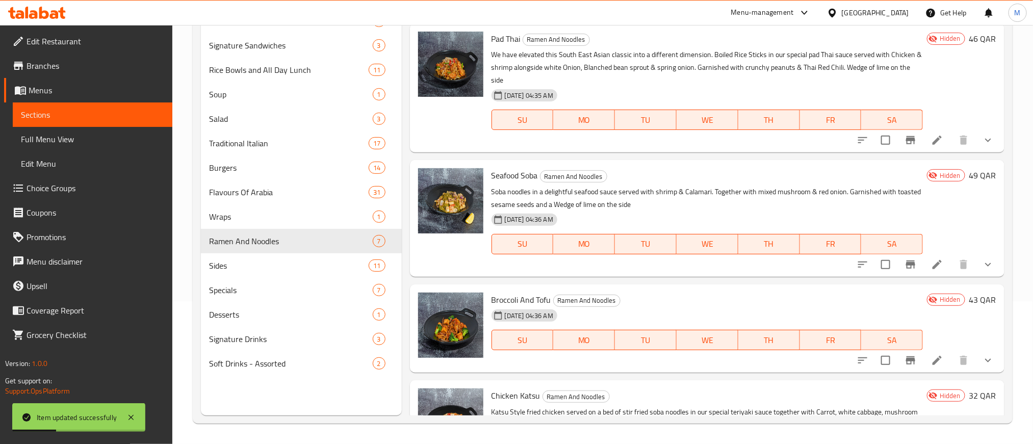
scroll to position [306, 0]
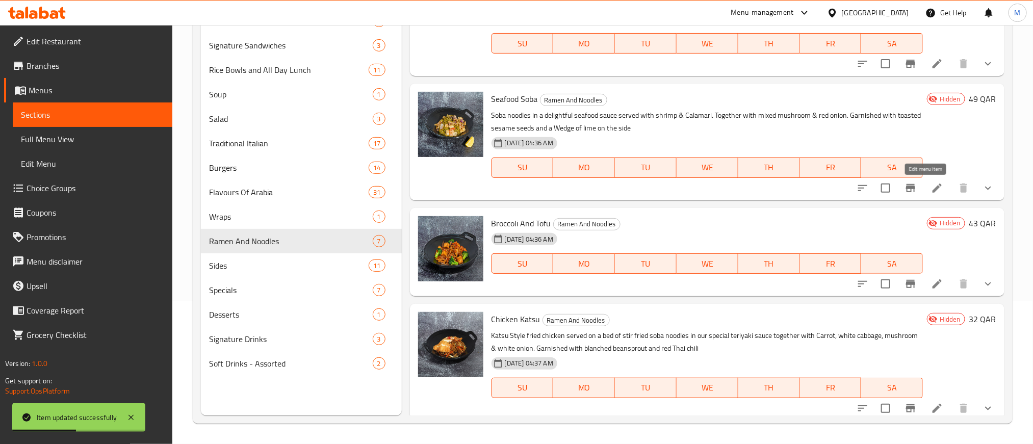
click at [932, 190] on icon at bounding box center [936, 187] width 9 height 9
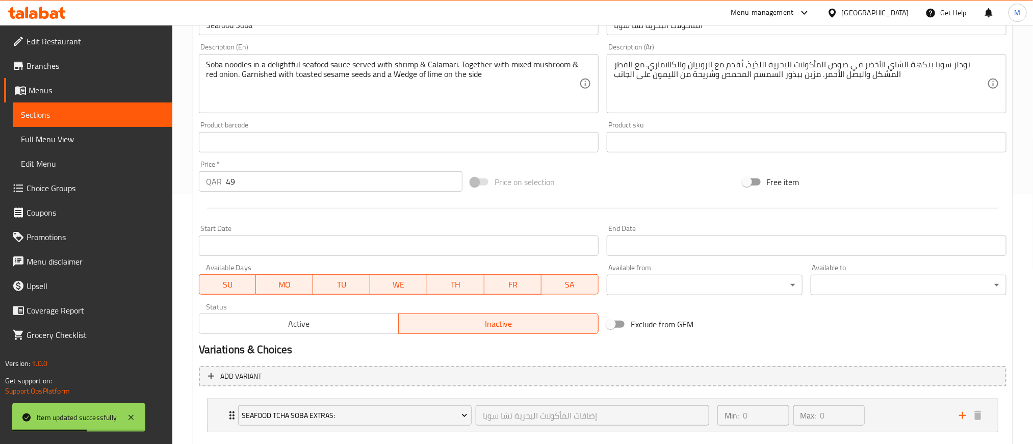
scroll to position [308, 0]
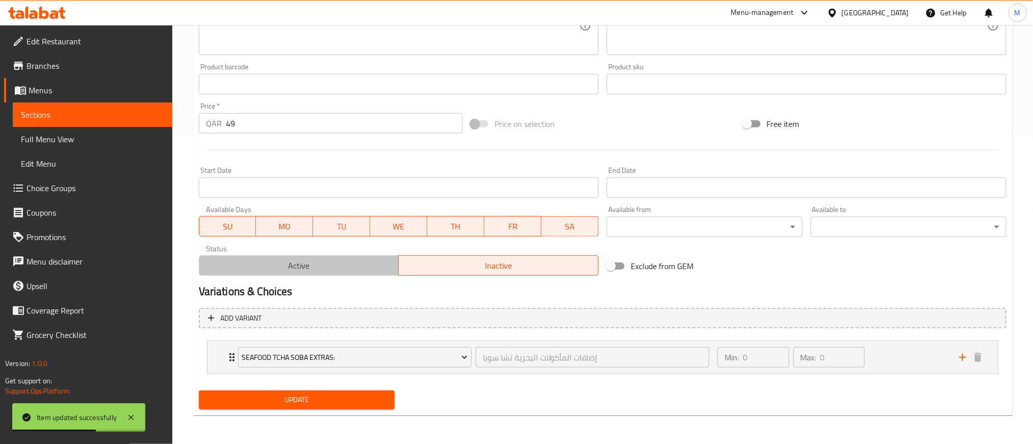
click at [327, 263] on span "Active" at bounding box center [299, 265] width 192 height 15
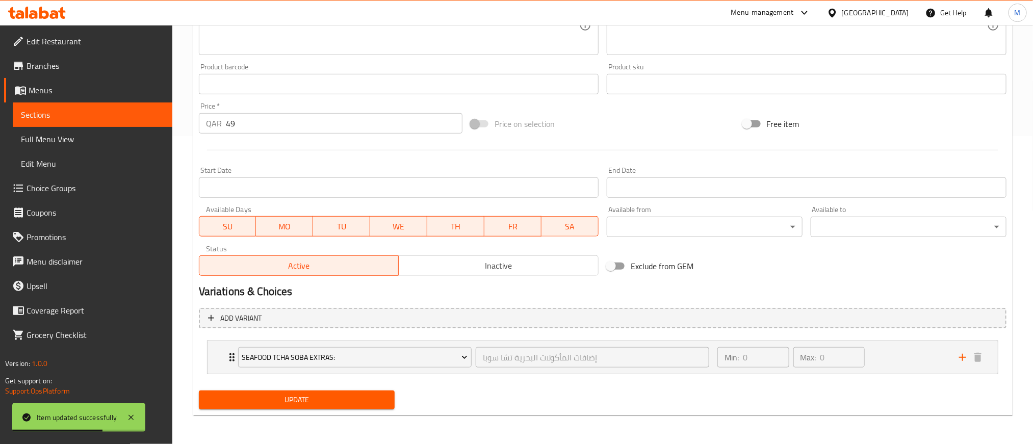
click at [340, 404] on span "Update" at bounding box center [296, 399] width 179 height 13
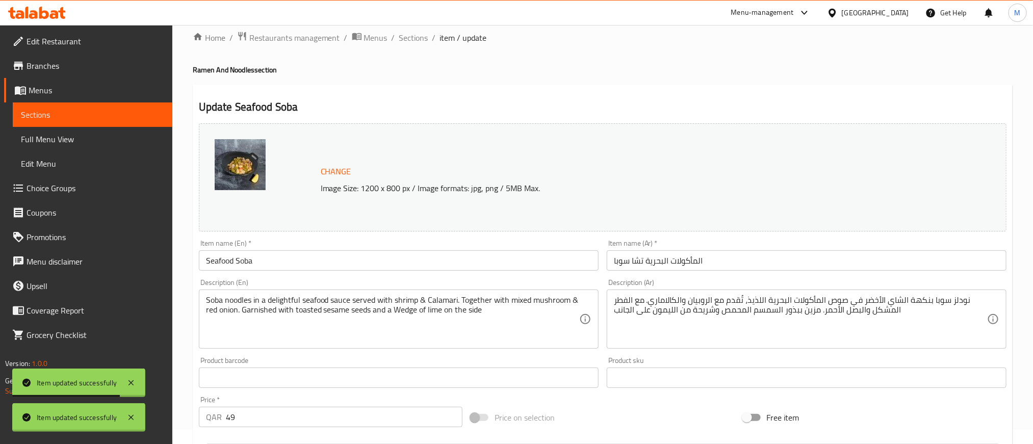
scroll to position [0, 0]
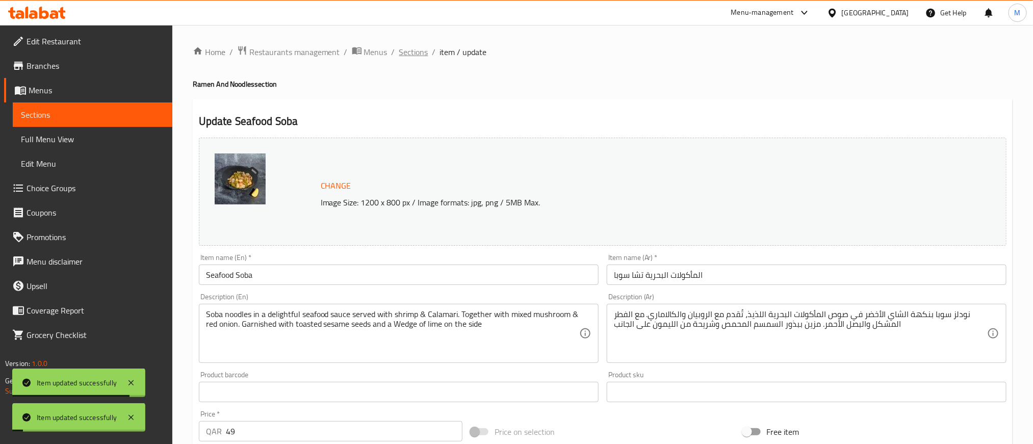
click at [419, 46] on span "Sections" at bounding box center [413, 52] width 29 height 12
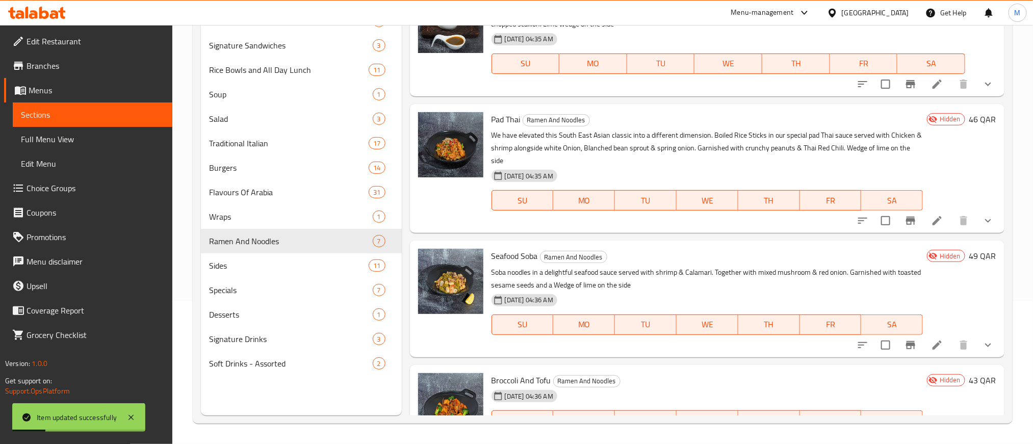
scroll to position [153, 0]
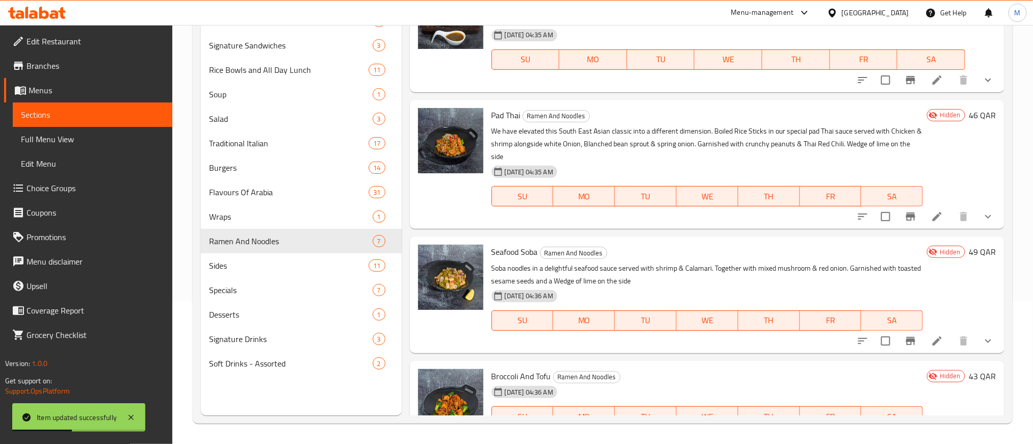
click at [931, 222] on icon at bounding box center [937, 216] width 12 height 12
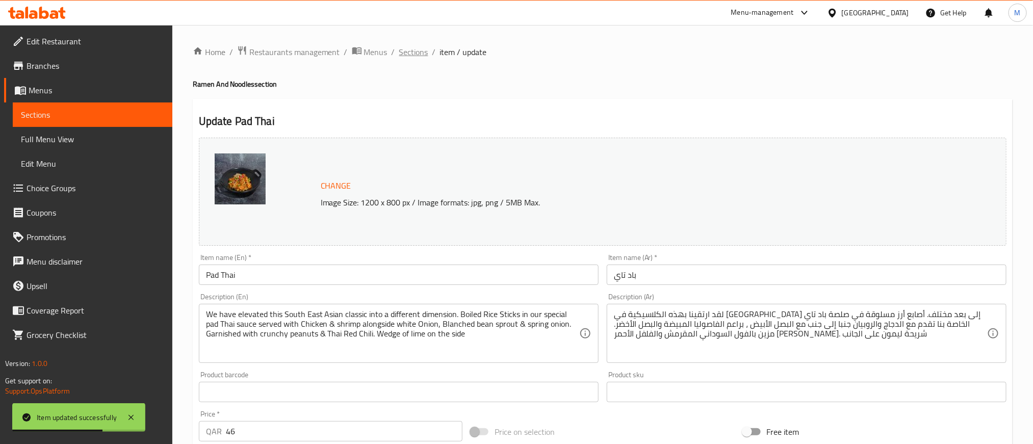
click at [423, 57] on span "Sections" at bounding box center [413, 52] width 29 height 12
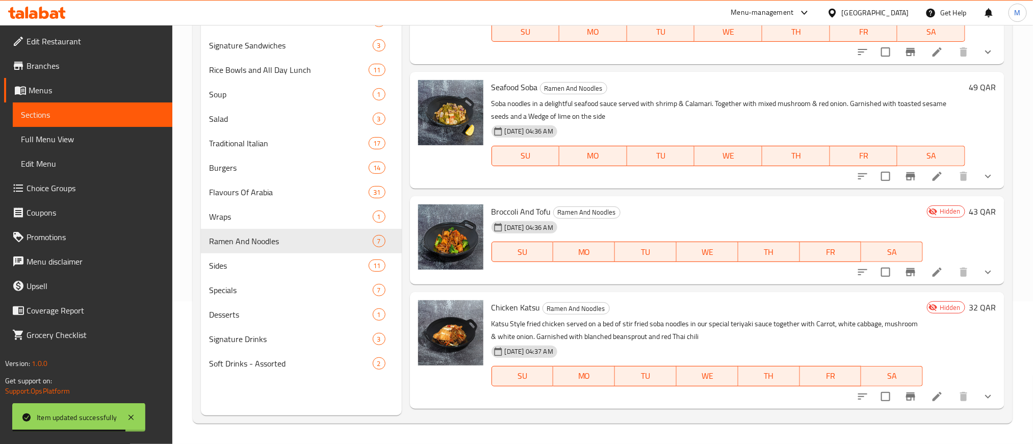
scroll to position [306, 0]
click at [932, 273] on icon at bounding box center [936, 271] width 9 height 9
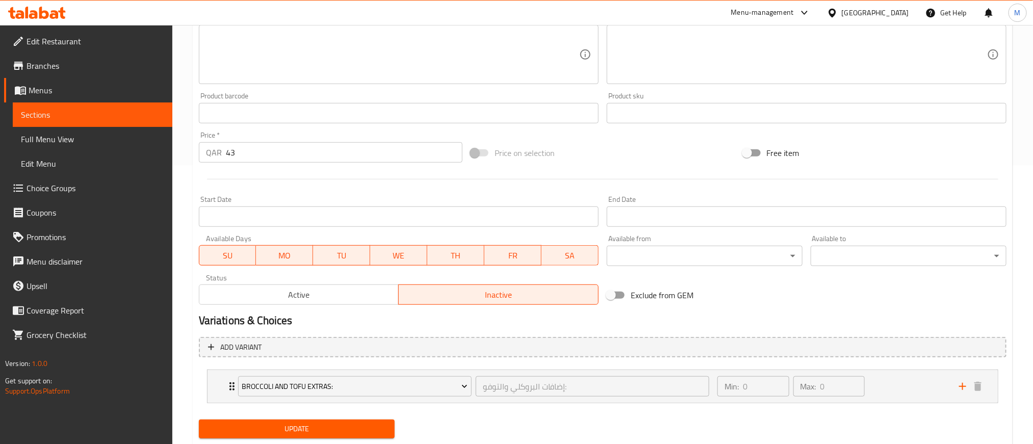
scroll to position [306, 0]
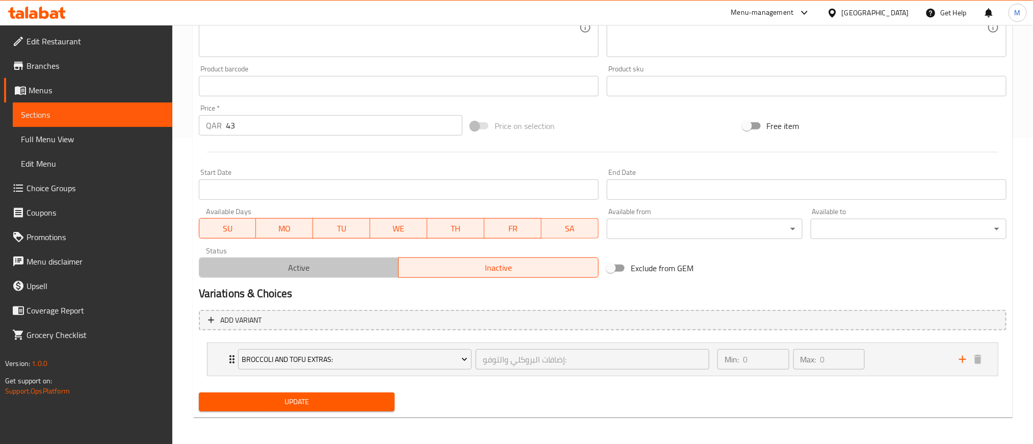
click at [333, 268] on span "Active" at bounding box center [299, 267] width 192 height 15
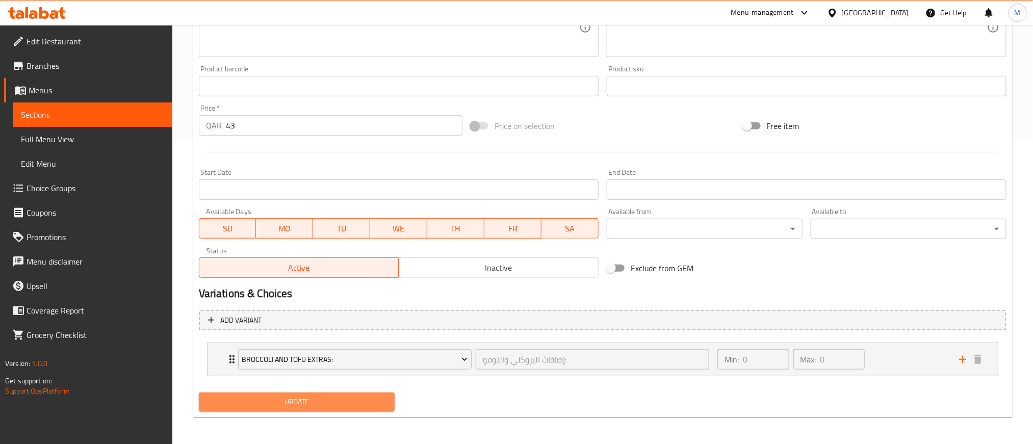
click at [354, 402] on span "Update" at bounding box center [296, 402] width 179 height 13
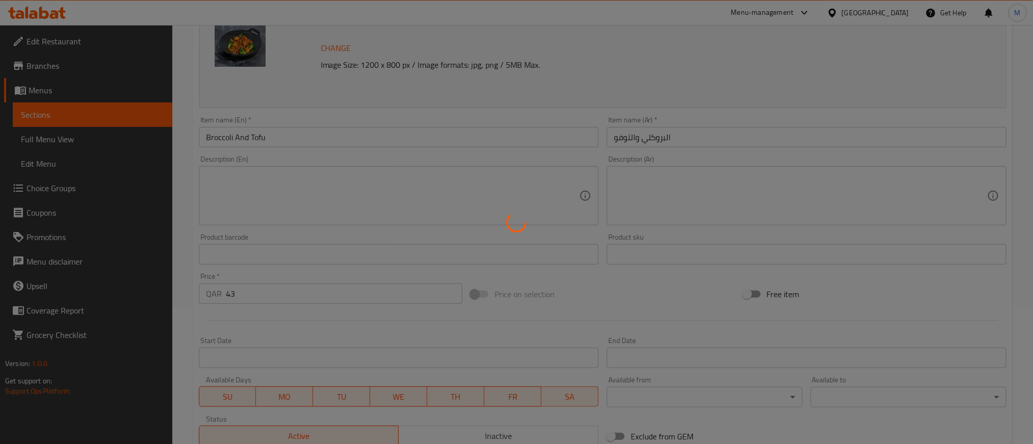
scroll to position [0, 0]
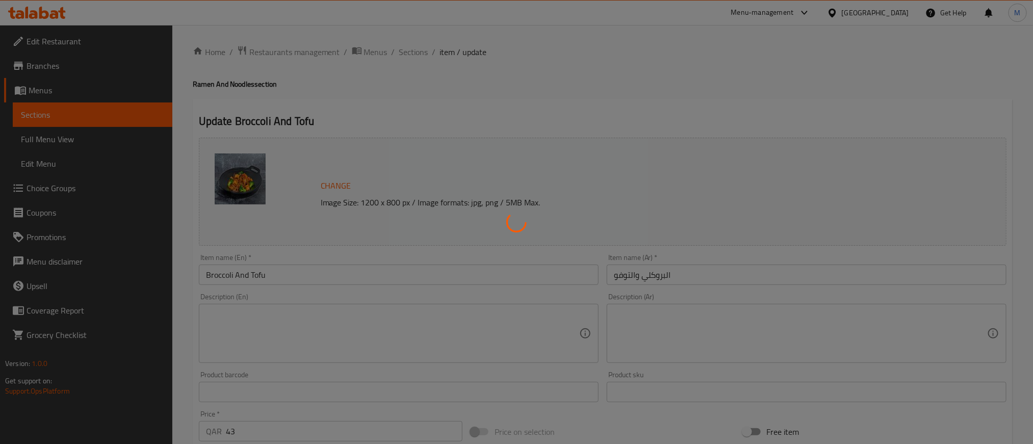
click at [418, 54] on div at bounding box center [516, 222] width 1033 height 444
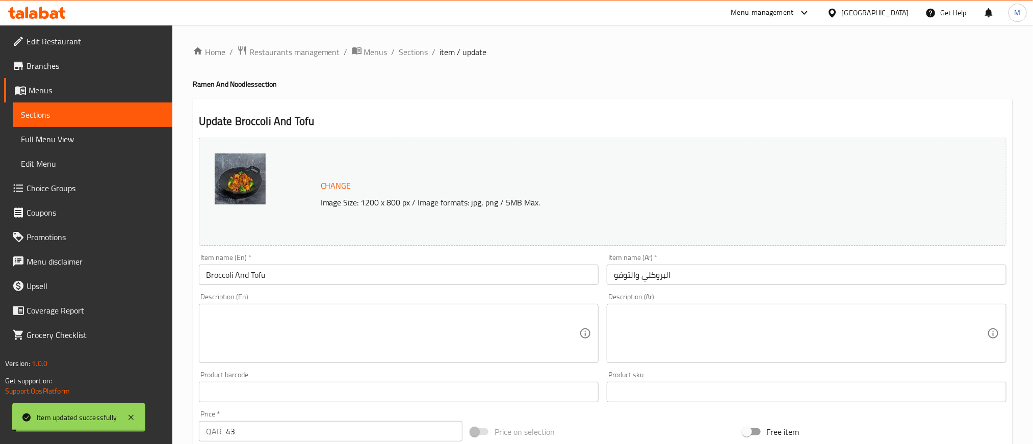
click at [418, 54] on span "Sections" at bounding box center [413, 52] width 29 height 12
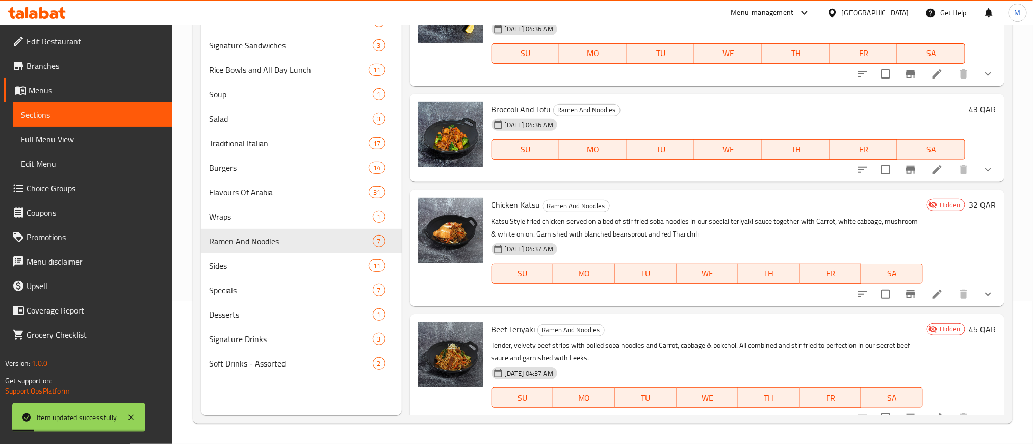
scroll to position [421, 0]
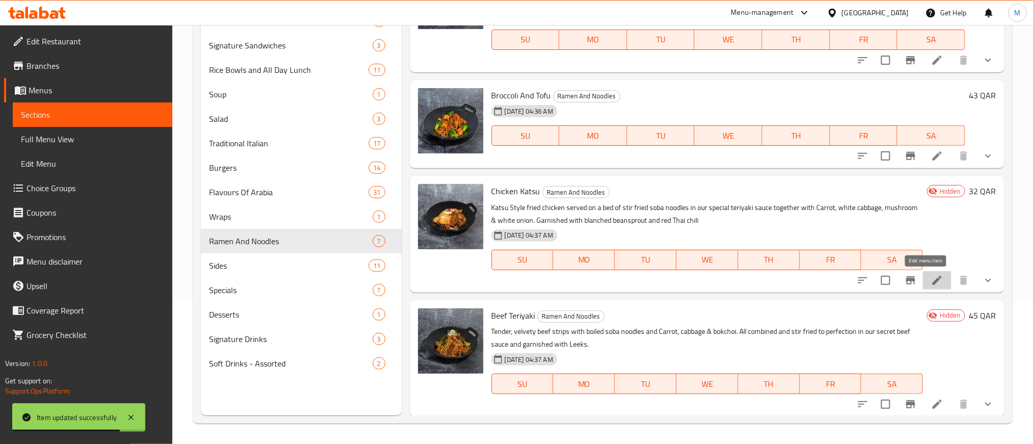
click at [932, 280] on icon at bounding box center [936, 280] width 9 height 9
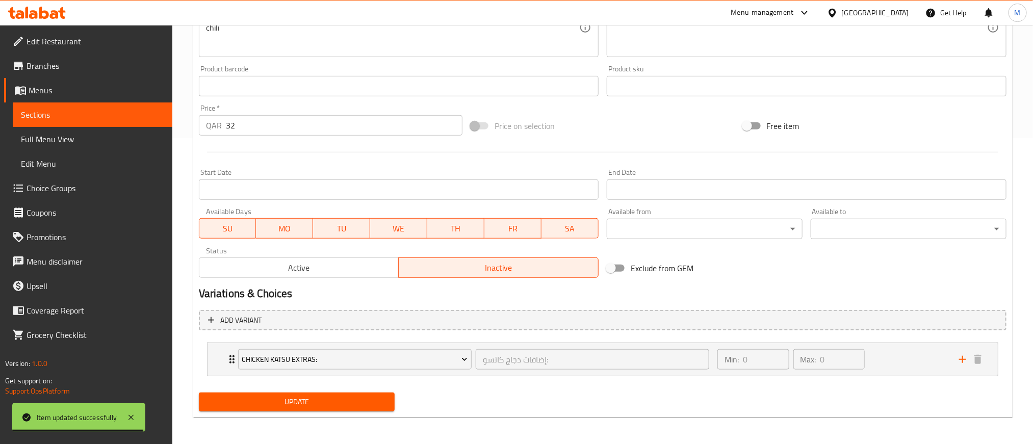
click at [329, 271] on span "Active" at bounding box center [299, 267] width 192 height 15
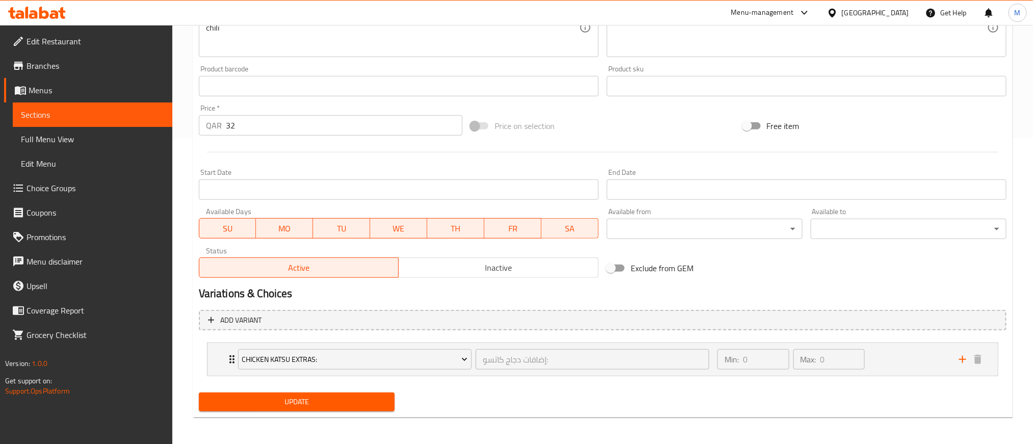
click at [343, 407] on span "Update" at bounding box center [296, 402] width 179 height 13
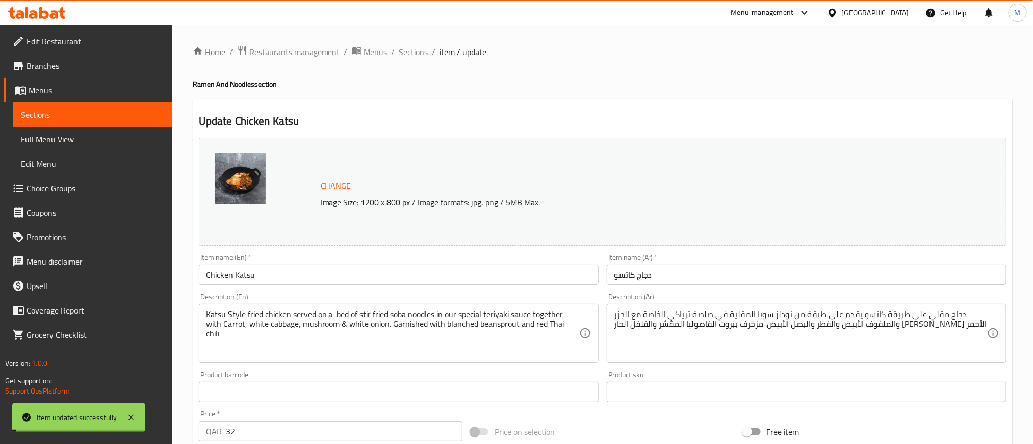
click at [412, 54] on span "Sections" at bounding box center [413, 52] width 29 height 12
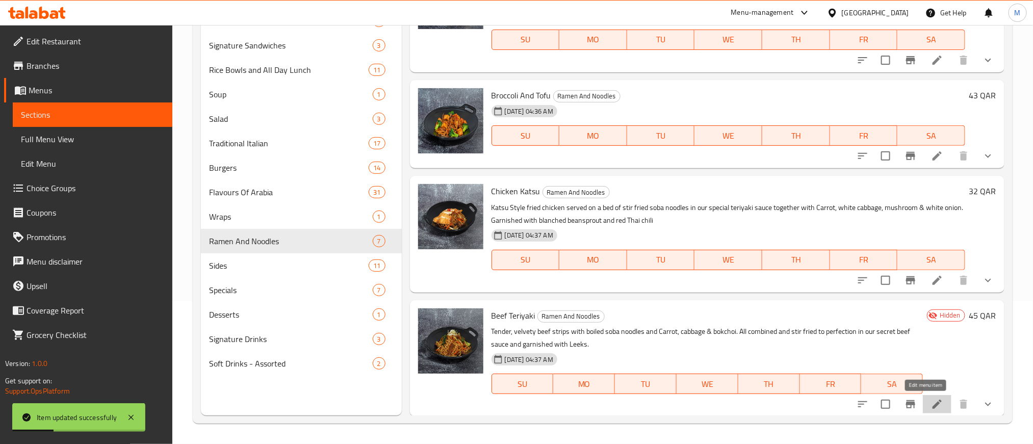
click at [931, 404] on icon at bounding box center [937, 404] width 12 height 12
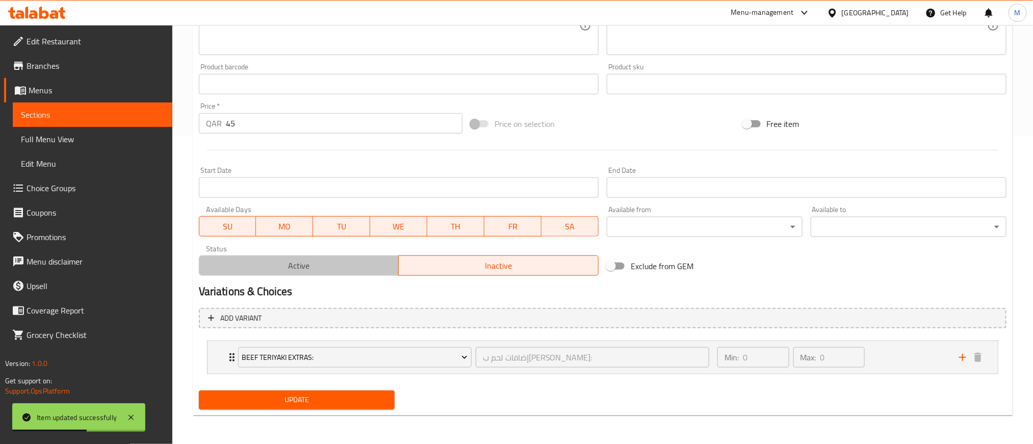
click at [360, 265] on span "Active" at bounding box center [299, 265] width 192 height 15
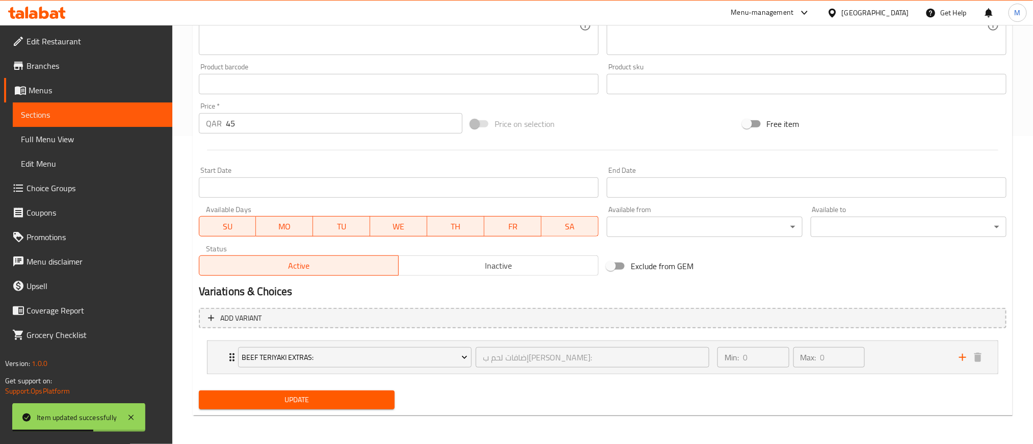
click at [352, 395] on span "Update" at bounding box center [296, 399] width 179 height 13
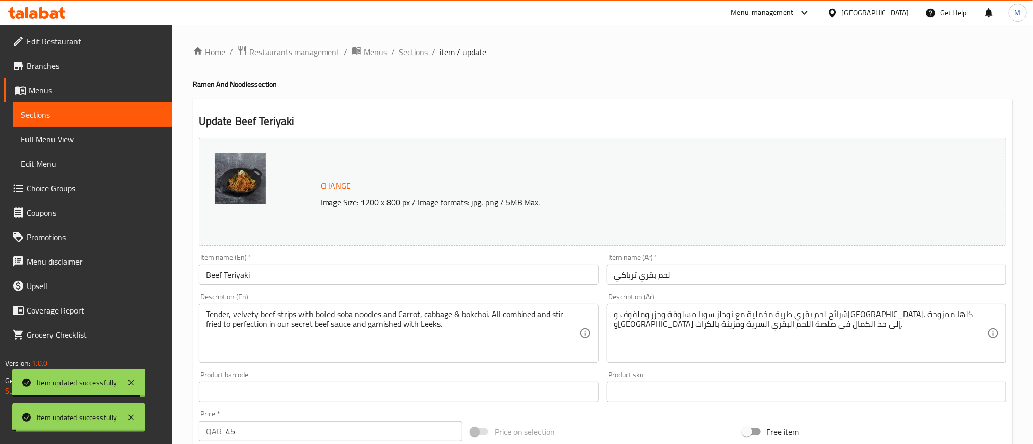
click at [411, 54] on span "Sections" at bounding box center [413, 52] width 29 height 12
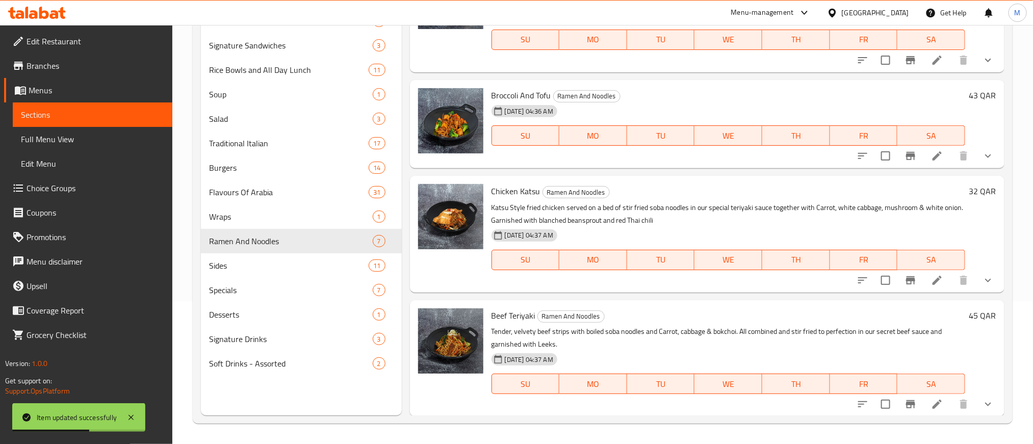
drag, startPoint x: 707, startPoint y: 311, endPoint x: 637, endPoint y: 323, distance: 71.4
click at [637, 323] on div "Beef Teriyaki Ramen And Noodles Tender, velvety beef strips with boiled soba no…" at bounding box center [728, 358] width 482 height 108
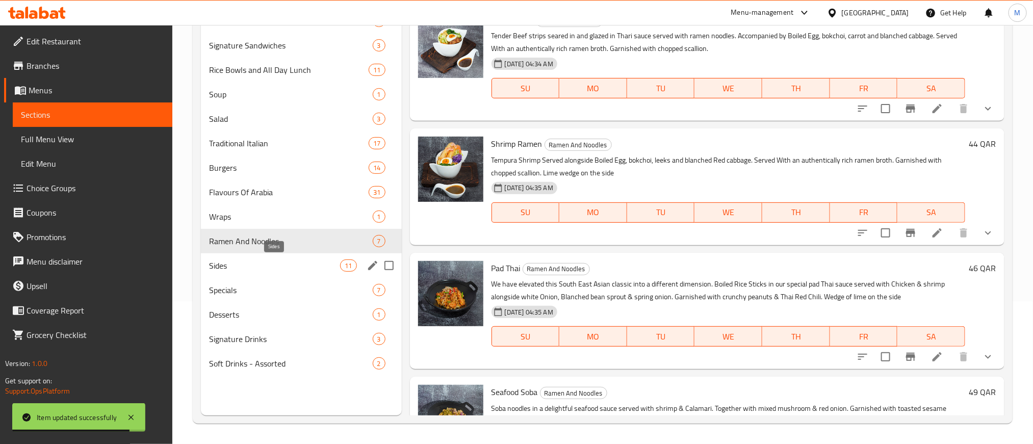
click at [267, 259] on span "Sides" at bounding box center [274, 265] width 131 height 12
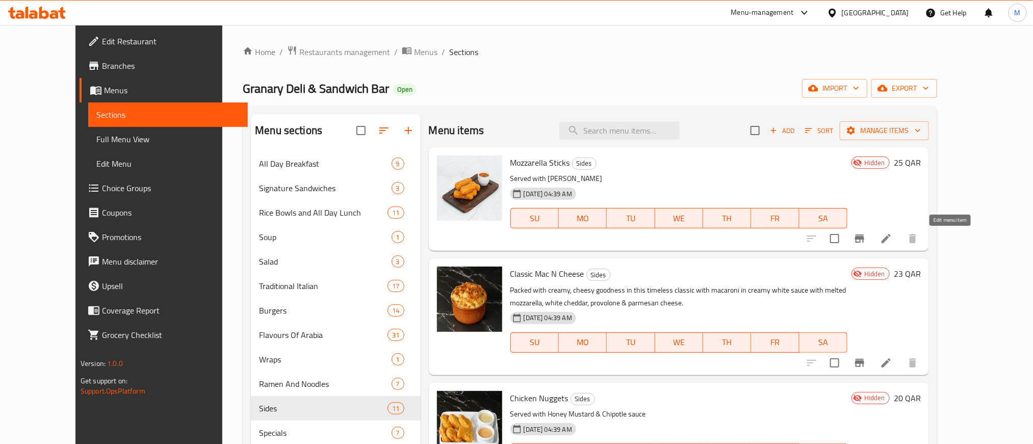
click at [890, 240] on icon at bounding box center [885, 238] width 9 height 9
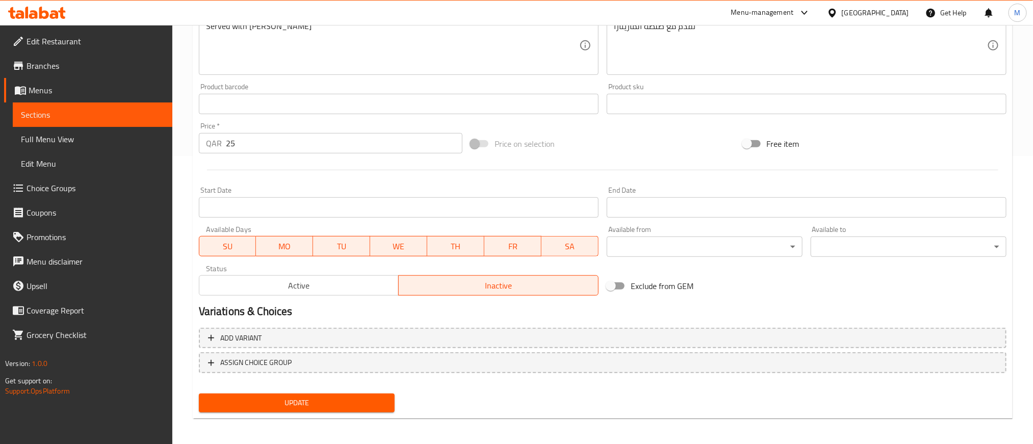
scroll to position [289, 0]
click at [296, 287] on span "Active" at bounding box center [299, 284] width 192 height 15
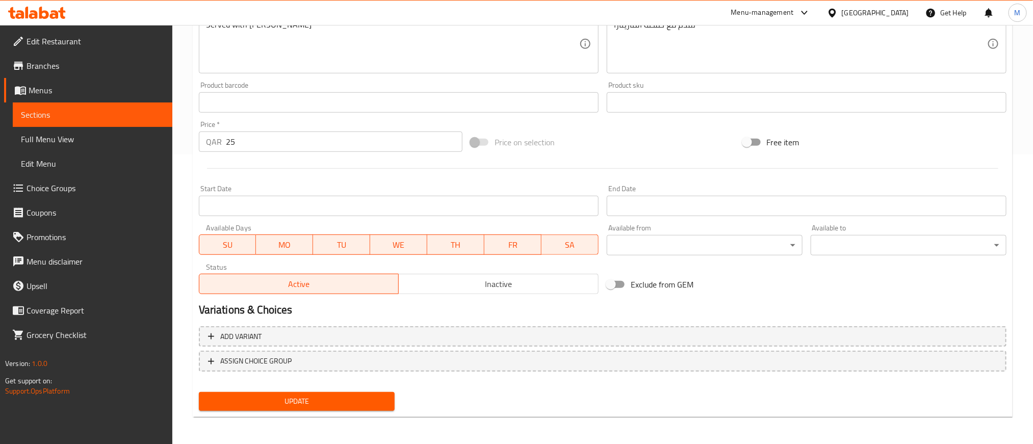
click at [338, 385] on div "Add variant ASSIGN CHOICE GROUP" at bounding box center [602, 355] width 815 height 66
click at [341, 397] on span "Update" at bounding box center [296, 401] width 179 height 13
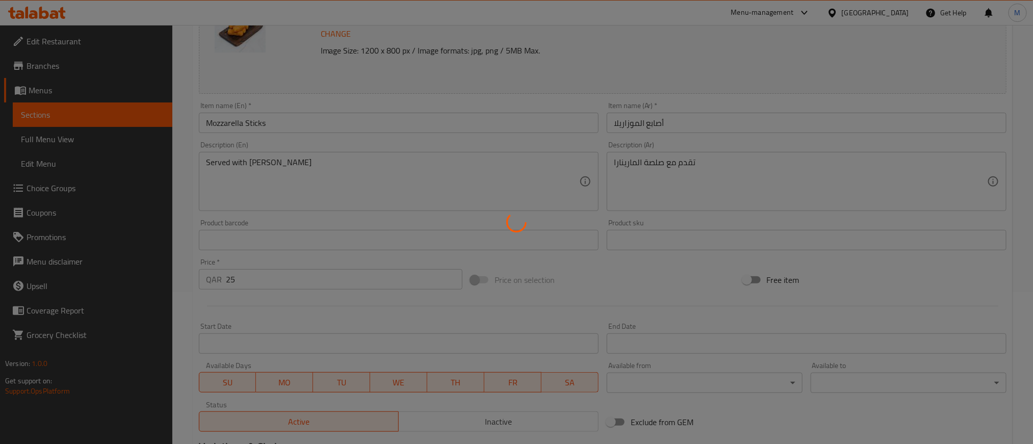
scroll to position [0, 0]
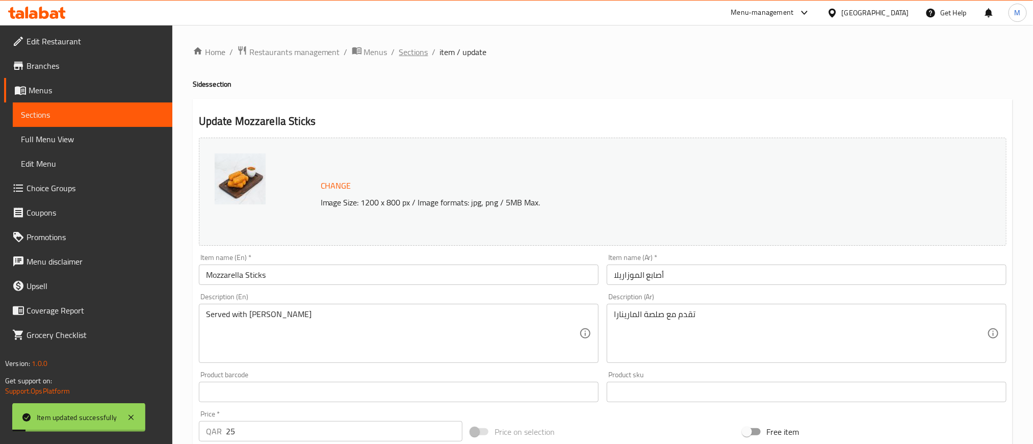
click at [405, 50] on span "Sections" at bounding box center [413, 52] width 29 height 12
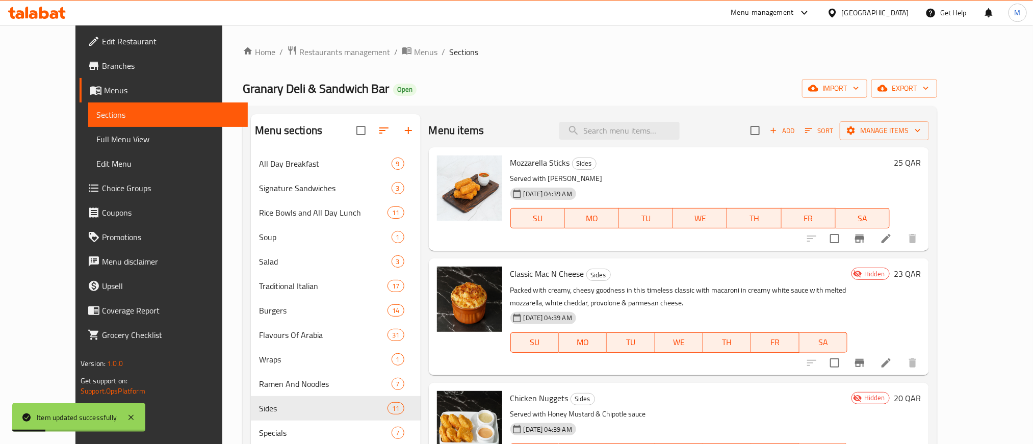
click at [900, 358] on li at bounding box center [886, 363] width 29 height 18
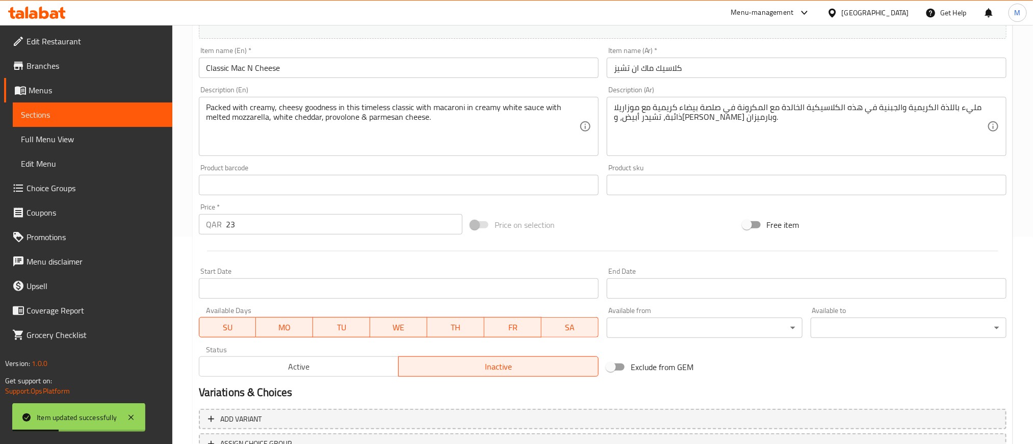
scroll to position [229, 0]
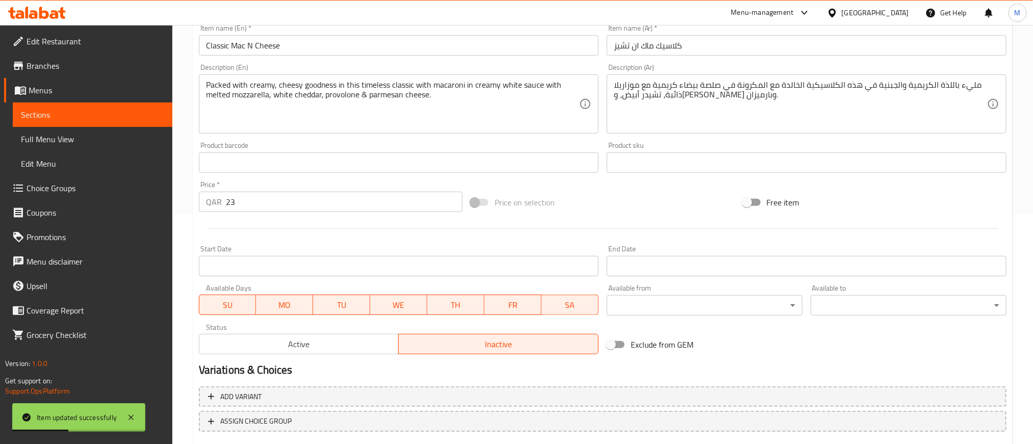
click at [329, 341] on span "Active" at bounding box center [299, 344] width 192 height 15
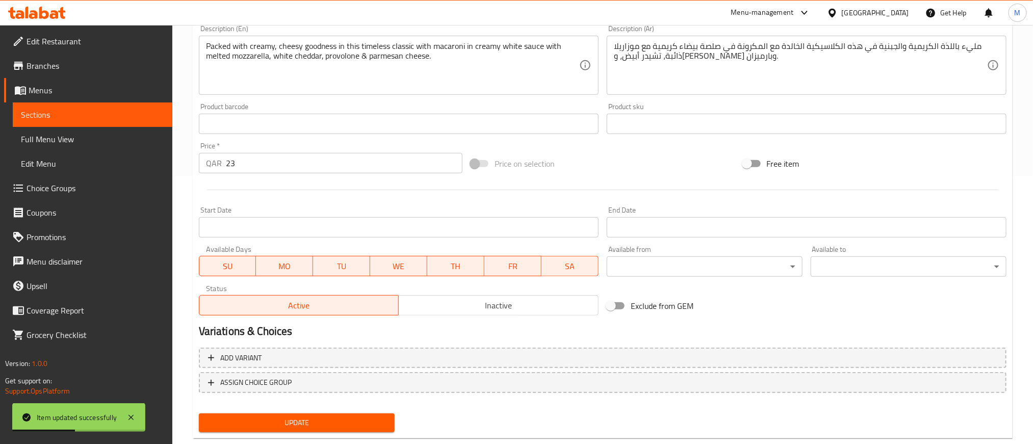
scroll to position [289, 0]
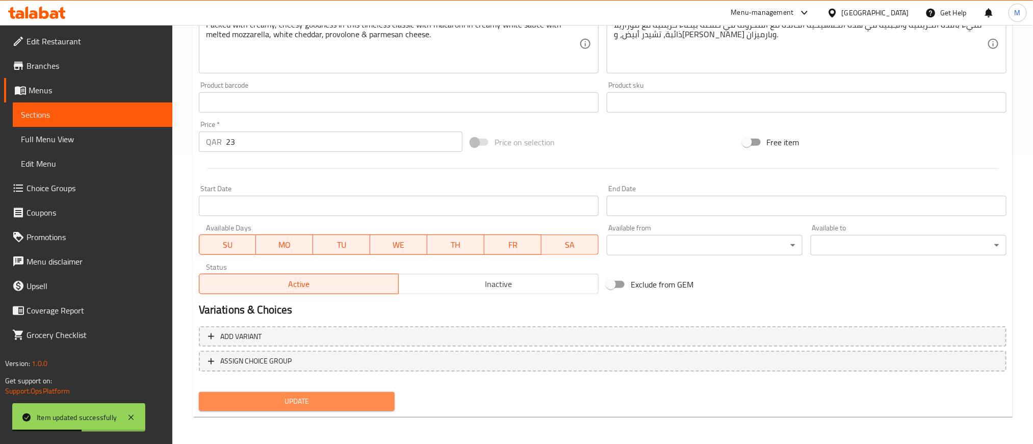
click at [326, 398] on span "Update" at bounding box center [296, 401] width 179 height 13
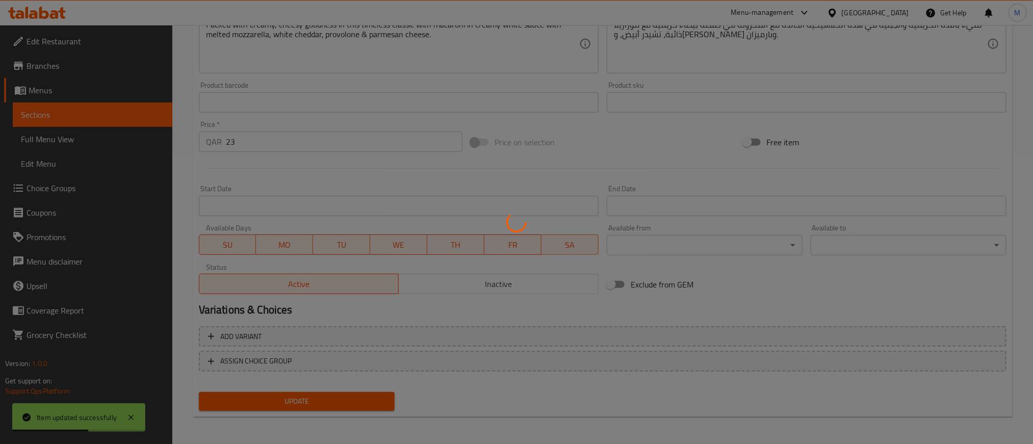
scroll to position [0, 0]
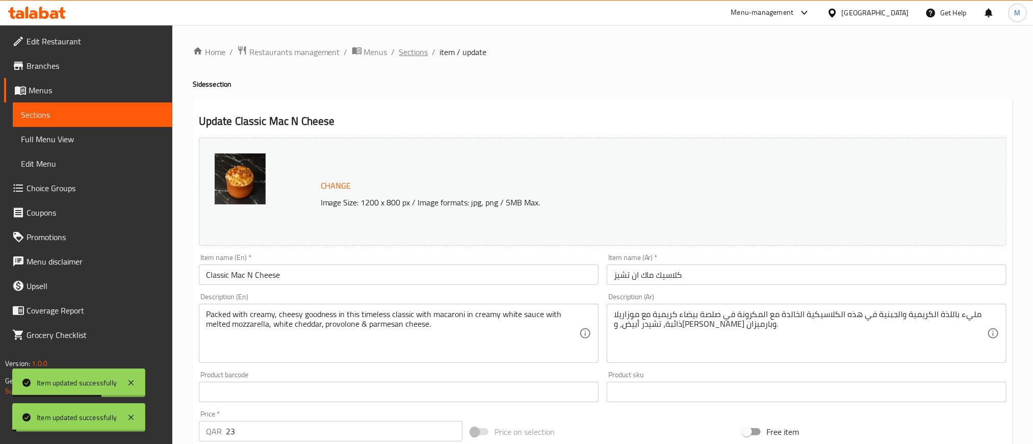
click at [407, 50] on span "Sections" at bounding box center [413, 52] width 29 height 12
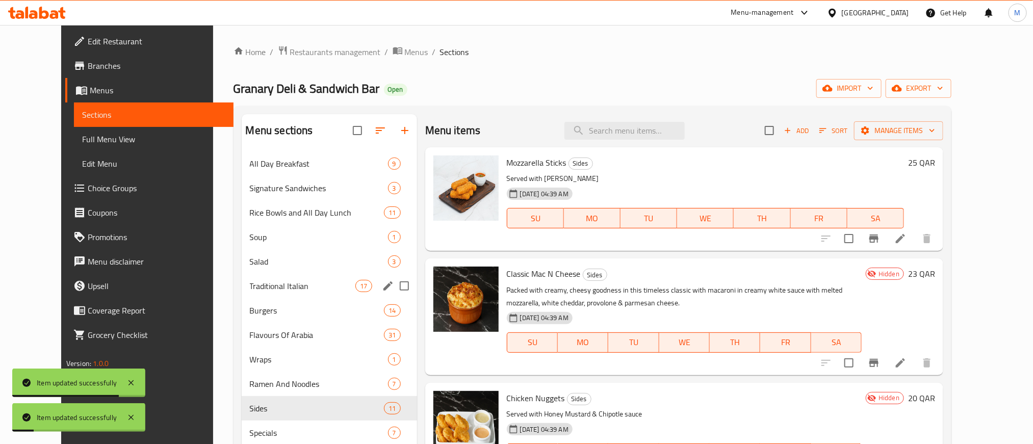
scroll to position [76, 0]
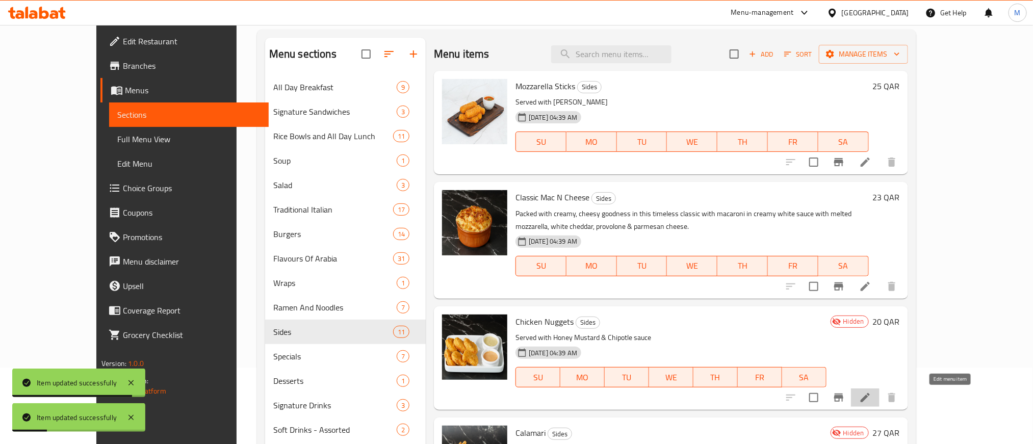
click at [870, 401] on icon at bounding box center [864, 397] width 9 height 9
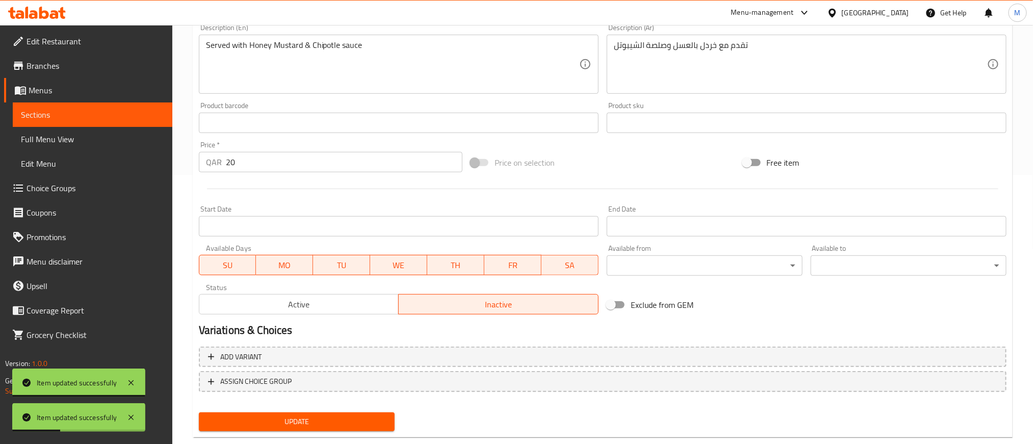
scroll to position [289, 0]
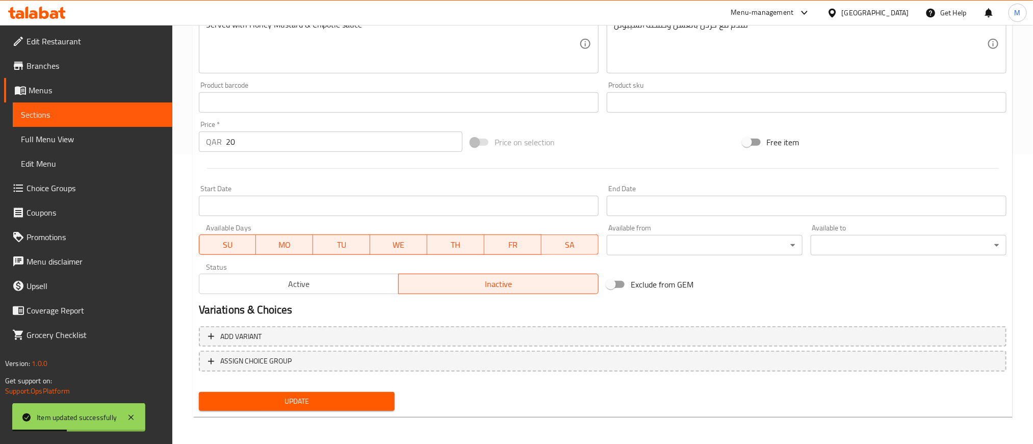
click at [352, 277] on span "Active" at bounding box center [299, 284] width 192 height 15
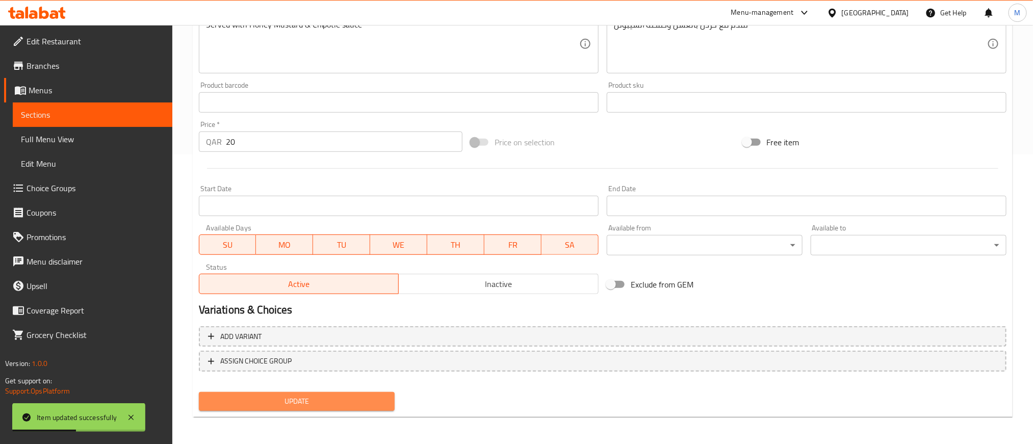
click at [369, 401] on span "Update" at bounding box center [296, 401] width 179 height 13
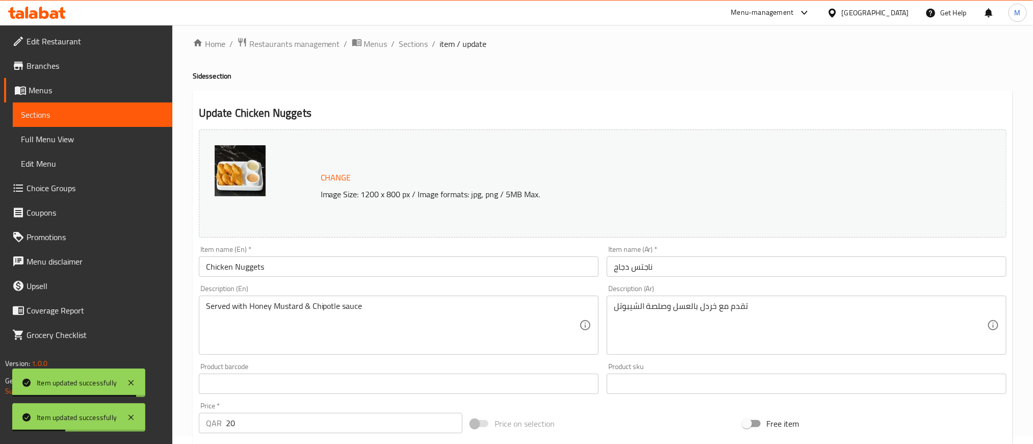
scroll to position [0, 0]
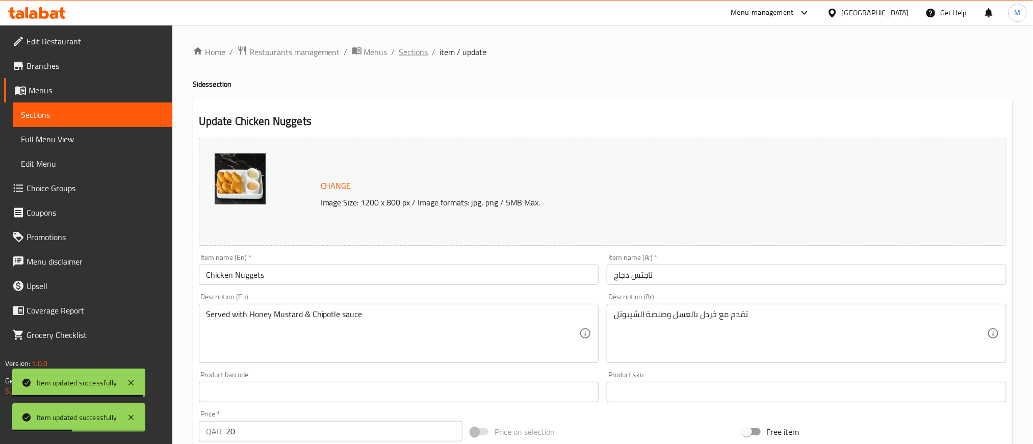
click at [405, 48] on span "Sections" at bounding box center [413, 52] width 29 height 12
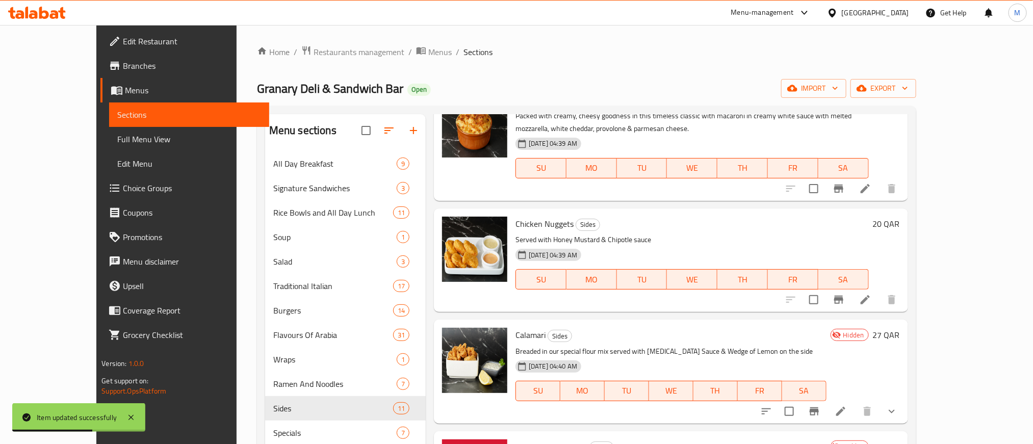
scroll to position [229, 0]
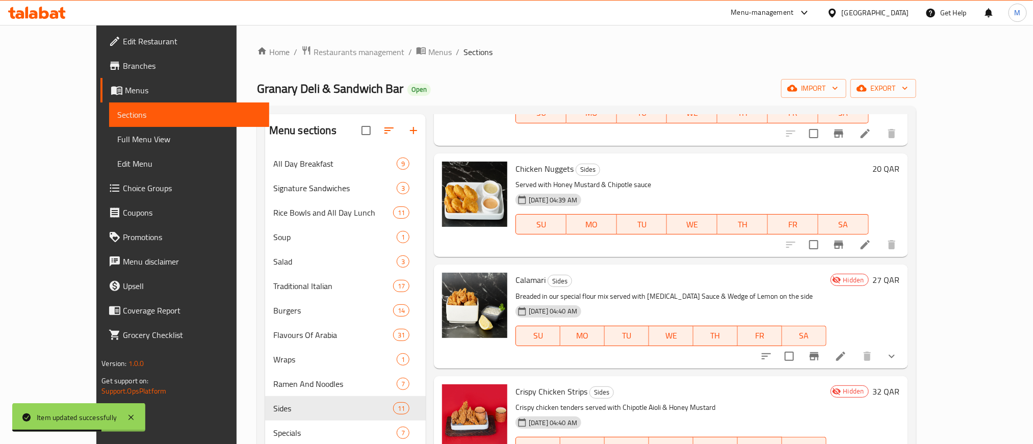
click at [855, 360] on li at bounding box center [840, 356] width 29 height 18
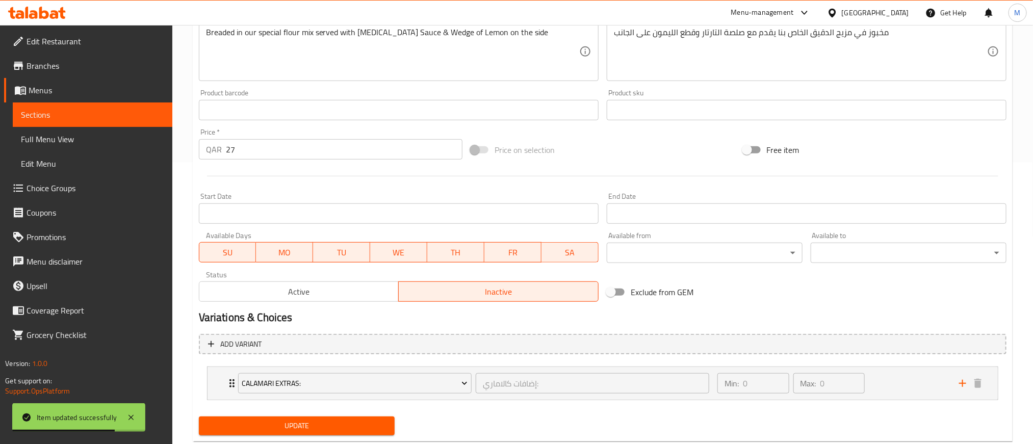
scroll to position [306, 0]
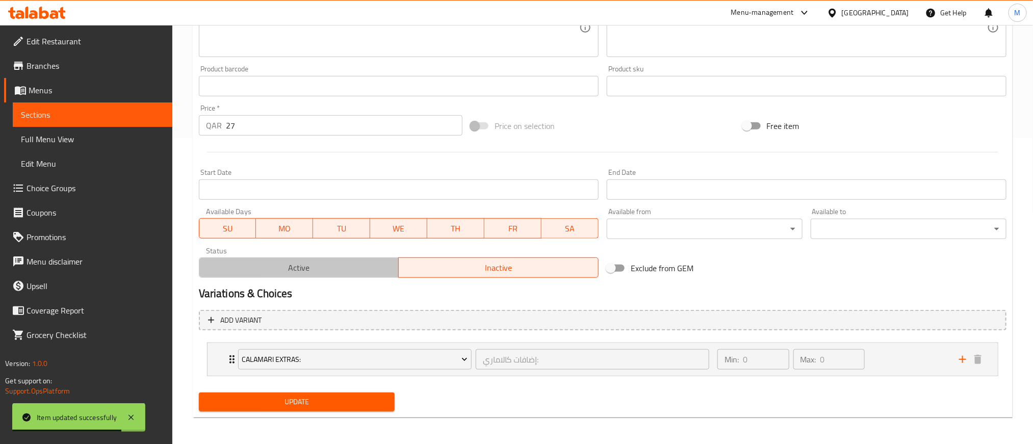
click at [335, 266] on span "Active" at bounding box center [299, 267] width 192 height 15
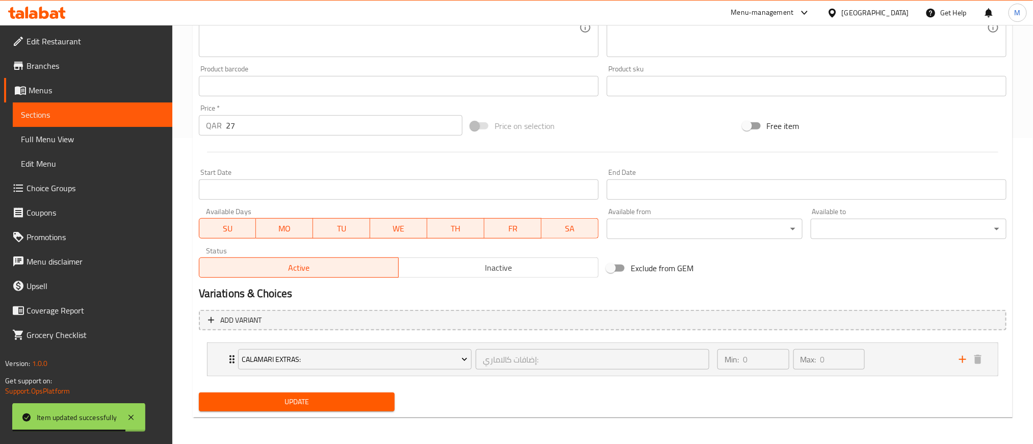
click at [339, 402] on span "Update" at bounding box center [296, 402] width 179 height 13
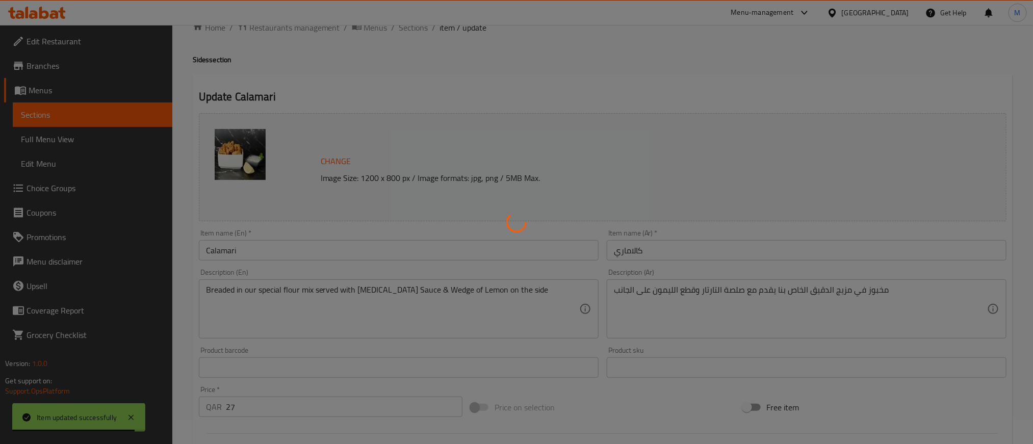
scroll to position [0, 0]
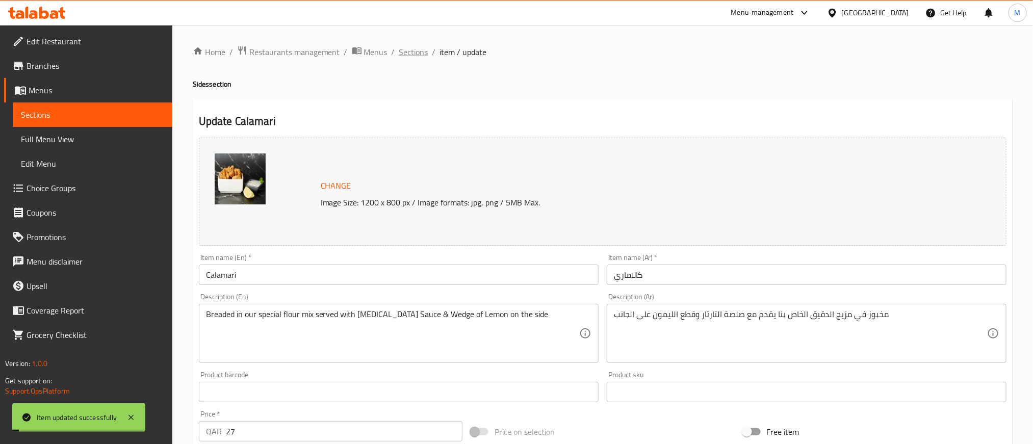
click at [414, 54] on span "Sections" at bounding box center [413, 52] width 29 height 12
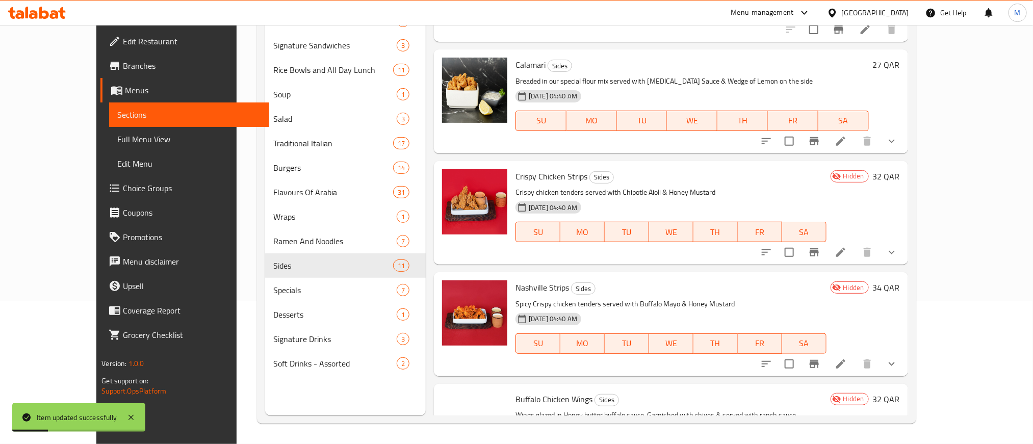
scroll to position [306, 0]
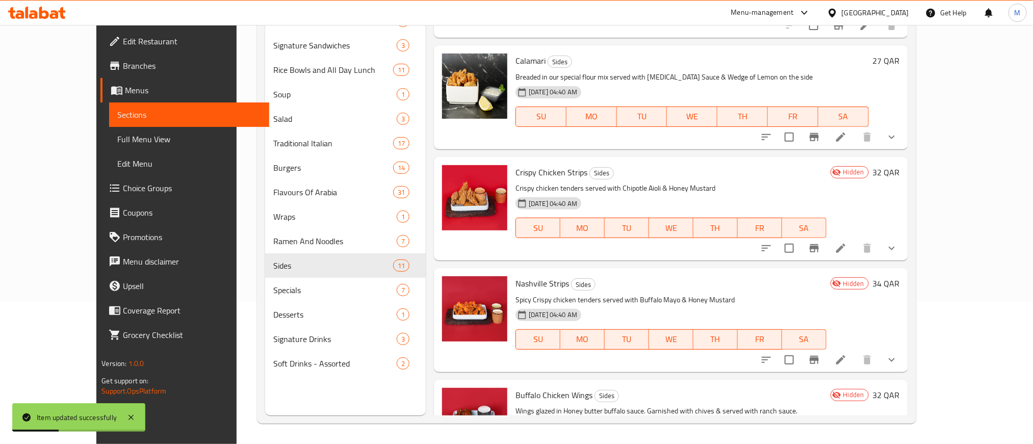
click at [855, 254] on li at bounding box center [840, 248] width 29 height 18
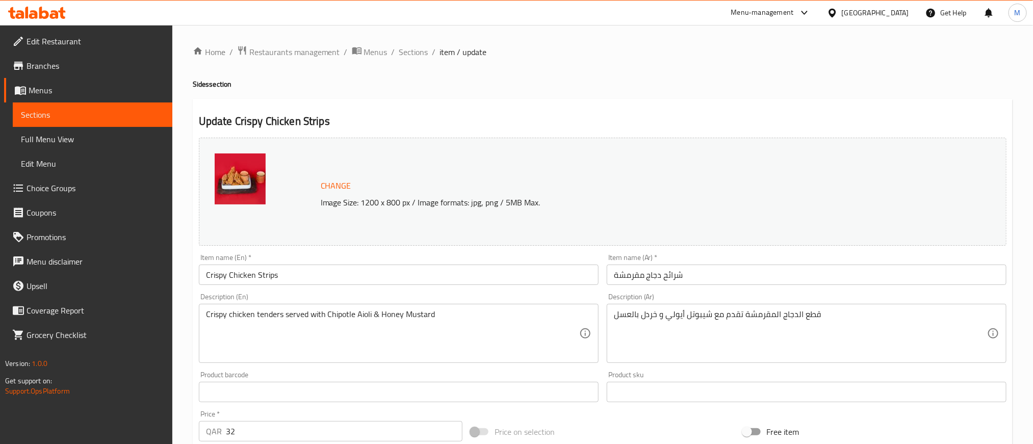
scroll to position [308, 0]
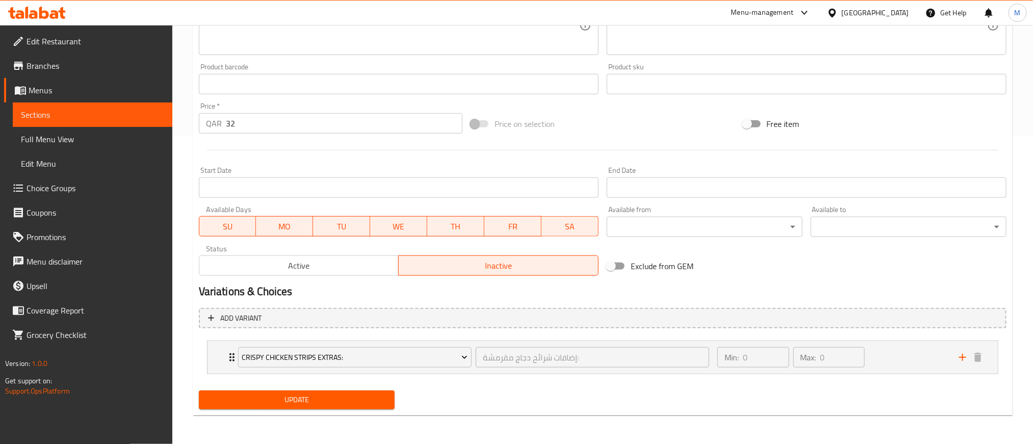
click at [335, 272] on span "Active" at bounding box center [299, 265] width 192 height 15
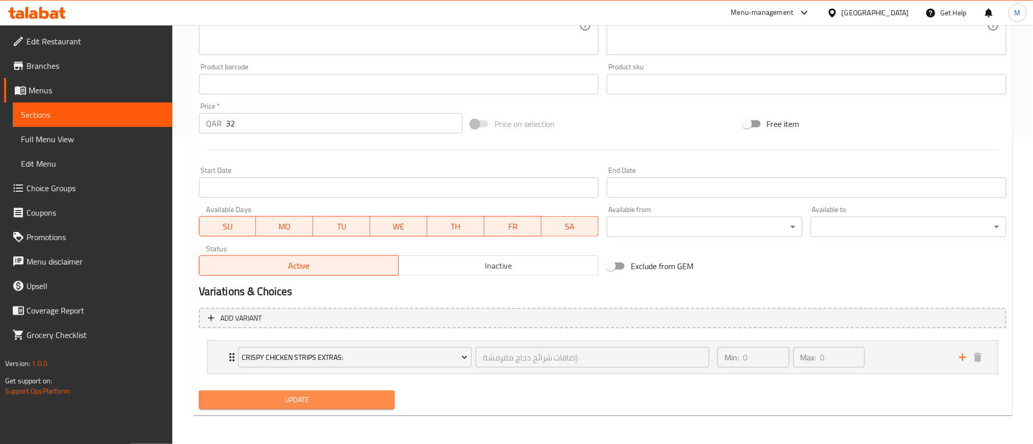
click at [338, 405] on span "Update" at bounding box center [296, 399] width 179 height 13
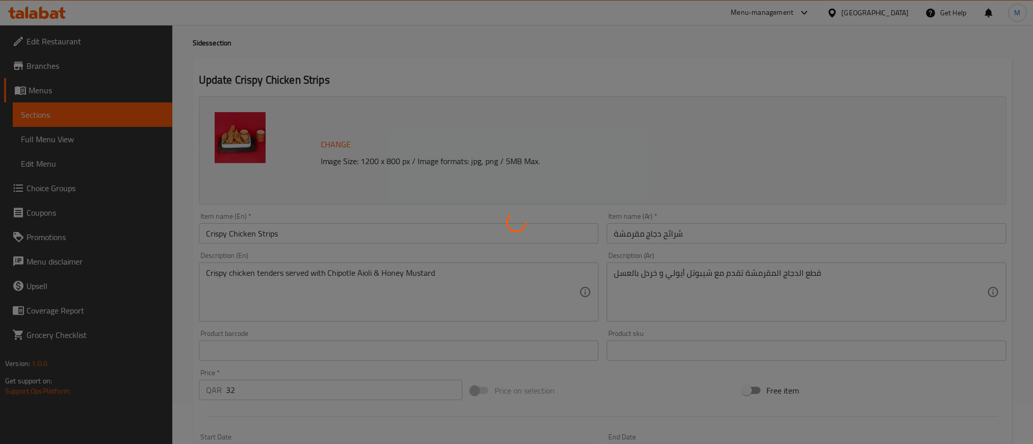
scroll to position [0, 0]
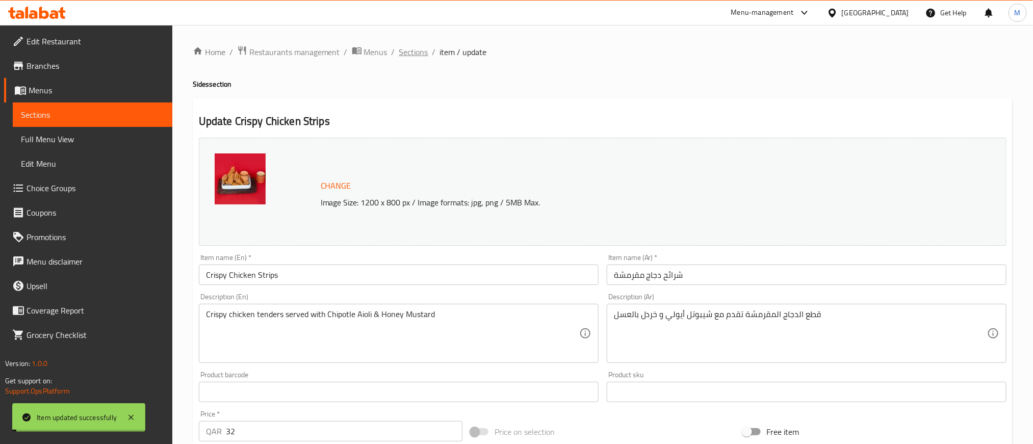
click at [418, 47] on span "Sections" at bounding box center [413, 52] width 29 height 12
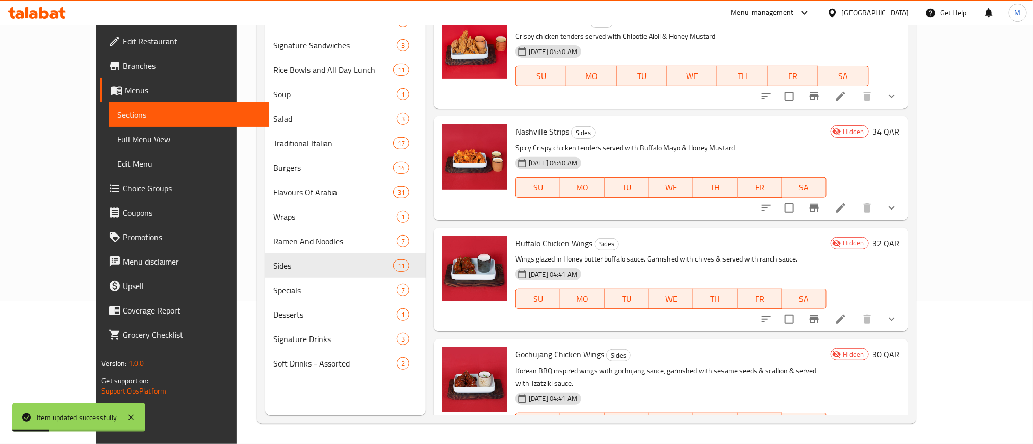
scroll to position [459, 0]
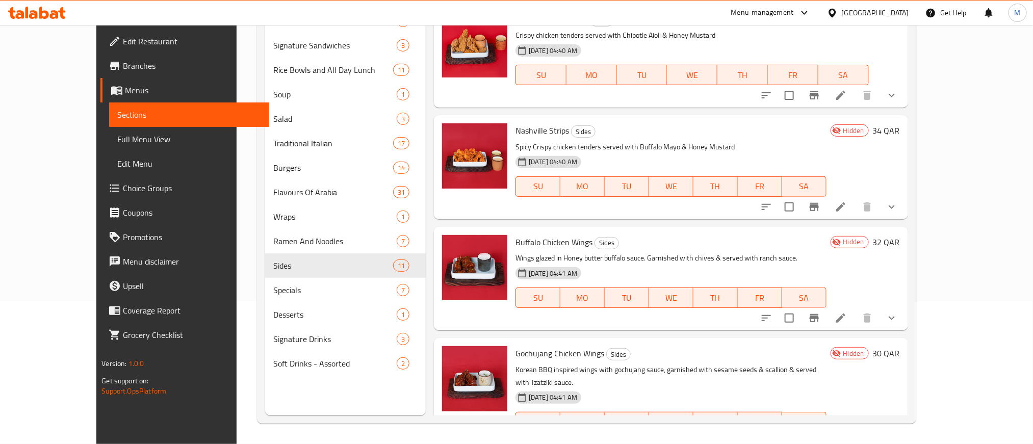
drag, startPoint x: 824, startPoint y: 225, endPoint x: 869, endPoint y: 253, distance: 52.6
click at [826, 254] on p "Wings glazed in Honey butter buffalo sauce. Garnished with chives & served with…" at bounding box center [670, 258] width 311 height 13
click at [855, 213] on li at bounding box center [840, 207] width 29 height 18
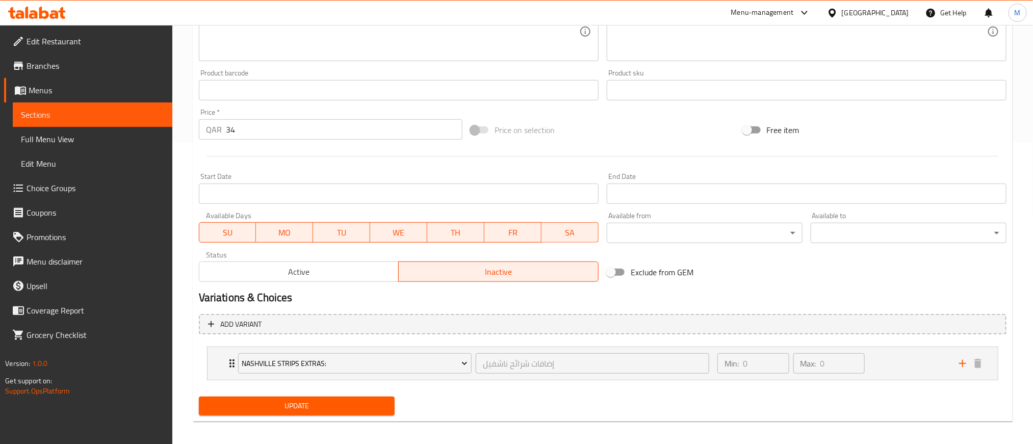
scroll to position [308, 0]
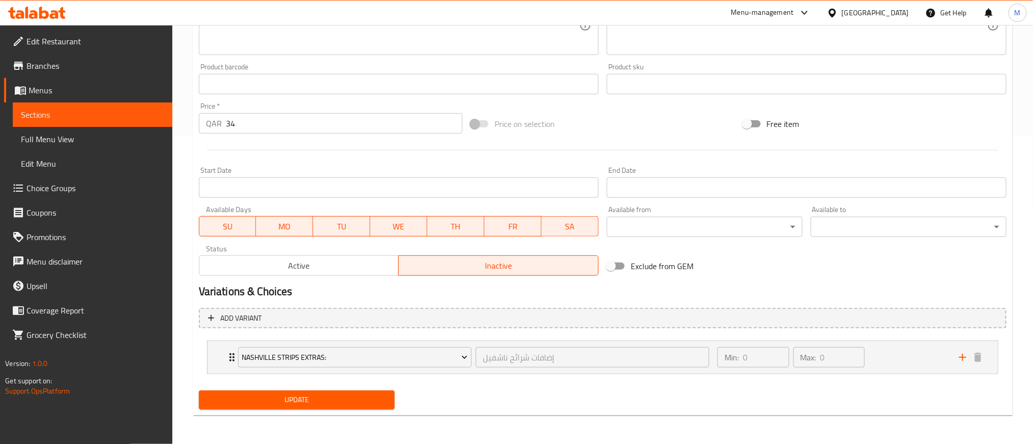
click at [311, 268] on span "Active" at bounding box center [299, 265] width 192 height 15
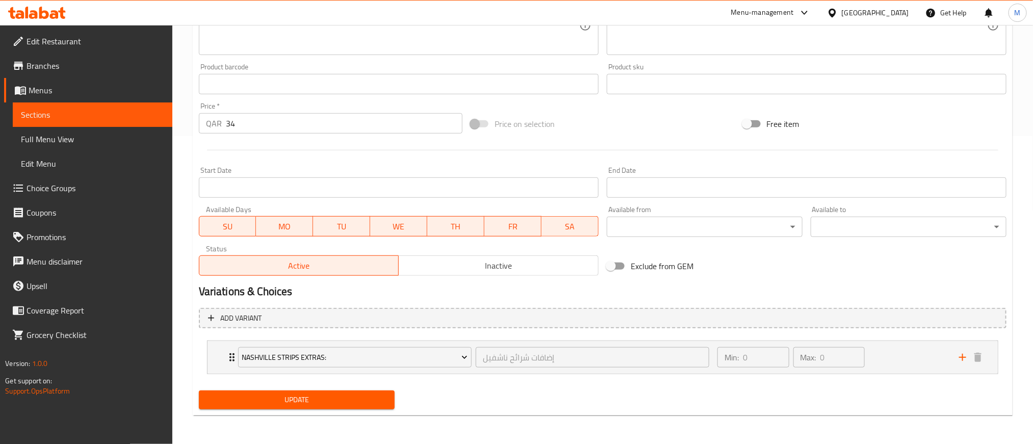
click at [319, 409] on button "Update" at bounding box center [297, 399] width 196 height 19
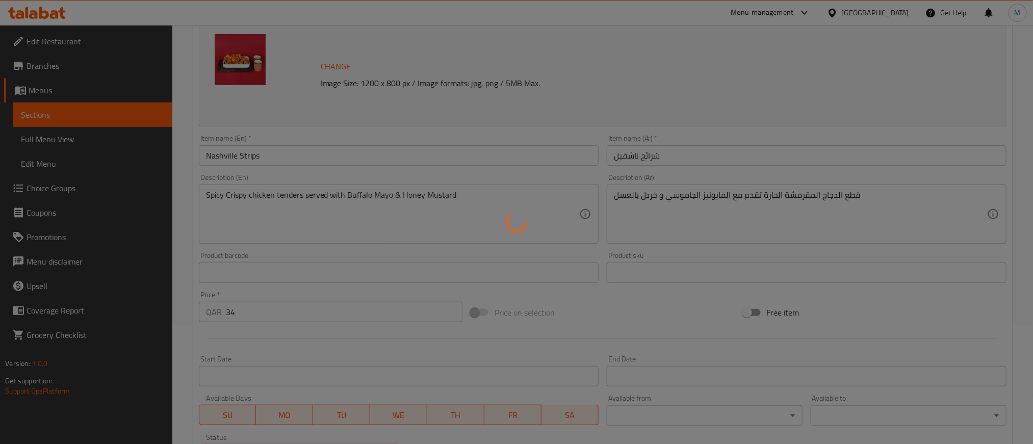
scroll to position [0, 0]
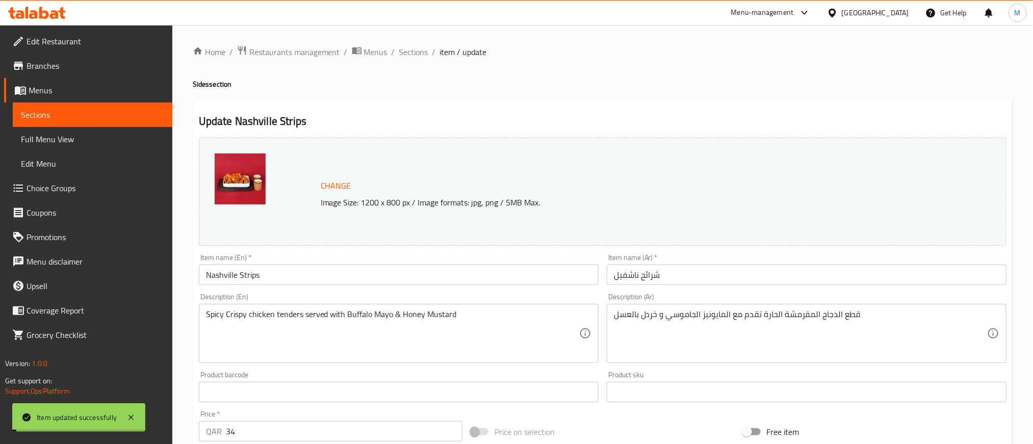
click at [419, 54] on span "Sections" at bounding box center [413, 52] width 29 height 12
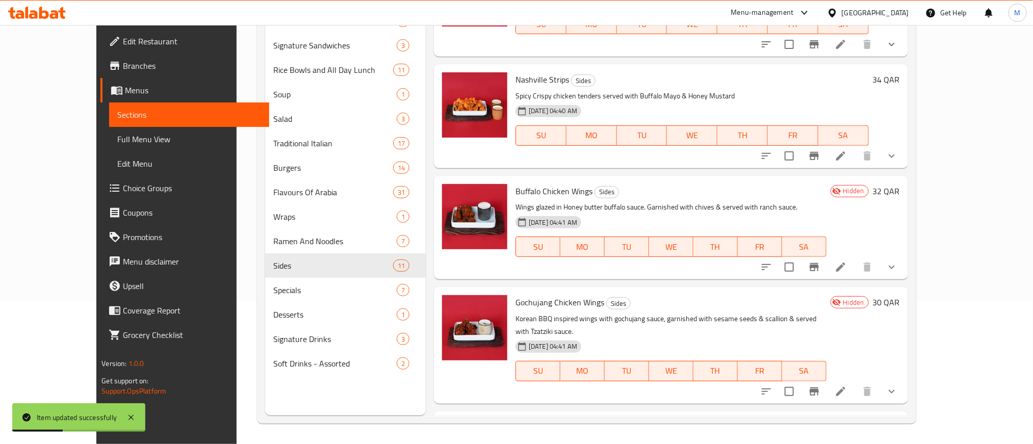
scroll to position [535, 0]
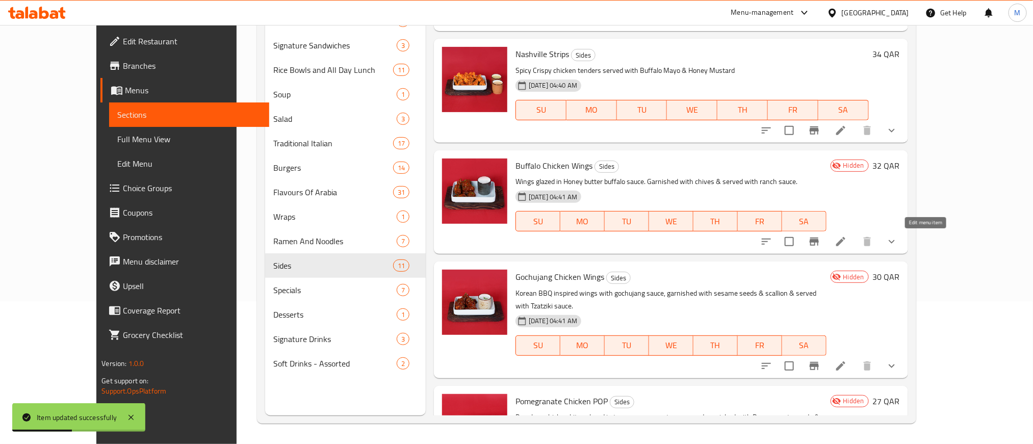
click at [847, 235] on icon at bounding box center [840, 241] width 12 height 12
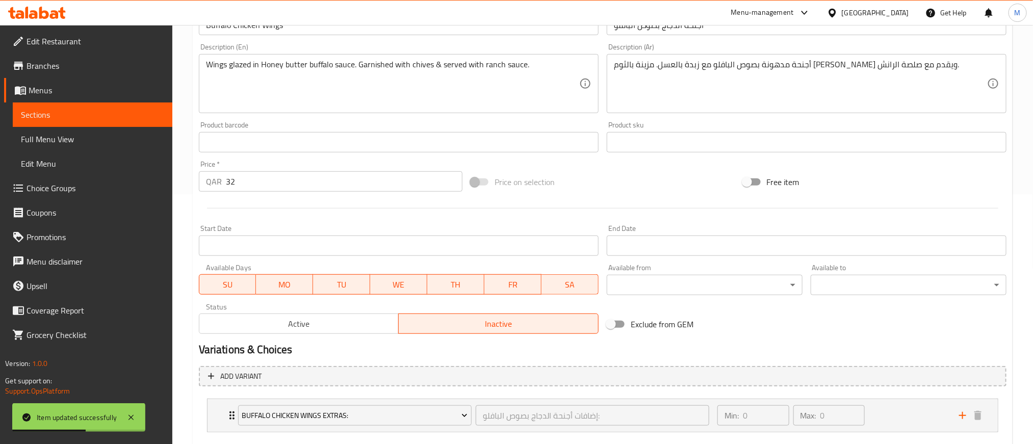
scroll to position [308, 0]
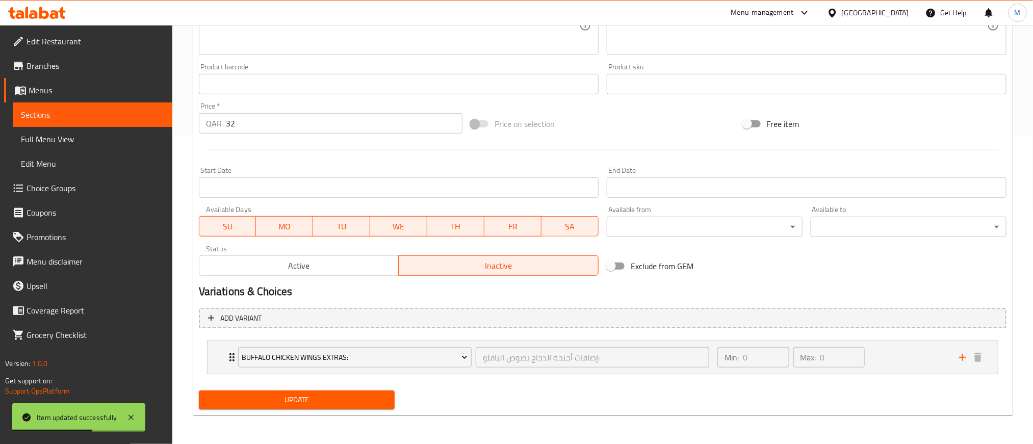
click at [335, 268] on span "Active" at bounding box center [299, 265] width 192 height 15
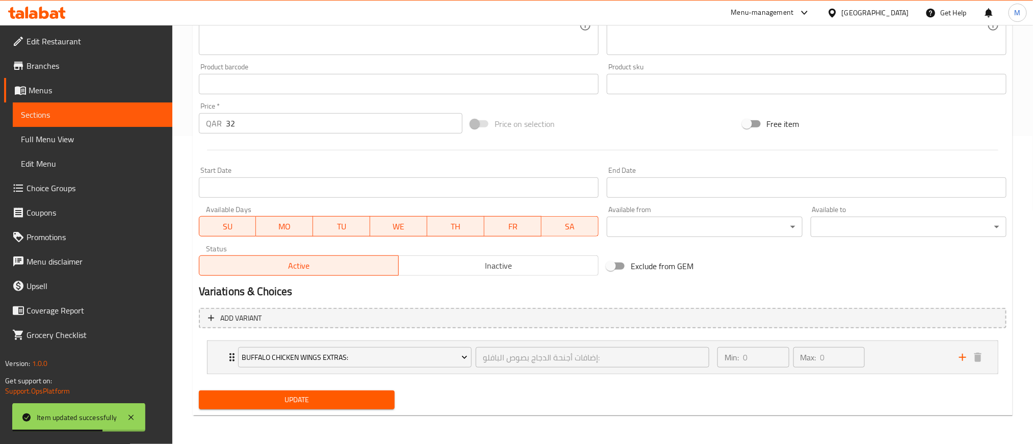
click at [343, 401] on span "Update" at bounding box center [296, 399] width 179 height 13
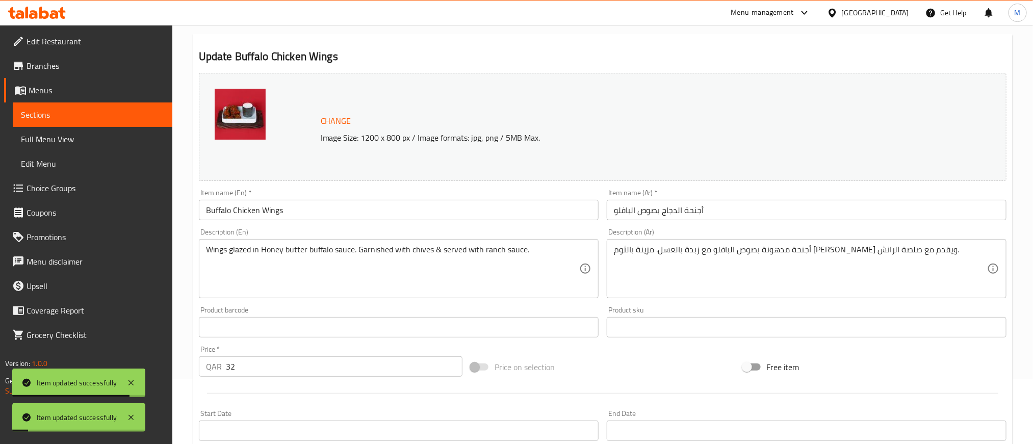
scroll to position [0, 0]
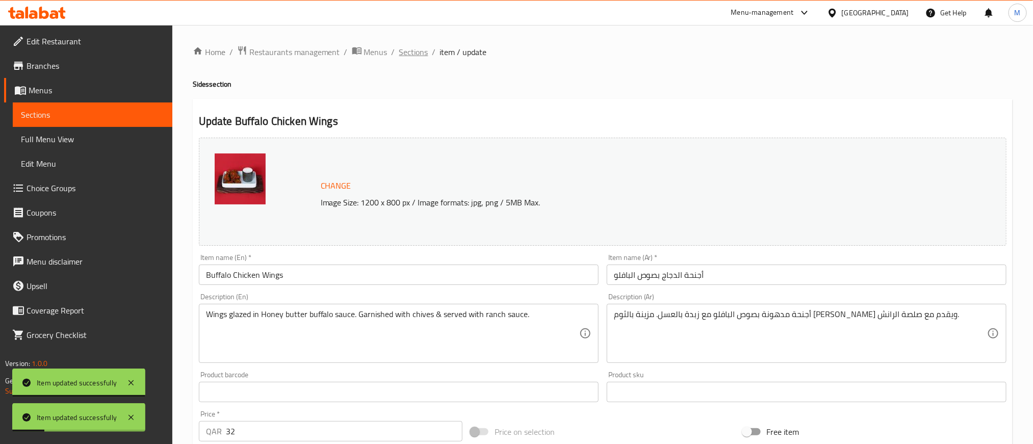
click at [404, 51] on span "Sections" at bounding box center [413, 52] width 29 height 12
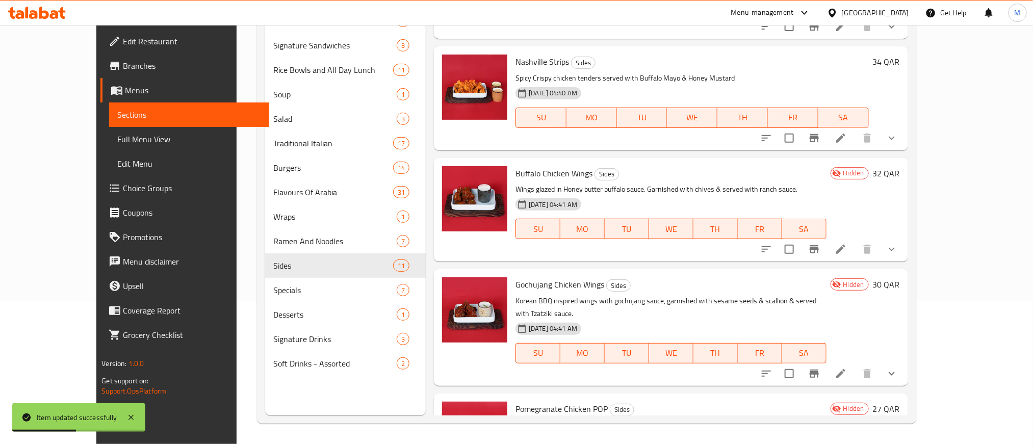
scroll to position [535, 0]
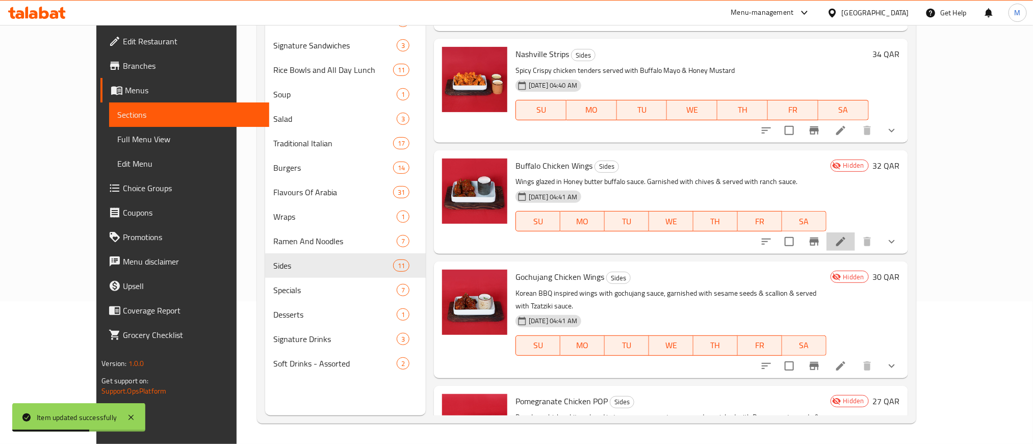
click at [855, 243] on li at bounding box center [840, 241] width 29 height 18
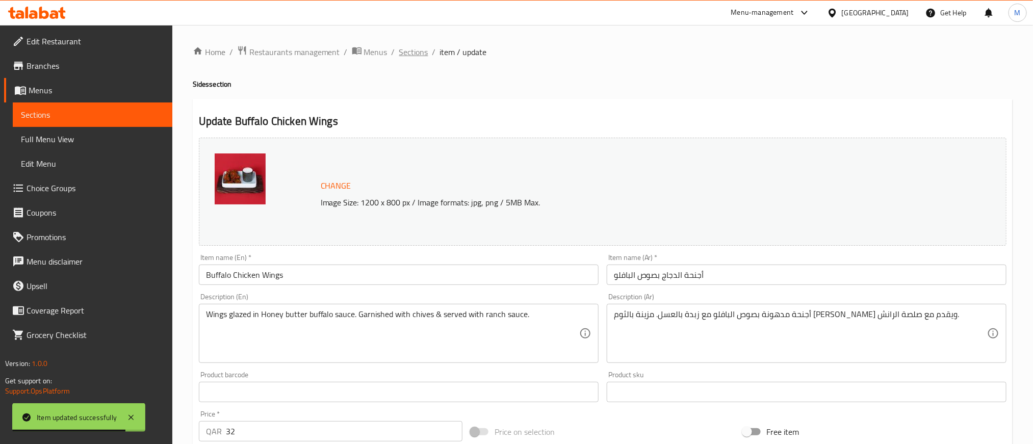
click at [421, 52] on span "Sections" at bounding box center [413, 52] width 29 height 12
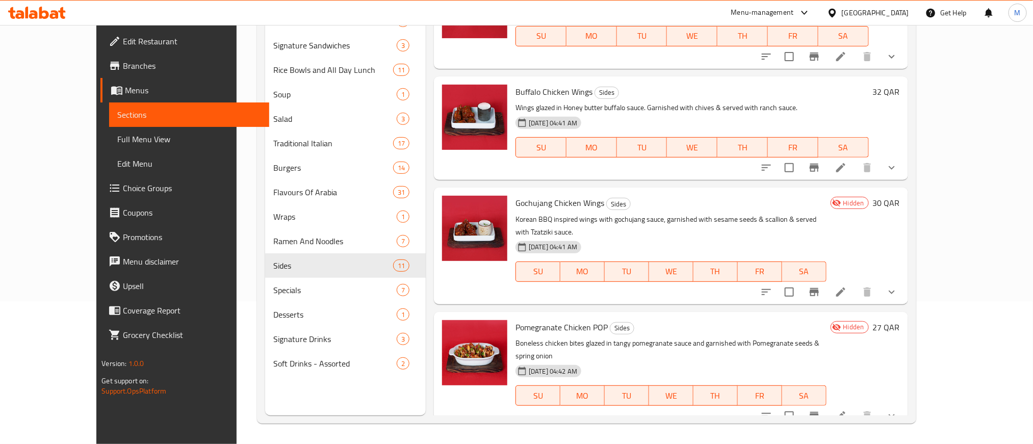
scroll to position [612, 0]
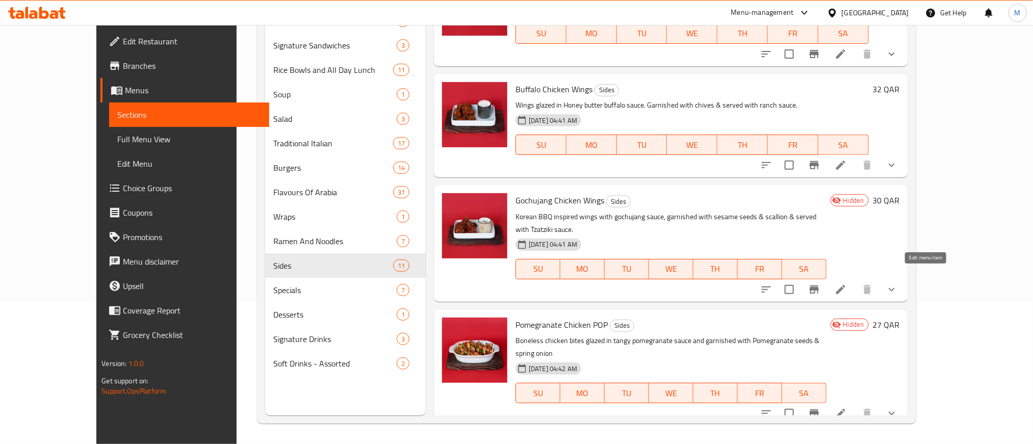
click at [847, 283] on icon at bounding box center [840, 289] width 12 height 12
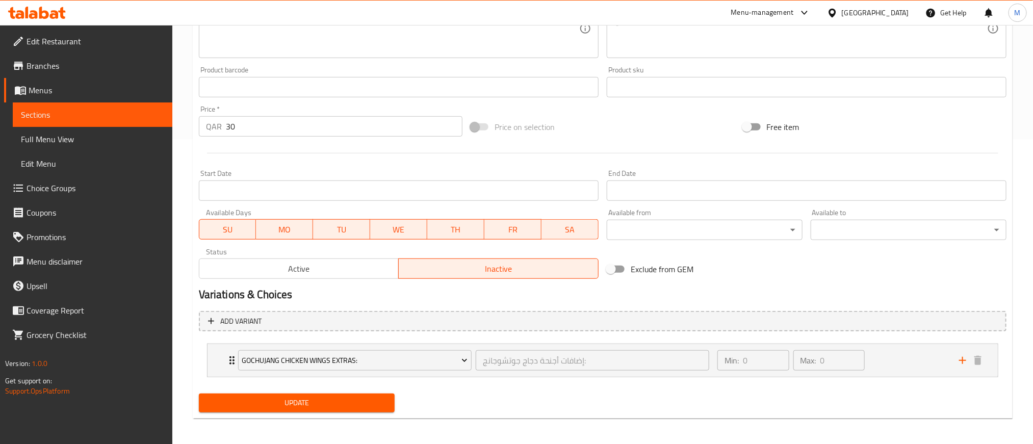
scroll to position [308, 0]
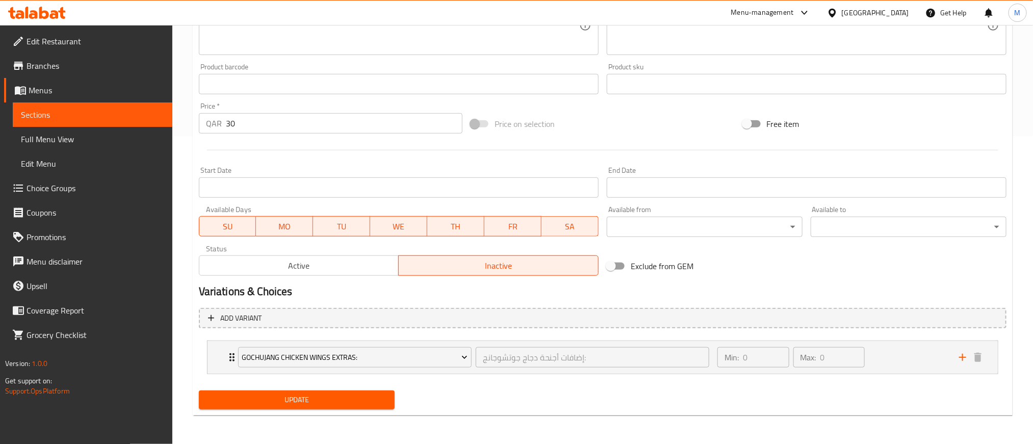
drag, startPoint x: 297, startPoint y: 256, endPoint x: 296, endPoint y: 269, distance: 13.3
click at [296, 257] on button "Active" at bounding box center [299, 265] width 200 height 20
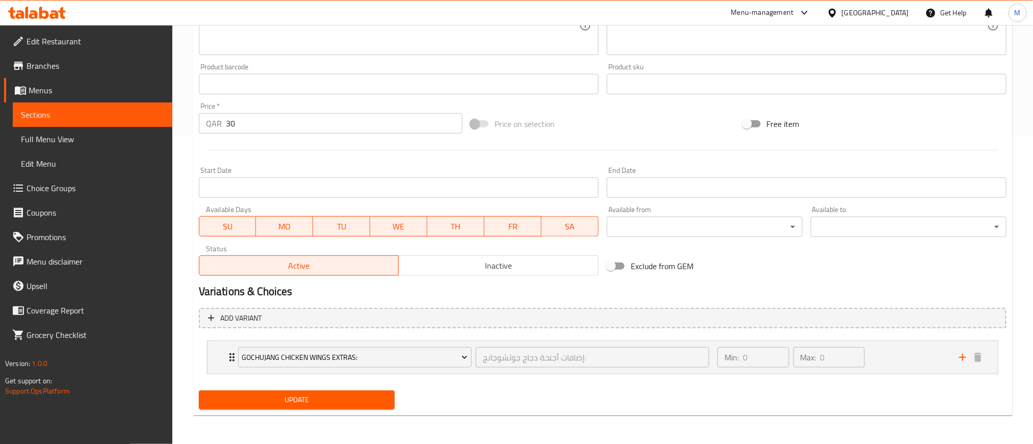
click at [310, 392] on button "Update" at bounding box center [297, 399] width 196 height 19
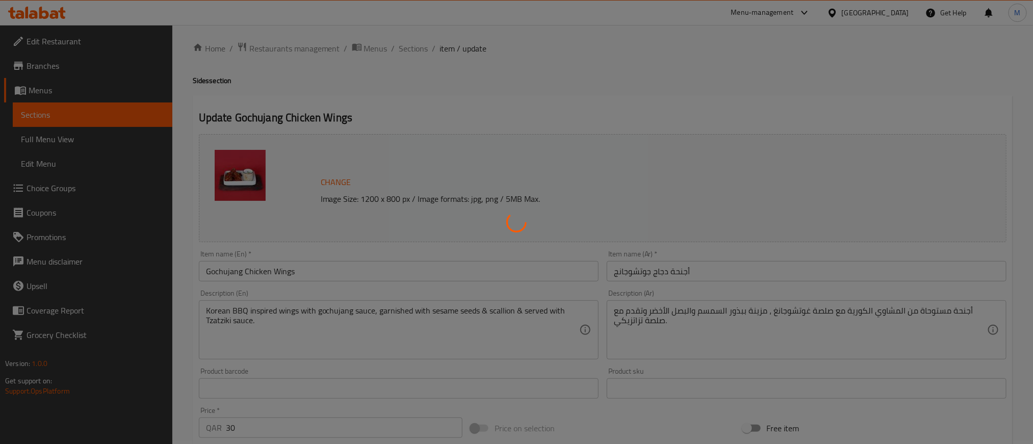
scroll to position [0, 0]
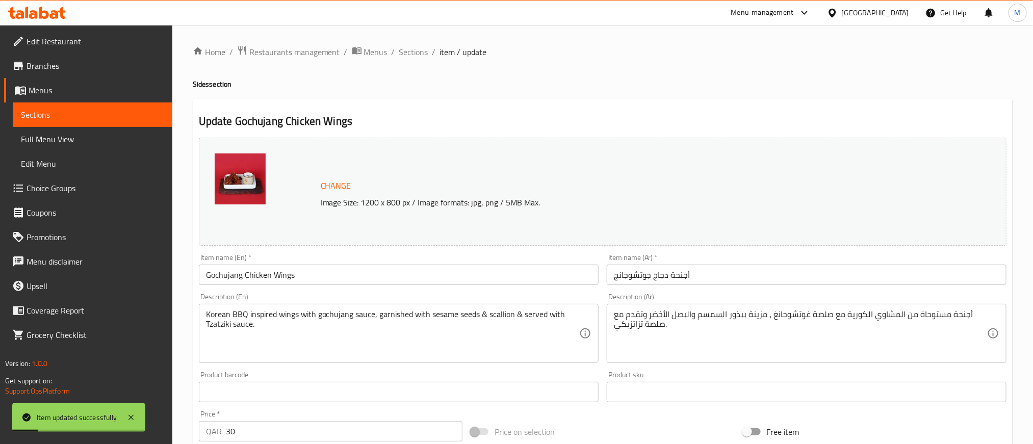
click at [416, 52] on span "Sections" at bounding box center [413, 52] width 29 height 12
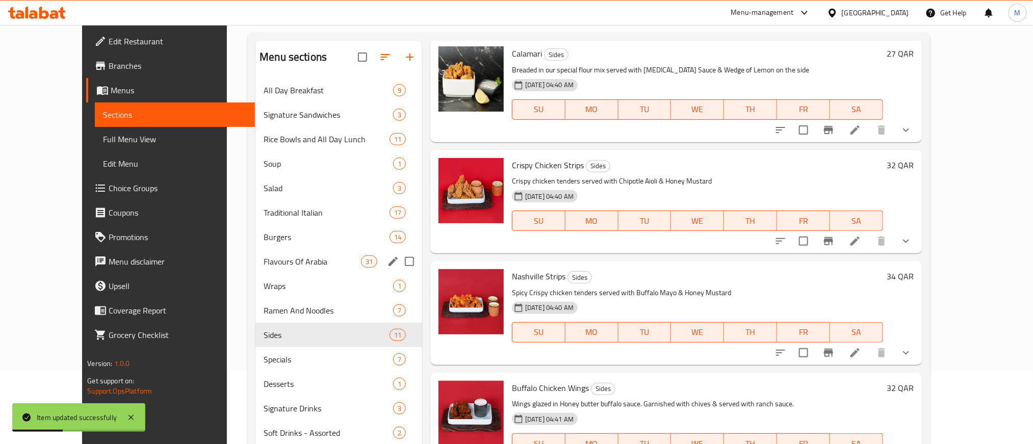
scroll to position [143, 0]
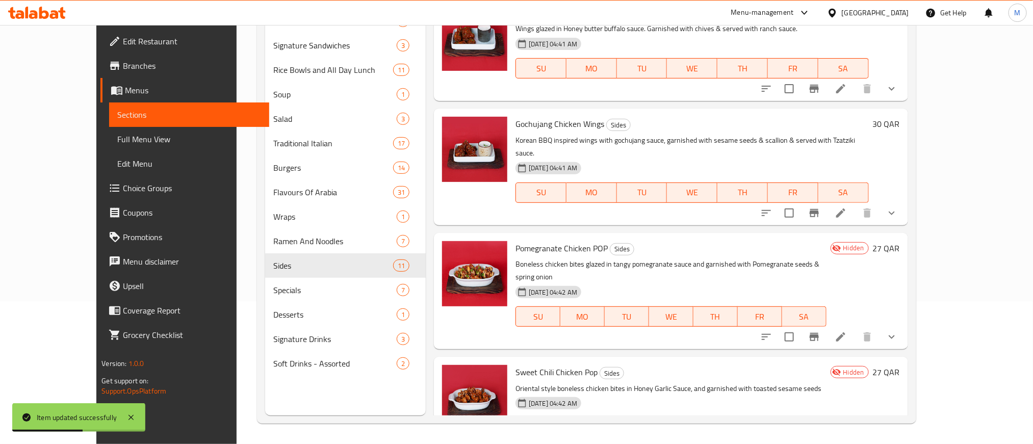
click at [845, 332] on icon at bounding box center [840, 336] width 9 height 9
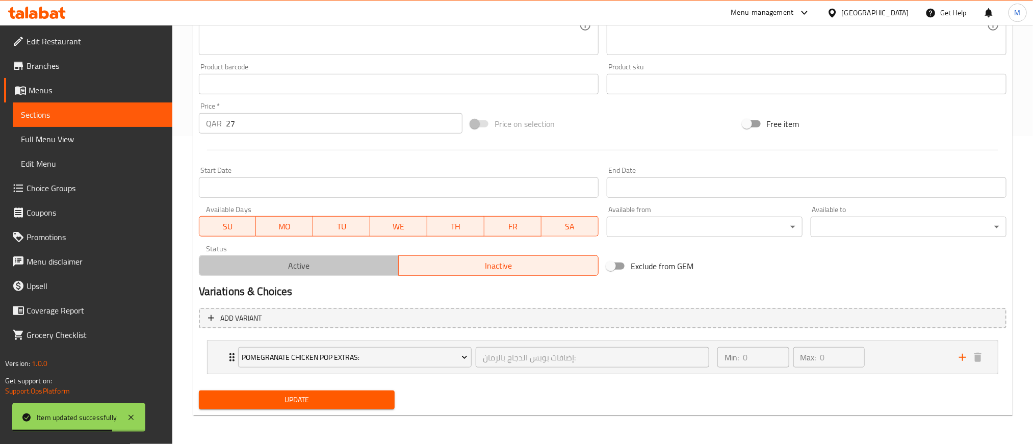
click at [304, 260] on span "Active" at bounding box center [299, 265] width 192 height 15
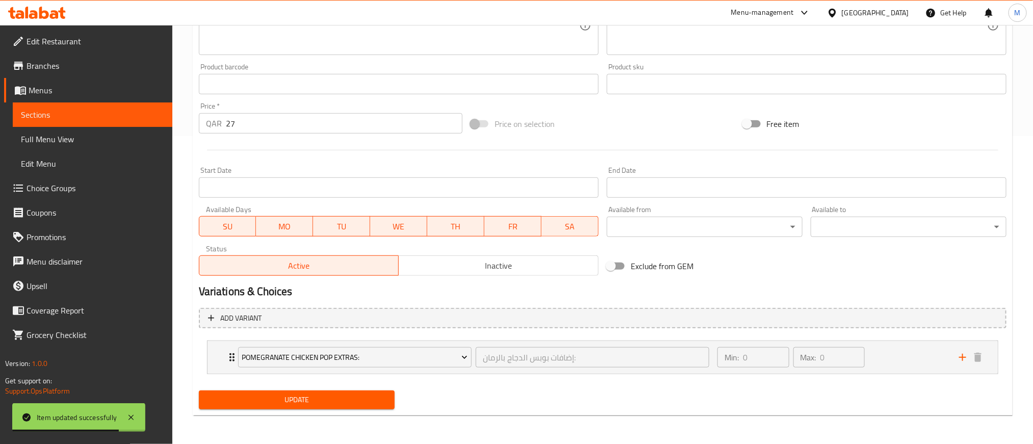
click at [333, 401] on span "Update" at bounding box center [296, 399] width 179 height 13
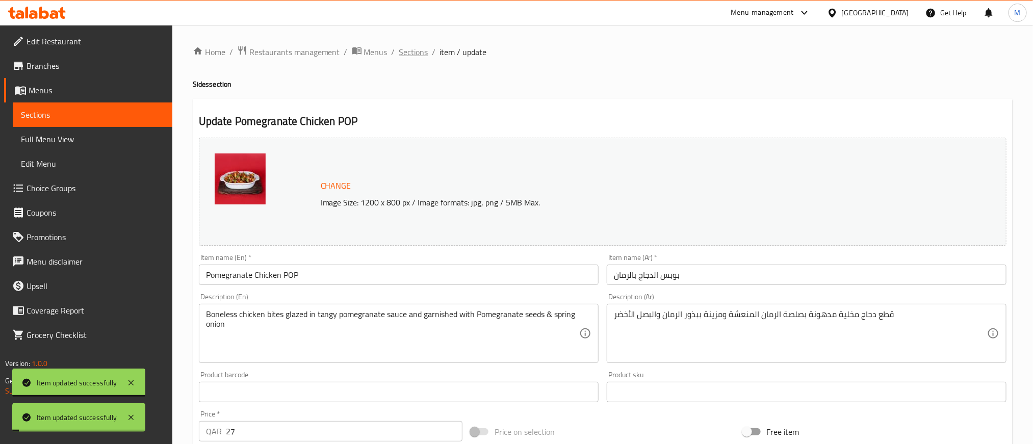
click at [411, 51] on span "Sections" at bounding box center [413, 52] width 29 height 12
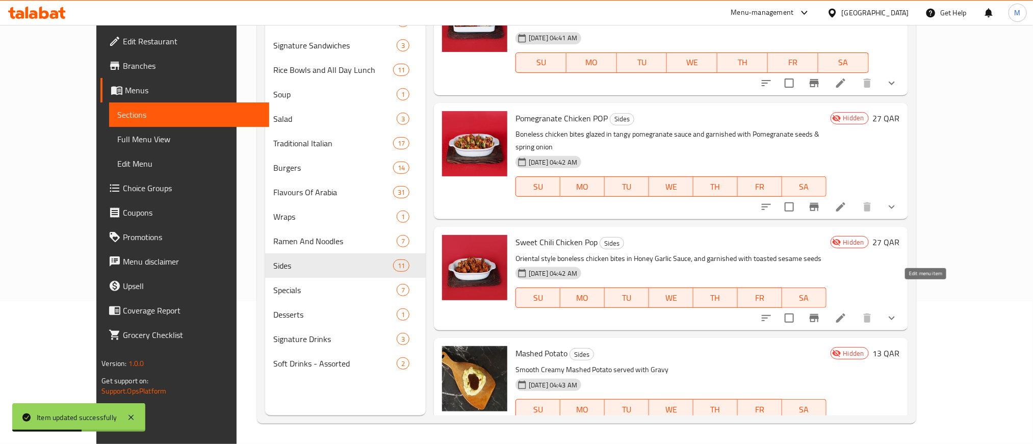
click at [845, 313] on icon at bounding box center [840, 317] width 9 height 9
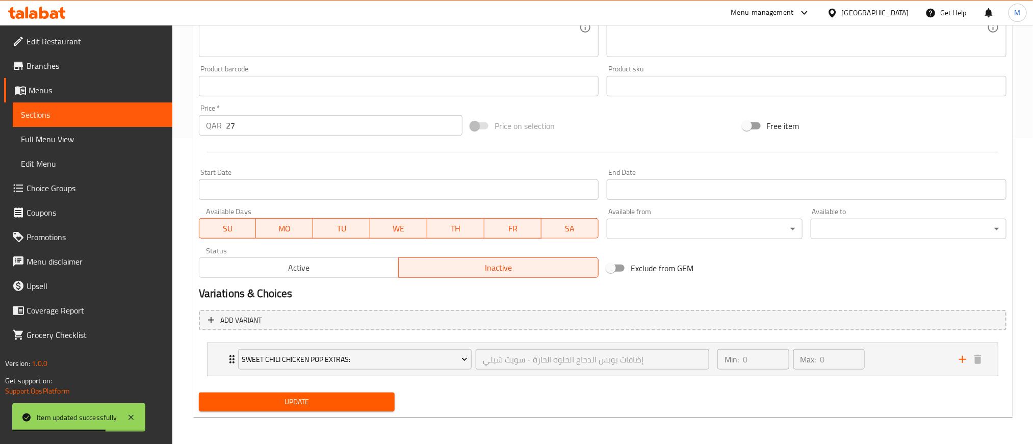
click at [323, 272] on span "Active" at bounding box center [299, 267] width 192 height 15
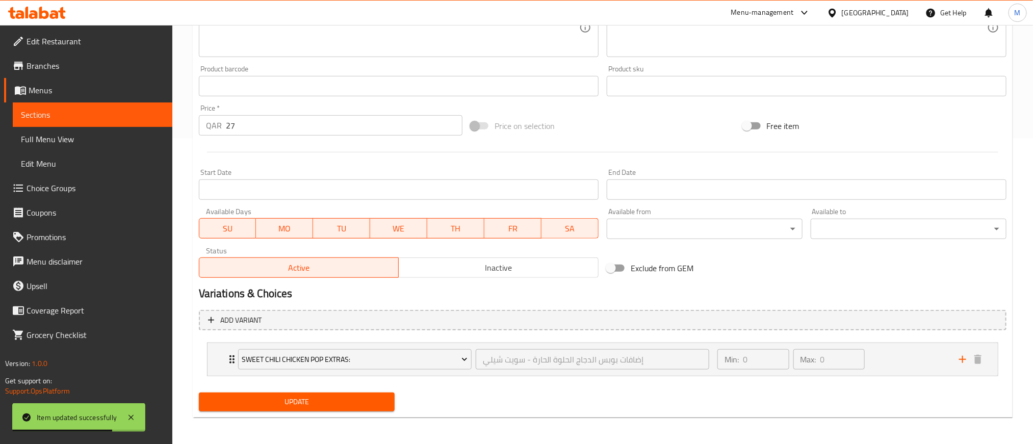
click at [336, 404] on span "Update" at bounding box center [296, 402] width 179 height 13
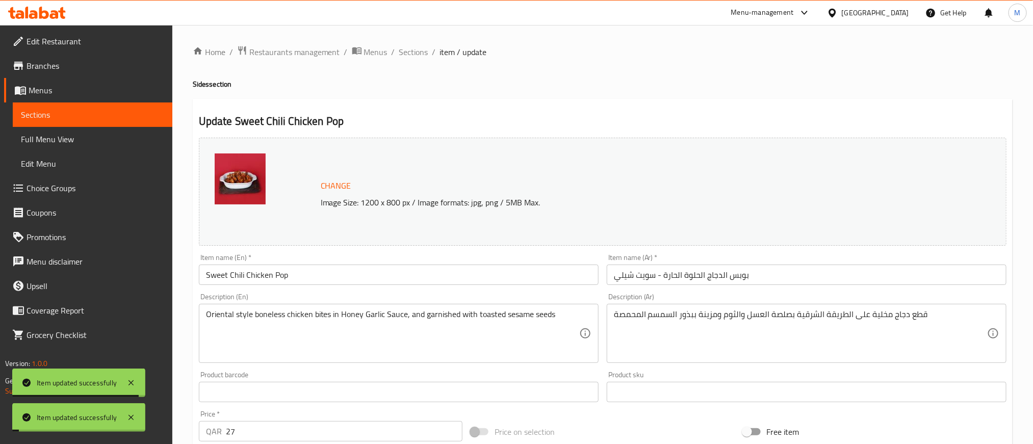
click at [418, 58] on span "Sections" at bounding box center [413, 52] width 29 height 12
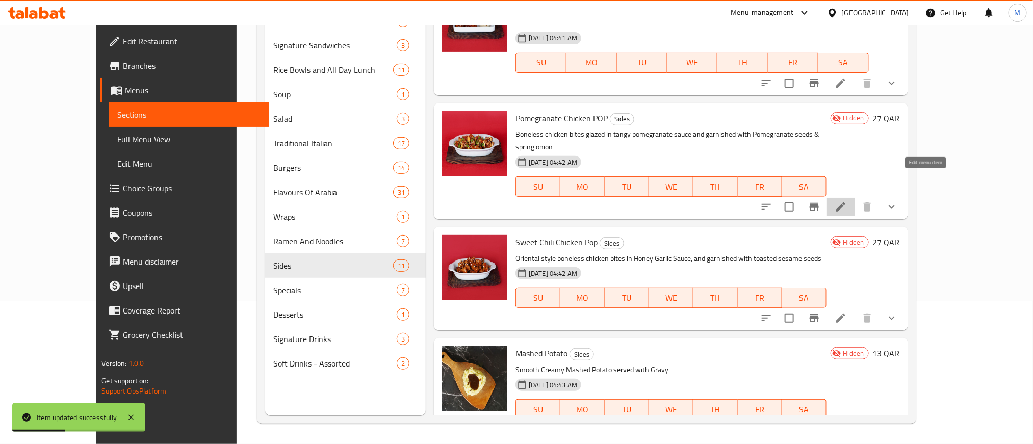
click at [847, 201] on icon at bounding box center [840, 207] width 12 height 12
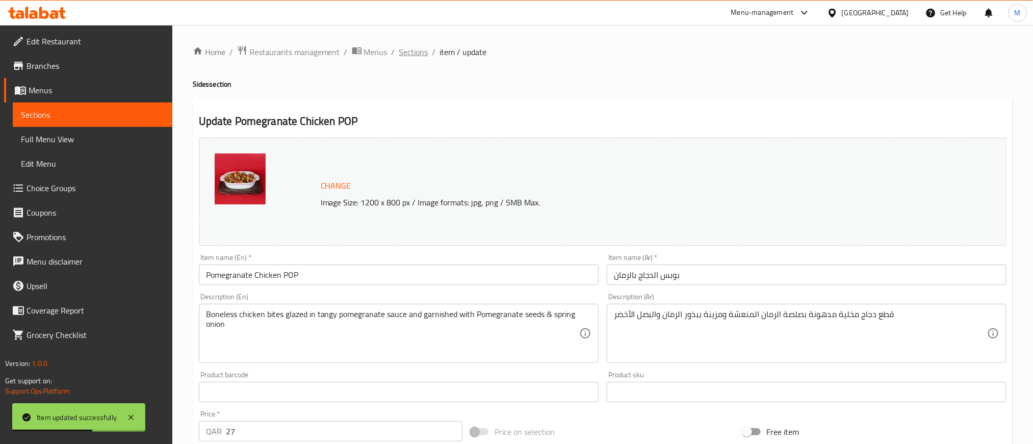
click at [404, 52] on span "Sections" at bounding box center [413, 52] width 29 height 12
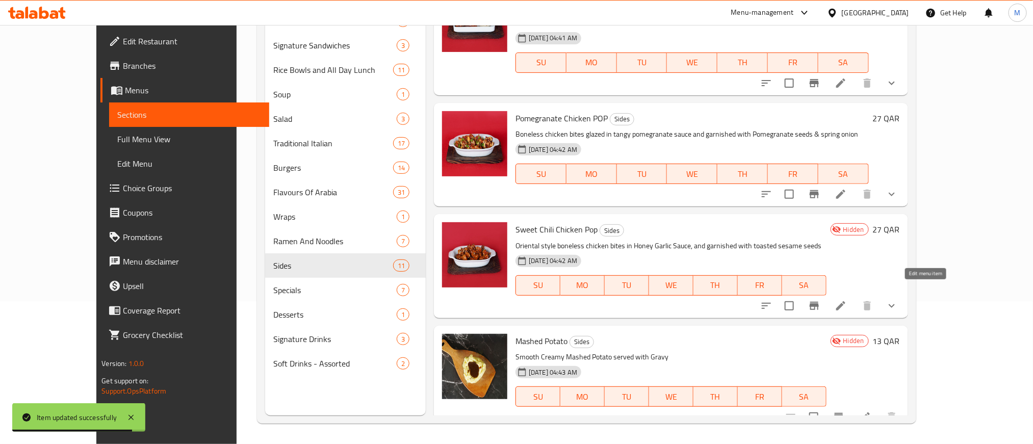
click at [847, 300] on icon at bounding box center [840, 306] width 12 height 12
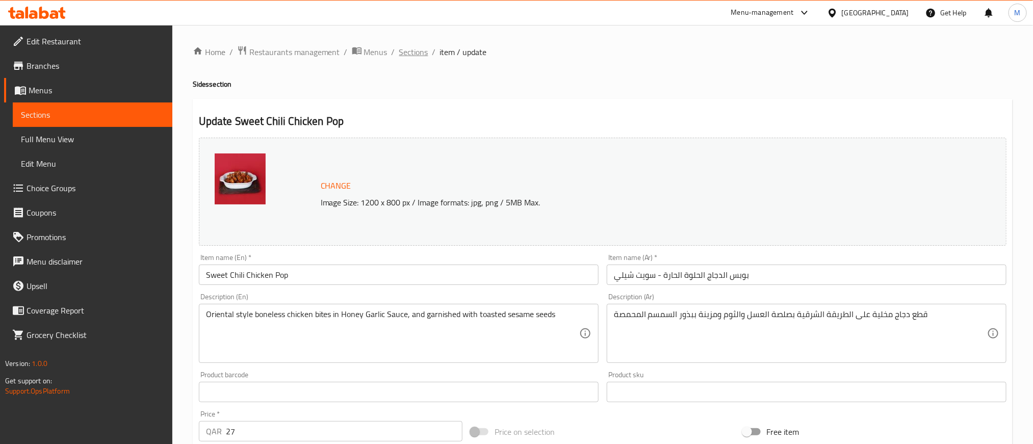
click at [416, 52] on span "Sections" at bounding box center [413, 52] width 29 height 12
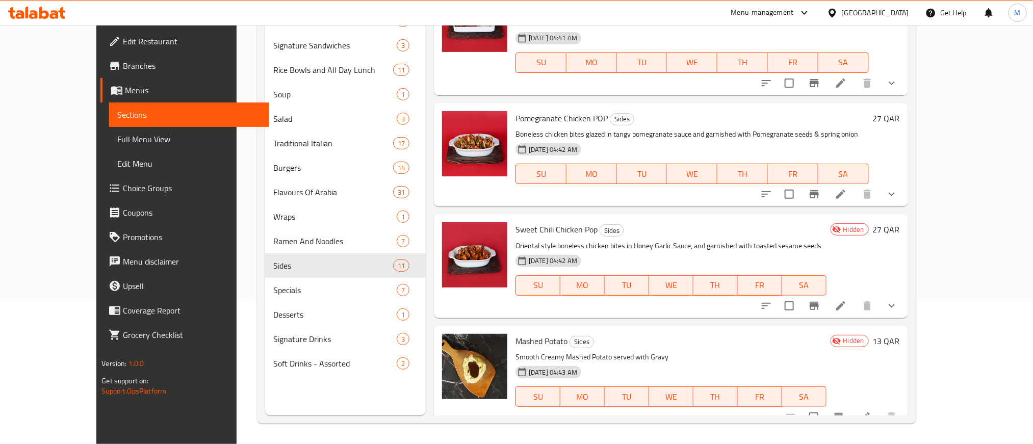
click at [855, 299] on li at bounding box center [840, 306] width 29 height 18
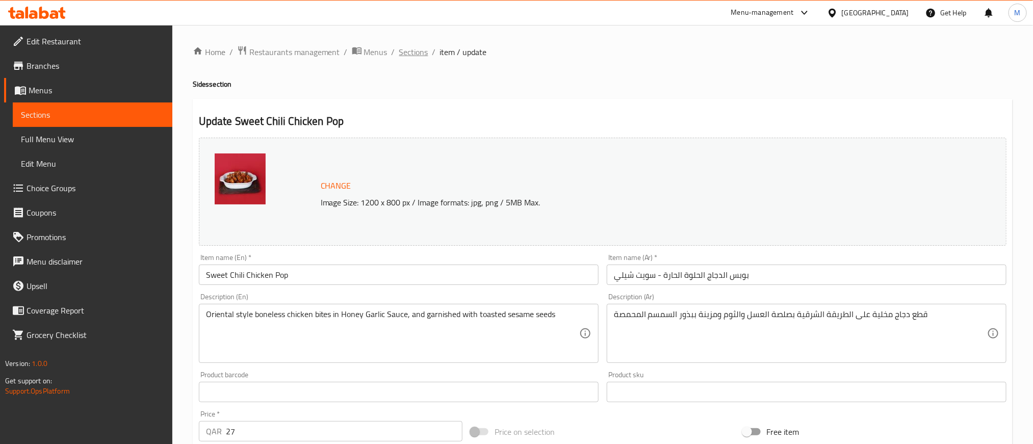
click at [412, 50] on span "Sections" at bounding box center [413, 52] width 29 height 12
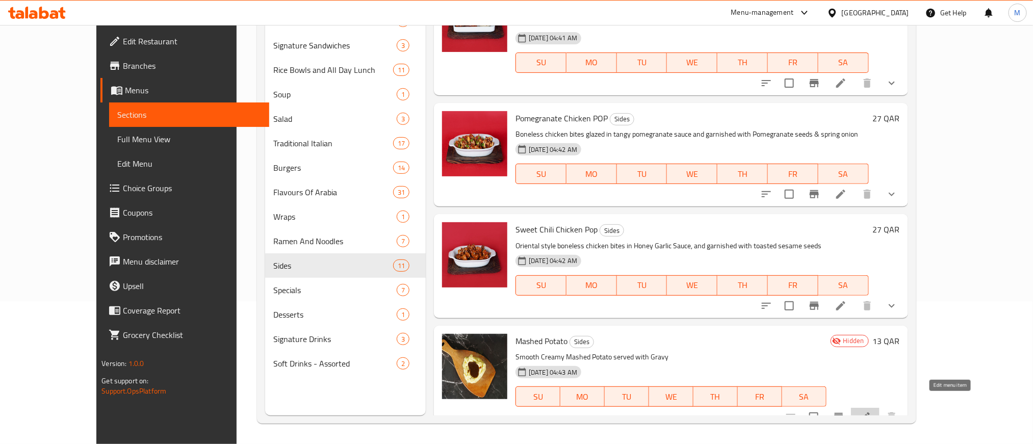
click at [871, 411] on icon at bounding box center [865, 417] width 12 height 12
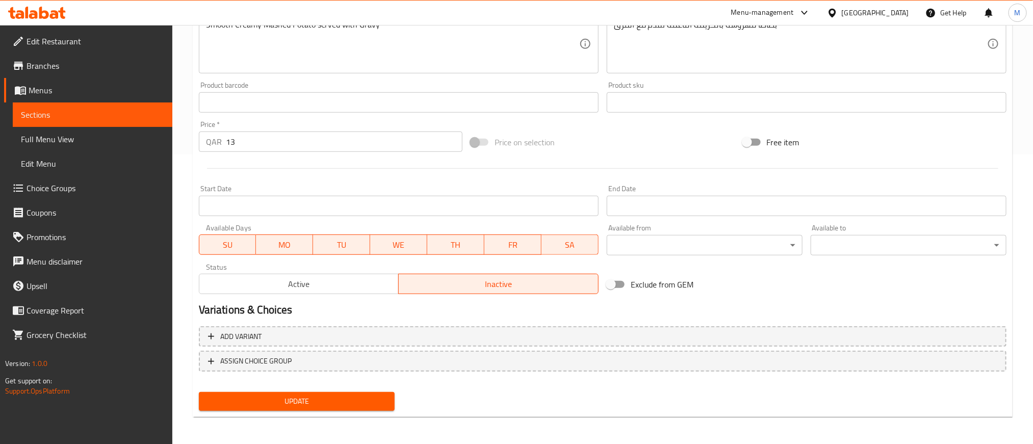
click at [338, 277] on span "Active" at bounding box center [299, 284] width 192 height 15
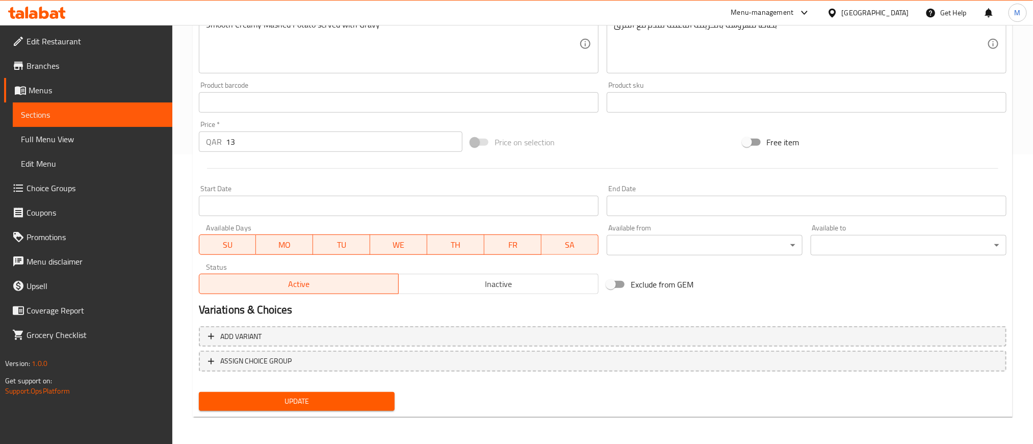
click at [340, 414] on div "Update Mashed Potato Change Image Size: 1200 x 800 px / Image formats: jpg, png…" at bounding box center [603, 113] width 820 height 608
click at [340, 403] on span "Update" at bounding box center [296, 401] width 179 height 13
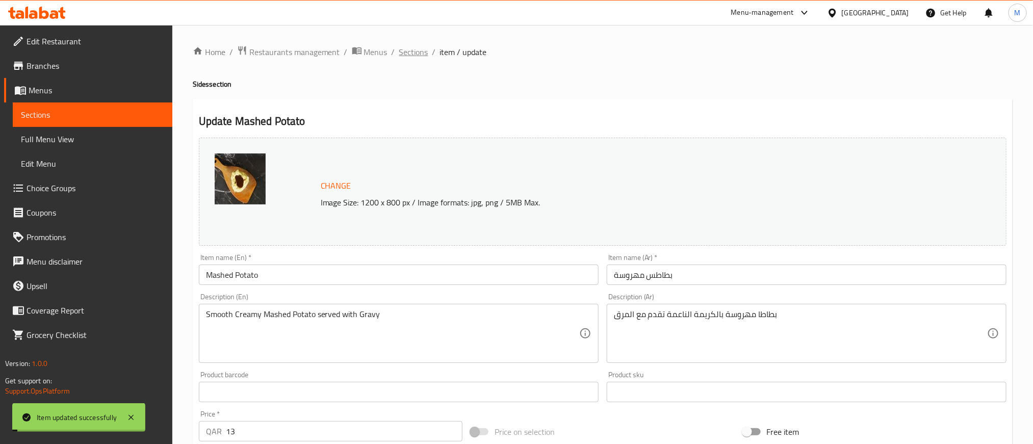
click at [410, 48] on span "Sections" at bounding box center [413, 52] width 29 height 12
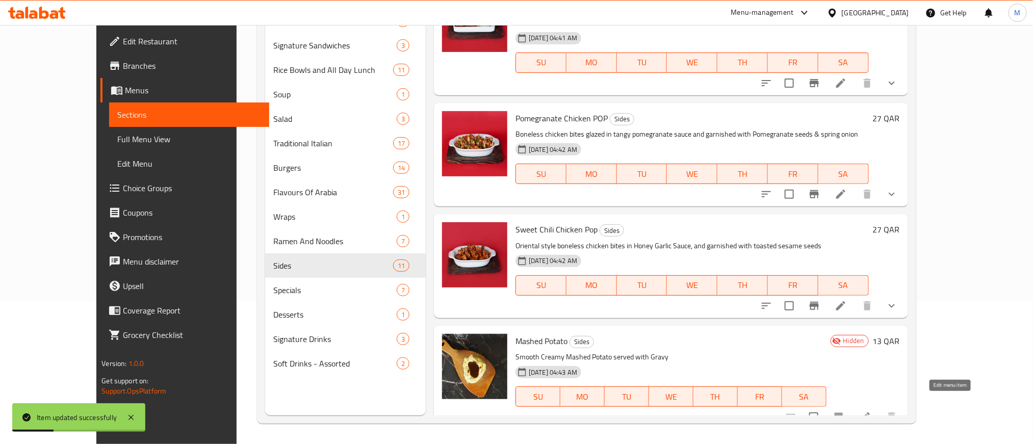
click at [871, 411] on icon at bounding box center [865, 417] width 12 height 12
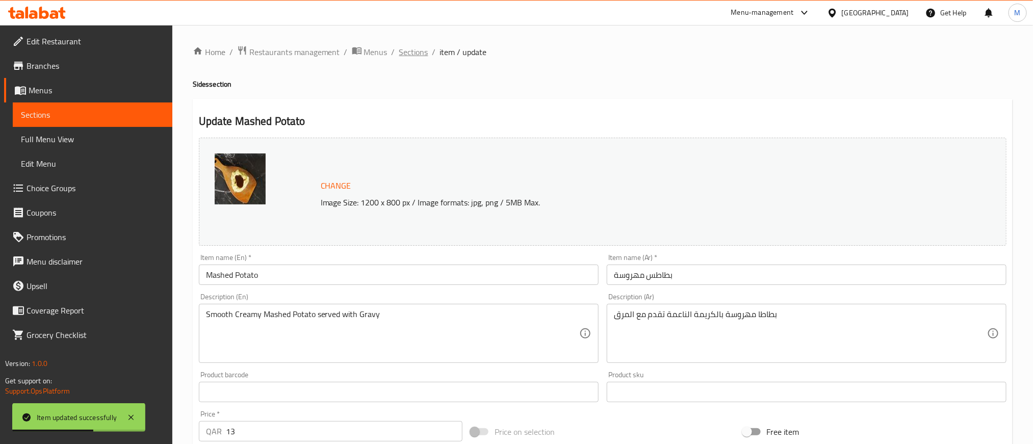
click at [415, 52] on span "Sections" at bounding box center [413, 52] width 29 height 12
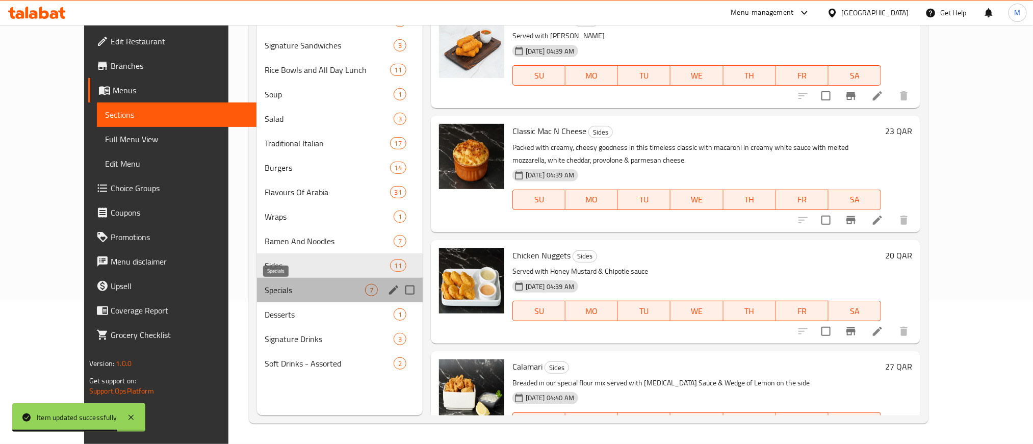
click at [265, 291] on span "Specials" at bounding box center [315, 290] width 100 height 12
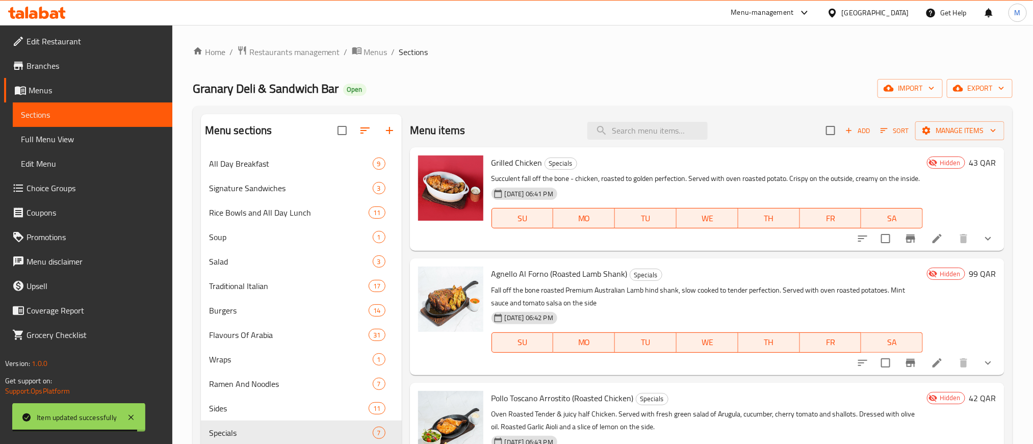
click at [931, 245] on icon at bounding box center [937, 238] width 12 height 12
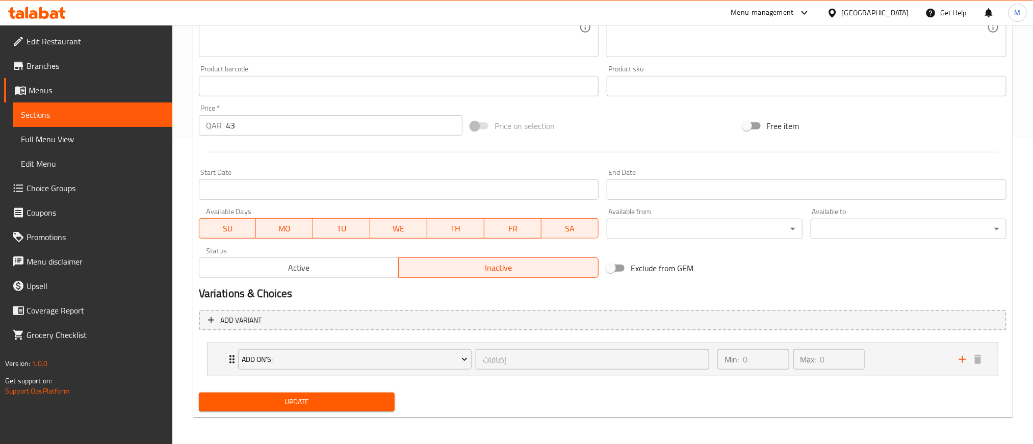
click at [330, 257] on button "Active" at bounding box center [299, 267] width 200 height 20
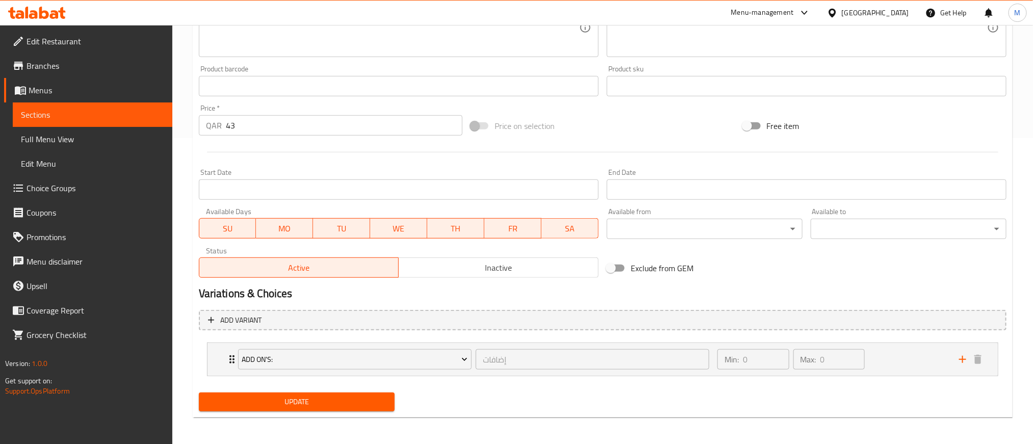
click at [313, 398] on span "Update" at bounding box center [296, 402] width 179 height 13
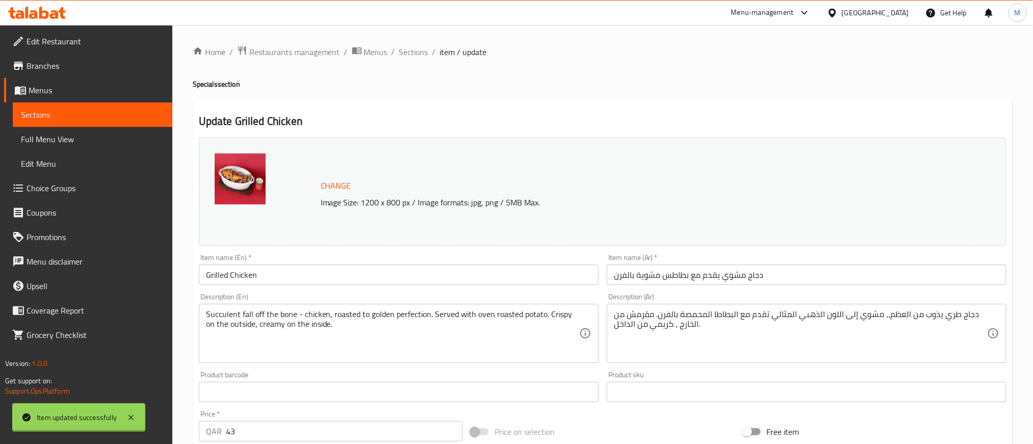
click at [419, 51] on div at bounding box center [516, 222] width 1033 height 444
click at [419, 51] on span "Sections" at bounding box center [413, 52] width 29 height 12
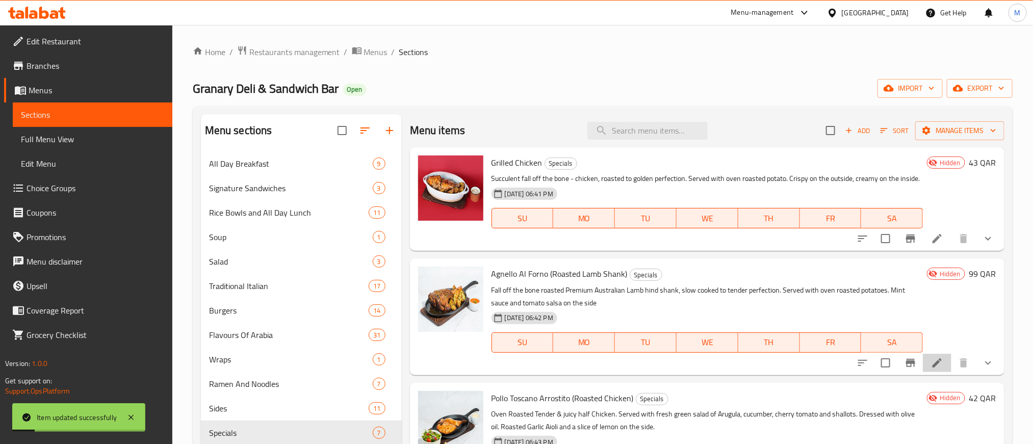
click at [932, 372] on li at bounding box center [937, 363] width 29 height 18
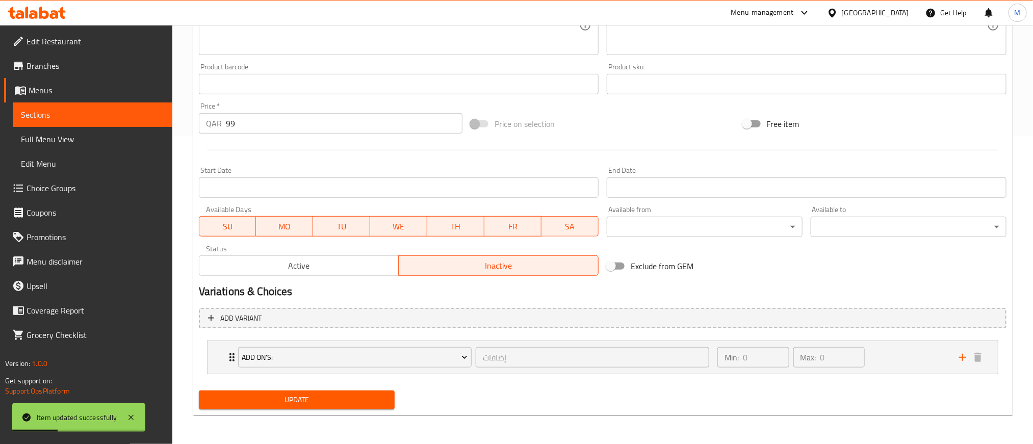
click at [334, 274] on button "Active" at bounding box center [299, 265] width 200 height 20
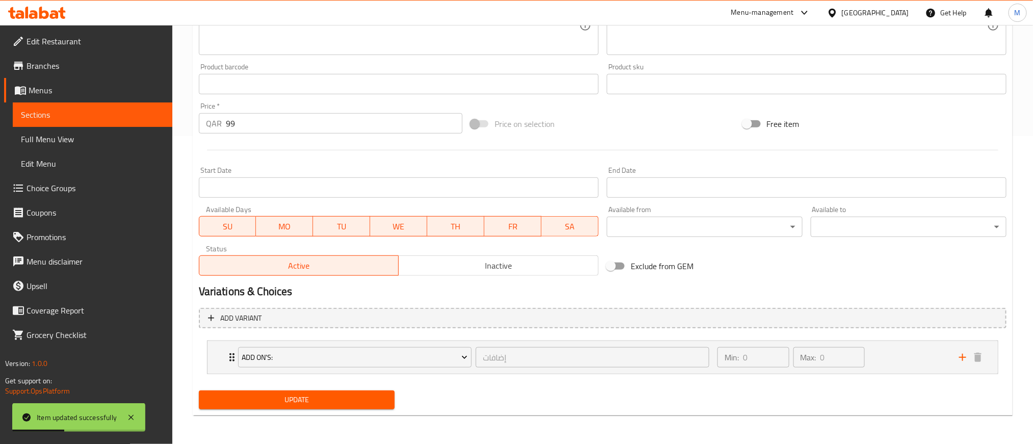
drag, startPoint x: 352, startPoint y: 382, endPoint x: 352, endPoint y: 399, distance: 16.8
click at [352, 392] on div "Change Image Size: 1200 x 800 px / Image formats: jpg, png / 5MB Max. Item name…" at bounding box center [602, 120] width 815 height 588
click at [352, 399] on span "Update" at bounding box center [296, 399] width 179 height 13
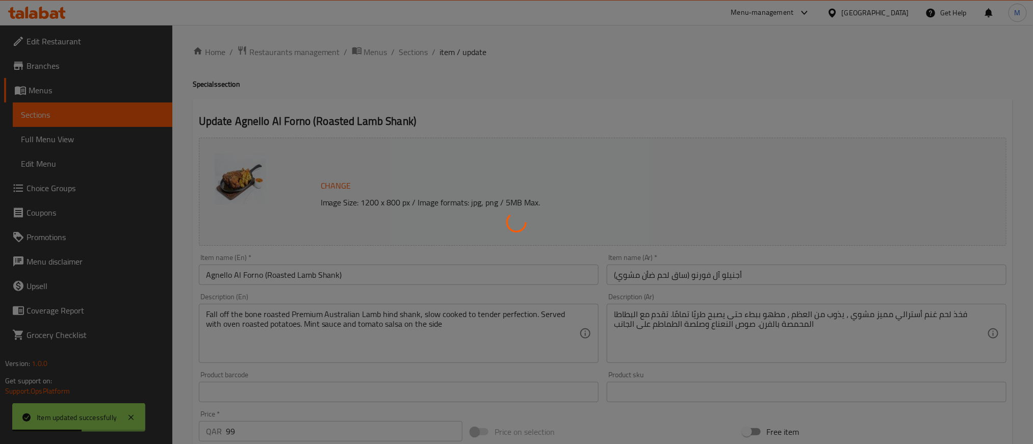
click at [418, 57] on div at bounding box center [516, 222] width 1033 height 444
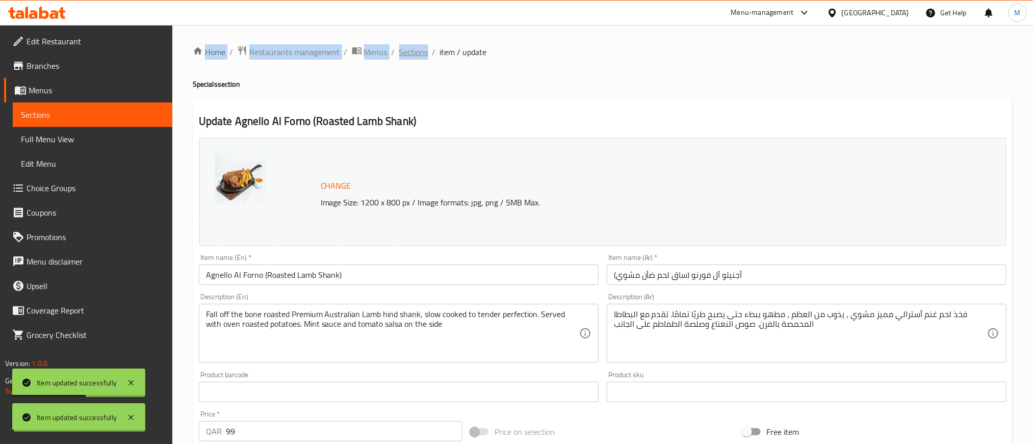
click at [417, 56] on div "Home / Restaurants management / Menus / Sections / item / update Specials secti…" at bounding box center [603, 388] width 820 height 686
click at [417, 56] on span "Sections" at bounding box center [413, 52] width 29 height 12
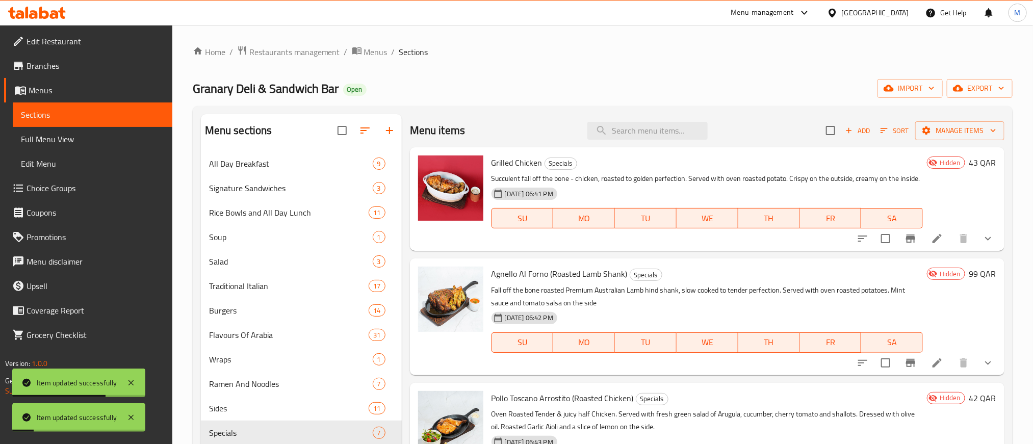
click at [615, 54] on ol "Home / Restaurants management / Menus / Sections" at bounding box center [603, 51] width 820 height 13
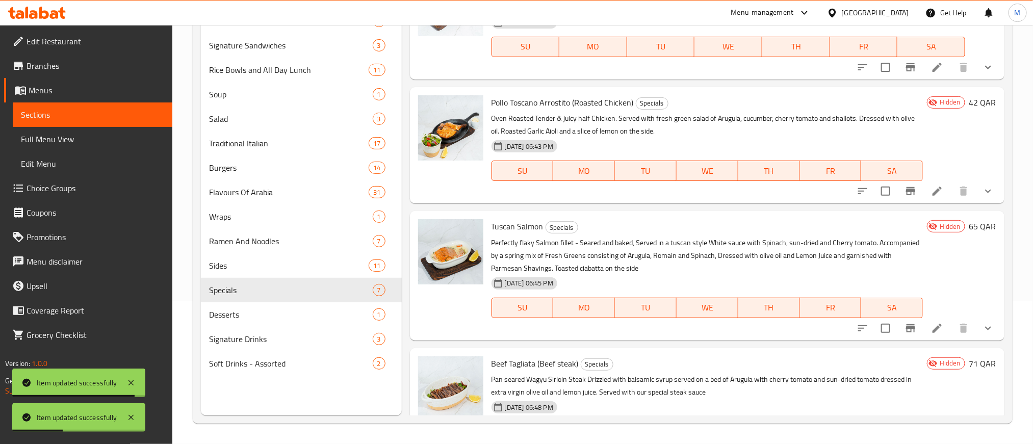
click at [931, 195] on icon at bounding box center [937, 191] width 12 height 12
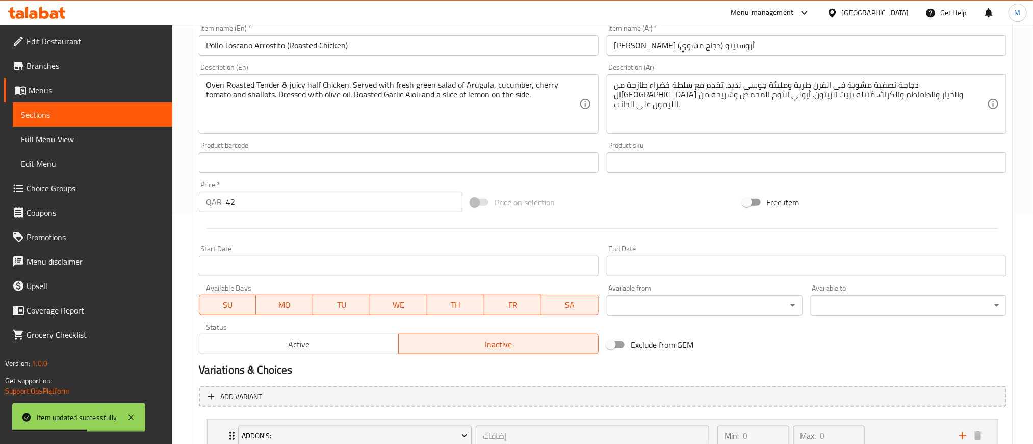
click at [317, 332] on div "Active Inactive" at bounding box center [399, 339] width 400 height 31
click at [314, 341] on span "Active" at bounding box center [299, 344] width 192 height 15
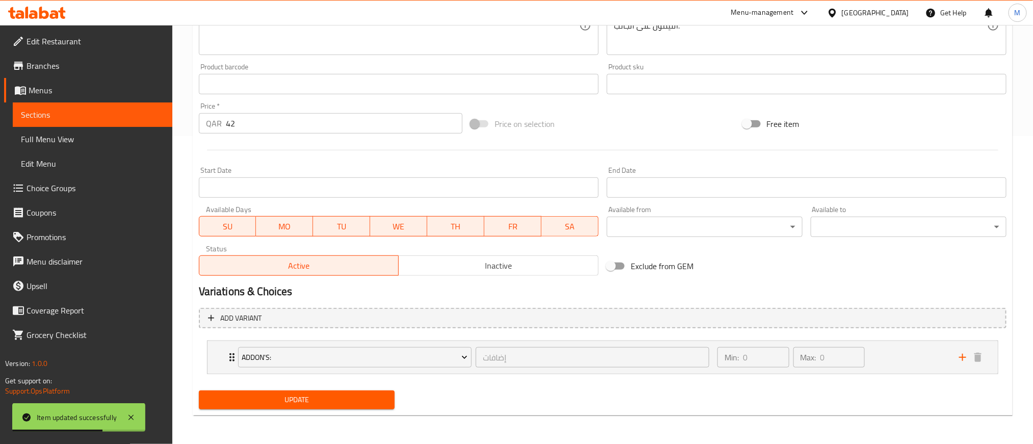
click at [303, 393] on span "Update" at bounding box center [296, 399] width 179 height 13
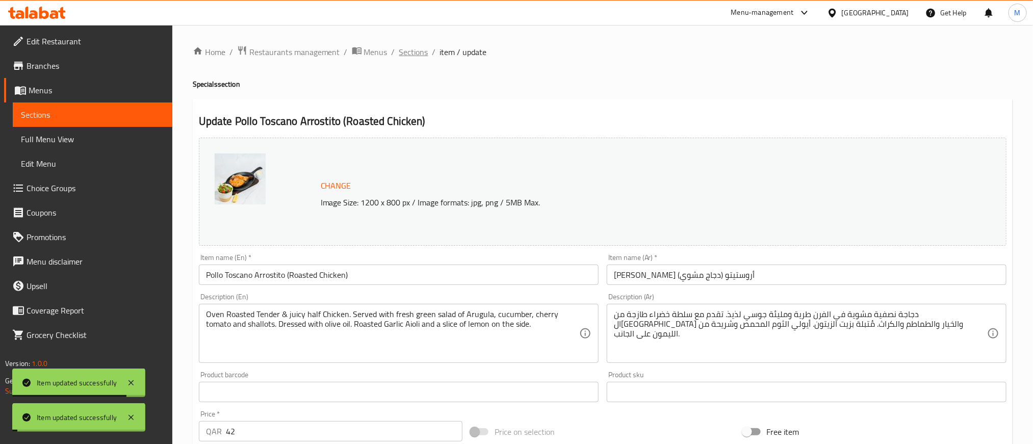
drag, startPoint x: 411, startPoint y: 55, endPoint x: 375, endPoint y: 72, distance: 39.9
click at [411, 54] on span "Sections" at bounding box center [413, 52] width 29 height 12
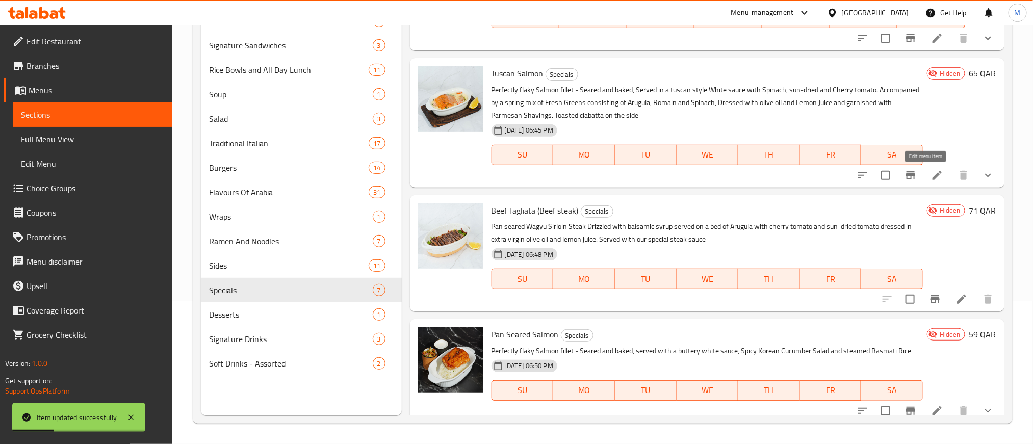
click at [931, 176] on icon at bounding box center [937, 175] width 12 height 12
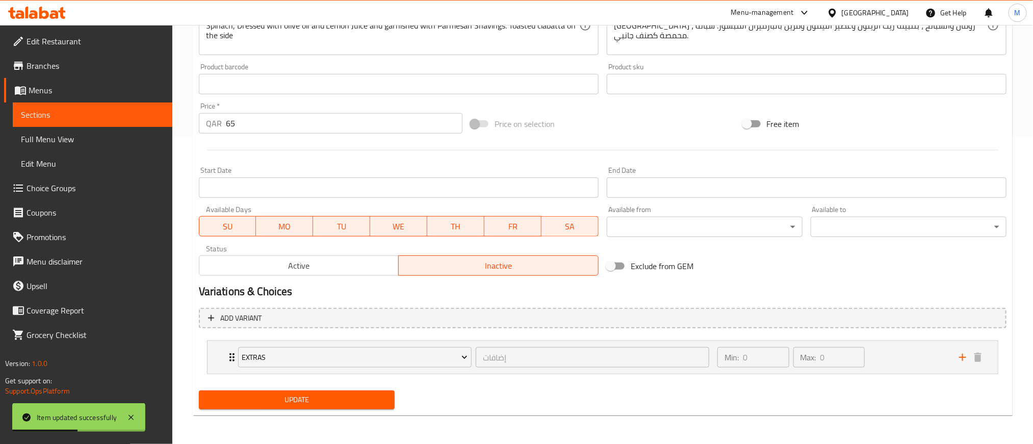
click at [361, 269] on span "Active" at bounding box center [299, 265] width 192 height 15
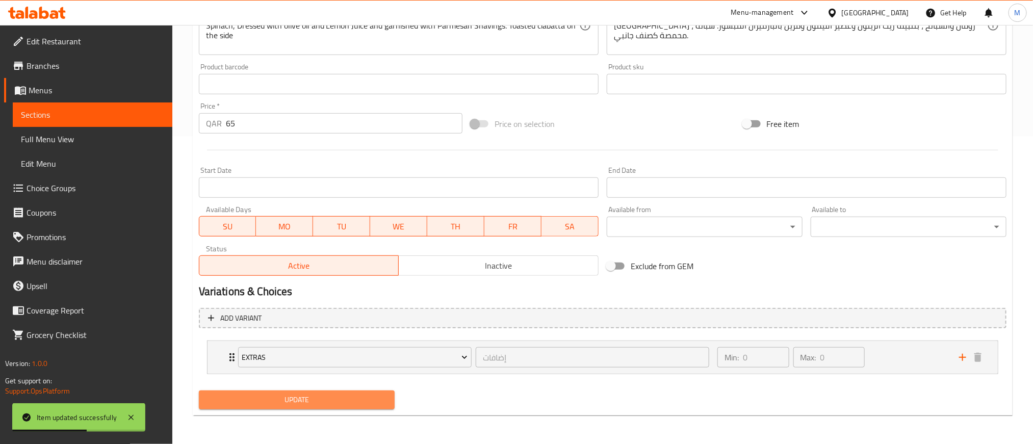
click at [352, 400] on span "Update" at bounding box center [296, 399] width 179 height 13
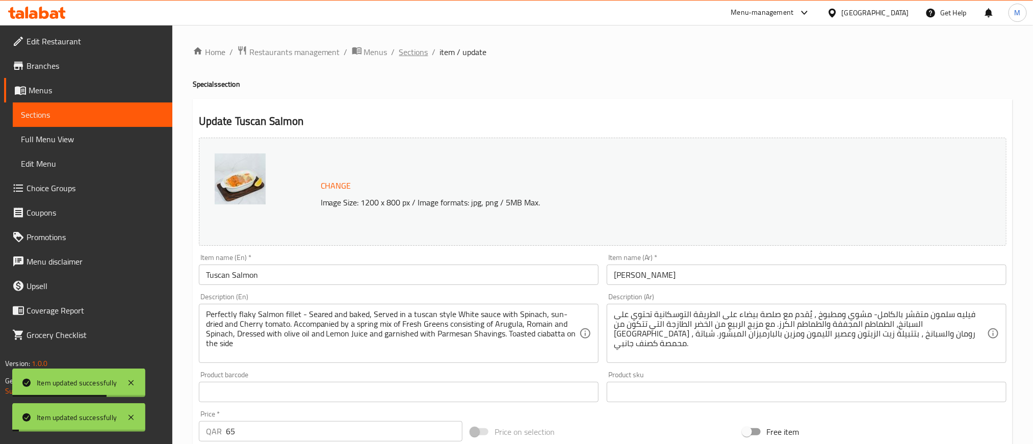
click at [418, 56] on span "Sections" at bounding box center [413, 52] width 29 height 12
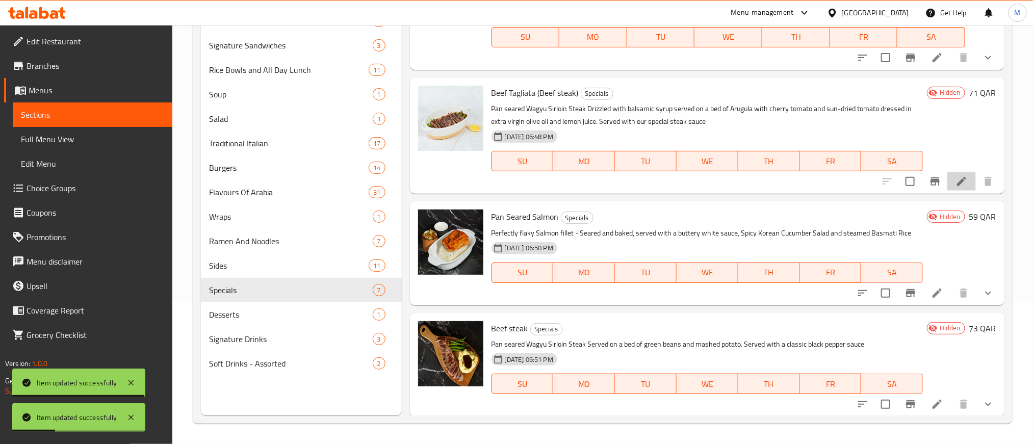
click at [947, 188] on li at bounding box center [961, 181] width 29 height 18
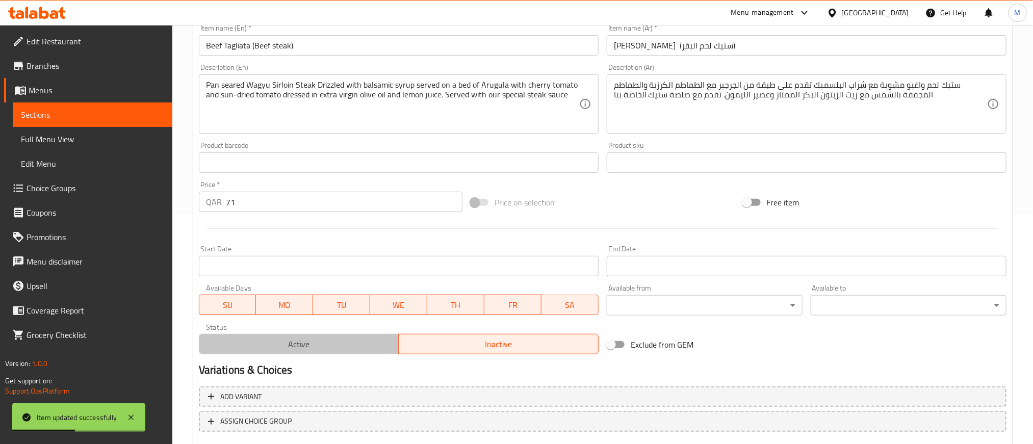
click at [318, 350] on span "Active" at bounding box center [299, 344] width 192 height 15
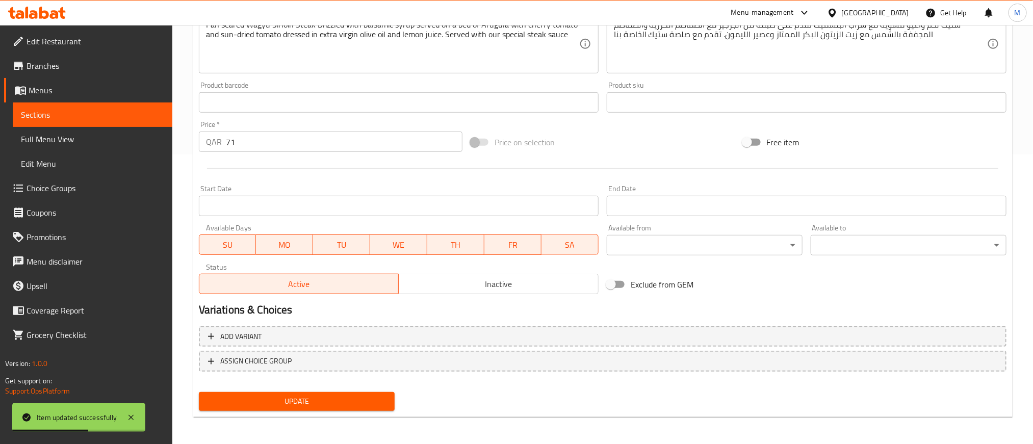
click at [325, 393] on button "Update" at bounding box center [297, 401] width 196 height 19
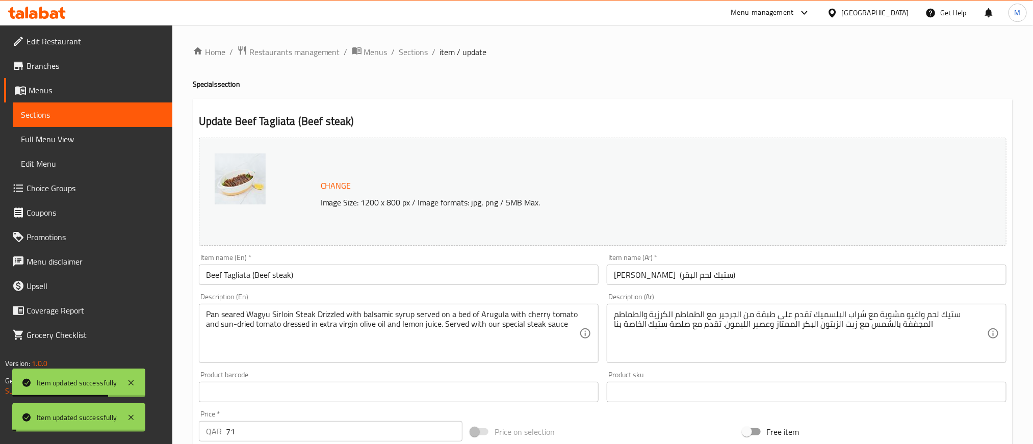
click at [411, 49] on span "Sections" at bounding box center [413, 52] width 29 height 12
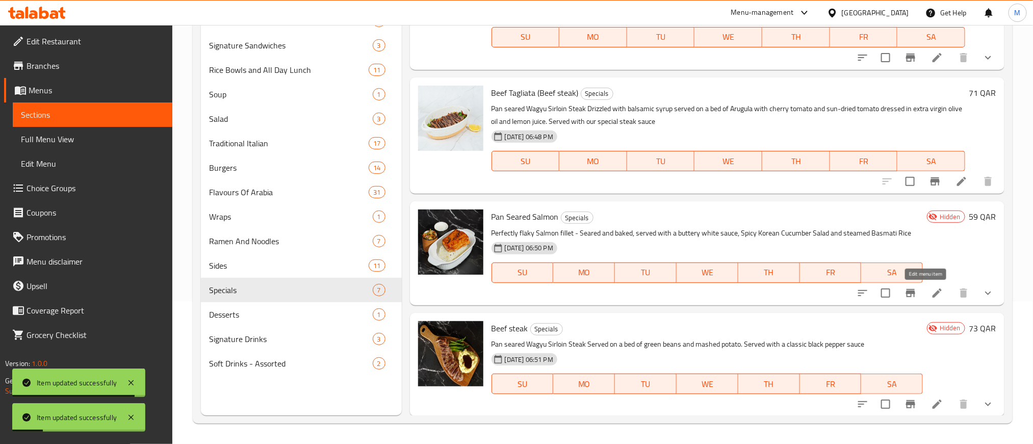
click at [931, 296] on icon at bounding box center [937, 293] width 12 height 12
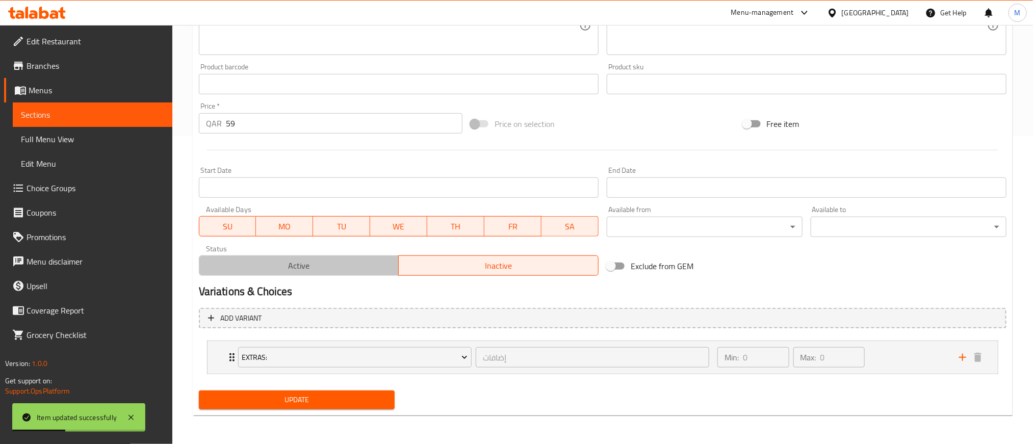
click at [339, 266] on span "Active" at bounding box center [299, 265] width 192 height 15
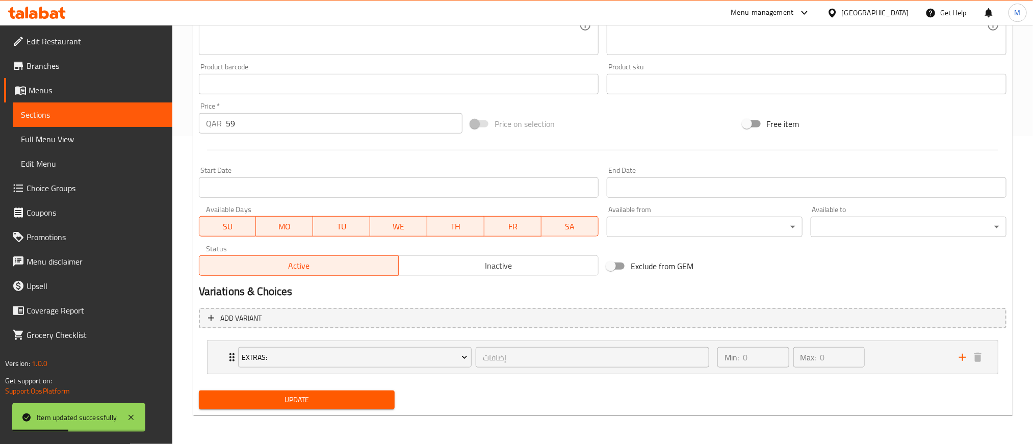
click at [350, 394] on span "Update" at bounding box center [296, 399] width 179 height 13
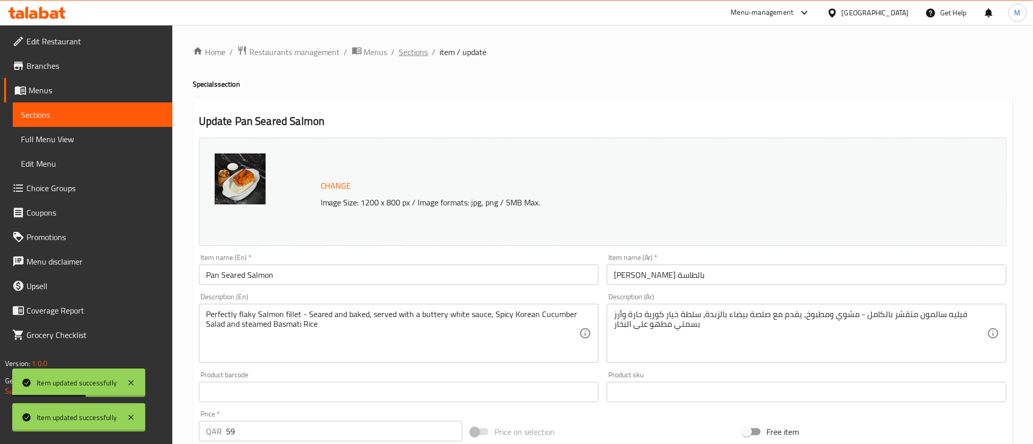
click at [415, 52] on span "Sections" at bounding box center [413, 52] width 29 height 12
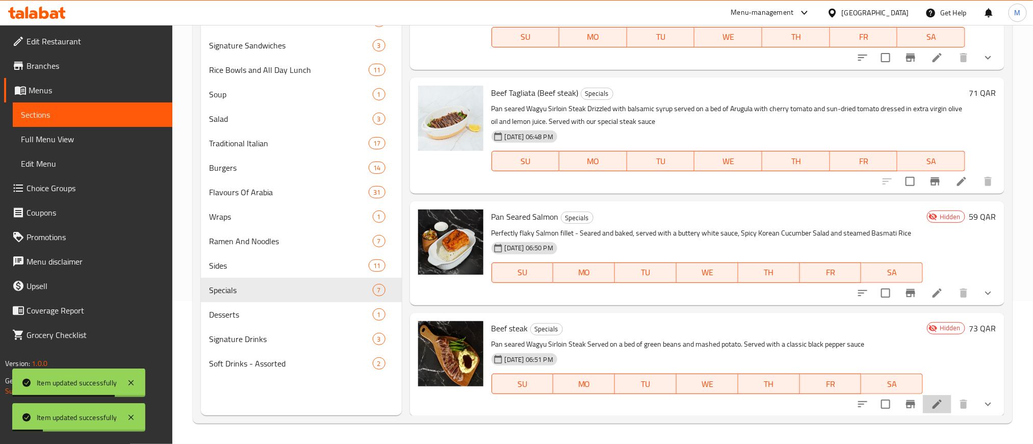
click at [931, 407] on icon at bounding box center [937, 404] width 12 height 12
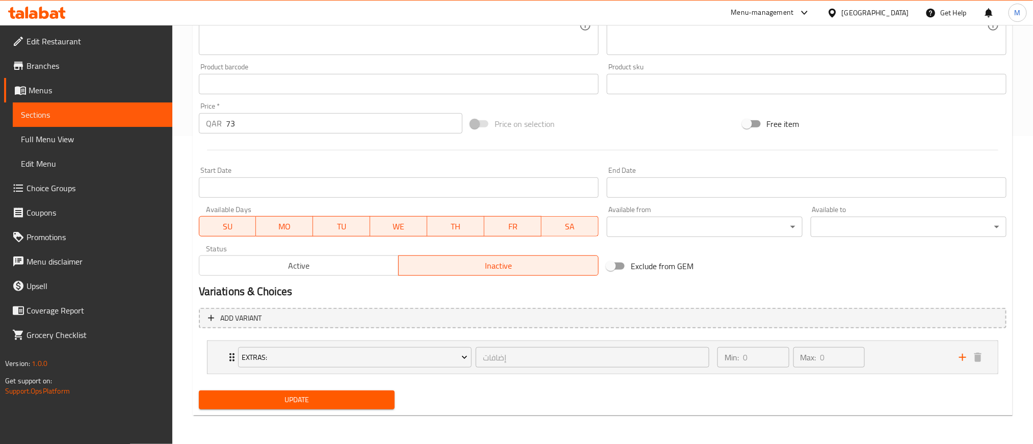
click at [319, 257] on button "Active" at bounding box center [299, 265] width 200 height 20
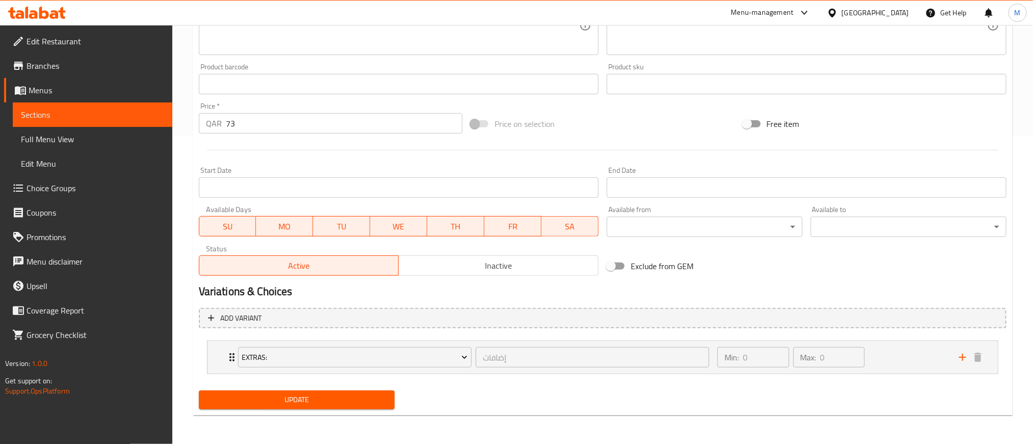
click at [335, 393] on span "Update" at bounding box center [296, 399] width 179 height 13
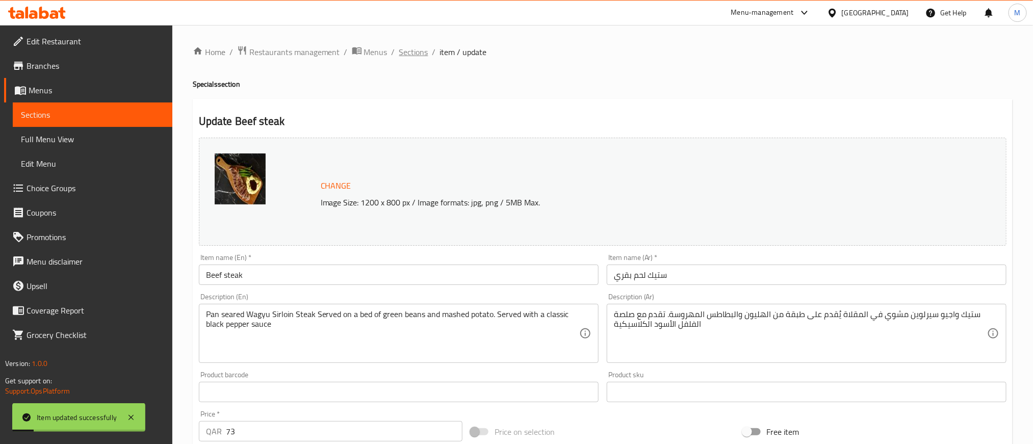
click at [418, 50] on span "Sections" at bounding box center [413, 52] width 29 height 12
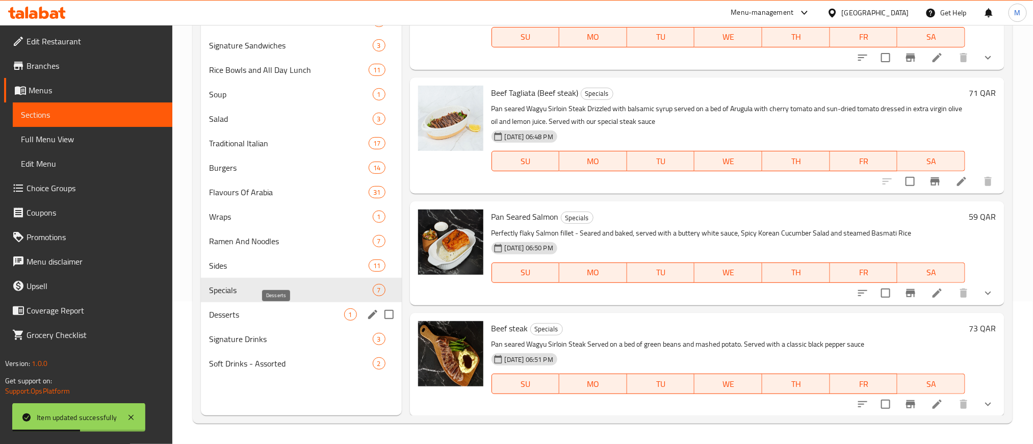
click at [256, 315] on span "Desserts" at bounding box center [276, 314] width 135 height 12
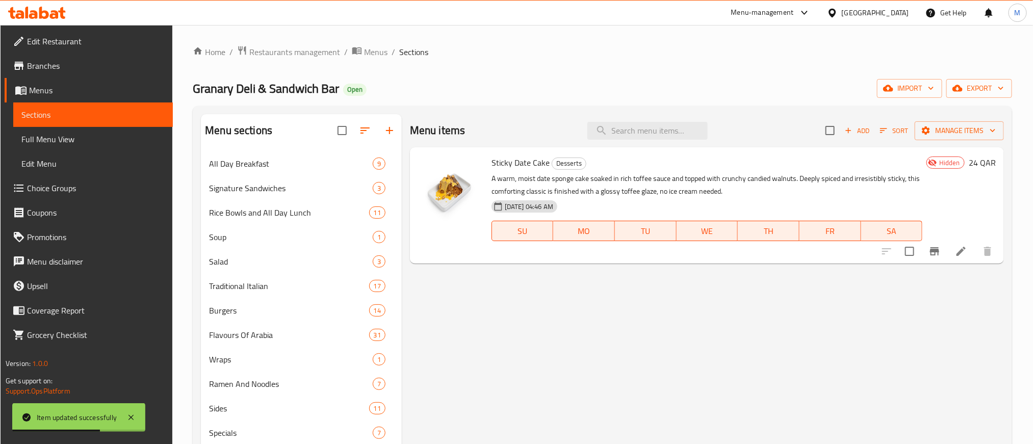
click at [962, 258] on li at bounding box center [960, 251] width 29 height 18
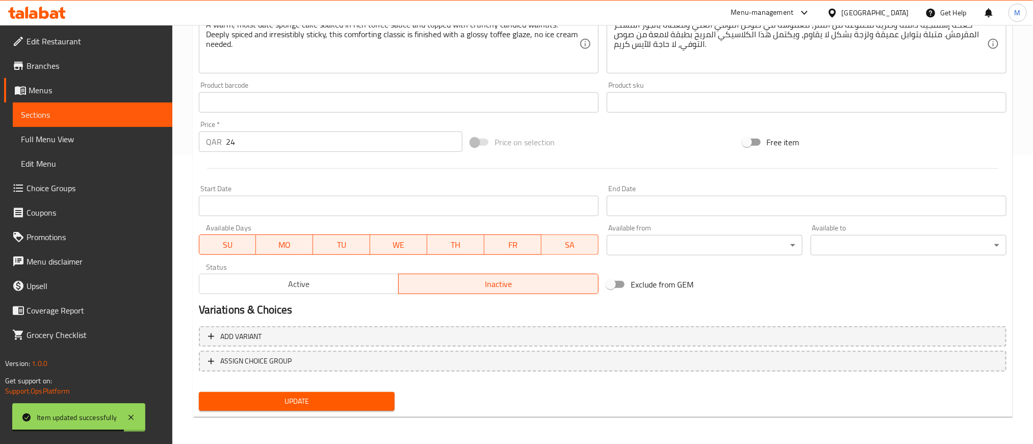
drag, startPoint x: 312, startPoint y: 279, endPoint x: 318, endPoint y: 312, distance: 34.1
click at [311, 279] on span "Active" at bounding box center [299, 284] width 192 height 15
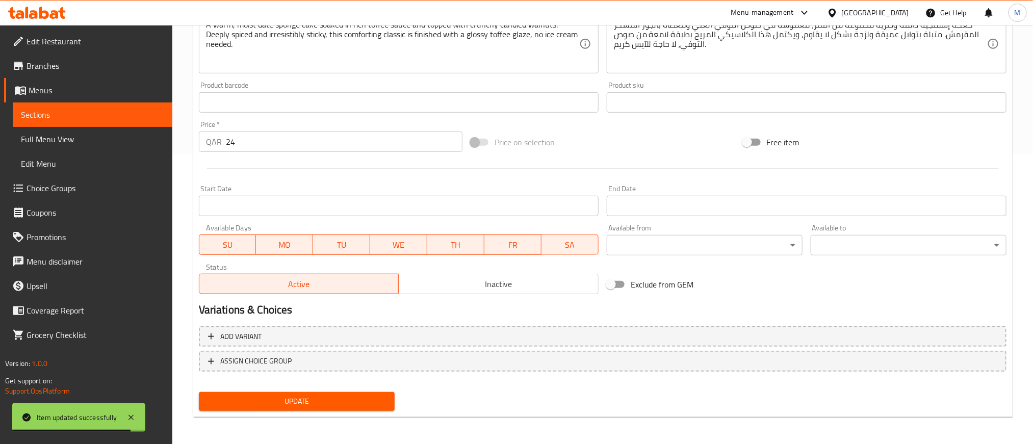
click at [338, 401] on span "Update" at bounding box center [296, 401] width 179 height 13
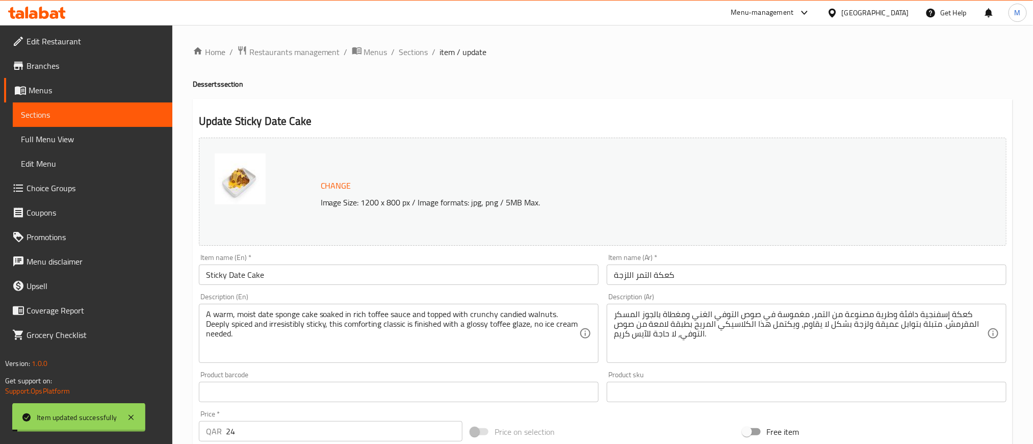
click at [409, 49] on span "Sections" at bounding box center [413, 52] width 29 height 12
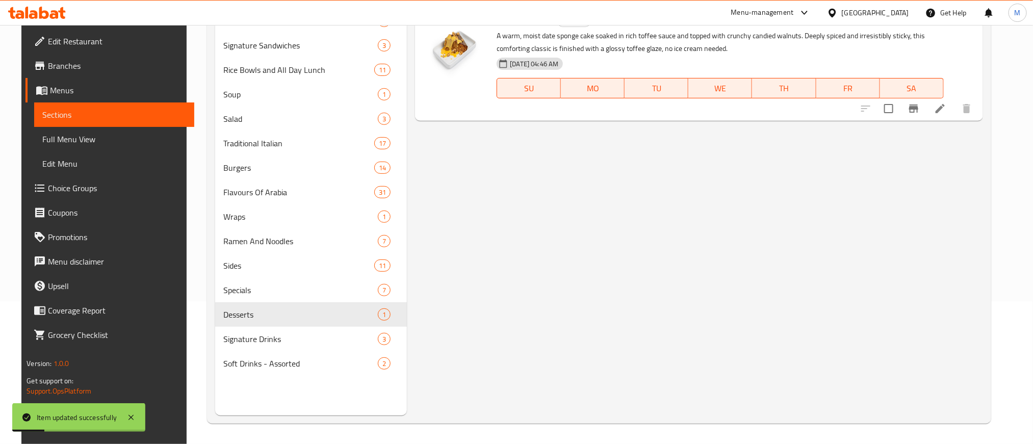
drag, startPoint x: 642, startPoint y: 251, endPoint x: 638, endPoint y: 300, distance: 49.6
drag, startPoint x: 638, startPoint y: 300, endPoint x: 557, endPoint y: 315, distance: 83.0
click at [557, 315] on div "Menu items Add Sort Manage items Sticky Date Cake Desserts A warm, moist date s…" at bounding box center [694, 193] width 575 height 444
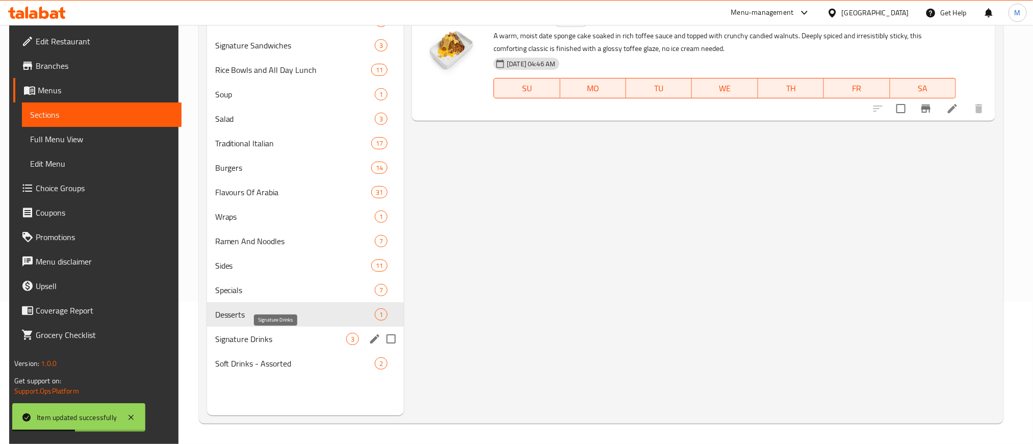
click at [231, 338] on span "Signature Drinks" at bounding box center [280, 339] width 131 height 12
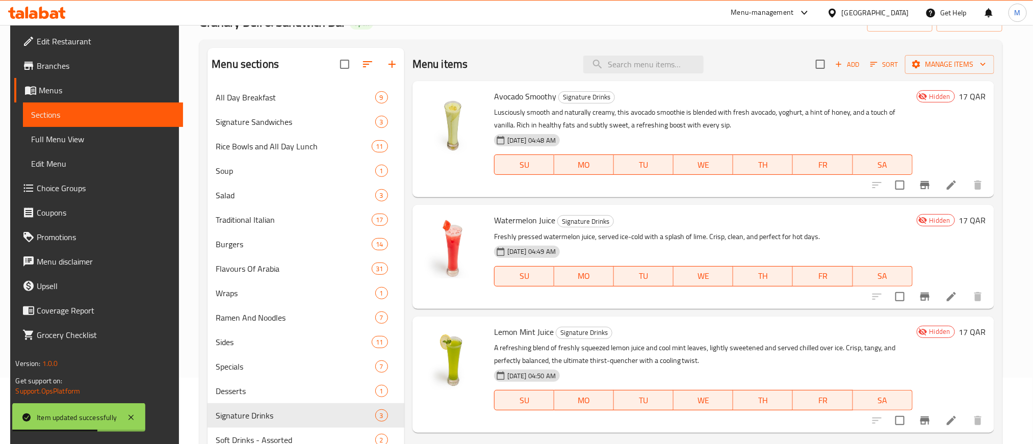
click at [953, 187] on li at bounding box center [951, 185] width 29 height 18
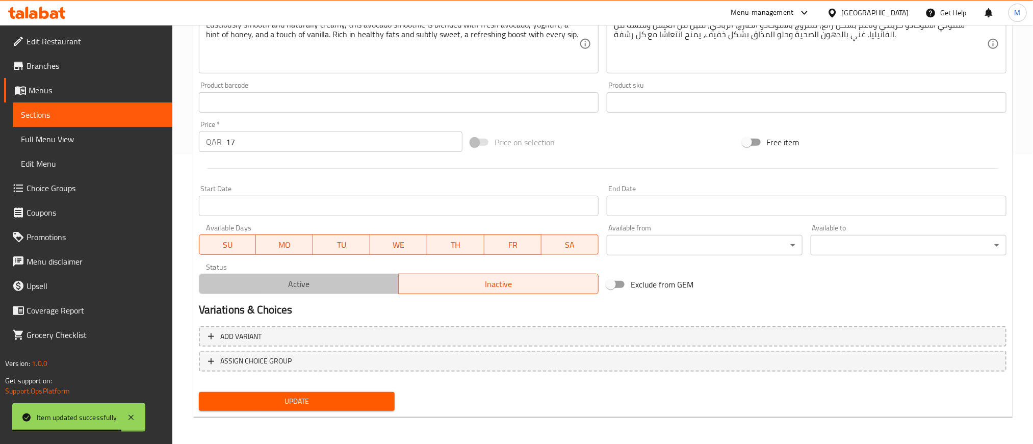
click at [323, 293] on button "Active" at bounding box center [299, 284] width 200 height 20
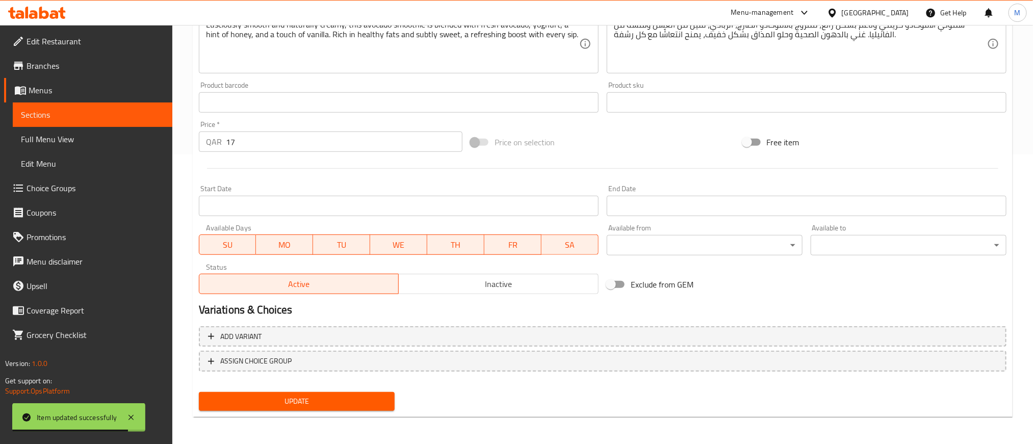
click at [349, 414] on div "Update Avocado Smoothy Change Image Size: 1200 x 800 px / Image formats: jpg, p…" at bounding box center [603, 113] width 820 height 608
click at [344, 402] on span "Update" at bounding box center [296, 401] width 179 height 13
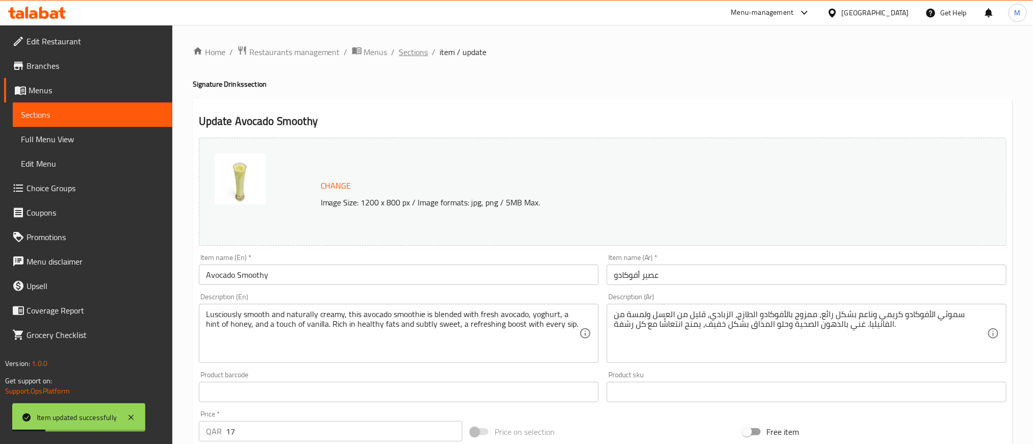
click at [416, 50] on span "Sections" at bounding box center [413, 52] width 29 height 12
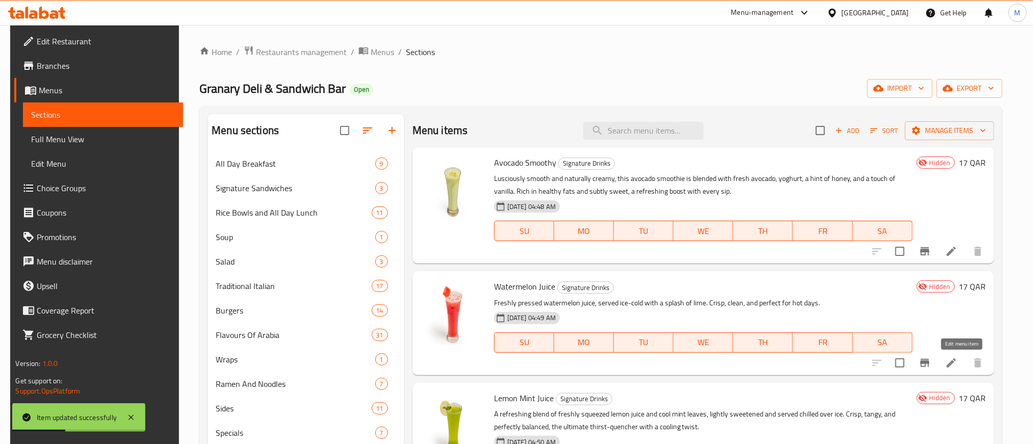
click at [957, 358] on icon at bounding box center [951, 363] width 12 height 12
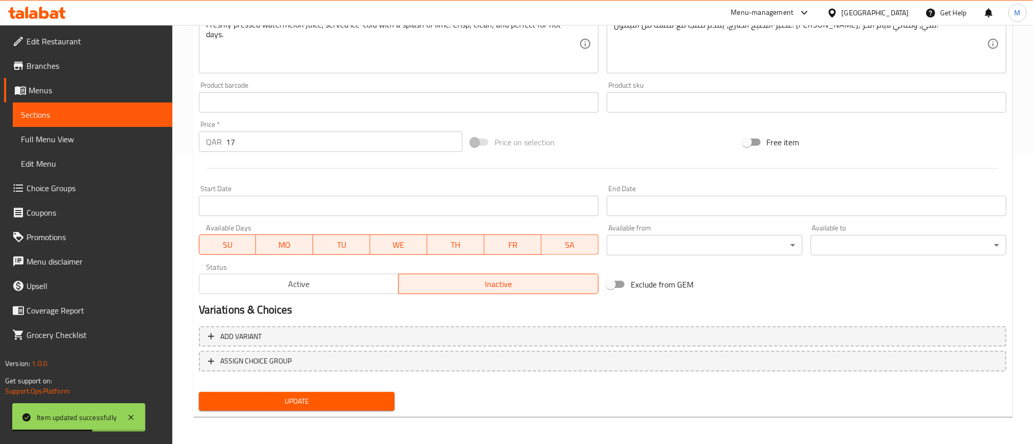
click at [361, 274] on button "Active" at bounding box center [299, 284] width 200 height 20
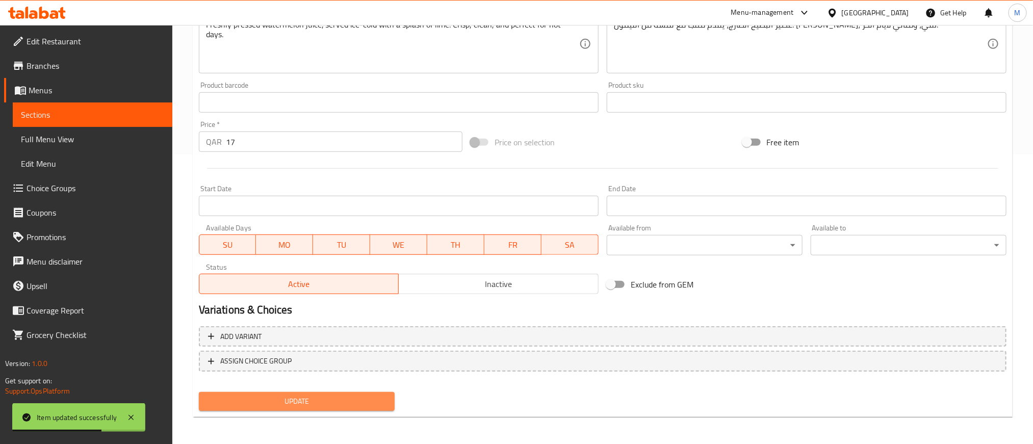
click at [358, 404] on span "Update" at bounding box center [296, 401] width 179 height 13
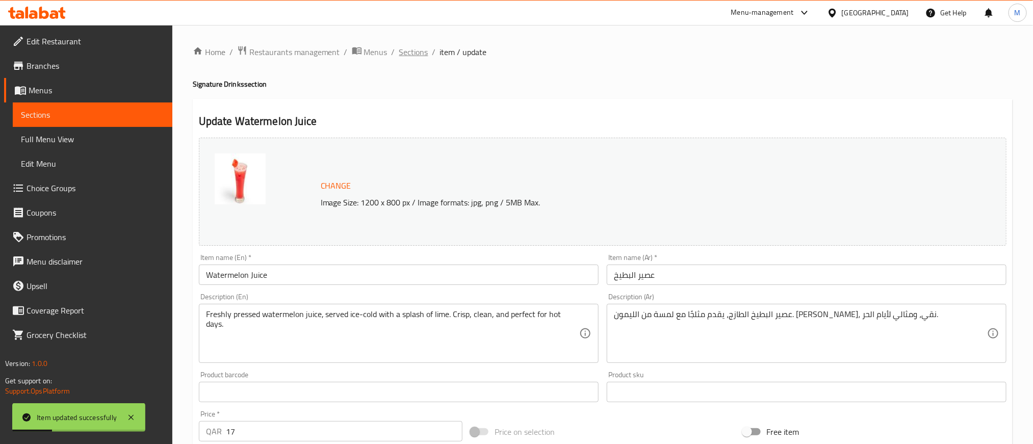
click at [416, 49] on span "Sections" at bounding box center [413, 52] width 29 height 12
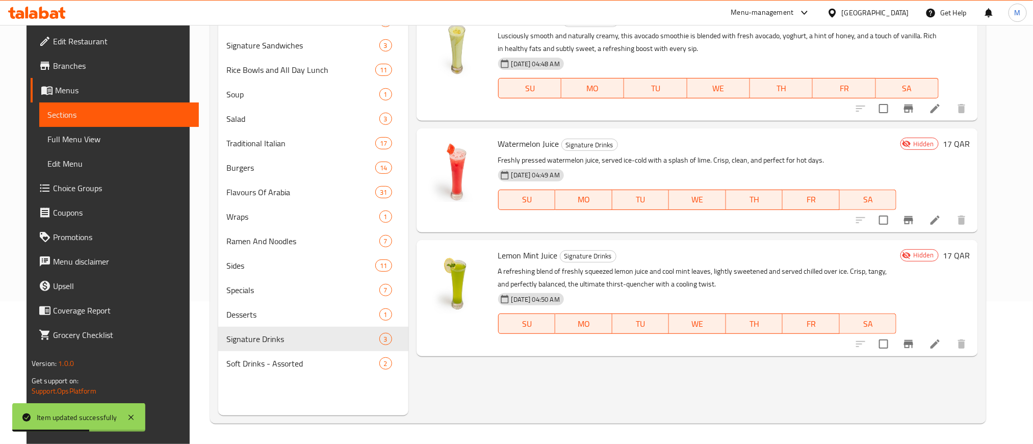
click at [941, 347] on icon at bounding box center [935, 344] width 12 height 12
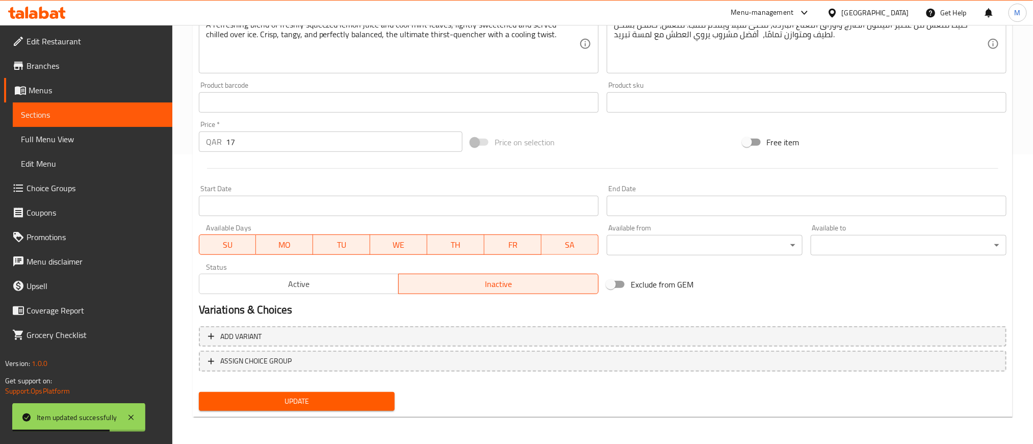
click at [332, 289] on span "Active" at bounding box center [299, 284] width 192 height 15
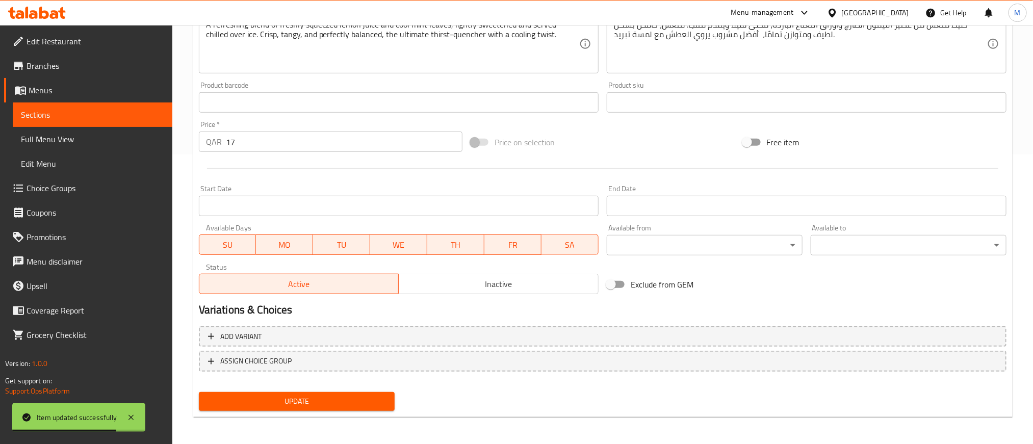
click at [373, 404] on span "Update" at bounding box center [296, 401] width 179 height 13
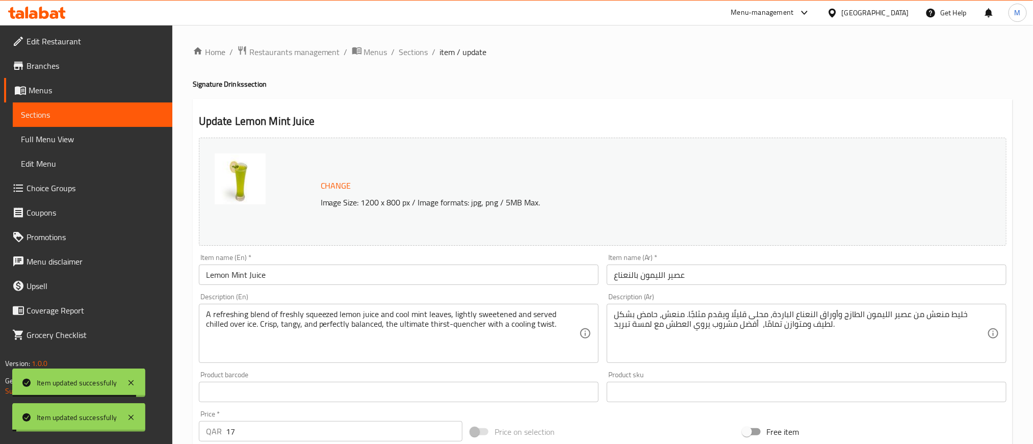
click at [411, 54] on span "Sections" at bounding box center [413, 52] width 29 height 12
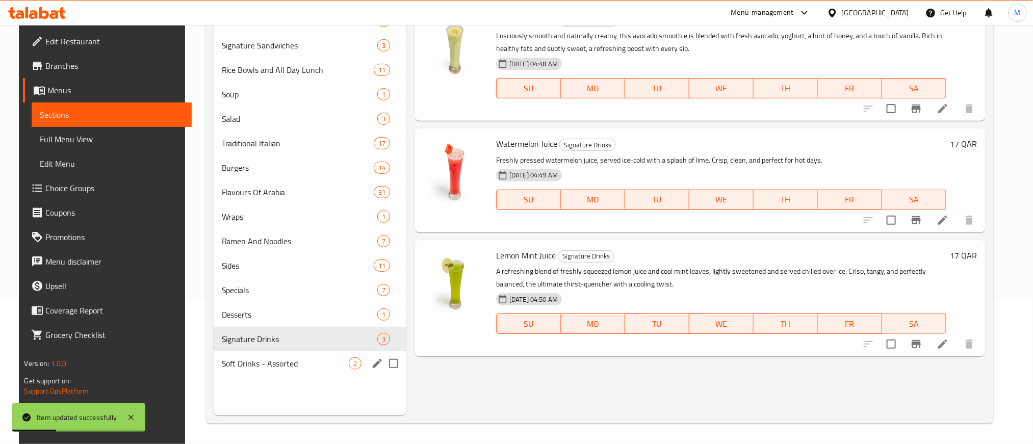
click at [265, 364] on span "Soft Drinks - Assorted" at bounding box center [285, 363] width 127 height 12
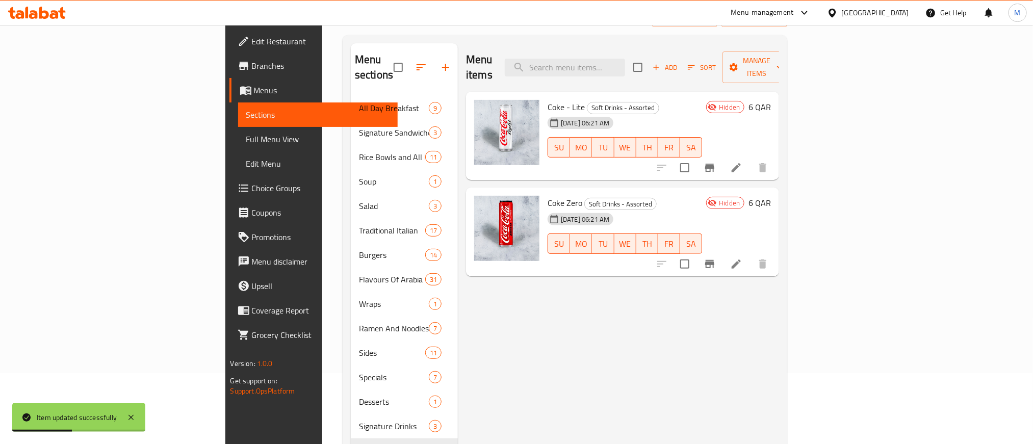
scroll to position [2, 0]
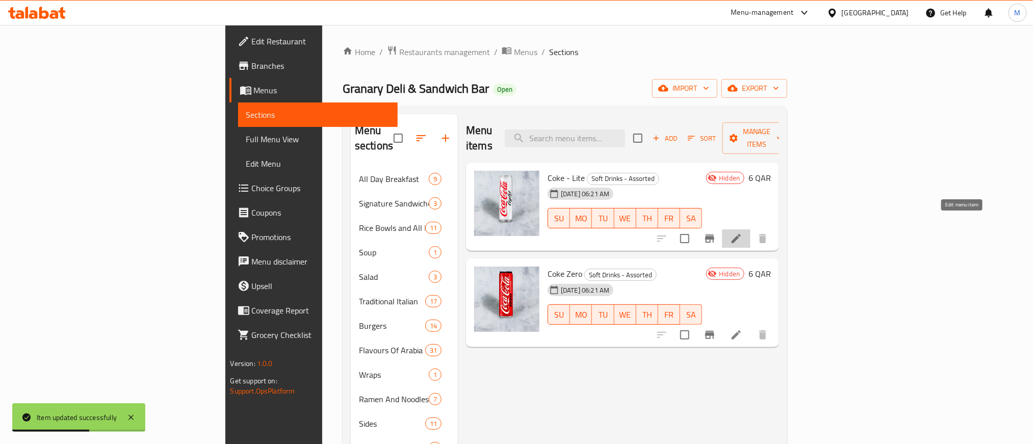
click at [741, 234] on icon at bounding box center [735, 238] width 9 height 9
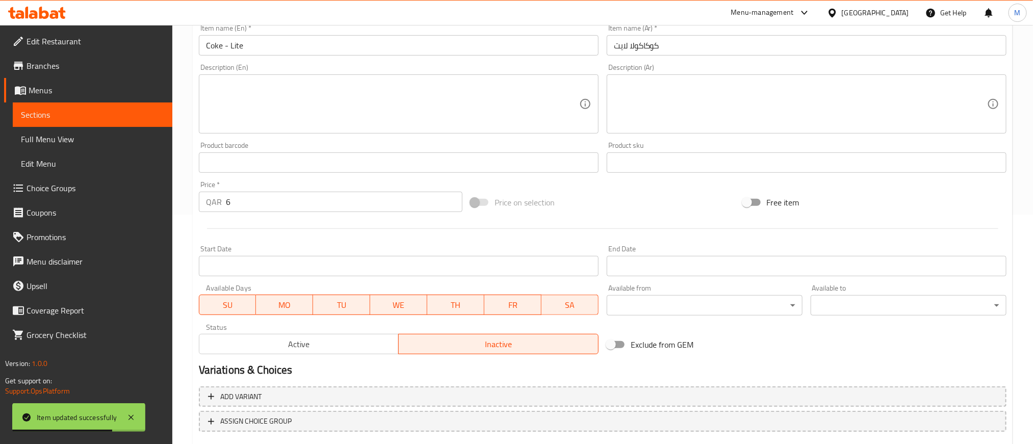
click at [319, 335] on button "Active" at bounding box center [299, 344] width 200 height 20
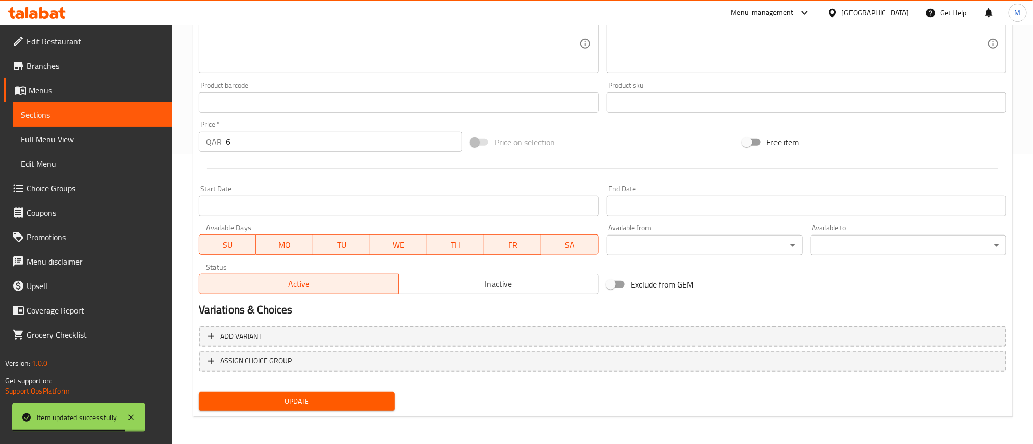
click at [335, 402] on span "Update" at bounding box center [296, 401] width 179 height 13
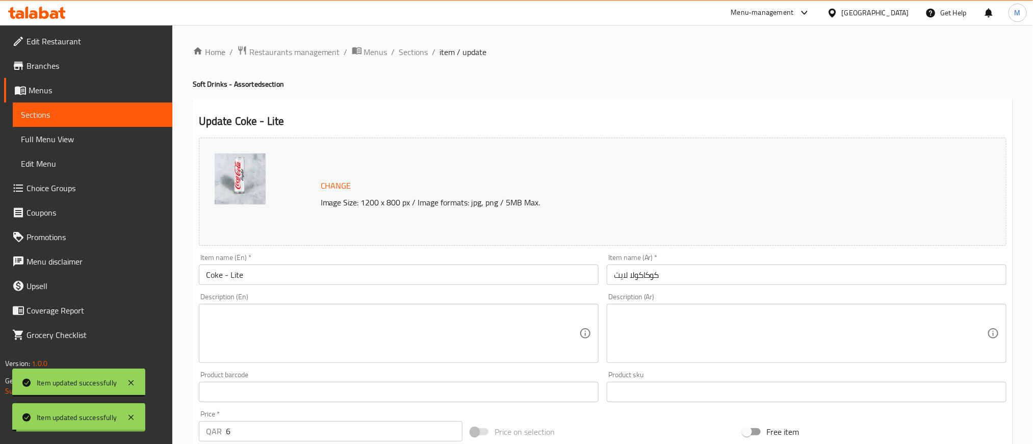
click at [403, 51] on span "Sections" at bounding box center [413, 52] width 29 height 12
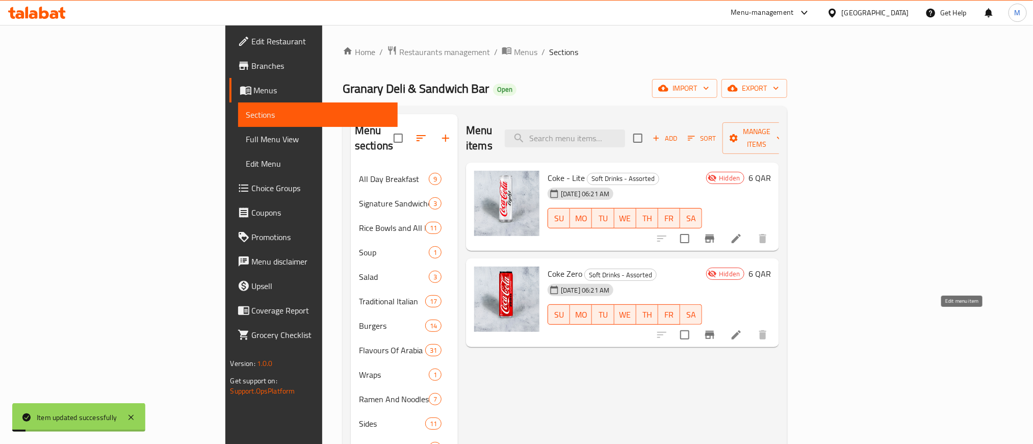
click at [742, 329] on icon at bounding box center [736, 335] width 12 height 12
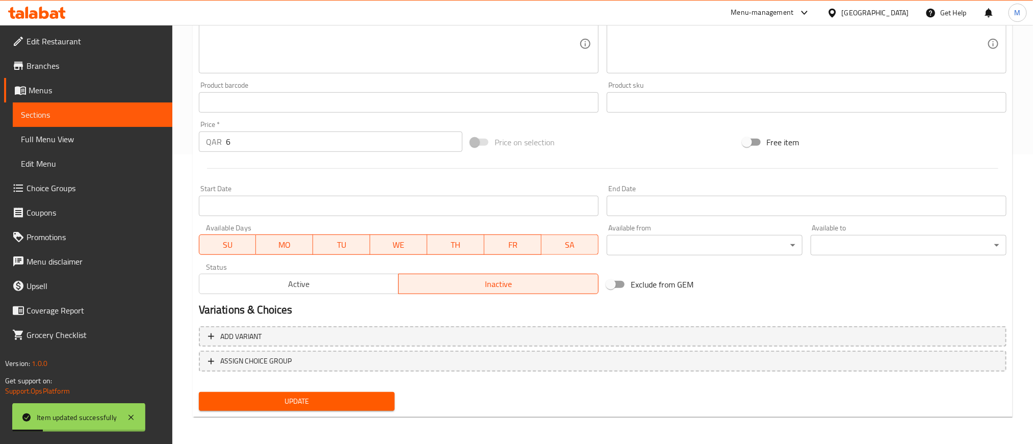
click at [324, 289] on span "Active" at bounding box center [299, 284] width 192 height 15
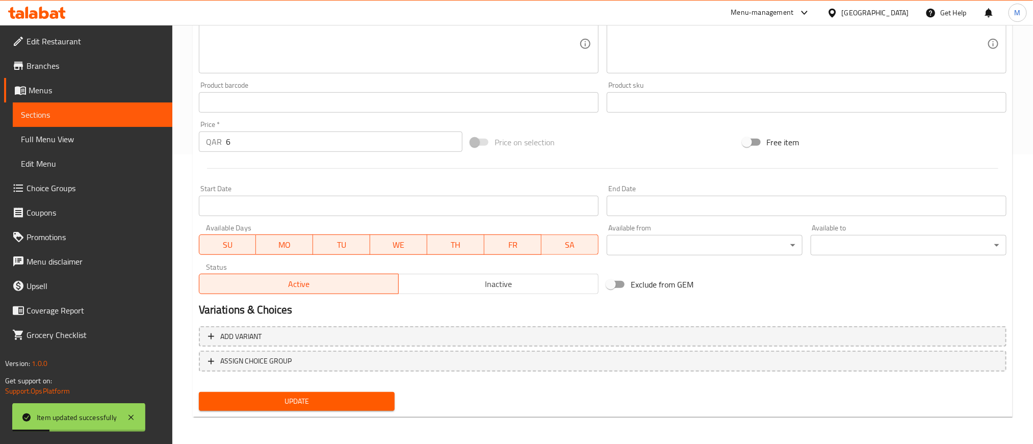
click at [369, 402] on span "Update" at bounding box center [296, 401] width 179 height 13
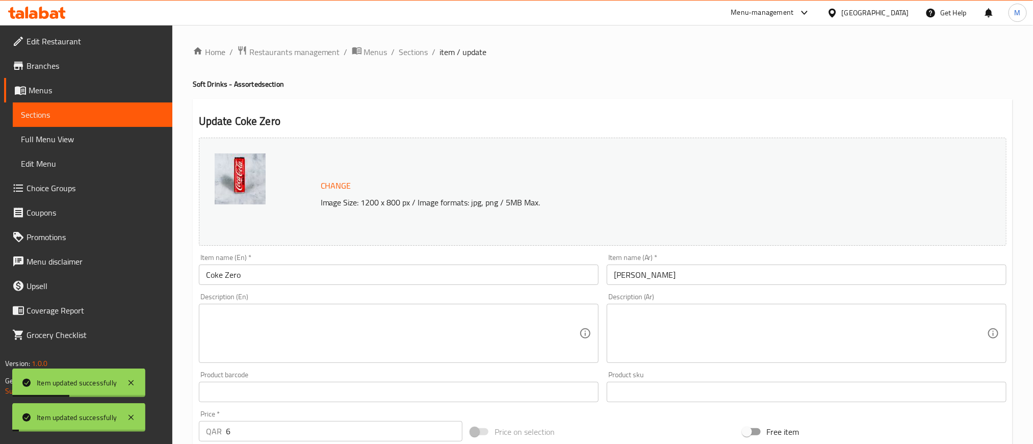
click at [432, 54] on li "/" at bounding box center [434, 52] width 4 height 12
click at [425, 51] on span "Sections" at bounding box center [413, 52] width 29 height 12
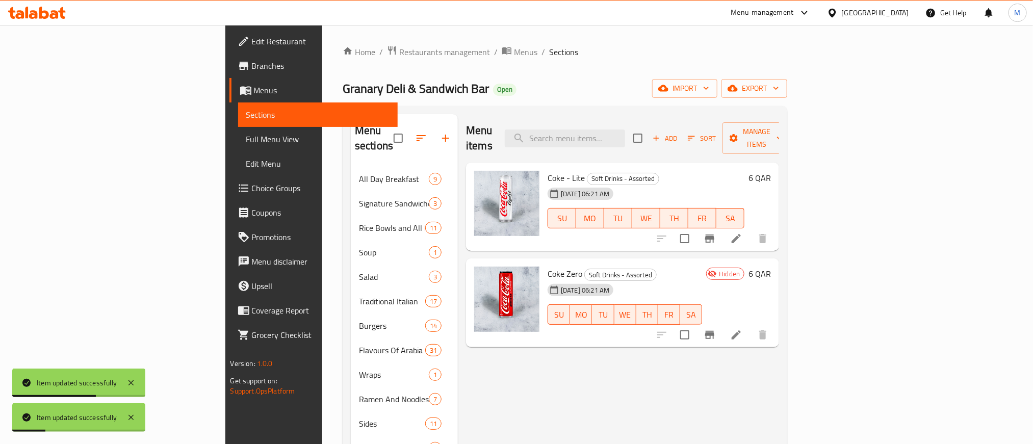
drag, startPoint x: 772, startPoint y: 147, endPoint x: 699, endPoint y: 261, distance: 136.2
drag, startPoint x: 699, startPoint y: 261, endPoint x: 642, endPoint y: 256, distance: 56.9
click at [642, 267] on h6 "Coke Zero Soft Drinks - Assorted" at bounding box center [624, 274] width 154 height 14
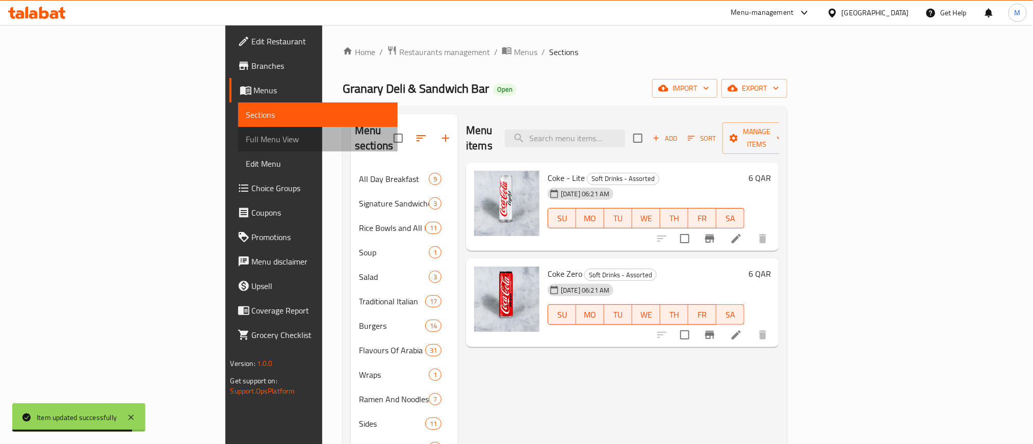
click at [246, 134] on span "Full Menu View" at bounding box center [317, 139] width 143 height 12
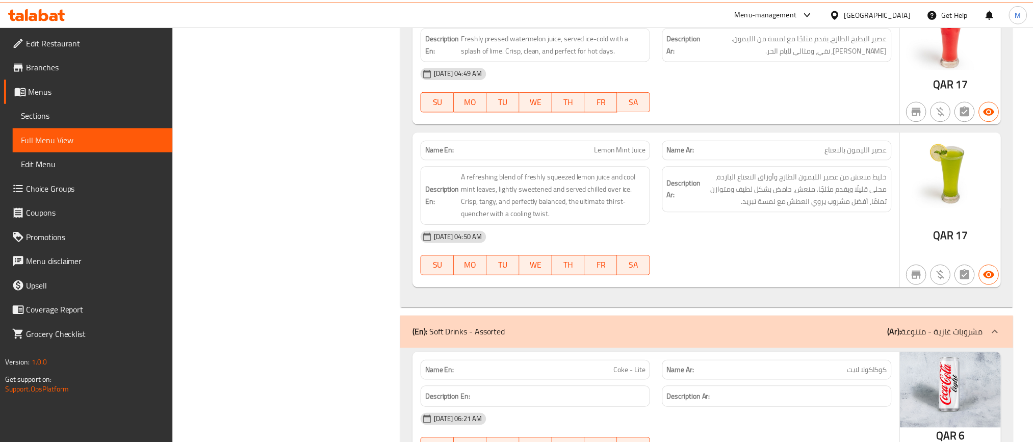
scroll to position [24502, 0]
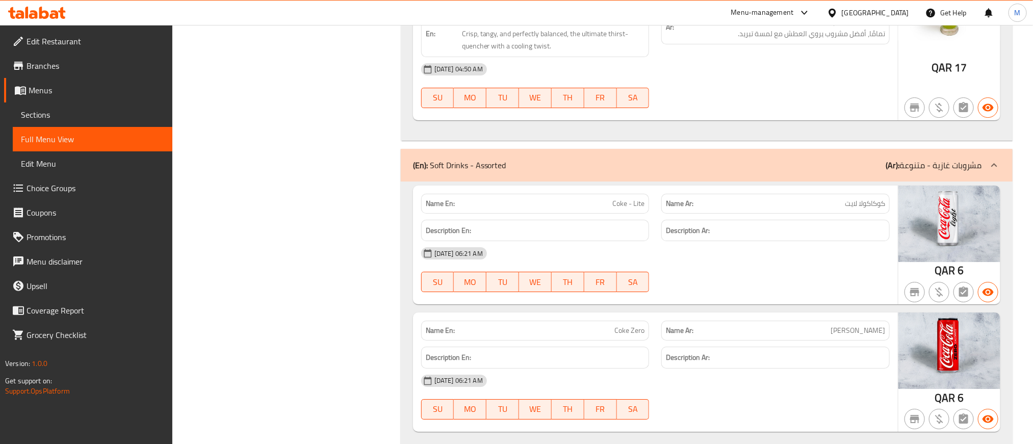
click at [17, 8] on icon at bounding box center [37, 13] width 58 height 12
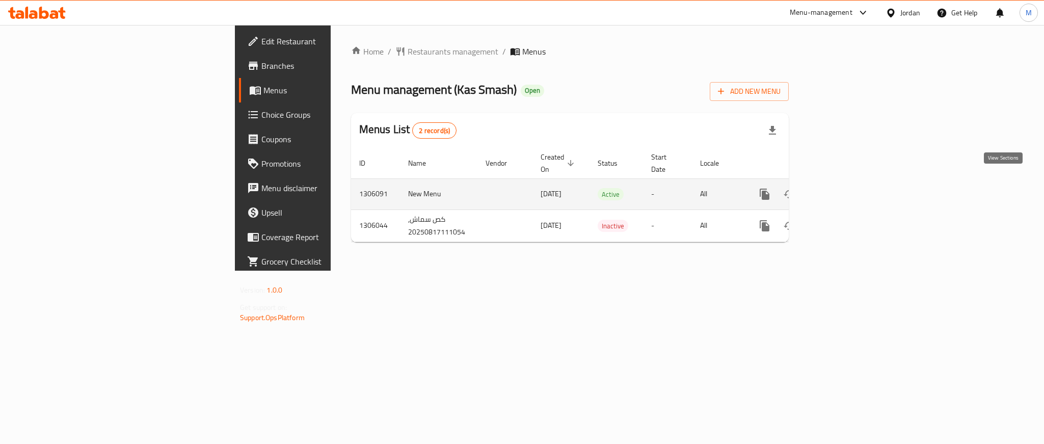
click at [845, 188] on icon "enhanced table" at bounding box center [838, 194] width 12 height 12
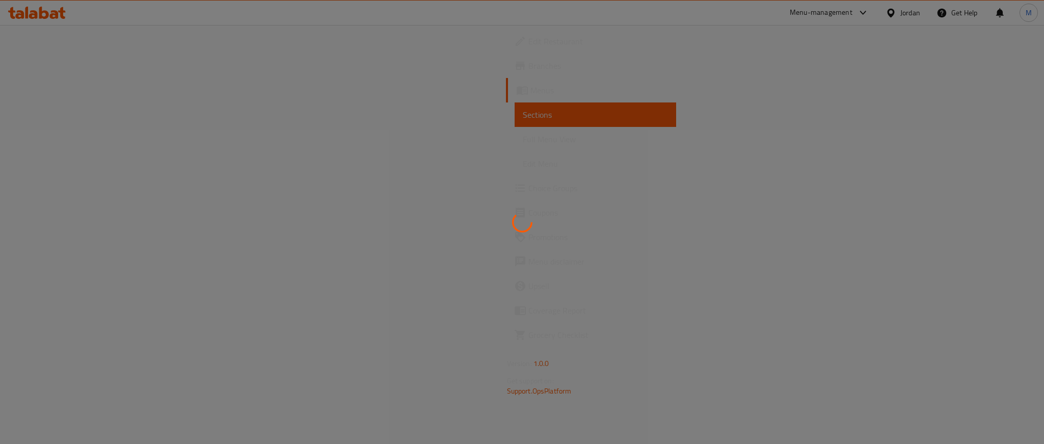
click at [81, 176] on div at bounding box center [522, 222] width 1044 height 444
click at [64, 184] on div at bounding box center [522, 222] width 1044 height 444
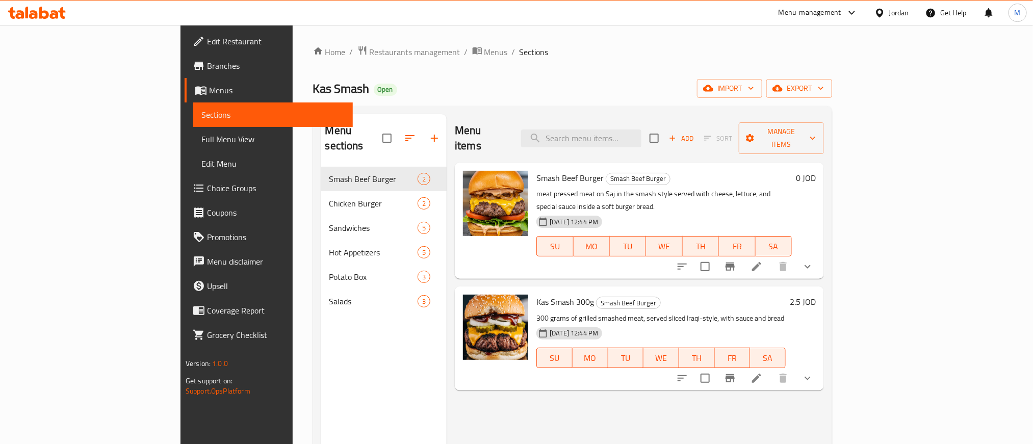
click at [185, 177] on link "Choice Groups" at bounding box center [269, 188] width 168 height 24
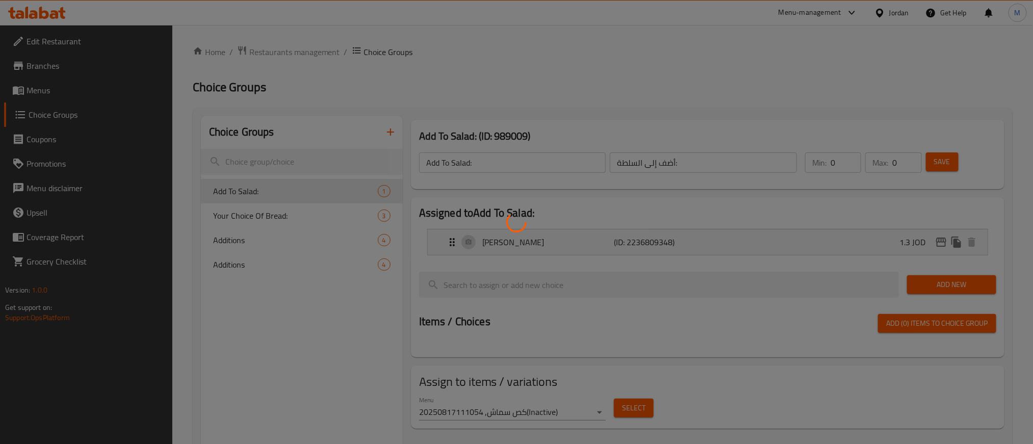
drag, startPoint x: 529, startPoint y: 78, endPoint x: 429, endPoint y: 68, distance: 101.0
drag, startPoint x: 429, startPoint y: 68, endPoint x: 344, endPoint y: 78, distance: 85.2
click at [344, 78] on div at bounding box center [516, 222] width 1033 height 444
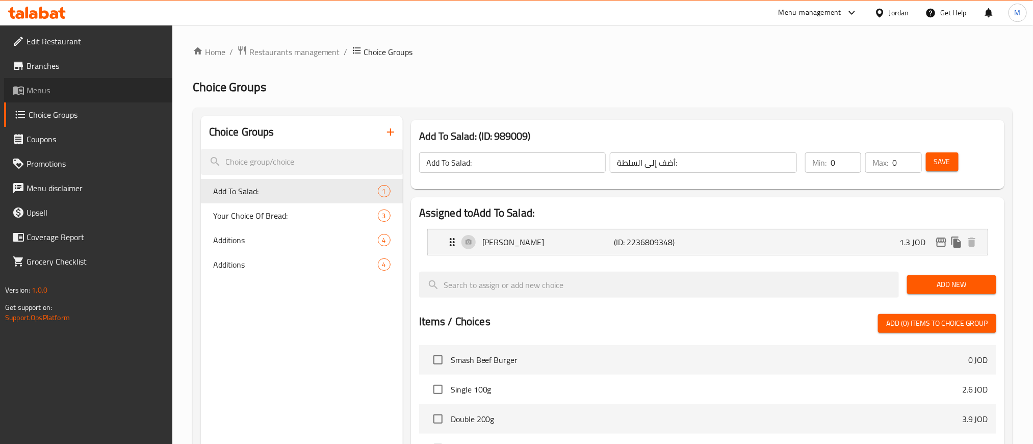
click at [52, 89] on span "Menus" at bounding box center [96, 90] width 138 height 12
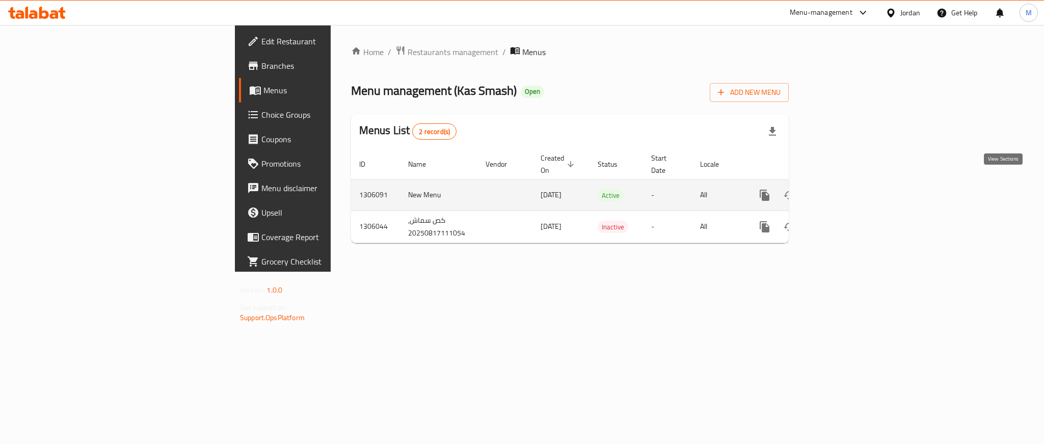
click at [845, 189] on icon "enhanced table" at bounding box center [838, 195] width 12 height 12
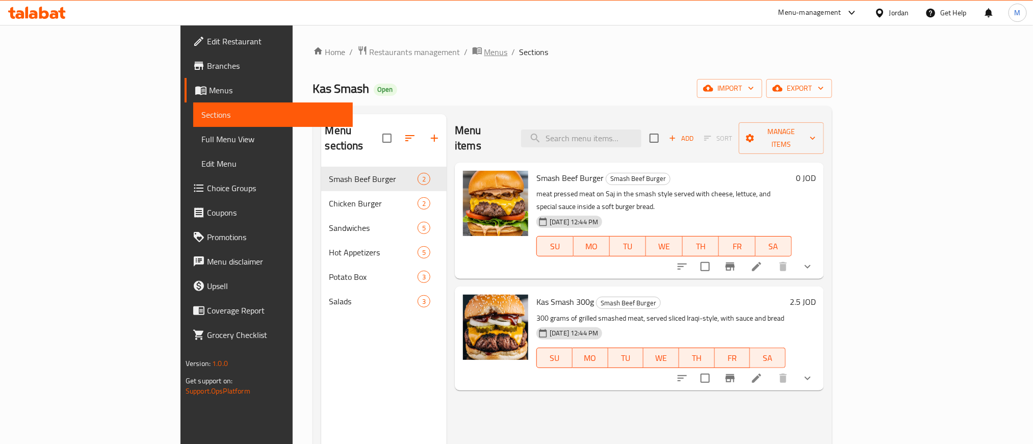
click at [484, 48] on span "Menus" at bounding box center [495, 52] width 23 height 12
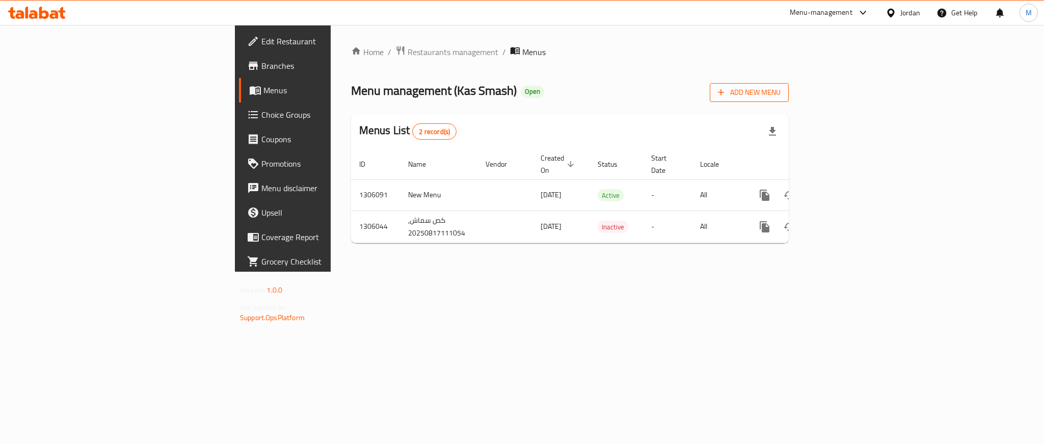
click at [781, 92] on span "Add New Menu" at bounding box center [749, 92] width 63 height 13
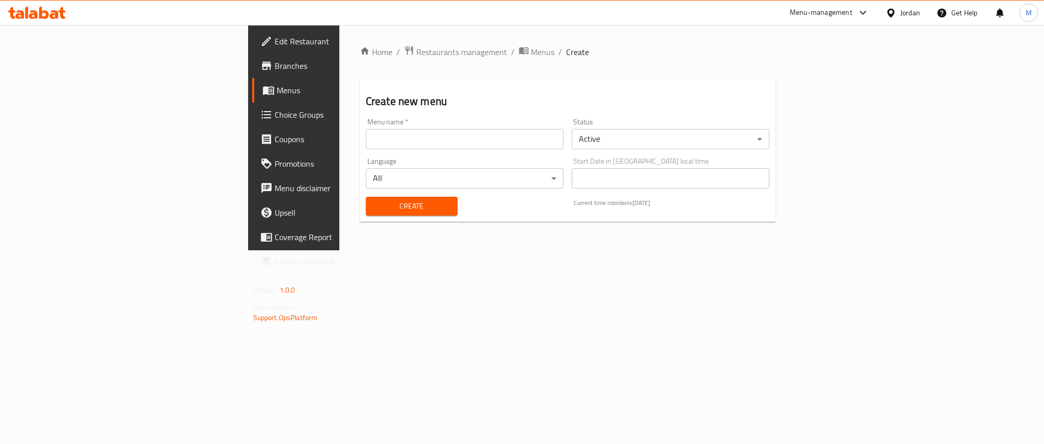
click at [753, 137] on body "​ Menu-management Jordan Get Help M Edit Restaurant Branches Menus Choice Group…" at bounding box center [522, 234] width 1044 height 419
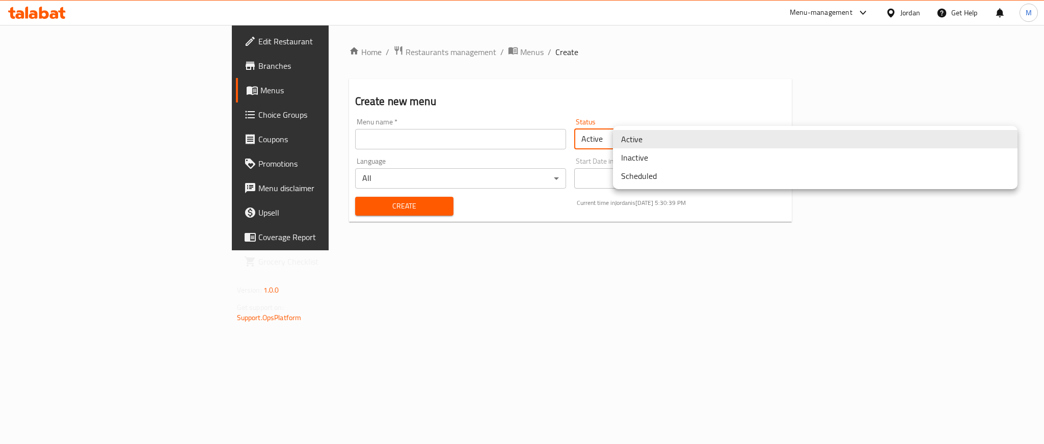
click at [666, 159] on li "Inactive" at bounding box center [815, 157] width 405 height 18
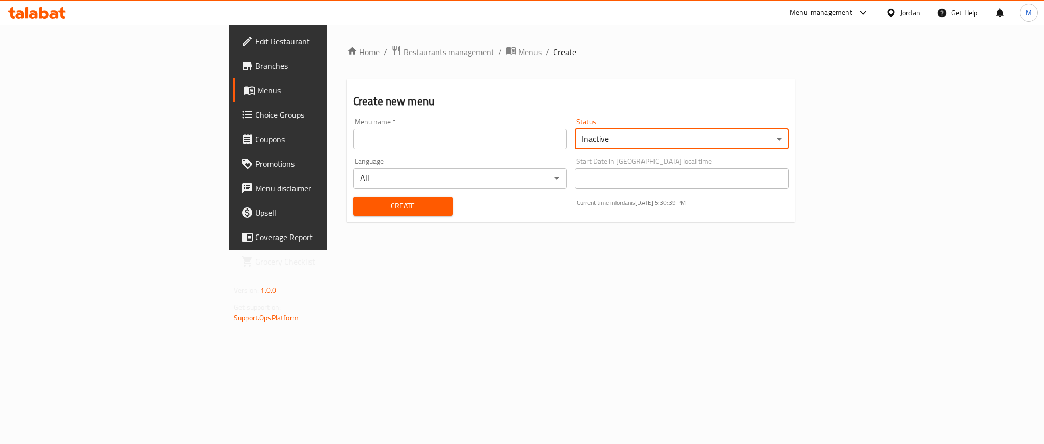
click at [459, 135] on input "text" at bounding box center [460, 139] width 214 height 20
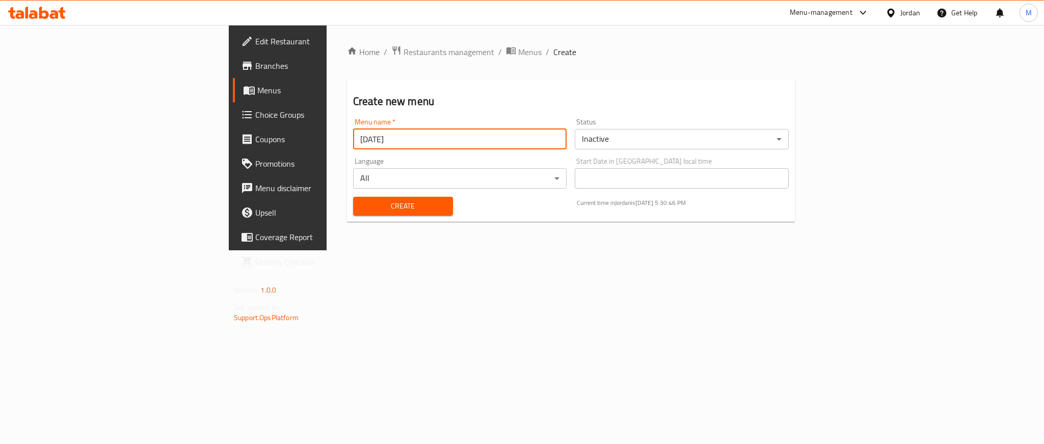
type input "15/09/2025"
click at [361, 206] on span "Create" at bounding box center [403, 206] width 84 height 13
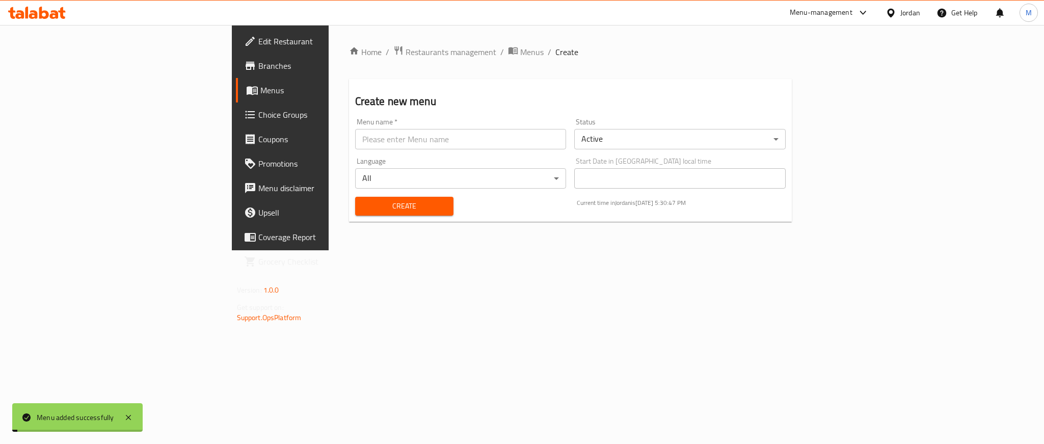
click at [365, 42] on div "Home / Restaurants management / Menus / Create Create new menu Menu name   * Me…" at bounding box center [571, 137] width 484 height 225
click at [520, 50] on span "Menus" at bounding box center [531, 52] width 23 height 12
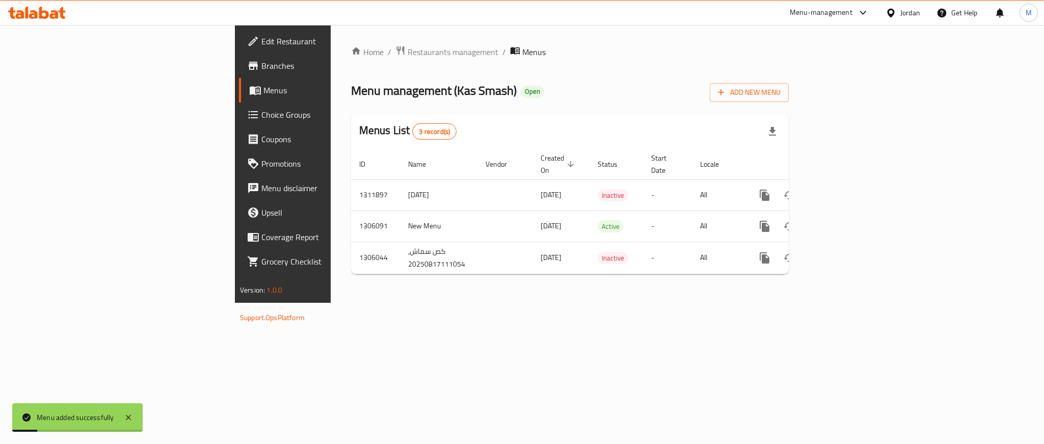
drag, startPoint x: 709, startPoint y: 109, endPoint x: 660, endPoint y: 86, distance: 55.2
drag, startPoint x: 660, startPoint y: 86, endPoint x: 591, endPoint y: 83, distance: 68.9
click at [591, 83] on div "Menu management ( Kas Smash ) Open Add New Menu" at bounding box center [570, 90] width 438 height 23
drag, startPoint x: 638, startPoint y: 36, endPoint x: 590, endPoint y: 46, distance: 49.1
click at [589, 43] on div "Home / Restaurants management / Menus Menu management ( Kas Smash ) Open Add Ne…" at bounding box center [570, 164] width 479 height 278
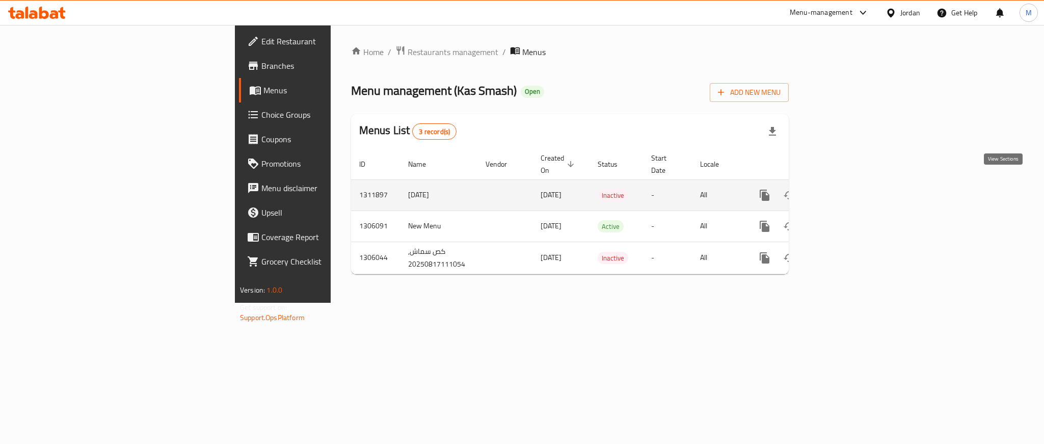
click at [843, 191] on icon "enhanced table" at bounding box center [838, 195] width 9 height 9
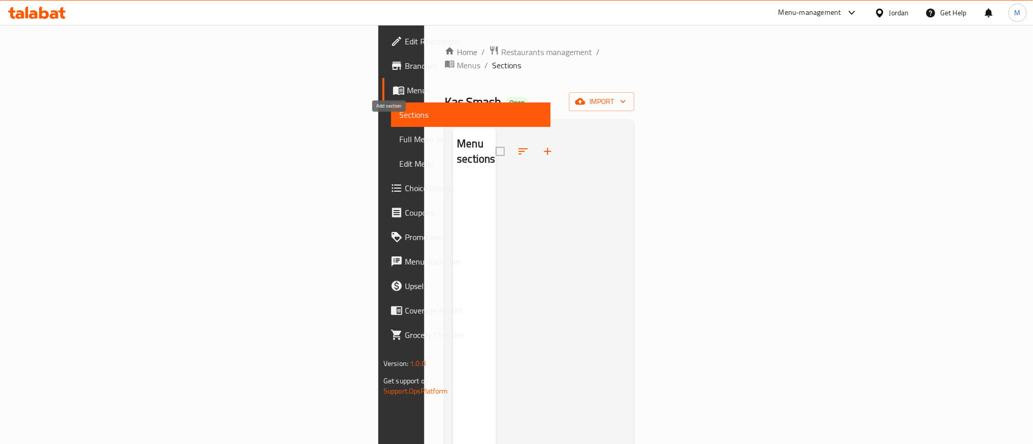
click at [541, 145] on icon "button" at bounding box center [547, 151] width 12 height 12
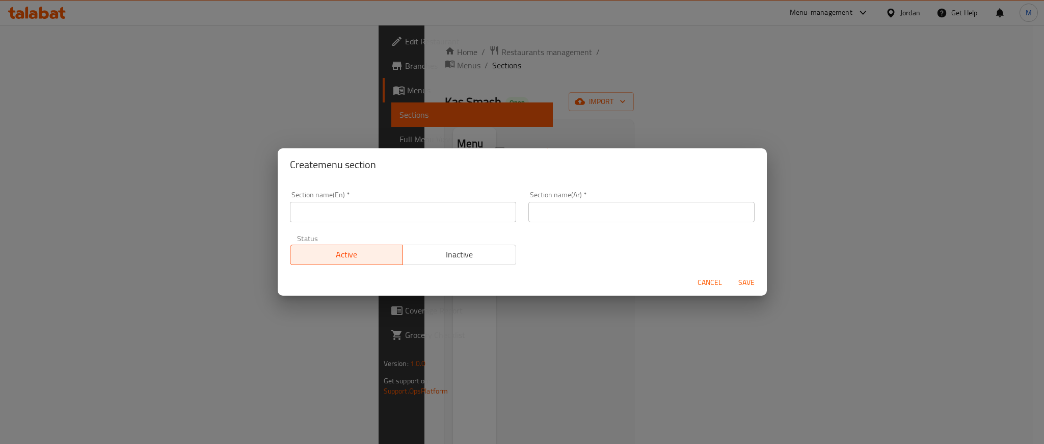
click button "Cancel" at bounding box center [710, 282] width 33 height 19
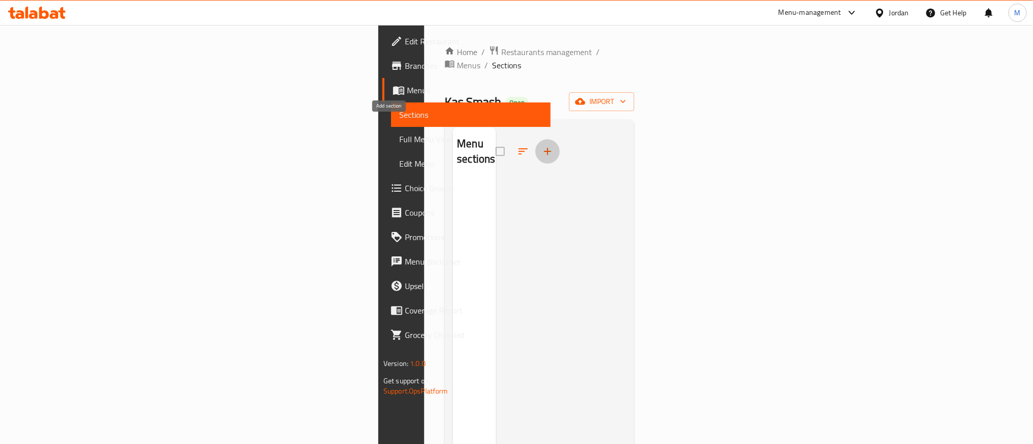
click at [541, 145] on icon "button" at bounding box center [547, 151] width 12 height 12
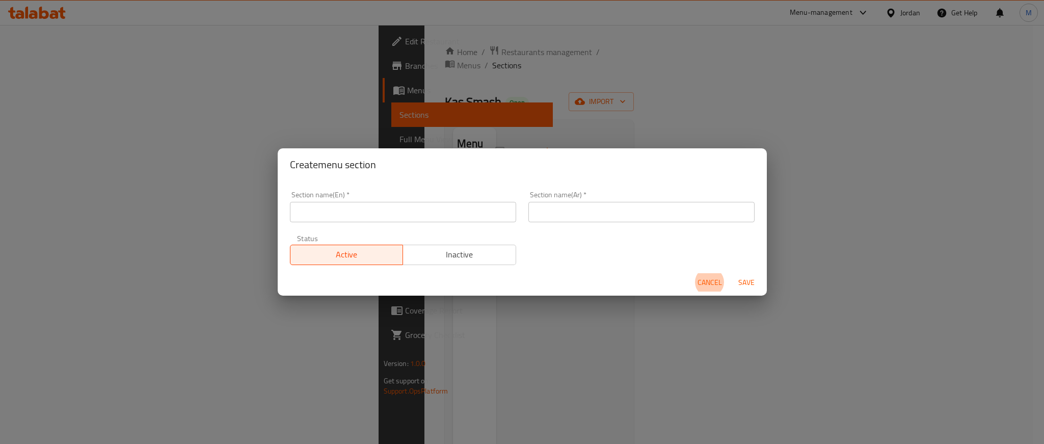
click at [560, 216] on input "text" at bounding box center [642, 212] width 226 height 20
click at [560, 216] on input "هوت دوك" at bounding box center [642, 212] width 226 height 20
type input "هوت دوك"
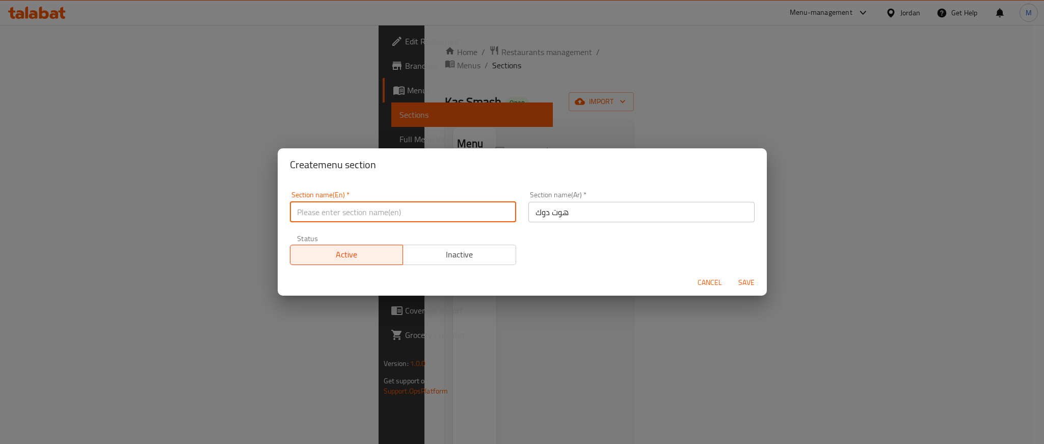
click at [383, 210] on input "text" at bounding box center [403, 212] width 226 height 20
paste input "Hot Doc"
type input "Hot Doc"
click at [564, 262] on div "Section name(En)   * Hot Doc Section name(En) * Section name(Ar)   * هوت دوك Se…" at bounding box center [522, 228] width 477 height 86
click at [749, 278] on span "Save" at bounding box center [746, 282] width 24 height 13
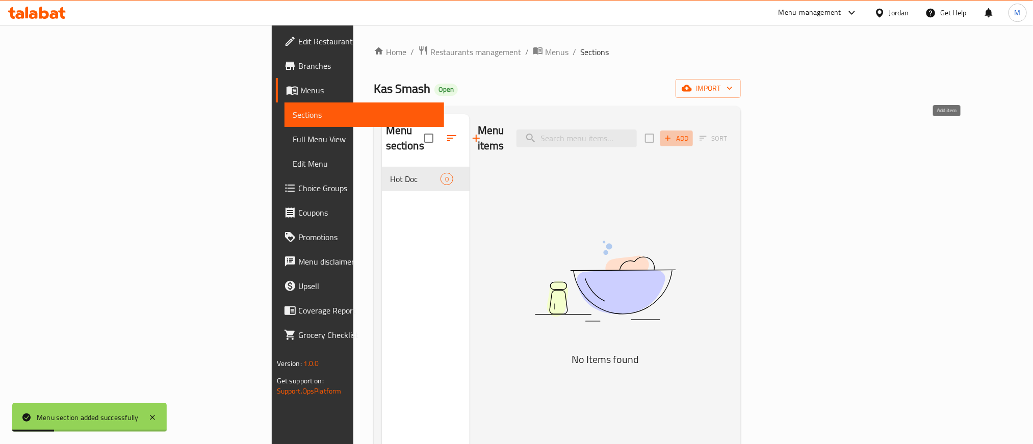
click at [690, 133] on span "Add" at bounding box center [677, 139] width 28 height 12
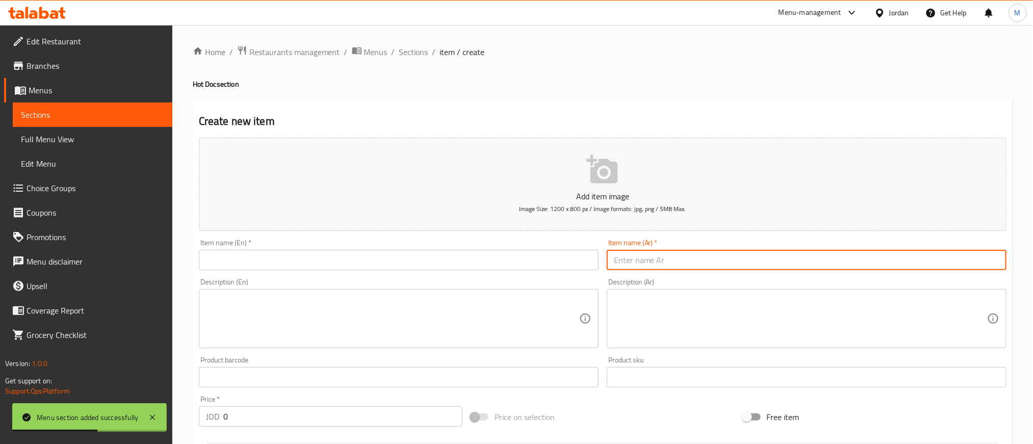
click at [815, 260] on input "text" at bounding box center [807, 260] width 400 height 20
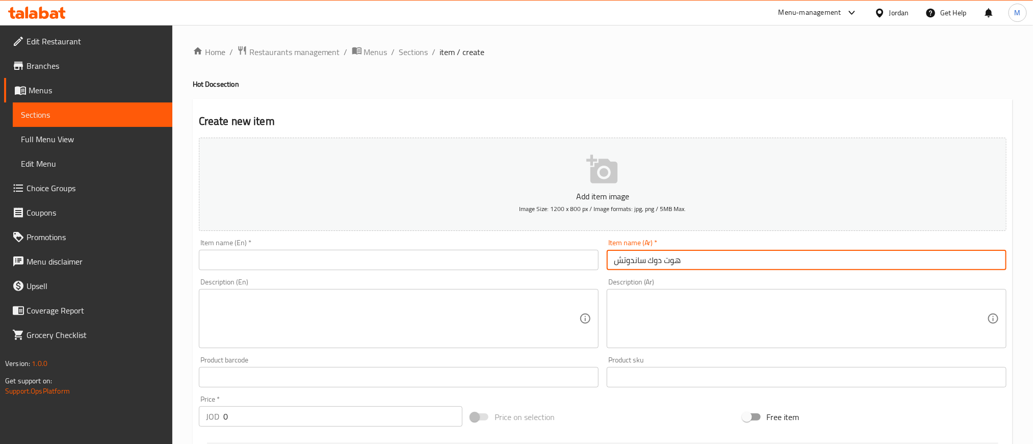
type input "هوت دوك ساندوتش"
click at [626, 260] on input "هوت دوك ساندوتش" at bounding box center [807, 260] width 400 height 20
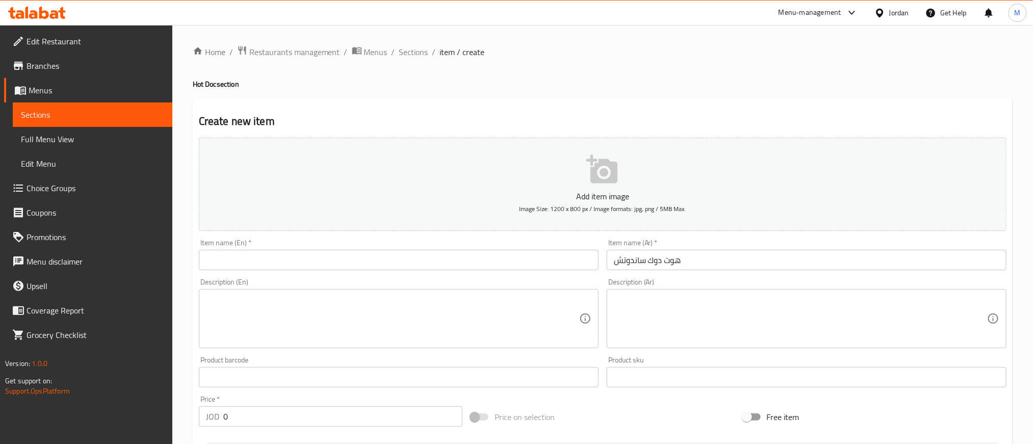
click at [404, 291] on div "Description (En)" at bounding box center [399, 318] width 400 height 59
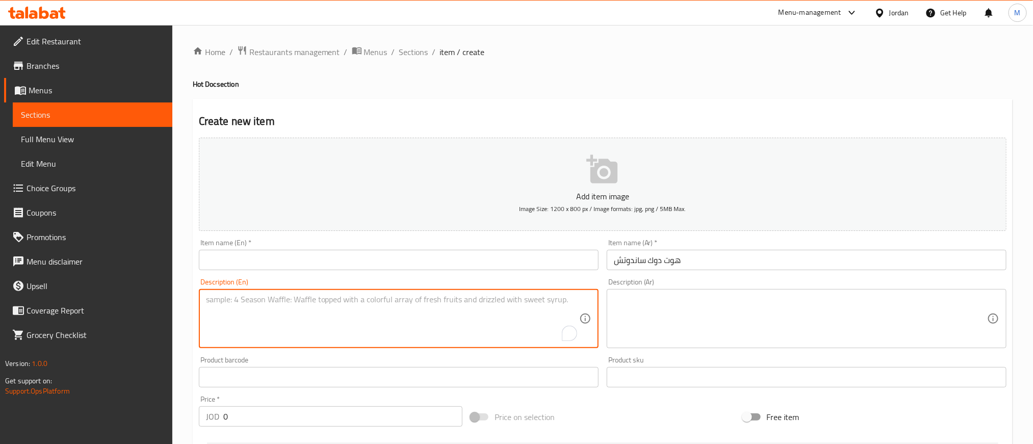
click at [410, 275] on div "Description (En) Description (En)" at bounding box center [399, 313] width 408 height 78
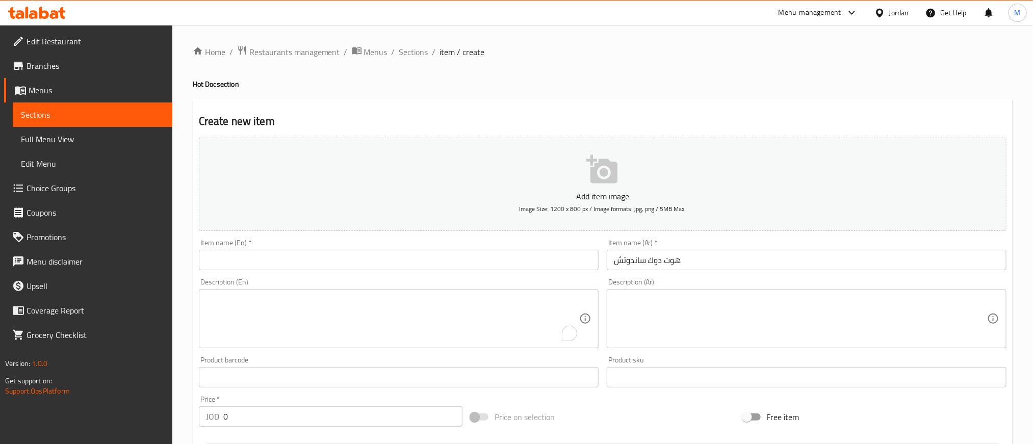
click at [410, 271] on div "Item name (En)   * Item name (En) *" at bounding box center [399, 254] width 408 height 39
click at [407, 268] on input "text" at bounding box center [399, 260] width 400 height 20
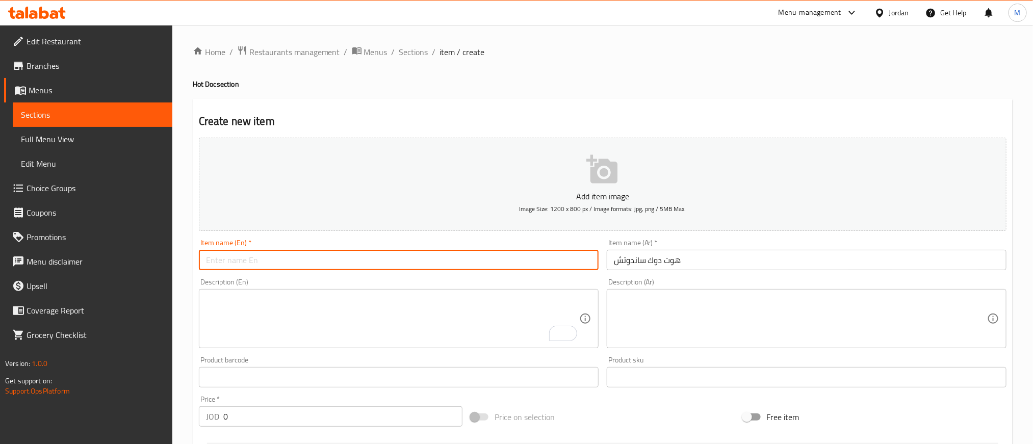
paste input "Hot Dog Sandwich"
type input "Hot Dog Sandwich"
drag, startPoint x: 575, startPoint y: 52, endPoint x: 649, endPoint y: 11, distance: 84.2
click at [584, 48] on ol "Home / Restaurants management / Menus / Sections / item / create" at bounding box center [603, 51] width 820 height 13
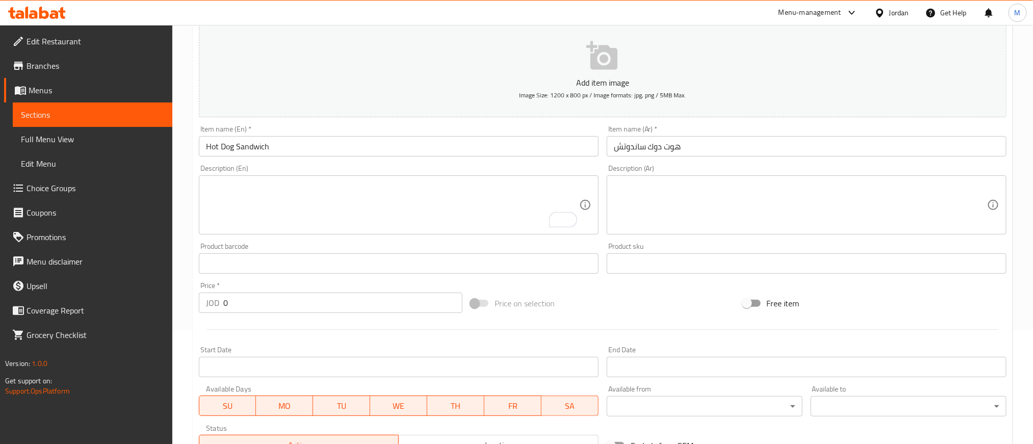
scroll to position [275, 0]
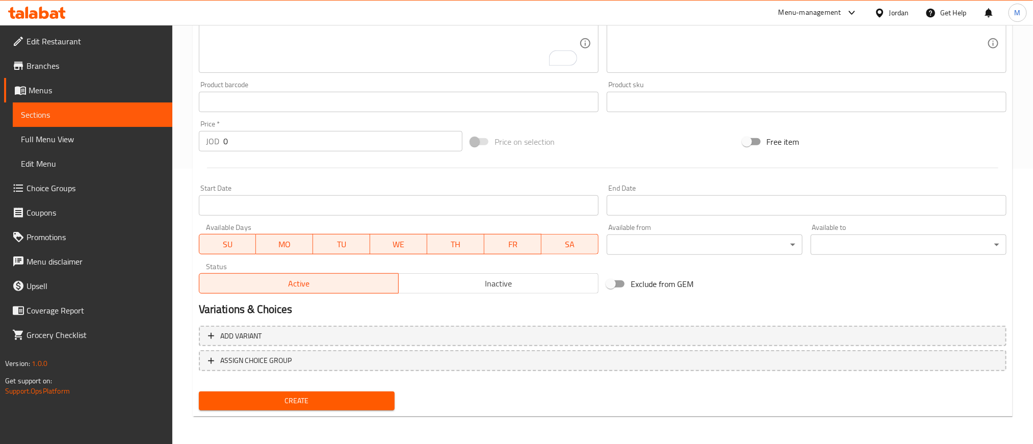
click at [411, 142] on input "0" at bounding box center [342, 141] width 239 height 20
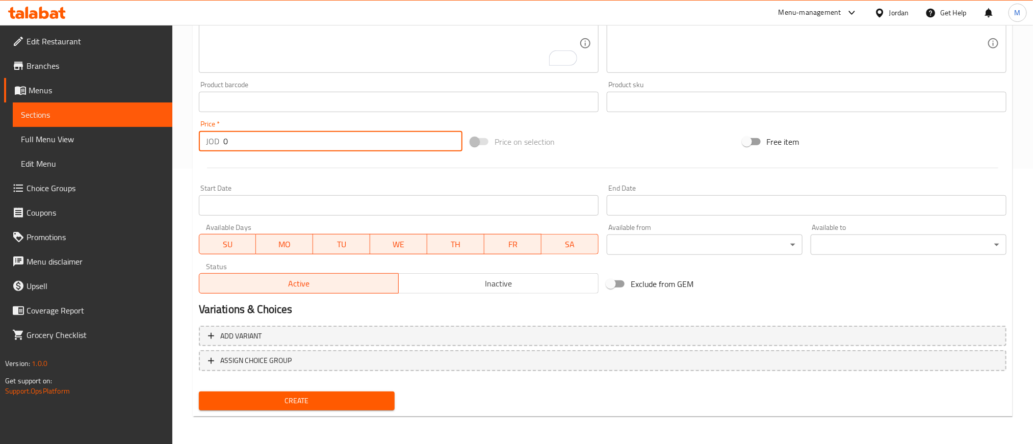
click at [411, 141] on input "0" at bounding box center [342, 141] width 239 height 20
type input "2.600"
click at [407, 176] on div at bounding box center [602, 167] width 815 height 25
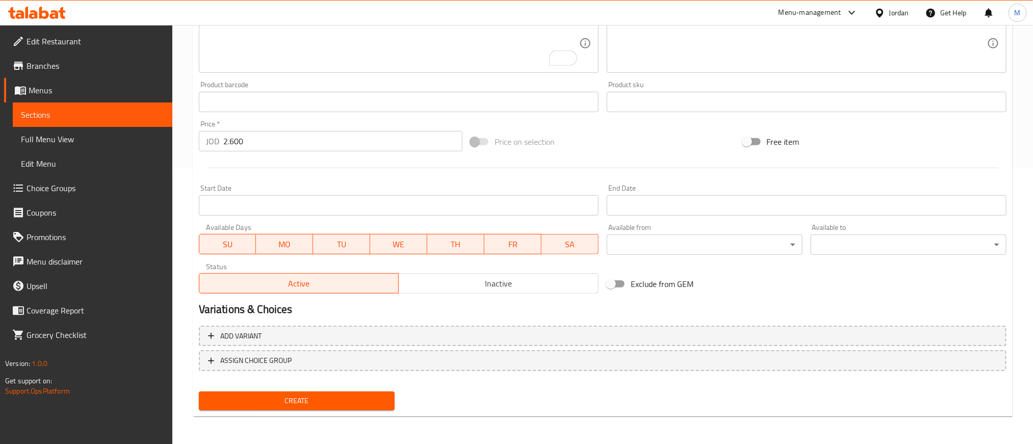
click at [304, 401] on span "Create" at bounding box center [296, 400] width 179 height 13
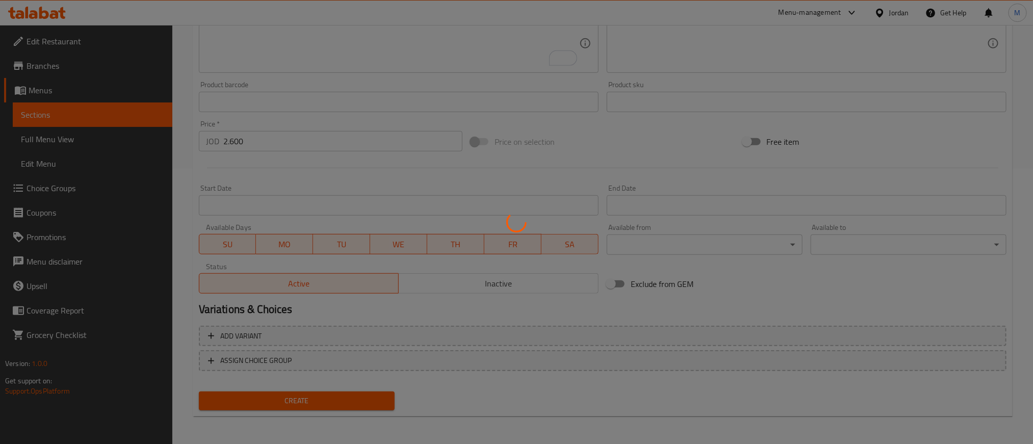
type input "0"
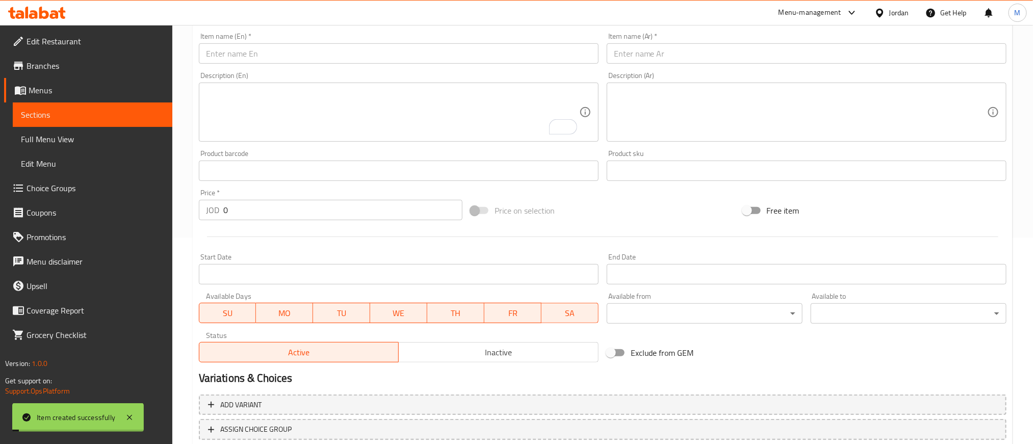
scroll to position [0, 0]
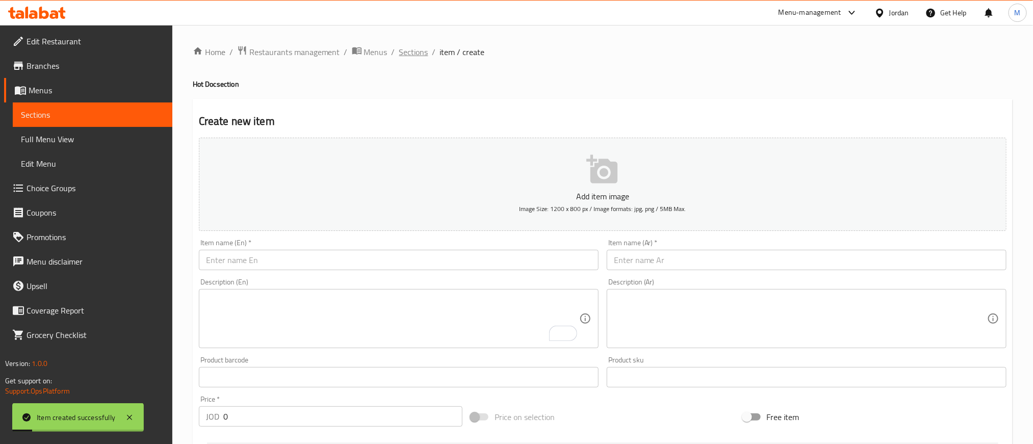
click at [413, 52] on span "Sections" at bounding box center [413, 52] width 29 height 12
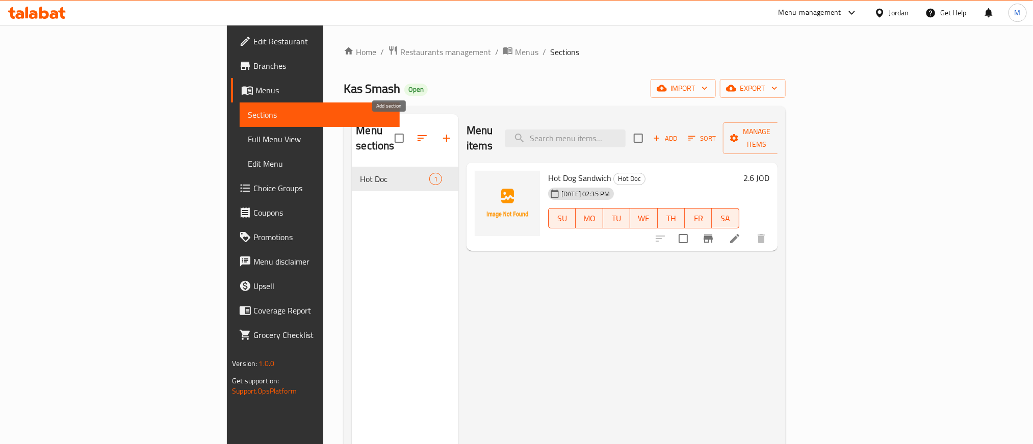
click at [440, 136] on icon "button" at bounding box center [446, 138] width 12 height 12
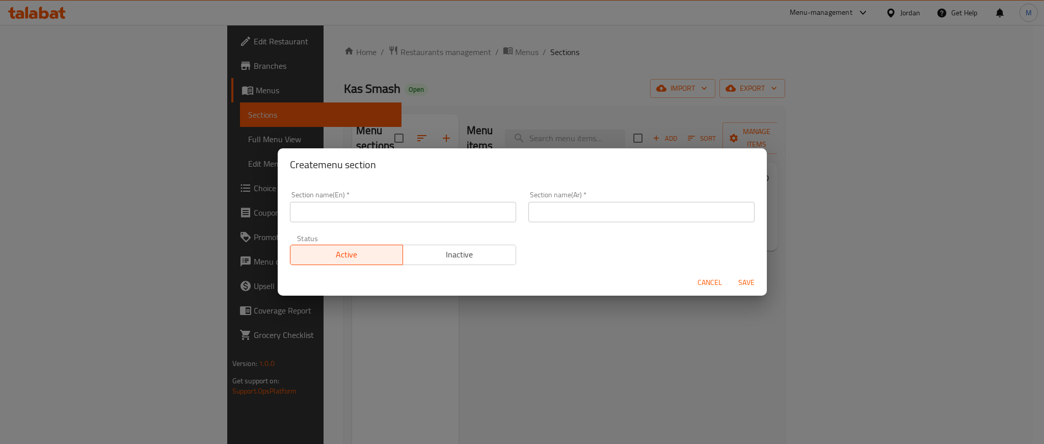
click at [606, 217] on input "text" at bounding box center [642, 212] width 226 height 20
click at [602, 211] on input "مقبيلا ساخنة" at bounding box center [642, 212] width 226 height 20
click at [562, 213] on input "مقبيلا ساخنة" at bounding box center [642, 212] width 226 height 20
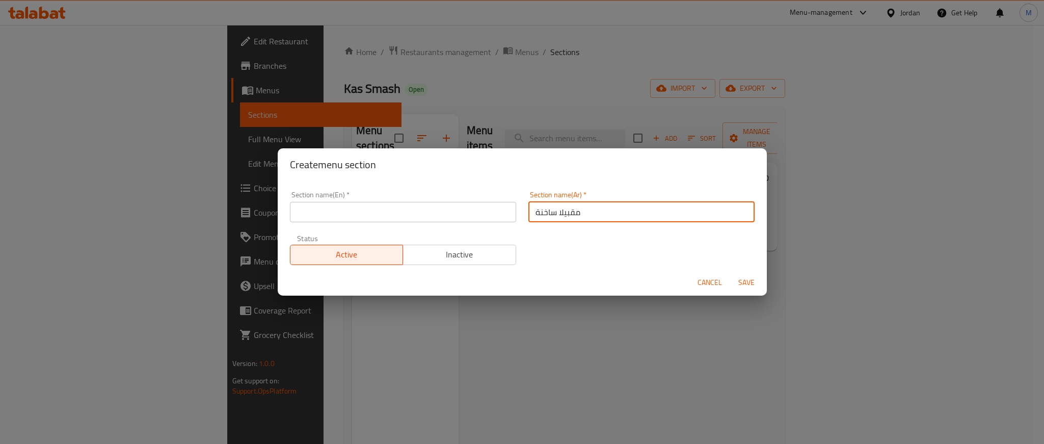
click at [562, 213] on input "مقبيلا ساخنة" at bounding box center [642, 212] width 226 height 20
click at [563, 213] on input "مقبيلات ساخنة" at bounding box center [642, 212] width 226 height 20
type input "مقبيلات ساخنة"
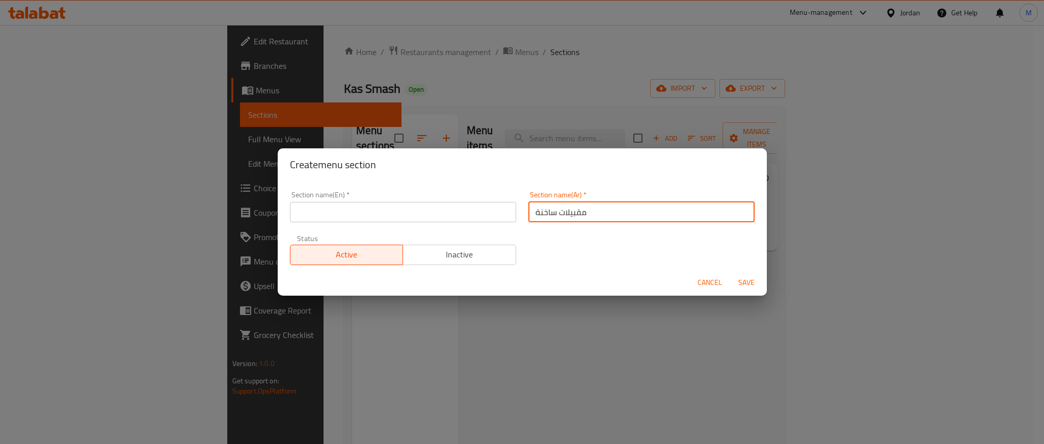
click at [389, 217] on input "text" at bounding box center [403, 212] width 226 height 20
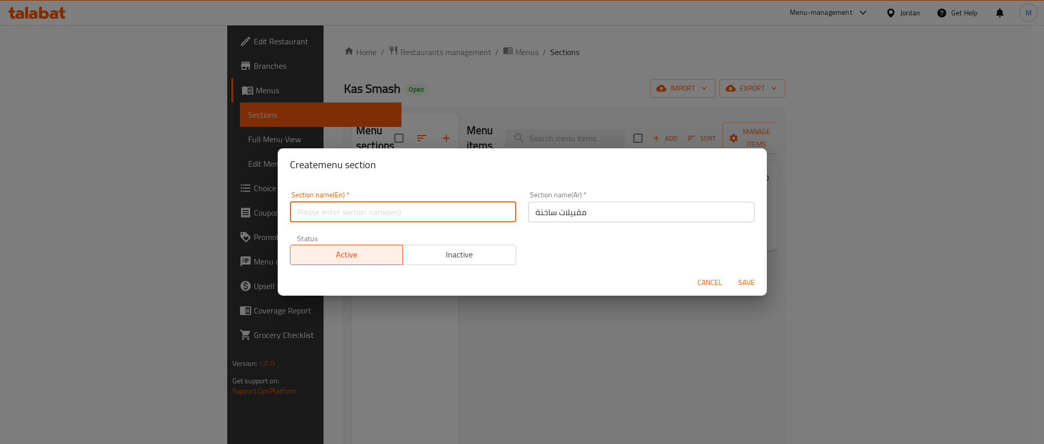
paste input "Hot appetizers"
click at [387, 216] on input "Hot appetizers" at bounding box center [403, 212] width 226 height 20
type input "Hot Appetizers"
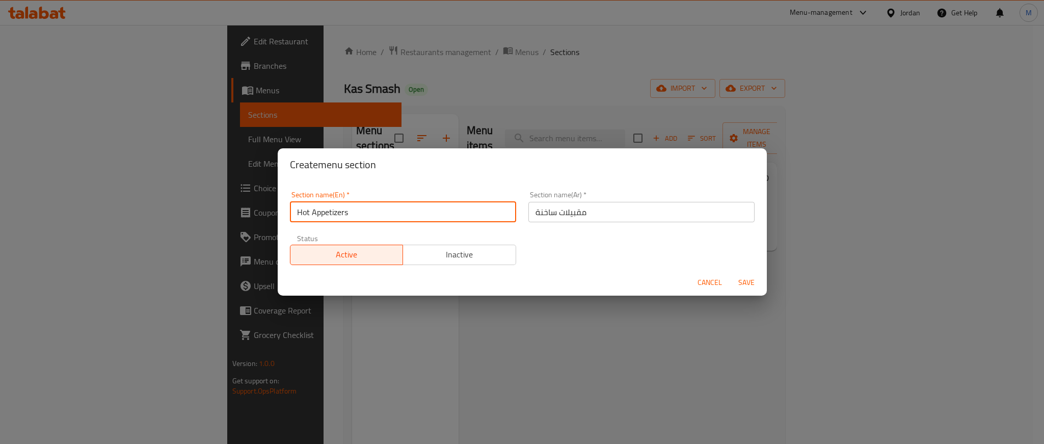
click at [580, 245] on div "Section name(En)   * Hot Appetizers Section name(En) * Section name(Ar)   * مقب…" at bounding box center [522, 228] width 477 height 86
click at [745, 288] on span "Save" at bounding box center [746, 282] width 24 height 13
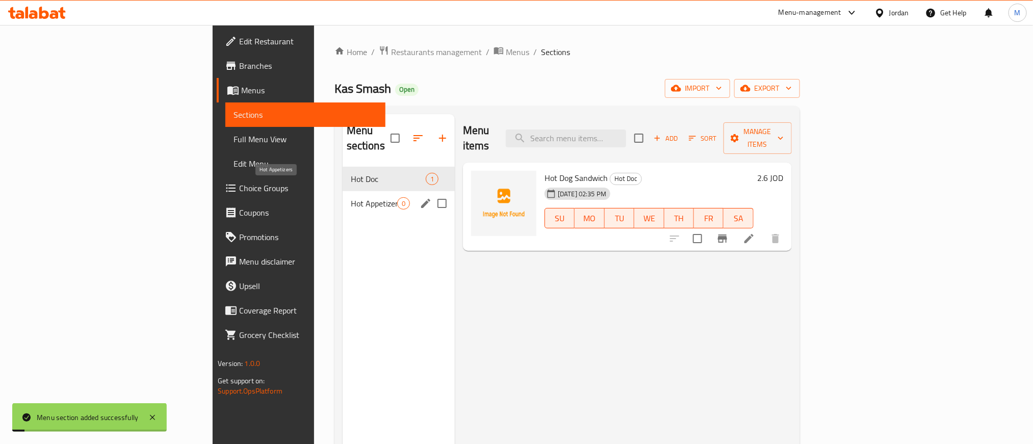
click at [351, 197] on span "Hot Appetizers" at bounding box center [374, 203] width 46 height 12
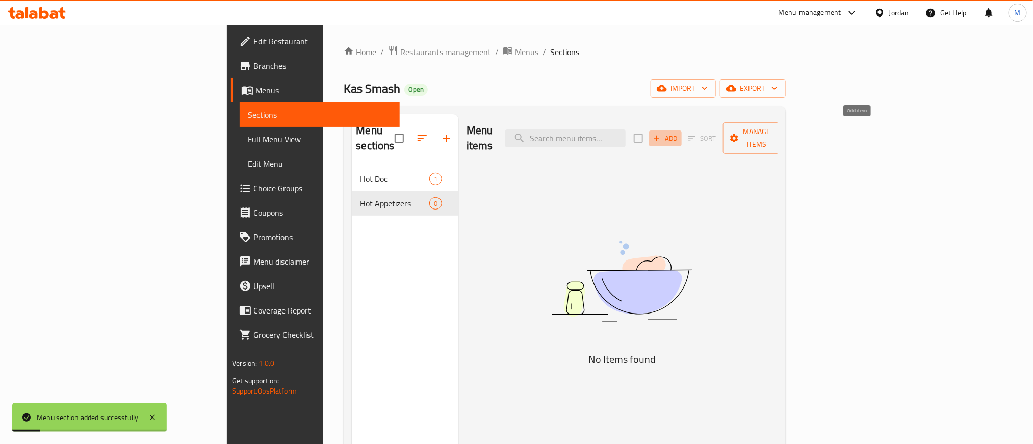
click at [661, 134] on icon "button" at bounding box center [656, 138] width 9 height 9
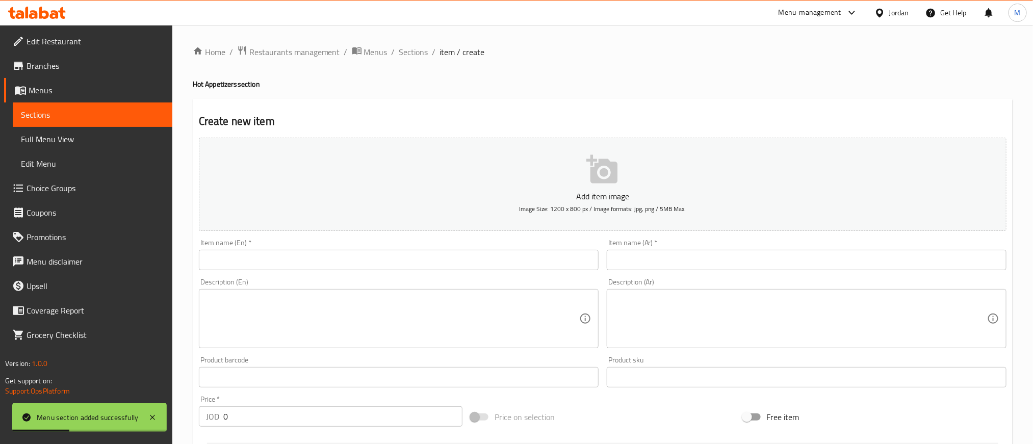
click at [780, 261] on input "text" at bounding box center [807, 260] width 400 height 20
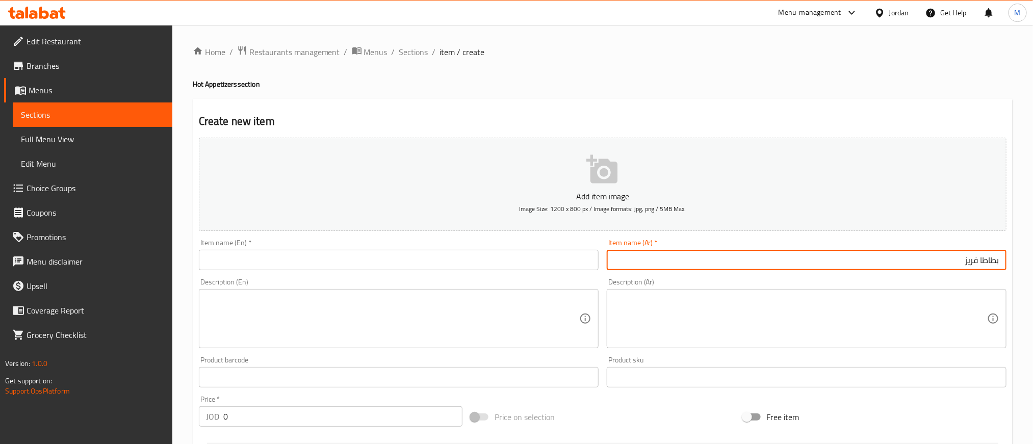
click at [879, 263] on input "بطاطا فريز" at bounding box center [807, 260] width 400 height 20
type input "بطاطا فريز"
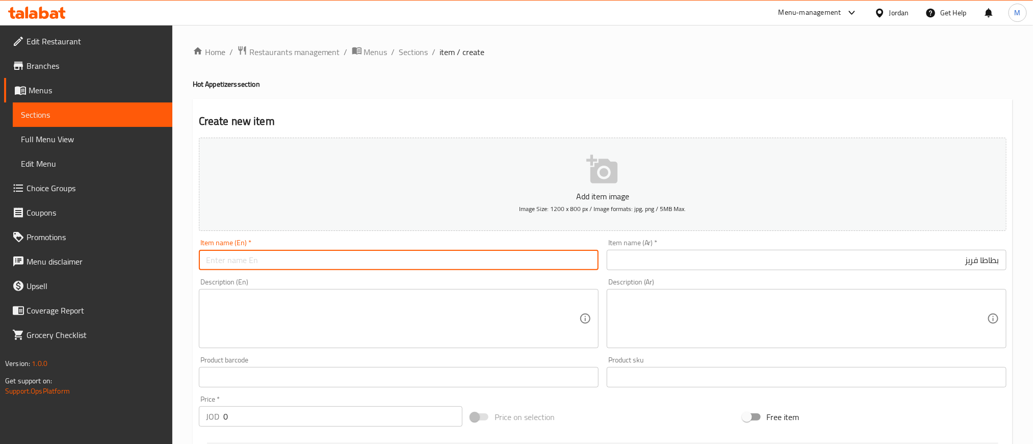
click at [364, 268] on input "text" at bounding box center [399, 260] width 400 height 20
paste input "Freeze potatoes"
click at [364, 268] on input "Freeze potatoes" at bounding box center [399, 260] width 400 height 20
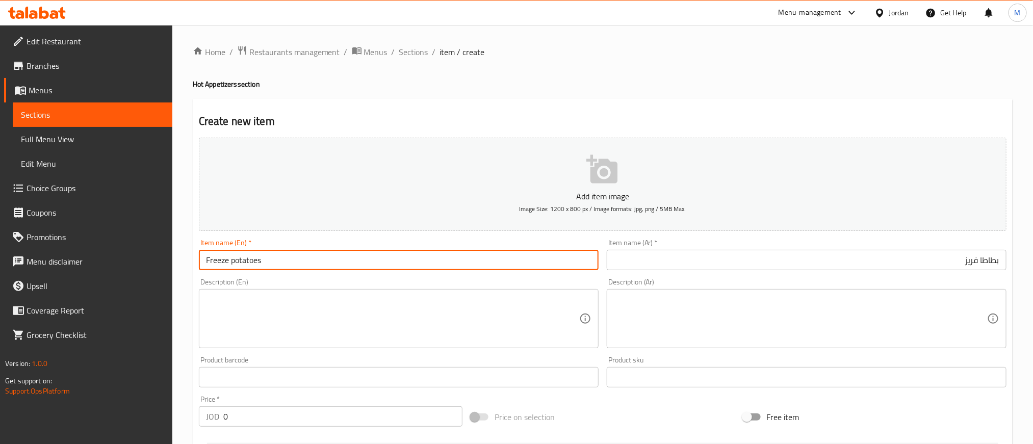
type input "Freeze potatoes"
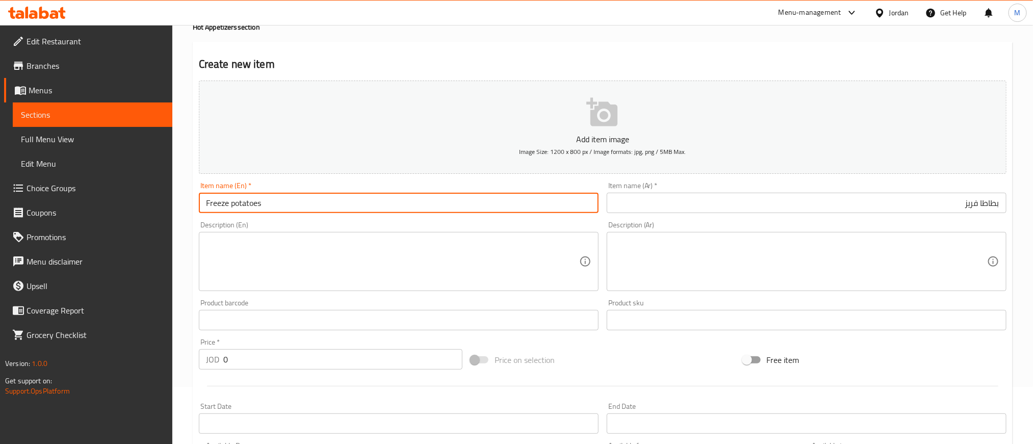
scroll to position [229, 0]
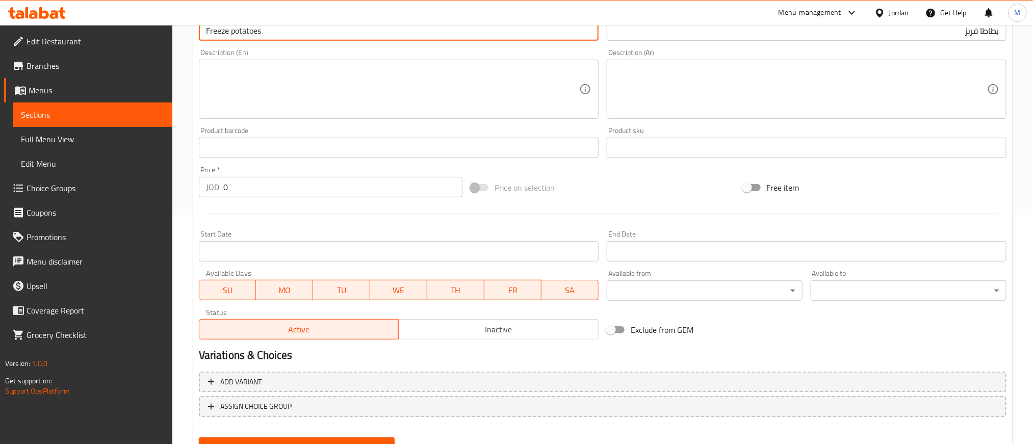
click at [311, 196] on input "0" at bounding box center [342, 187] width 239 height 20
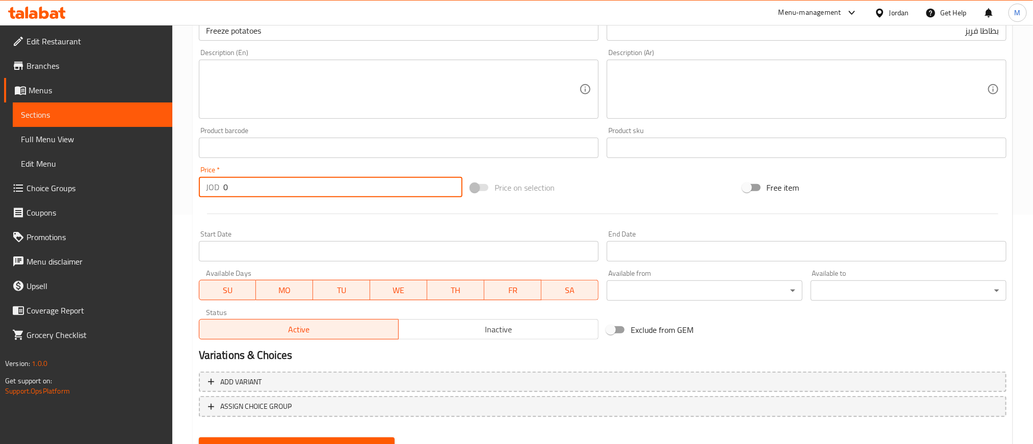
click at [311, 196] on input "0" at bounding box center [342, 187] width 239 height 20
type input "1.300"
click at [397, 354] on h2 "Variations & Choices" at bounding box center [602, 355] width 807 height 15
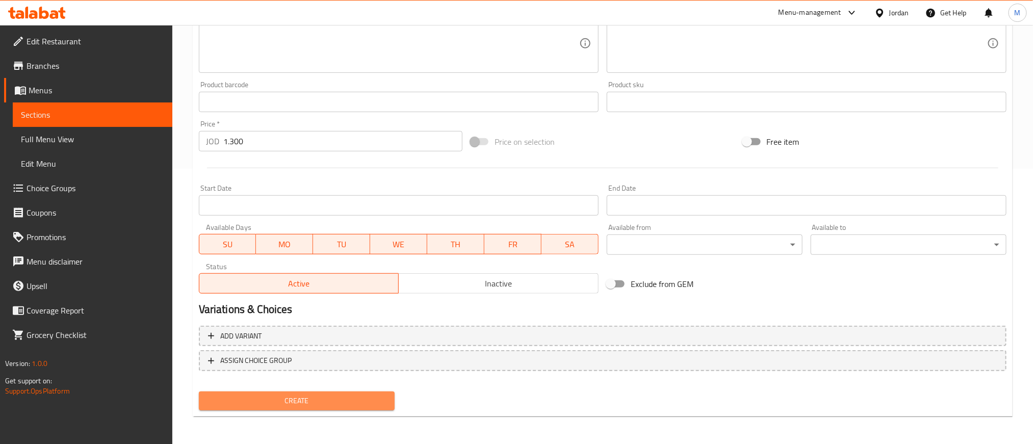
click at [381, 391] on button "Create" at bounding box center [297, 400] width 196 height 19
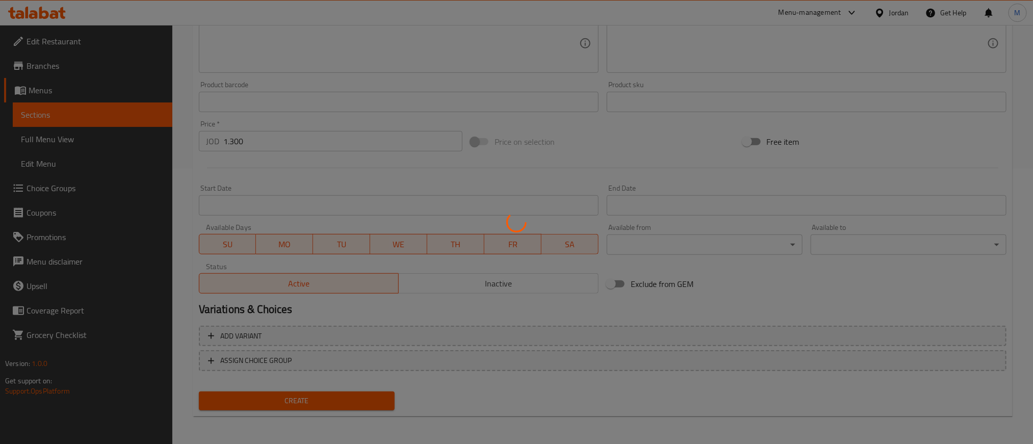
type input "0"
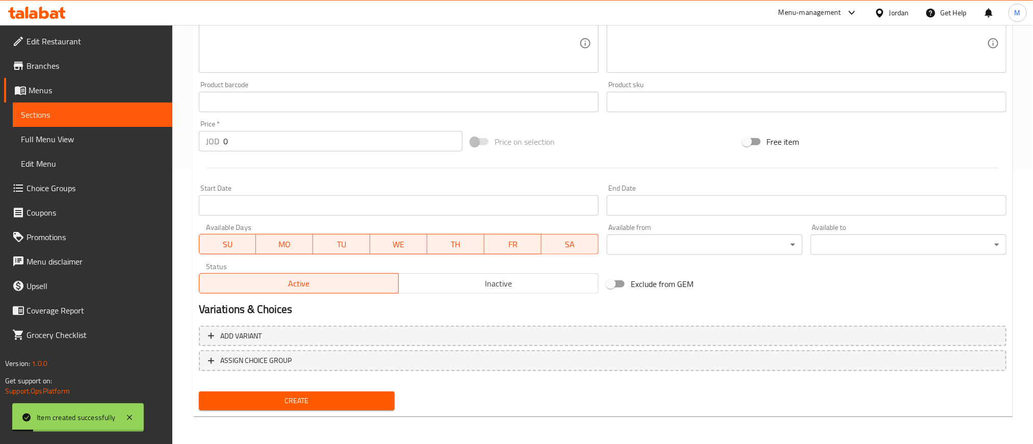
scroll to position [0, 0]
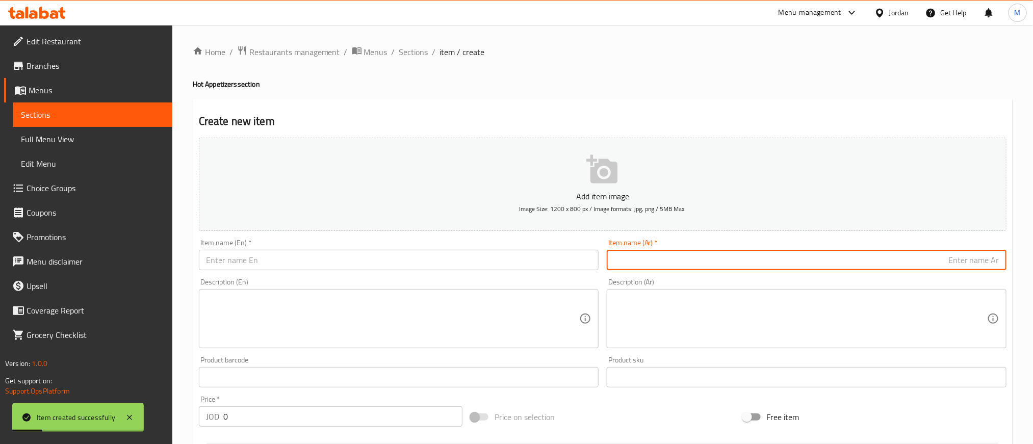
click at [815, 261] on input "text" at bounding box center [807, 260] width 400 height 20
click at [815, 261] on input "بطاطا ودجز" at bounding box center [807, 260] width 400 height 20
type input "بطاطا ودجز"
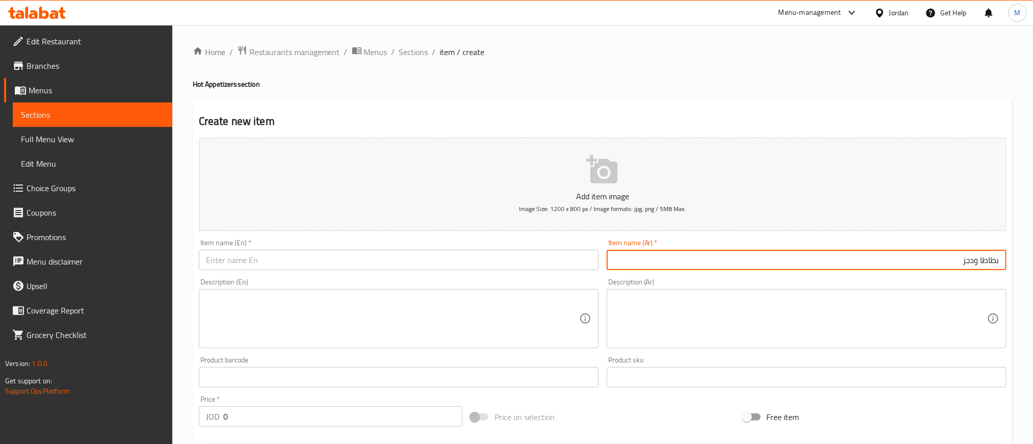
click at [314, 252] on input "text" at bounding box center [399, 260] width 400 height 20
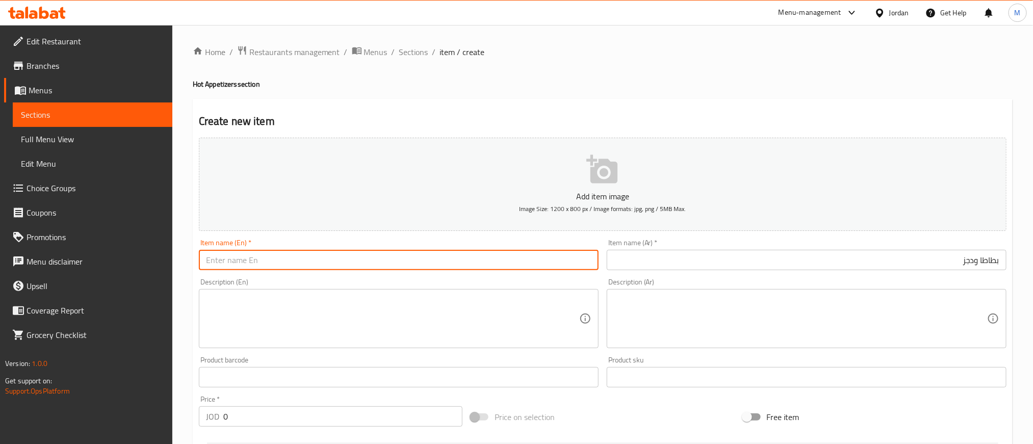
paste input "Potato wedges"
click at [311, 261] on input "Potato wedges" at bounding box center [399, 260] width 400 height 20
type input "Potato Wedges"
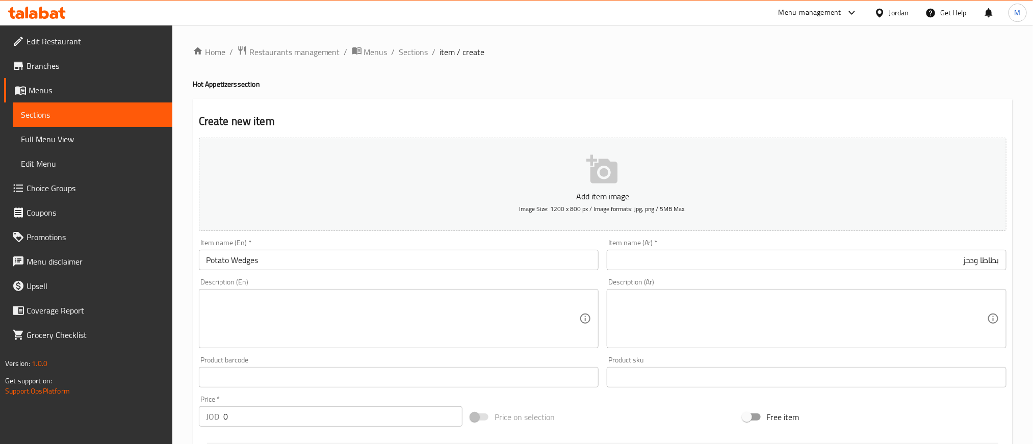
click at [480, 73] on div "Home / Restaurants management / Menus / Sections / item / create Hot Appetizers…" at bounding box center [603, 372] width 820 height 654
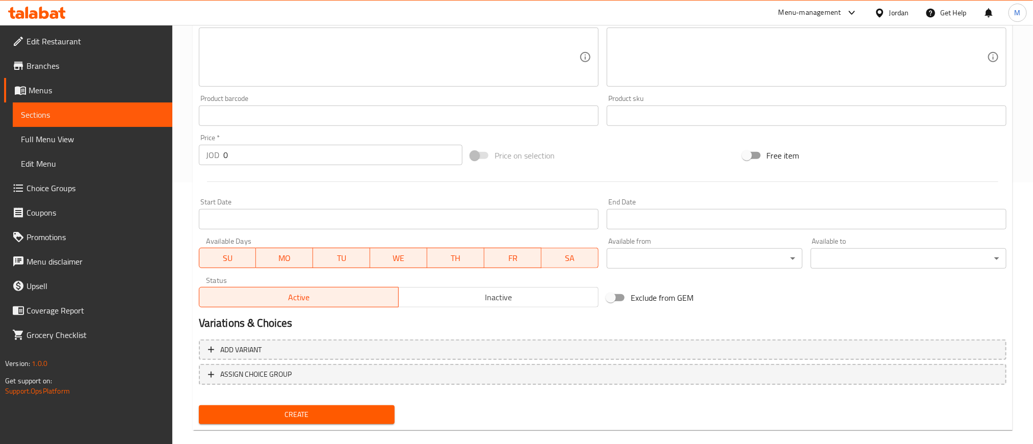
scroll to position [275, 0]
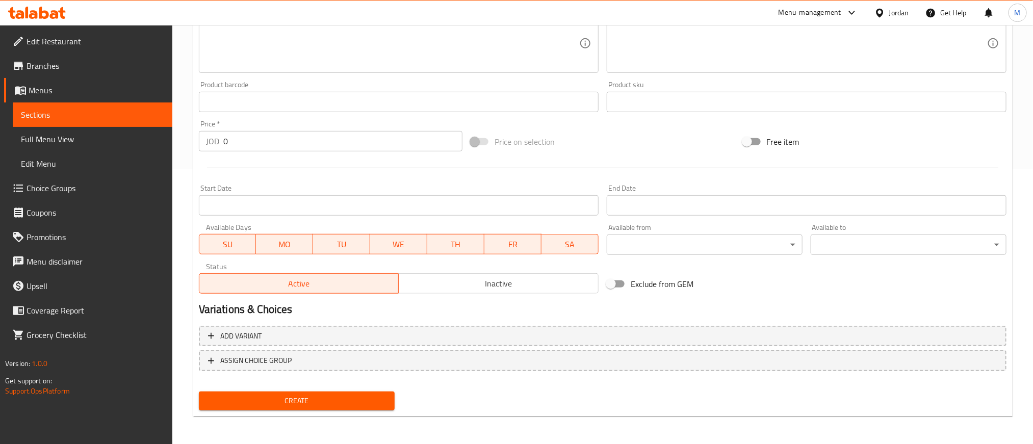
click at [369, 144] on input "0" at bounding box center [342, 141] width 239 height 20
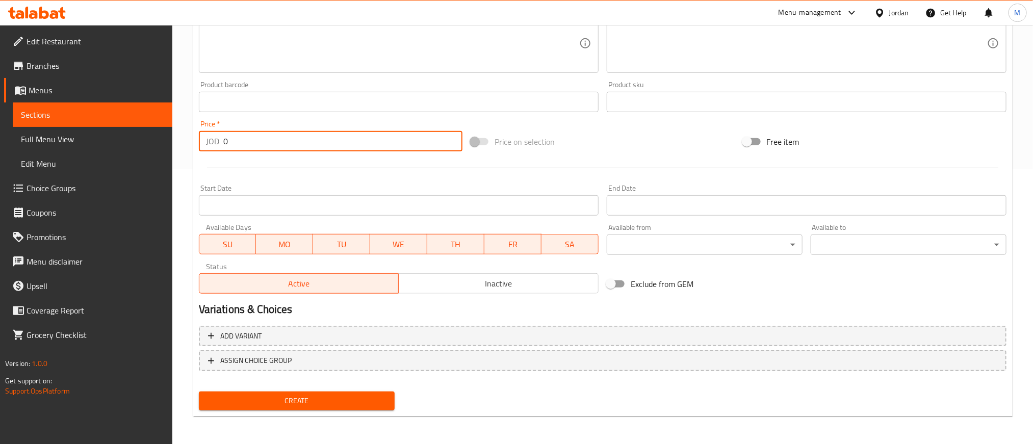
click at [369, 144] on input "0" at bounding box center [342, 141] width 239 height 20
type input "1.950"
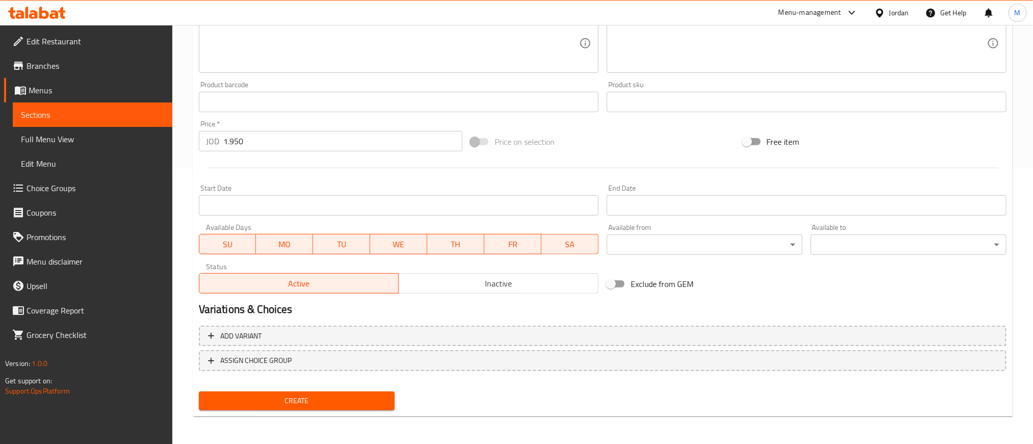
click at [373, 167] on div at bounding box center [602, 167] width 815 height 25
click at [341, 401] on span "Create" at bounding box center [296, 400] width 179 height 13
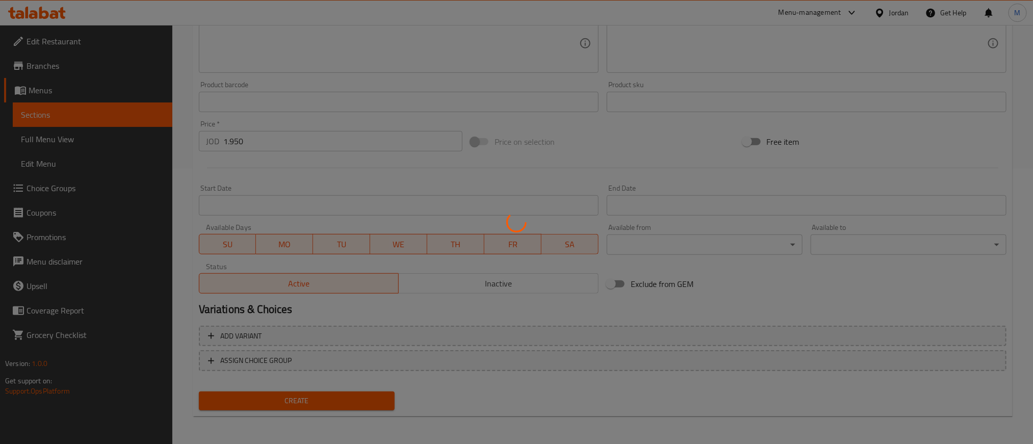
type input "0"
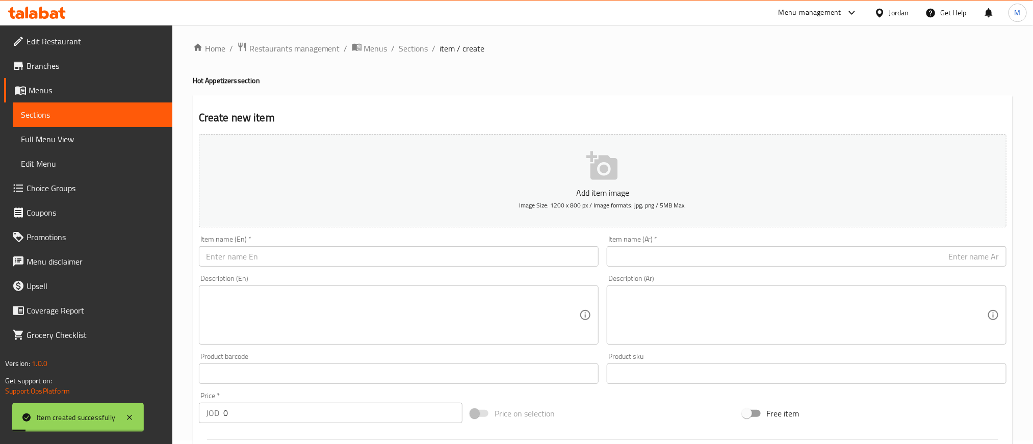
scroll to position [0, 0]
click at [800, 270] on input "text" at bounding box center [807, 260] width 400 height 20
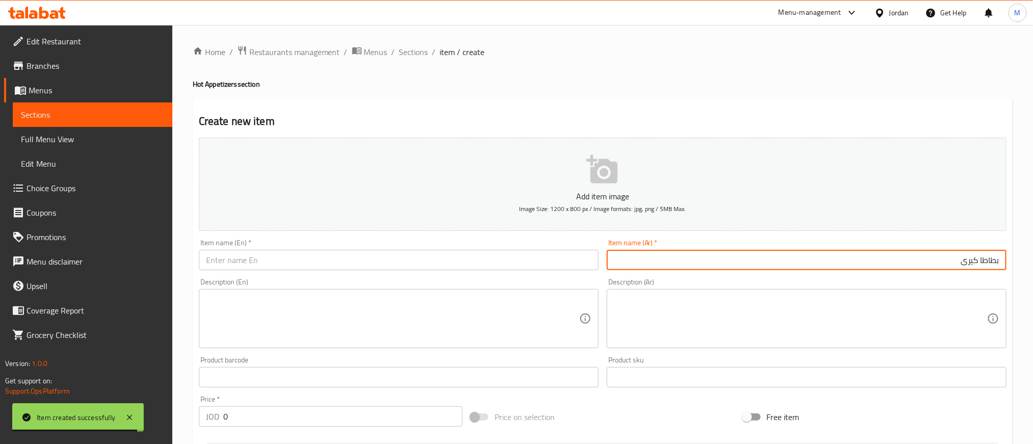
click at [811, 264] on input "بطاطا كيرى" at bounding box center [807, 260] width 400 height 20
type input "بطاطا كيرى"
click at [453, 253] on input "text" at bounding box center [399, 260] width 400 height 20
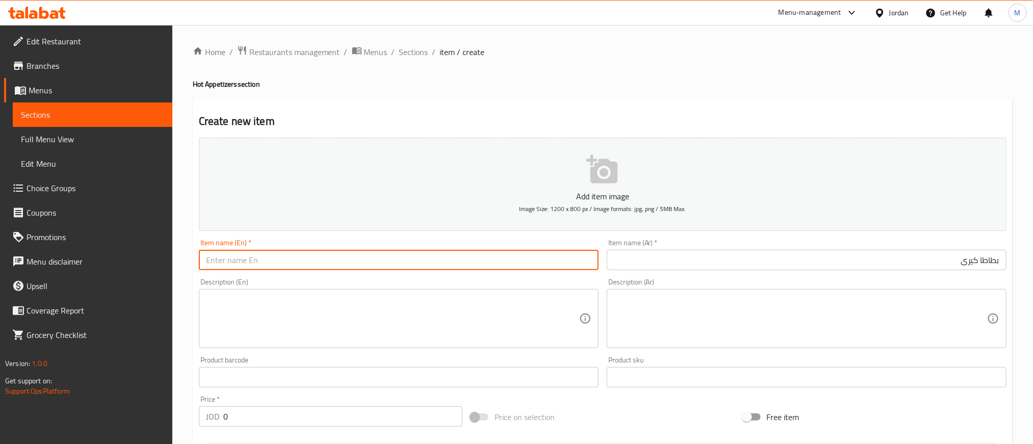
paste input "Kiri potatoes"
click at [450, 258] on input "Kiri potatoes" at bounding box center [399, 260] width 400 height 20
type input "Kiri Potatoes"
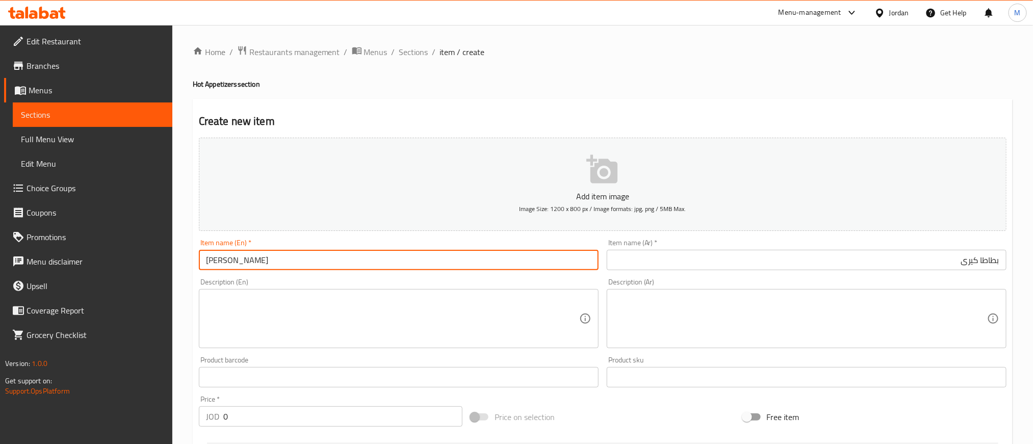
click at [333, 416] on input "0" at bounding box center [342, 416] width 239 height 20
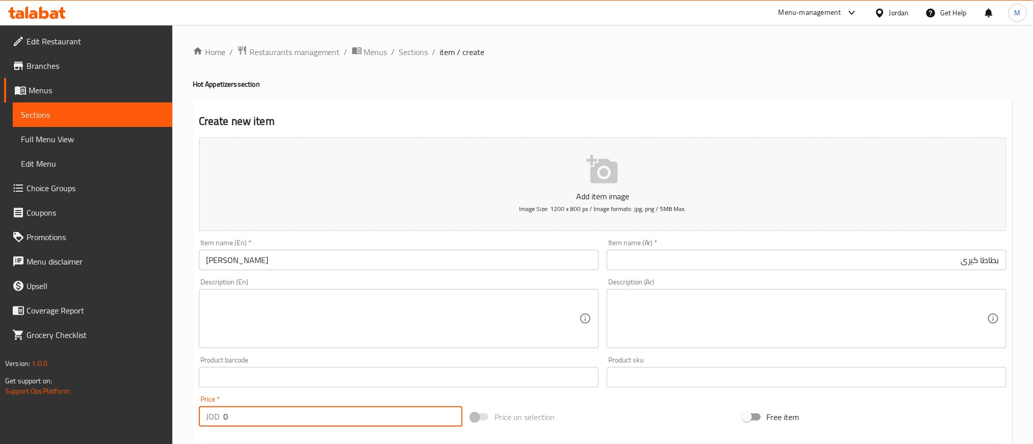
click at [333, 416] on input "0" at bounding box center [342, 416] width 239 height 20
click at [333, 415] on input "0" at bounding box center [342, 416] width 239 height 20
type input "2.250"
click at [589, 413] on div "Price on selection" at bounding box center [602, 417] width 272 height 28
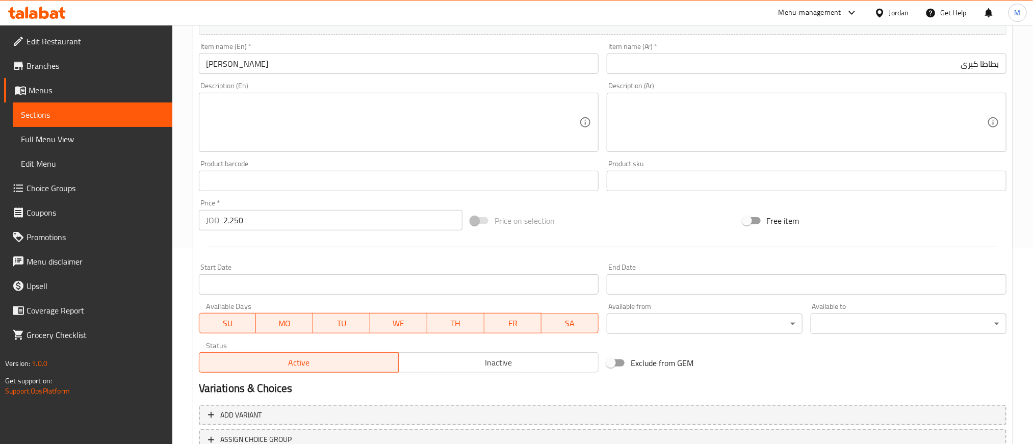
scroll to position [275, 0]
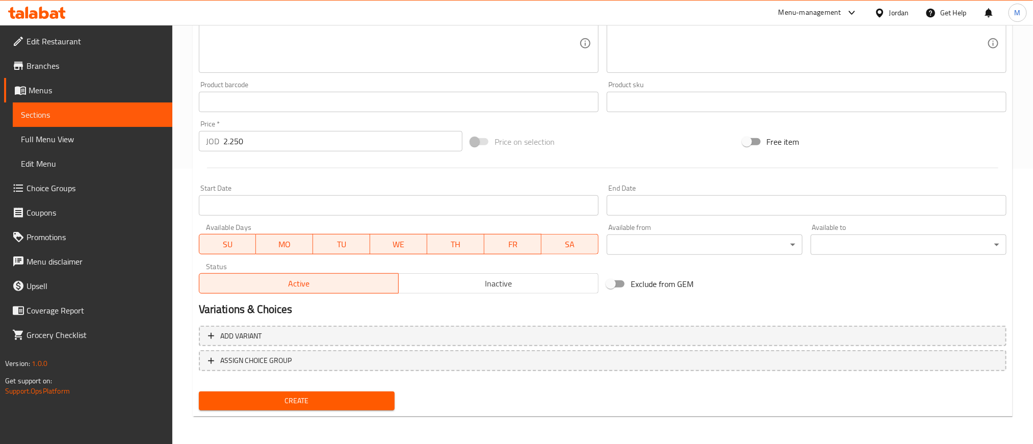
click at [285, 382] on nav at bounding box center [602, 379] width 807 height 8
click at [288, 398] on span "Create" at bounding box center [296, 400] width 179 height 13
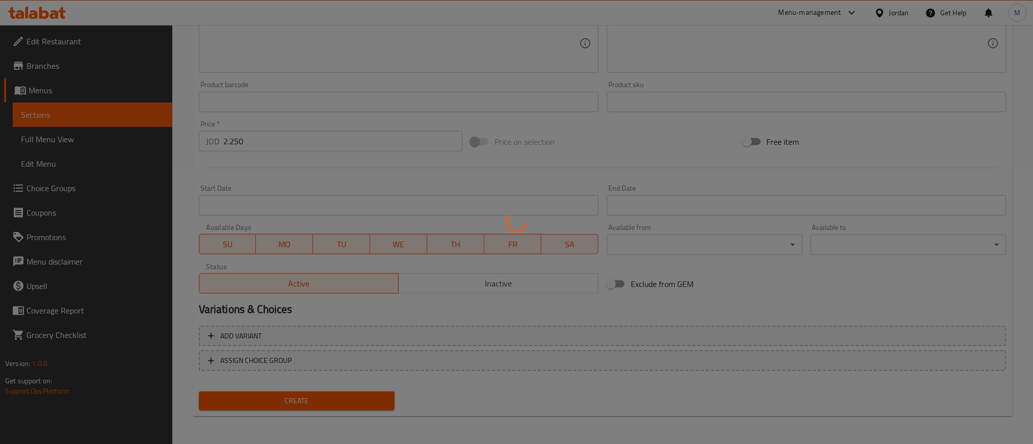
scroll to position [0, 0]
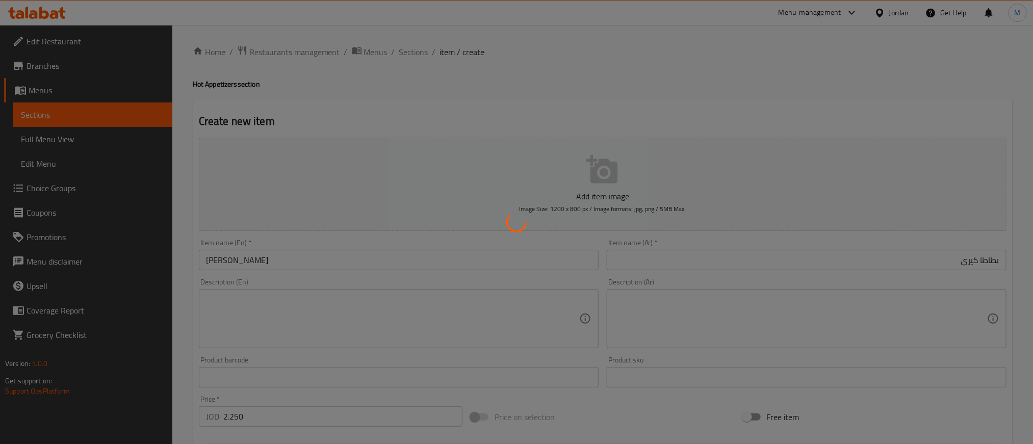
type input "0"
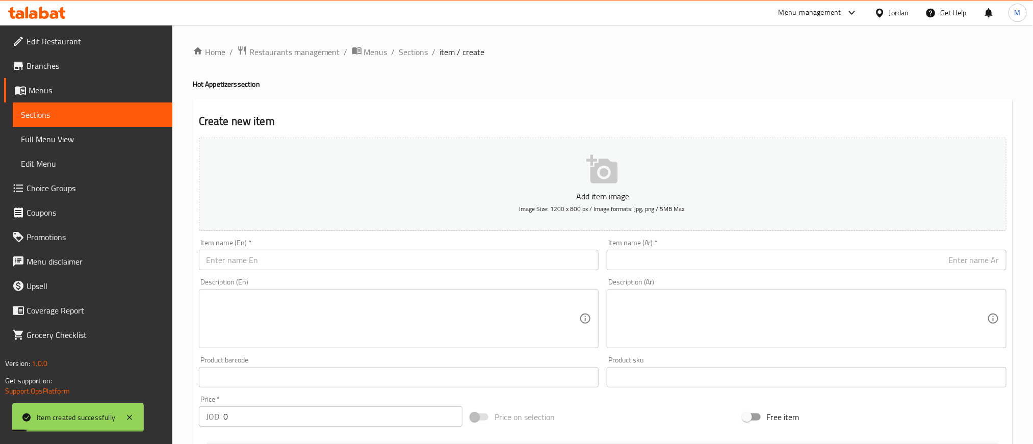
click at [731, 254] on input "text" at bounding box center [807, 260] width 400 height 20
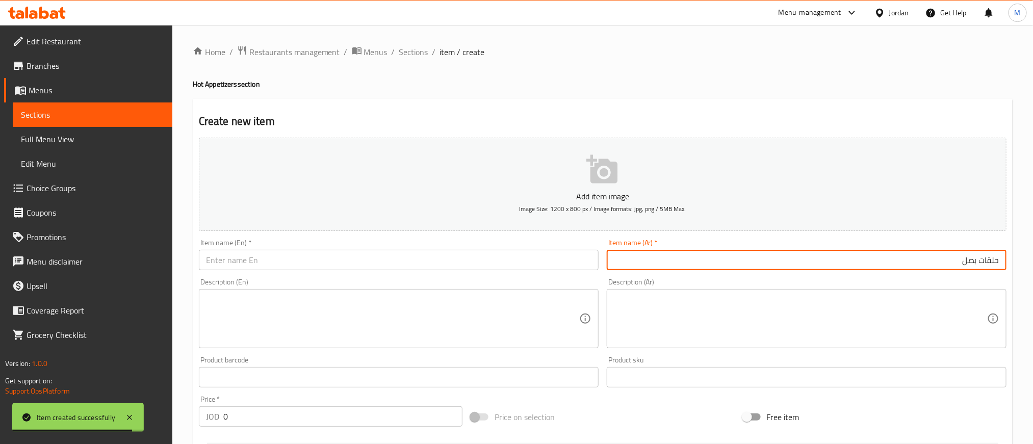
click at [731, 254] on input "حلقات بصل" at bounding box center [807, 260] width 400 height 20
type input "حلقات بصل"
click at [306, 261] on input "text" at bounding box center [399, 260] width 400 height 20
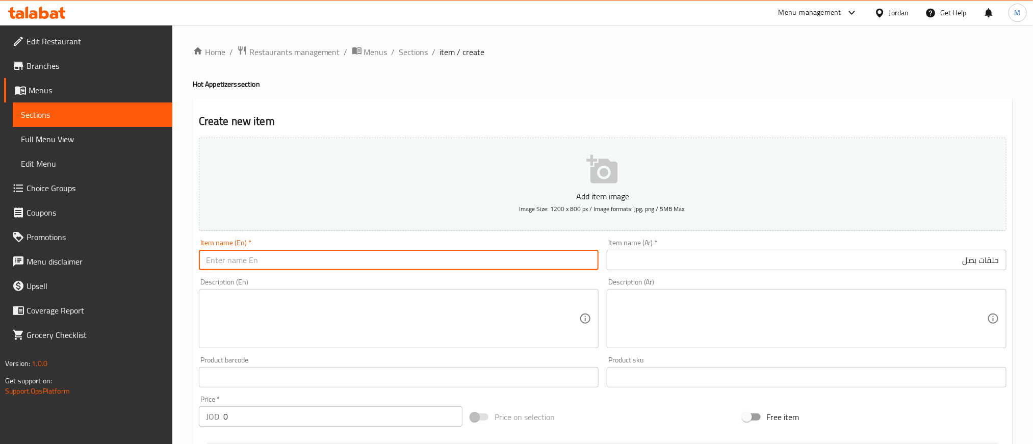
paste input "Onion rings"
click at [306, 261] on input "Onion rings" at bounding box center [399, 260] width 400 height 20
type input "Onion Rings"
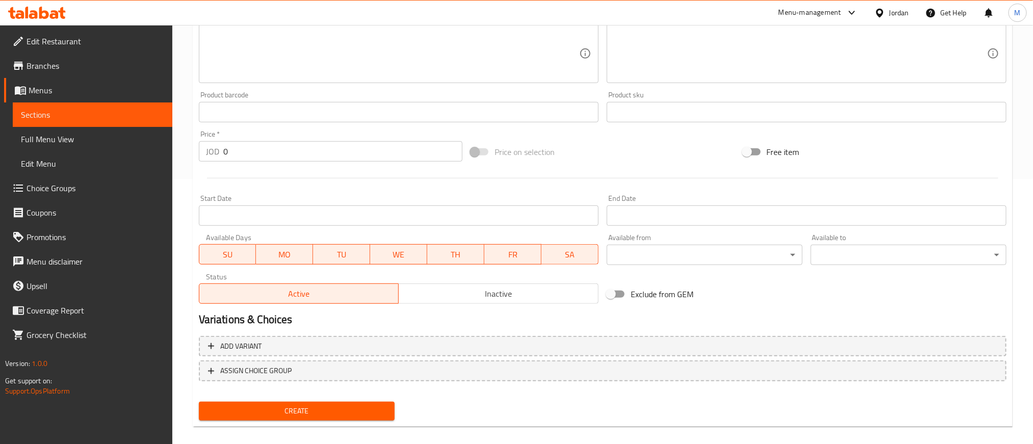
scroll to position [275, 0]
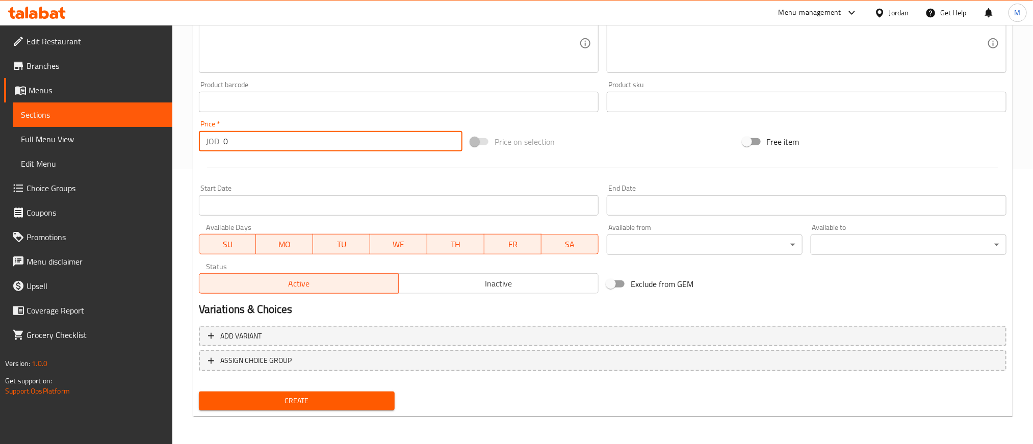
click at [345, 141] on input "0" at bounding box center [342, 141] width 239 height 20
type input "2.250"
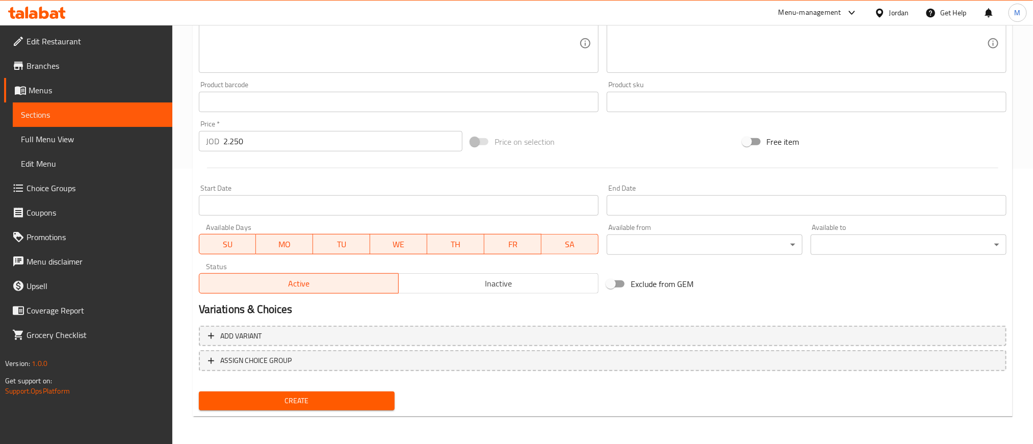
click at [359, 169] on div at bounding box center [602, 167] width 815 height 25
click at [309, 397] on span "Create" at bounding box center [296, 400] width 179 height 13
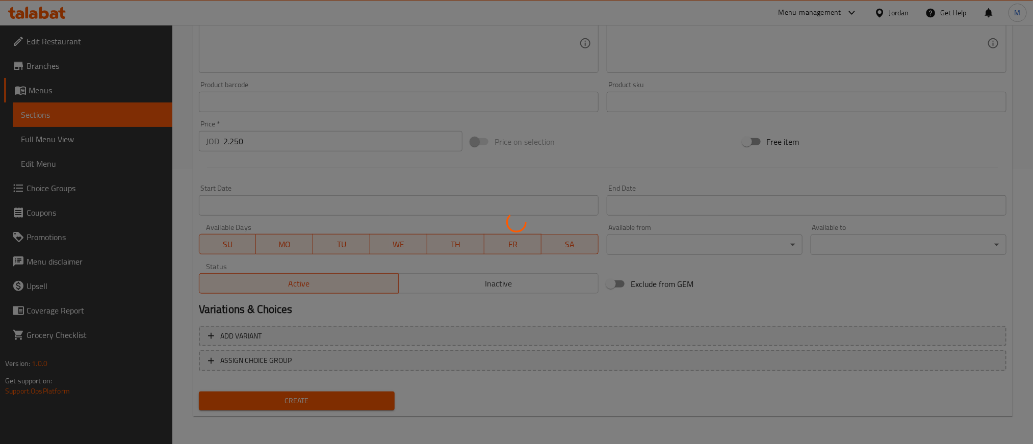
type input "0"
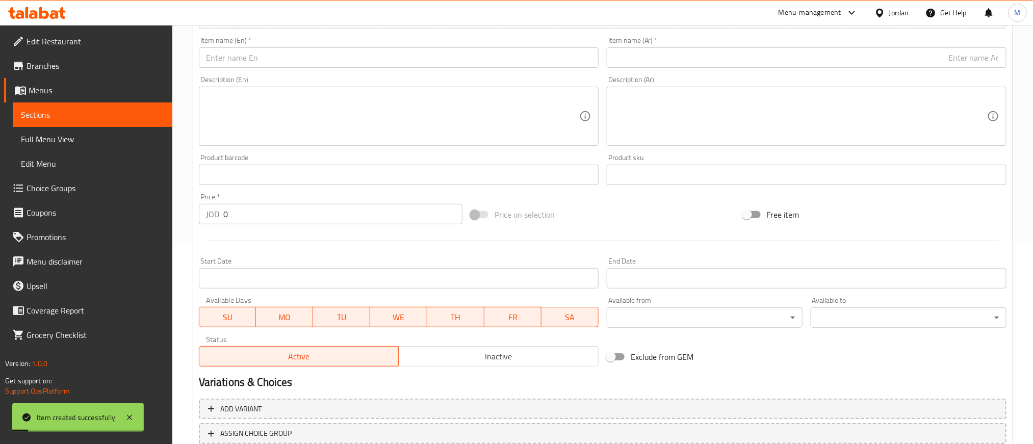
scroll to position [46, 0]
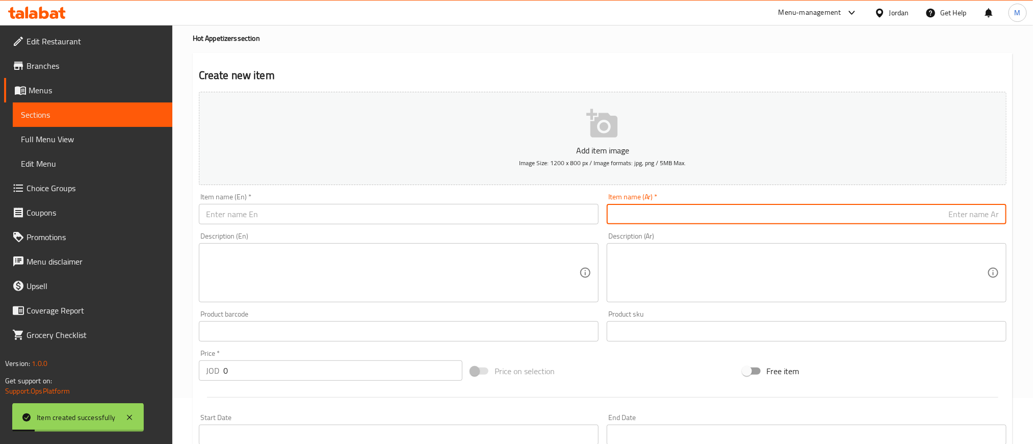
click at [714, 217] on input "text" at bounding box center [807, 214] width 400 height 20
click at [888, 214] on input "أصابع موتزاريلا" at bounding box center [807, 214] width 400 height 20
type input "أصابع موتزاريلا"
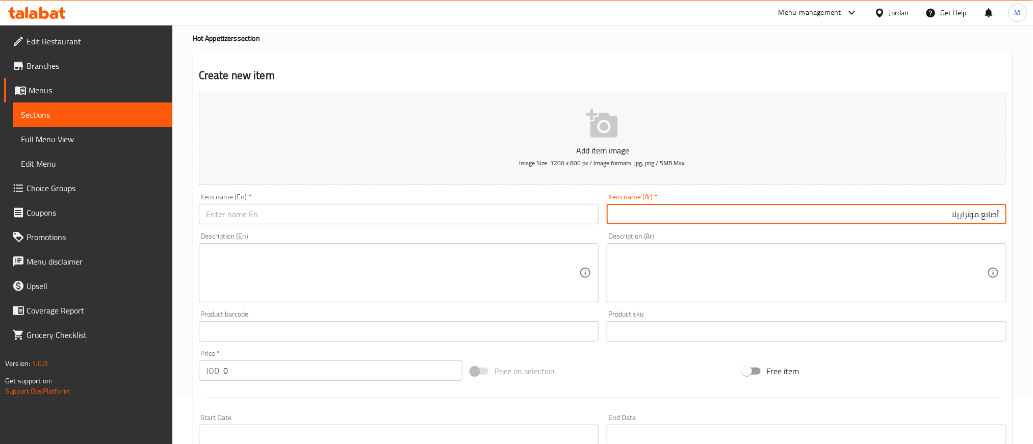
click at [323, 215] on input "text" at bounding box center [399, 214] width 400 height 20
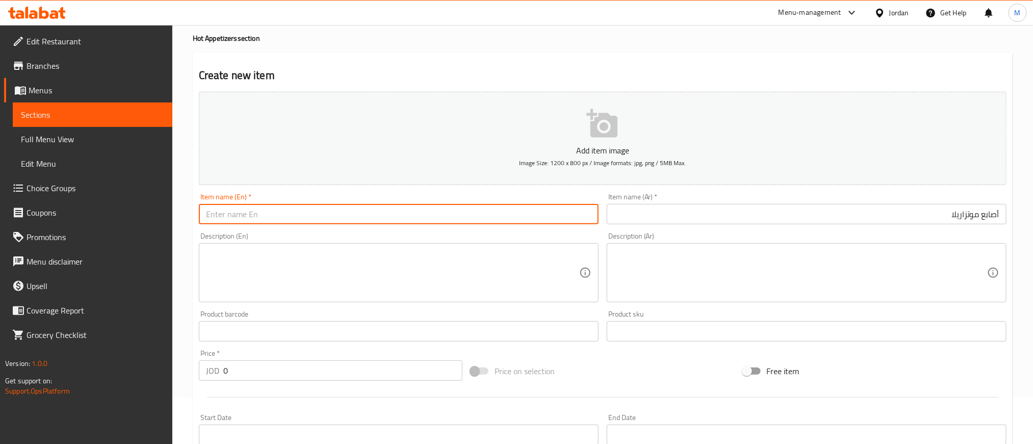
paste input "Mozzarella sticks"
click at [323, 214] on input "Mozzarella sticks" at bounding box center [399, 214] width 400 height 20
click at [323, 213] on input "Mozzarella sticks" at bounding box center [399, 214] width 400 height 20
type input "Mozzarella Sticks"
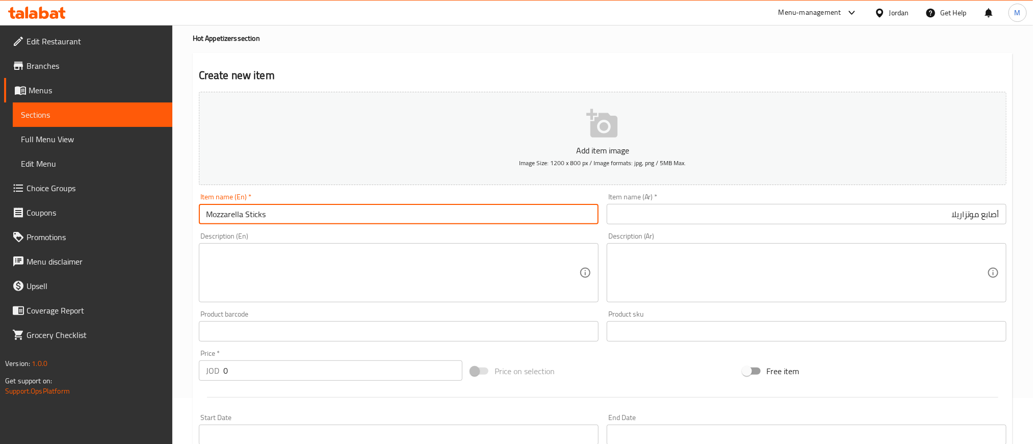
click at [439, 46] on div "Home / Restaurants management / Menus / Sections / item / create Hot Appetizers…" at bounding box center [603, 326] width 820 height 654
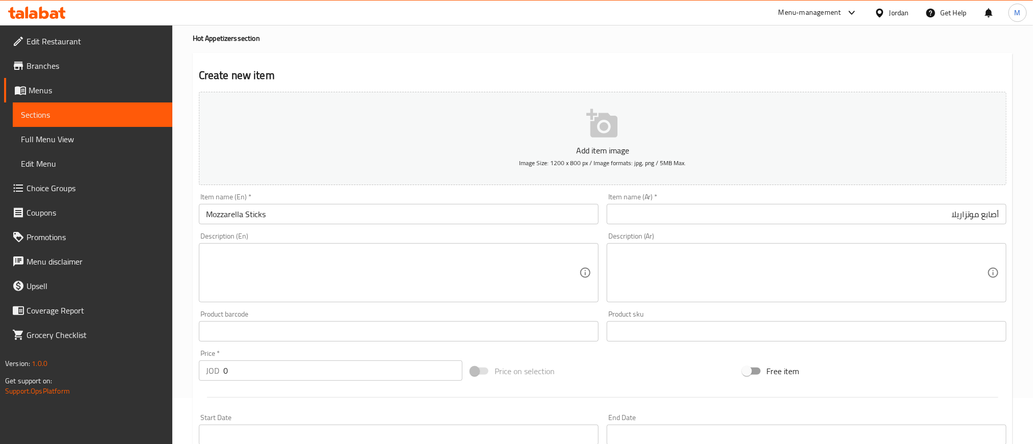
click at [317, 372] on input "0" at bounding box center [342, 370] width 239 height 20
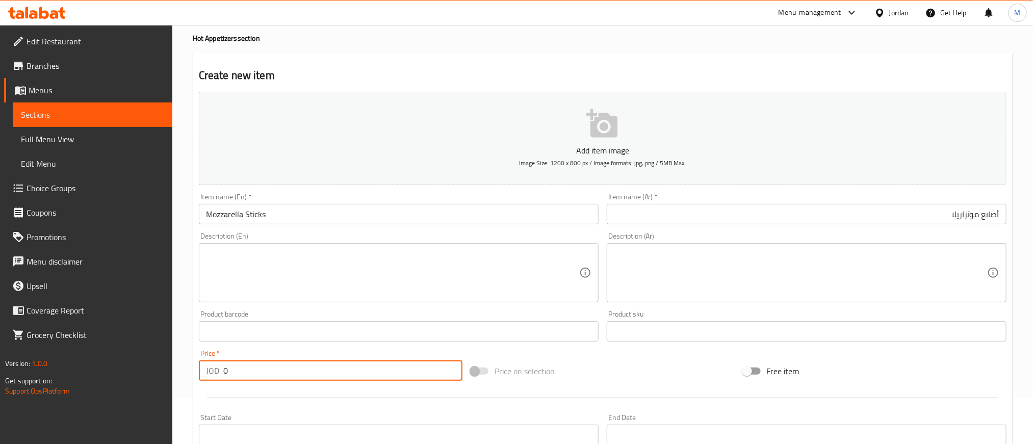
click at [317, 372] on input "0" at bounding box center [342, 370] width 239 height 20
type input "2.600"
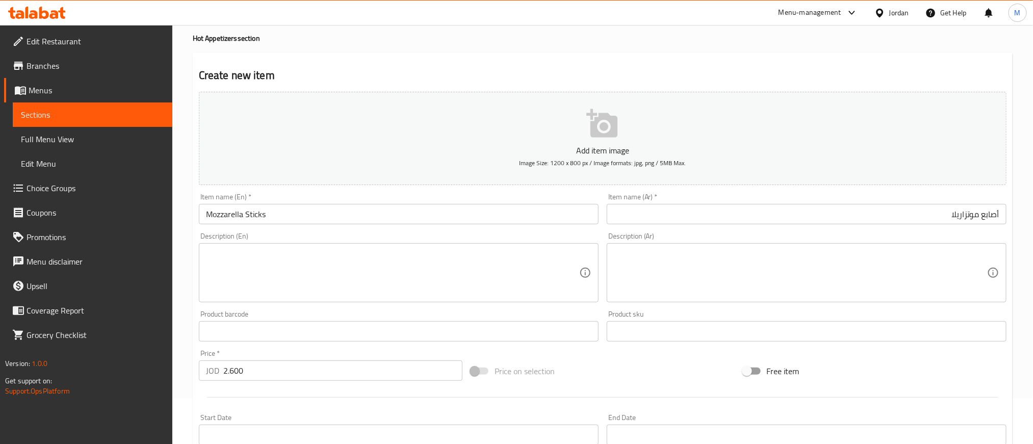
click at [637, 382] on div "Price on selection" at bounding box center [602, 371] width 272 height 28
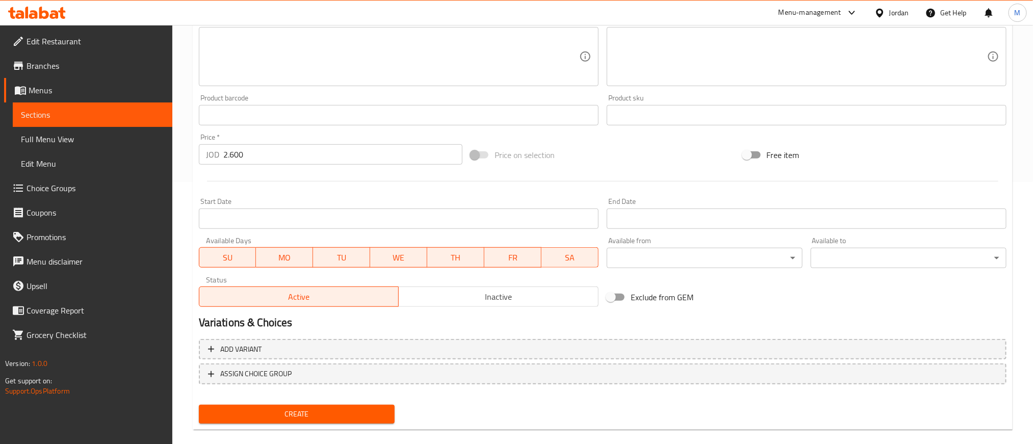
scroll to position [275, 0]
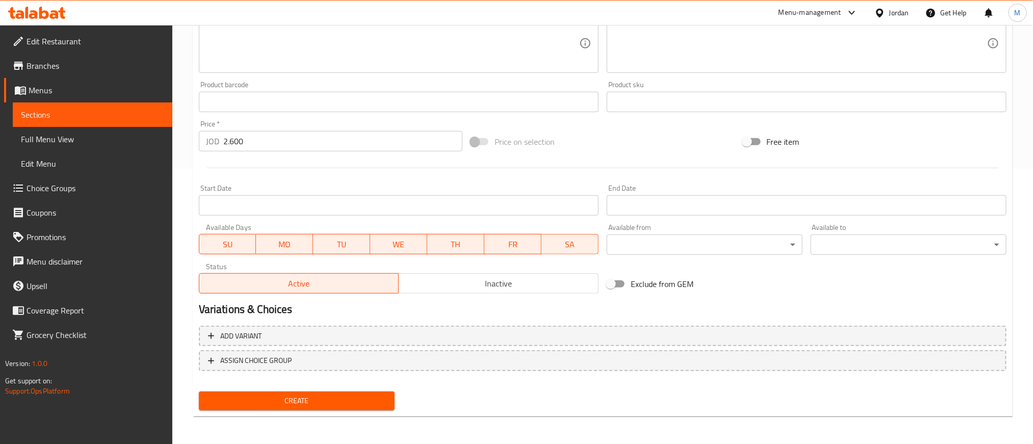
click at [300, 402] on span "Create" at bounding box center [296, 400] width 179 height 13
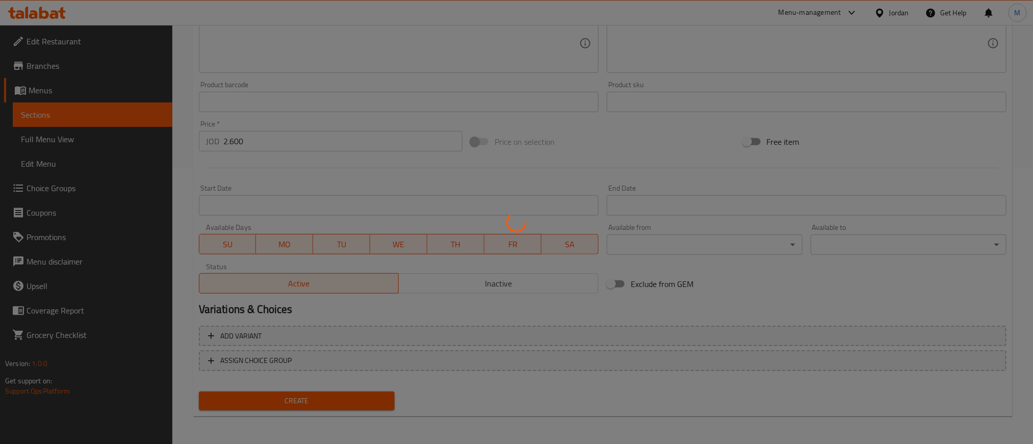
scroll to position [188, 0]
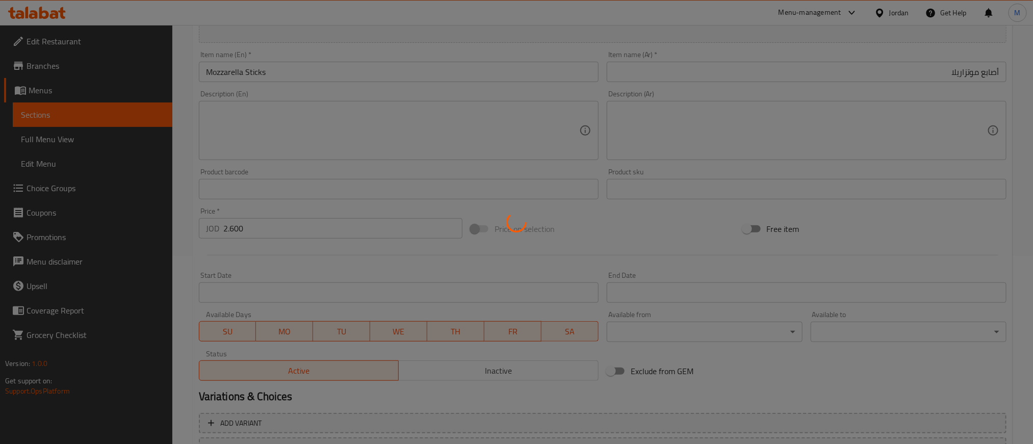
type input "0"
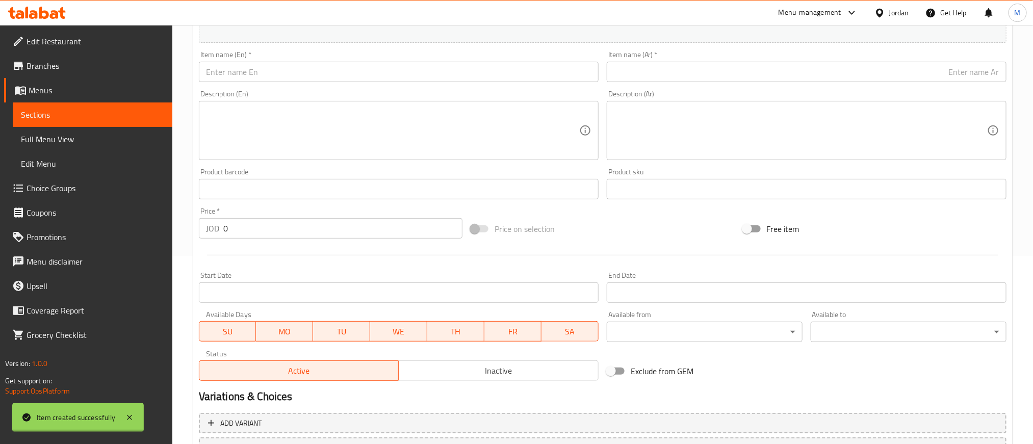
scroll to position [0, 0]
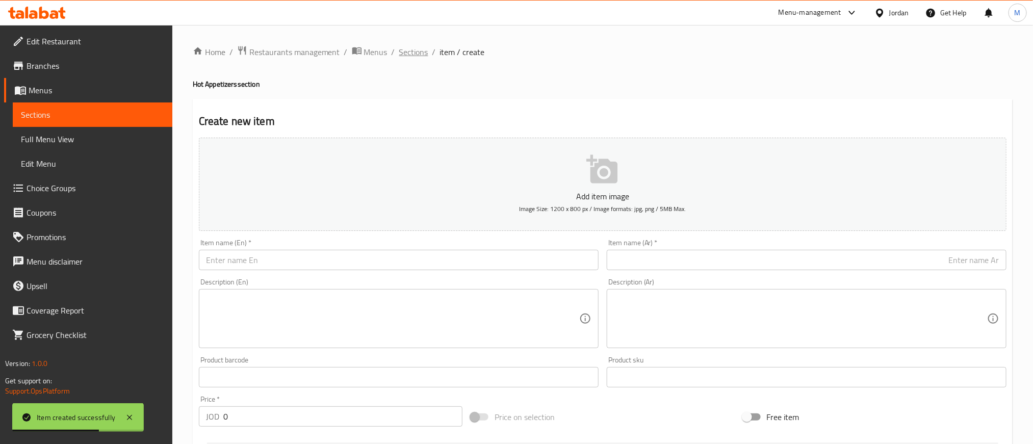
click at [417, 52] on span "Sections" at bounding box center [413, 52] width 29 height 12
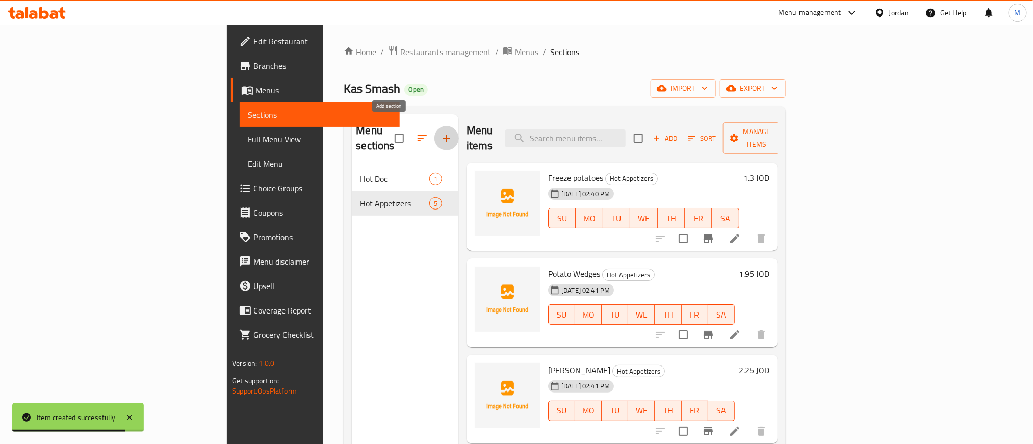
click at [443, 135] on icon "button" at bounding box center [446, 138] width 7 height 7
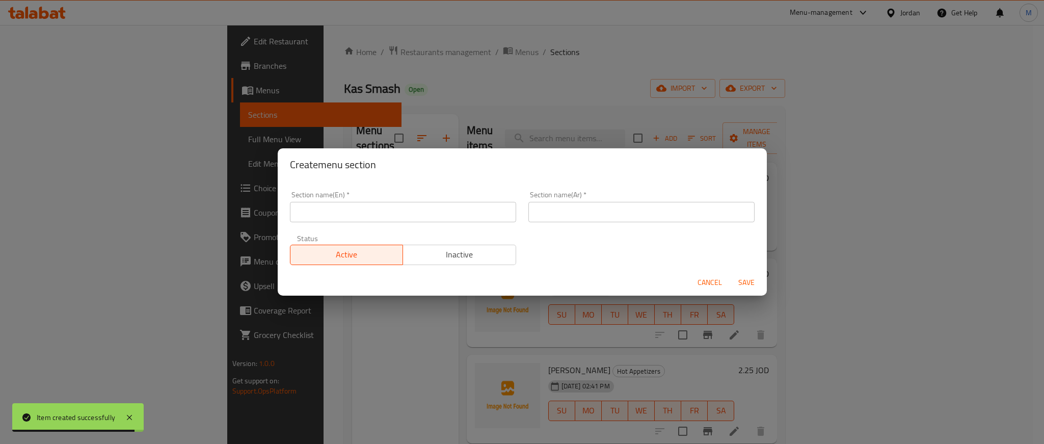
click at [588, 217] on input "text" at bounding box center [642, 212] width 226 height 20
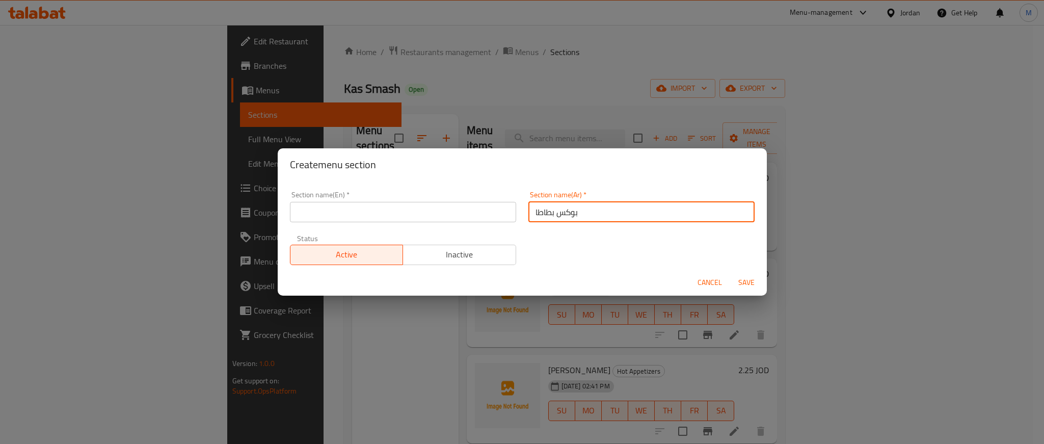
click at [587, 216] on input "بوكس بطاطا" at bounding box center [642, 212] width 226 height 20
type input "بوكس بطاطا"
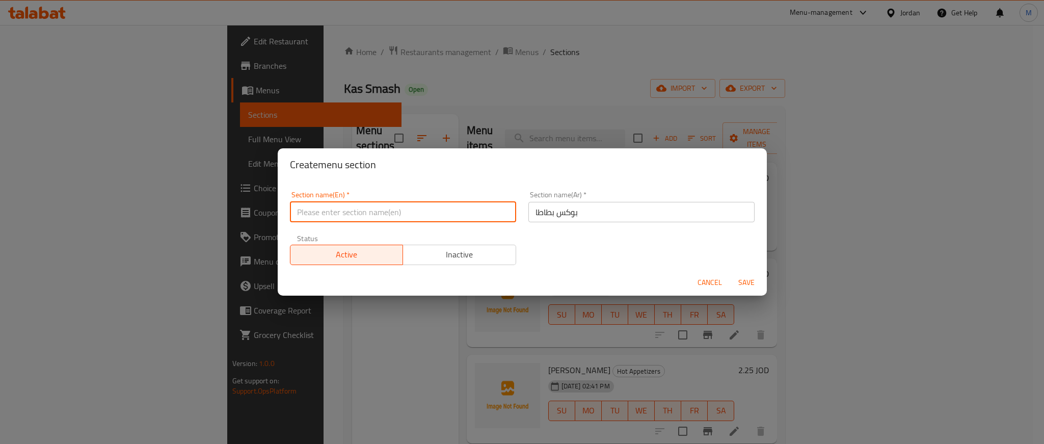
click at [367, 207] on input "text" at bounding box center [403, 212] width 226 height 20
paste input "Potato box"
click at [367, 215] on input "Potato box" at bounding box center [403, 212] width 226 height 20
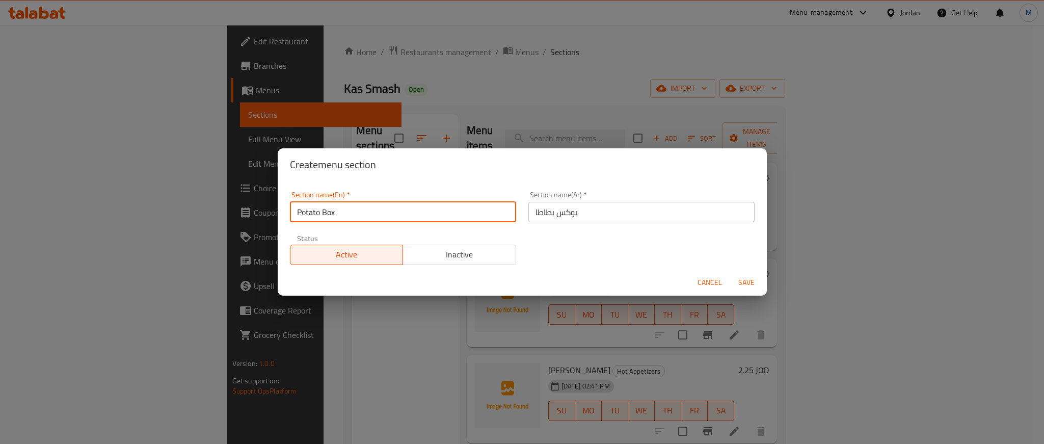
type input "Potato Box"
click at [601, 242] on div "Section name(En)   * Potato Box Section name(En) * Section name(Ar)   * بوكس بط…" at bounding box center [522, 228] width 477 height 86
click at [753, 282] on span "Save" at bounding box center [746, 282] width 24 height 13
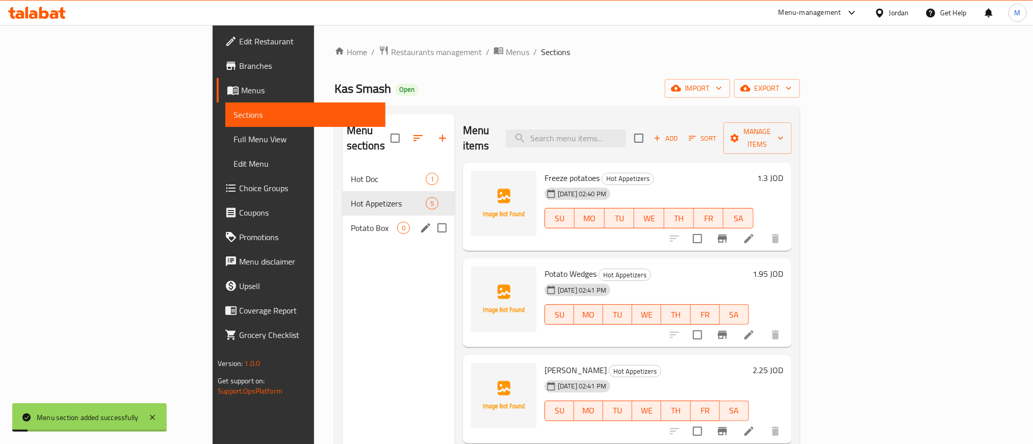
click at [351, 222] on span "Potato Box" at bounding box center [374, 228] width 46 height 12
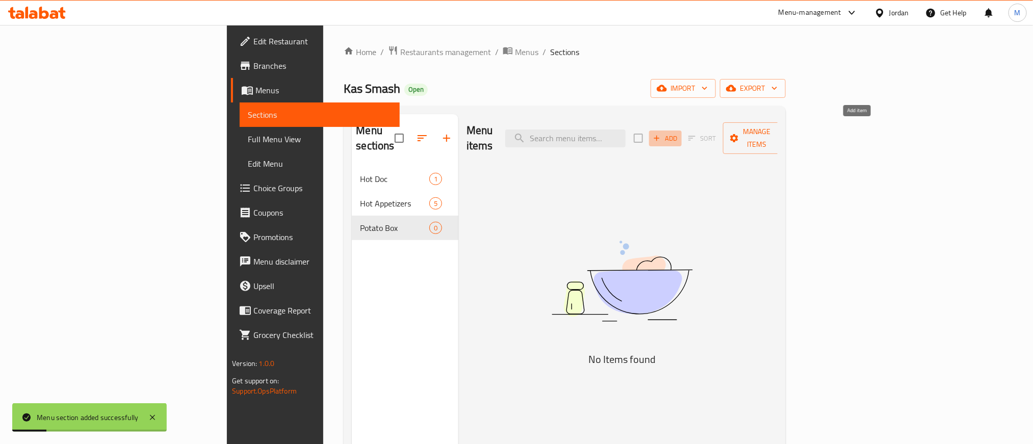
click at [679, 133] on span "Add" at bounding box center [665, 139] width 28 height 12
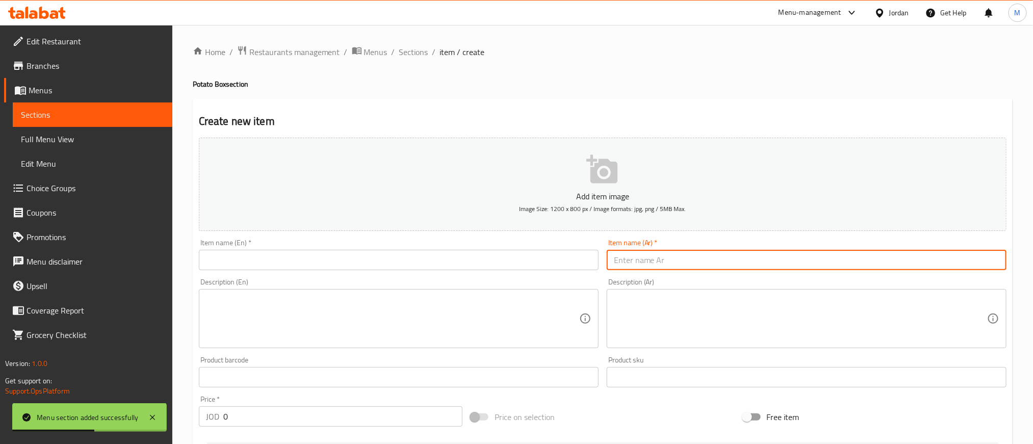
click at [879, 258] on input "text" at bounding box center [807, 260] width 400 height 20
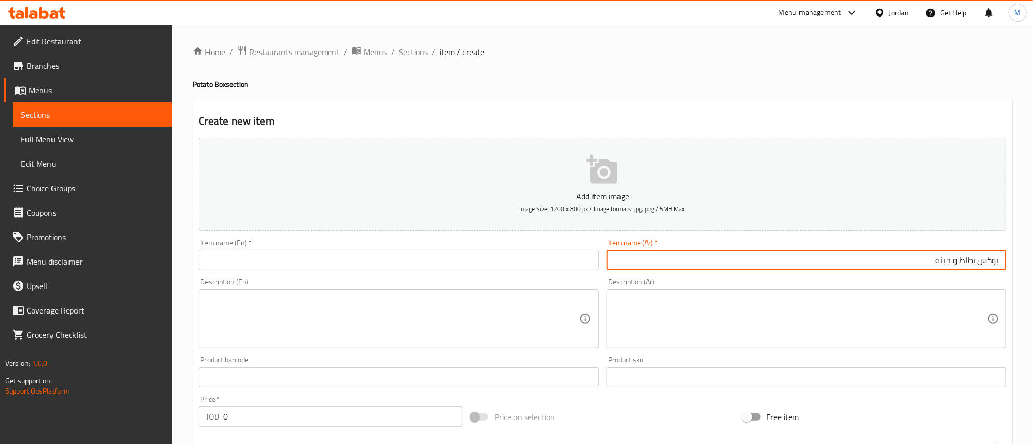
type input "بوكس بطاط و جبنه"
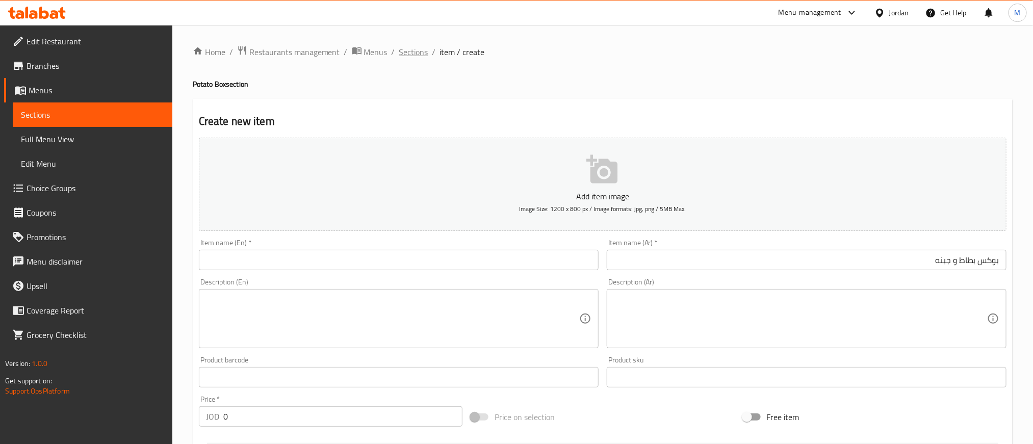
click at [403, 54] on span "Sections" at bounding box center [413, 52] width 29 height 12
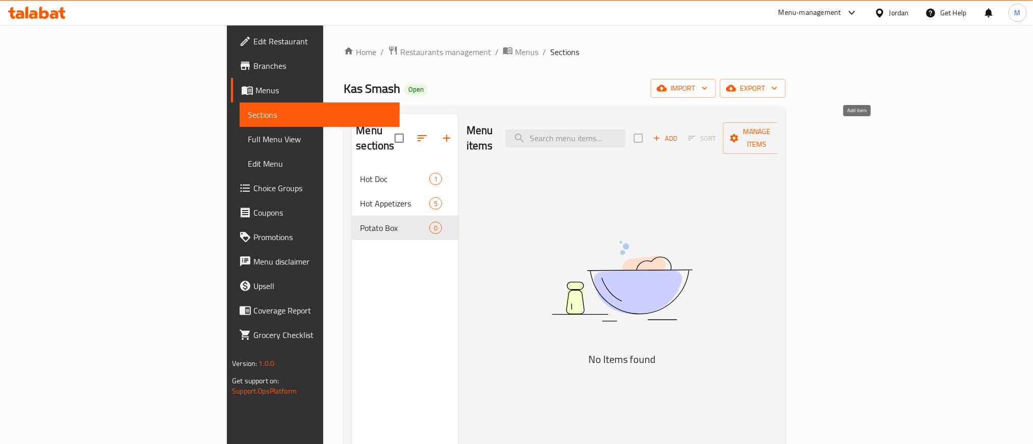
click at [679, 133] on span "Add" at bounding box center [665, 139] width 28 height 12
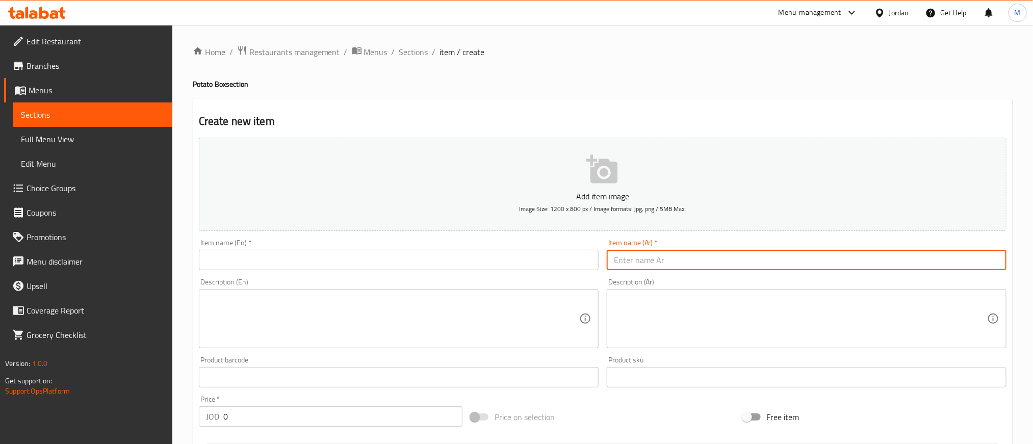
click at [737, 260] on input "text" at bounding box center [807, 260] width 400 height 20
type input "بوكس بطاط و جبنه"
click at [838, 262] on input "بوكس بطاط و جبنه" at bounding box center [807, 260] width 400 height 20
click at [837, 262] on input "بوكس بطاط و جبنه" at bounding box center [807, 260] width 400 height 20
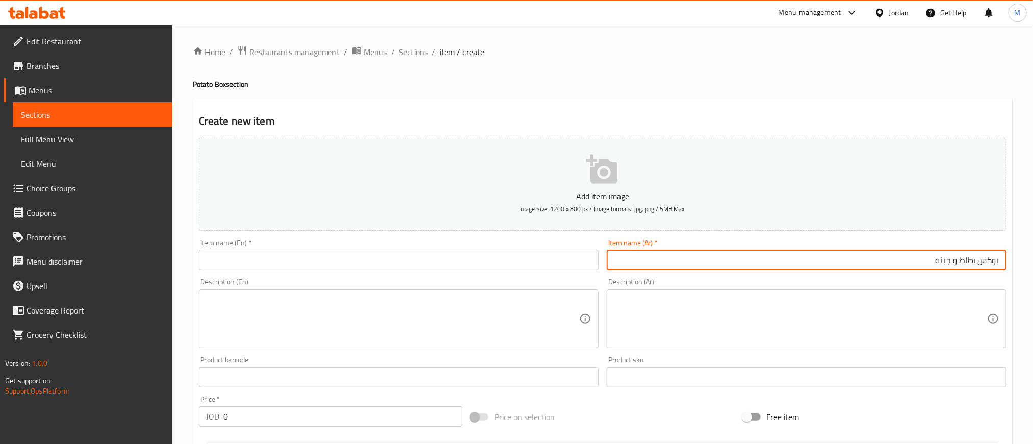
click at [431, 264] on input "text" at bounding box center [399, 260] width 400 height 20
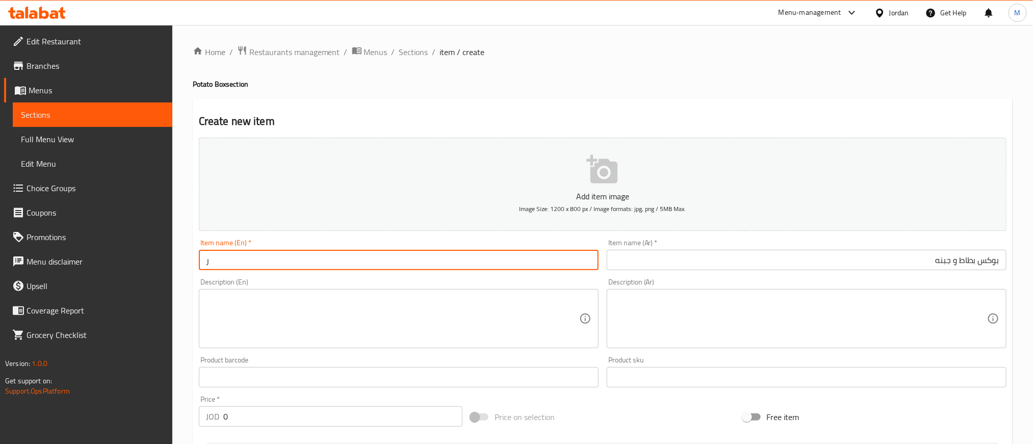
click at [431, 262] on input "ر" at bounding box center [399, 260] width 400 height 20
paste input "Potato and cheese box"
click at [432, 261] on input "Potato and cheese box" at bounding box center [399, 260] width 400 height 20
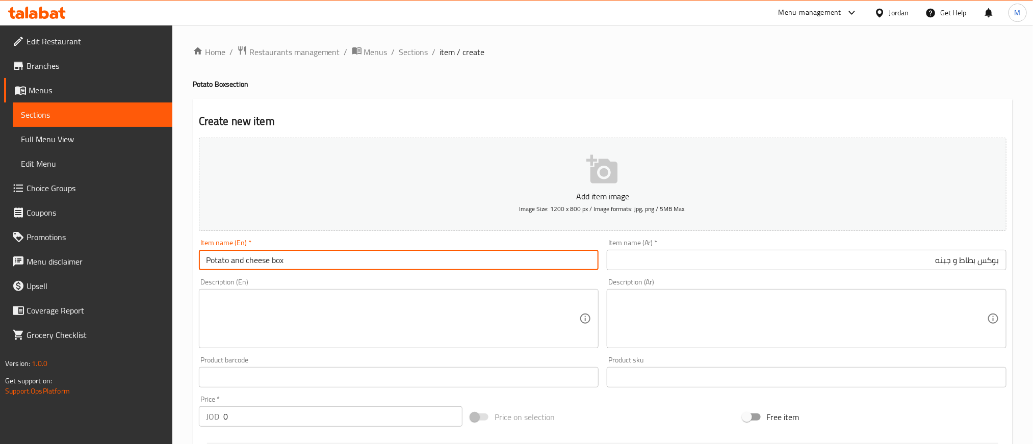
click at [432, 261] on input "Potato and cheese box" at bounding box center [399, 260] width 400 height 20
type input "Potato and Cheese Box"
drag, startPoint x: 630, startPoint y: 86, endPoint x: 651, endPoint y: 9, distance: 79.9
click at [630, 83] on h4 "Potato Box section" at bounding box center [603, 84] width 820 height 10
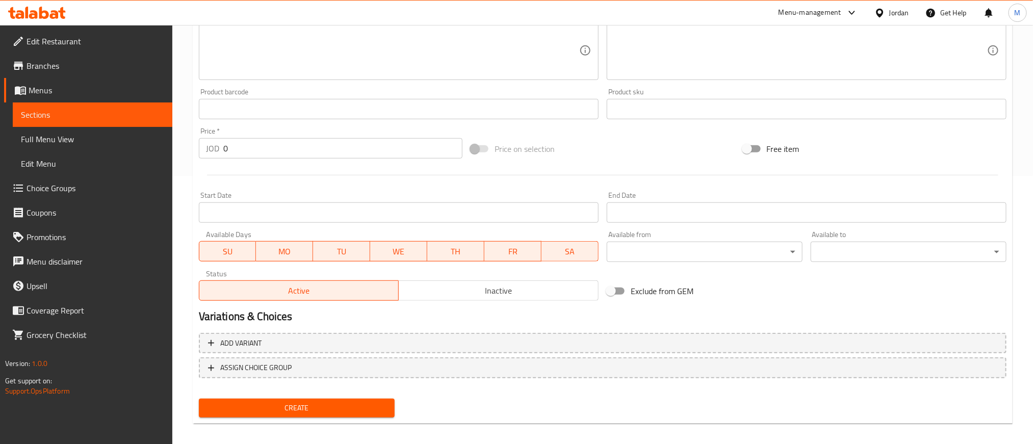
scroll to position [275, 0]
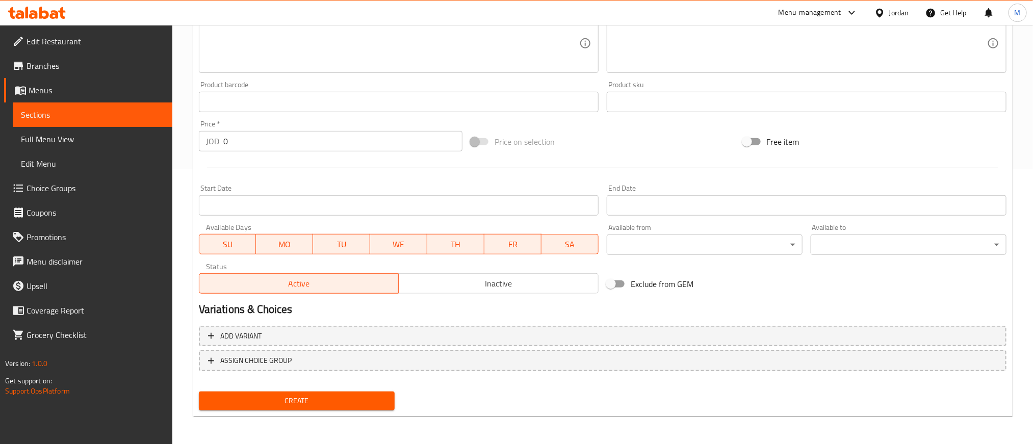
click at [381, 135] on input "0" at bounding box center [342, 141] width 239 height 20
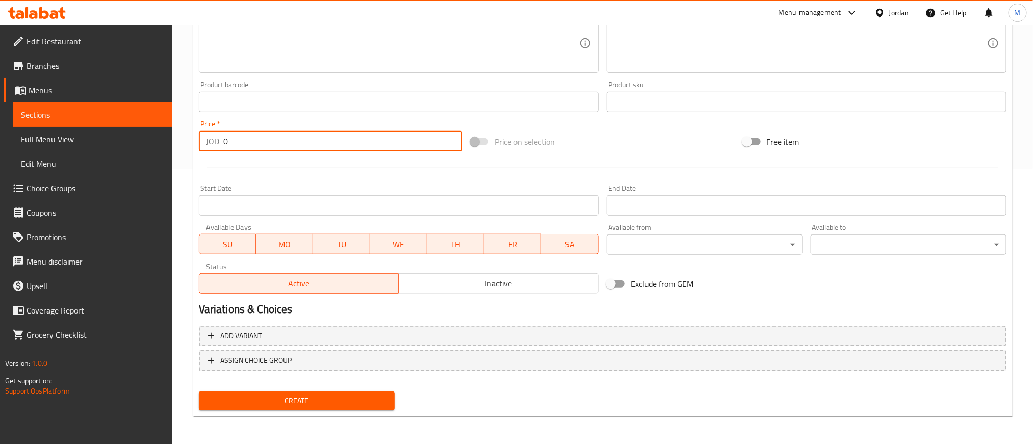
click at [381, 135] on input "0" at bounding box center [342, 141] width 239 height 20
type input "3.900"
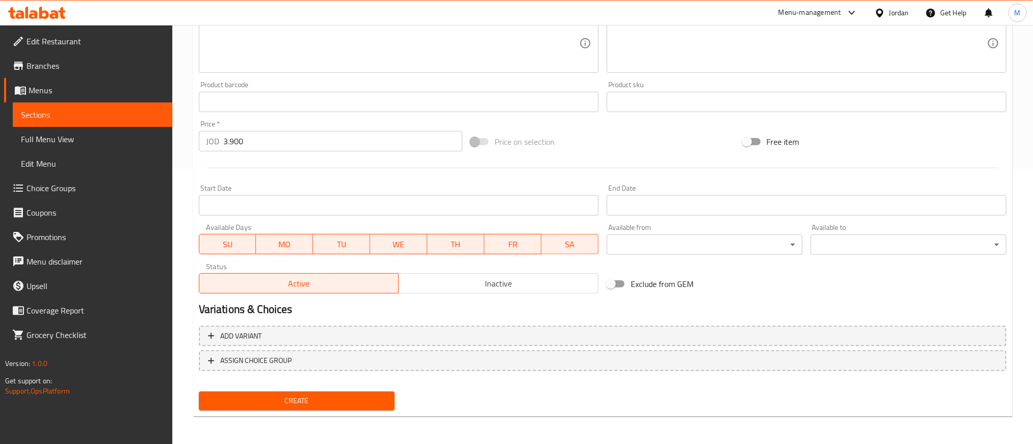
click at [402, 170] on div at bounding box center [602, 167] width 815 height 25
drag, startPoint x: 382, startPoint y: 171, endPoint x: 361, endPoint y: 169, distance: 21.6
drag, startPoint x: 361, startPoint y: 169, endPoint x: 299, endPoint y: 166, distance: 62.3
click at [299, 166] on div at bounding box center [602, 167] width 815 height 25
drag, startPoint x: 299, startPoint y: 166, endPoint x: 282, endPoint y: 167, distance: 16.9
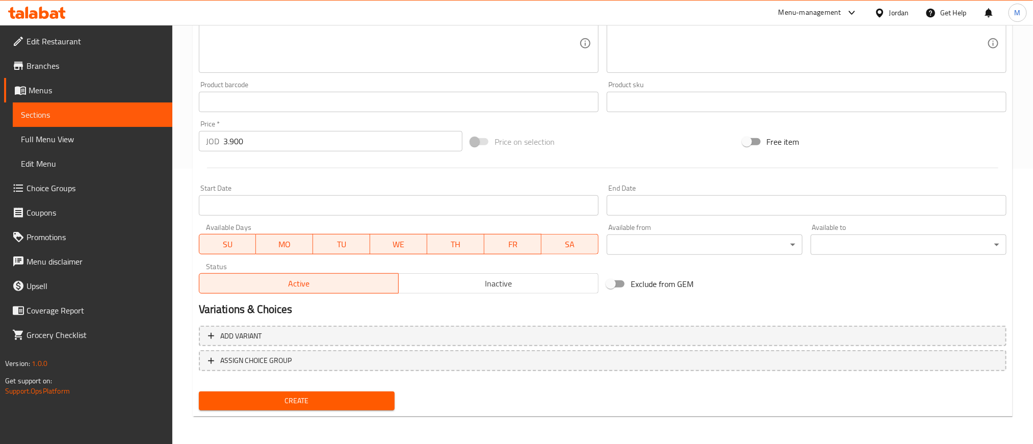
drag, startPoint x: 282, startPoint y: 167, endPoint x: 257, endPoint y: 167, distance: 25.0
drag, startPoint x: 257, startPoint y: 167, endPoint x: 250, endPoint y: 164, distance: 7.6
drag, startPoint x: 250, startPoint y: 164, endPoint x: 576, endPoint y: 156, distance: 326.8
click at [576, 156] on div at bounding box center [602, 167] width 815 height 25
drag, startPoint x: 505, startPoint y: 164, endPoint x: 478, endPoint y: 162, distance: 27.6
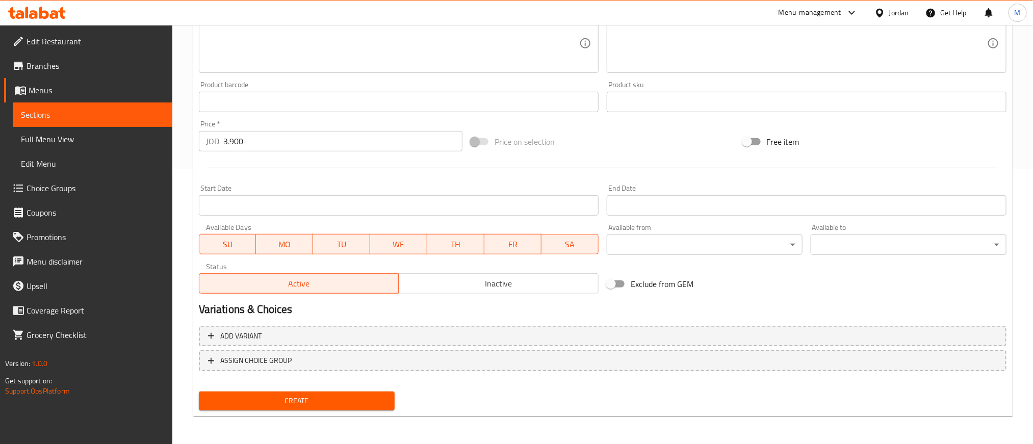
drag, startPoint x: 478, startPoint y: 162, endPoint x: 456, endPoint y: 156, distance: 22.6
drag, startPoint x: 456, startPoint y: 156, endPoint x: 424, endPoint y: 166, distance: 32.9
click at [424, 166] on div at bounding box center [602, 167] width 815 height 25
click at [352, 391] on button "Create" at bounding box center [297, 400] width 196 height 19
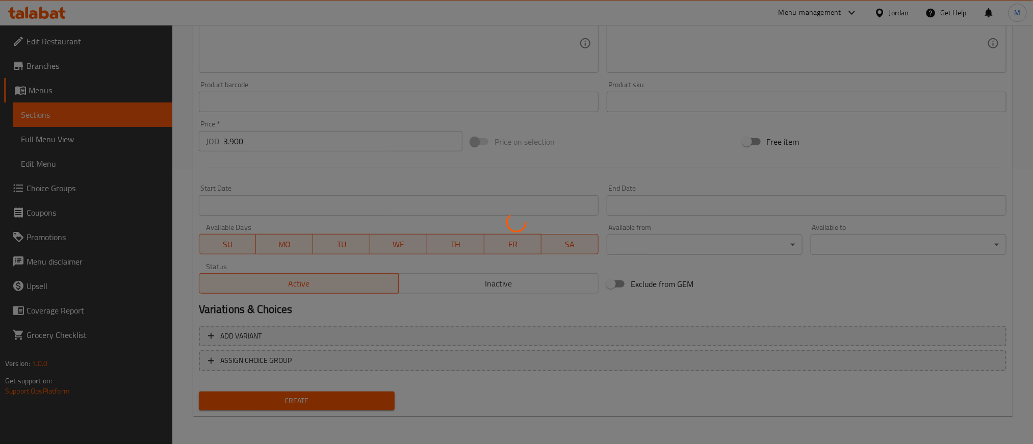
type input "0"
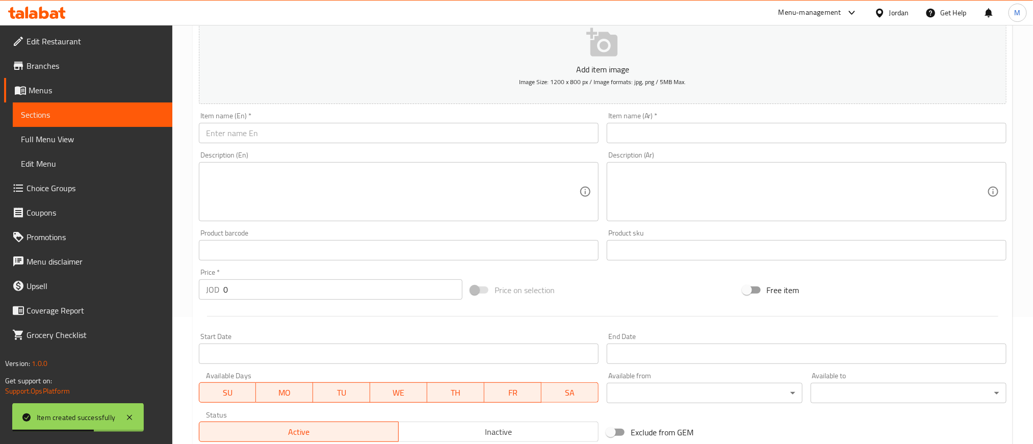
scroll to position [122, 0]
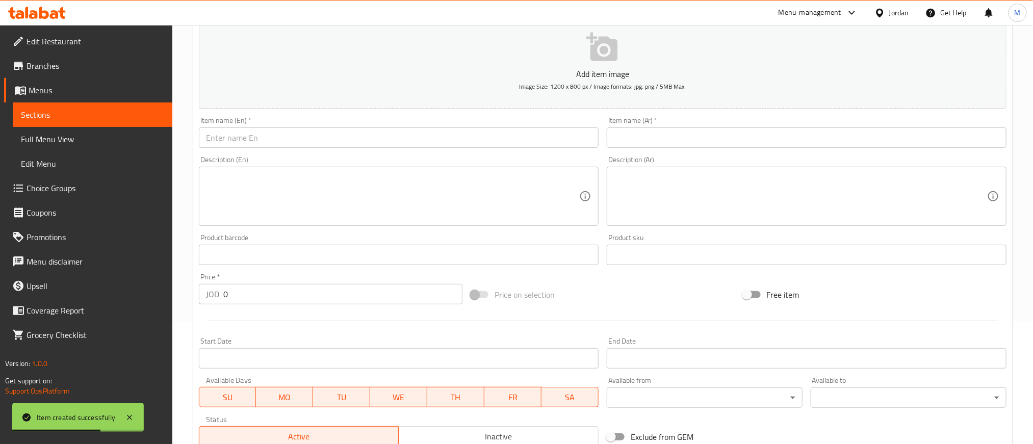
click at [835, 139] on input "text" at bounding box center [807, 137] width 400 height 20
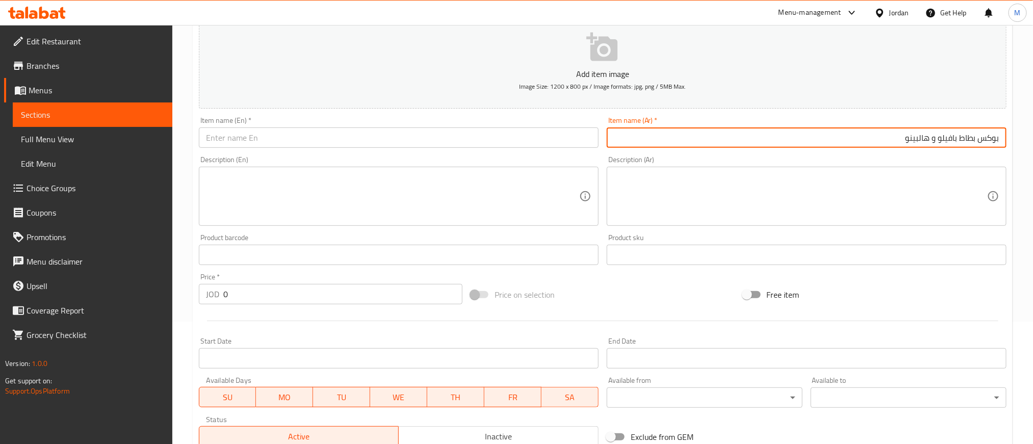
click at [835, 139] on input "بوكس بطاط بافيلو و هالبينو" at bounding box center [807, 137] width 400 height 20
type input "بوكس بطاط بافيلو و هالبينو"
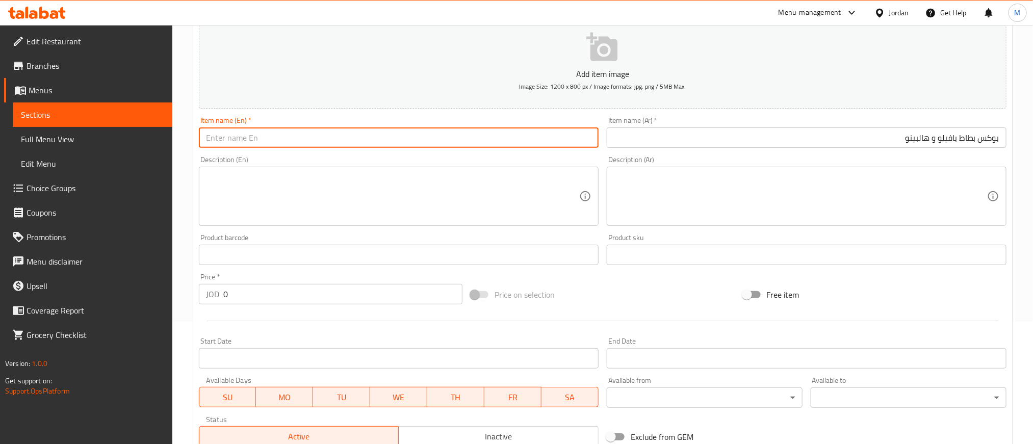
click at [448, 139] on input "text" at bounding box center [399, 137] width 400 height 20
paste input "Buffalo and Jalapeno Potato Box"
click at [448, 139] on input "Buffalo and Jalapeno Potato Box" at bounding box center [399, 137] width 400 height 20
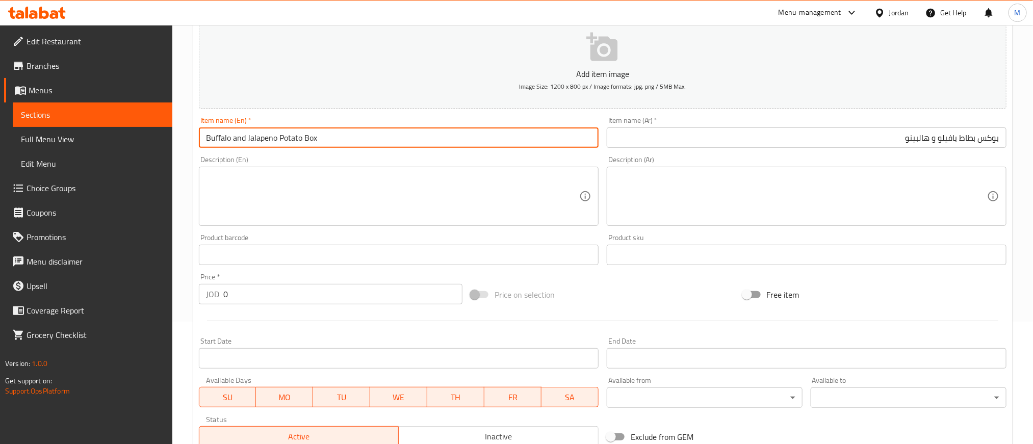
type input "Buffalo and Jalapeno Potato Box"
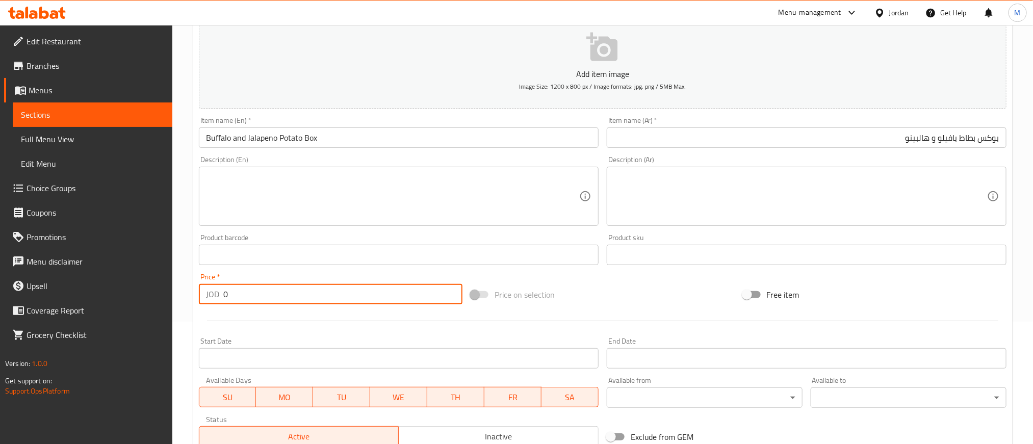
click at [354, 294] on input "0" at bounding box center [342, 294] width 239 height 20
type input "4.550"
click at [575, 309] on div at bounding box center [602, 320] width 815 height 25
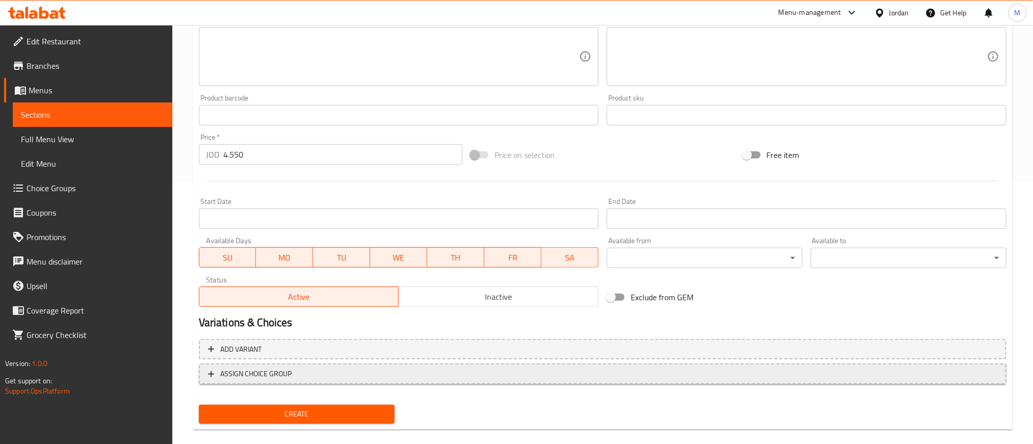
scroll to position [275, 0]
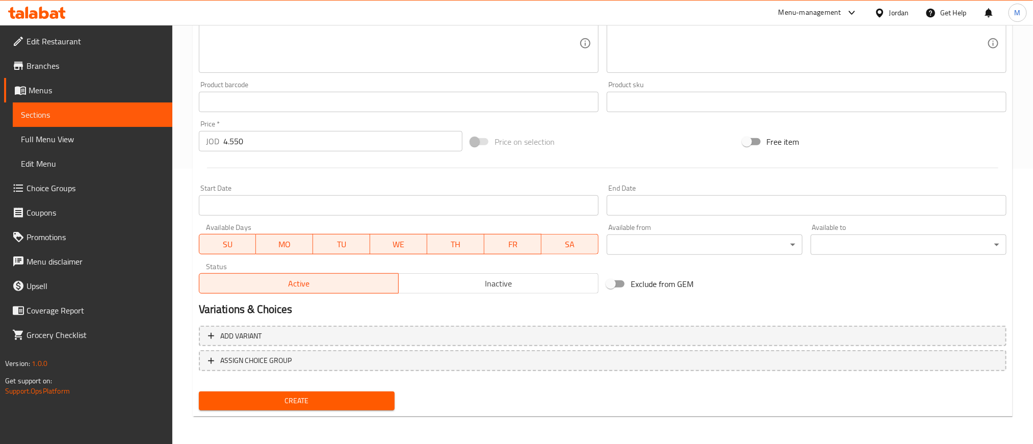
click at [358, 413] on div "Create" at bounding box center [297, 400] width 204 height 27
click at [365, 393] on button "Create" at bounding box center [297, 400] width 196 height 19
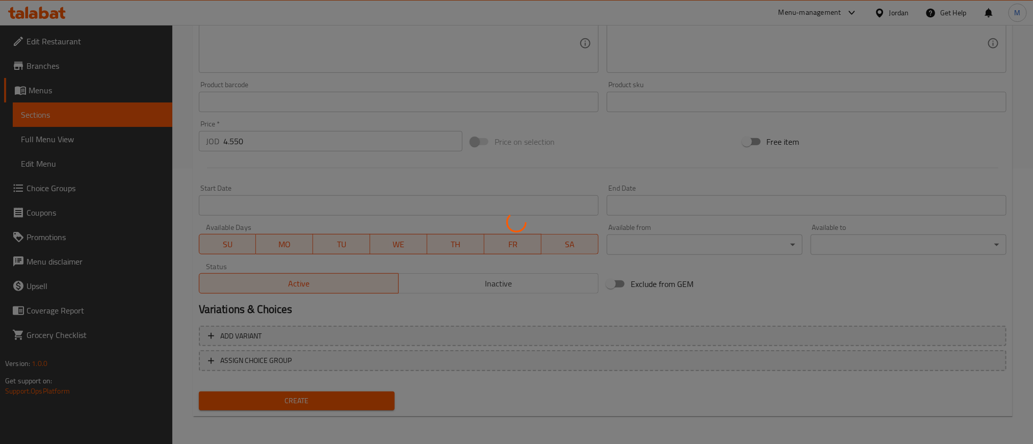
type input "0"
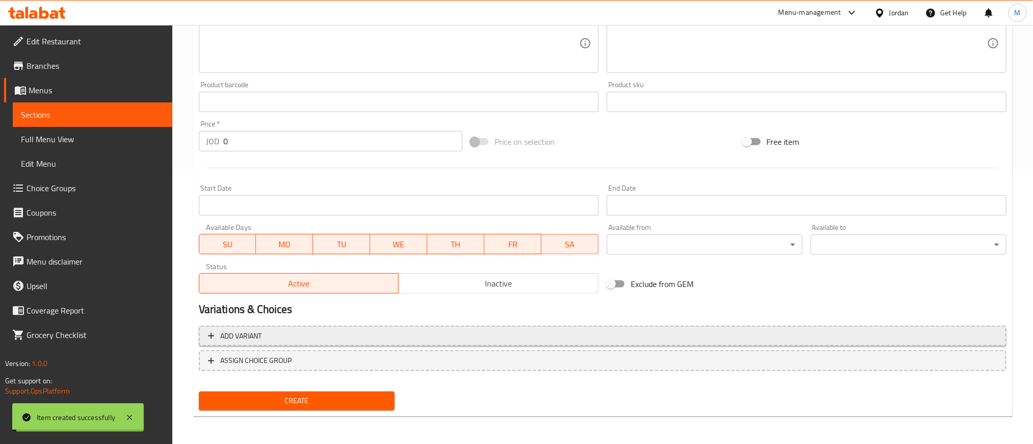
scroll to position [0, 0]
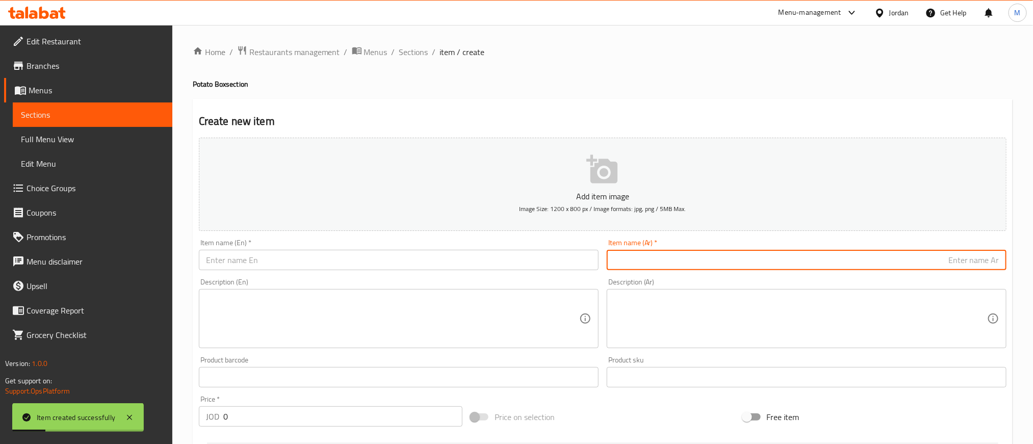
click at [680, 253] on input "text" at bounding box center [807, 260] width 400 height 20
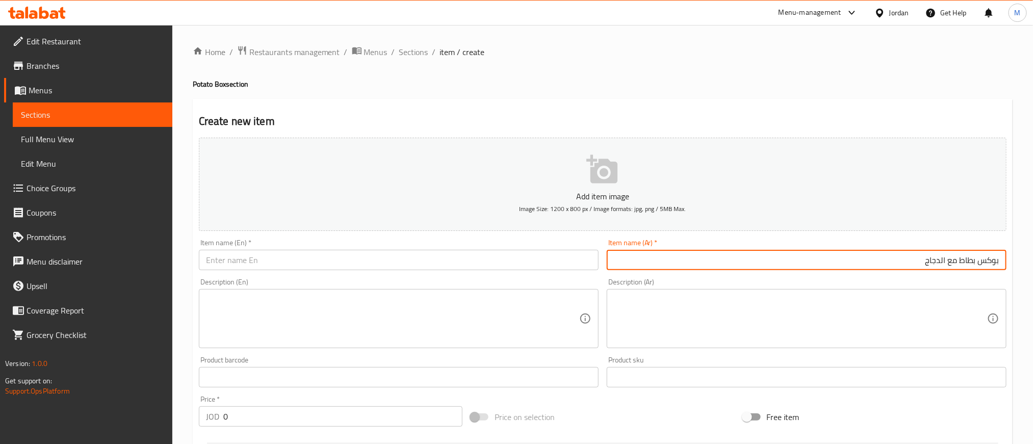
click at [975, 262] on input "بوكس بطاط مع الدجاج" at bounding box center [807, 260] width 400 height 20
click at [975, 263] on input "بوكس بطاط مع الدجاج" at bounding box center [807, 260] width 400 height 20
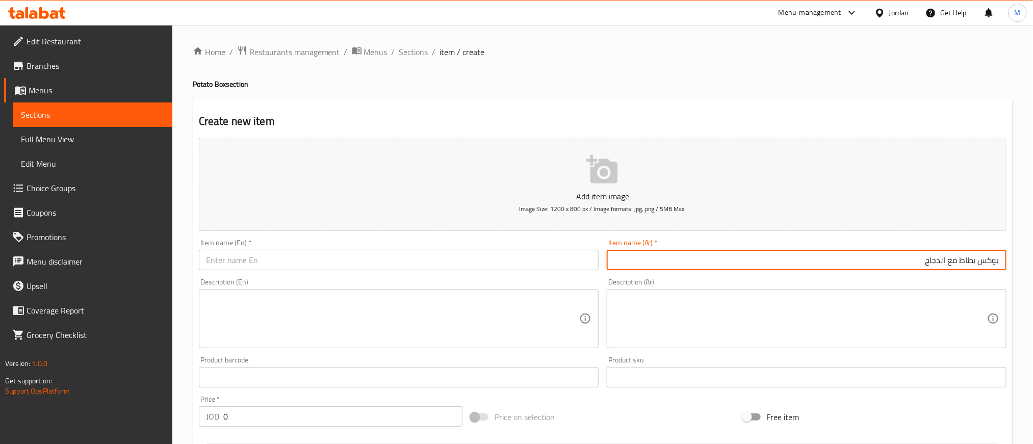
click at [975, 263] on input "بوكس بطاط مع الدجاج" at bounding box center [807, 260] width 400 height 20
type input "بوكس بطاط مع الدجاج"
click at [343, 271] on div "Item name (En)   * Item name (En) *" at bounding box center [399, 254] width 408 height 39
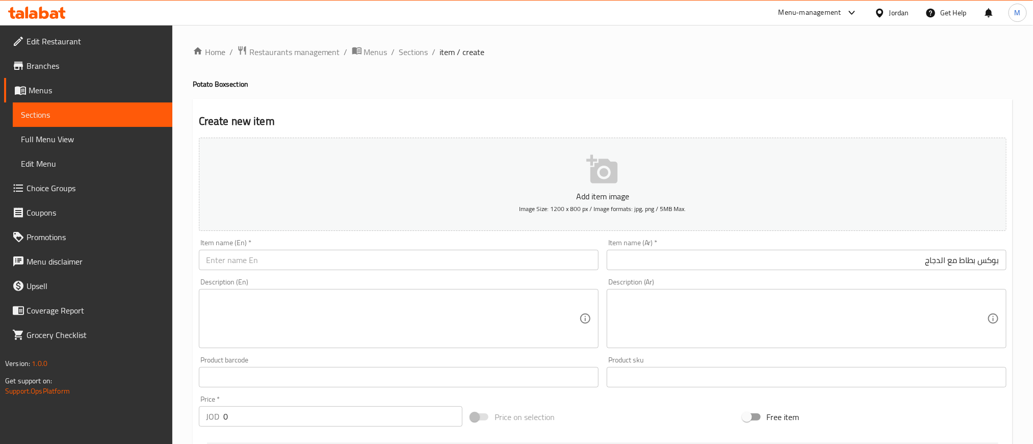
click at [343, 256] on input "text" at bounding box center [399, 260] width 400 height 20
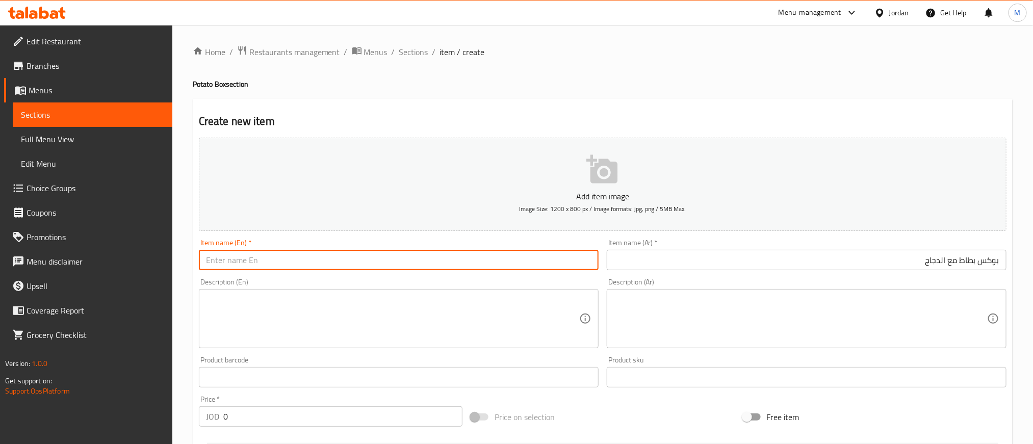
paste input "Potato box with chicken"
click at [343, 255] on input "Potato box with chicken" at bounding box center [399, 260] width 400 height 20
type input "Potato Box with Chicken"
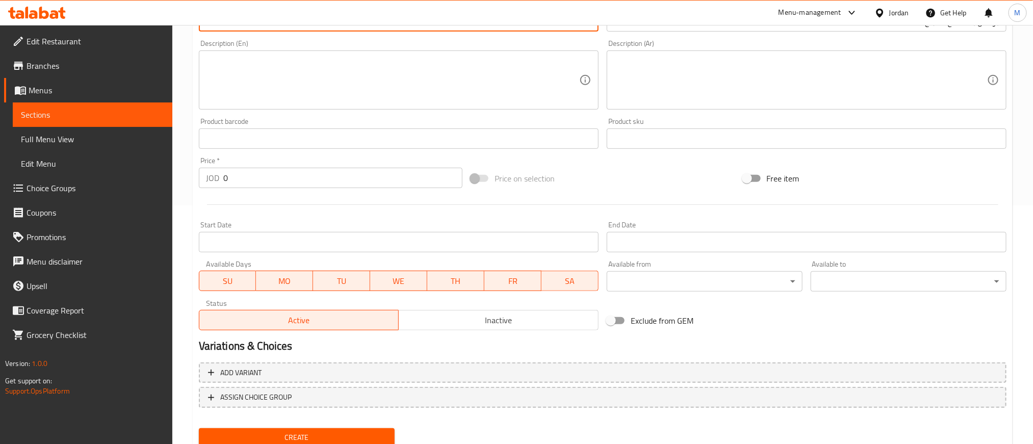
scroll to position [275, 0]
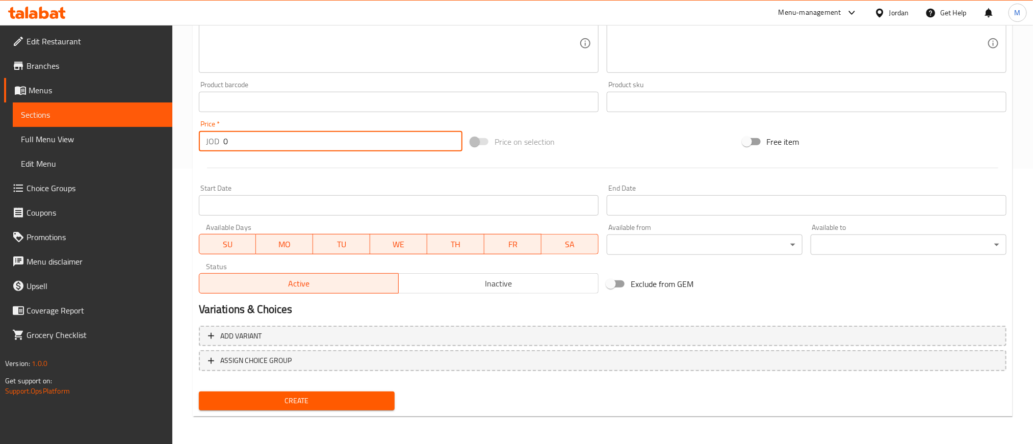
click at [369, 141] on input "0" at bounding box center [342, 141] width 239 height 20
type input "5.850"
click at [369, 166] on div at bounding box center [602, 167] width 815 height 25
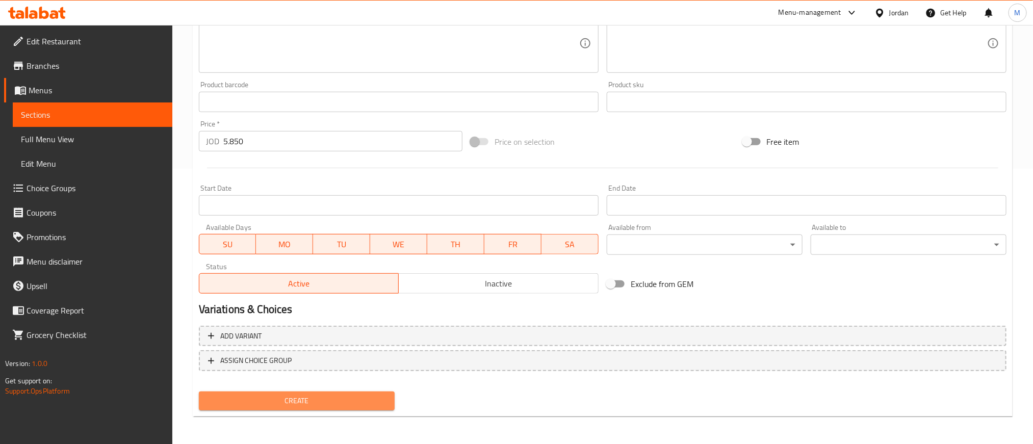
click at [358, 392] on button "Create" at bounding box center [297, 400] width 196 height 19
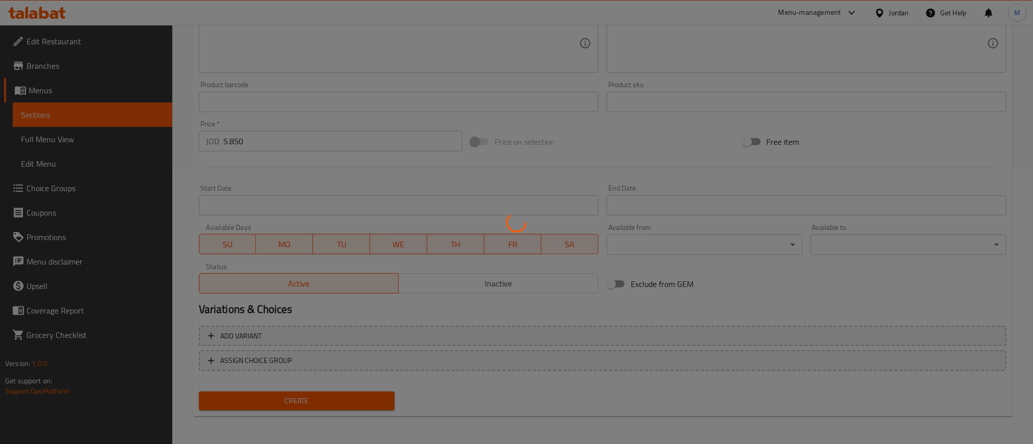
scroll to position [0, 0]
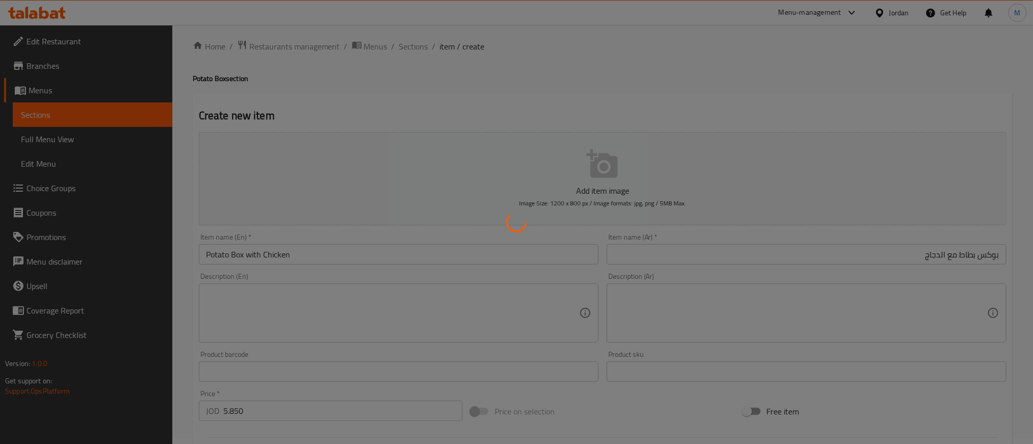
type input "0"
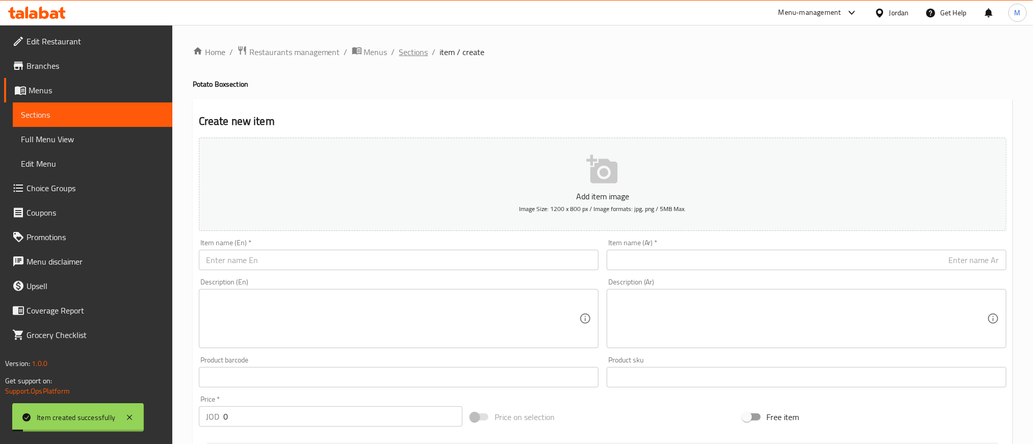
click at [407, 58] on span "Sections" at bounding box center [413, 52] width 29 height 12
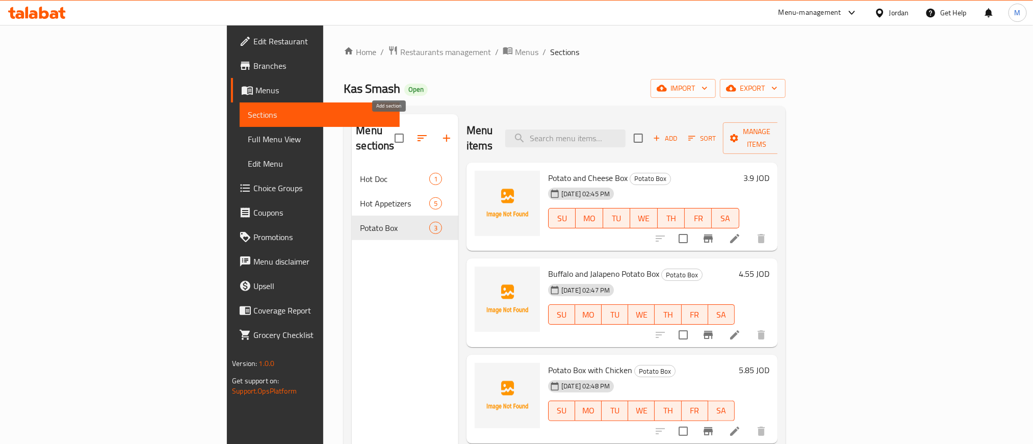
click at [440, 132] on icon "button" at bounding box center [446, 138] width 12 height 12
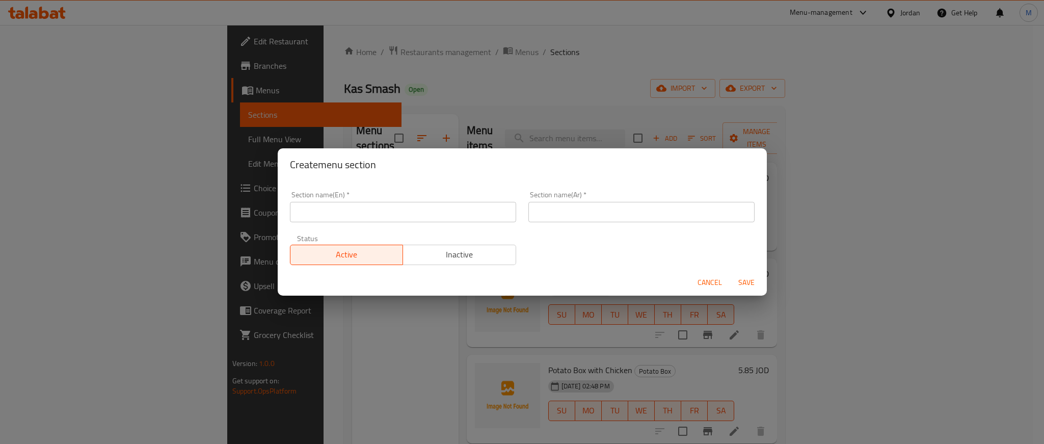
click at [621, 210] on input "text" at bounding box center [642, 212] width 226 height 20
click at [621, 209] on input "سلطات" at bounding box center [642, 212] width 226 height 20
type input "سلطات"
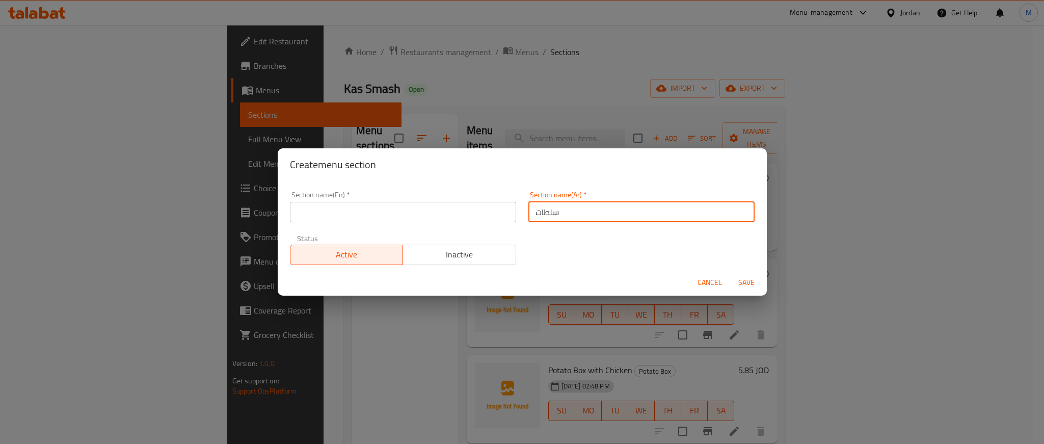
click at [415, 199] on div "Section name(En)   * Section name(En) *" at bounding box center [403, 206] width 226 height 31
click at [416, 208] on input "text" at bounding box center [403, 212] width 226 height 20
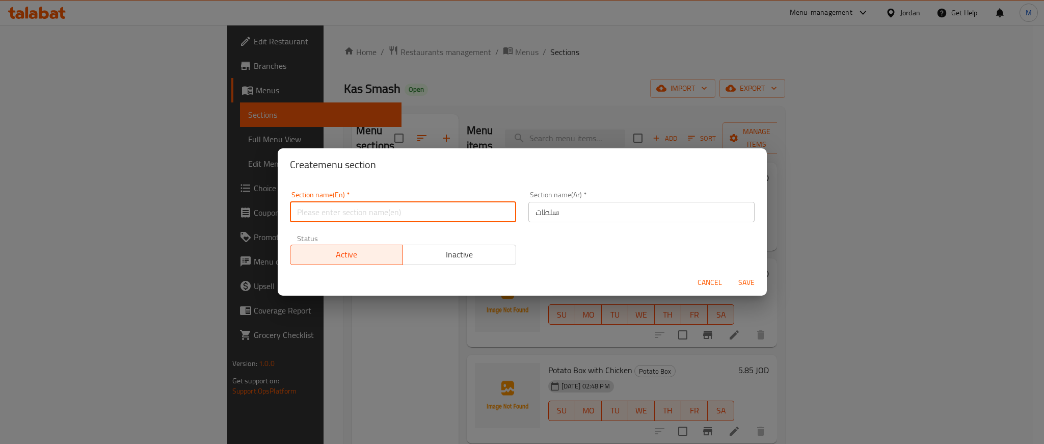
paste input "salad"
click at [327, 211] on input "Salads Corner" at bounding box center [403, 212] width 226 height 20
type input "Salads"
click at [404, 174] on div "Create menu section" at bounding box center [522, 164] width 489 height 33
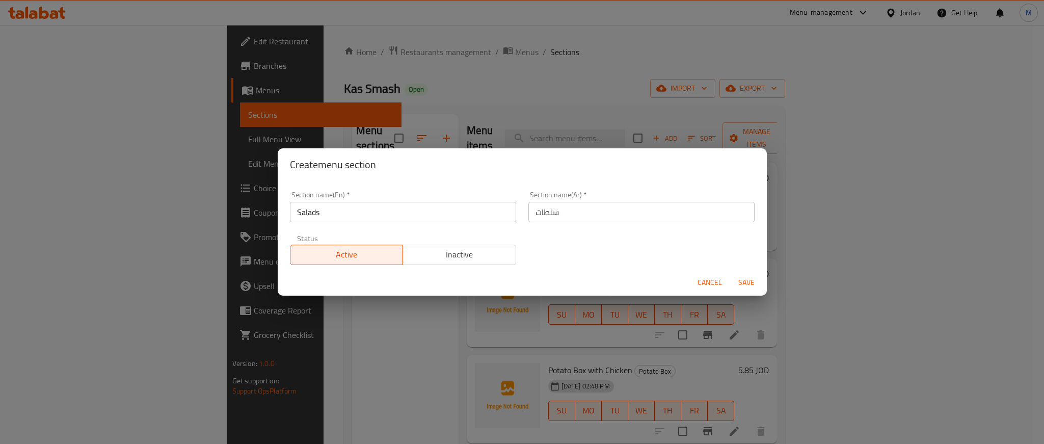
drag, startPoint x: 606, startPoint y: 233, endPoint x: 564, endPoint y: 254, distance: 46.7
click at [564, 254] on div "Section name(En)   * Salads Section name(En) * Section name(Ar)   * سلطات Secti…" at bounding box center [522, 228] width 477 height 86
click at [742, 282] on span "Save" at bounding box center [746, 282] width 24 height 13
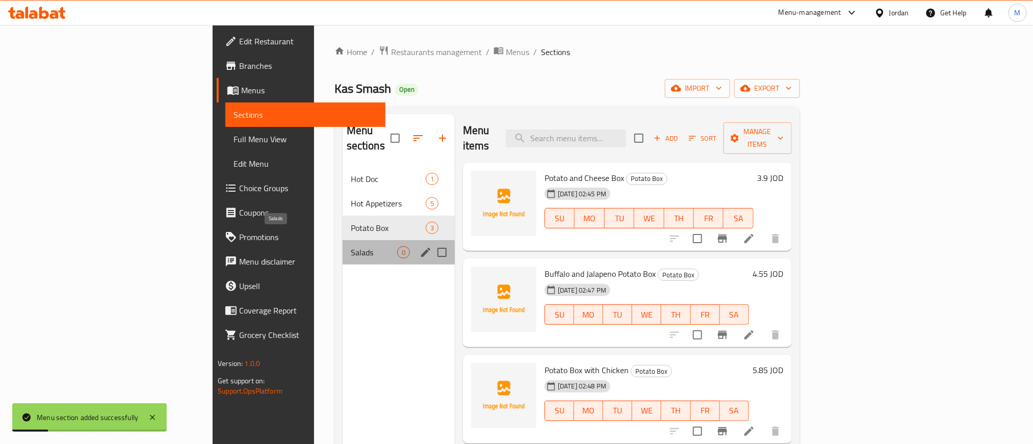
click at [351, 246] on span "Salads" at bounding box center [374, 252] width 46 height 12
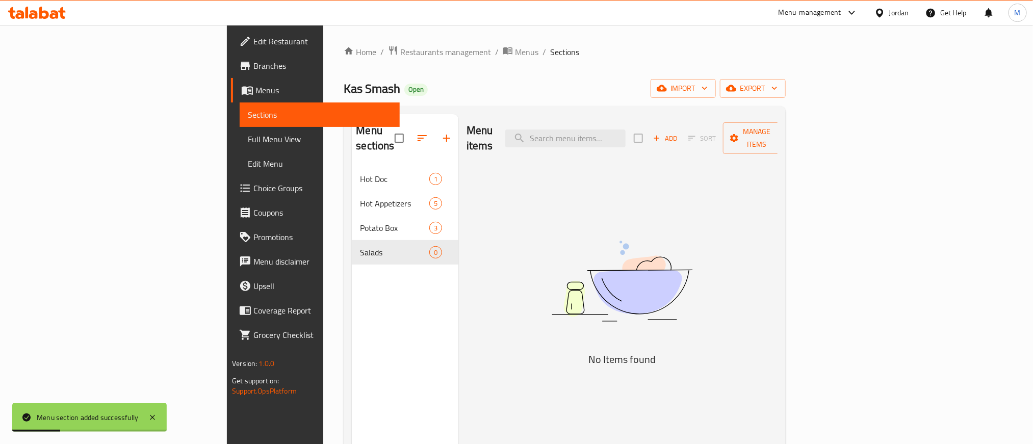
click at [747, 79] on div "Kas Smash Open import export" at bounding box center [564, 88] width 441 height 19
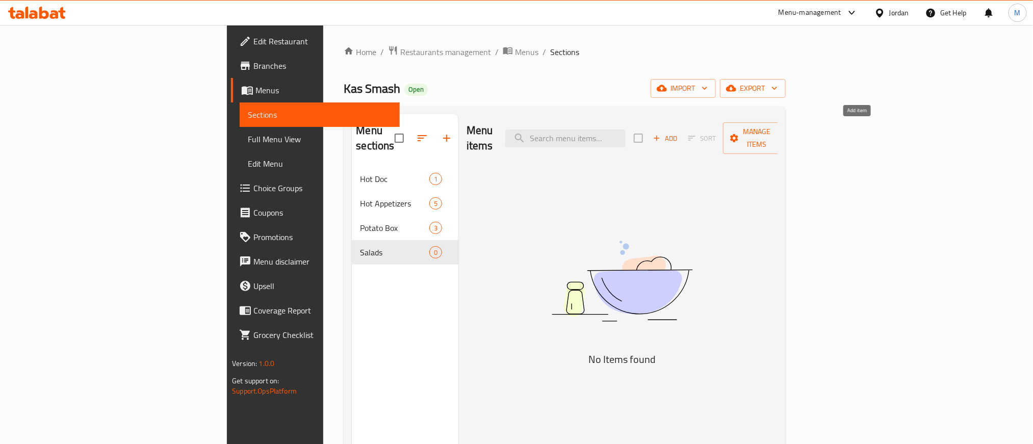
click at [679, 133] on span "Add" at bounding box center [665, 139] width 28 height 12
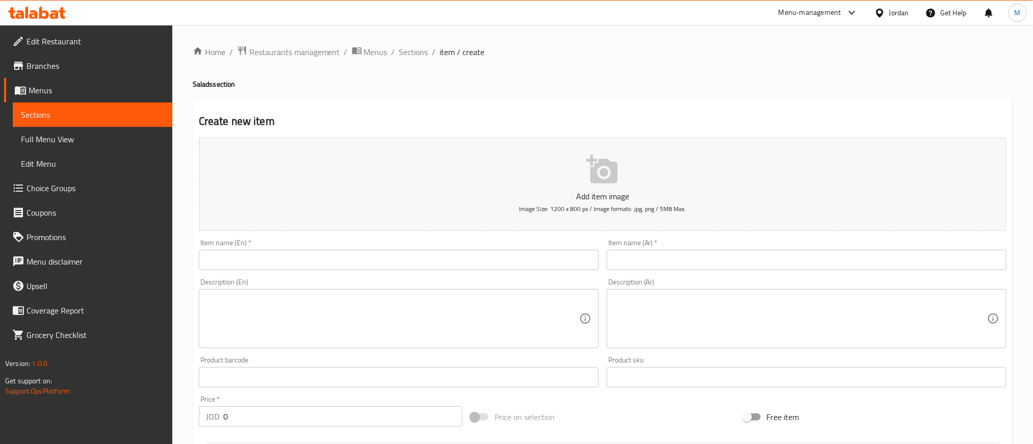
click at [819, 259] on input "text" at bounding box center [807, 260] width 400 height 20
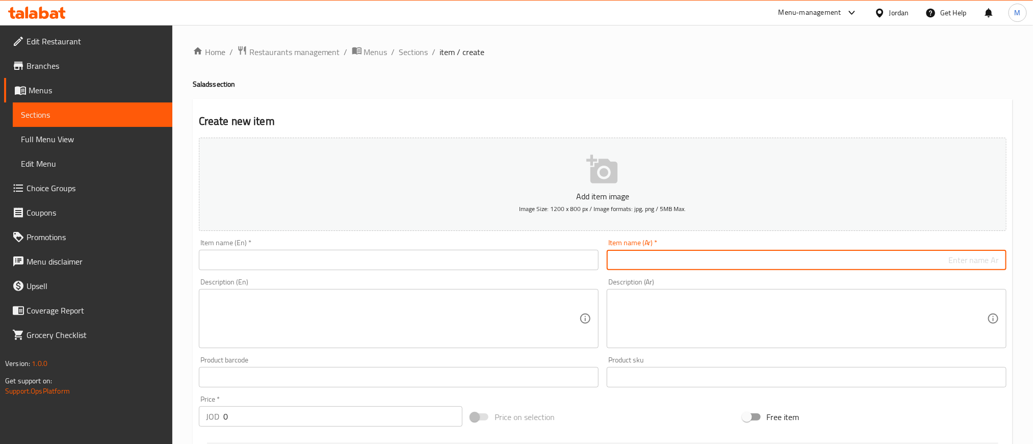
type input "ش"
click at [833, 266] on input "سيذر سلط" at bounding box center [807, 260] width 400 height 20
type input "سيذر سلط"
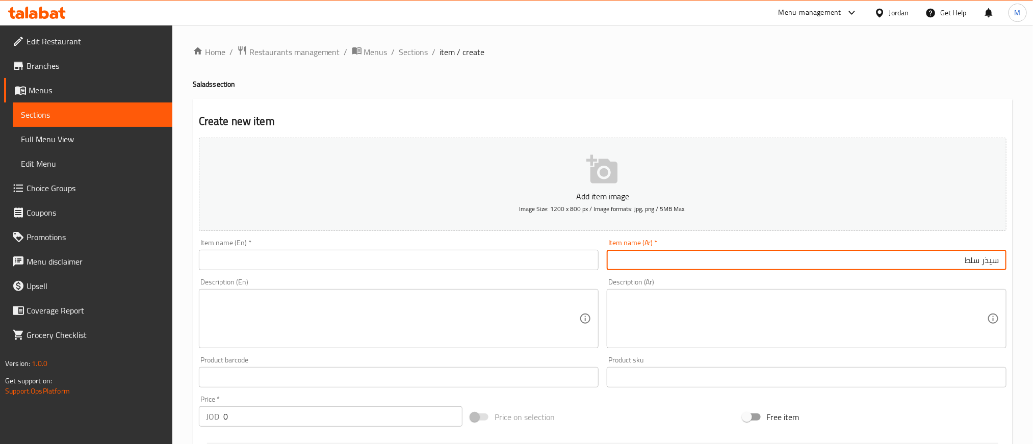
click at [439, 270] on input "text" at bounding box center [399, 260] width 400 height 20
paste input "Caesar salad"
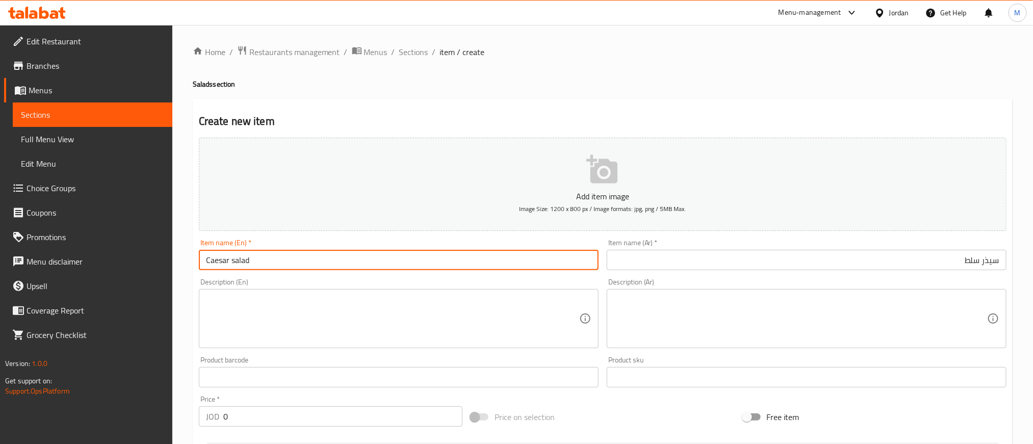
type input "Caesar salad"
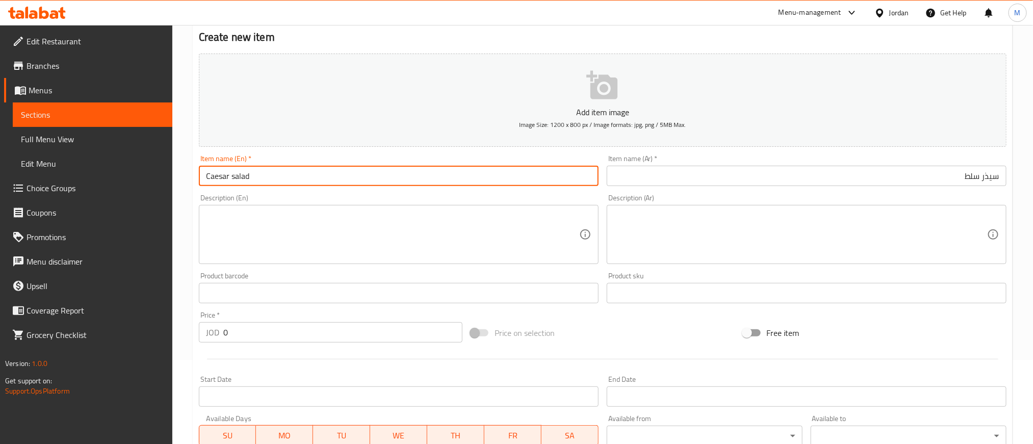
scroll to position [275, 0]
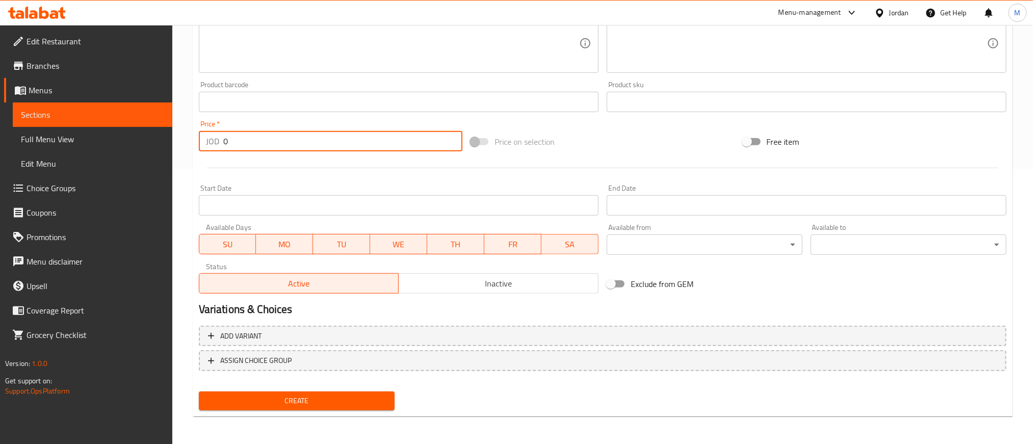
click at [435, 142] on input "0" at bounding box center [342, 141] width 239 height 20
type input "3.250"
click at [420, 158] on div at bounding box center [602, 167] width 815 height 25
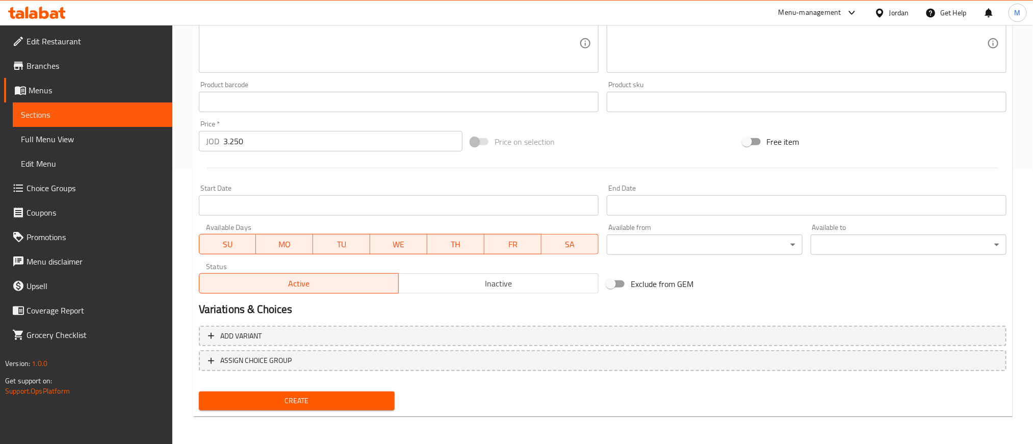
click at [319, 379] on nav at bounding box center [602, 379] width 807 height 8
click at [319, 394] on span "Create" at bounding box center [296, 400] width 179 height 13
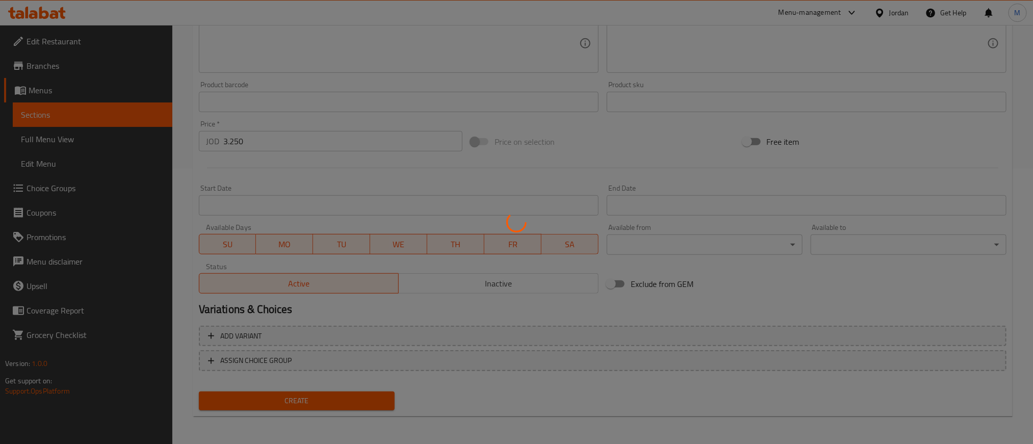
type input "0"
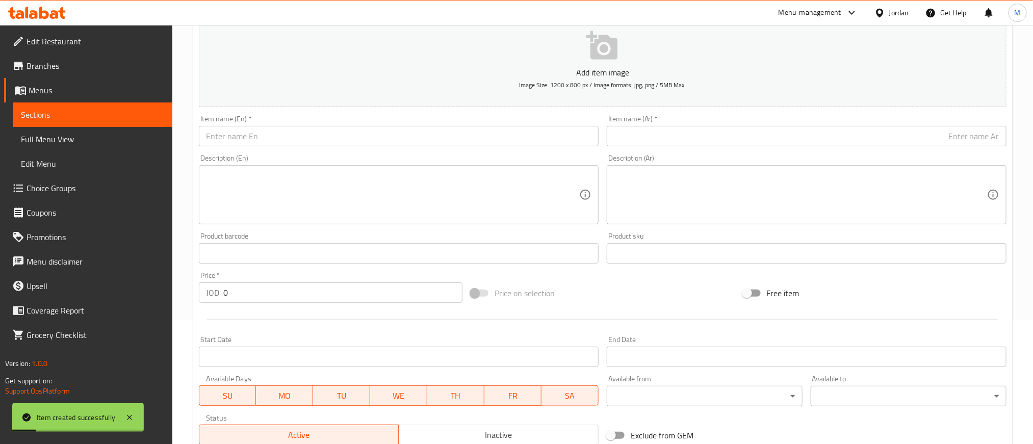
scroll to position [122, 0]
click at [888, 153] on div "Description (Ar) Description (Ar)" at bounding box center [806, 191] width 408 height 78
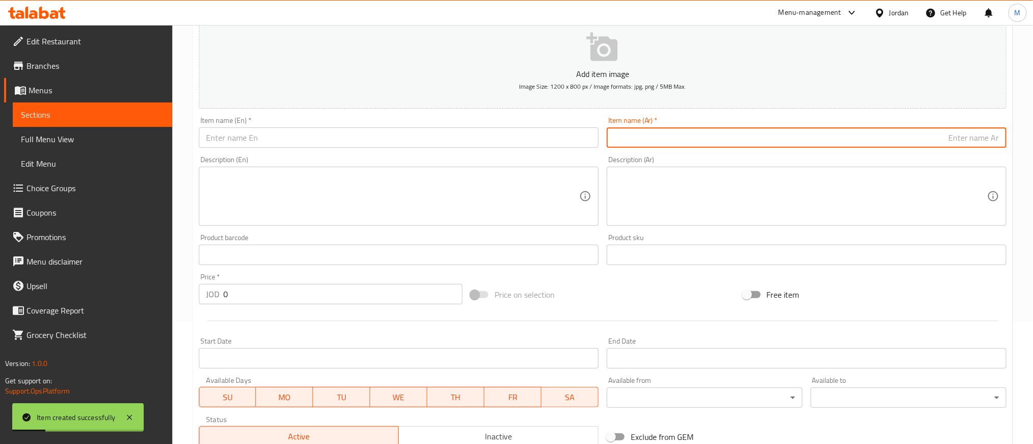
click at [891, 141] on input "text" at bounding box center [807, 137] width 400 height 20
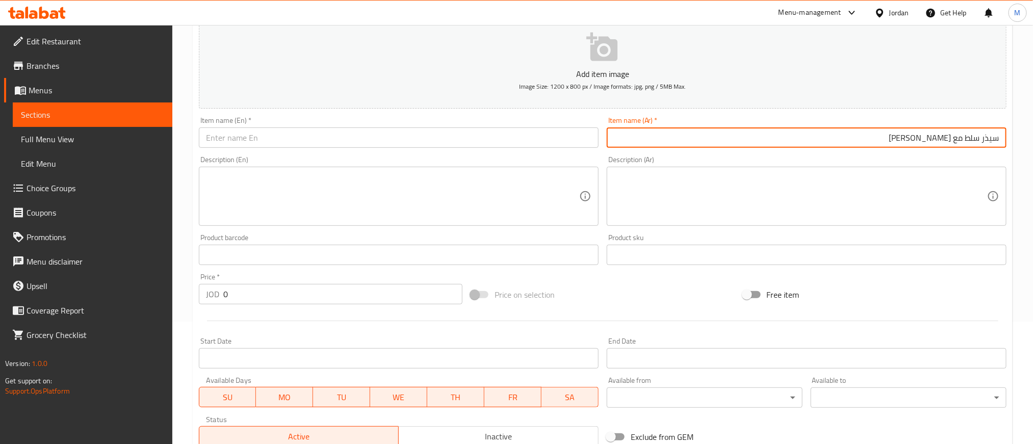
click at [885, 134] on input "سيذر سلط مع شاورما" at bounding box center [807, 137] width 400 height 20
type input "سيذر سلط مع شاورما"
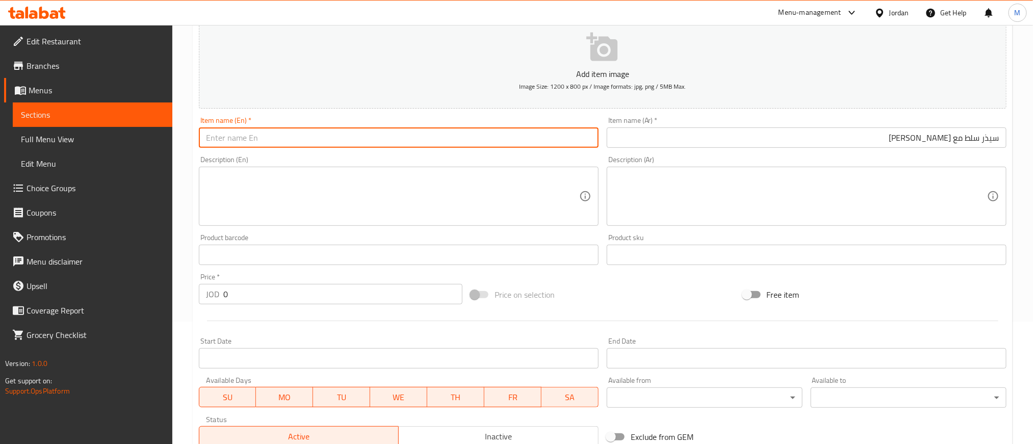
click at [468, 145] on input "text" at bounding box center [399, 137] width 400 height 20
paste input "Caesar salad with shawarma"
click at [467, 145] on input "Caesar salad with shawarma" at bounding box center [399, 137] width 400 height 20
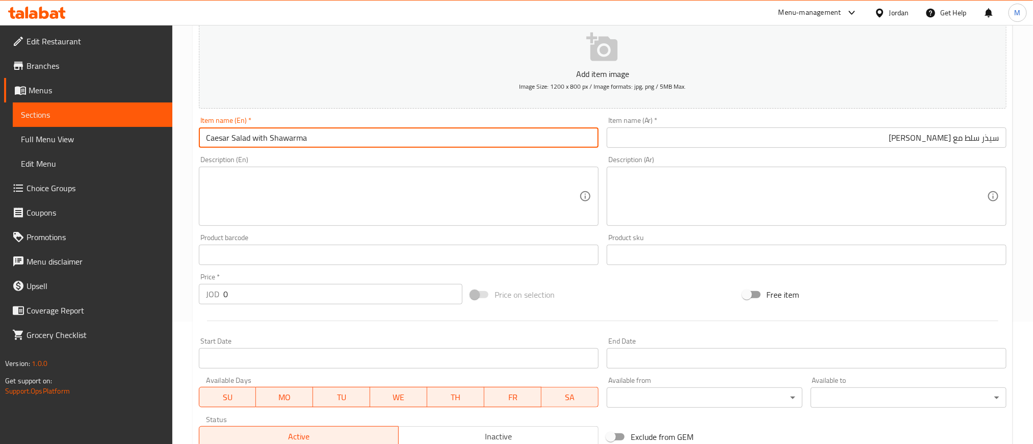
type input "Caesar Salad with Shawarma"
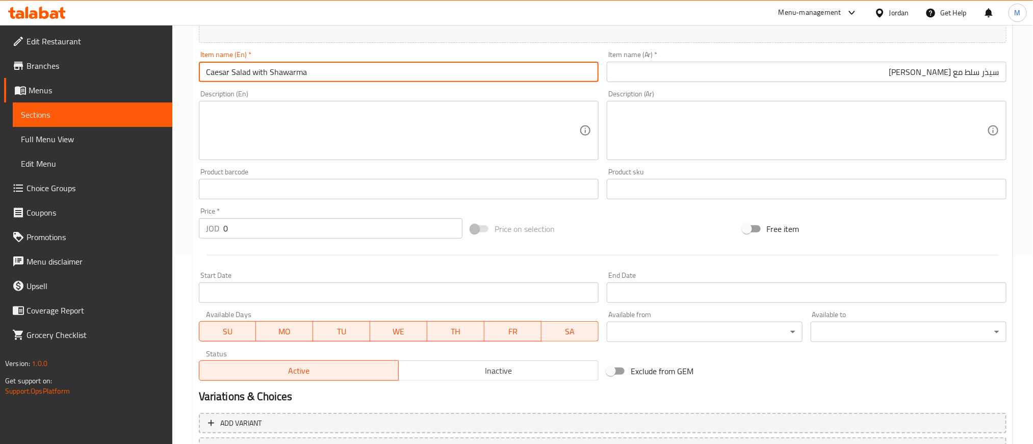
scroll to position [275, 0]
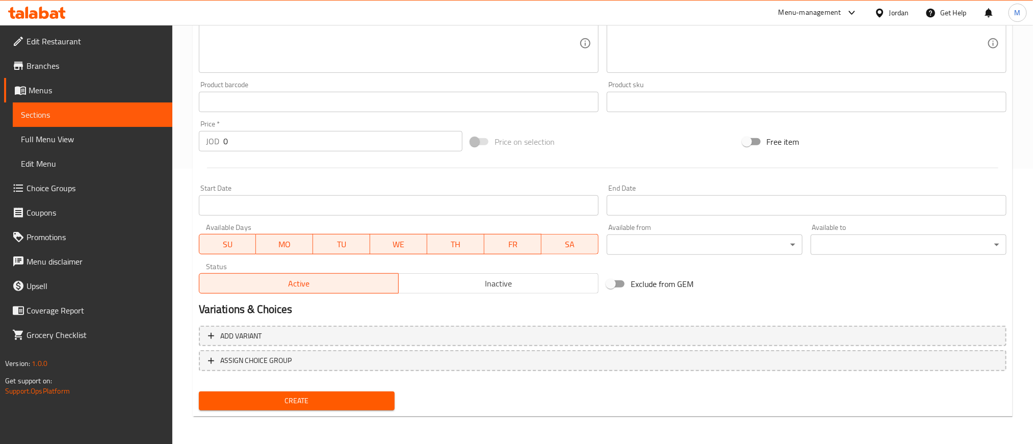
click at [347, 137] on input "0" at bounding box center [342, 141] width 239 height 20
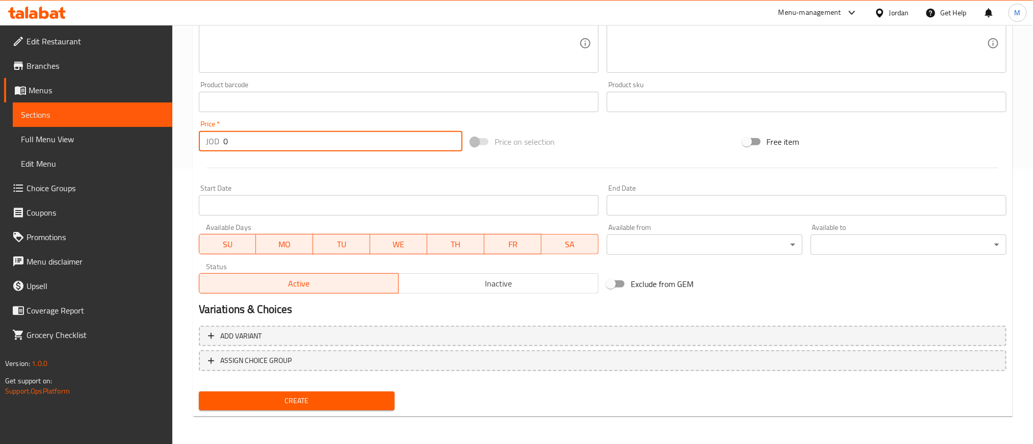
click at [347, 137] on input "0" at bounding box center [342, 141] width 239 height 20
type input "4.850"
click at [440, 173] on div at bounding box center [602, 167] width 815 height 25
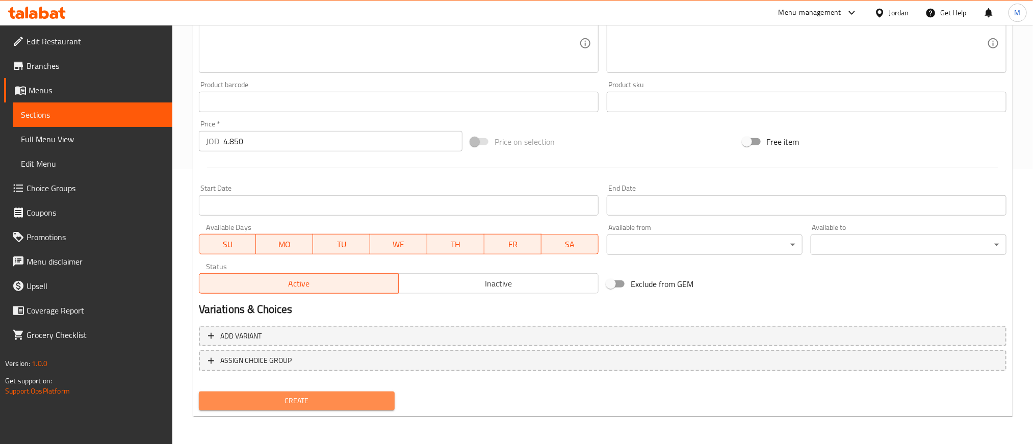
click at [335, 396] on span "Create" at bounding box center [296, 400] width 179 height 13
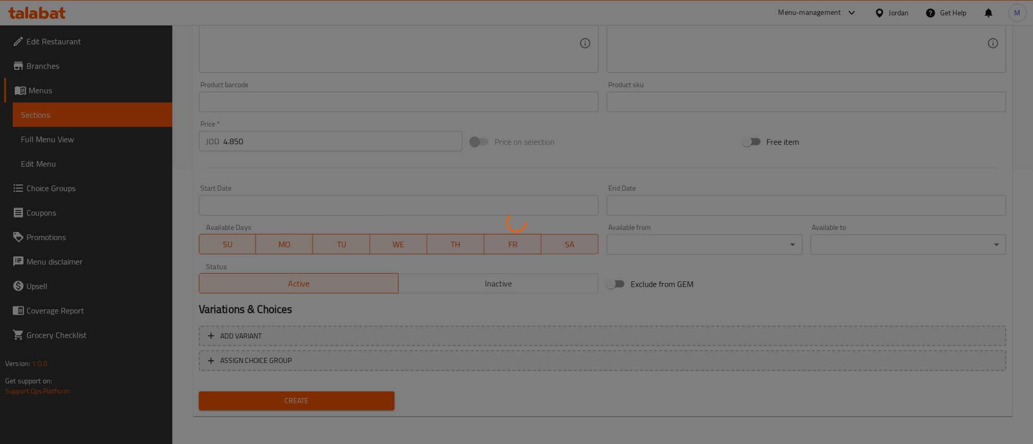
scroll to position [128, 0]
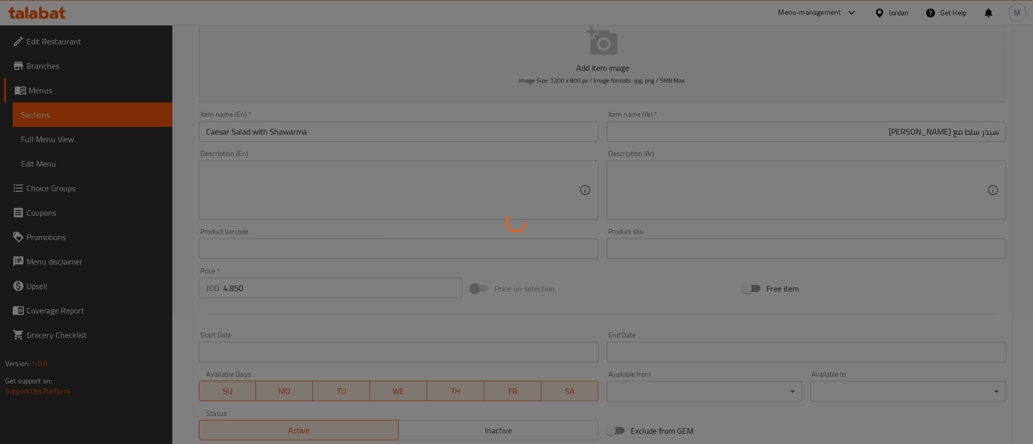
type input "0"
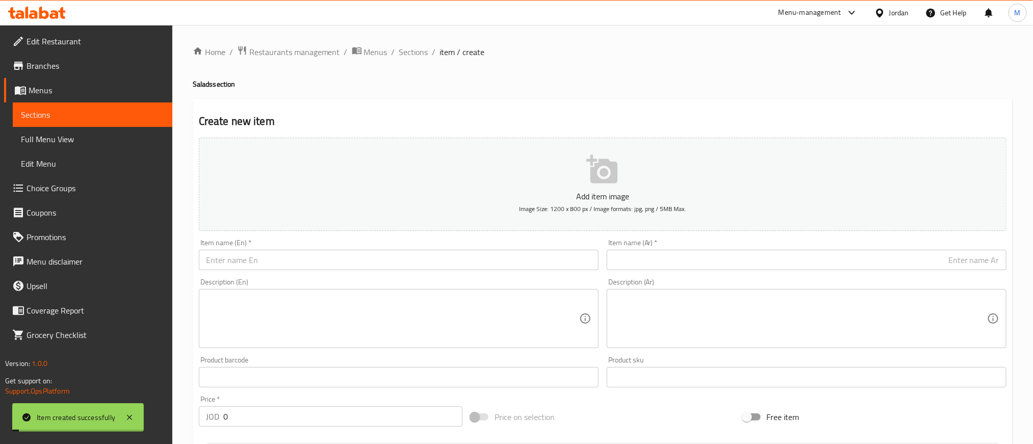
click at [415, 62] on div "Home / Restaurants management / Menus / Sections / item / create Salads section…" at bounding box center [603, 372] width 820 height 654
click at [413, 57] on span "Sections" at bounding box center [413, 52] width 29 height 12
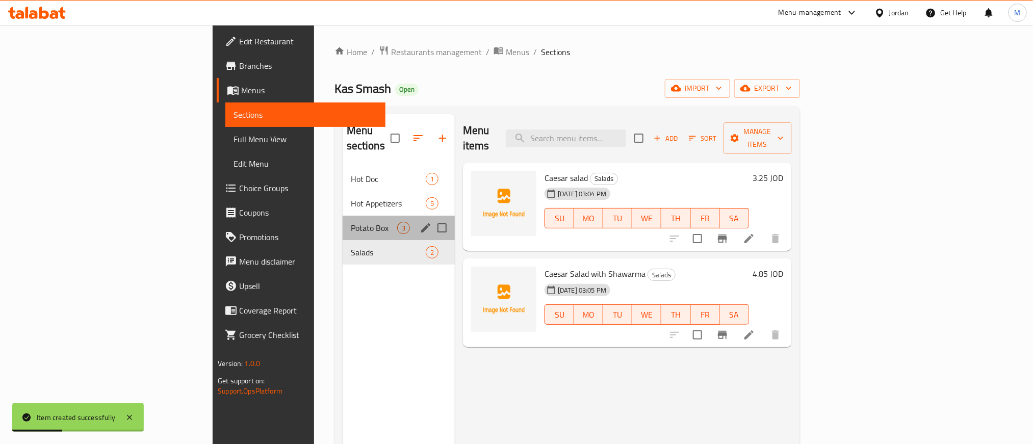
click at [343, 216] on div "Potato Box 3" at bounding box center [399, 228] width 112 height 24
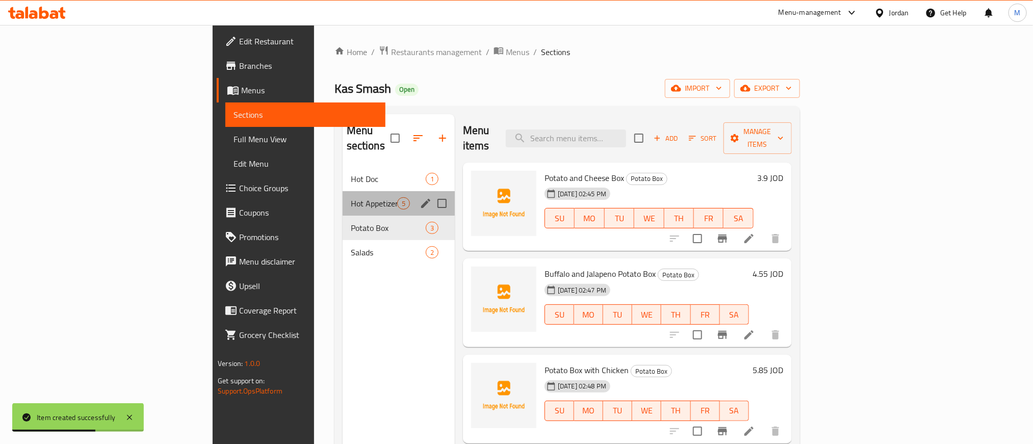
click at [343, 195] on div "Hot Appetizers 5" at bounding box center [399, 203] width 112 height 24
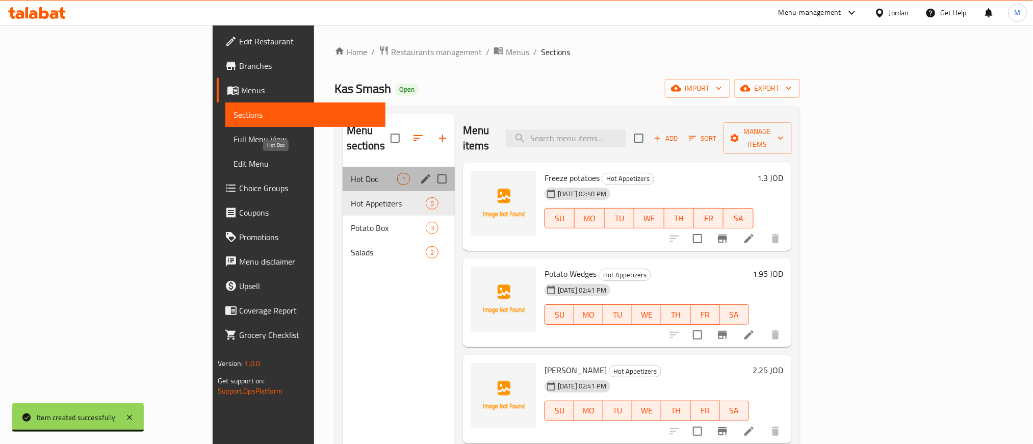
click at [351, 173] on span "Hot Doc" at bounding box center [374, 179] width 46 height 12
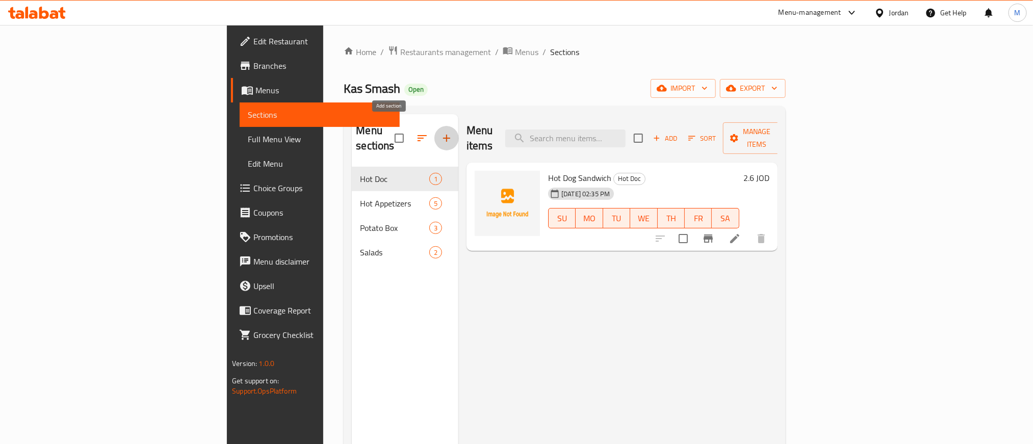
click at [440, 132] on icon "button" at bounding box center [446, 138] width 12 height 12
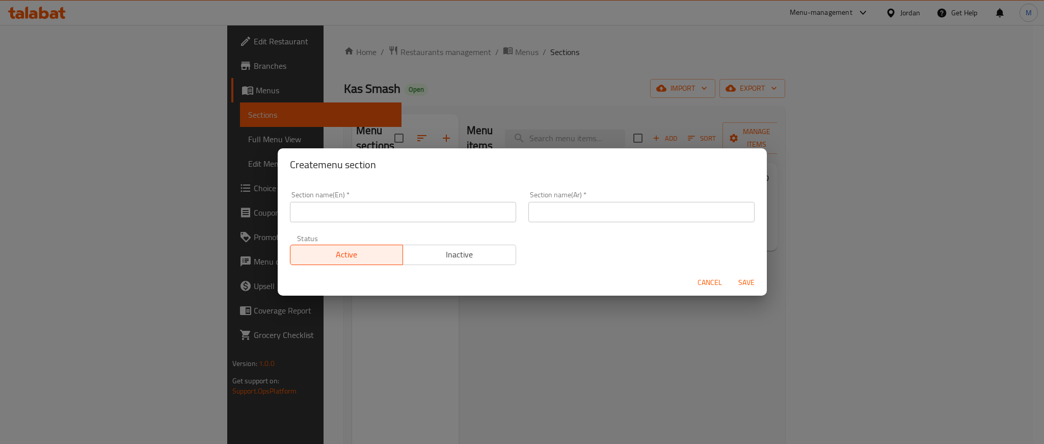
click at [645, 214] on input "text" at bounding box center [642, 212] width 226 height 20
click at [645, 214] on input "مشروبات" at bounding box center [642, 212] width 226 height 20
type input "مشروبات"
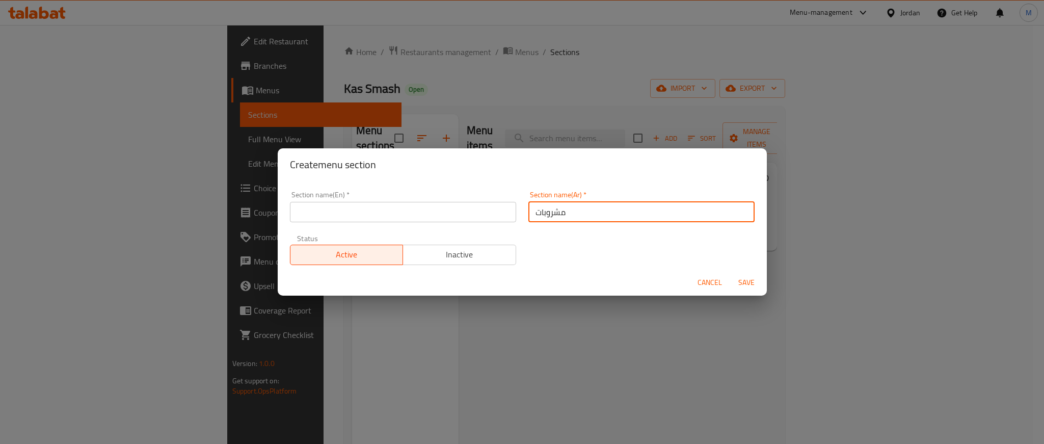
click at [348, 215] on input "text" at bounding box center [403, 212] width 226 height 20
paste input "drinks"
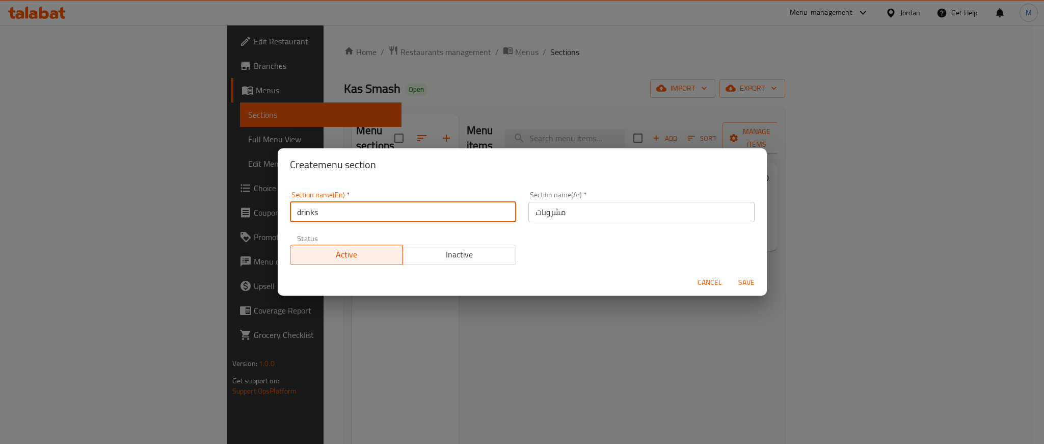
click at [348, 215] on input "drinks" at bounding box center [403, 212] width 226 height 20
click at [349, 215] on input "drinks" at bounding box center [403, 212] width 226 height 20
type input "Drinks"
drag, startPoint x: 581, startPoint y: 245, endPoint x: 594, endPoint y: 245, distance: 12.7
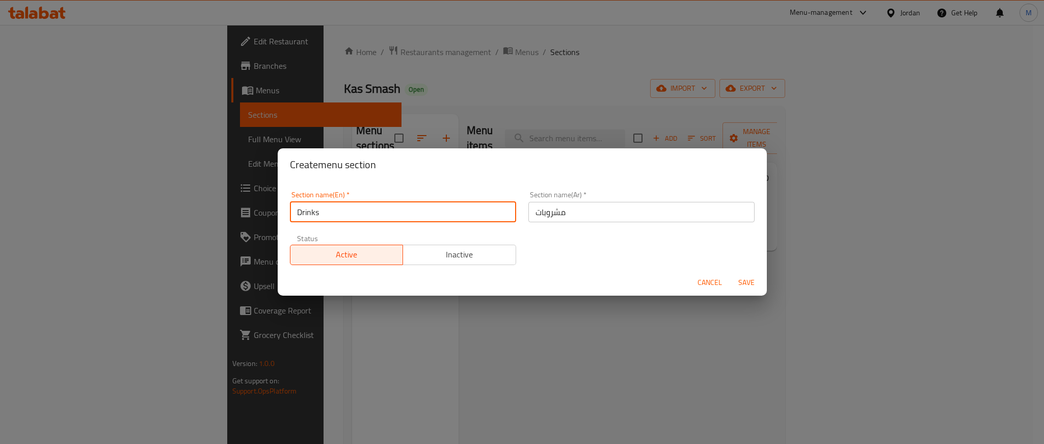
click at [590, 245] on div "Section name(En)   * Drinks Section name(En) * Section name(Ar)   * مشروبات Sec…" at bounding box center [522, 228] width 477 height 86
click at [750, 280] on span "Save" at bounding box center [746, 282] width 24 height 13
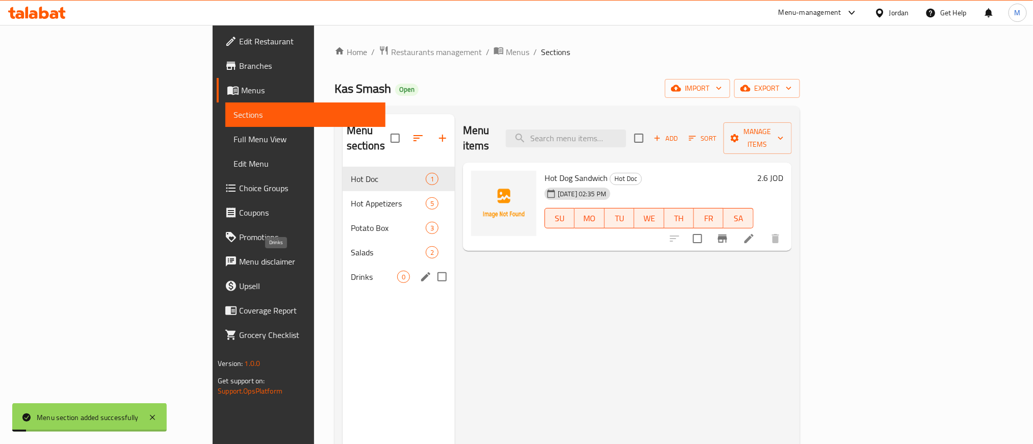
click at [351, 271] on span "Drinks" at bounding box center [374, 277] width 46 height 12
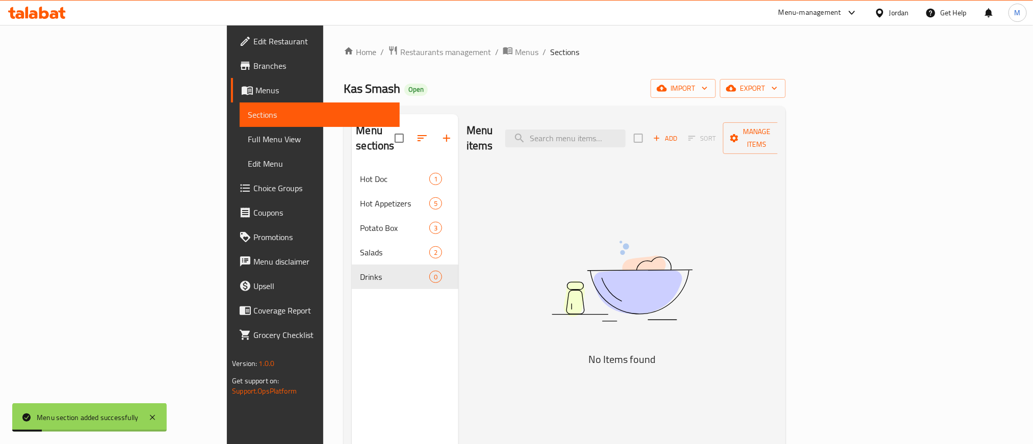
click at [679, 133] on span "Add" at bounding box center [665, 139] width 28 height 12
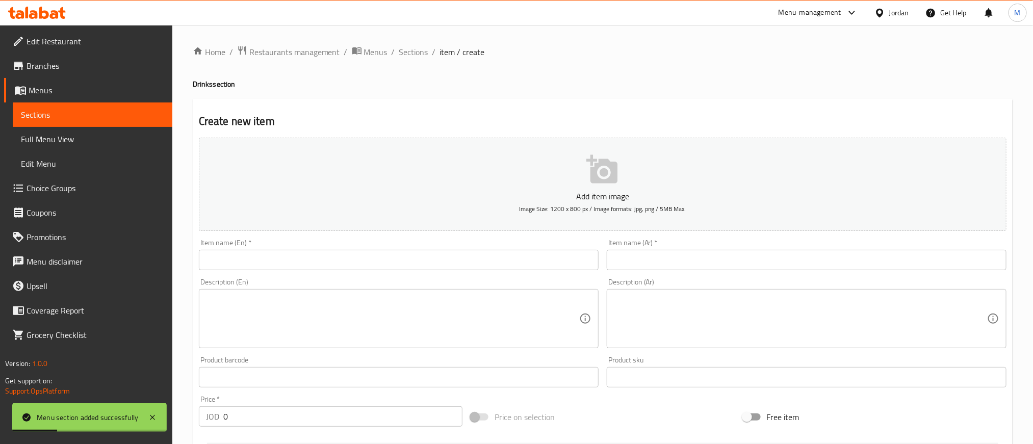
click at [804, 254] on input "text" at bounding box center [807, 260] width 400 height 20
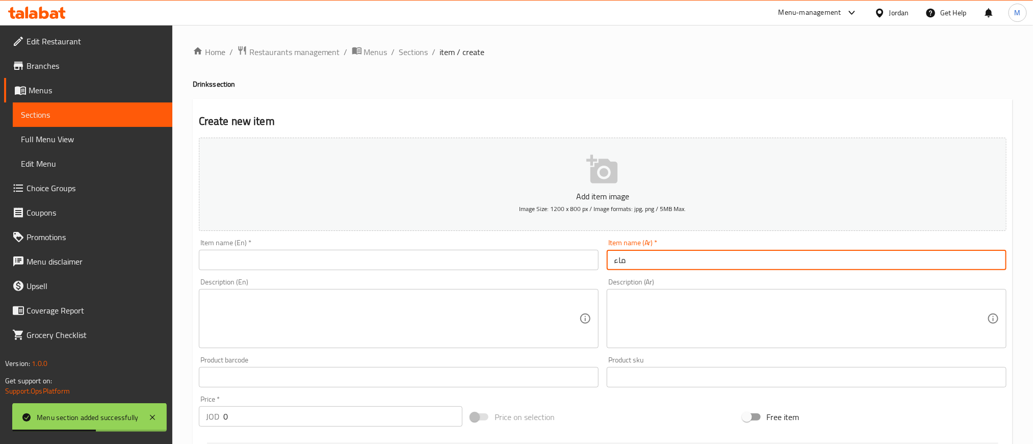
click at [804, 254] on input "ماء" at bounding box center [807, 260] width 400 height 20
type input "ماء"
click at [437, 266] on input "text" at bounding box center [399, 260] width 400 height 20
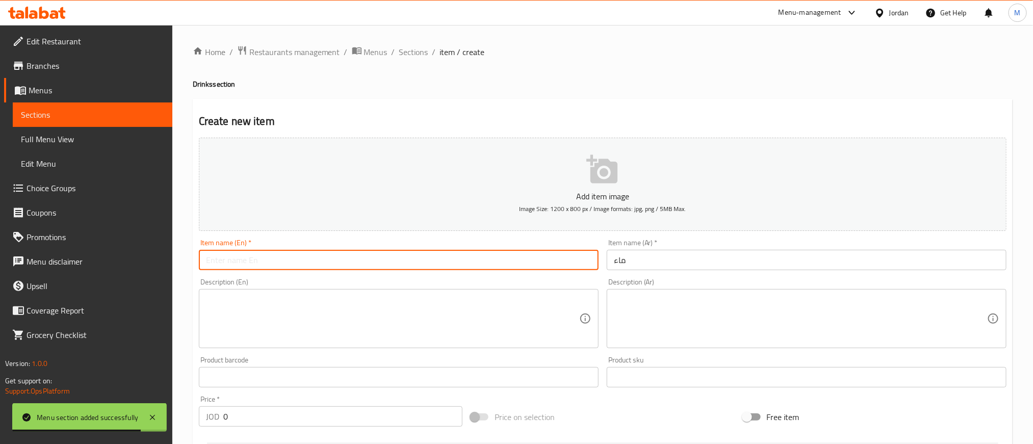
paste input "water"
click at [436, 263] on input "water" at bounding box center [399, 260] width 400 height 20
type input "Water"
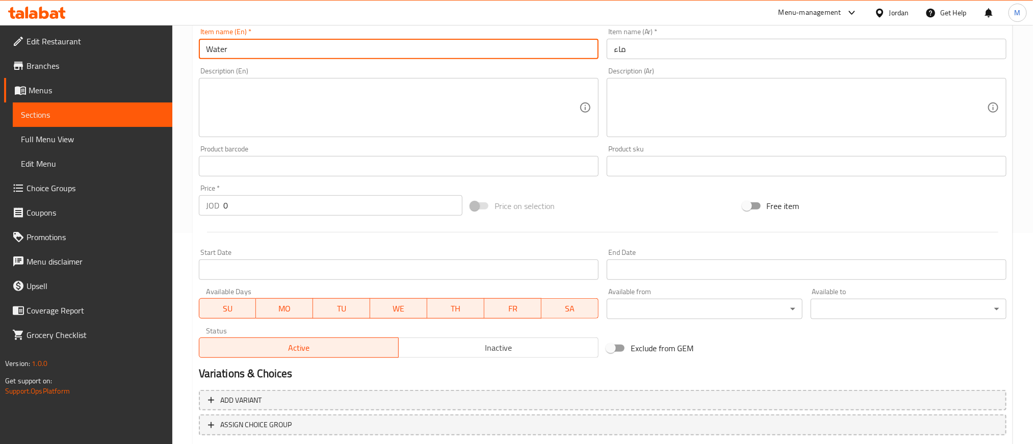
scroll to position [275, 0]
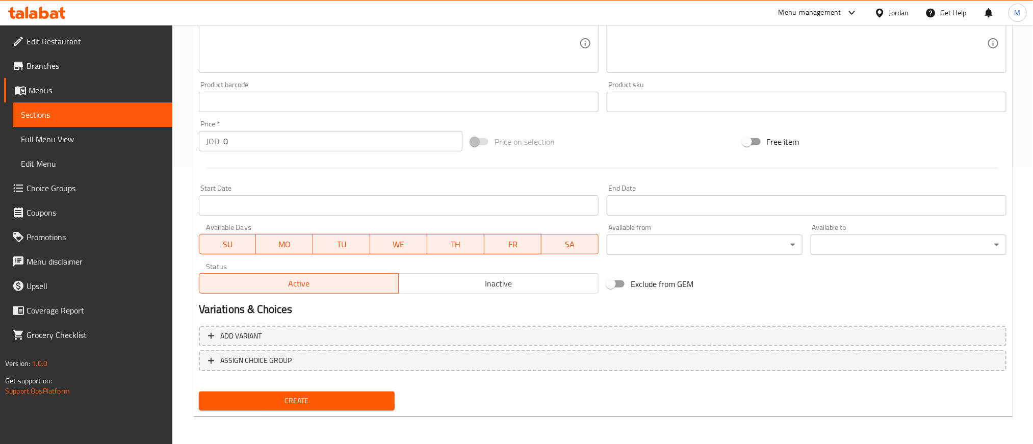
click at [355, 141] on input "0" at bounding box center [342, 141] width 239 height 20
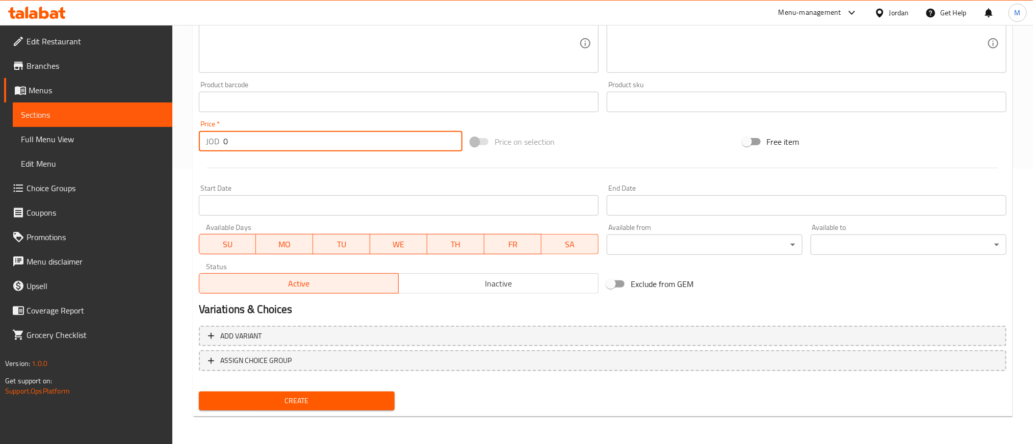
click at [358, 139] on input "0" at bounding box center [342, 141] width 239 height 20
click at [360, 138] on input "0" at bounding box center [342, 141] width 239 height 20
type input "0.500"
click at [359, 407] on button "Create" at bounding box center [297, 400] width 196 height 19
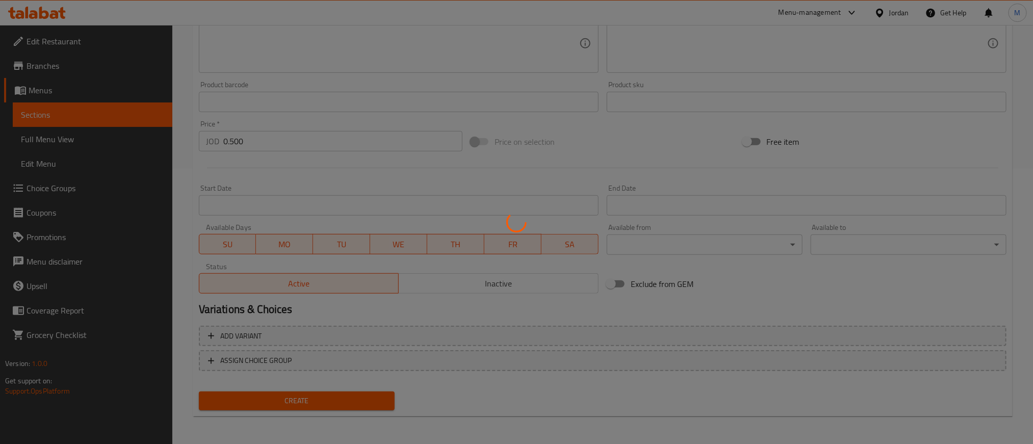
type input "0"
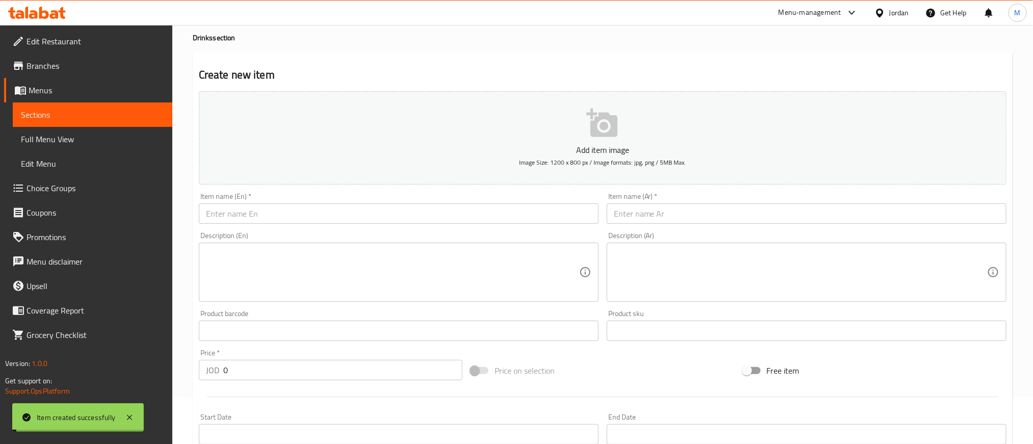
scroll to position [46, 0]
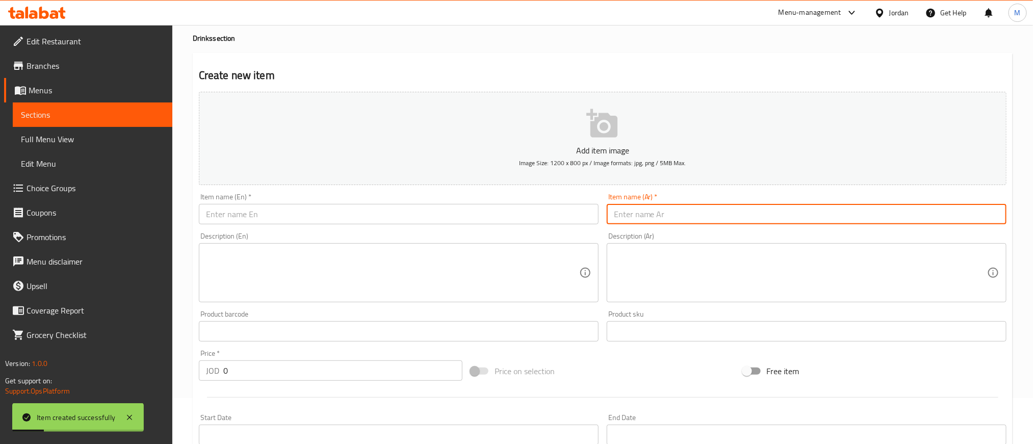
click at [778, 218] on input "text" at bounding box center [807, 214] width 400 height 20
click at [777, 215] on input "سوفت درينك" at bounding box center [807, 214] width 400 height 20
type input "سوفت درينك"
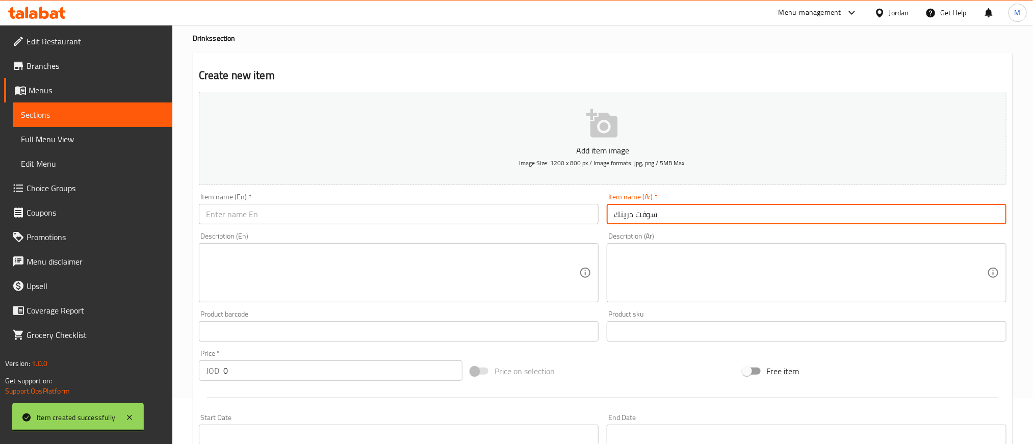
click at [401, 202] on div "Item name (En)   * Item name (En) *" at bounding box center [399, 208] width 400 height 31
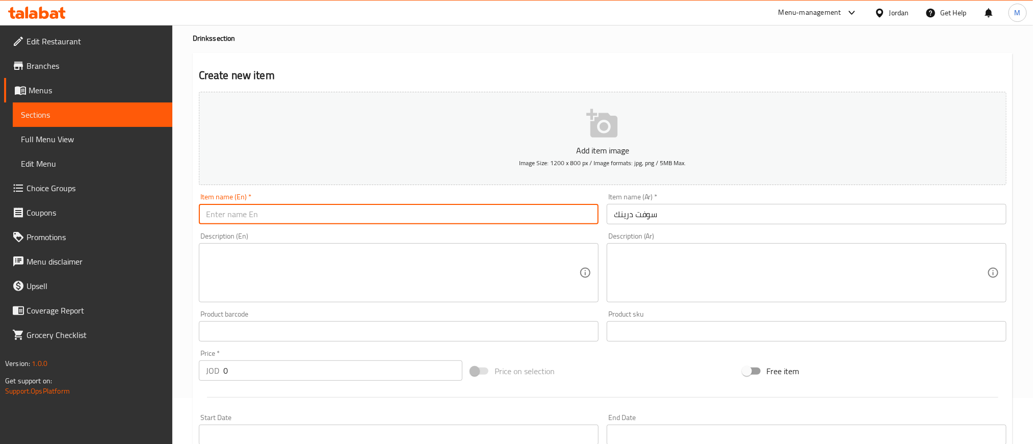
click at [393, 214] on input "text" at bounding box center [399, 214] width 400 height 20
paste input "soft drink"
click at [393, 214] on input "soft drink" at bounding box center [399, 214] width 400 height 20
click at [393, 215] on input "soft drink" at bounding box center [399, 214] width 400 height 20
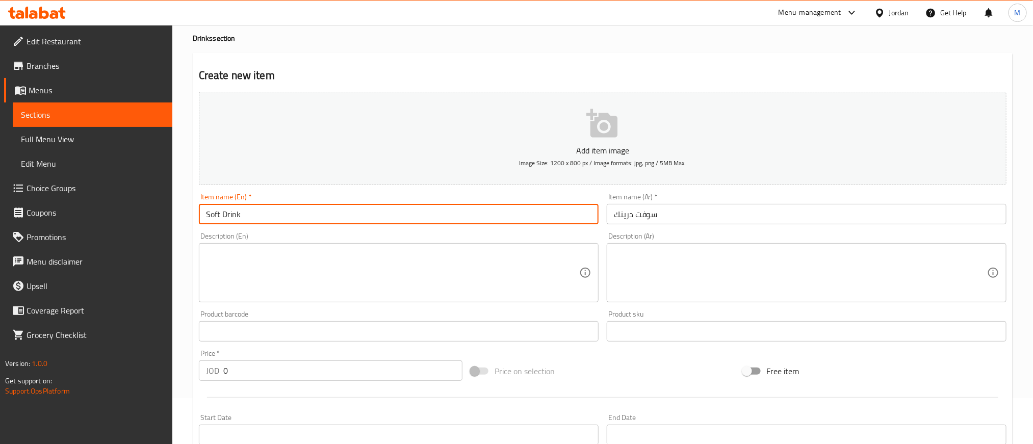
type input "Soft Drink"
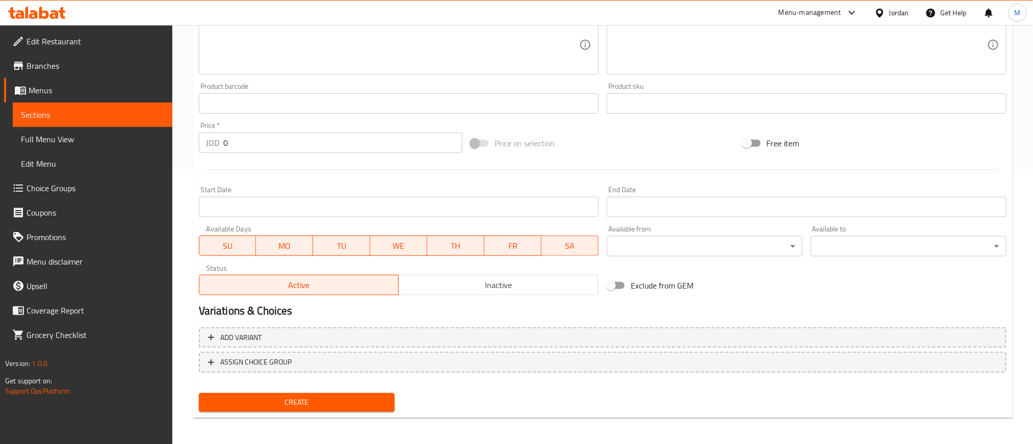
scroll to position [275, 0]
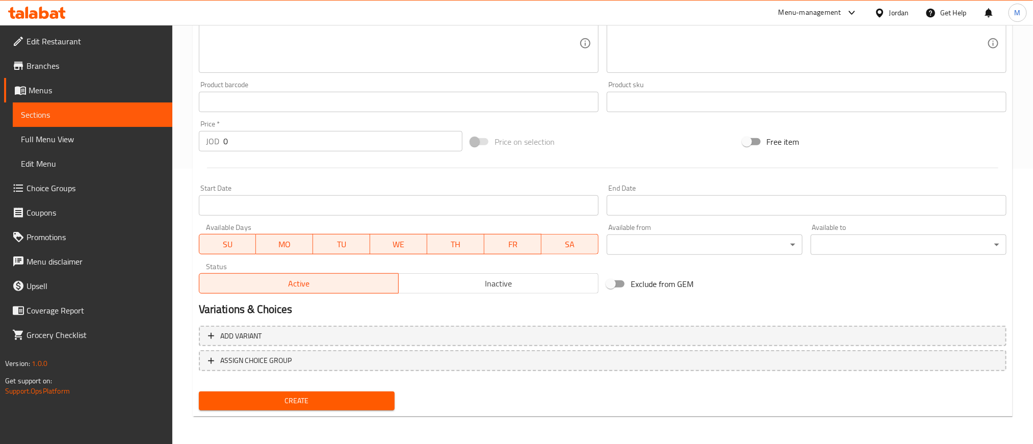
click at [334, 137] on input "0" at bounding box center [342, 141] width 239 height 20
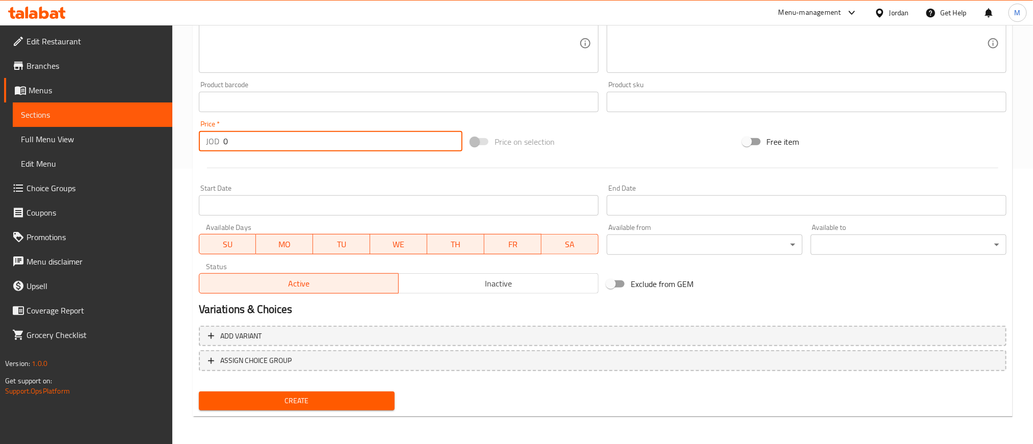
click at [334, 137] on input "0" at bounding box center [342, 141] width 239 height 20
type input "0.500"
click at [317, 164] on div at bounding box center [602, 167] width 815 height 25
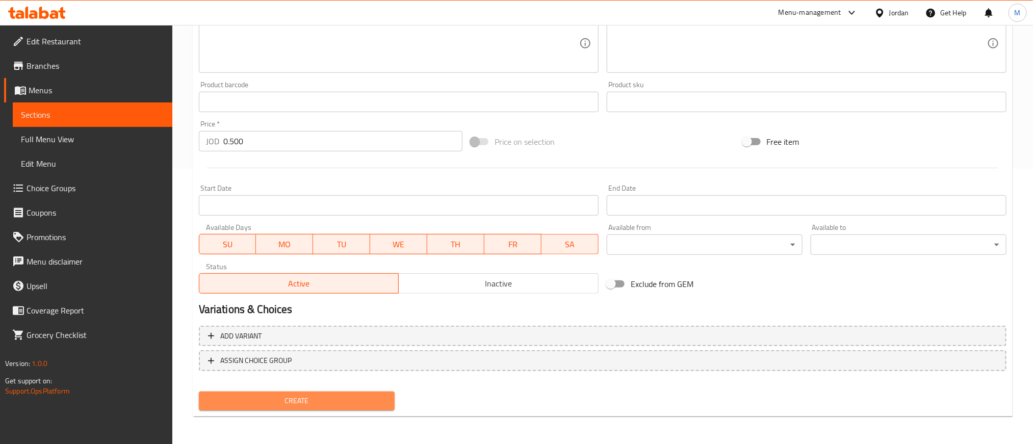
click at [367, 404] on span "Create" at bounding box center [296, 400] width 179 height 13
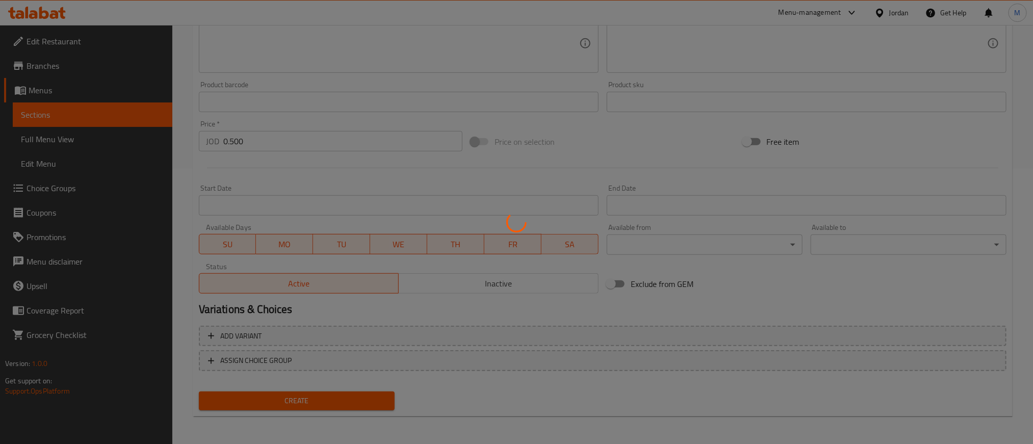
type input "0"
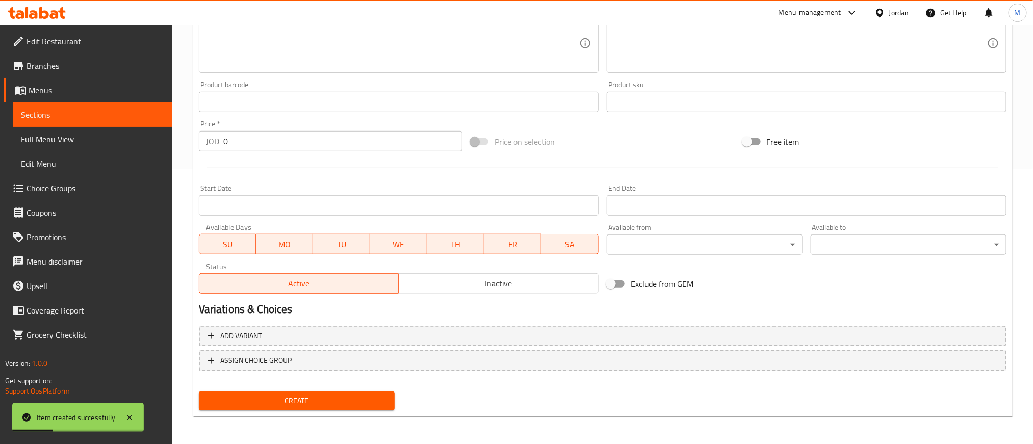
scroll to position [122, 0]
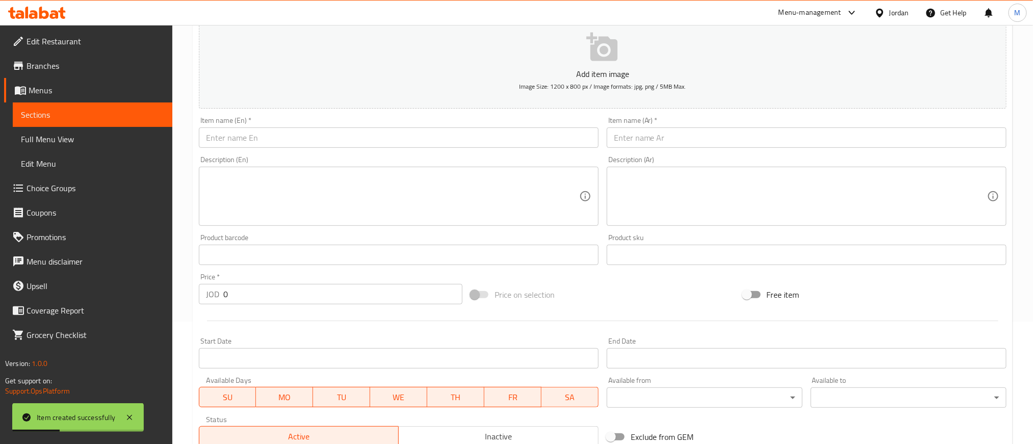
click at [784, 123] on div "Item name (Ar)   * Item name (Ar) *" at bounding box center [807, 132] width 400 height 31
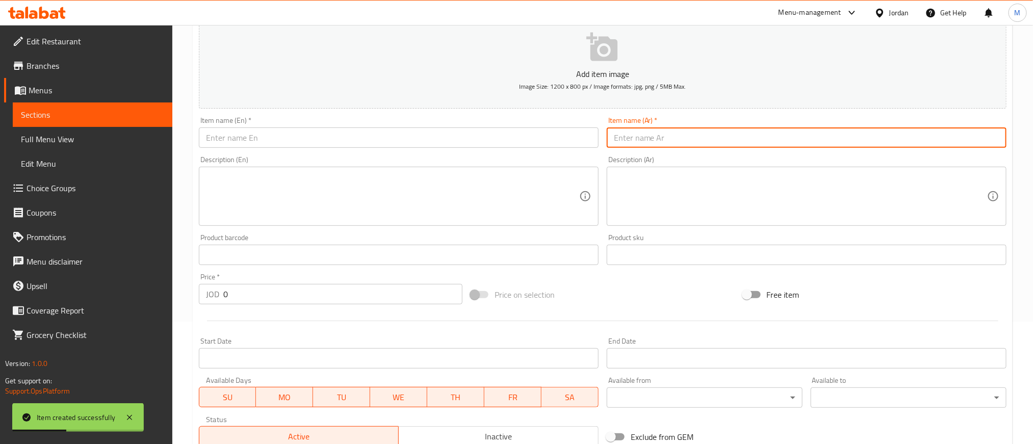
click at [784, 129] on input "text" at bounding box center [807, 137] width 400 height 20
click at [787, 128] on input "لبن عيران" at bounding box center [807, 137] width 400 height 20
type input "لبن عيران"
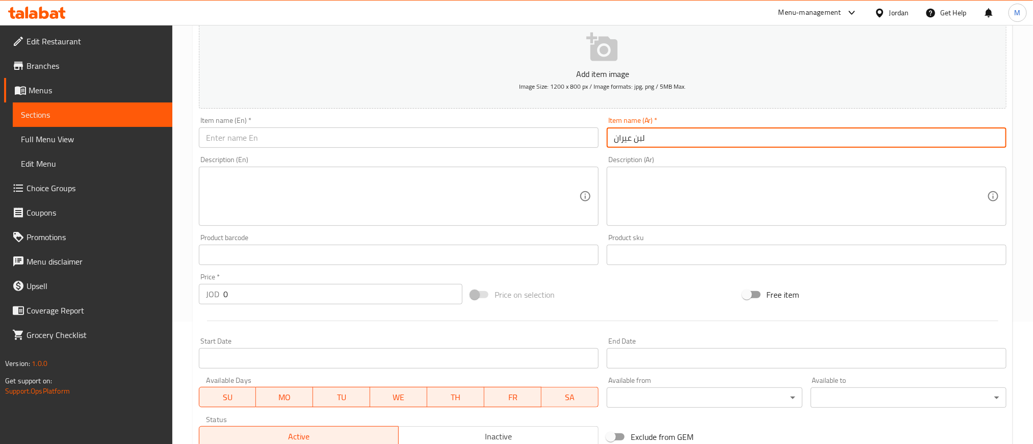
click at [417, 155] on div "Description (En) Description (En)" at bounding box center [399, 191] width 408 height 78
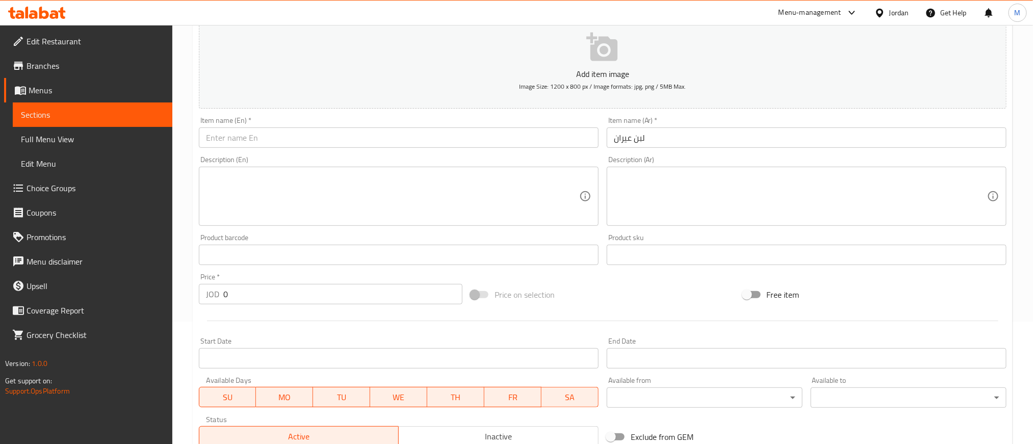
click at [437, 141] on input "text" at bounding box center [399, 137] width 400 height 20
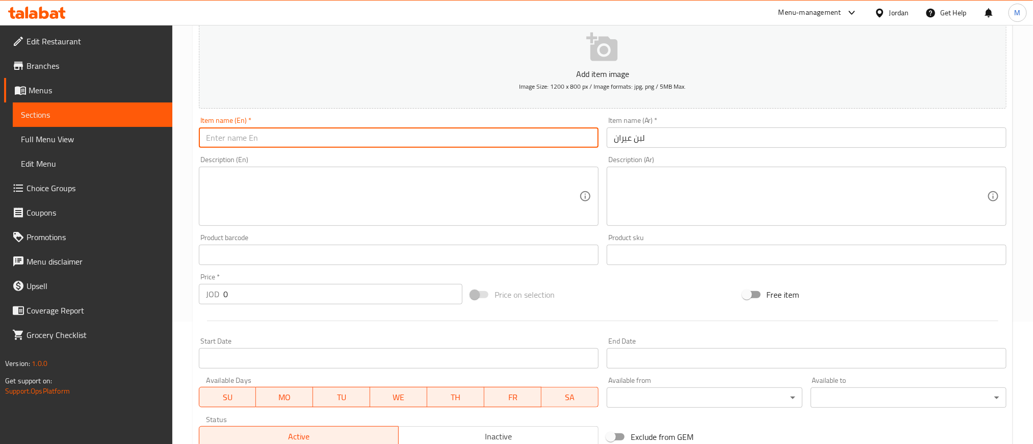
paste input "Laban Ayran"
type input "Laban Ayran"
click at [349, 292] on input "0" at bounding box center [342, 294] width 239 height 20
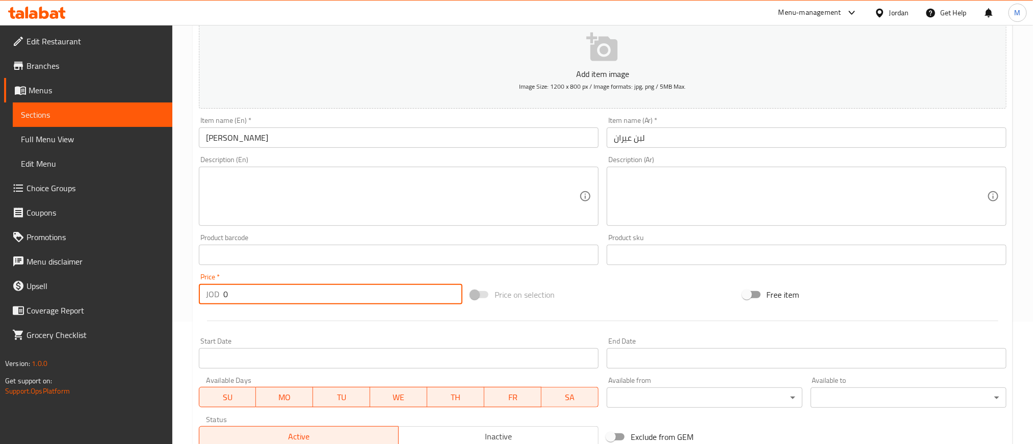
click at [349, 292] on input "0" at bounding box center [342, 294] width 239 height 20
type input "0.750"
click at [624, 296] on div "Price on selection" at bounding box center [602, 295] width 272 height 28
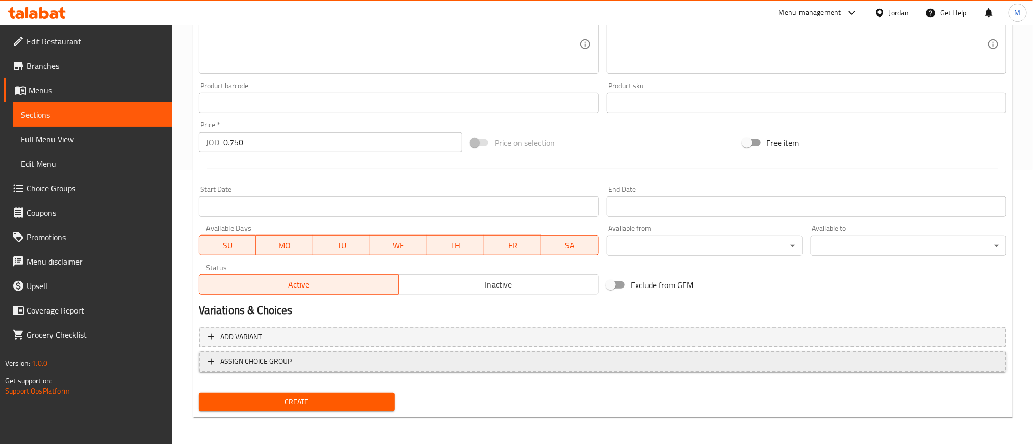
scroll to position [275, 0]
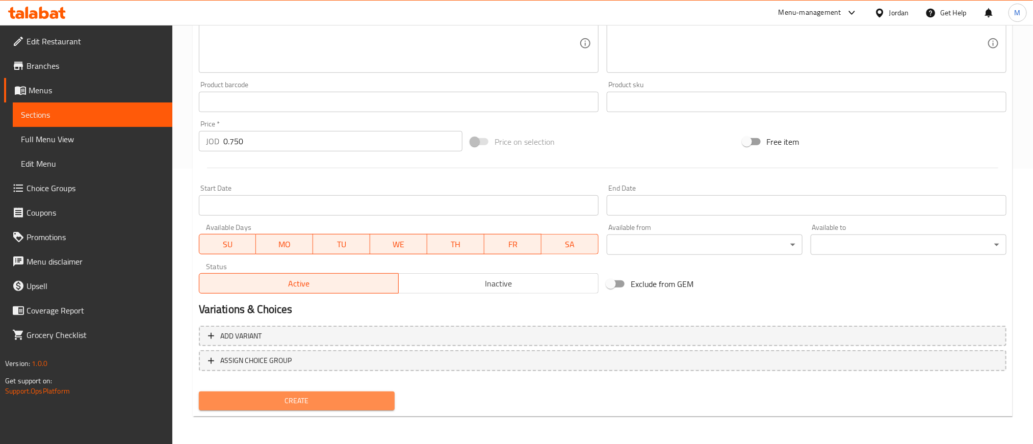
click at [315, 398] on span "Create" at bounding box center [296, 400] width 179 height 13
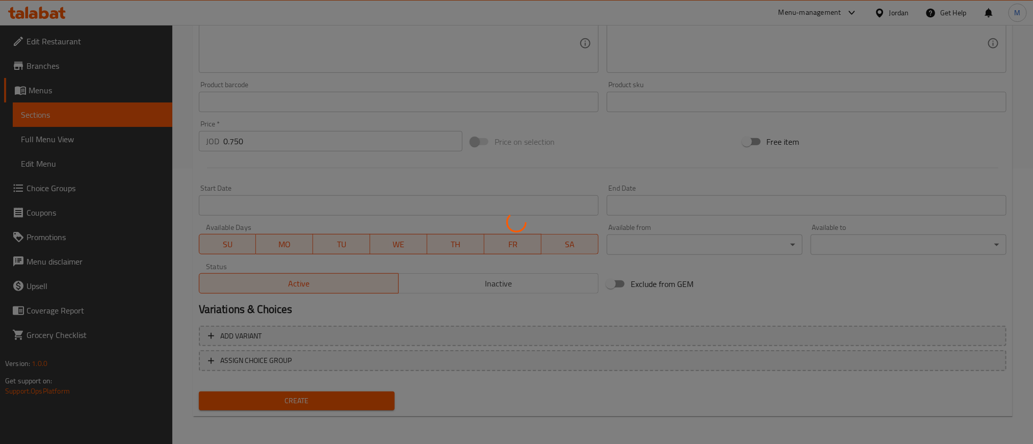
type input "0"
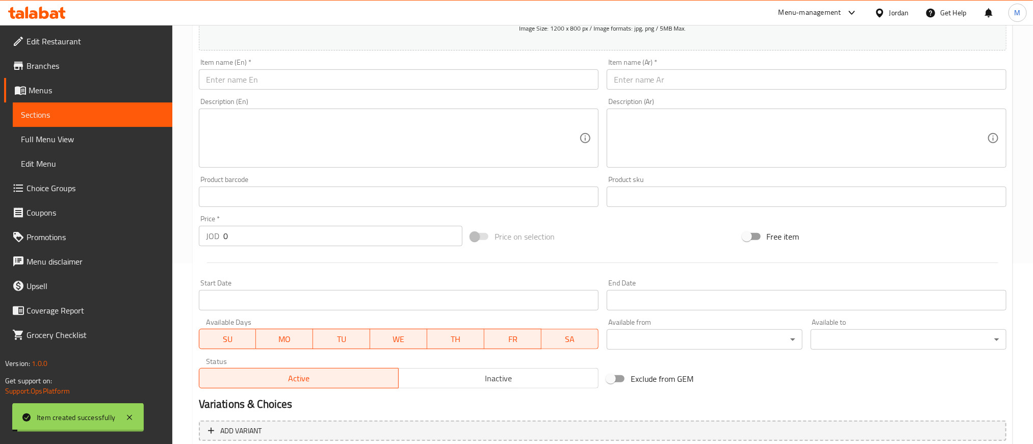
scroll to position [0, 0]
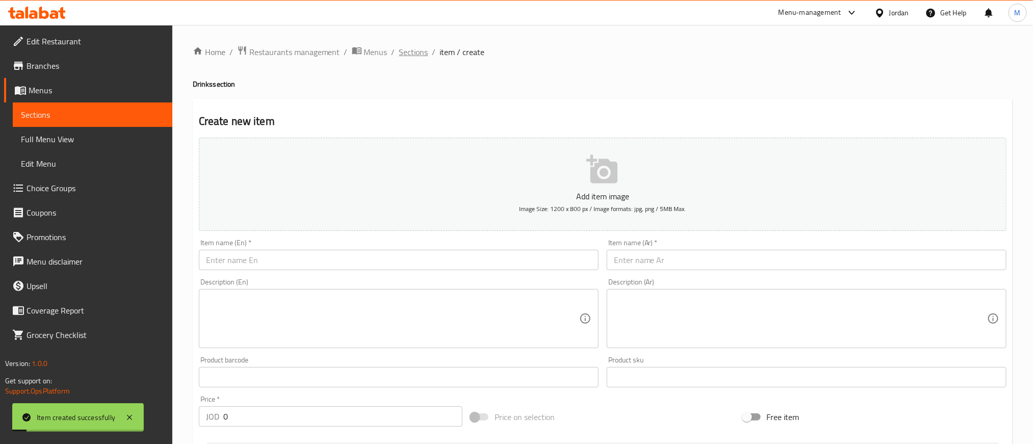
click at [413, 52] on span "Sections" at bounding box center [413, 52] width 29 height 12
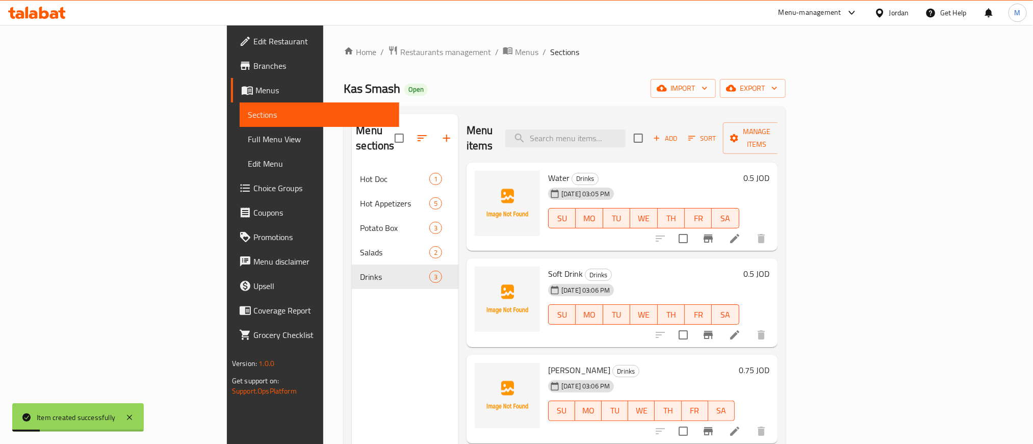
drag, startPoint x: 722, startPoint y: 66, endPoint x: 604, endPoint y: 60, distance: 117.9
drag, startPoint x: 604, startPoint y: 60, endPoint x: 530, endPoint y: 60, distance: 74.9
click at [530, 60] on div "Home / Restaurants management / Menus / Sections Kas Smash Open import export M…" at bounding box center [564, 305] width 441 height 521
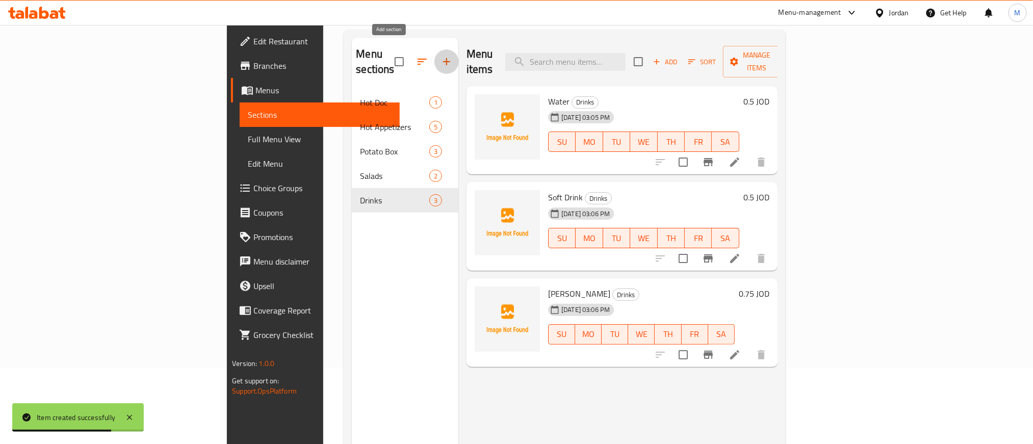
click at [434, 55] on button "button" at bounding box center [446, 61] width 24 height 24
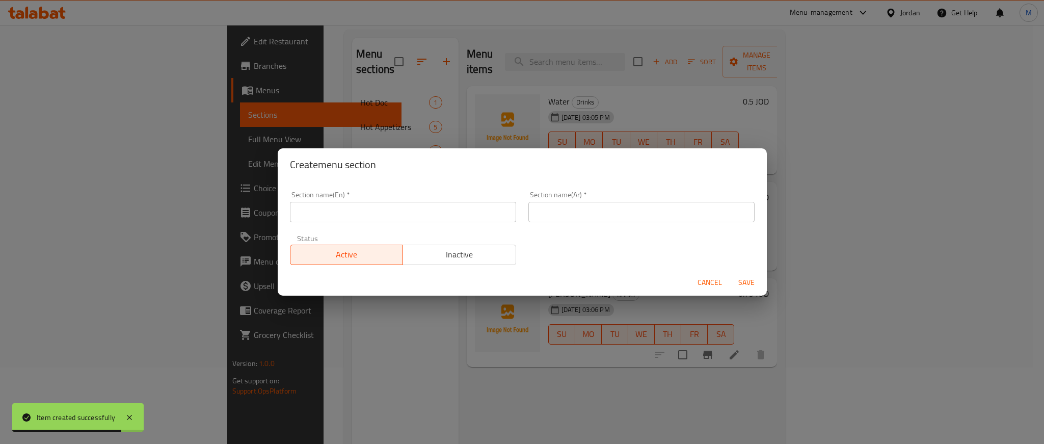
click at [635, 214] on input "text" at bounding box center [642, 212] width 226 height 20
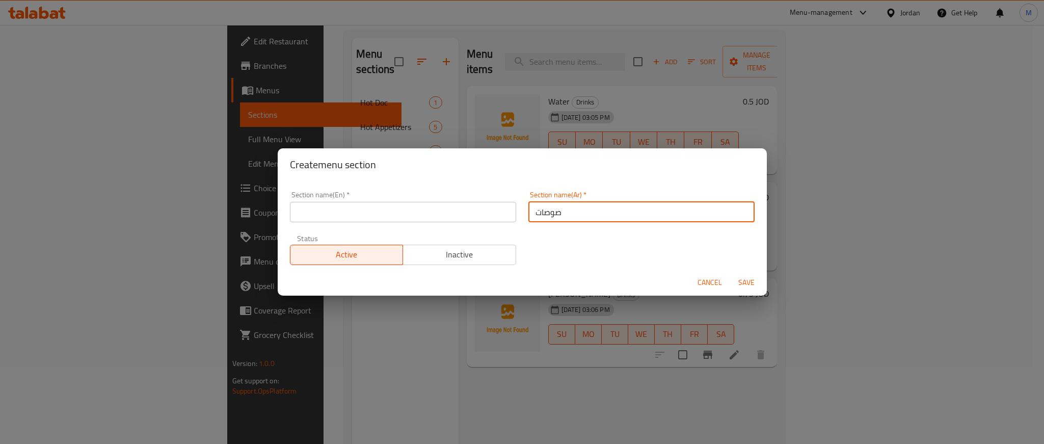
click at [635, 214] on input "صوصات" at bounding box center [642, 212] width 226 height 20
click at [638, 215] on input "صوصات" at bounding box center [642, 212] width 226 height 20
click at [640, 210] on input "صوصات" at bounding box center [642, 212] width 226 height 20
click at [640, 210] on input "صوصات جانبيه" at bounding box center [642, 212] width 226 height 20
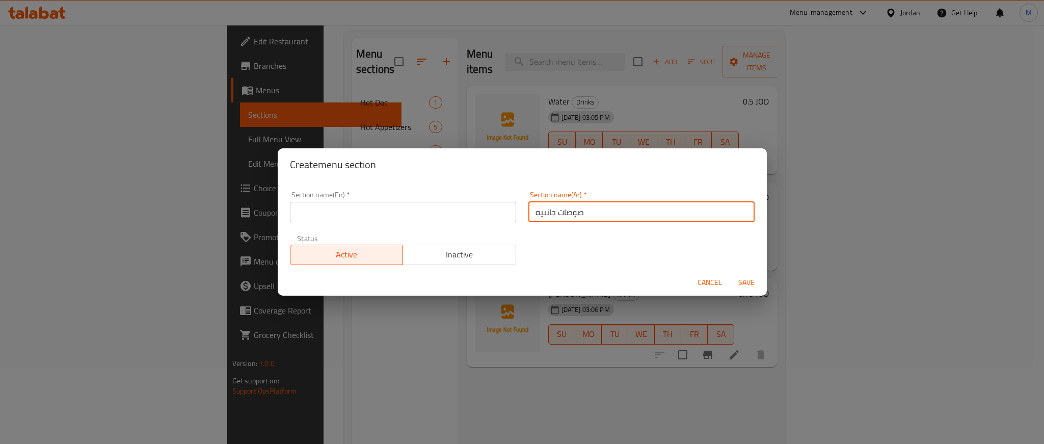
click at [640, 210] on input "صوصات جانبيه" at bounding box center [642, 212] width 226 height 20
type input "صوصات جانبيه"
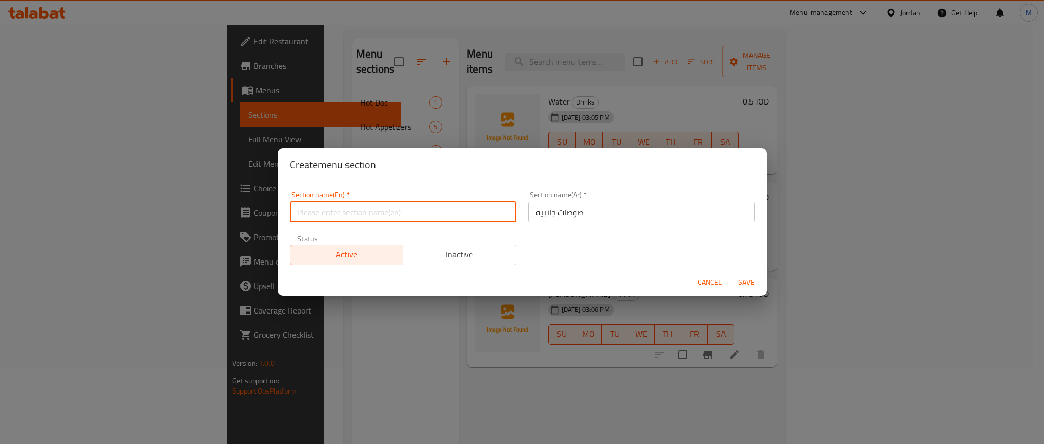
click at [341, 209] on input "text" at bounding box center [403, 212] width 226 height 20
paste input "Side sauces"
click at [343, 209] on input "Side sauces" at bounding box center [403, 212] width 226 height 20
click at [346, 209] on input "Side sauces" at bounding box center [403, 212] width 226 height 20
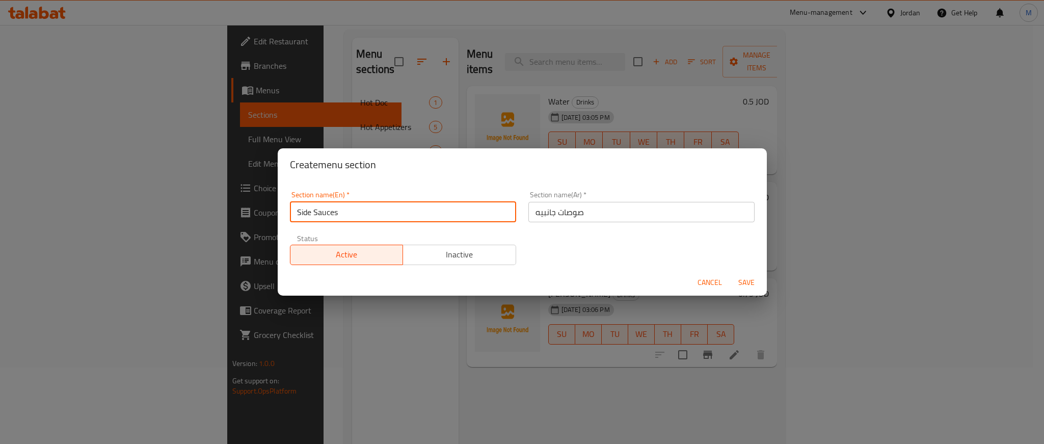
type input "Side Sauces"
click at [619, 248] on div "Section name(En)   * Side Sauces Section name(En) * Section name(Ar)   * صوصات …" at bounding box center [522, 228] width 477 height 86
click at [744, 276] on span "Save" at bounding box center [746, 282] width 24 height 13
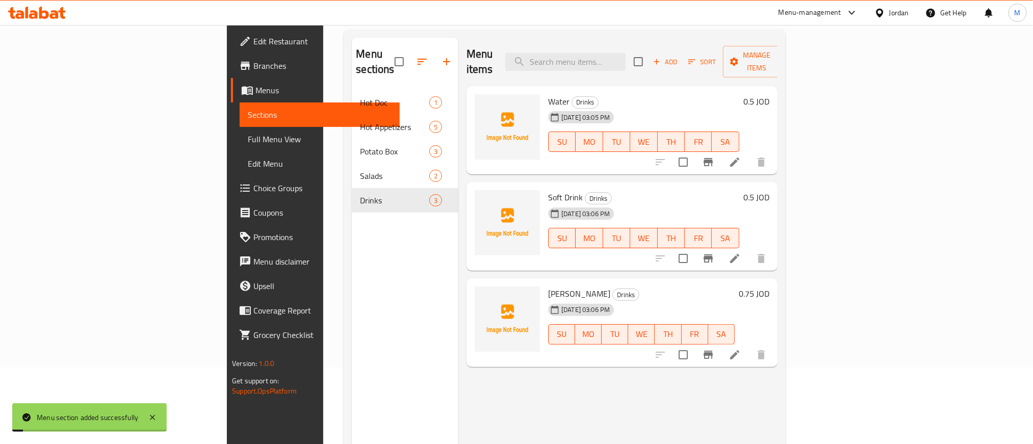
click at [352, 278] on div "Menu sections Hot Doc 1 Hot Appetizers 5 Potato Box 3 Salads 2 Drinks 3" at bounding box center [405, 260] width 107 height 444
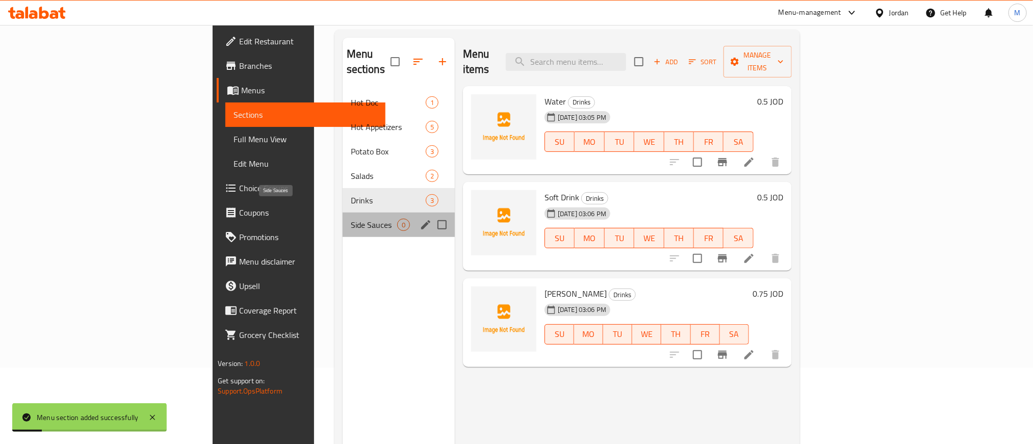
click at [351, 219] on span "Side Sauces" at bounding box center [374, 225] width 46 height 12
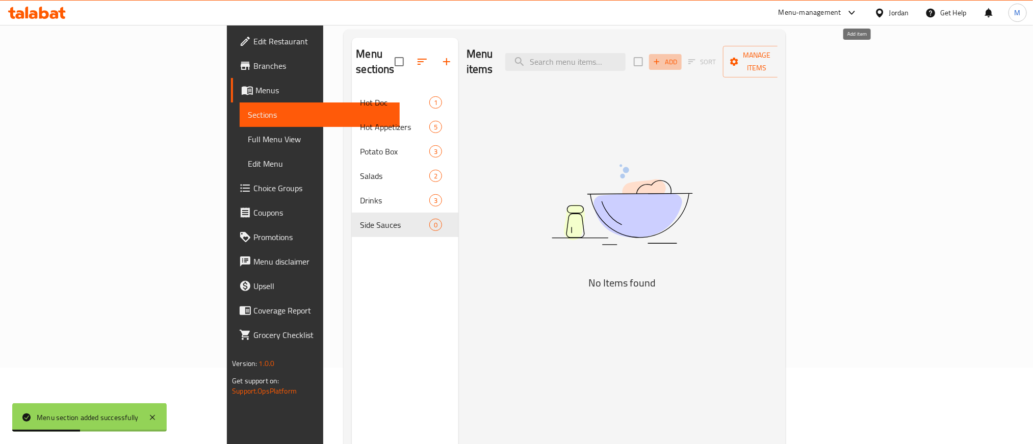
click at [679, 56] on span "Add" at bounding box center [665, 62] width 28 height 12
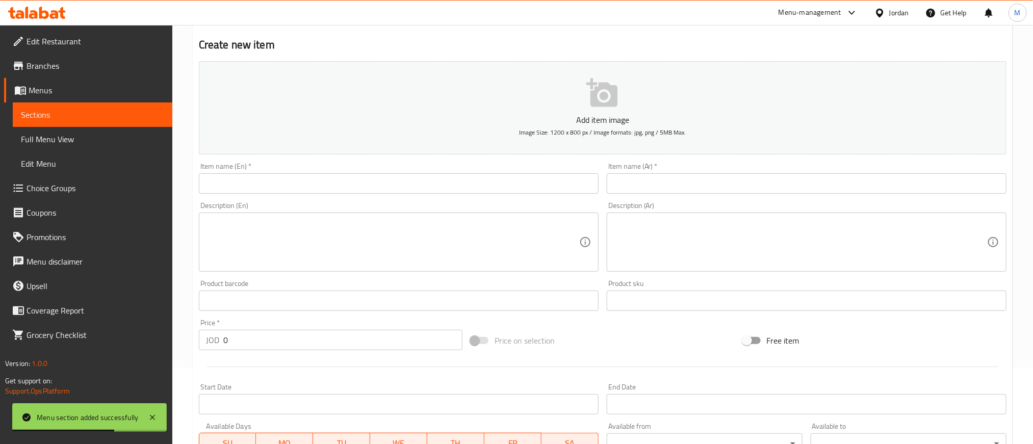
click at [892, 184] on input "text" at bounding box center [807, 183] width 400 height 20
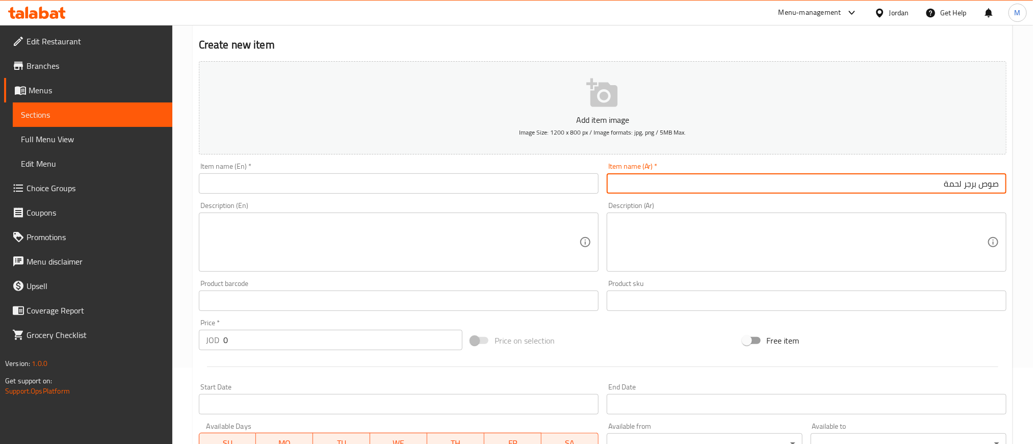
click at [891, 183] on input "صوص برجر لحمة" at bounding box center [807, 183] width 400 height 20
type input "صوص برجر لحمة"
click at [347, 191] on input "text" at bounding box center [399, 183] width 400 height 20
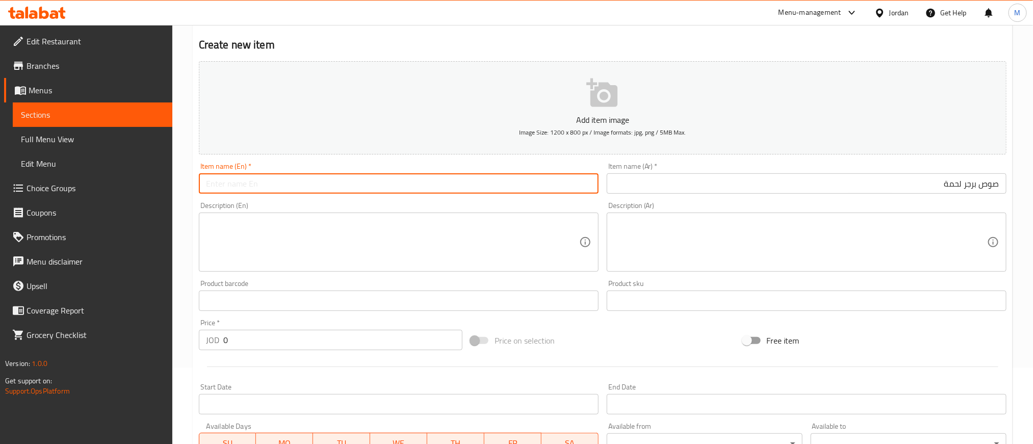
paste input "beef burger sauce"
click at [348, 191] on input "beef burger sauce" at bounding box center [399, 183] width 400 height 20
click at [348, 190] on input "beef burger sauce" at bounding box center [399, 183] width 400 height 20
type input "Beef Burger Sauce"
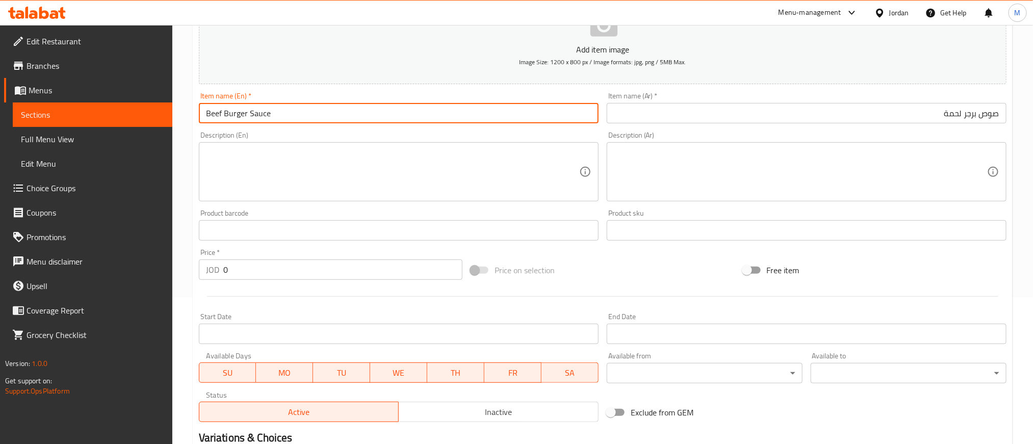
scroll to position [275, 0]
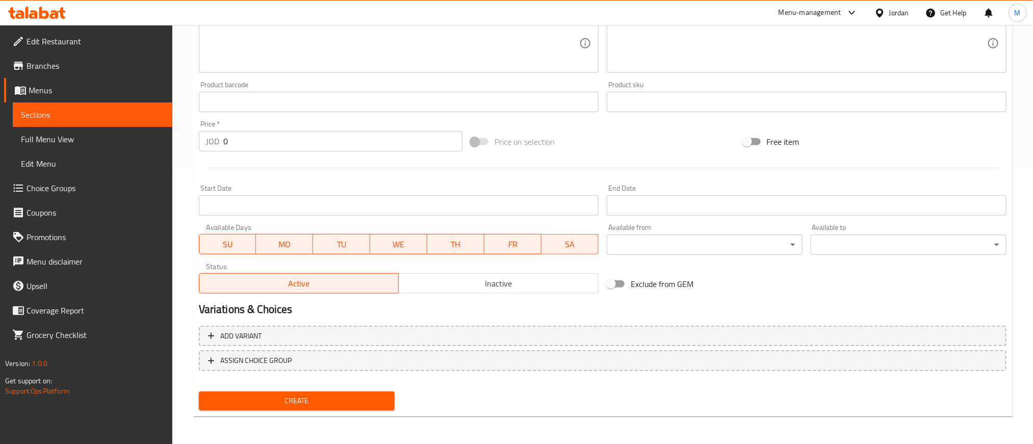
click at [381, 137] on input "0" at bounding box center [342, 141] width 239 height 20
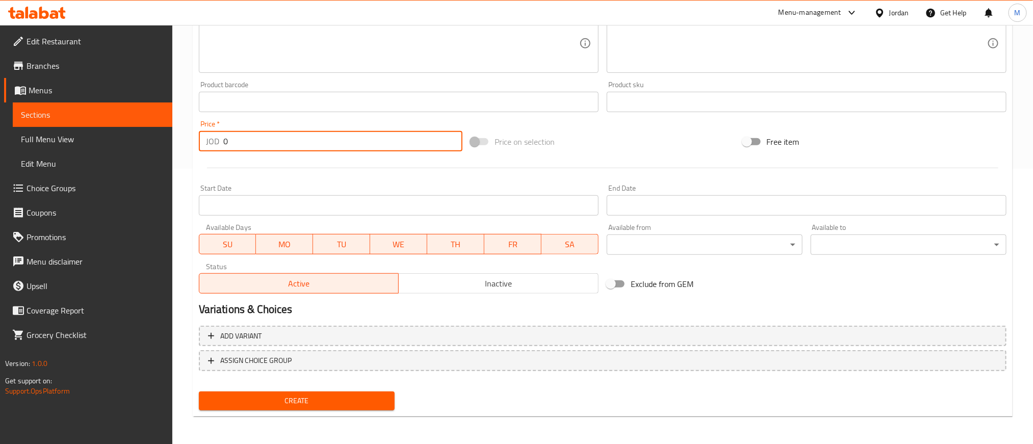
click at [381, 137] on input "0" at bounding box center [342, 141] width 239 height 20
type input "0.350"
click at [433, 167] on div at bounding box center [602, 167] width 815 height 25
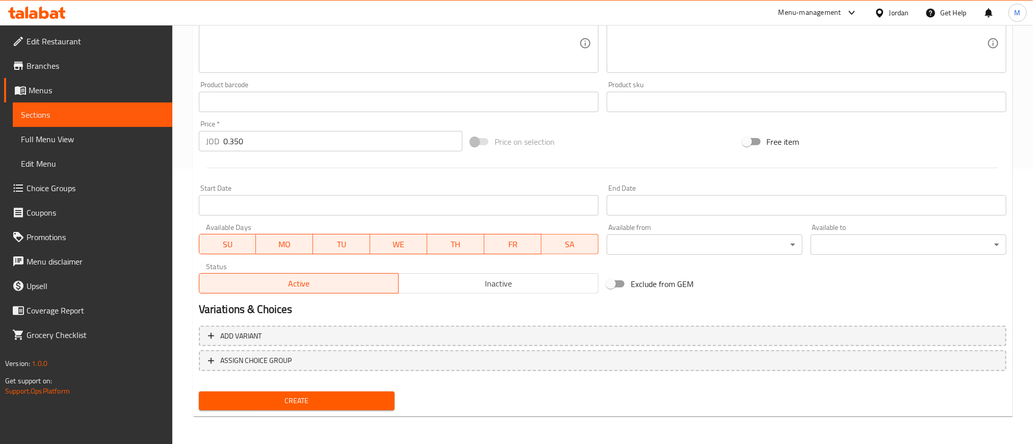
click at [311, 399] on span "Create" at bounding box center [296, 400] width 179 height 13
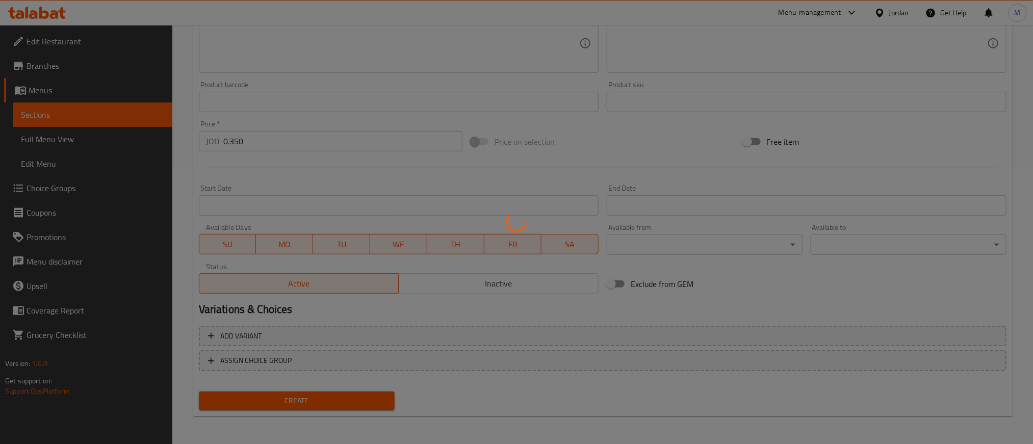
type input "0"
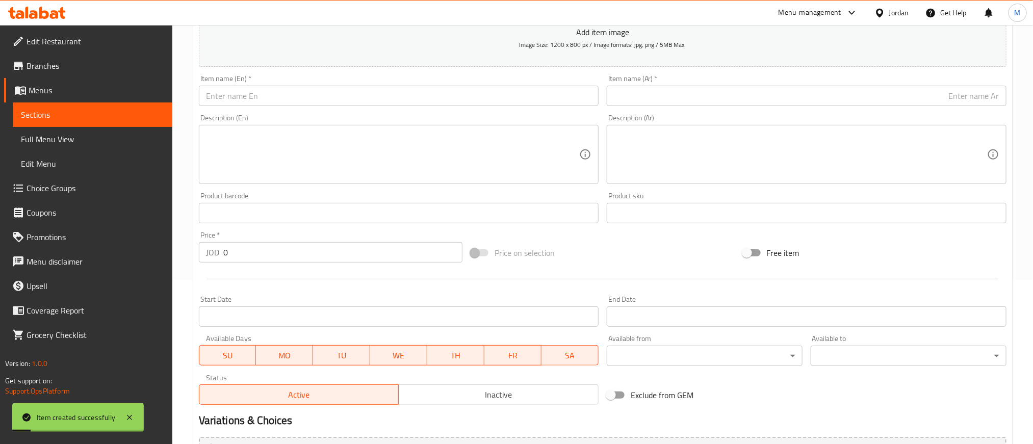
scroll to position [46, 0]
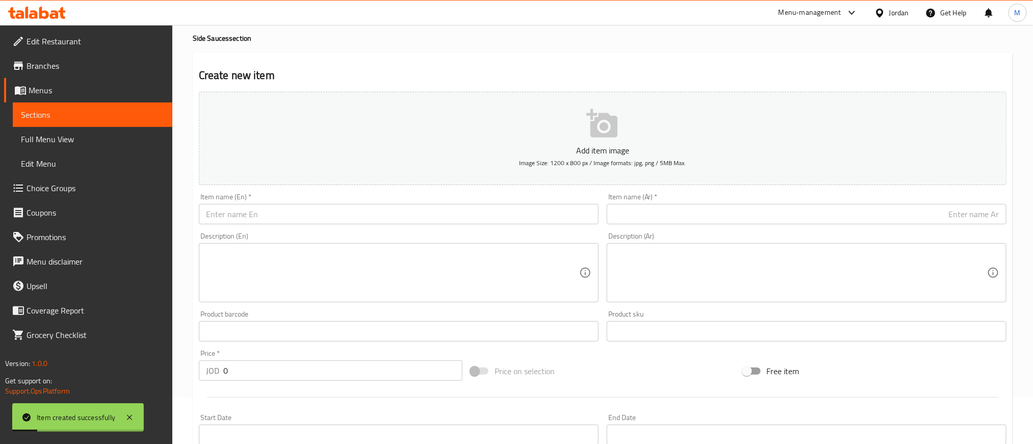
click at [785, 217] on input "text" at bounding box center [807, 214] width 400 height 20
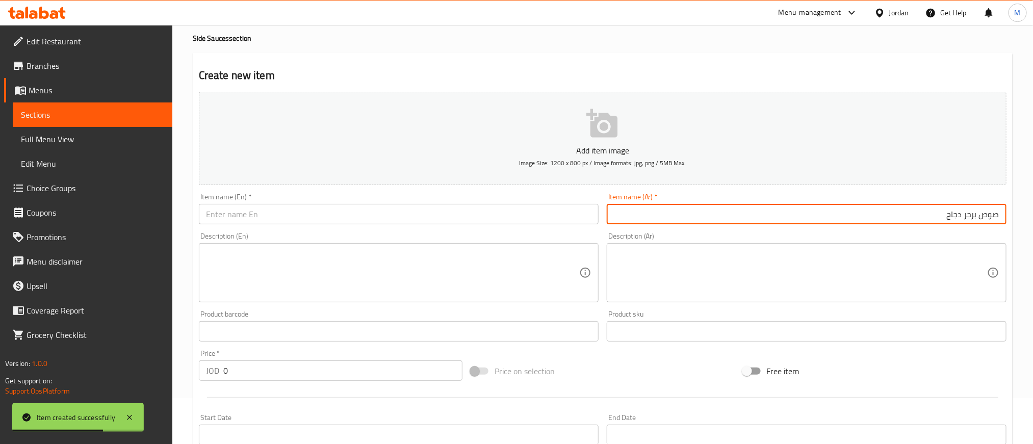
click at [785, 217] on input "صوص برجر دجاج" at bounding box center [807, 214] width 400 height 20
type input "صوص برجر دجاج"
click at [314, 199] on div "Item name (En)   * Item name (En) *" at bounding box center [399, 208] width 400 height 31
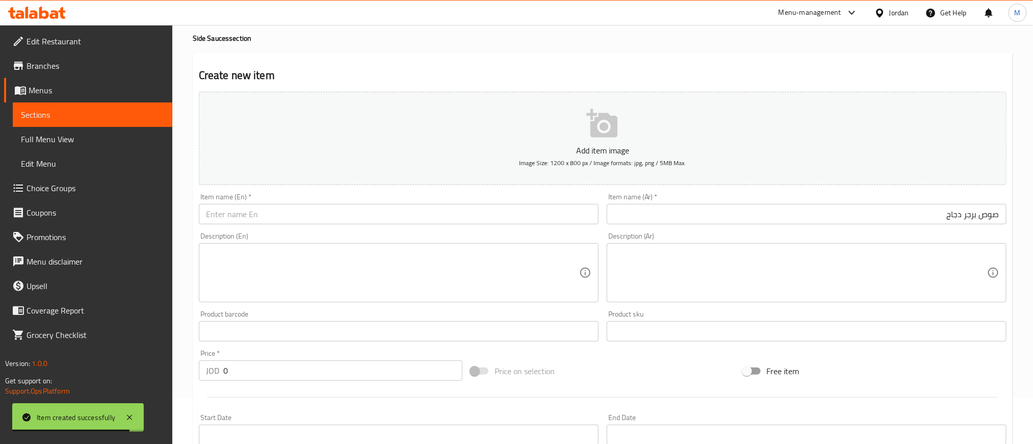
click at [313, 216] on input "text" at bounding box center [399, 214] width 400 height 20
paste input "Chicken burger sauce"
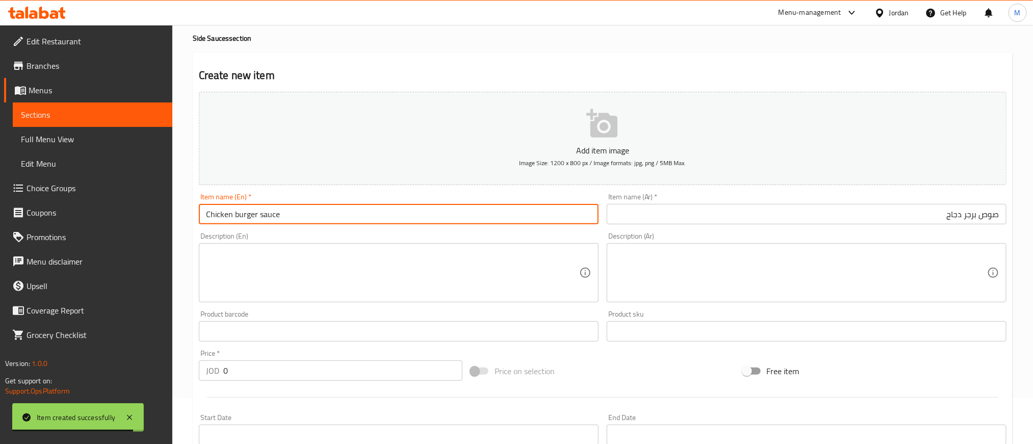
click at [313, 216] on input "Chicken burger sauce" at bounding box center [399, 214] width 400 height 20
type input "Chicken Burger Sauce"
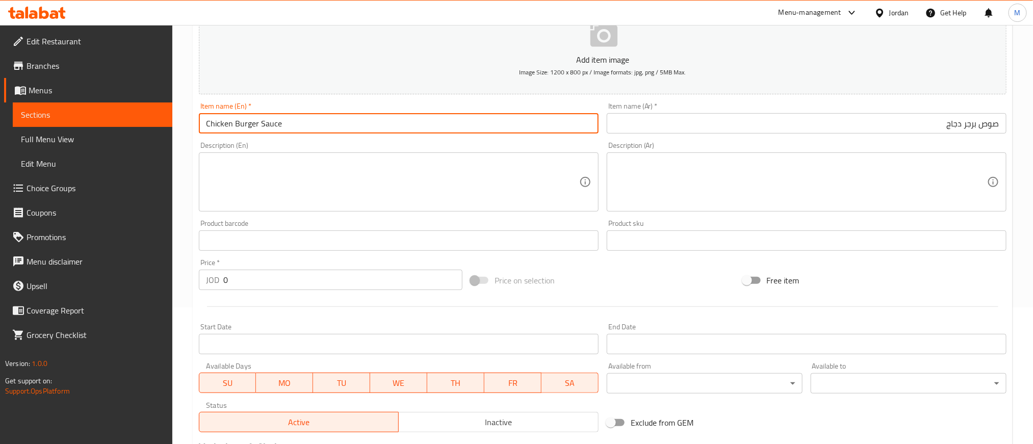
scroll to position [275, 0]
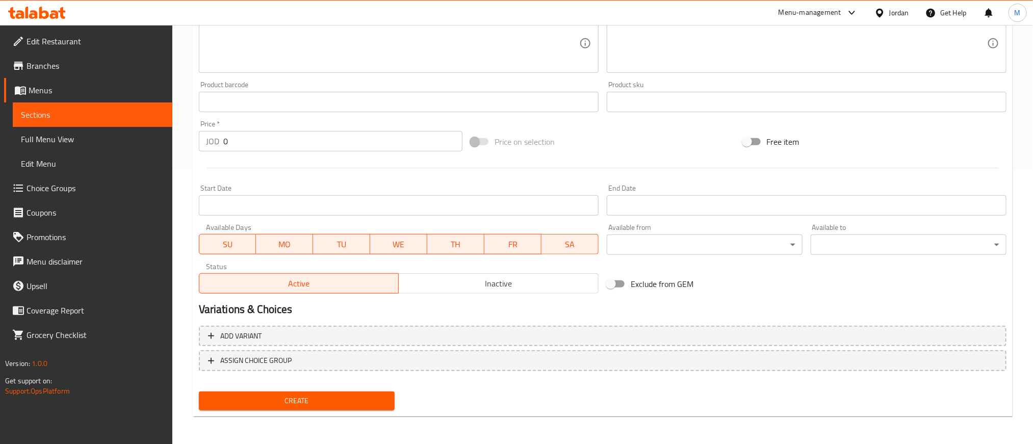
click at [338, 150] on input "0" at bounding box center [342, 141] width 239 height 20
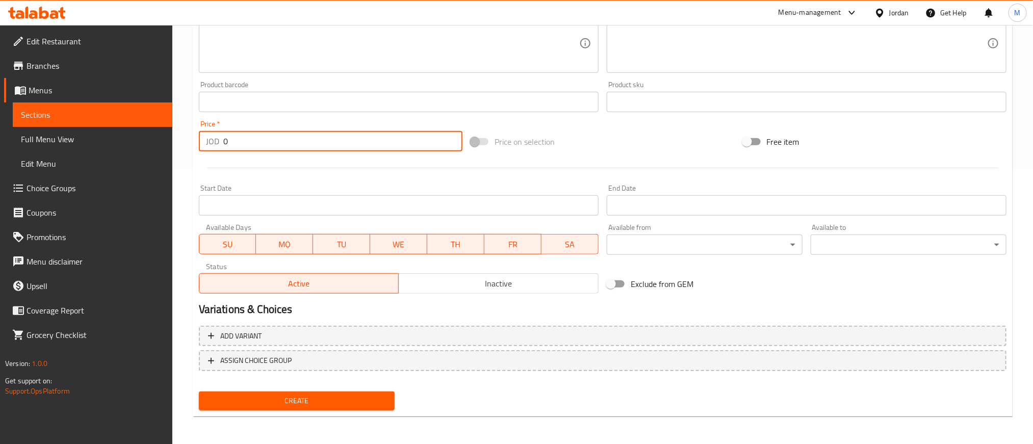
click at [339, 150] on input "0" at bounding box center [342, 141] width 239 height 20
type input "0.350"
click at [311, 168] on hr at bounding box center [602, 168] width 791 height 1
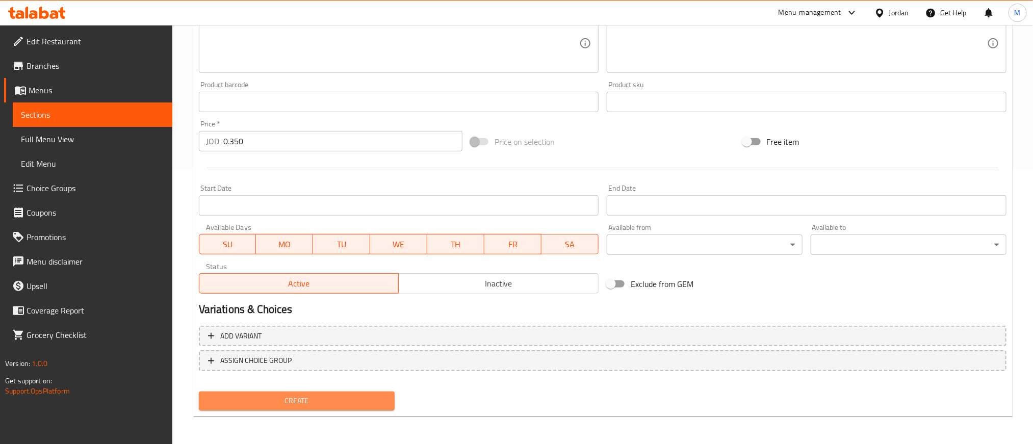
click at [358, 395] on span "Create" at bounding box center [296, 400] width 179 height 13
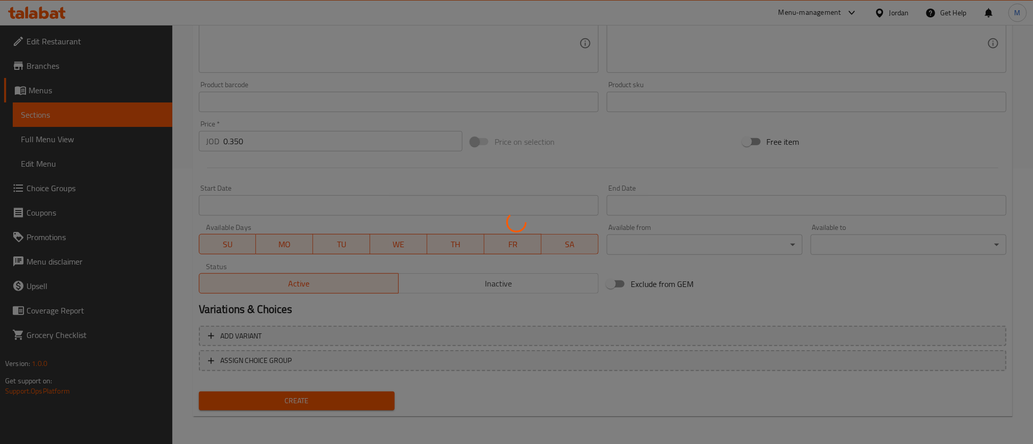
type input "0"
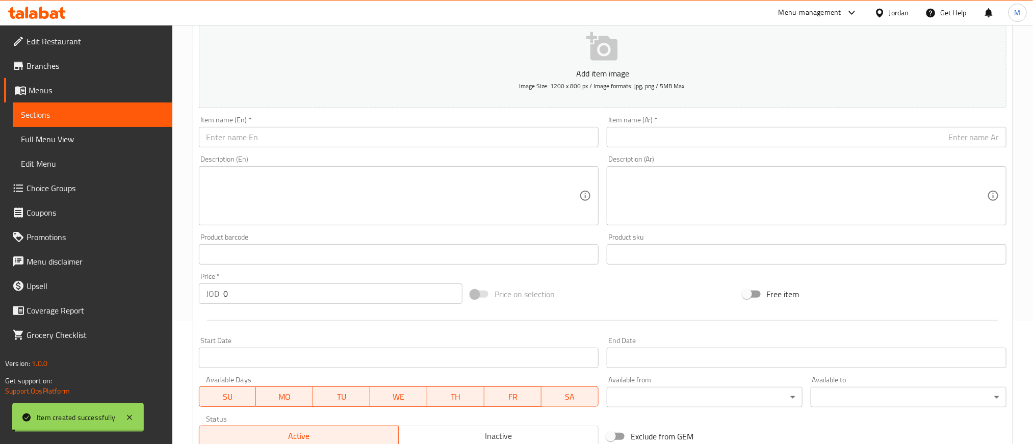
scroll to position [122, 0]
click at [834, 134] on input "text" at bounding box center [807, 137] width 400 height 20
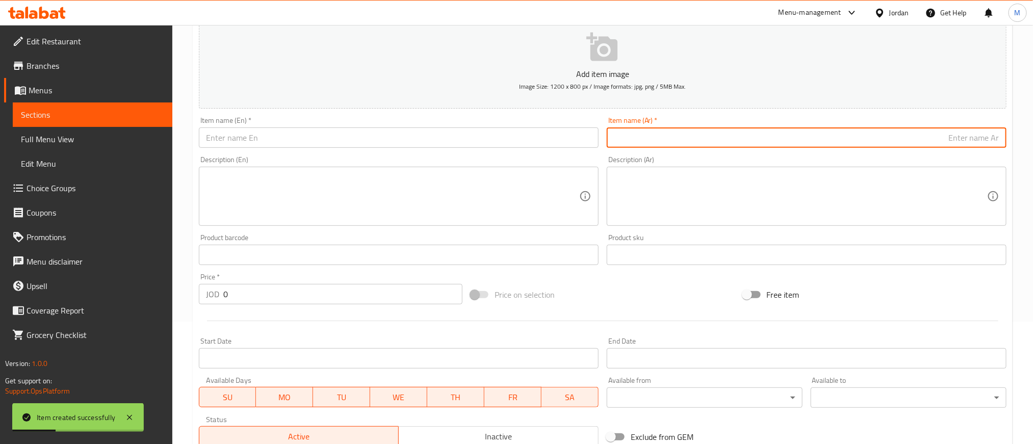
type input "ص"
click at [981, 141] on input "طحينة" at bounding box center [807, 137] width 400 height 20
type input "طحينة"
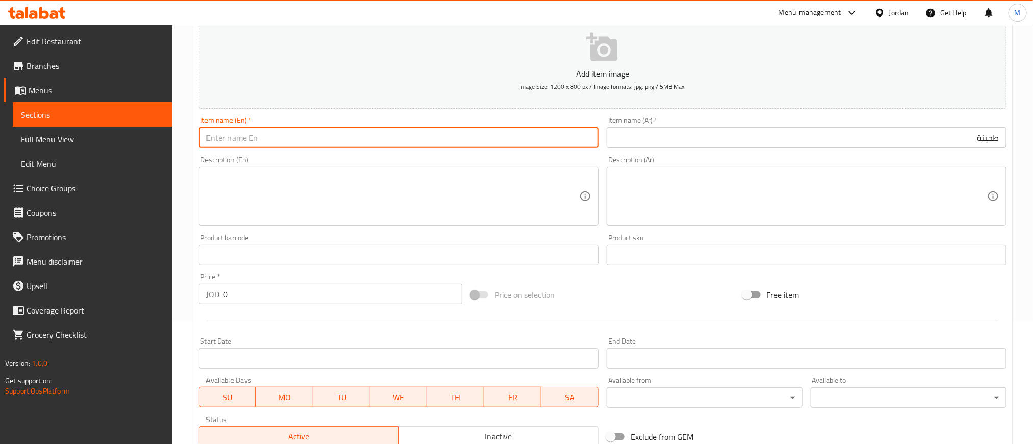
click at [369, 130] on input "text" at bounding box center [399, 137] width 400 height 20
paste input "Tahini"
type input "Tahini"
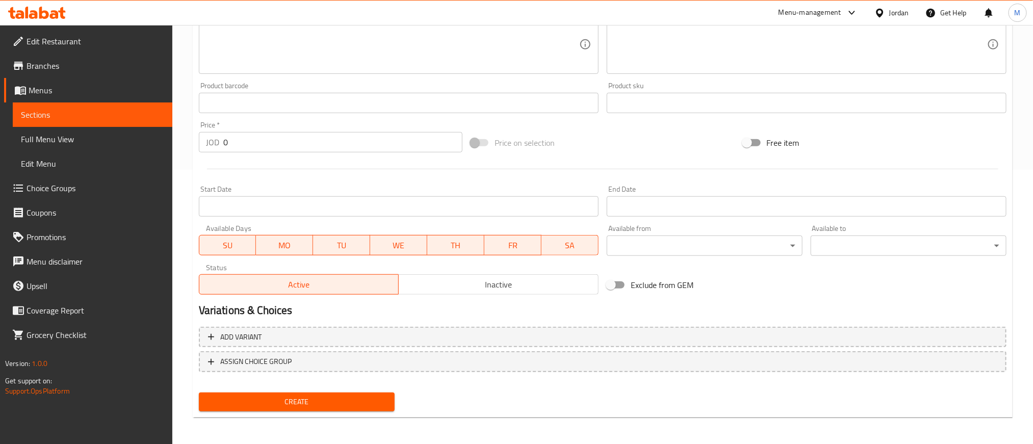
scroll to position [275, 0]
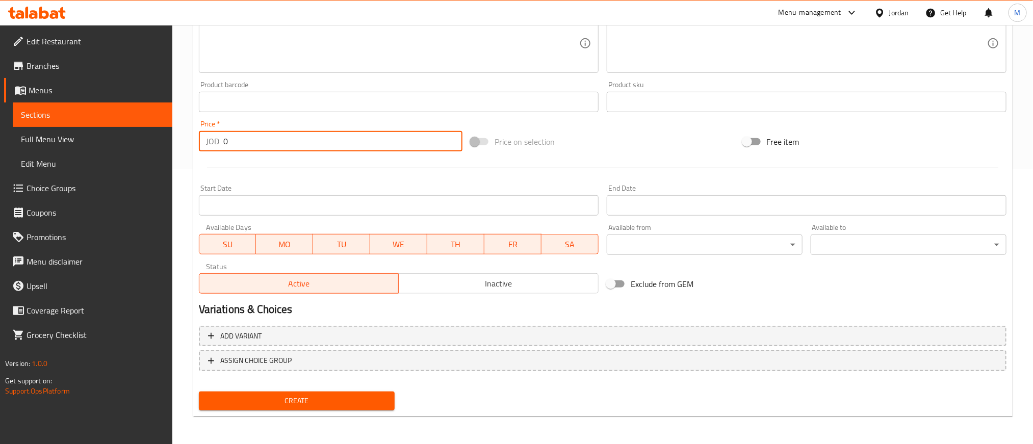
click at [357, 146] on input "0" at bounding box center [342, 141] width 239 height 20
type input "0.350"
click at [362, 167] on div at bounding box center [602, 167] width 815 height 25
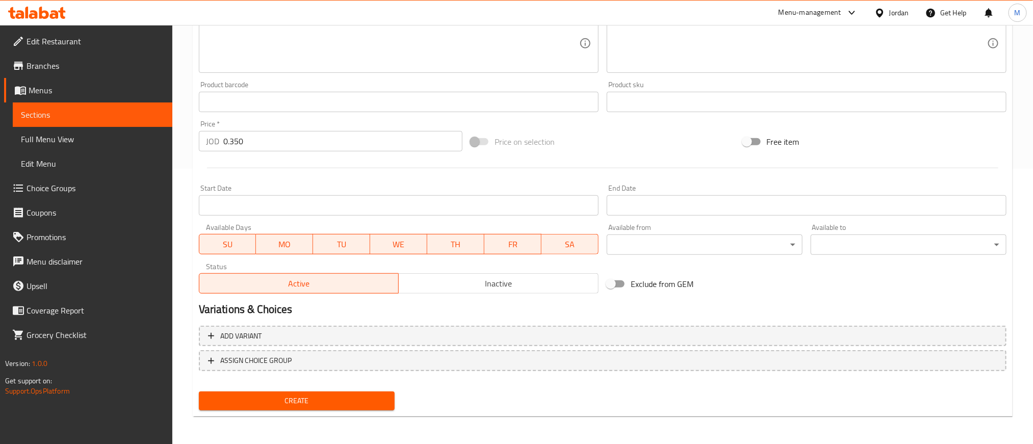
click at [317, 402] on span "Create" at bounding box center [296, 400] width 179 height 13
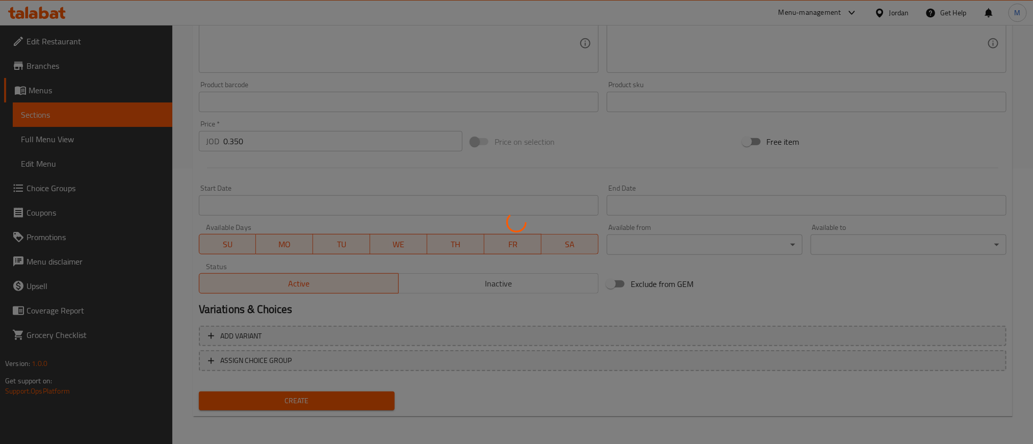
type input "0"
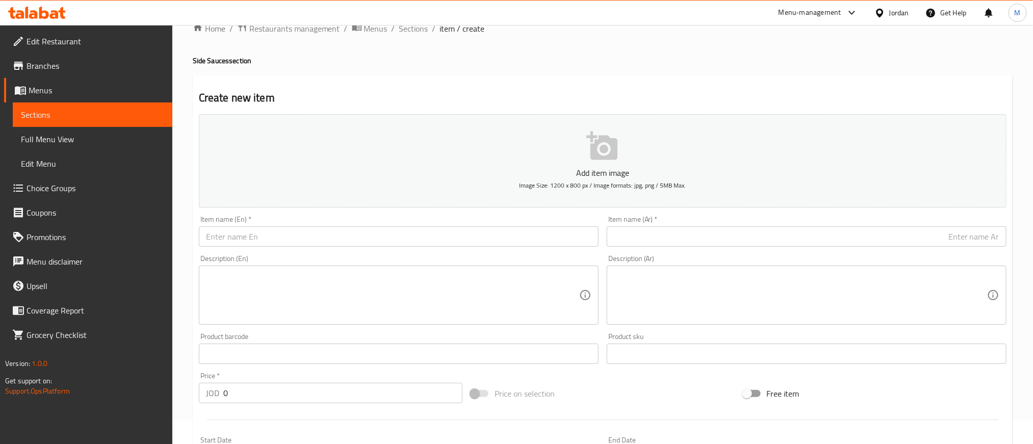
scroll to position [0, 0]
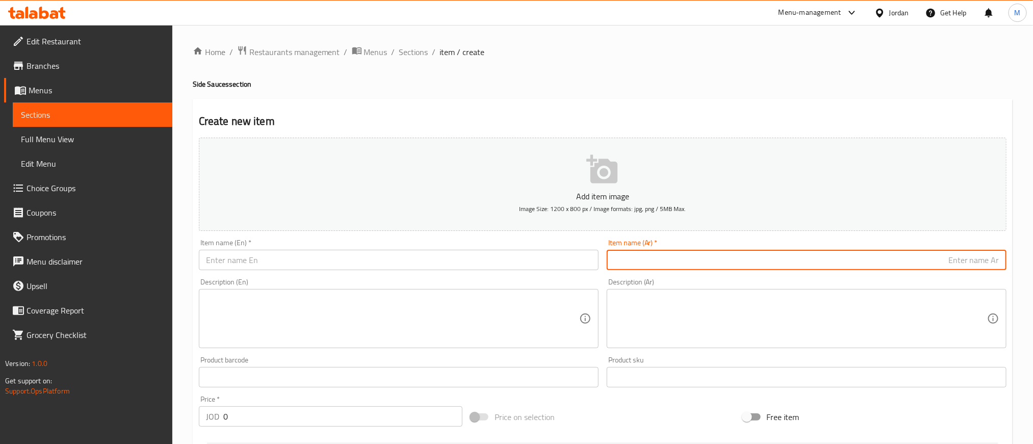
click at [810, 254] on input "text" at bounding box center [807, 260] width 400 height 20
click at [826, 266] on input "دبس رومان" at bounding box center [807, 260] width 400 height 20
type input "دبس رومان"
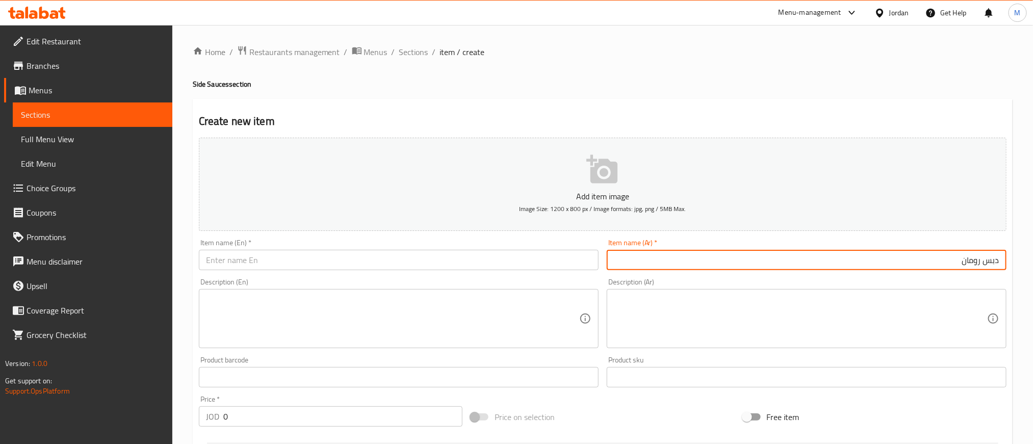
click at [375, 264] on input "text" at bounding box center [399, 260] width 400 height 20
paste input "Pomegranate molasses"
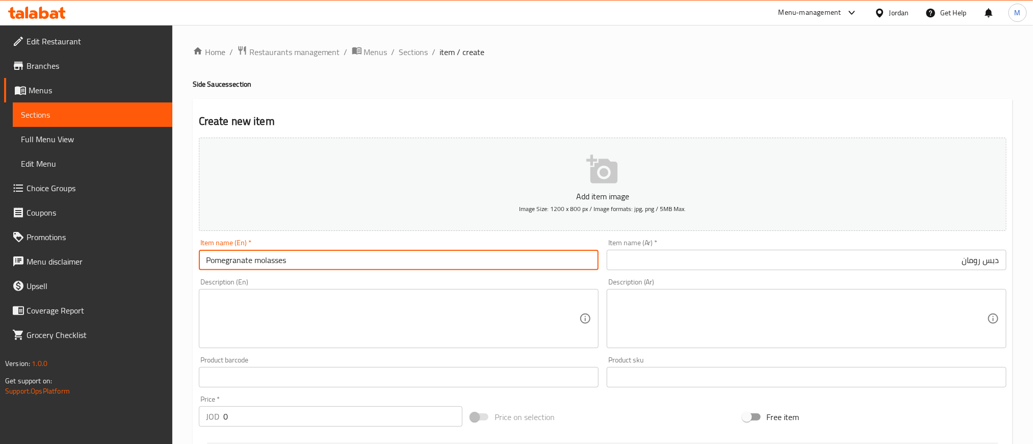
click at [375, 264] on input "Pomegranate molasses" at bounding box center [399, 260] width 400 height 20
click at [377, 264] on input "Pomegranate molasses" at bounding box center [399, 260] width 400 height 20
type input "Pomegranate Molasses"
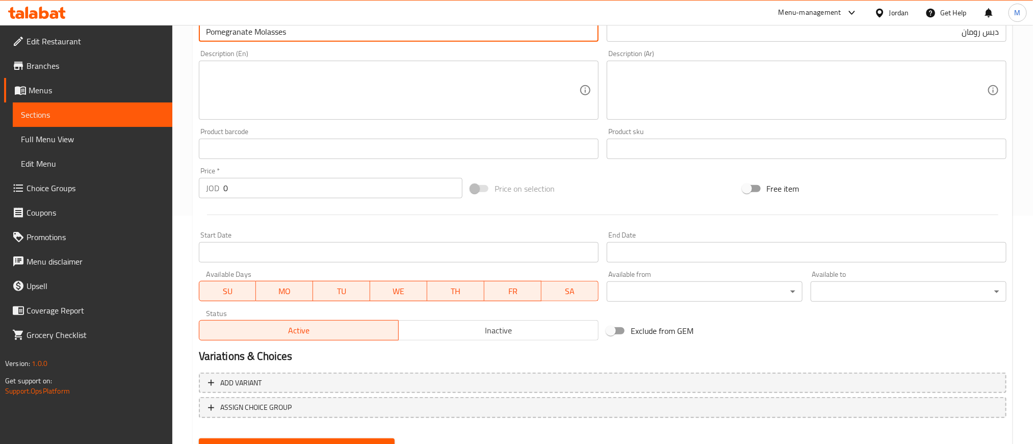
scroll to position [229, 0]
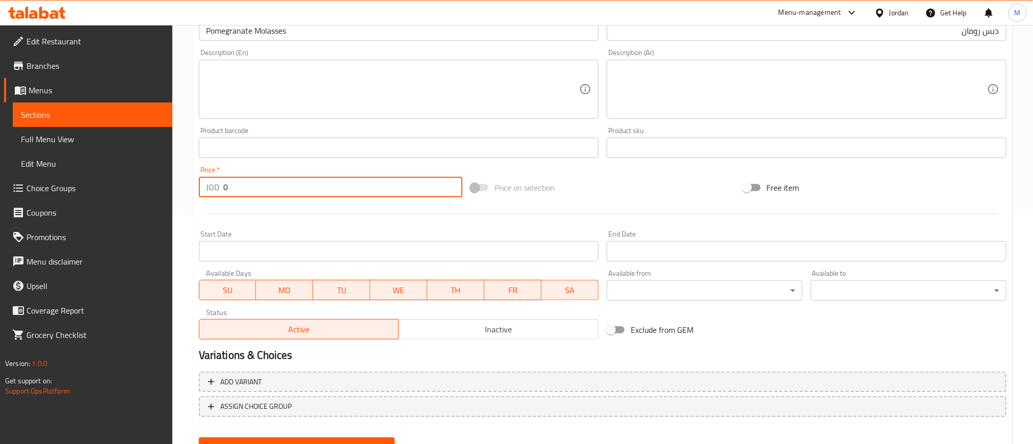
click at [379, 185] on input "0" at bounding box center [342, 187] width 239 height 20
type input "0.350"
click at [384, 228] on div "Start Date Start Date" at bounding box center [399, 245] width 408 height 39
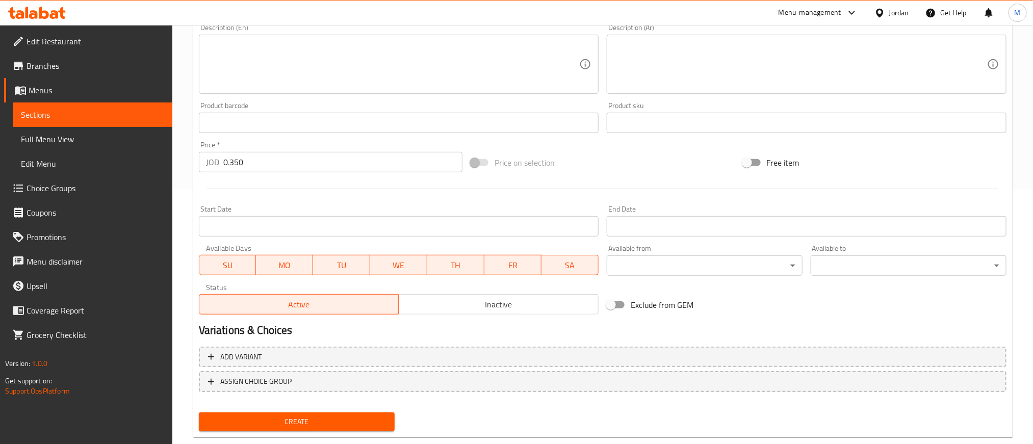
scroll to position [275, 0]
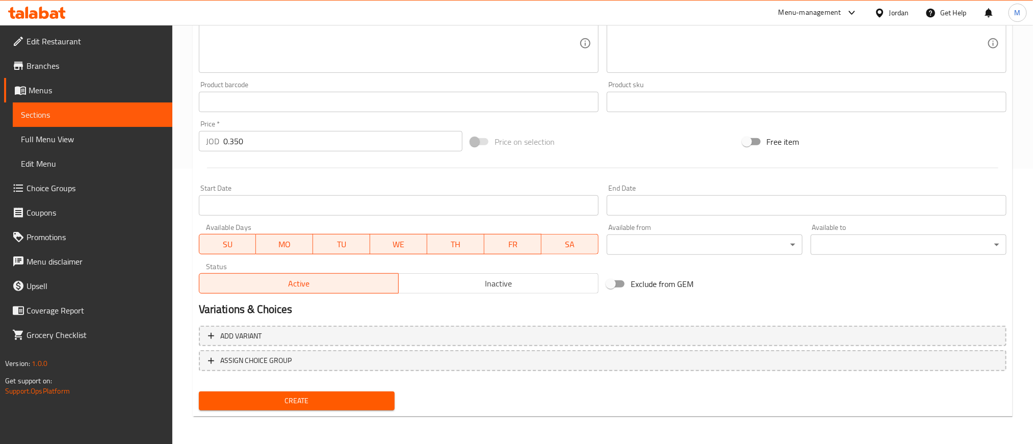
click at [335, 409] on button "Create" at bounding box center [297, 400] width 196 height 19
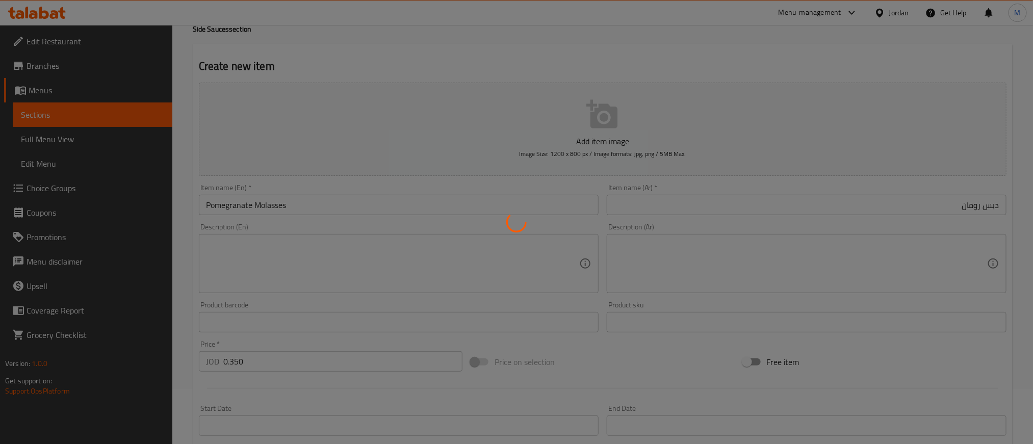
scroll to position [0, 0]
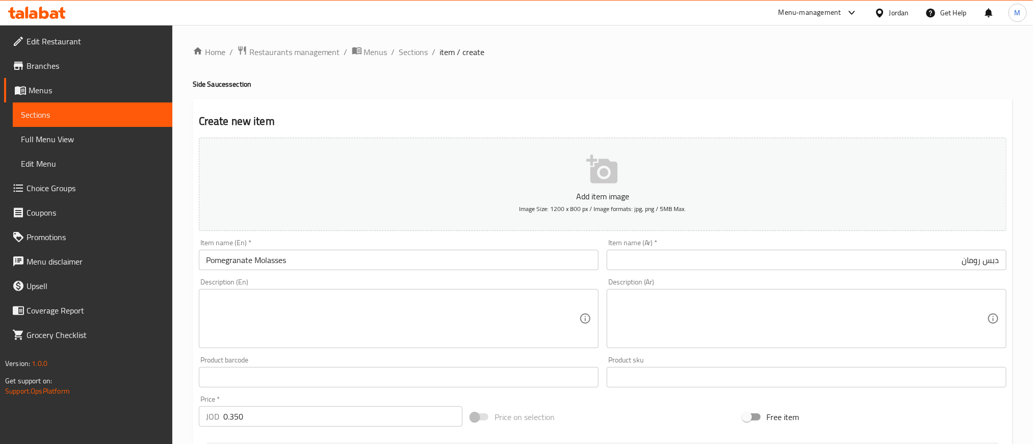
click at [741, 271] on div "Item name (Ar)   * دبس رومان Item name (Ar) *" at bounding box center [806, 254] width 408 height 39
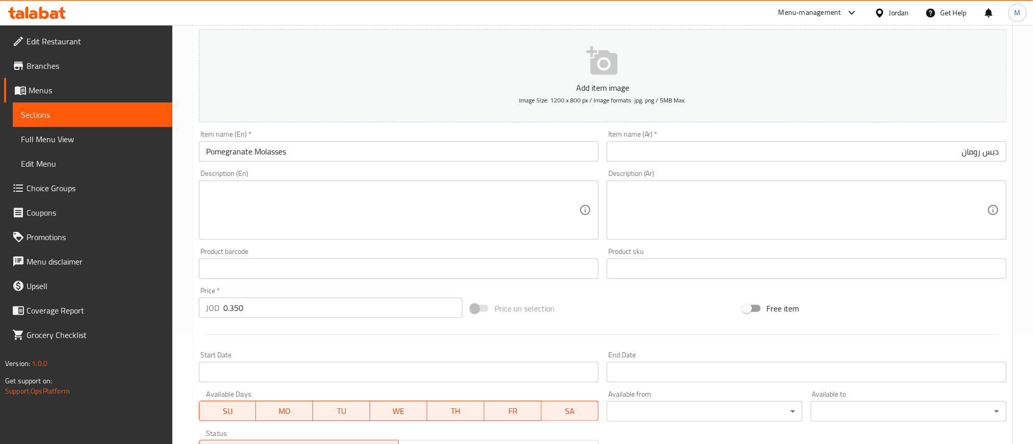
scroll to position [275, 0]
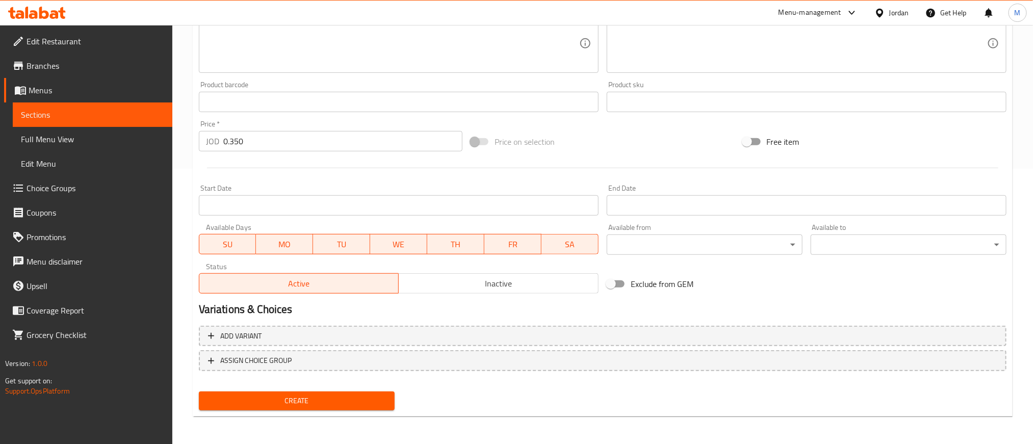
click at [438, 395] on div "Create" at bounding box center [602, 400] width 815 height 27
click at [381, 403] on span "Create" at bounding box center [296, 400] width 179 height 13
click at [373, 402] on span "Create" at bounding box center [296, 400] width 179 height 13
click at [377, 399] on span "Create" at bounding box center [296, 400] width 179 height 13
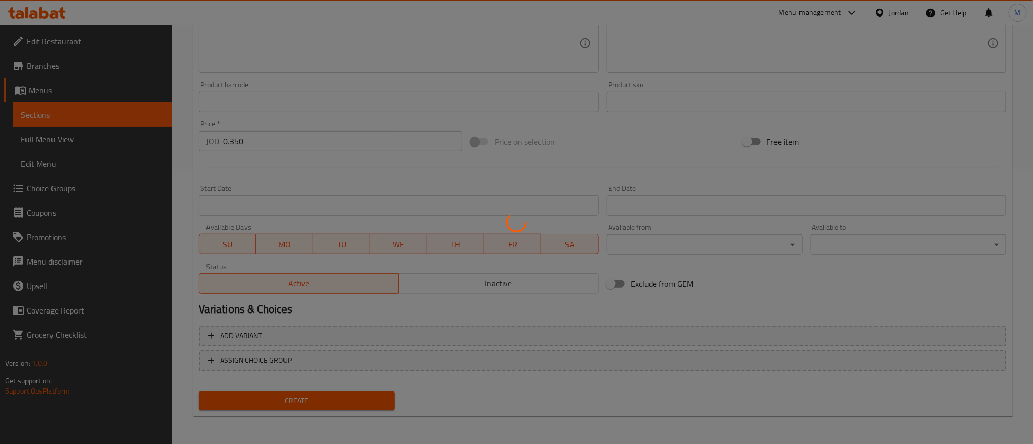
type input "0"
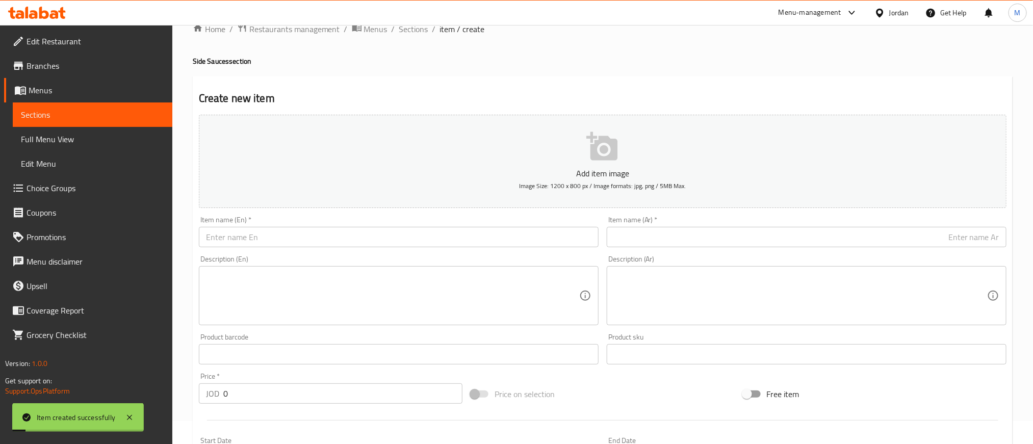
scroll to position [0, 0]
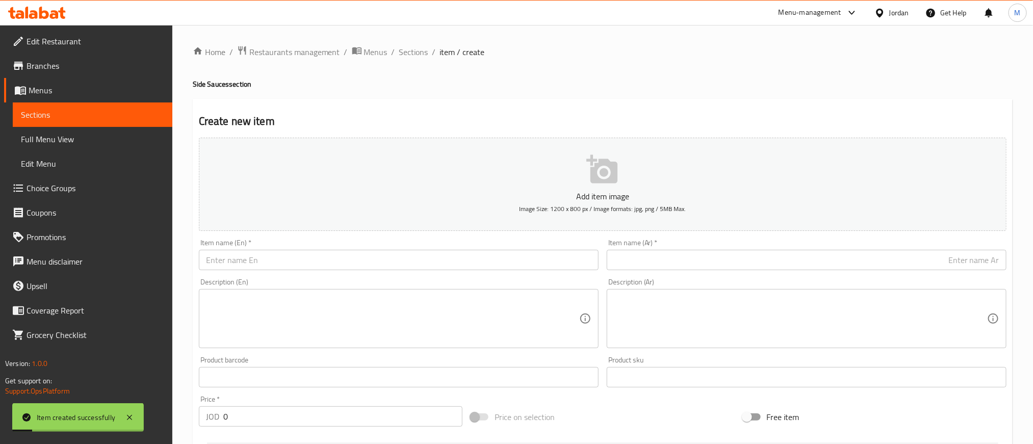
click at [762, 266] on input "text" at bounding box center [807, 260] width 400 height 20
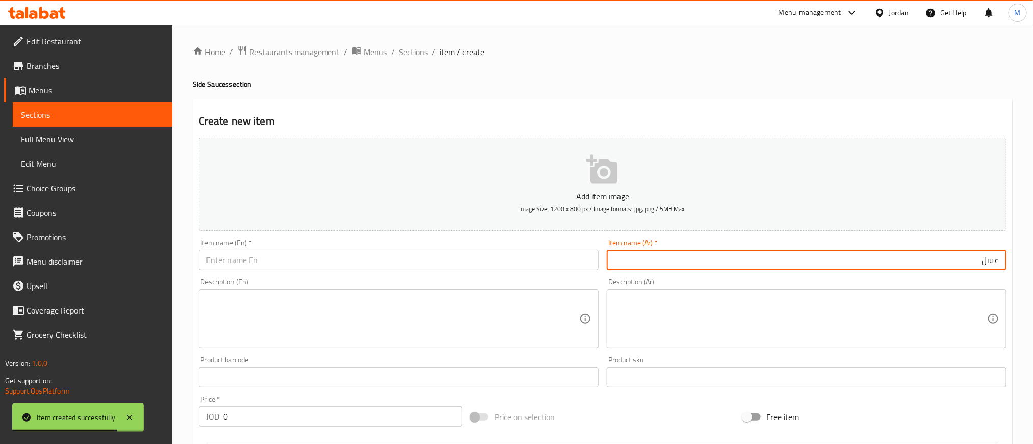
click at [988, 259] on input "عسل" at bounding box center [807, 260] width 400 height 20
type input "عسل"
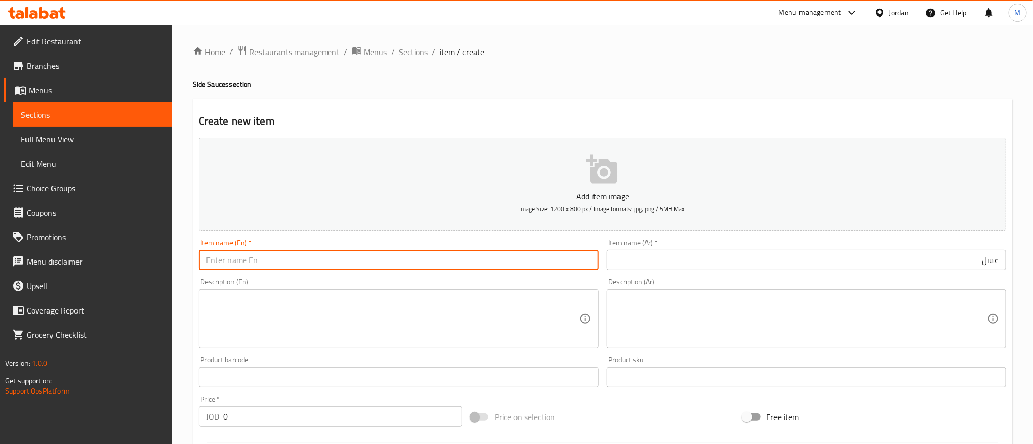
click at [384, 255] on input "text" at bounding box center [399, 260] width 400 height 20
paste input "honey"
click at [384, 255] on input "honey" at bounding box center [399, 260] width 400 height 20
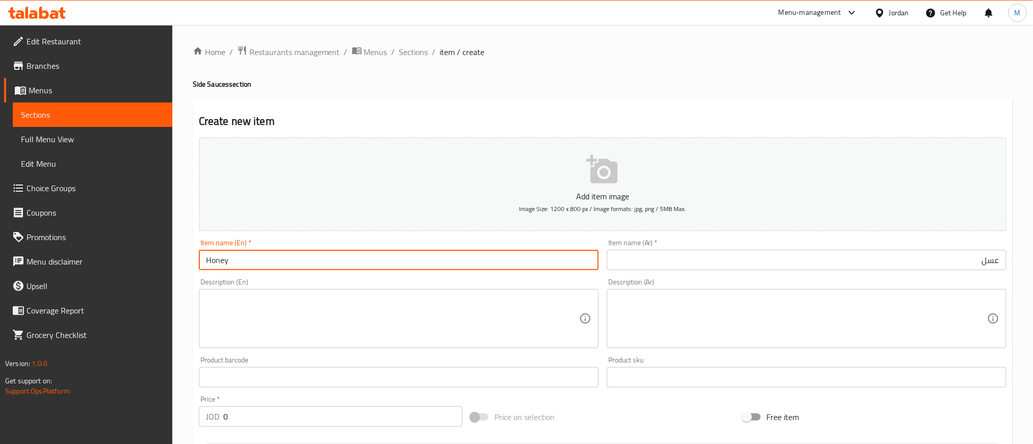
type input "Honey"
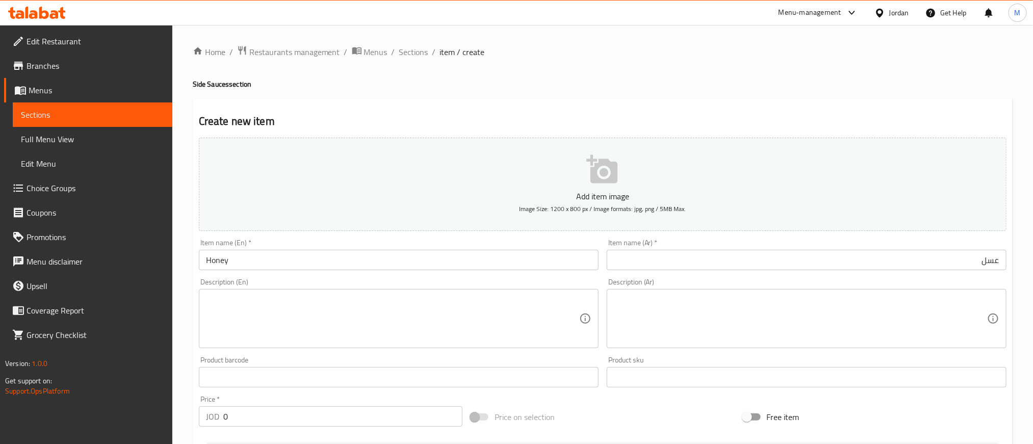
click at [648, 66] on div "Home / Restaurants management / Menus / Sections / item / create Side Sauces se…" at bounding box center [603, 372] width 820 height 654
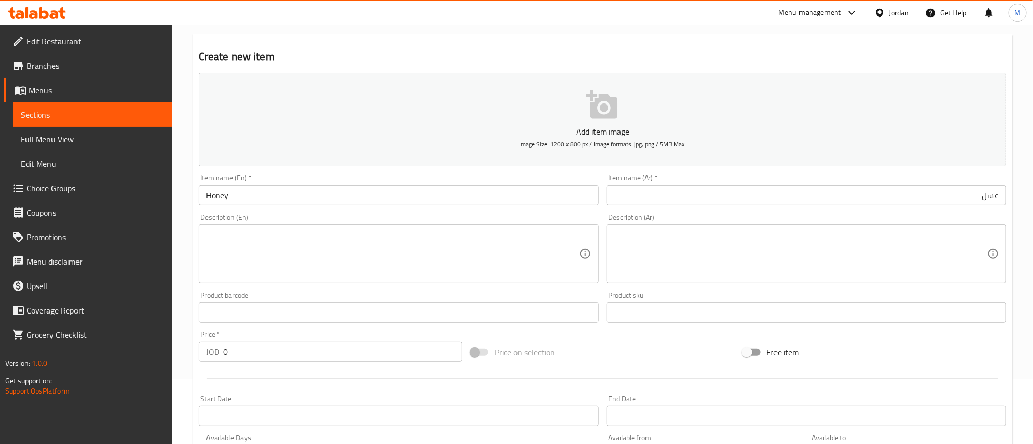
scroll to position [153, 0]
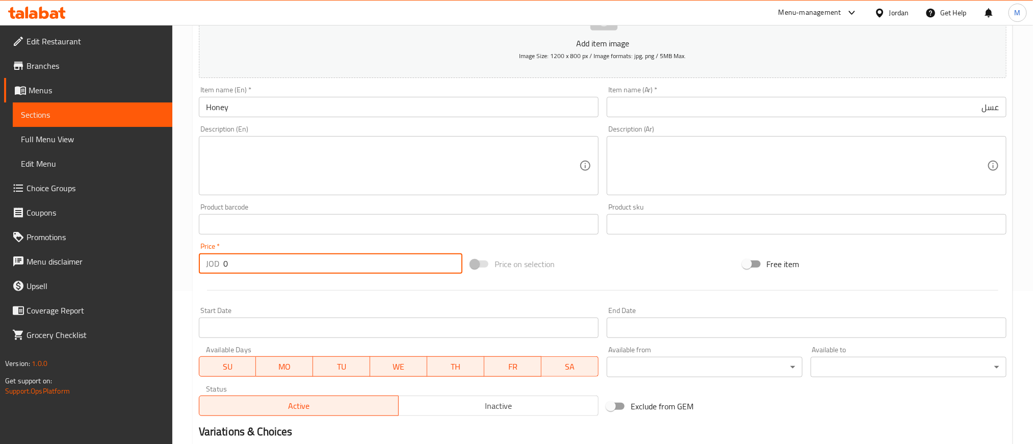
click at [387, 271] on input "0" at bounding box center [342, 263] width 239 height 20
type input "0.350"
click at [402, 296] on div at bounding box center [602, 290] width 815 height 25
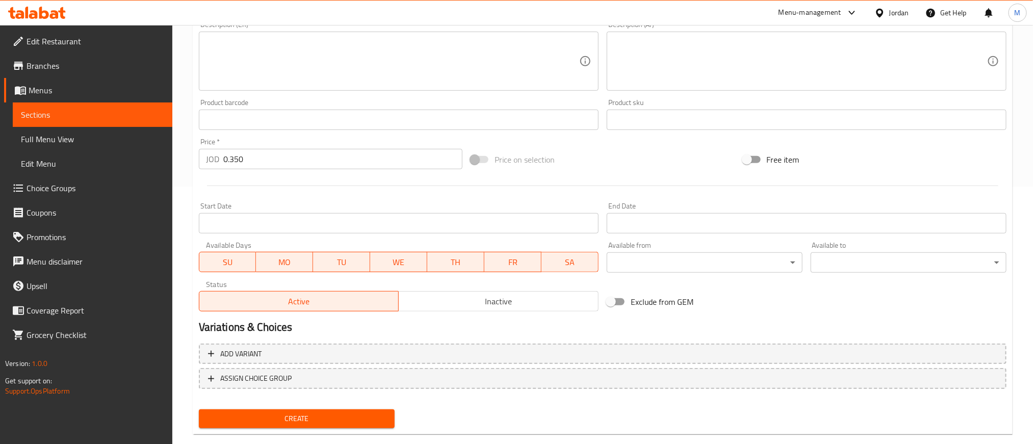
scroll to position [275, 0]
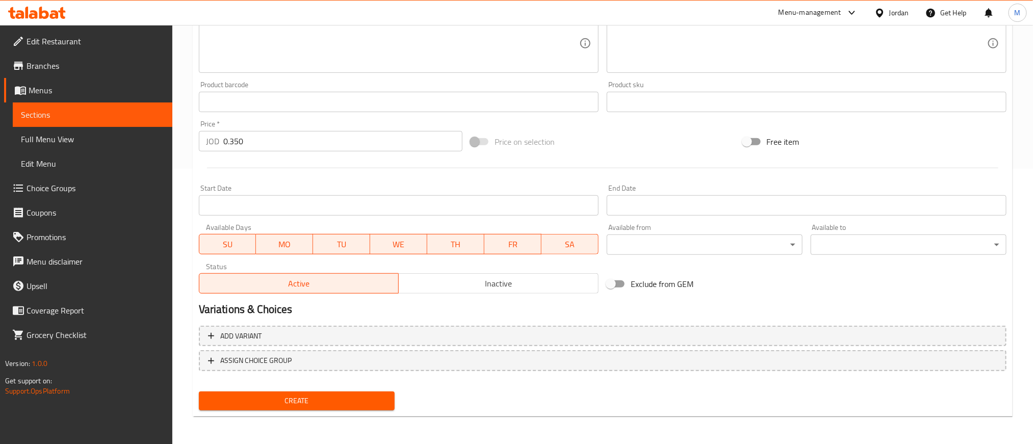
click at [835, 131] on div "Free item" at bounding box center [875, 142] width 272 height 28
click at [333, 400] on span "Create" at bounding box center [296, 400] width 179 height 13
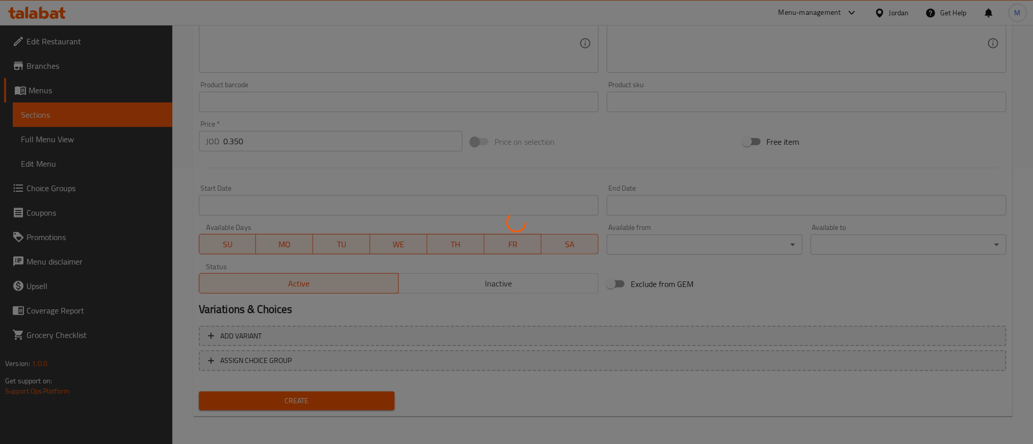
type input "0"
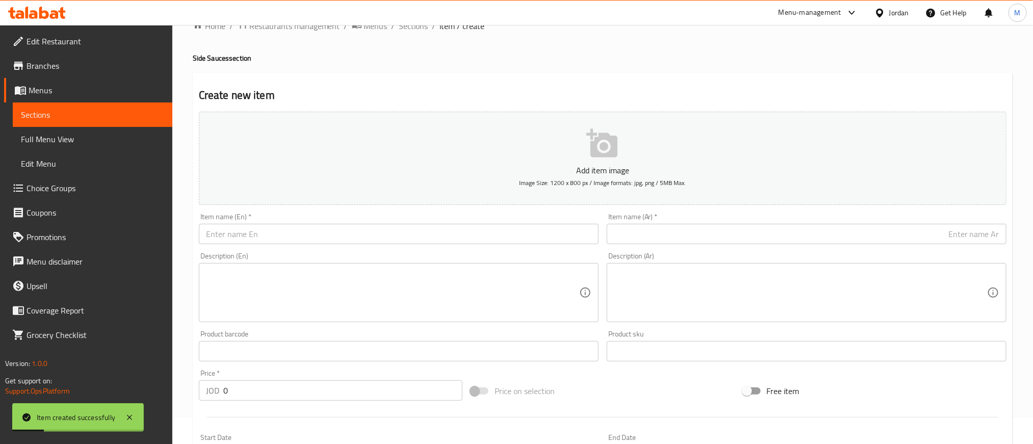
scroll to position [0, 0]
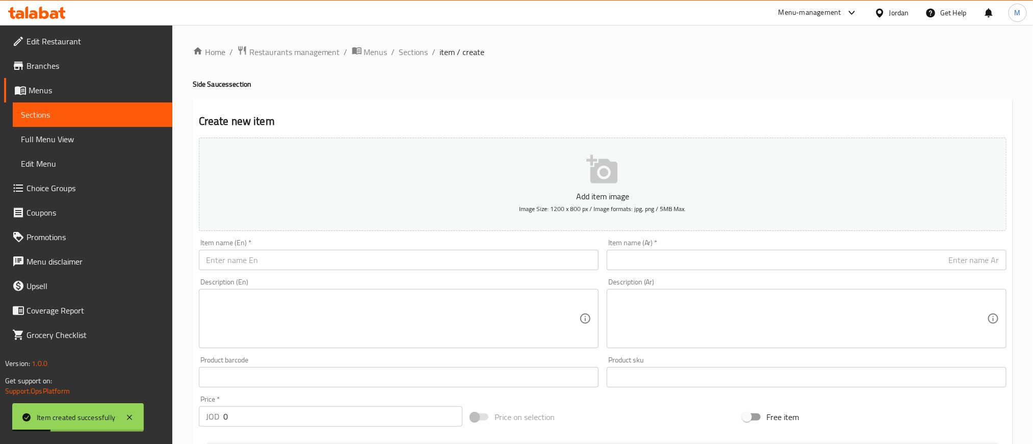
click at [742, 273] on div "Item name (Ar)   * Item name (Ar) *" at bounding box center [806, 254] width 408 height 39
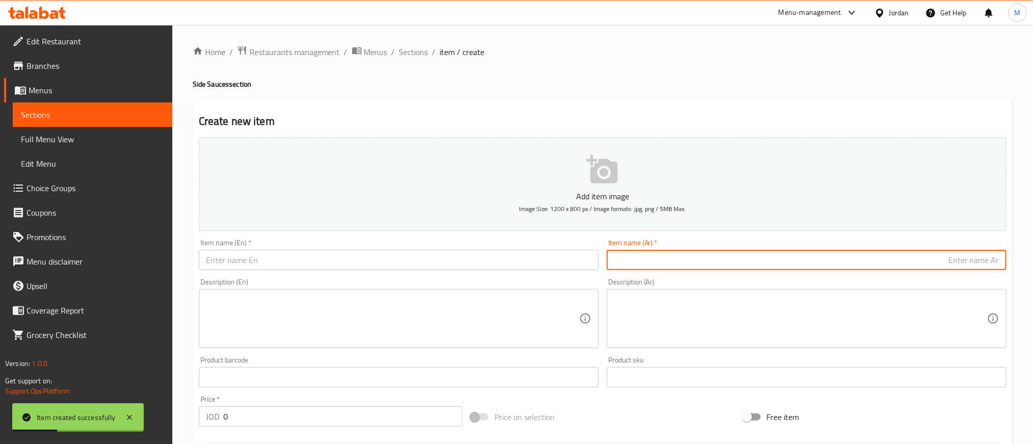
click at [741, 261] on input "text" at bounding box center [807, 260] width 400 height 20
click at [743, 260] on input "جبنة سائلة" at bounding box center [807, 260] width 400 height 20
click at [744, 260] on input "جبنة سائلة" at bounding box center [807, 260] width 400 height 20
type input "جبنة سائلة"
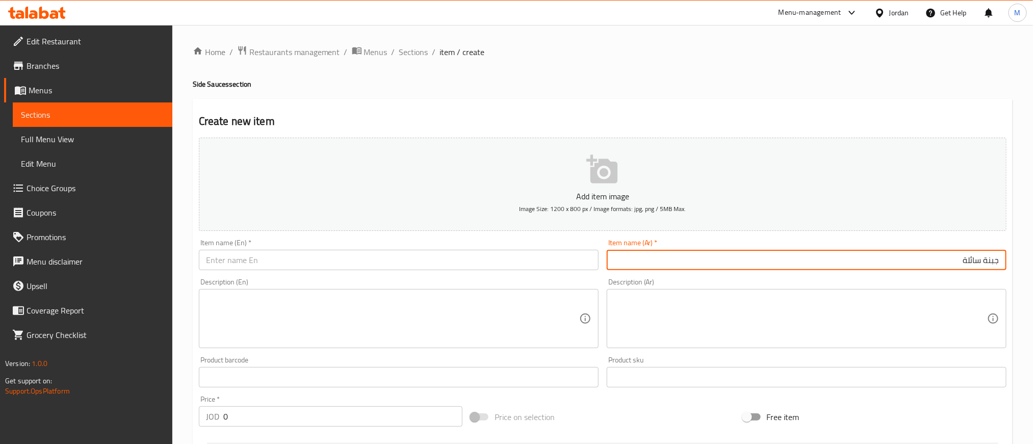
click at [351, 269] on input "text" at bounding box center [399, 260] width 400 height 20
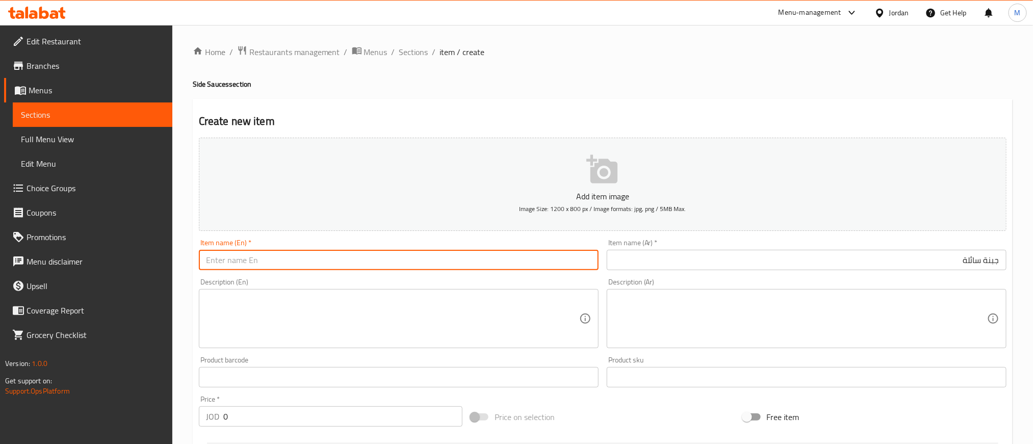
paste input "Liquid cheese"
type input "Liquid cheese"
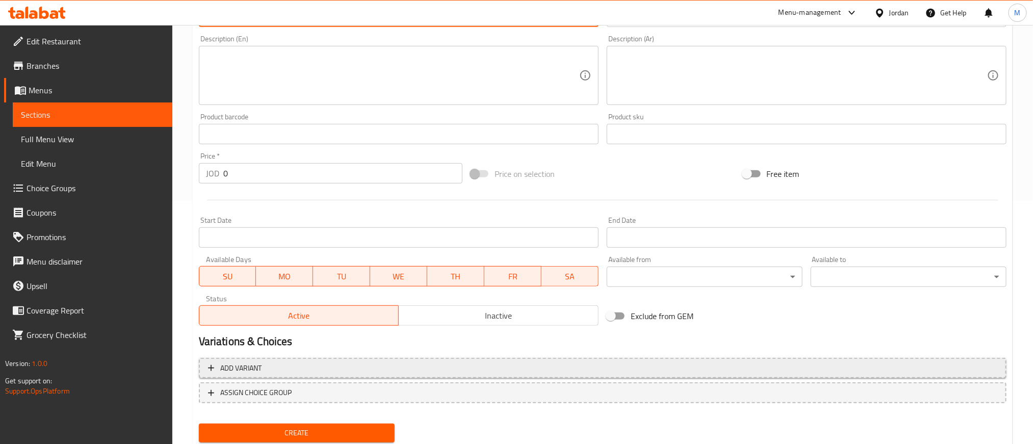
scroll to position [275, 0]
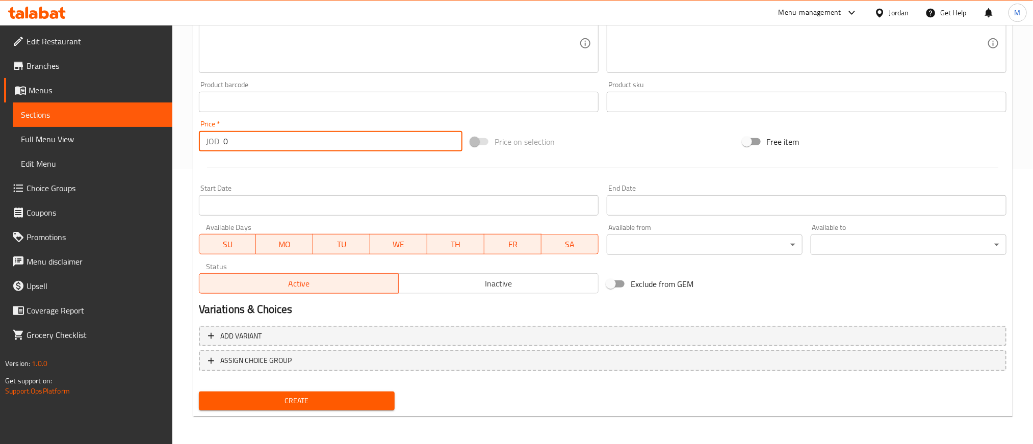
click at [346, 144] on input "0" at bounding box center [342, 141] width 239 height 20
type input "0.350"
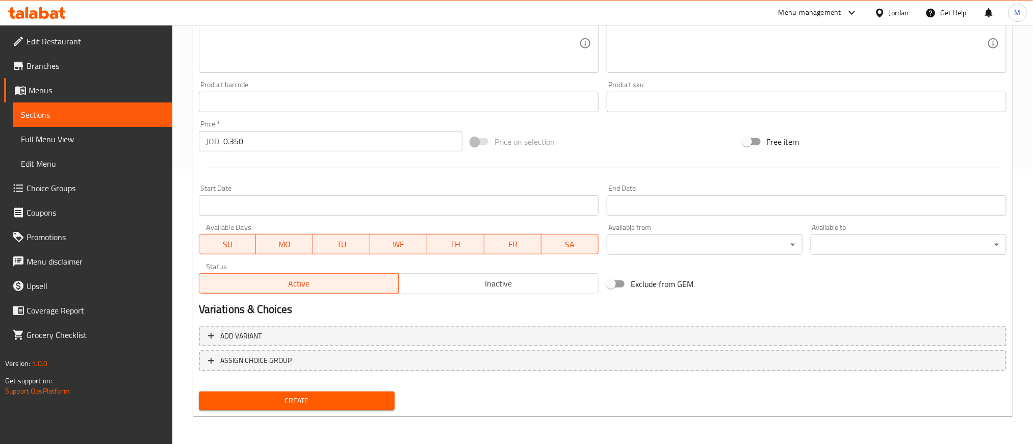
click at [586, 308] on h2 "Variations & Choices" at bounding box center [602, 309] width 807 height 15
click at [375, 407] on button "Create" at bounding box center [297, 400] width 196 height 19
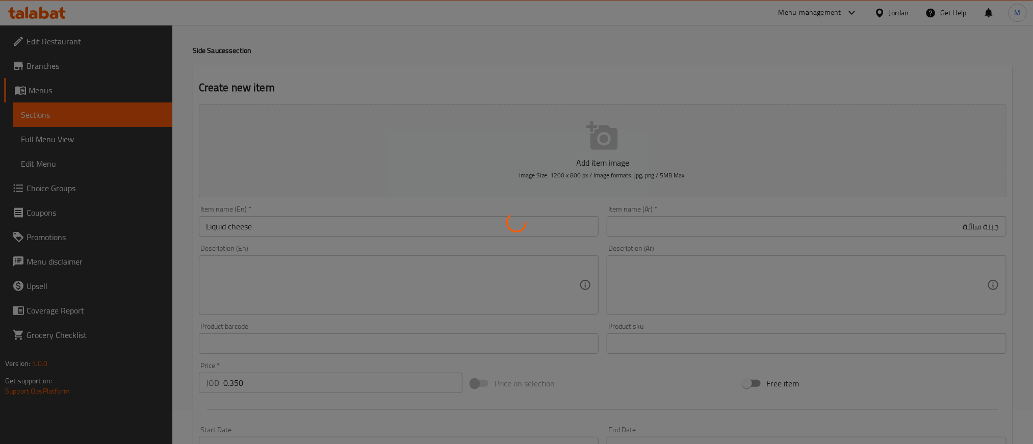
scroll to position [0, 0]
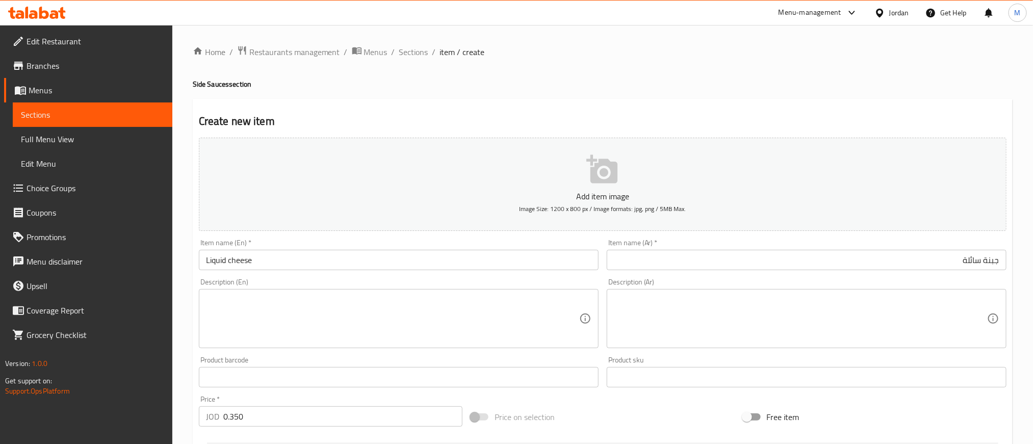
click at [963, 69] on div "Home / Restaurants management / Menus / Sections / item / create Side Sauces se…" at bounding box center [603, 372] width 820 height 654
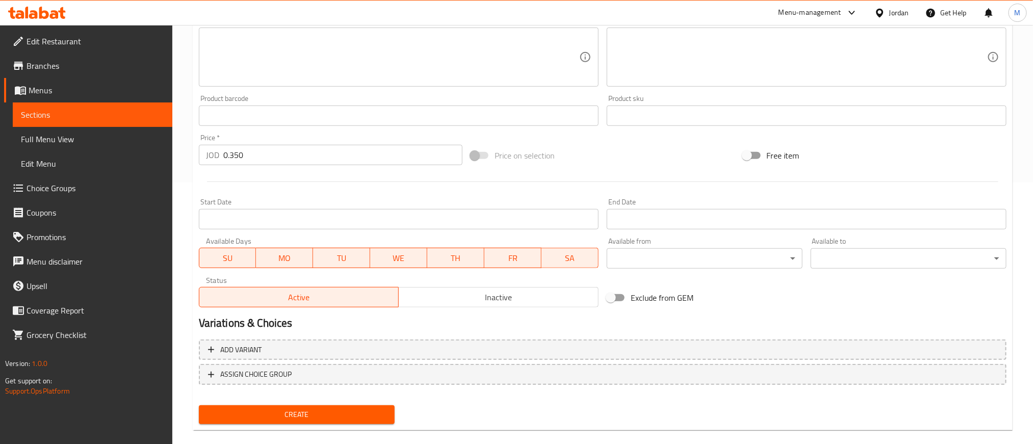
scroll to position [275, 0]
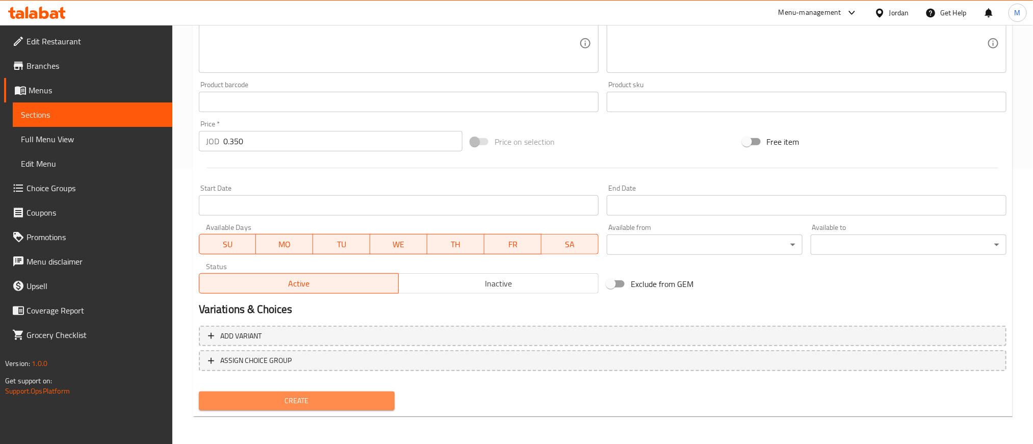
click at [370, 391] on button "Create" at bounding box center [297, 400] width 196 height 19
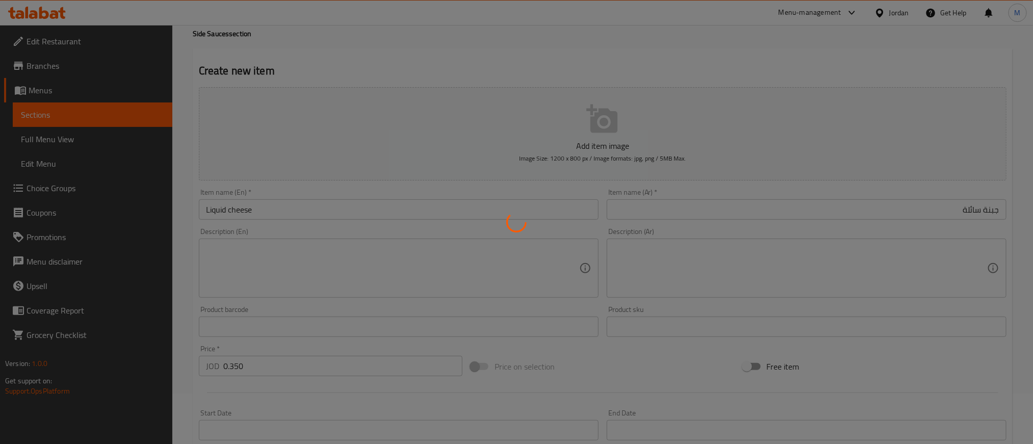
scroll to position [0, 0]
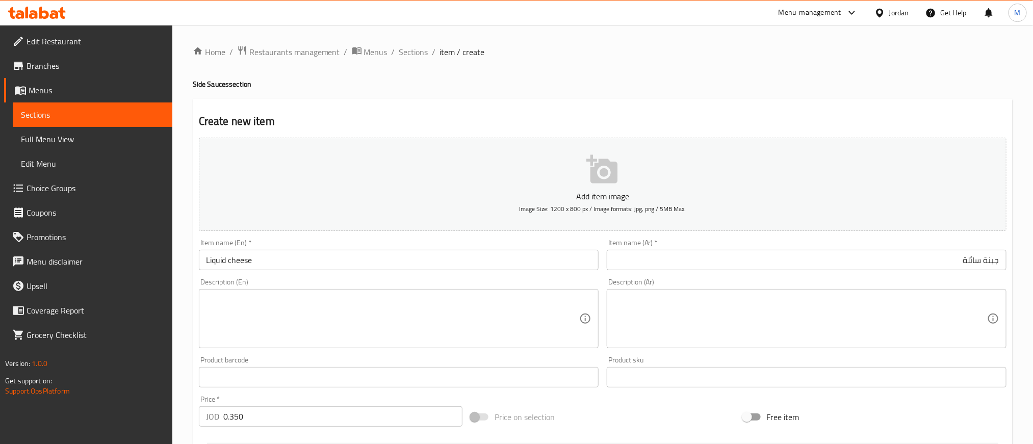
click at [909, 58] on ol "Home / Restaurants management / Menus / Sections / item / create" at bounding box center [603, 51] width 820 height 13
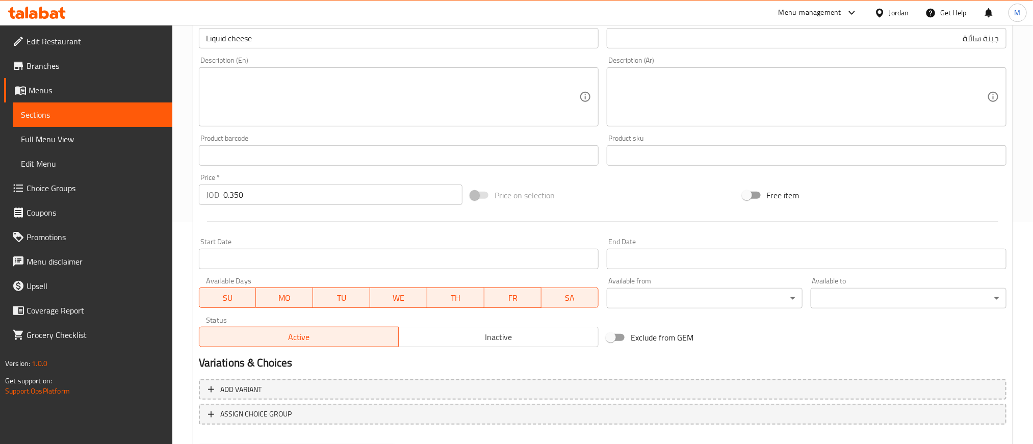
scroll to position [275, 0]
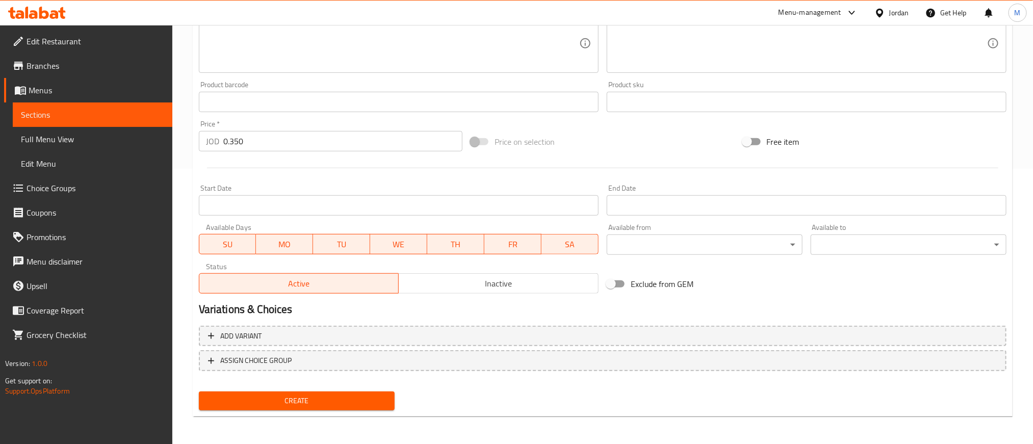
click at [313, 395] on span "Create" at bounding box center [296, 400] width 179 height 13
click at [363, 394] on span "Create" at bounding box center [296, 400] width 179 height 13
click at [938, 140] on div "Free item" at bounding box center [875, 142] width 272 height 28
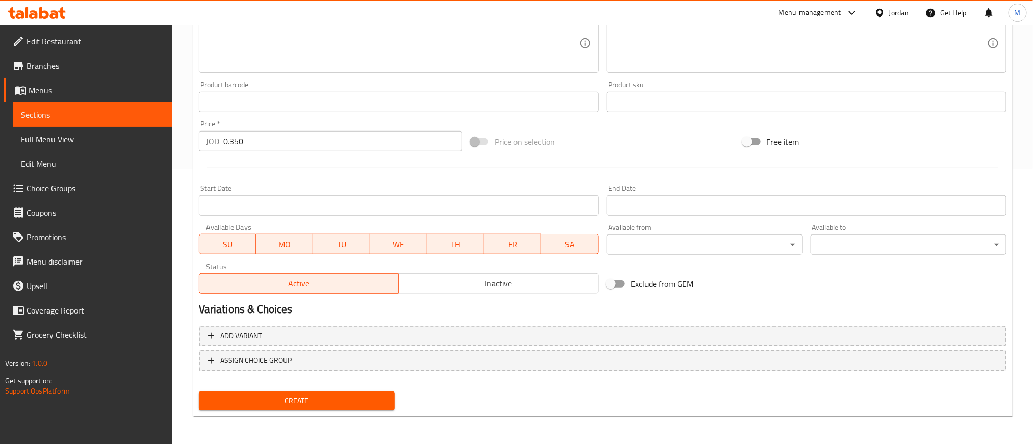
click at [353, 387] on div "Create" at bounding box center [297, 400] width 204 height 27
click at [354, 398] on span "Create" at bounding box center [296, 400] width 179 height 13
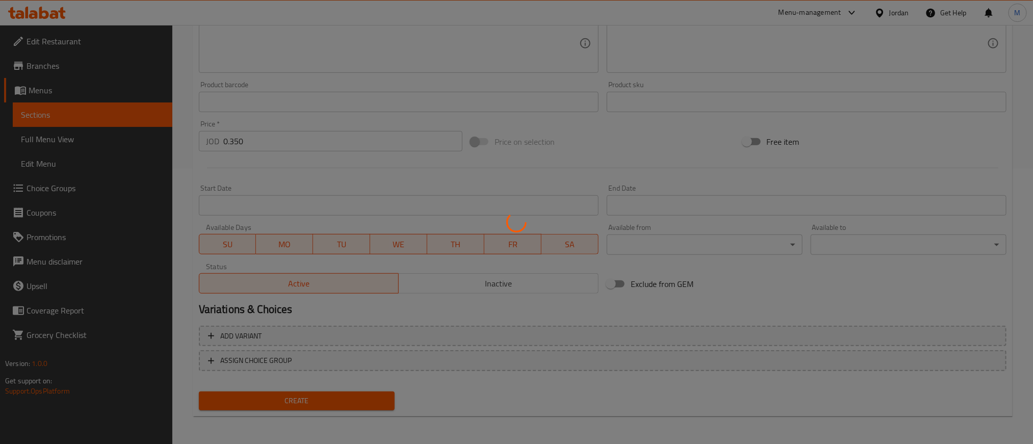
scroll to position [0, 0]
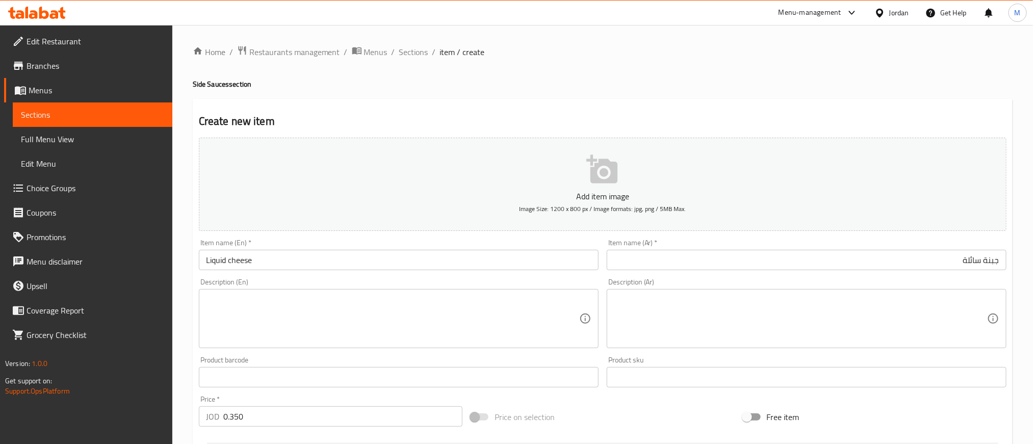
drag, startPoint x: 741, startPoint y: 72, endPoint x: 573, endPoint y: 83, distance: 167.5
click at [573, 83] on h4 "Side Sauces section" at bounding box center [603, 84] width 820 height 10
